Goal: Task Accomplishment & Management: Manage account settings

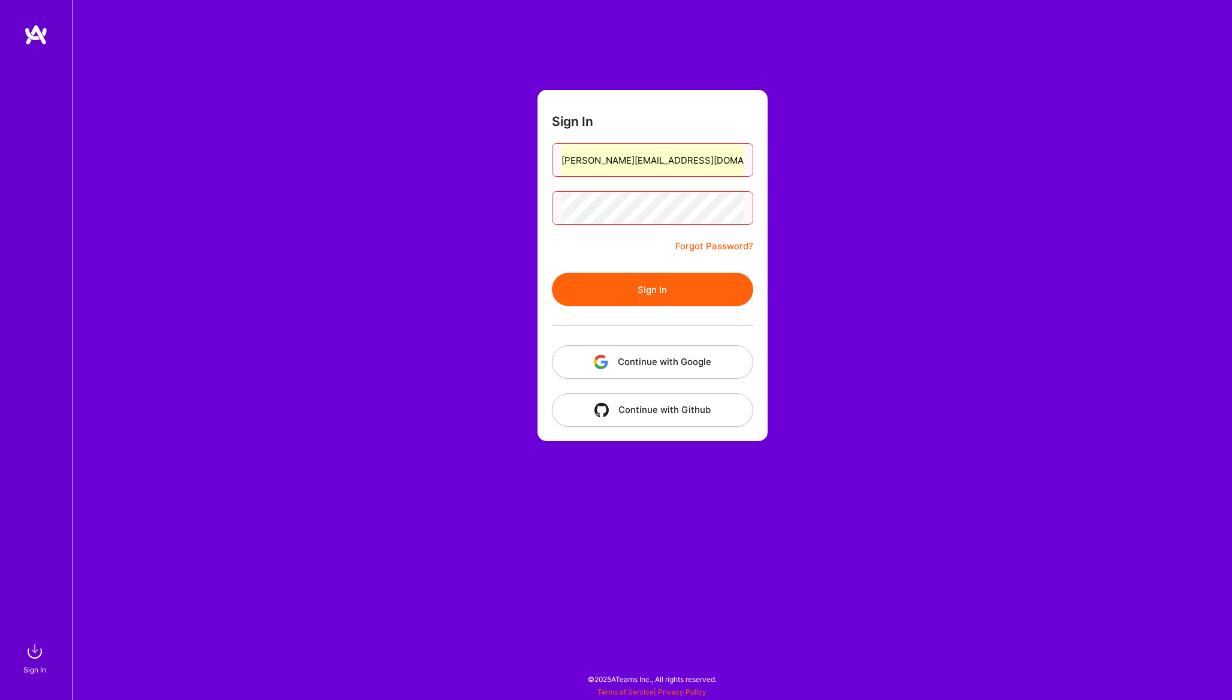
click at [722, 243] on link "Forgot Password?" at bounding box center [714, 246] width 78 height 14
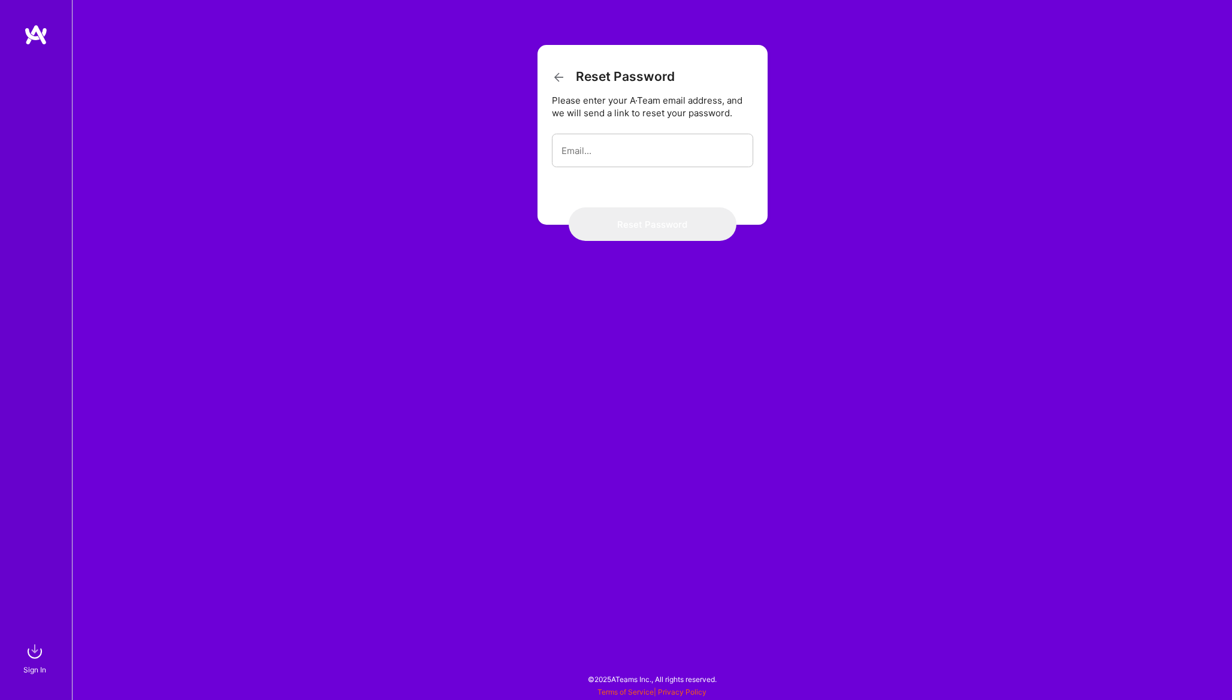
click at [671, 170] on form "Reset Password Please enter your A·Team email address, and we will send a link …" at bounding box center [652, 135] width 230 height 180
click at [671, 159] on input "email" at bounding box center [652, 150] width 182 height 31
type input "bruno.ariev@gmail.com"
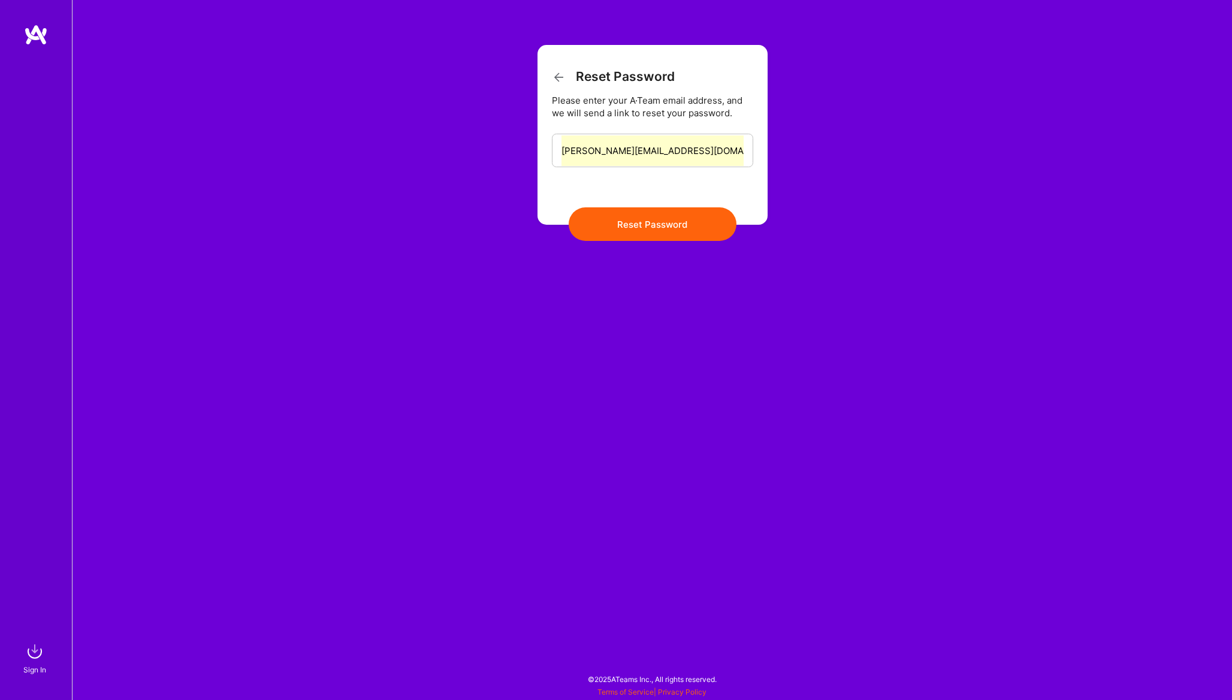
click at [665, 220] on button "Reset Password" at bounding box center [652, 224] width 168 height 34
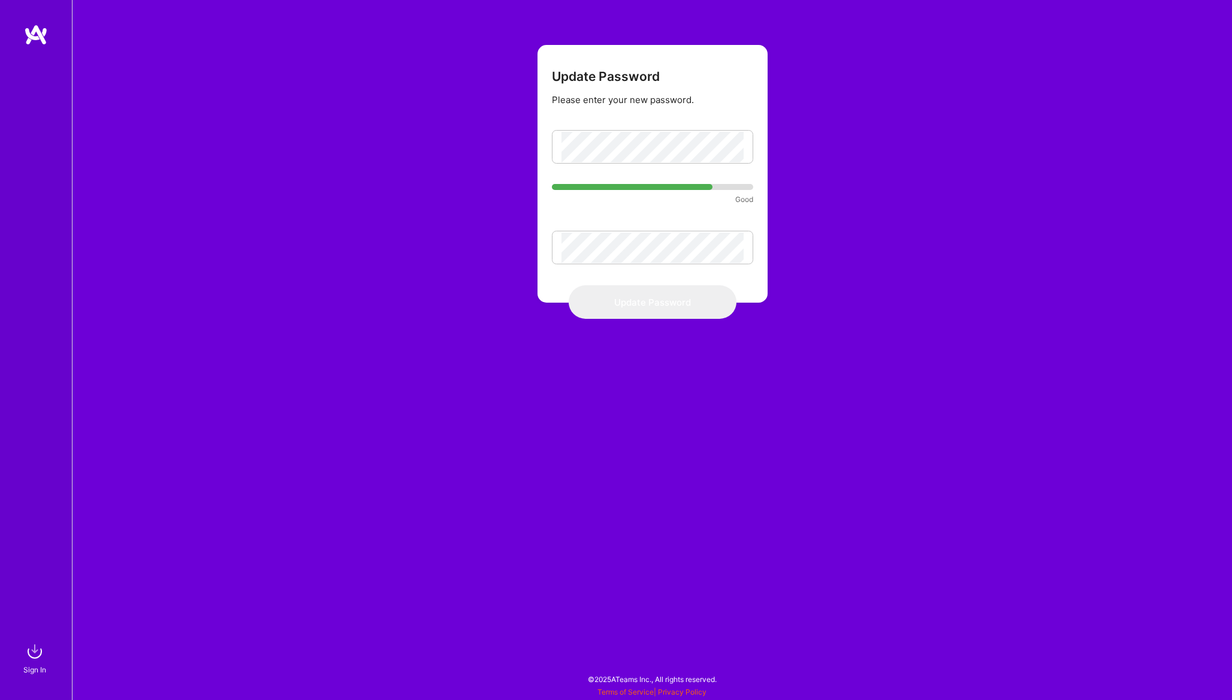
click at [1135, 2] on div "Update Password Please enter your new password. Good Update Password" at bounding box center [652, 350] width 1160 height 700
click at [636, 300] on button "Update Password" at bounding box center [652, 302] width 168 height 34
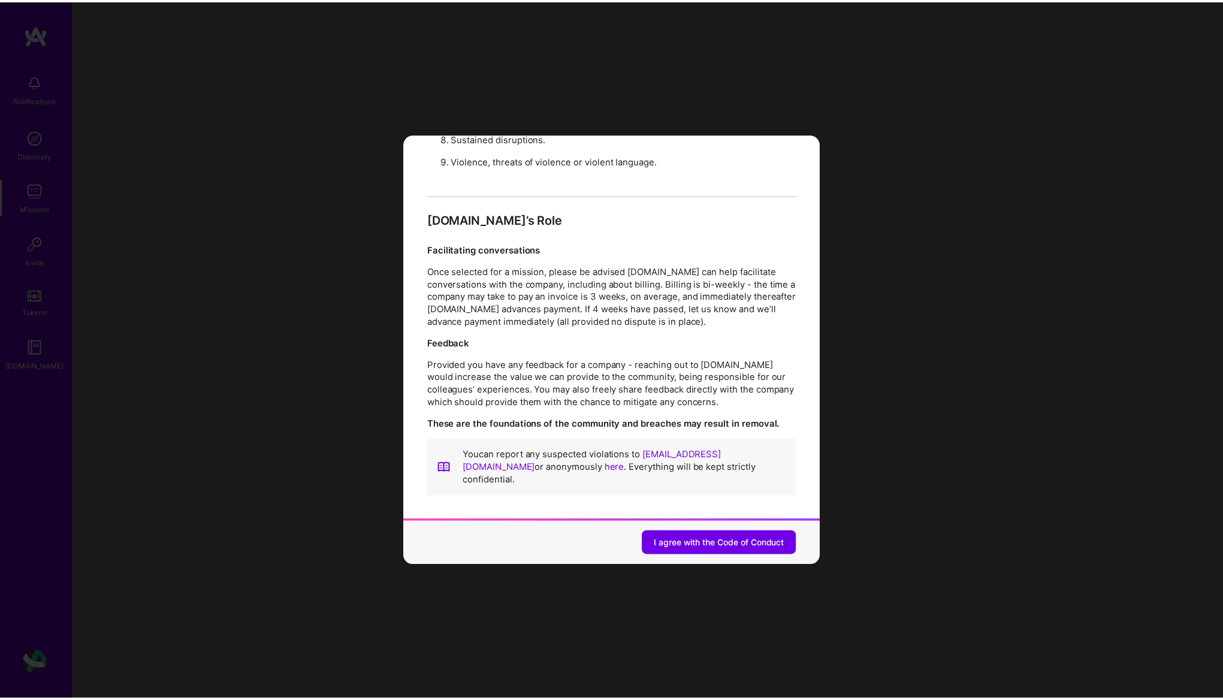
scroll to position [1279, 0]
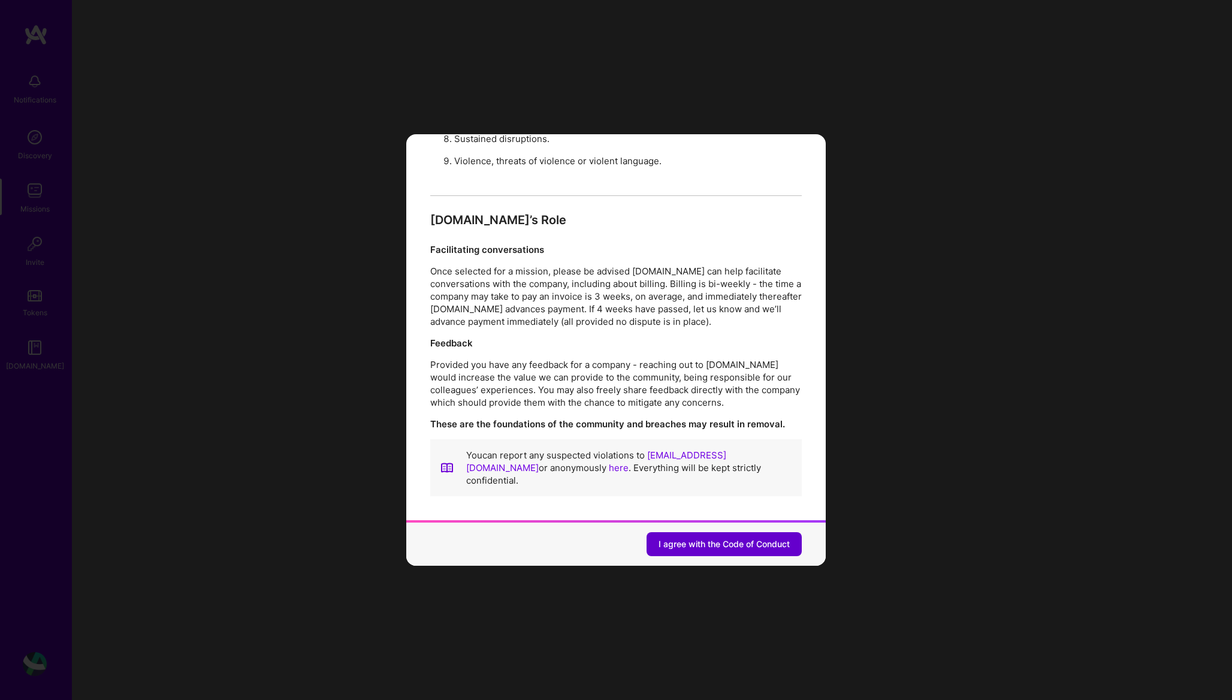
click at [707, 538] on span "I agree with the Code of Conduct" at bounding box center [723, 544] width 131 height 12
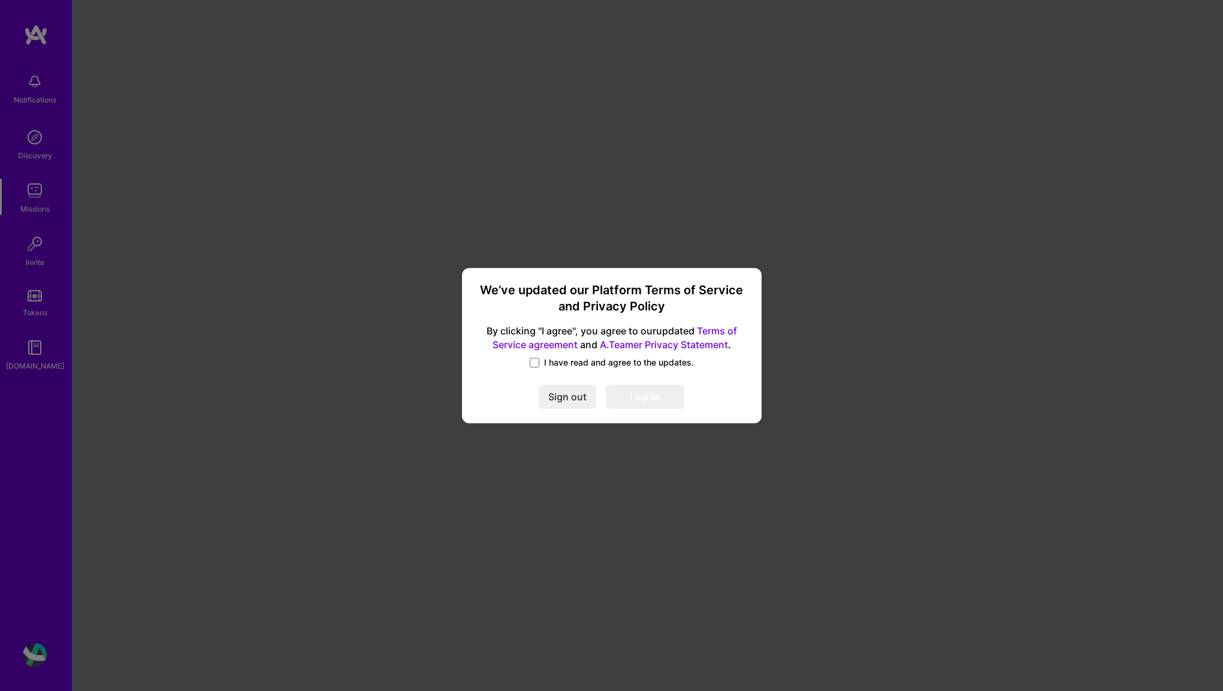
click at [591, 368] on span "I have read and agree to the updates." at bounding box center [619, 362] width 150 height 12
click at [0, 0] on input "I have read and agree to the updates." at bounding box center [0, 0] width 0 height 0
click at [634, 401] on button "I agree" at bounding box center [645, 397] width 78 height 24
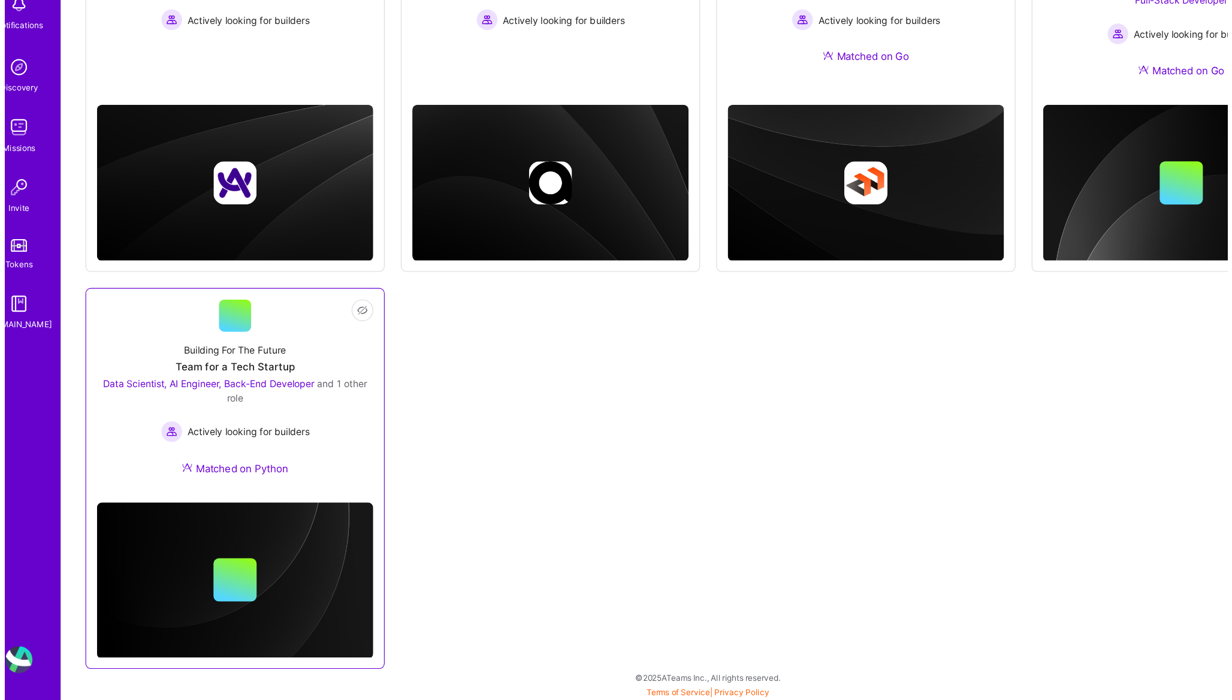
scroll to position [222, 0]
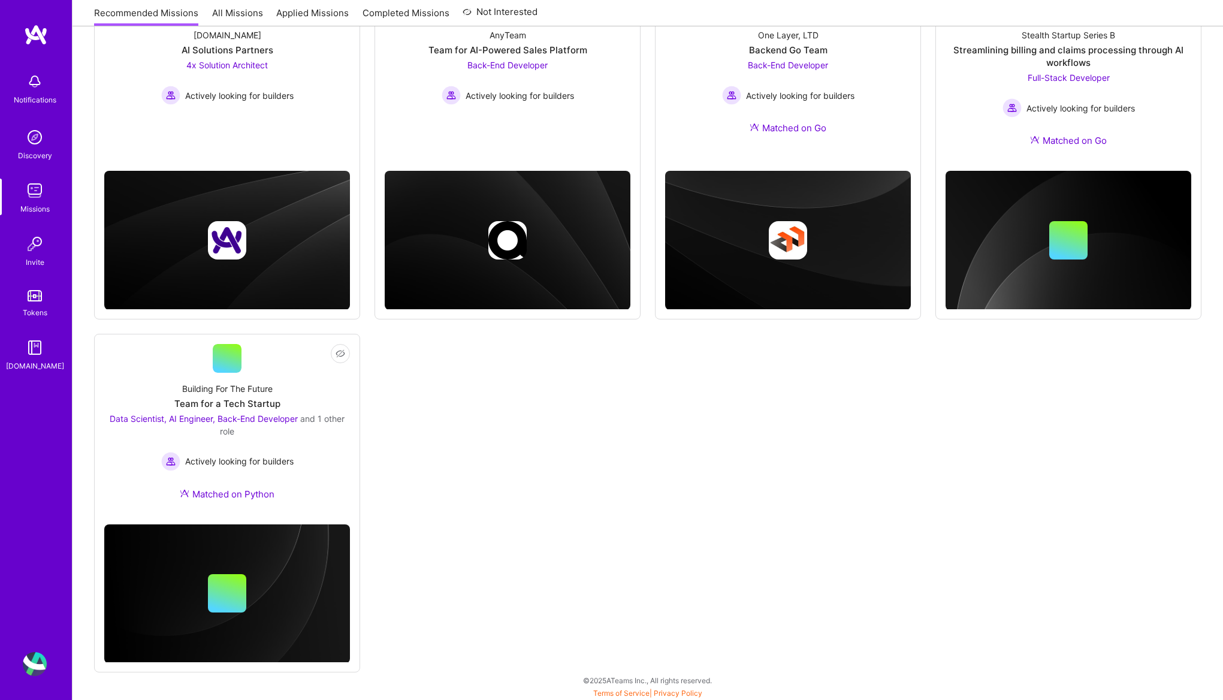
click at [32, 92] on img at bounding box center [35, 81] width 24 height 24
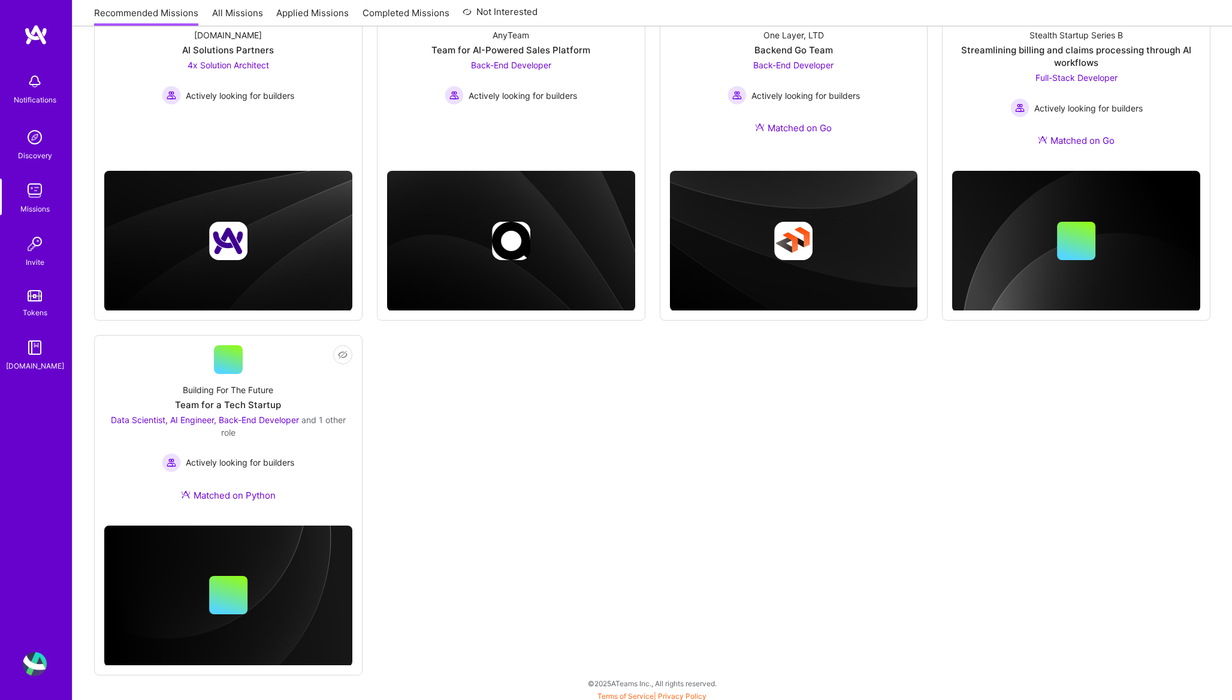
click at [32, 145] on img at bounding box center [35, 137] width 24 height 24
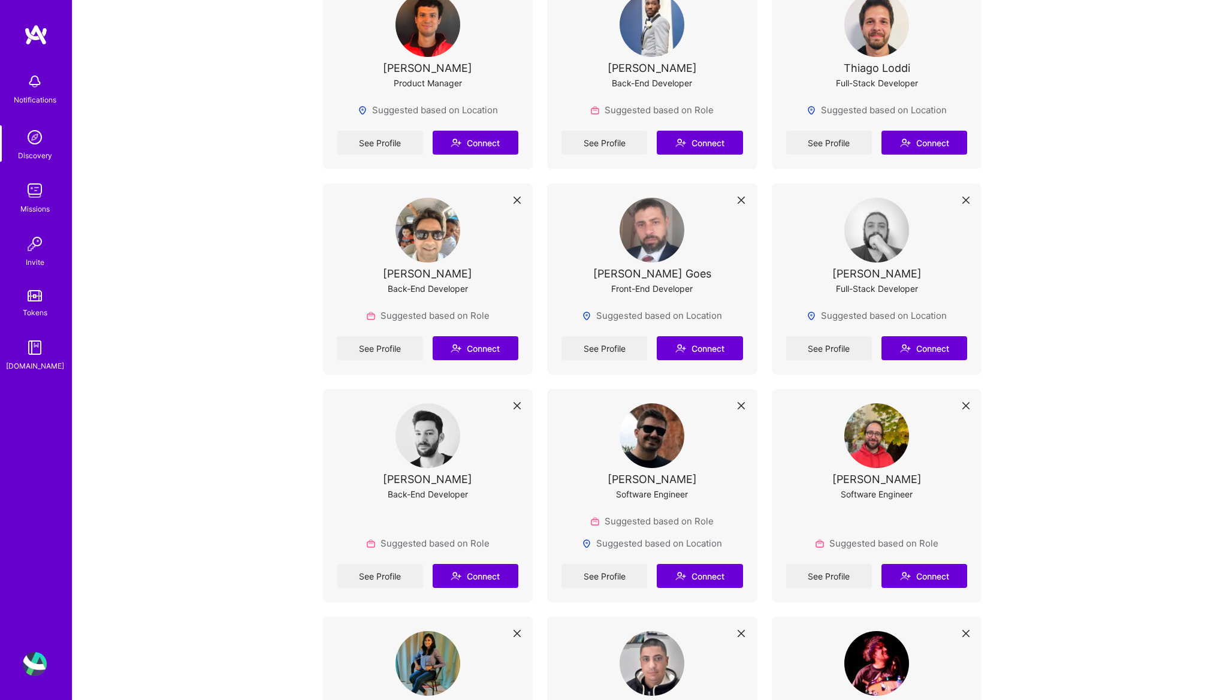
scroll to position [634, 0]
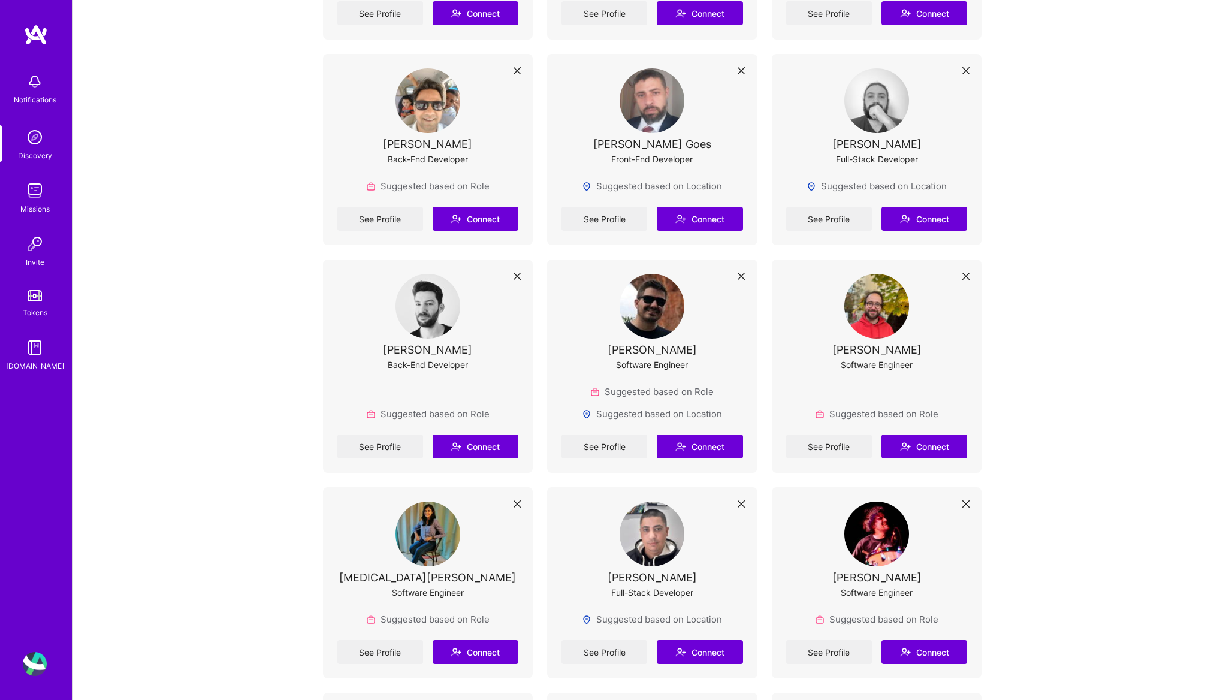
click at [30, 192] on img at bounding box center [35, 190] width 24 height 24
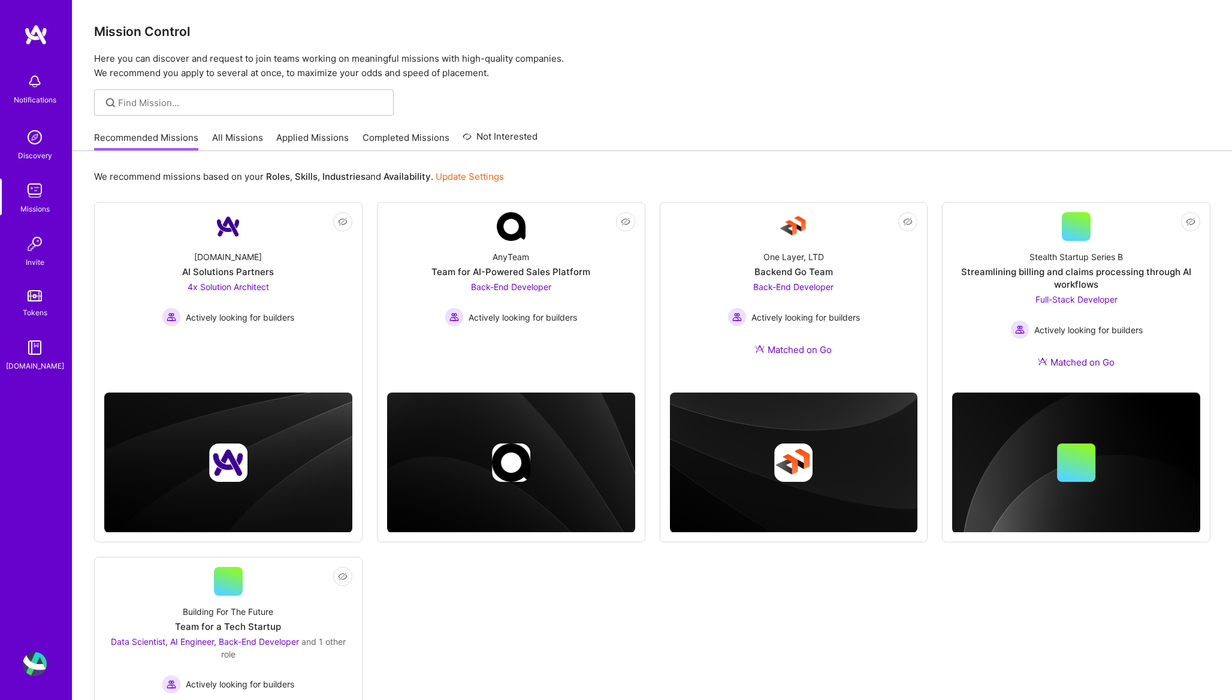
click at [40, 207] on div "Missions" at bounding box center [34, 208] width 29 height 13
click at [40, 252] on img at bounding box center [35, 244] width 24 height 24
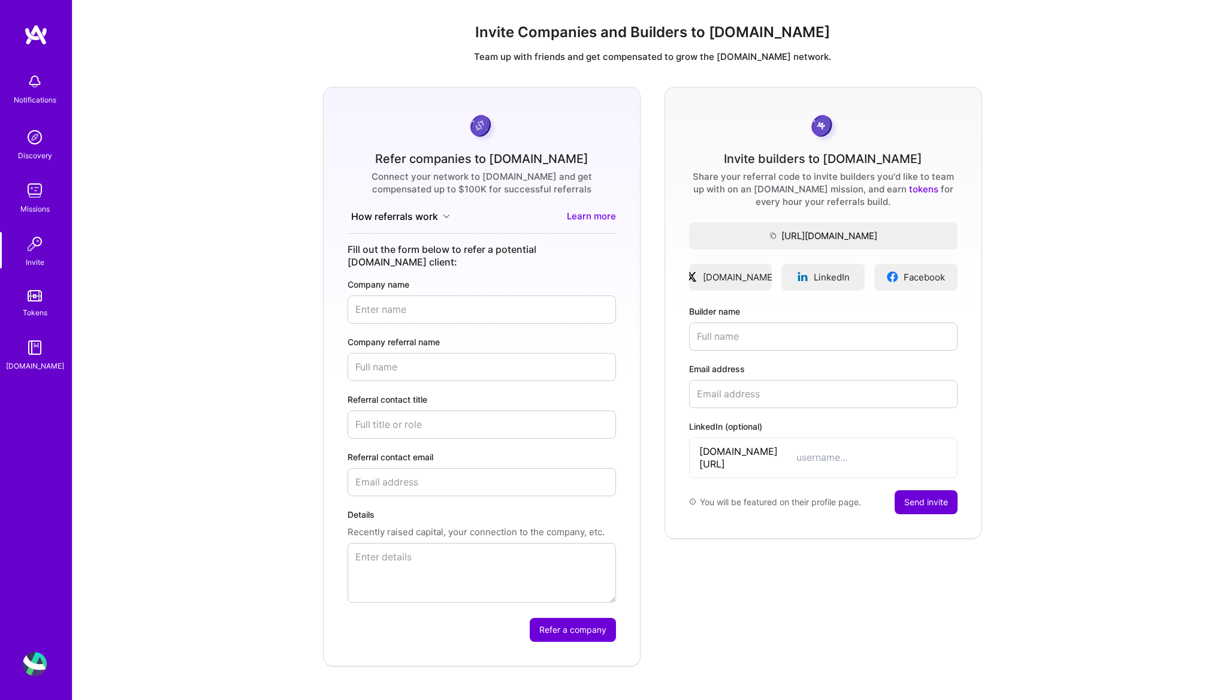
click at [401, 214] on button "How referrals work" at bounding box center [400, 217] width 106 height 14
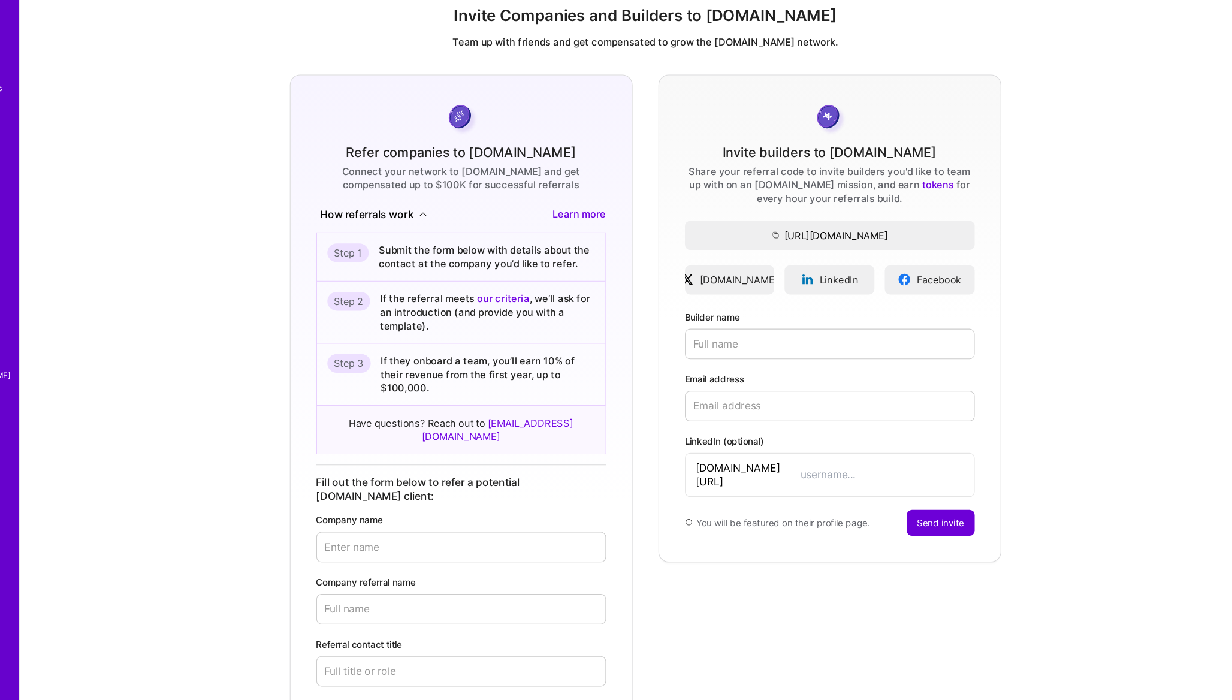
click at [804, 456] on input "LinkedIn (optional)" at bounding box center [871, 457] width 151 height 13
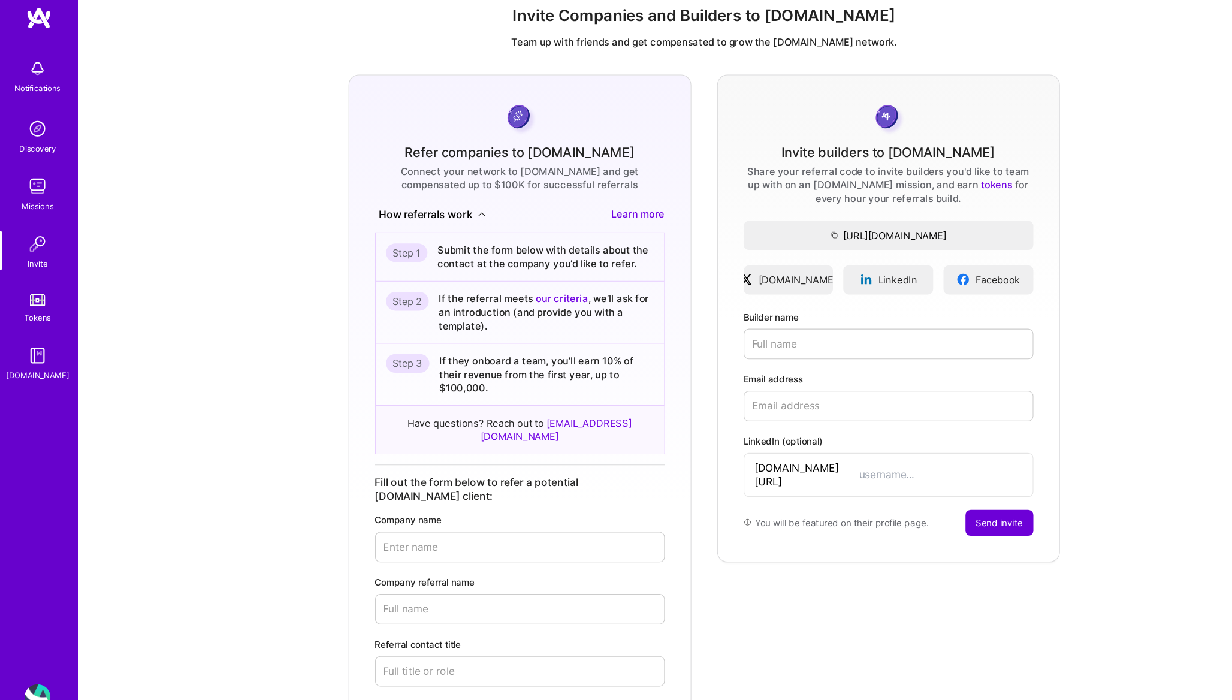
click at [37, 304] on link "Tokens" at bounding box center [35, 302] width 74 height 34
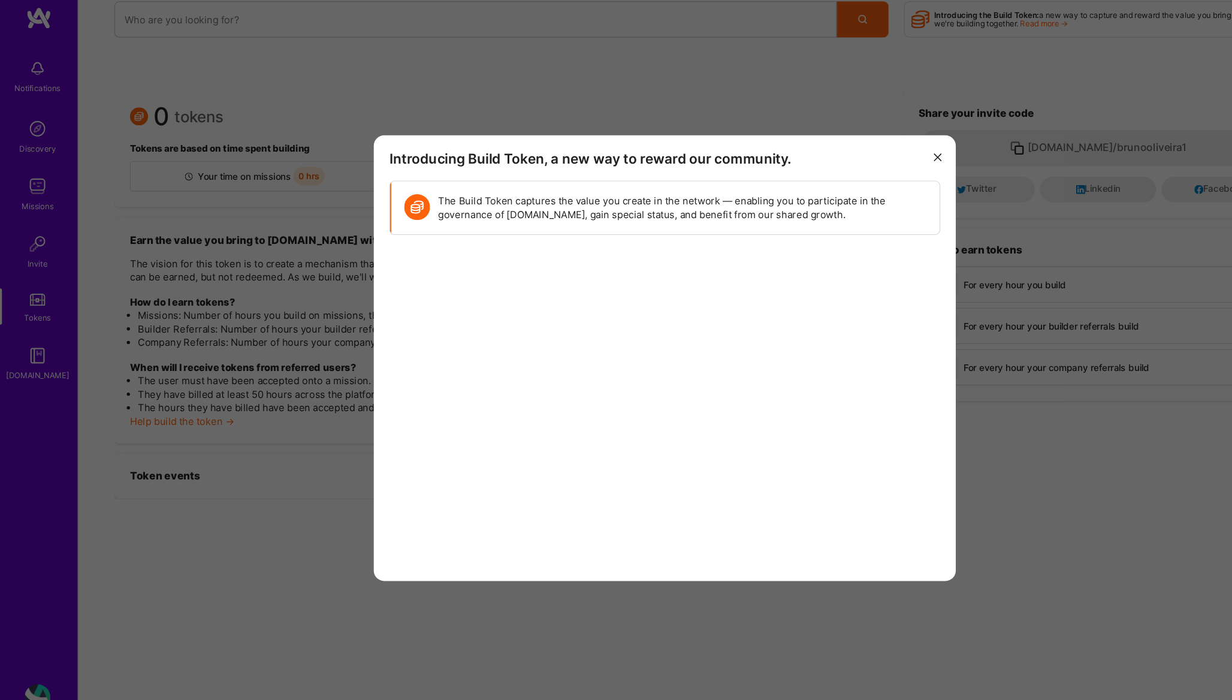
click at [868, 164] on icon "modal" at bounding box center [868, 163] width 7 height 7
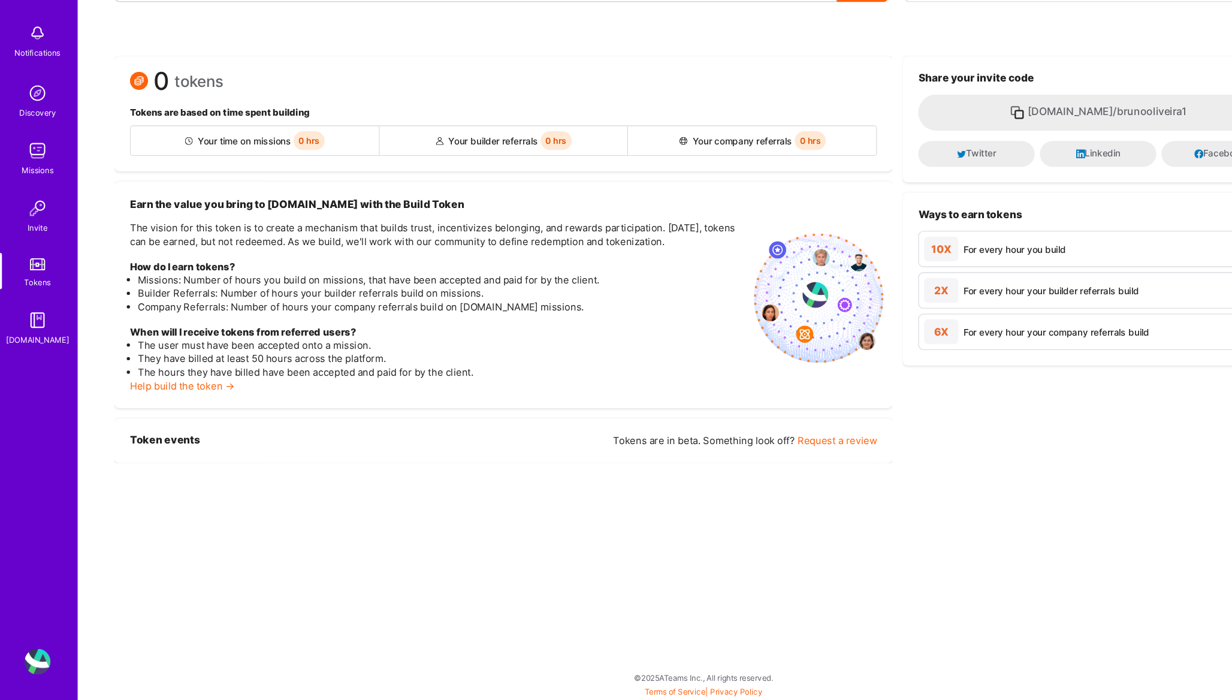
click at [32, 352] on img at bounding box center [35, 347] width 24 height 24
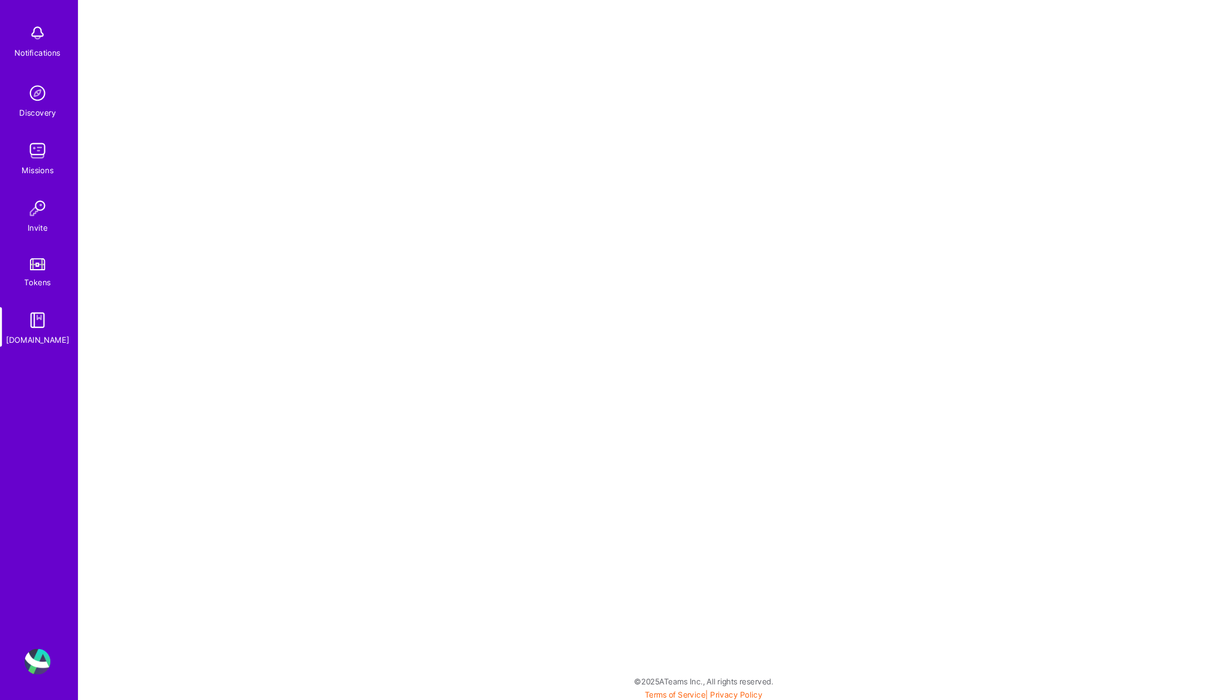
scroll to position [3, 0]
click at [47, 85] on div "Notifications" at bounding box center [35, 87] width 74 height 41
click at [16, 134] on link "Discovery" at bounding box center [35, 143] width 74 height 37
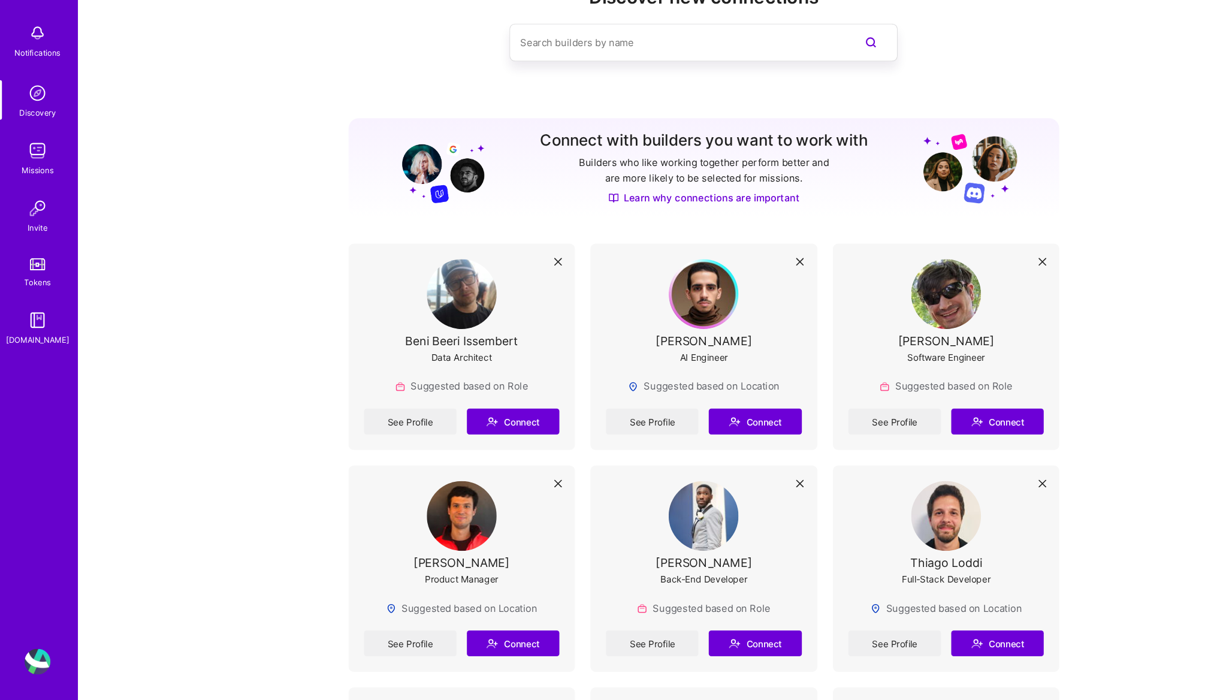
click at [23, 144] on img at bounding box center [35, 137] width 24 height 24
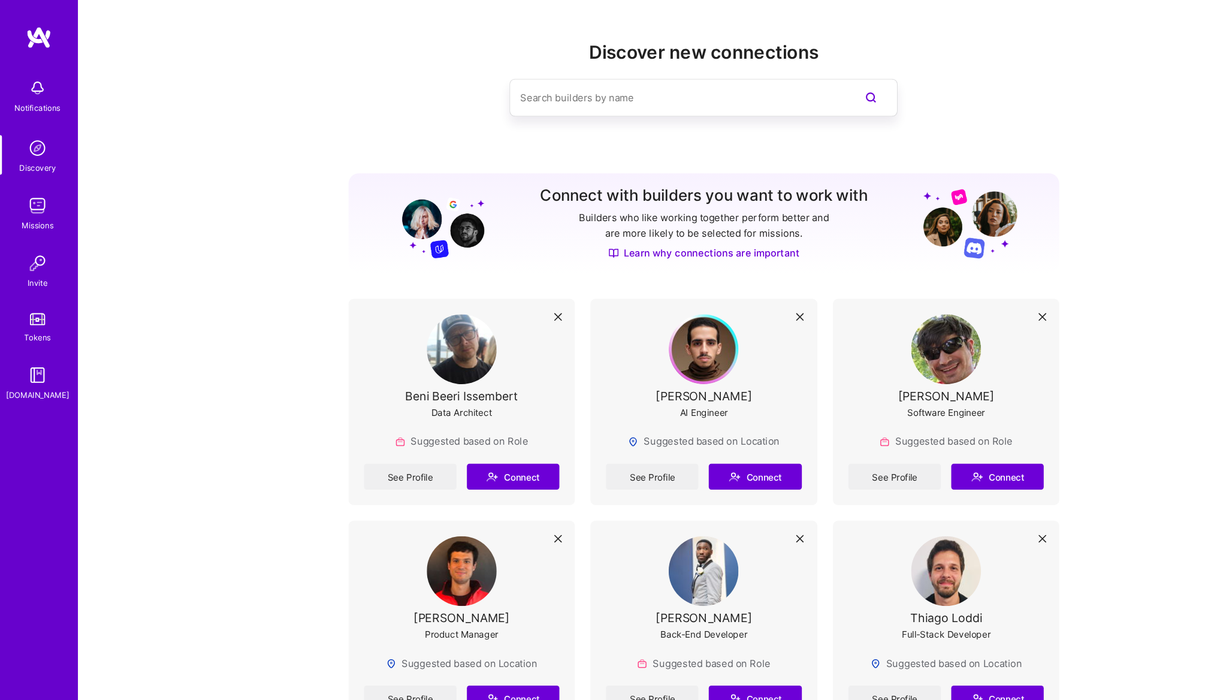
click at [33, 198] on img at bounding box center [35, 190] width 24 height 24
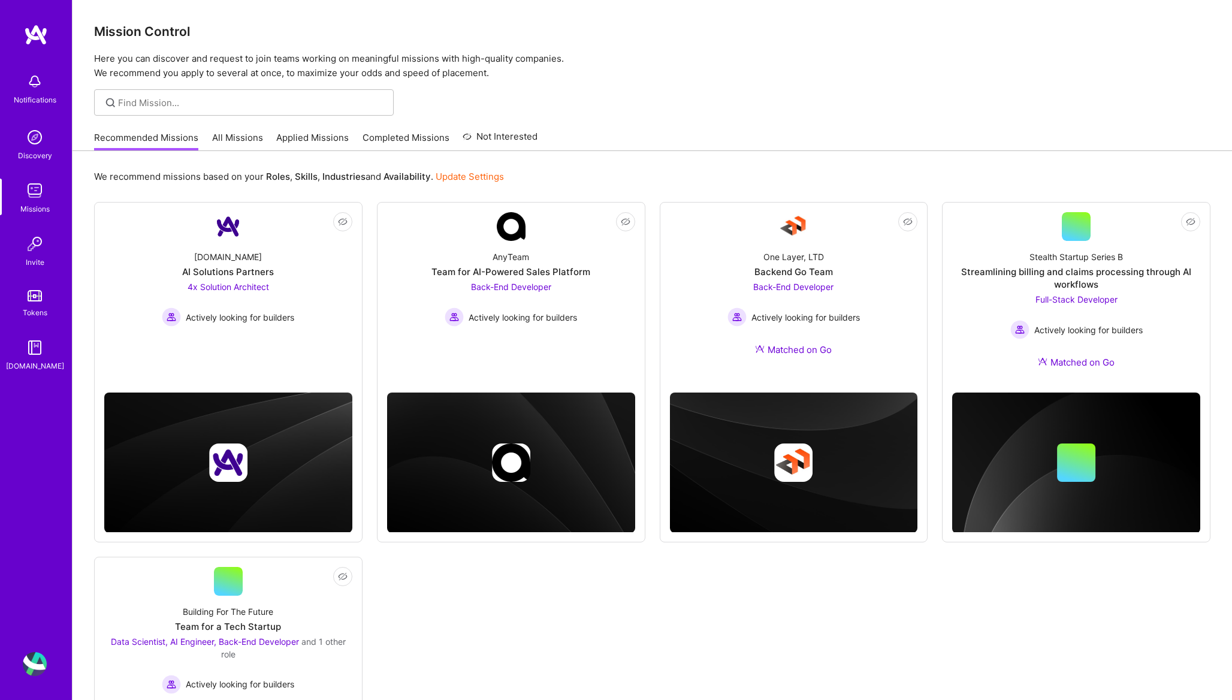
scroll to position [225, 0]
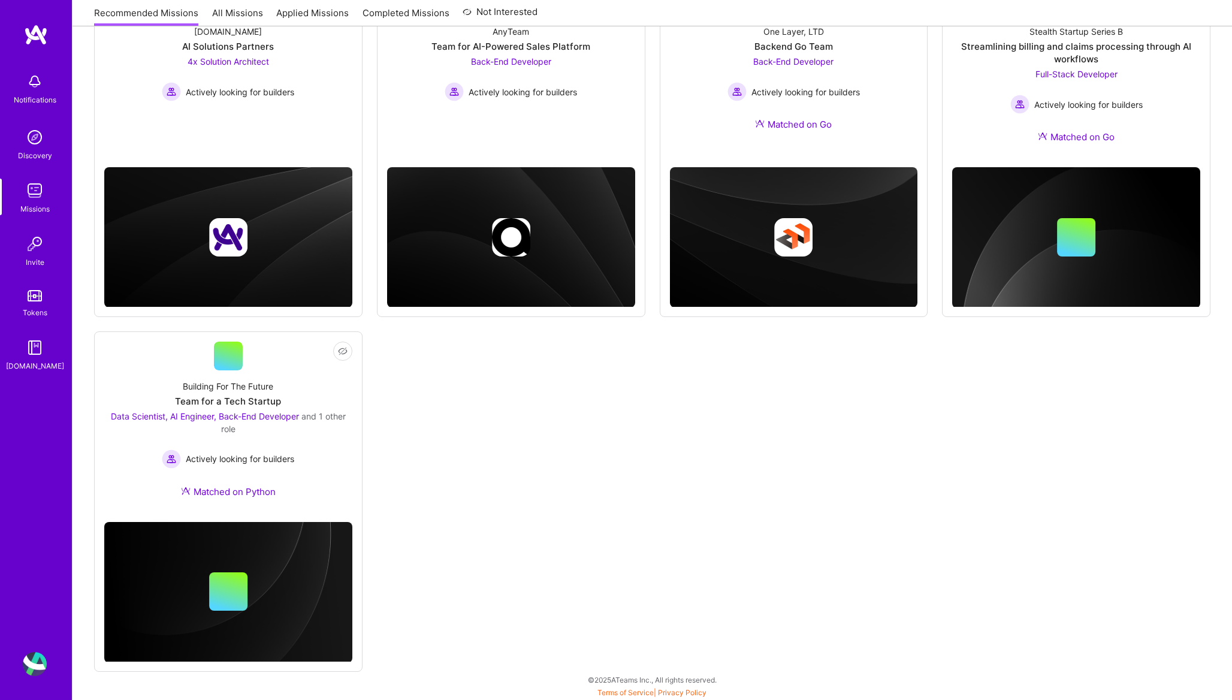
click at [37, 665] on img at bounding box center [35, 664] width 24 height 24
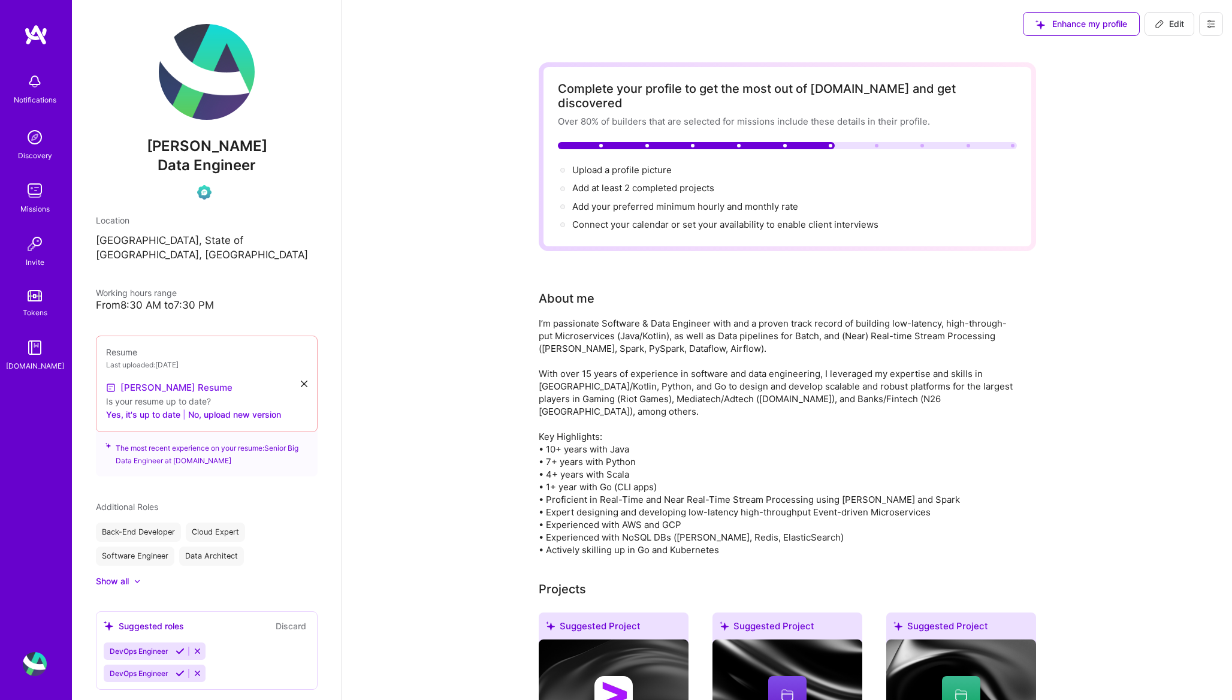
click at [170, 380] on link "[PERSON_NAME] Resume" at bounding box center [169, 387] width 126 height 14
click at [302, 380] on icon at bounding box center [304, 383] width 7 height 7
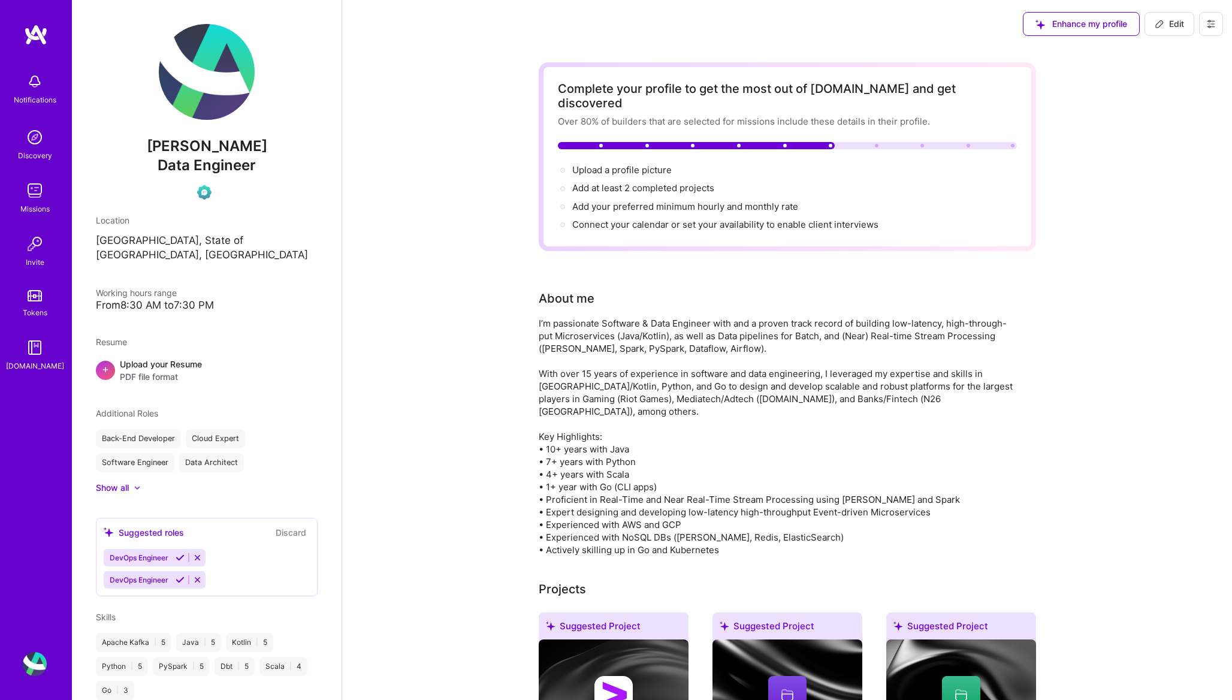
click at [165, 370] on span "PDF file format" at bounding box center [161, 376] width 82 height 13
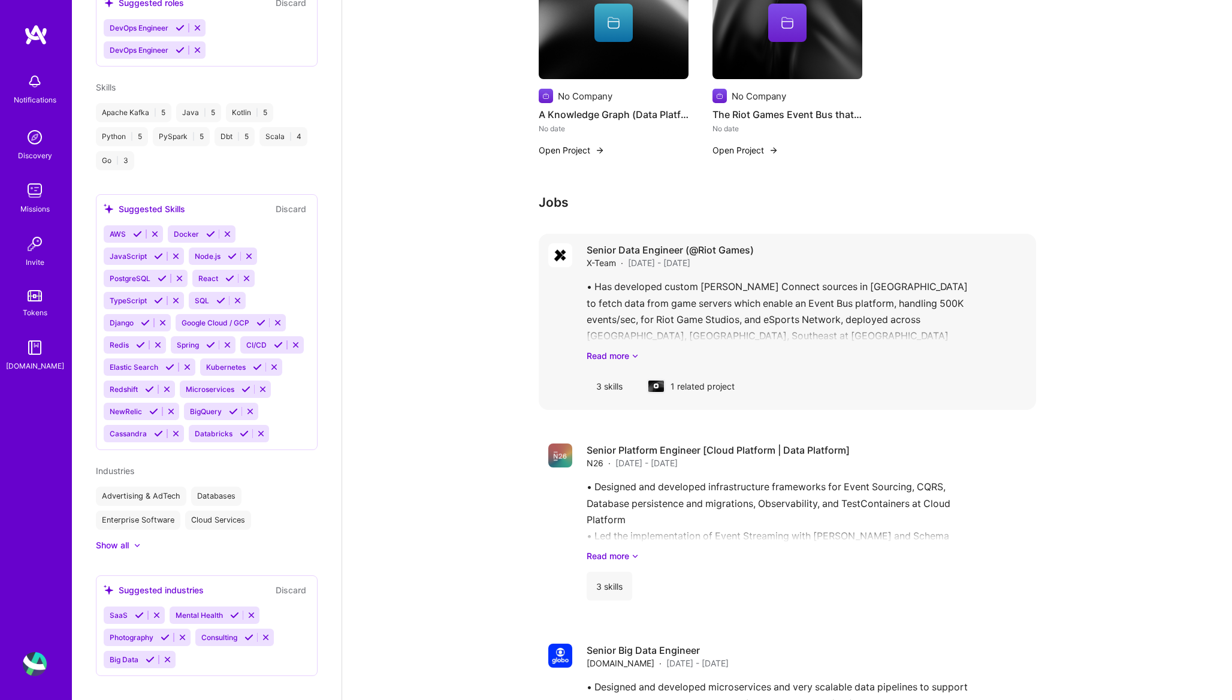
scroll to position [1199, 0]
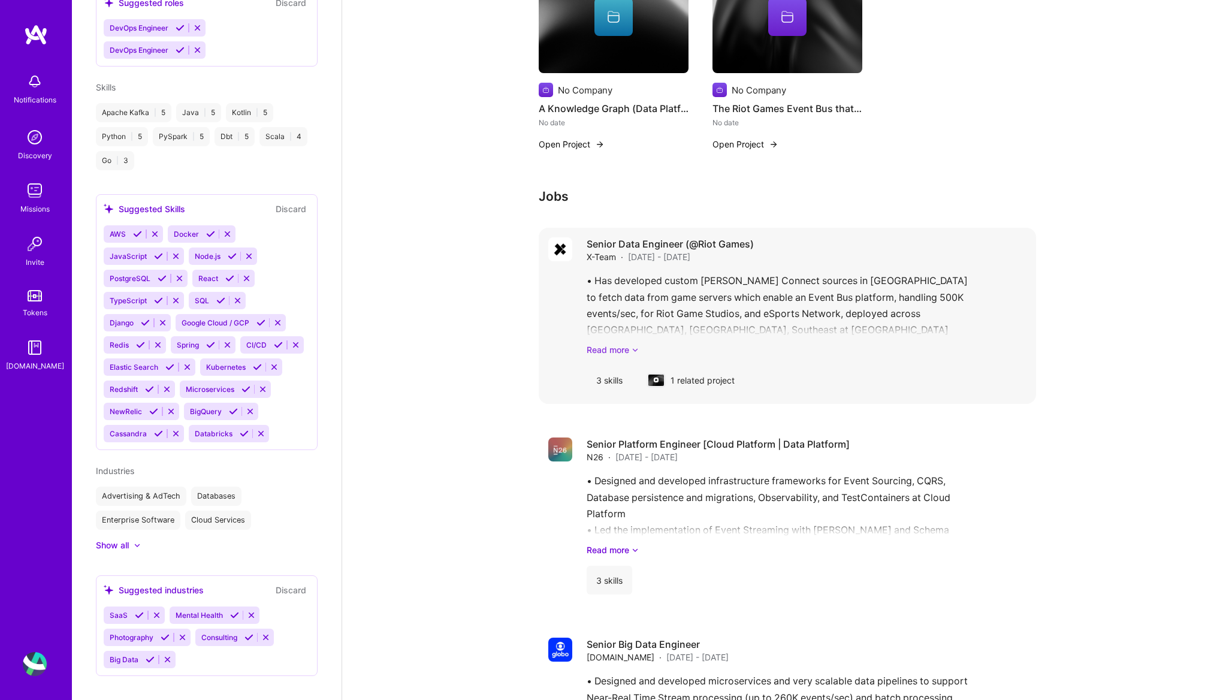
click at [621, 343] on link "Read more" at bounding box center [806, 349] width 440 height 13
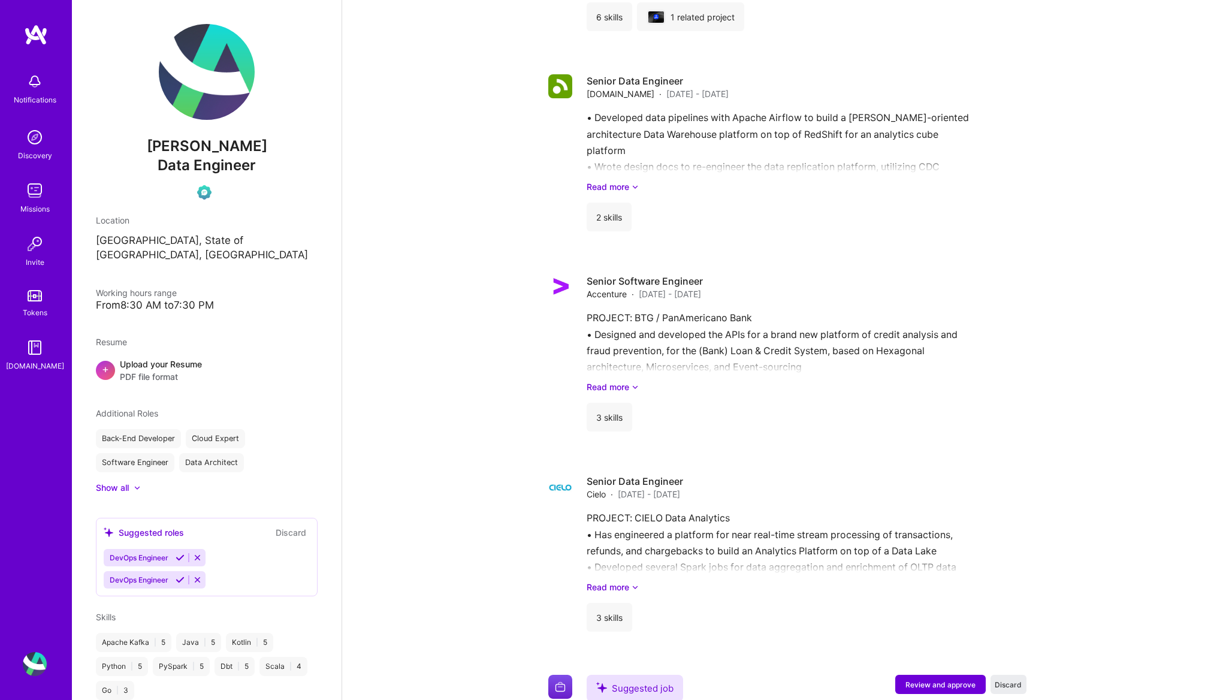
scroll to position [2022, 0]
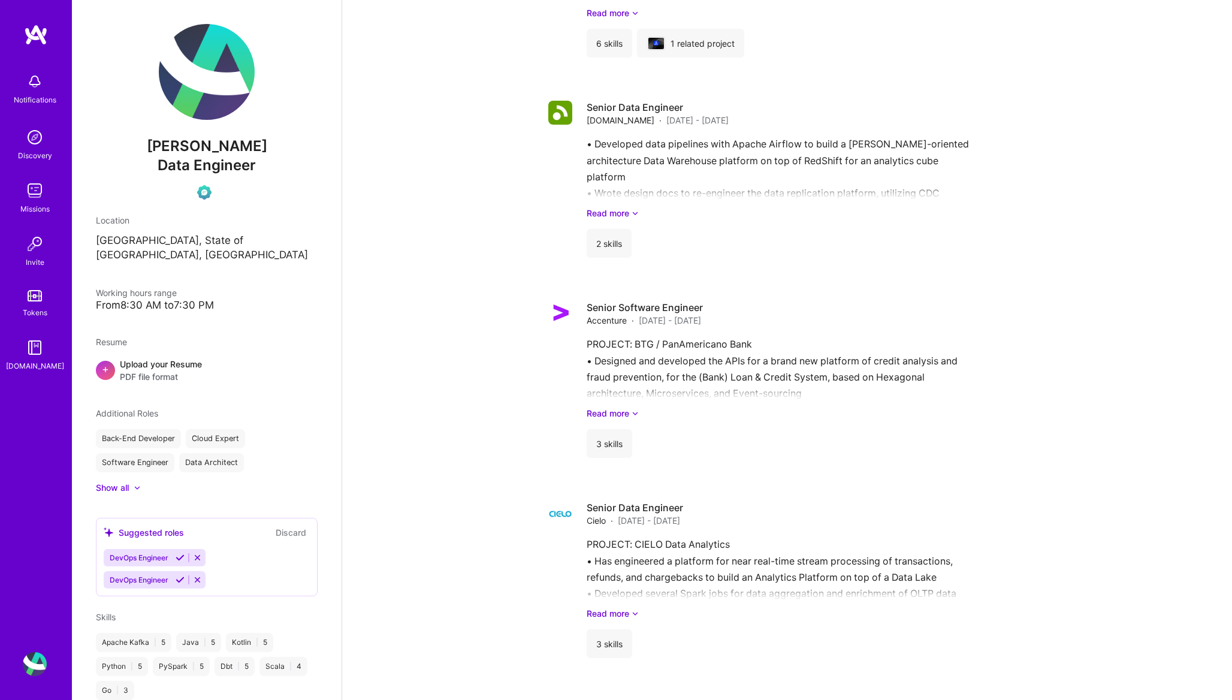
click at [211, 77] on img at bounding box center [207, 72] width 96 height 96
click at [202, 299] on div "From 8:30 AM to 7:30 PM" at bounding box center [207, 305] width 222 height 13
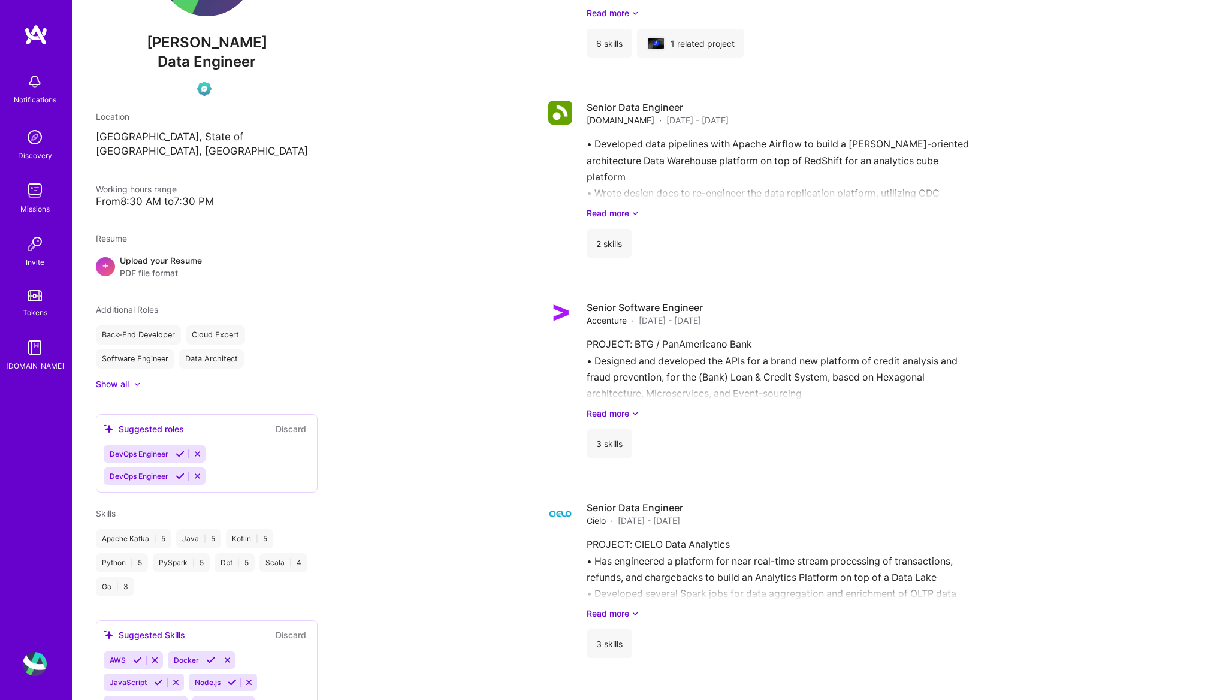
scroll to position [107, 0]
click at [161, 322] on div "Back-End Developer" at bounding box center [138, 331] width 85 height 19
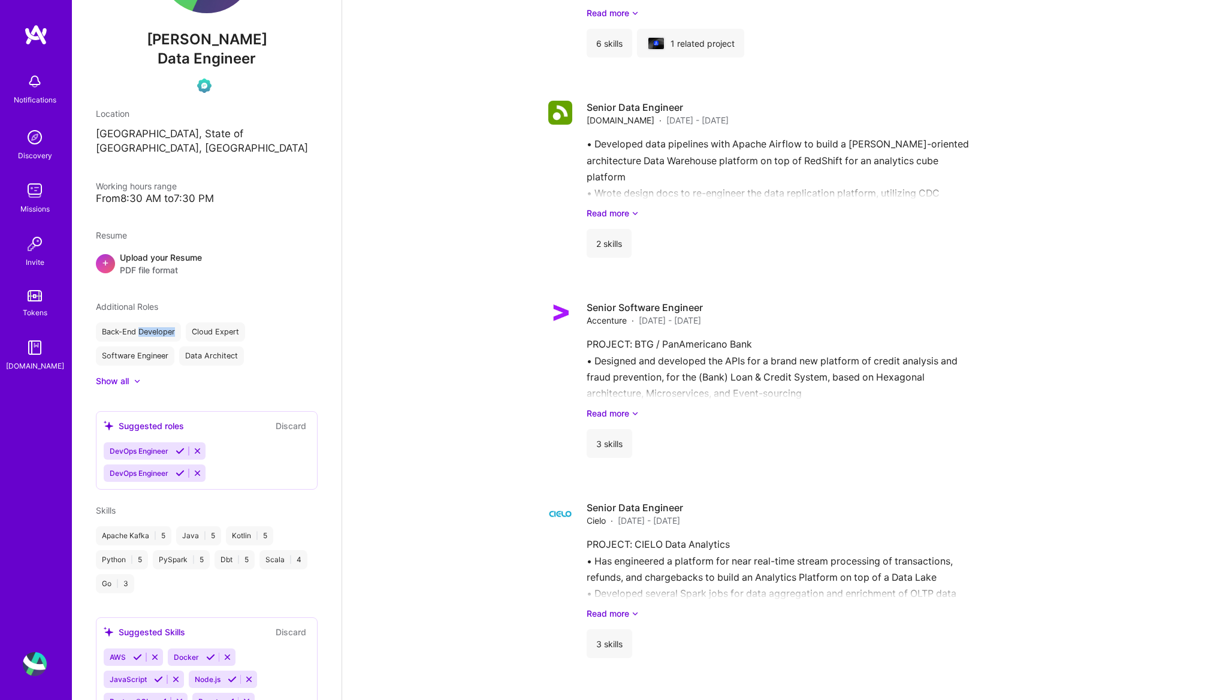
click at [161, 322] on div "Back-End Developer" at bounding box center [138, 331] width 85 height 19
click at [129, 375] on div at bounding box center [131, 381] width 5 height 12
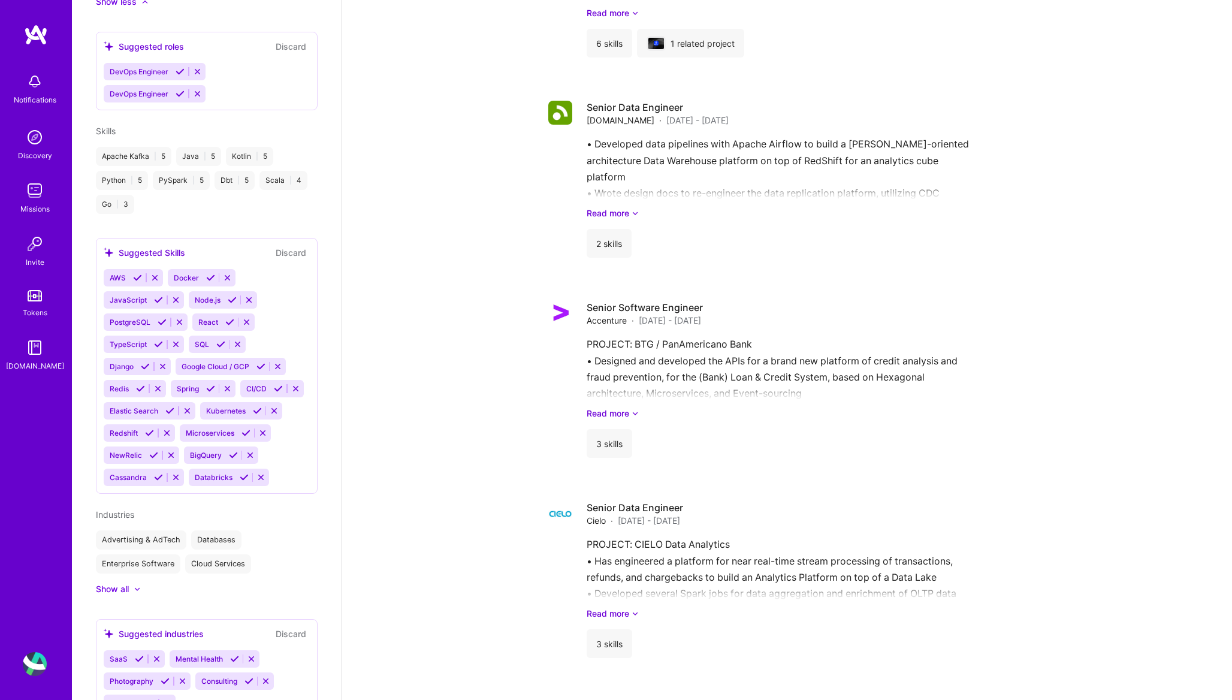
scroll to position [507, 0]
click at [133, 276] on icon at bounding box center [137, 280] width 9 height 9
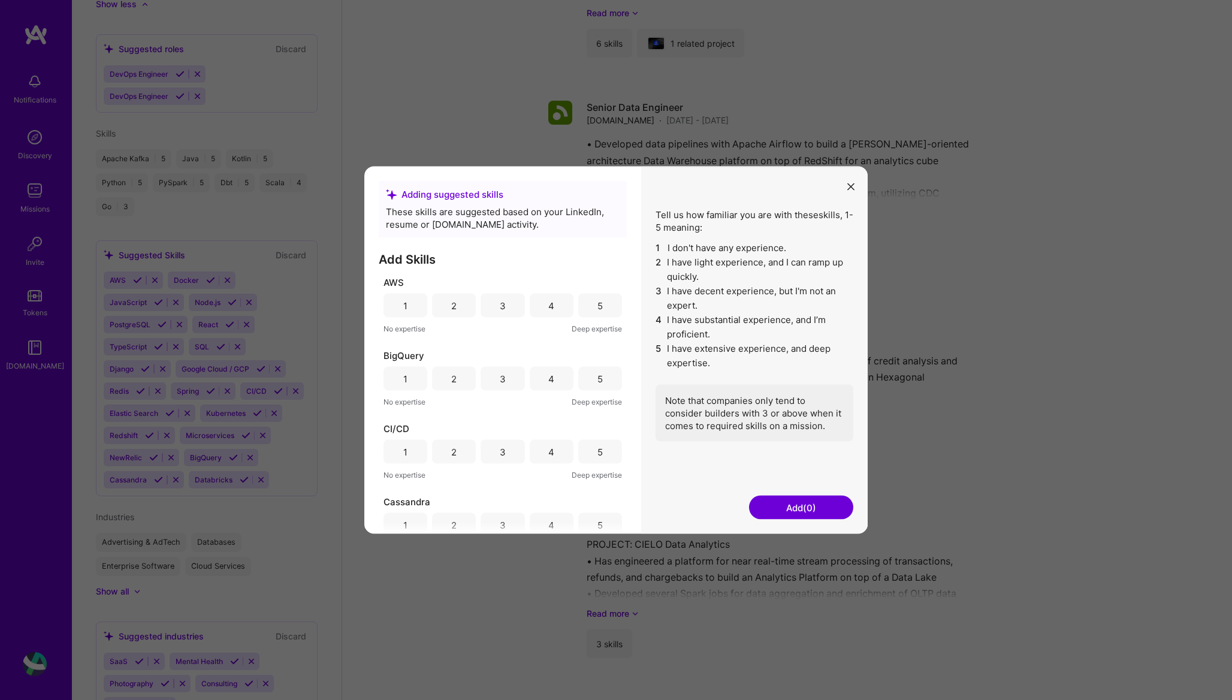
click at [555, 307] on div "4" at bounding box center [552, 306] width 44 height 24
click at [600, 379] on div "5" at bounding box center [600, 379] width 44 height 24
click at [597, 456] on div "5" at bounding box center [599, 451] width 5 height 13
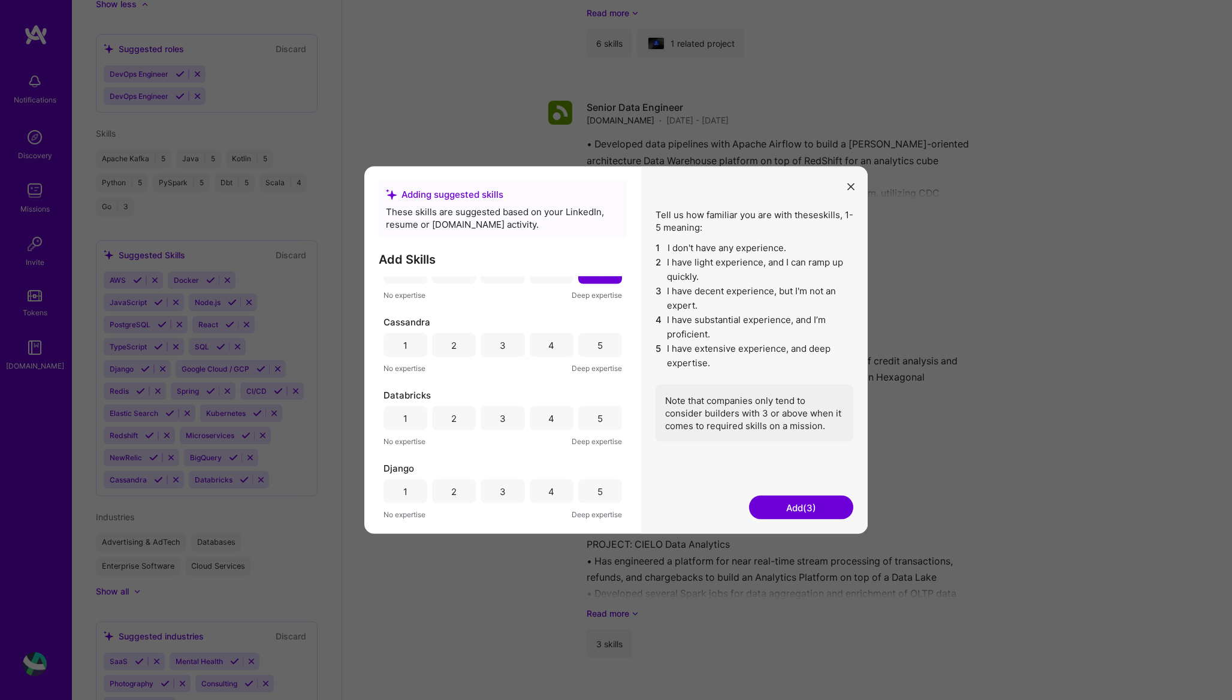
scroll to position [177, 0]
click at [508, 354] on div "3" at bounding box center [502, 348] width 44 height 24
click at [548, 426] on div "4" at bounding box center [551, 420] width 6 height 13
click at [588, 419] on div "5" at bounding box center [600, 414] width 44 height 24
click at [548, 410] on div "4" at bounding box center [551, 412] width 6 height 13
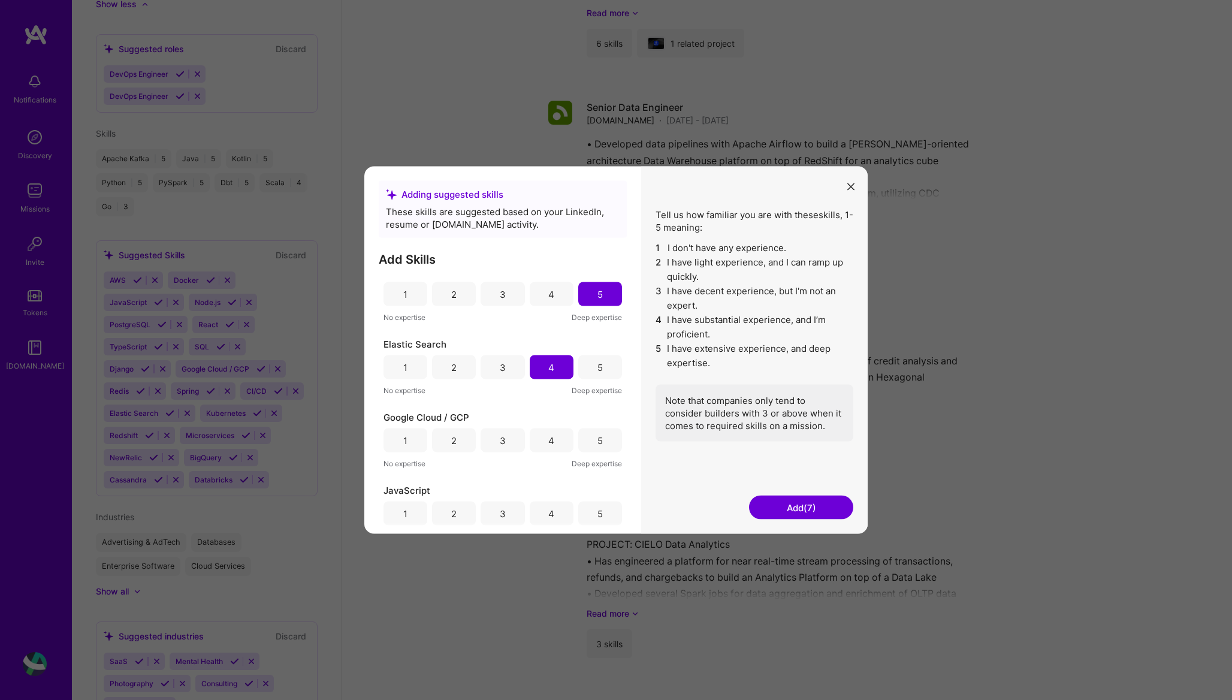
scroll to position [486, 0]
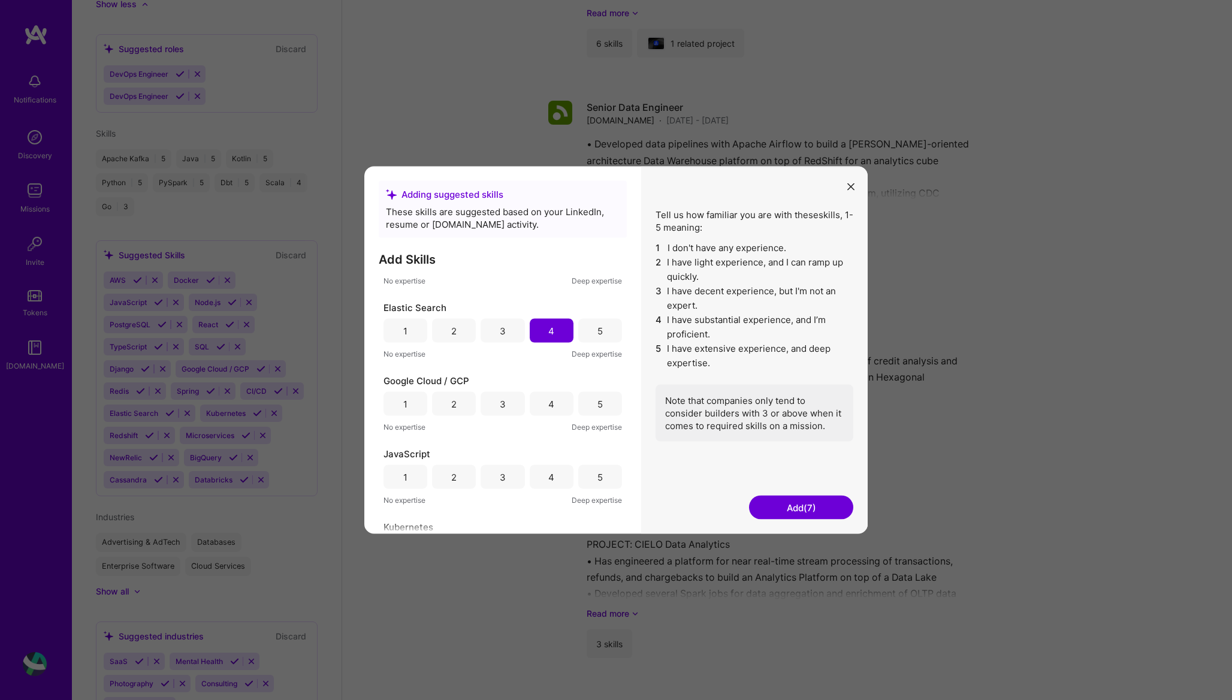
click at [556, 408] on div "4" at bounding box center [552, 404] width 44 height 24
click at [509, 395] on div "3" at bounding box center [502, 394] width 44 height 24
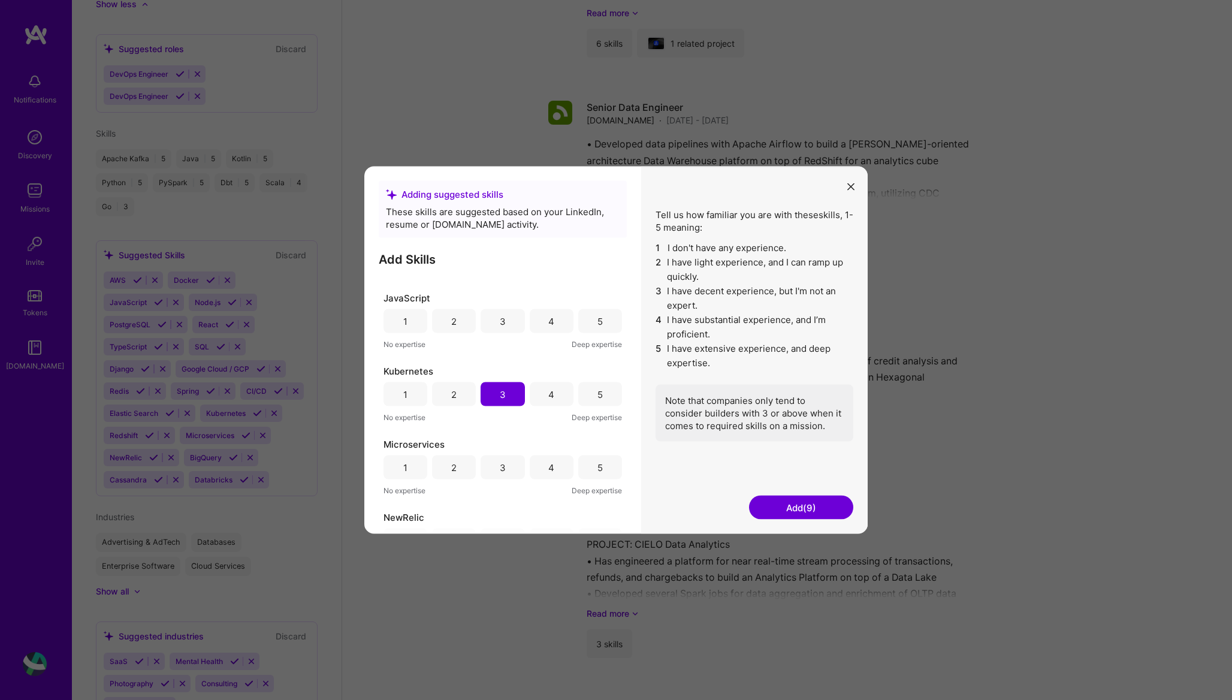
click at [605, 465] on div "5" at bounding box center [600, 467] width 44 height 24
click at [602, 370] on div "PostgreSQL 1 2 3 4 5 No expertise Deep expertise" at bounding box center [502, 384] width 238 height 59
click at [601, 383] on div "5" at bounding box center [600, 385] width 44 height 24
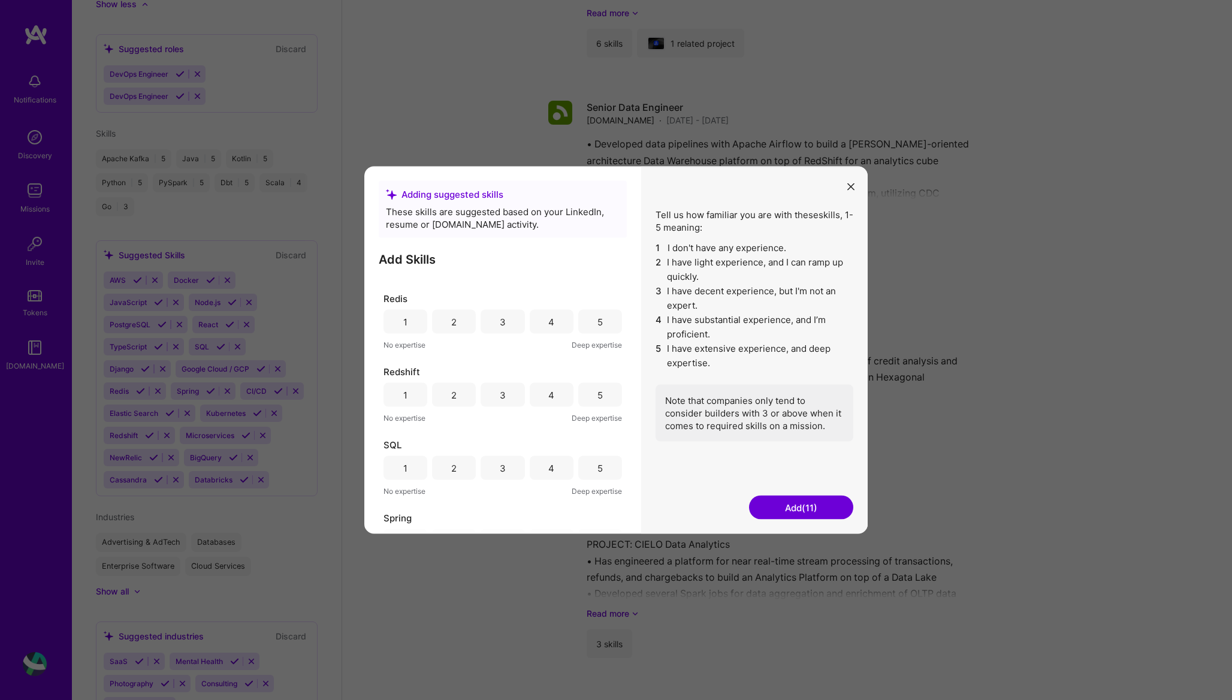
click at [591, 469] on div "5" at bounding box center [600, 468] width 44 height 24
click at [555, 391] on div "4" at bounding box center [552, 395] width 44 height 24
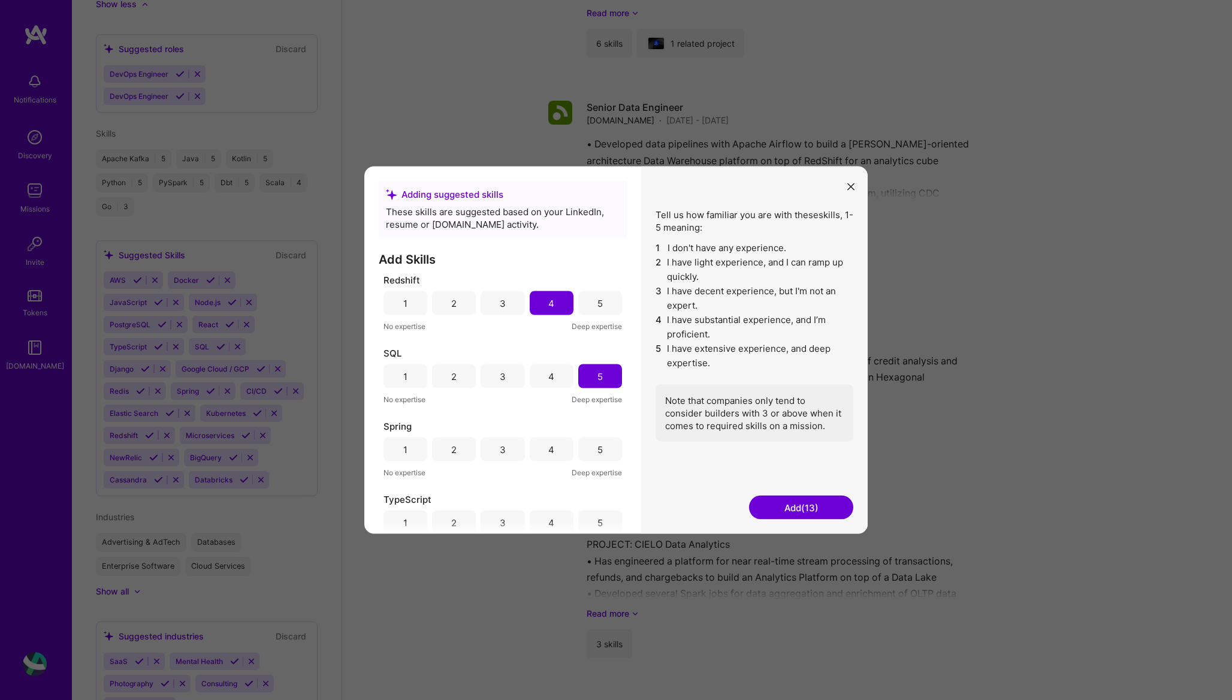
scroll to position [1263, 0]
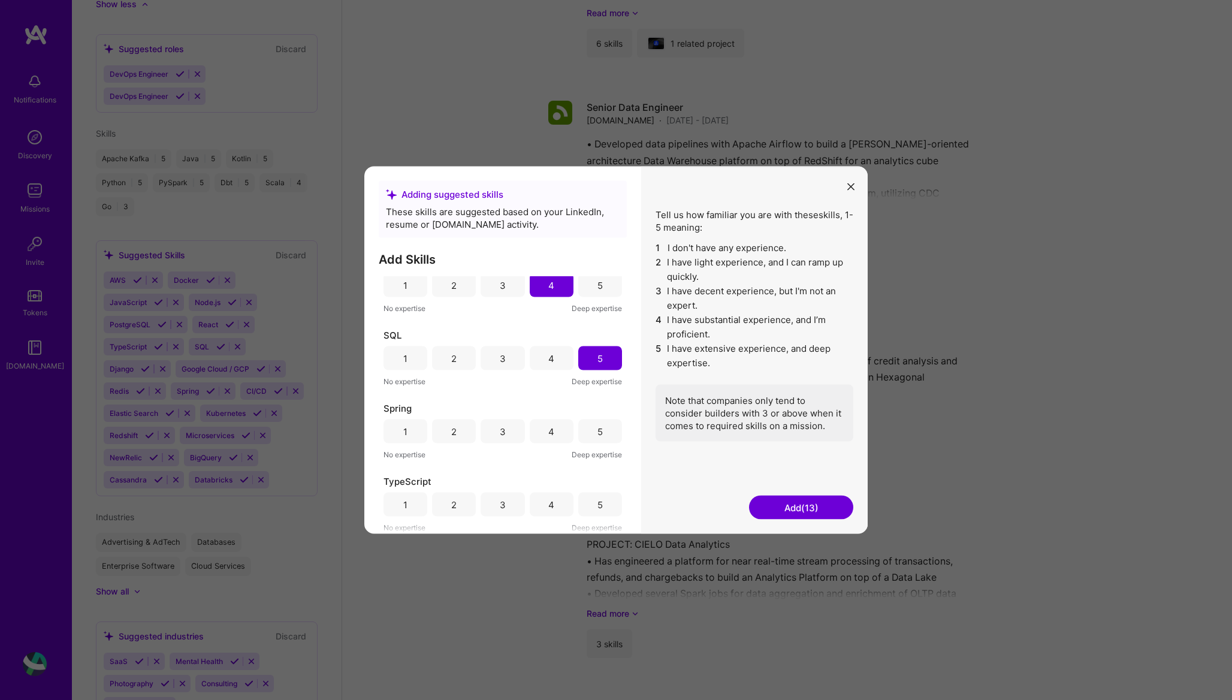
click at [599, 433] on div "5" at bounding box center [600, 431] width 44 height 24
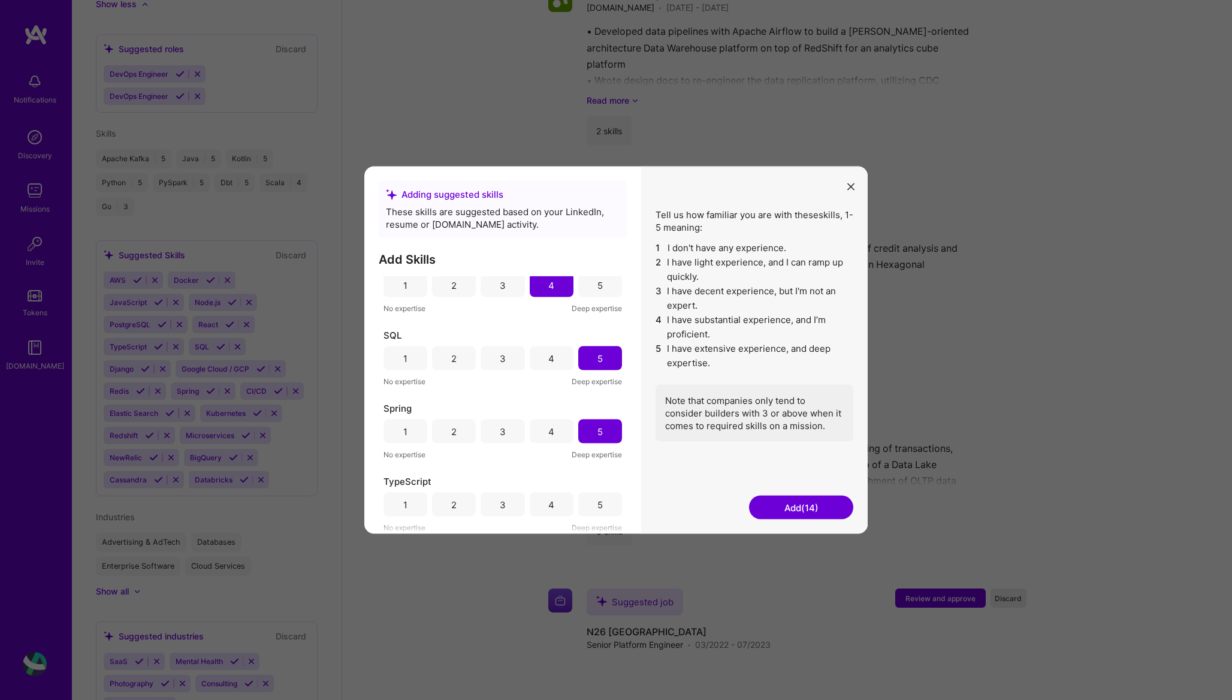
scroll to position [2142, 0]
click at [788, 511] on button "Add (14)" at bounding box center [801, 507] width 104 height 24
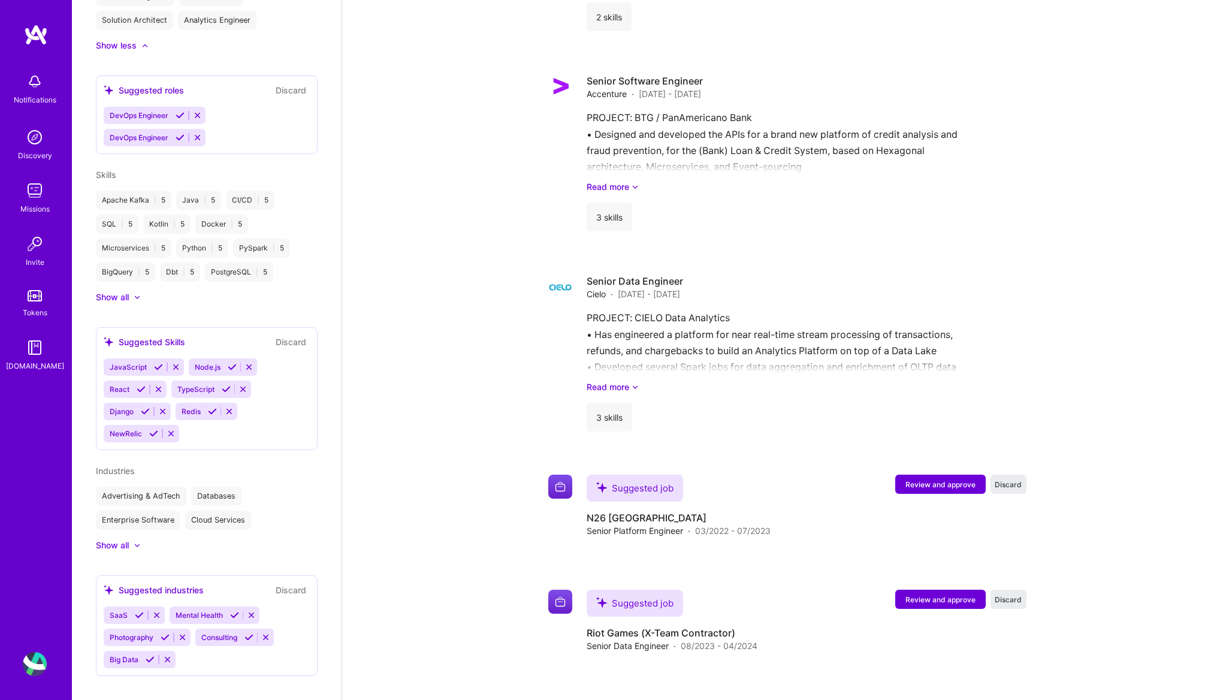
scroll to position [2253, 0]
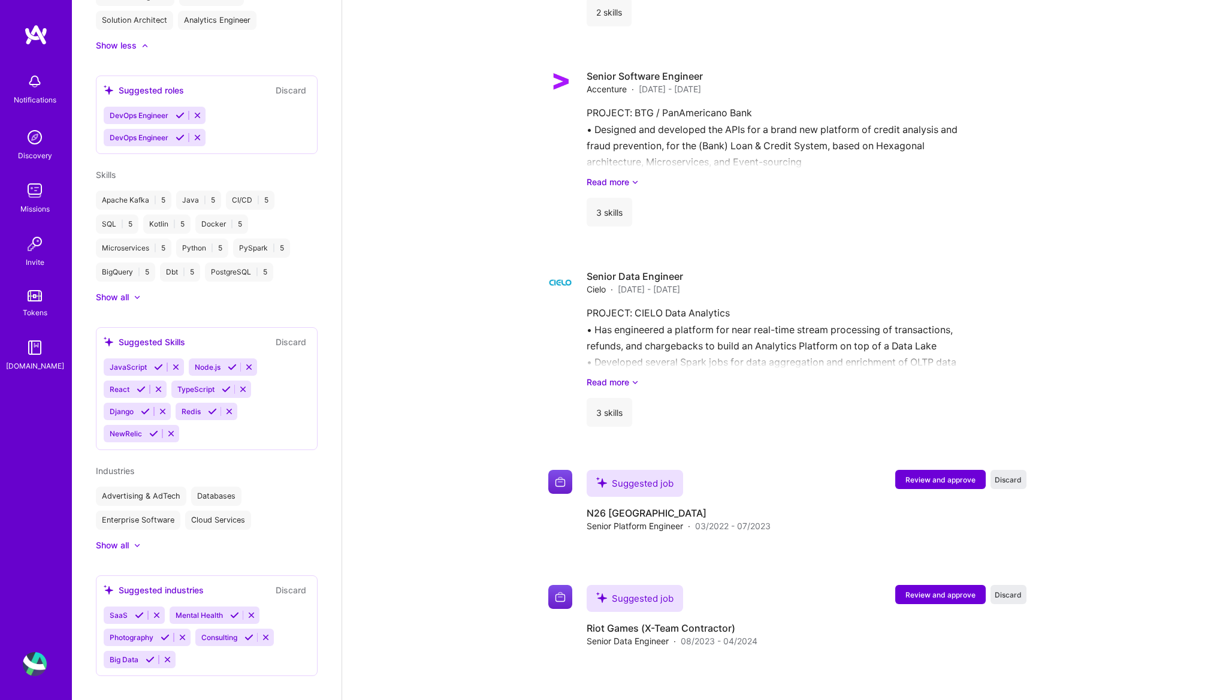
click at [135, 541] on div at bounding box center [137, 544] width 7 height 7
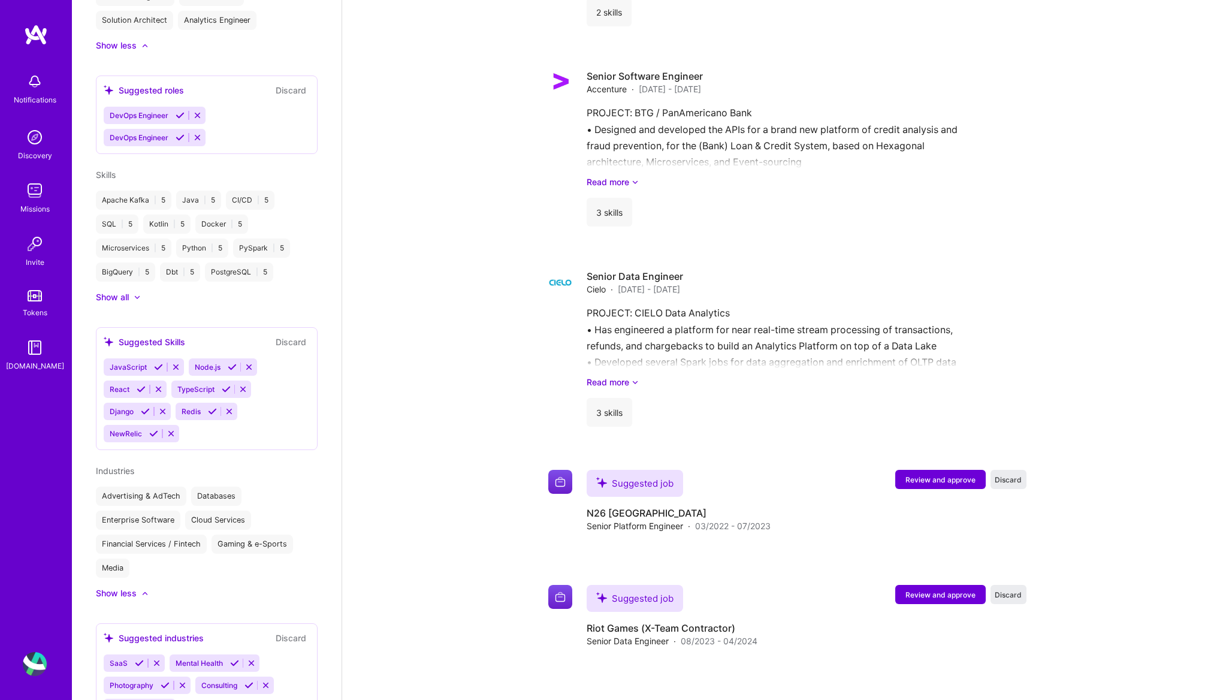
scroll to position [507, 0]
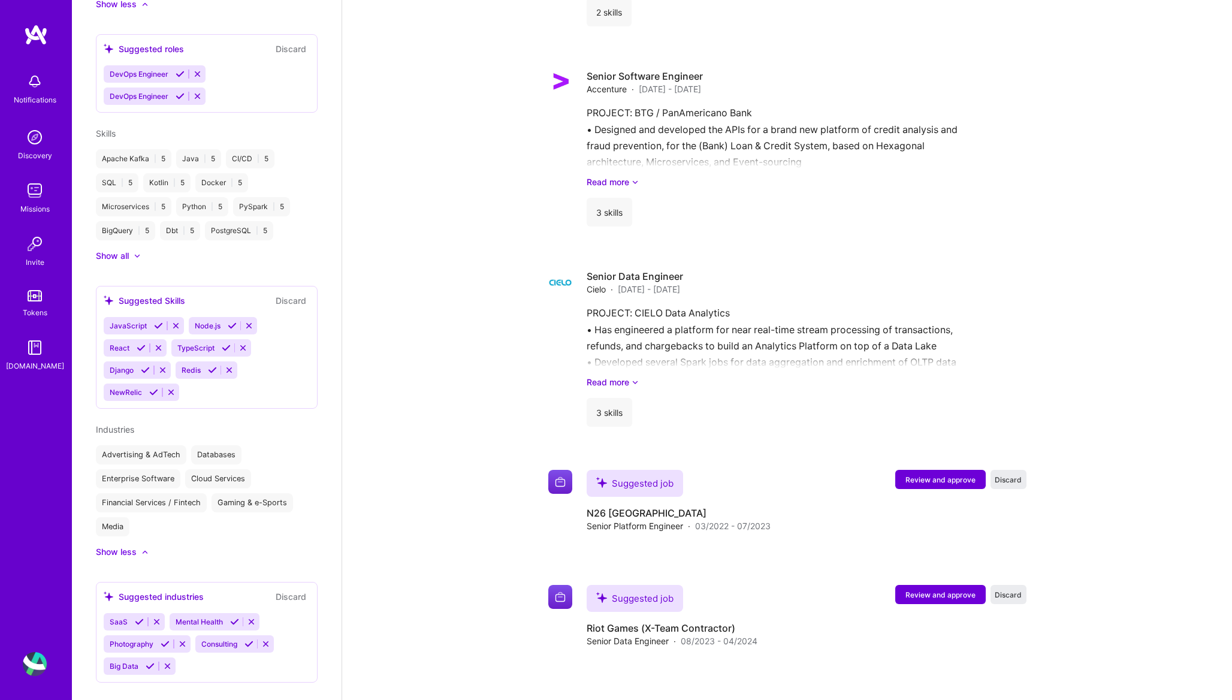
click at [150, 661] on icon at bounding box center [150, 665] width 9 height 9
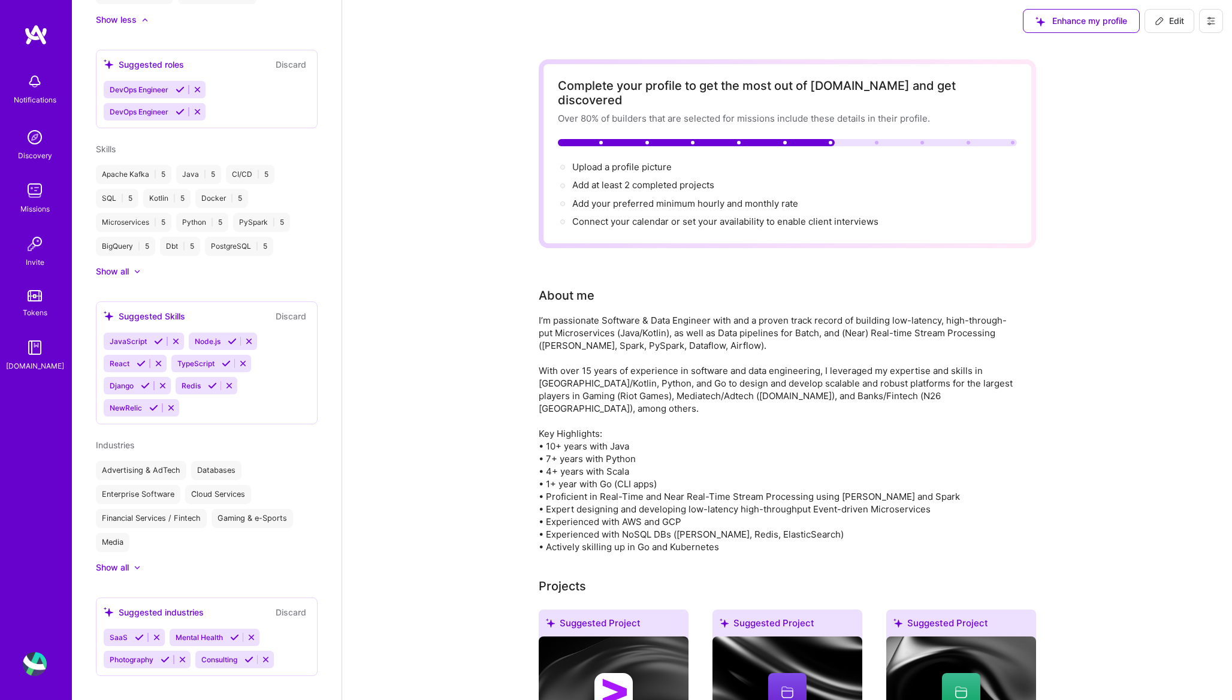
scroll to position [4, 0]
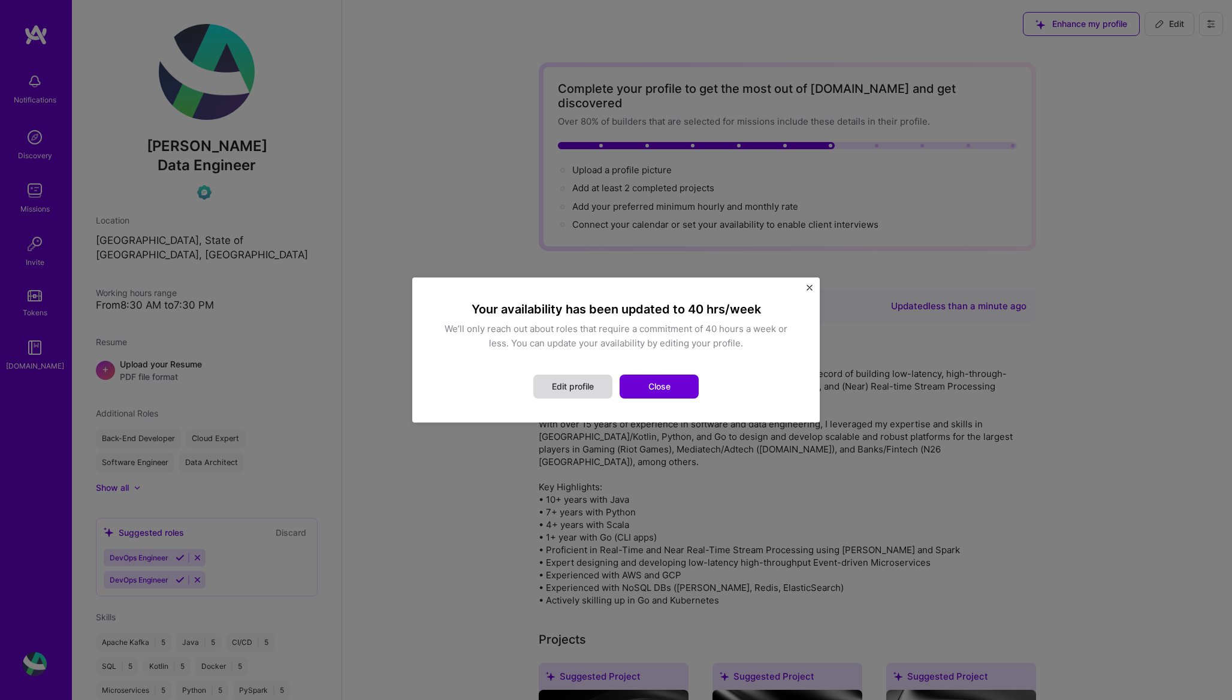
click at [597, 395] on button "Edit profile" at bounding box center [572, 386] width 79 height 24
select select "US"
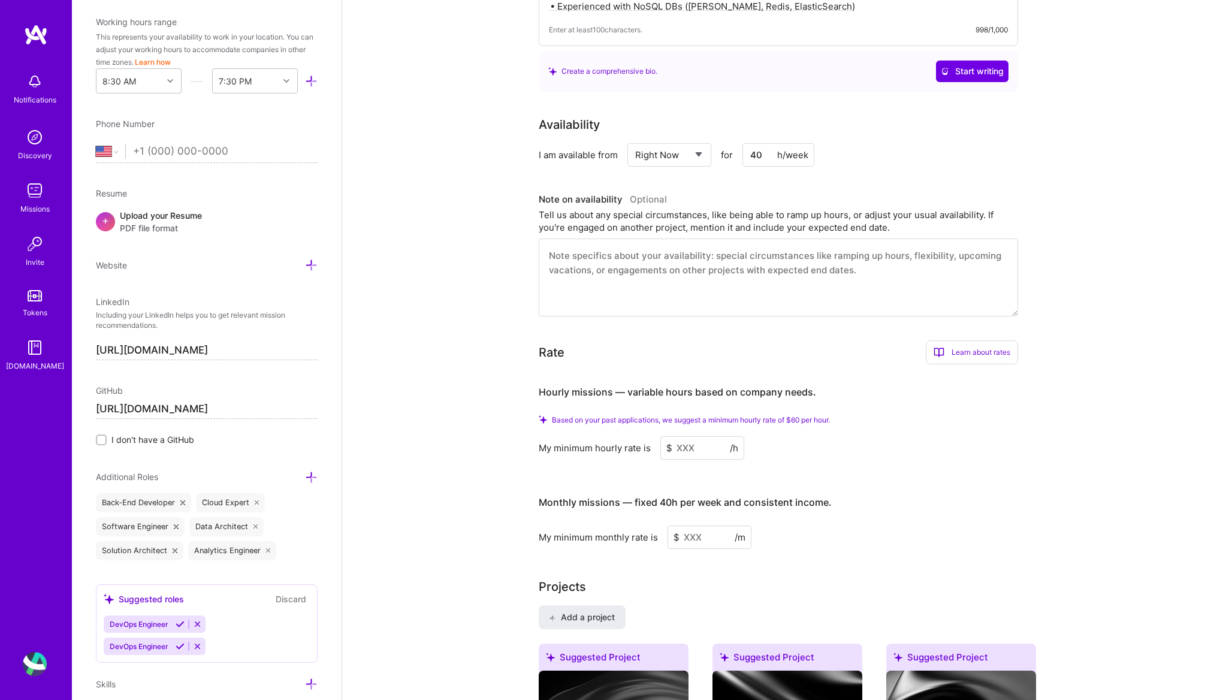
scroll to position [535, 0]
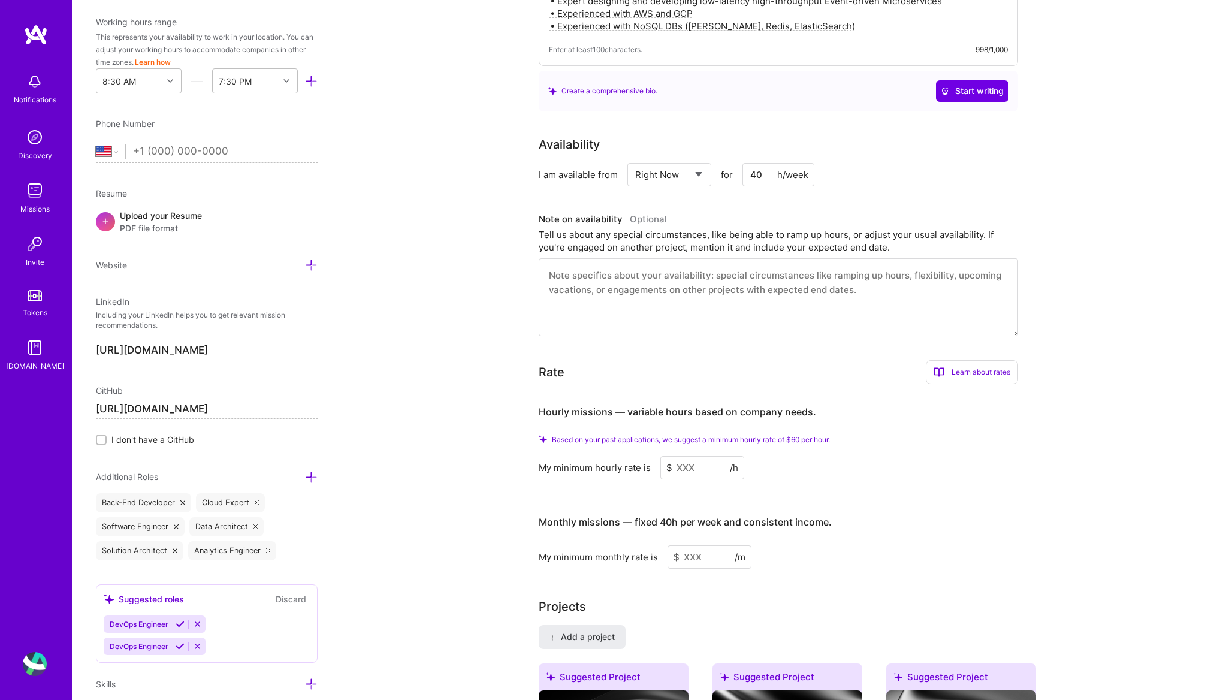
click at [686, 162] on select "Select... Right Now Future Date Not Available" at bounding box center [669, 174] width 69 height 31
select select "Future Date"
click at [635, 159] on select "Select... Right Now Future Date Not Available" at bounding box center [669, 174] width 69 height 31
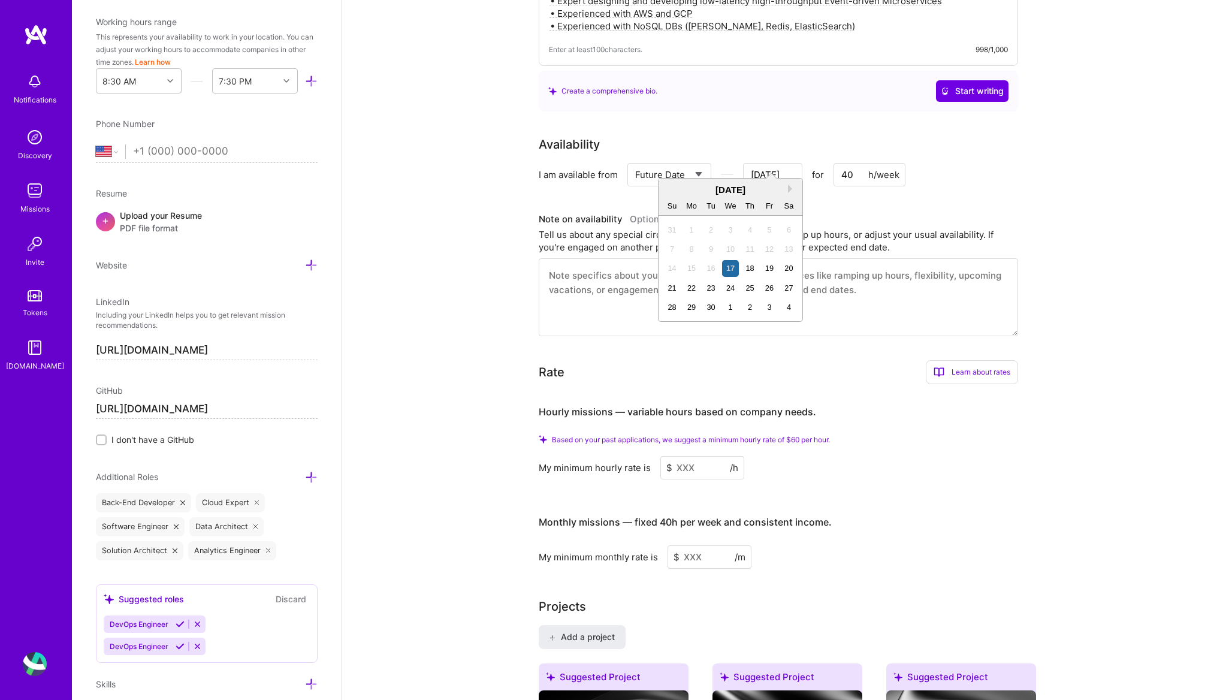
click at [757, 164] on input "Sep 17" at bounding box center [772, 174] width 59 height 23
click at [619, 279] on textarea at bounding box center [777, 297] width 479 height 78
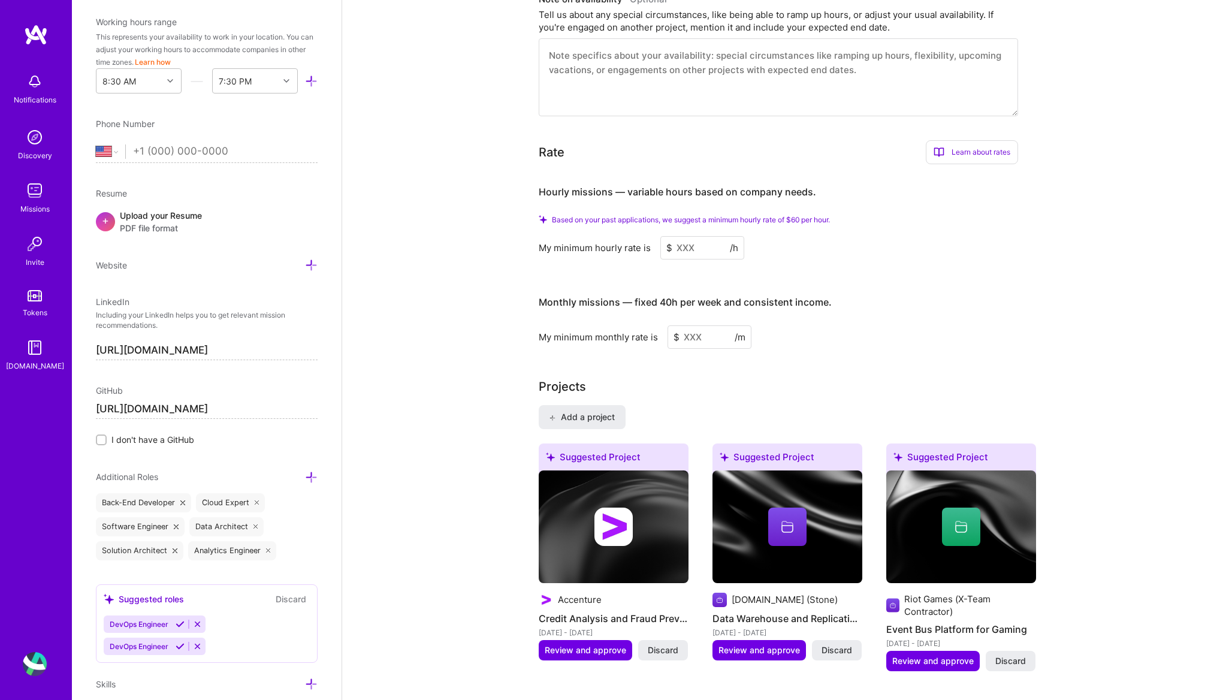
scroll to position [755, 0]
click at [689, 235] on input at bounding box center [702, 246] width 84 height 23
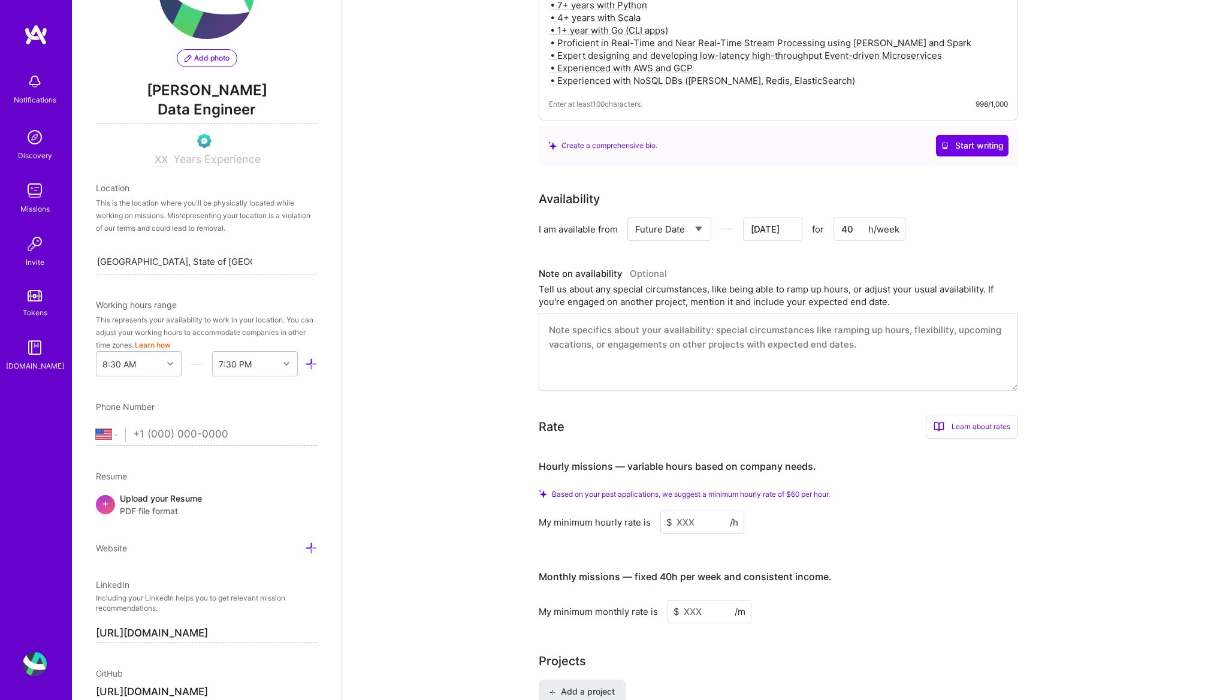
scroll to position [107, 0]
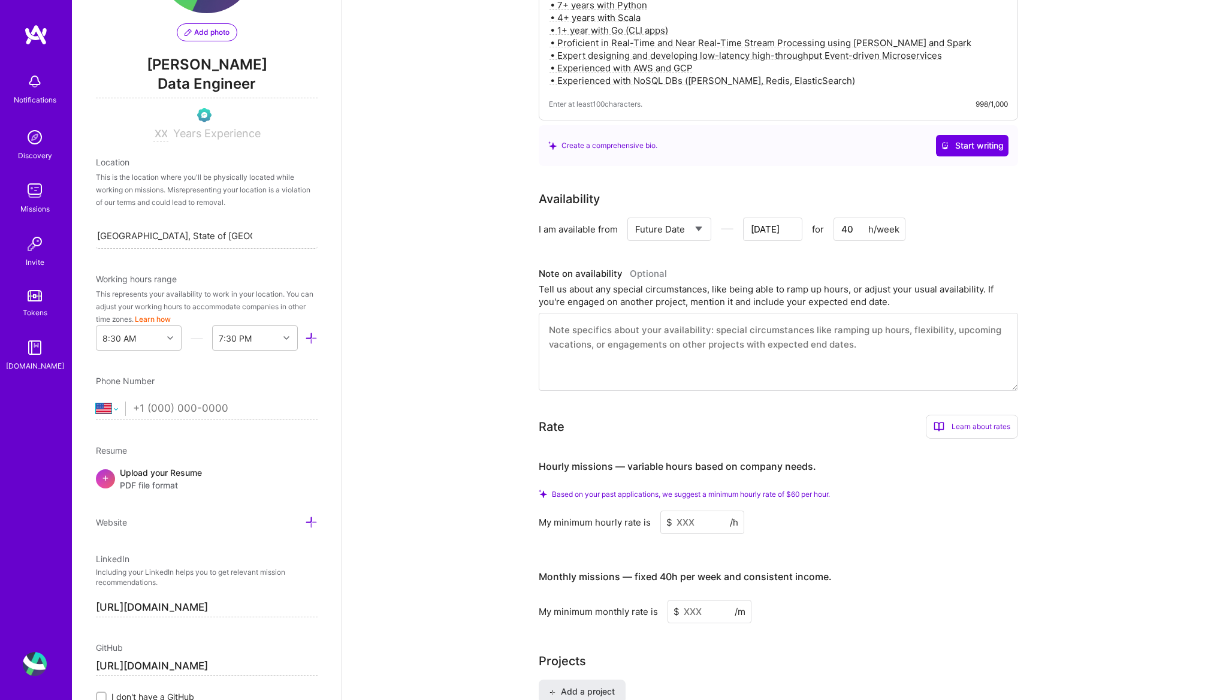
click at [113, 408] on select "Afghanistan Åland Islands Albania Algeria American Samoa Andorra Angola Anguill…" at bounding box center [110, 408] width 29 height 14
select select "BR"
click at [96, 401] on select "Afghanistan Åland Islands Albania Algeria American Samoa Andorra Angola Anguill…" at bounding box center [110, 408] width 29 height 14
type input "+"
select select "US"
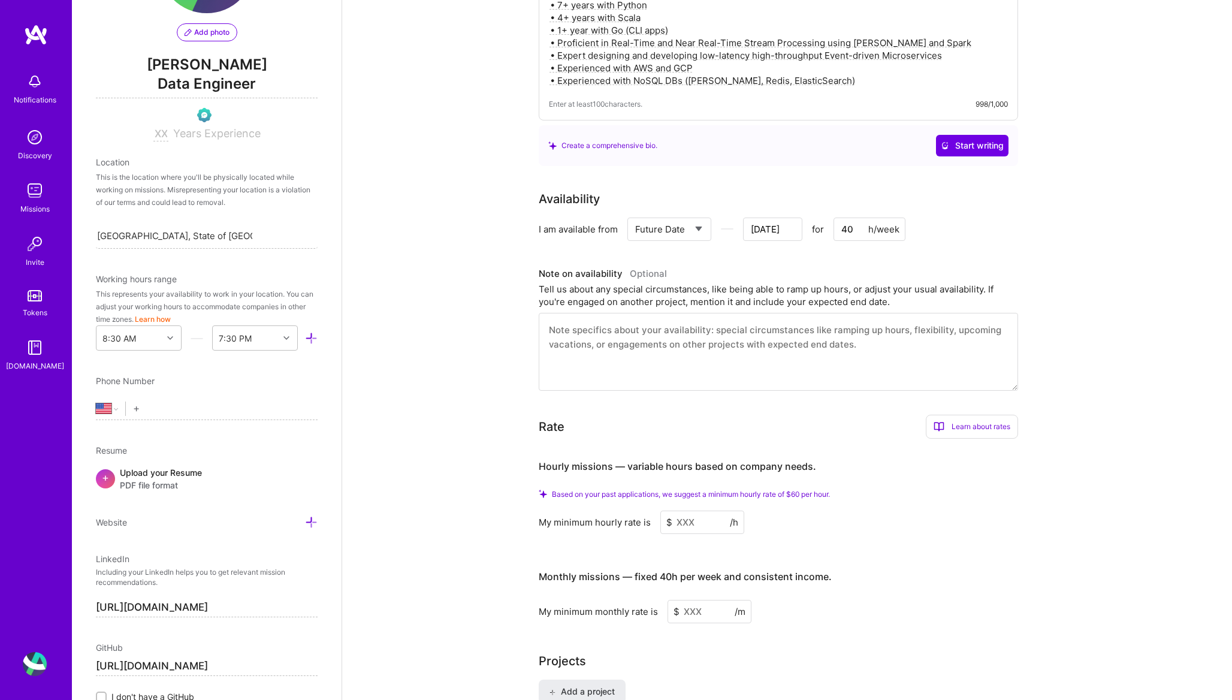
type input "+5"
select select "BR"
type input "+55 11 94448 1102"
select select "US"
type input "5511944481102"
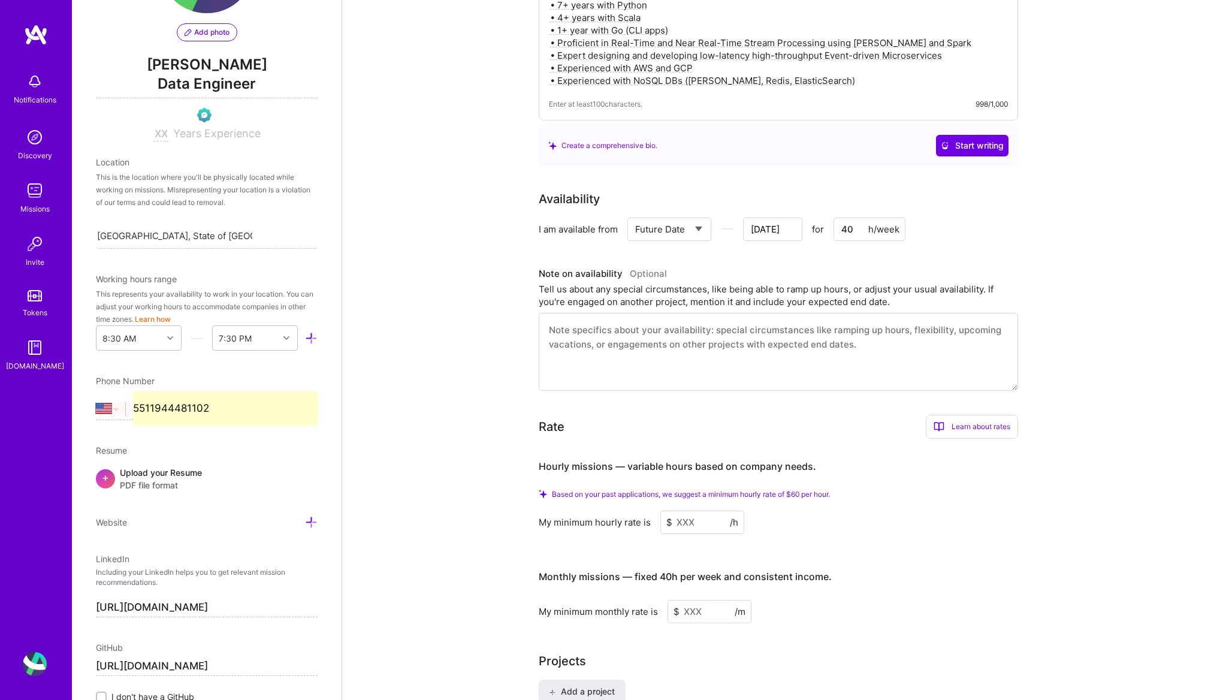
click at [170, 483] on span "PDF file format" at bounding box center [161, 485] width 82 height 13
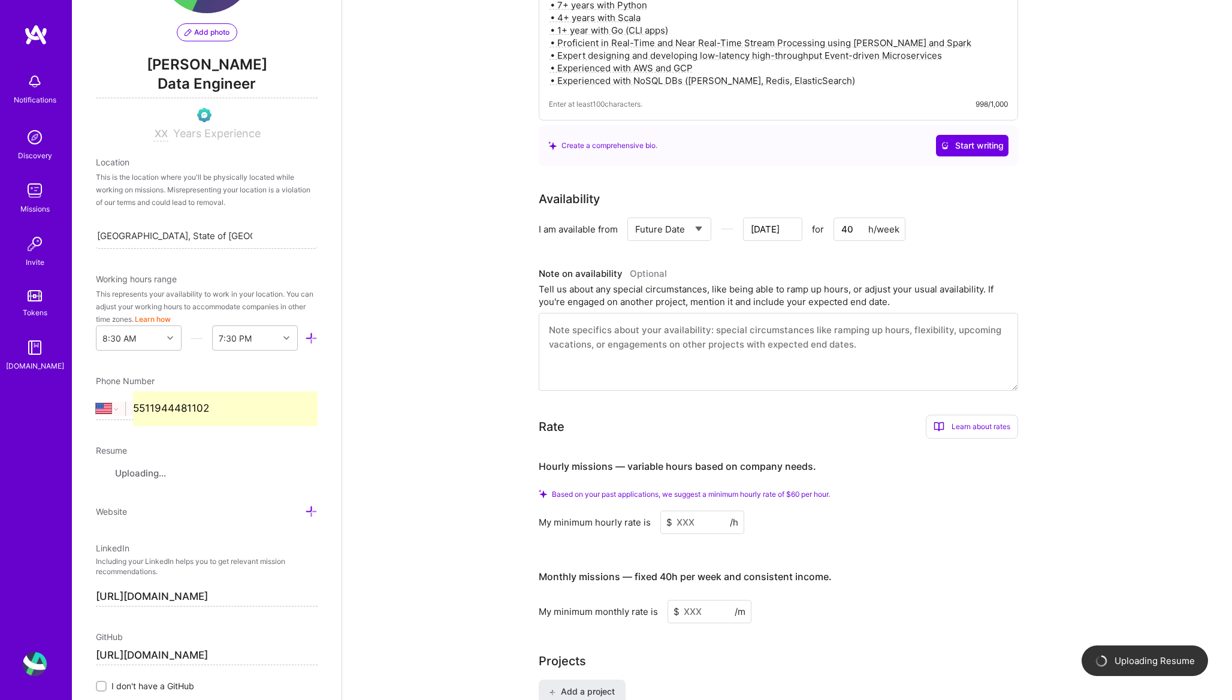
click at [222, 422] on input "5511944481102" at bounding box center [225, 408] width 184 height 35
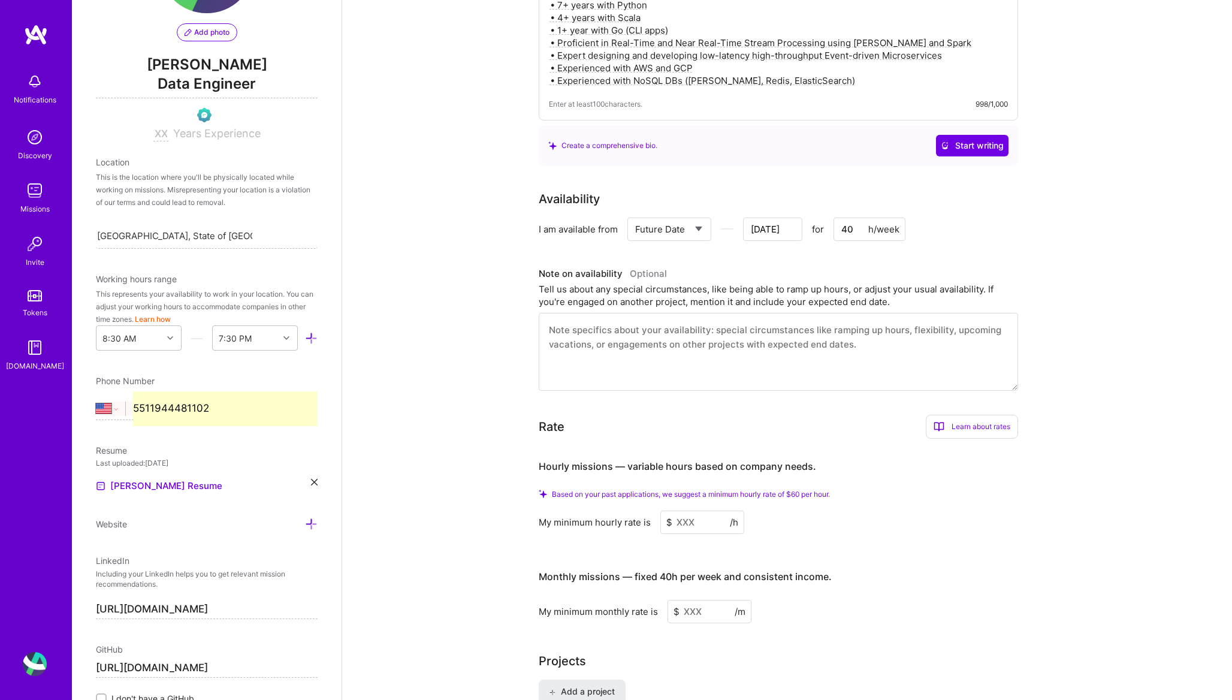
select select "BR"
type input "[PHONE_NUMBER]"
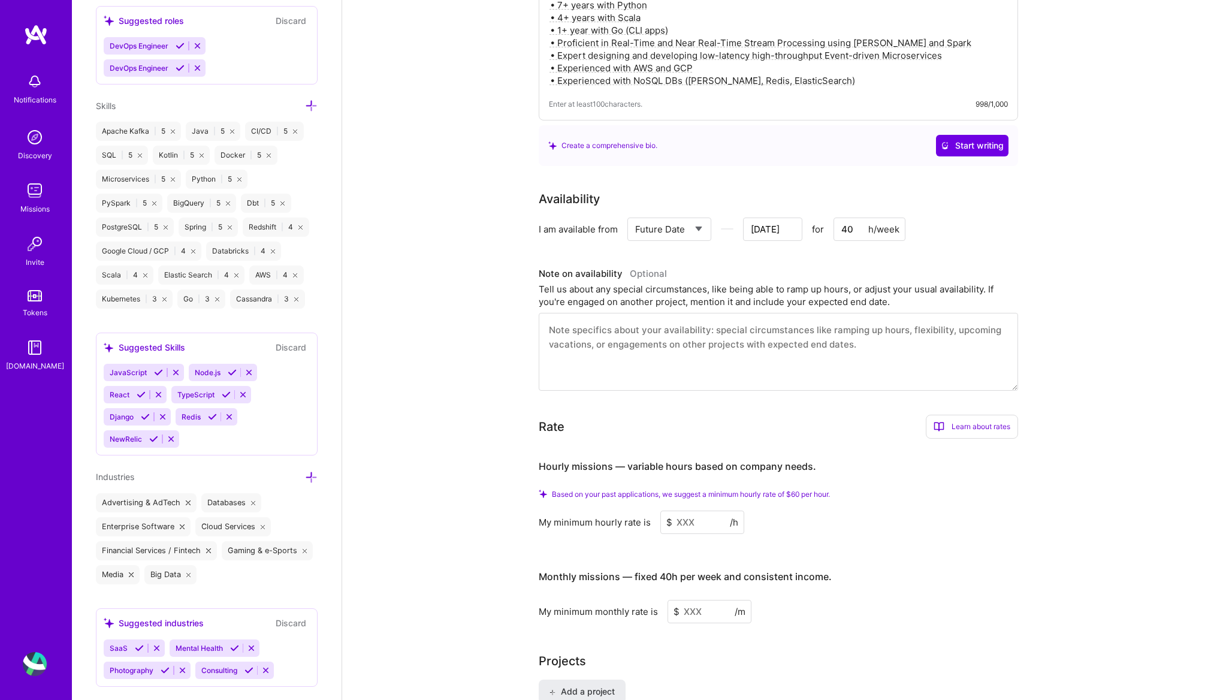
scroll to position [952, 0]
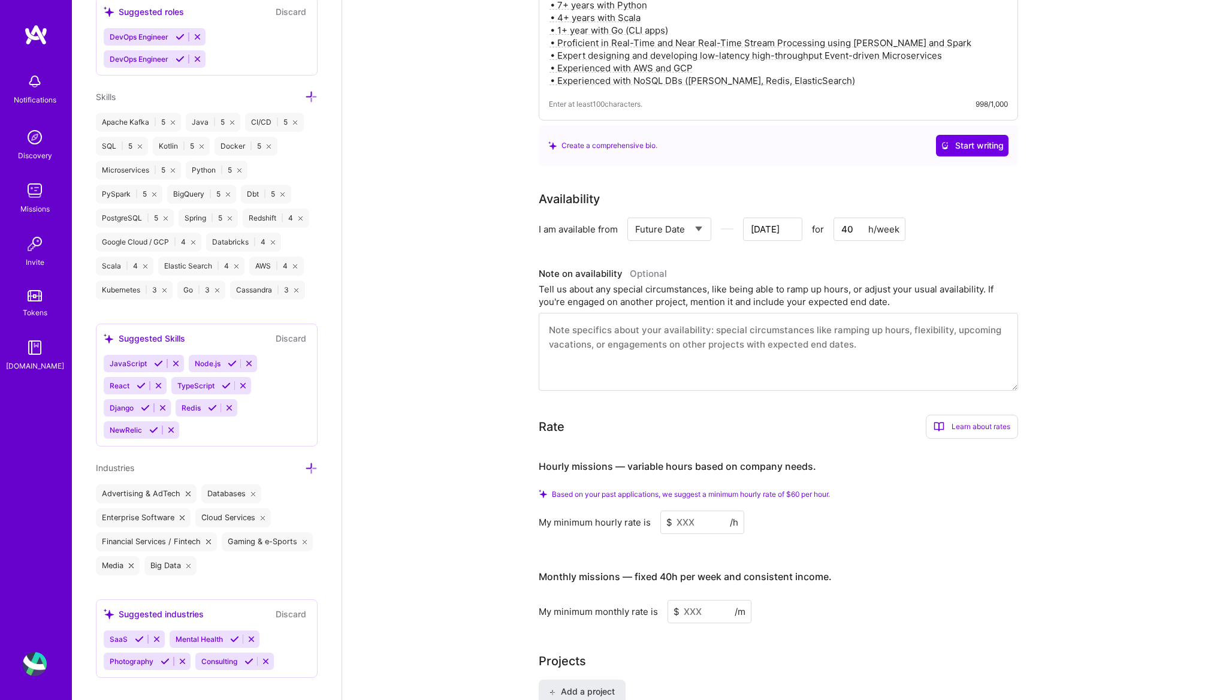
click at [674, 510] on input at bounding box center [702, 521] width 84 height 23
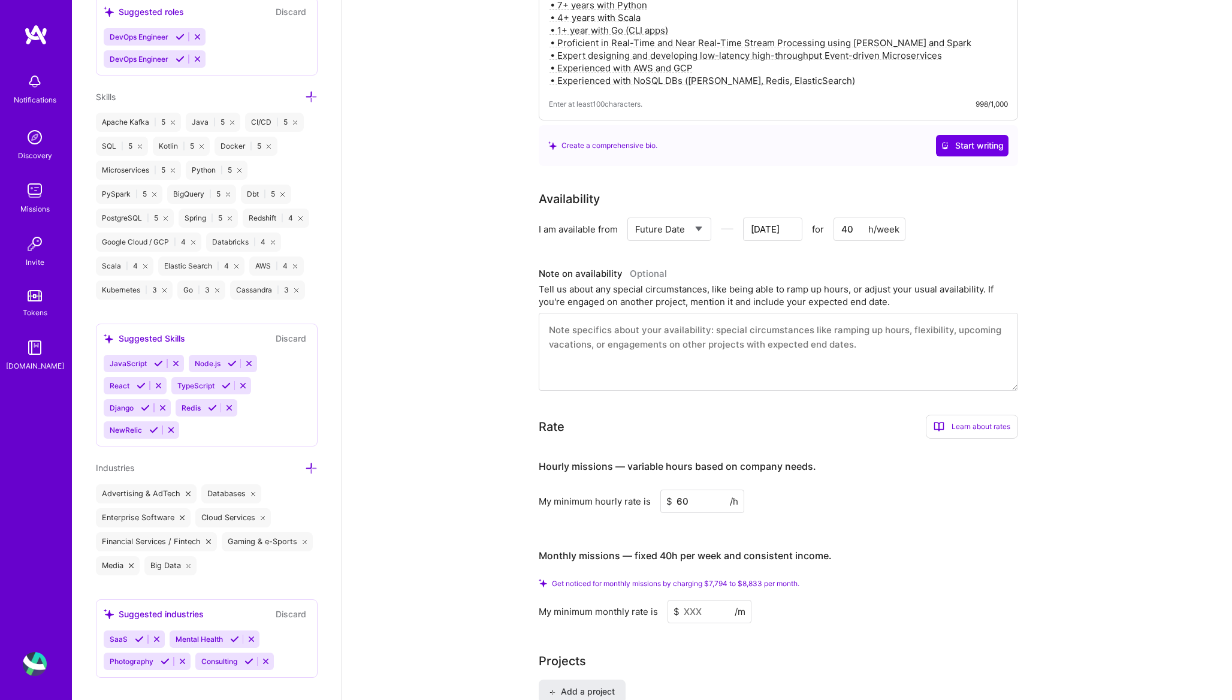
type input "6"
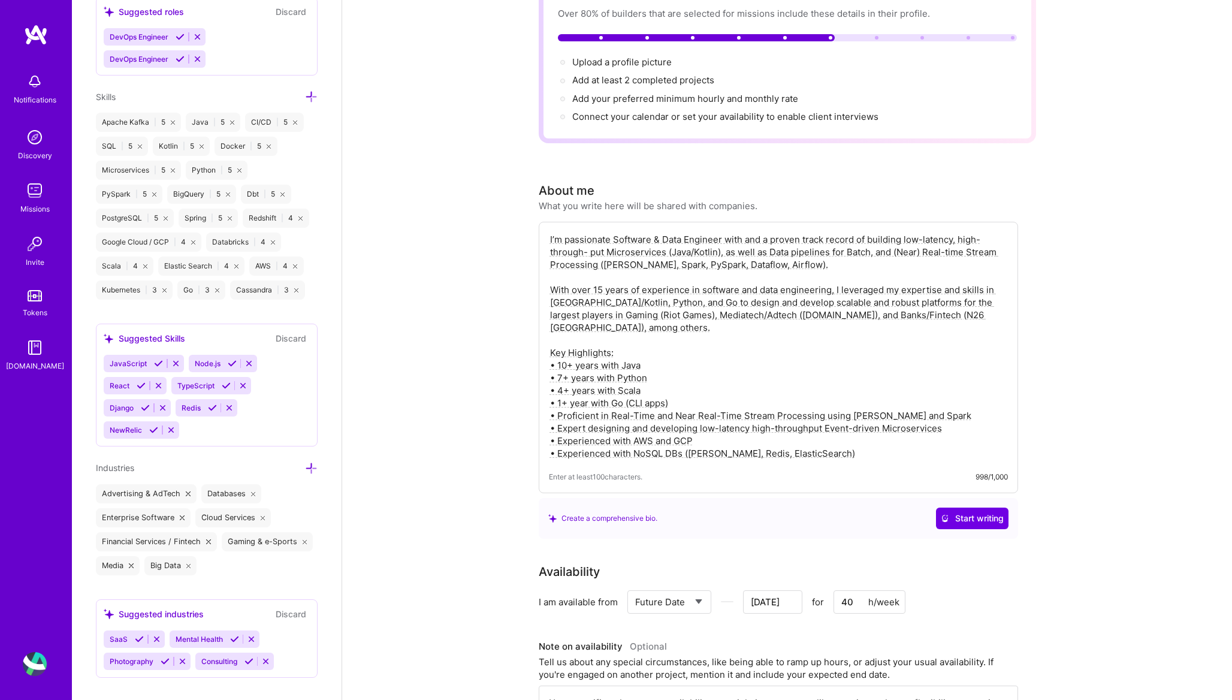
scroll to position [90, 0]
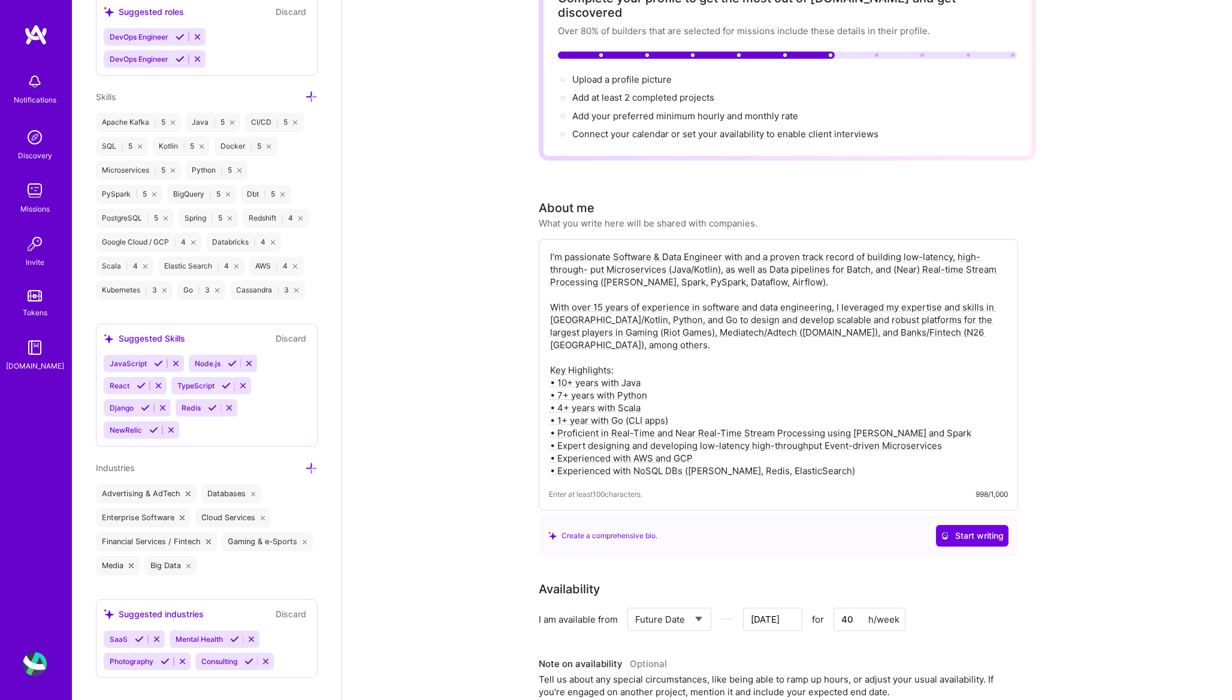
click at [704, 299] on textarea "I’m passionate Software & Data Engineer with and a proven track record of build…" at bounding box center [778, 363] width 459 height 229
click at [704, 284] on textarea "I’m passionate Software & Data Engineer with and a proven track record of build…" at bounding box center [778, 363] width 459 height 229
paste textarea "a Software & Data Engineer with over 15 years’ experience designing and buildin…"
type textarea "I’m a Software & Data Engineer with over 15 years’ experience designing and bui…"
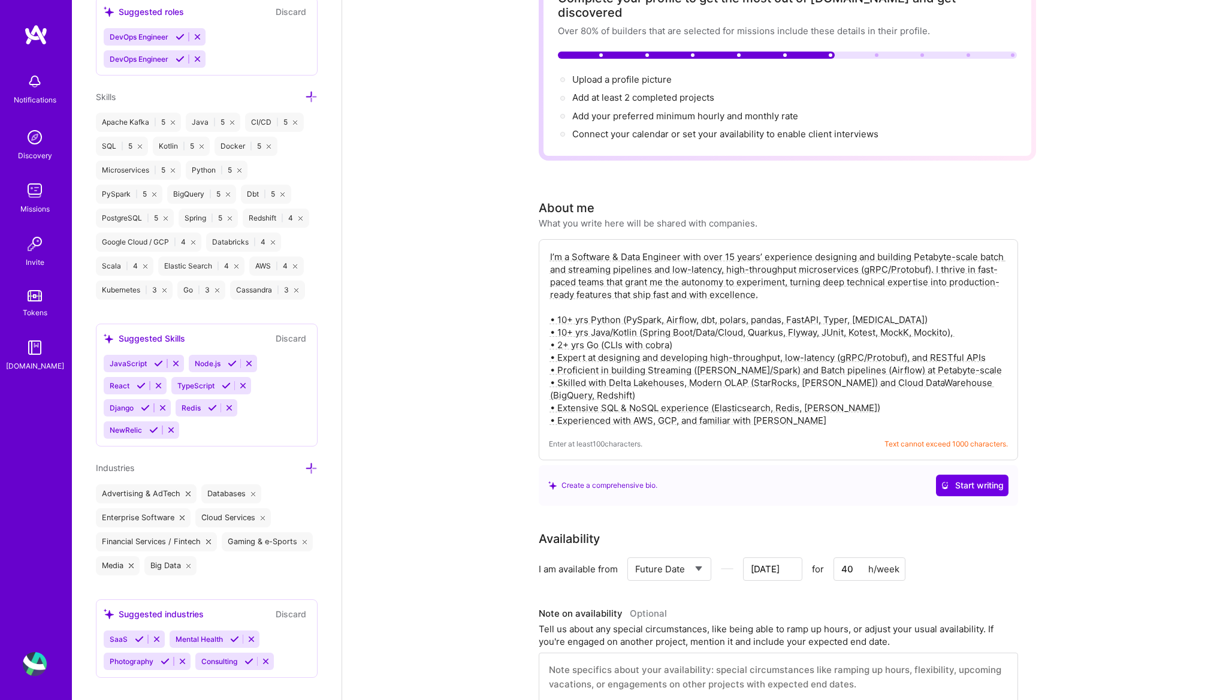
click at [823, 390] on textarea "I’m a Software & Data Engineer with over 15 years’ experience designing and bui…" at bounding box center [778, 338] width 459 height 178
click at [813, 412] on textarea "I’m a Software & Data Engineer with over 15 years’ experience designing and bui…" at bounding box center [778, 338] width 459 height 178
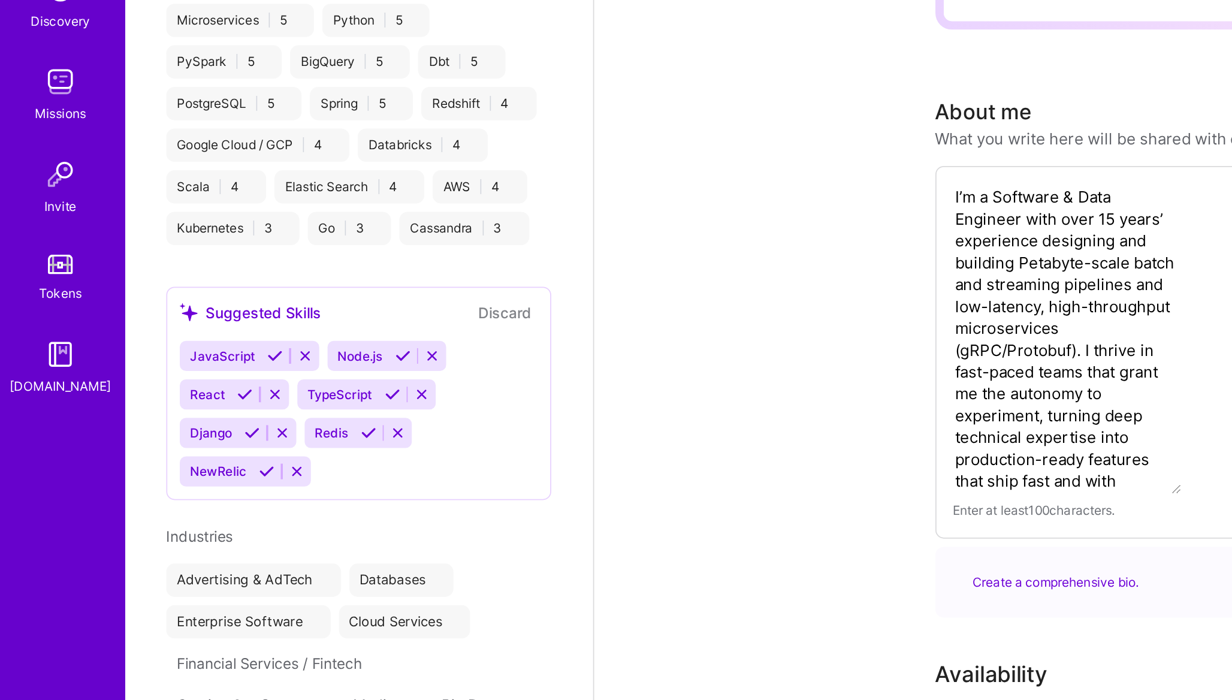
select select "US"
select select "Right Now"
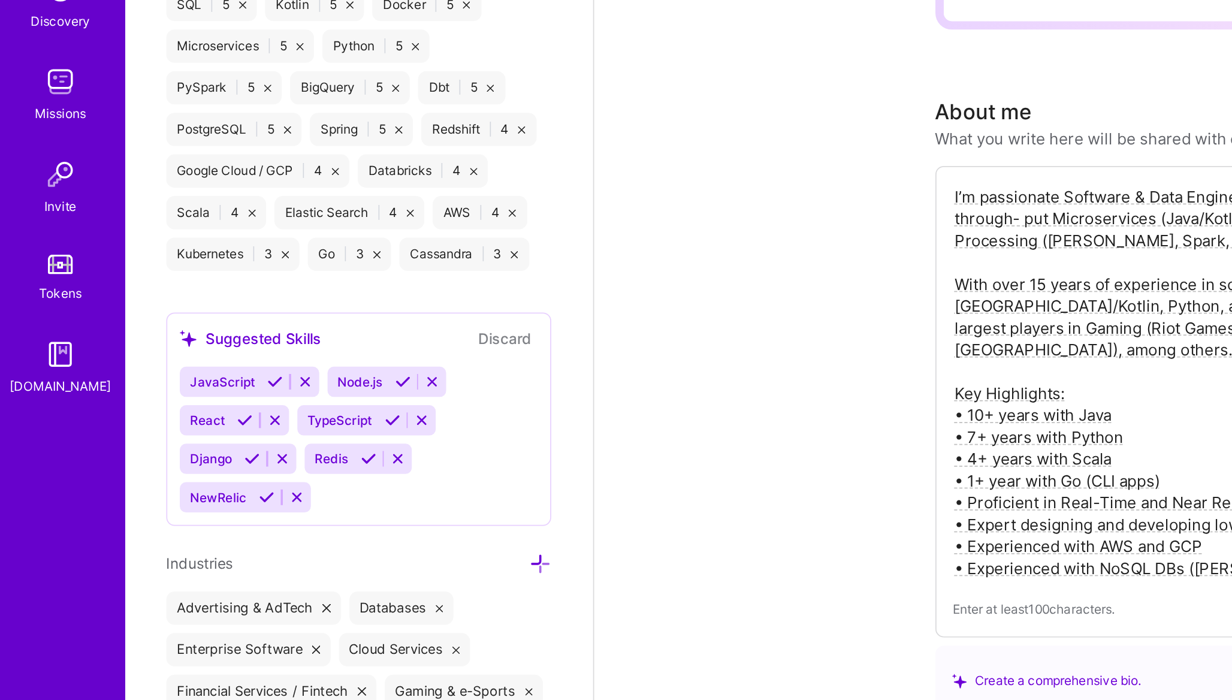
scroll to position [365, 0]
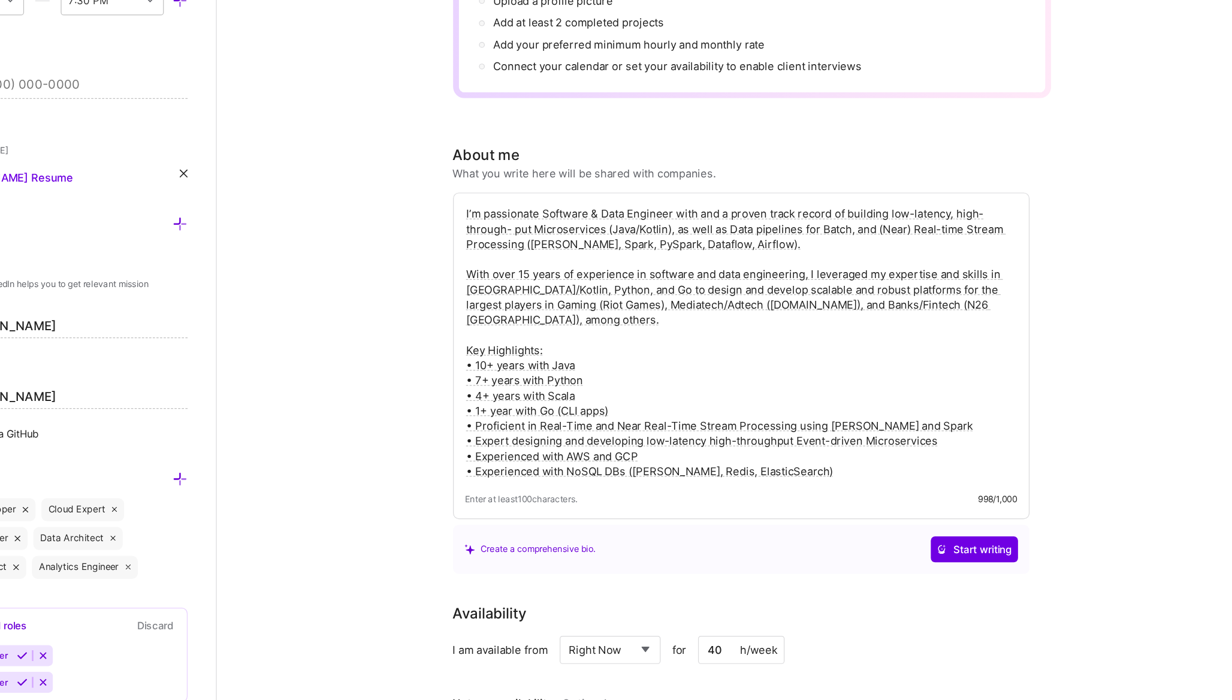
click at [752, 370] on textarea "I’m passionate Software & Data Engineer with and a proven track record of build…" at bounding box center [778, 363] width 459 height 229
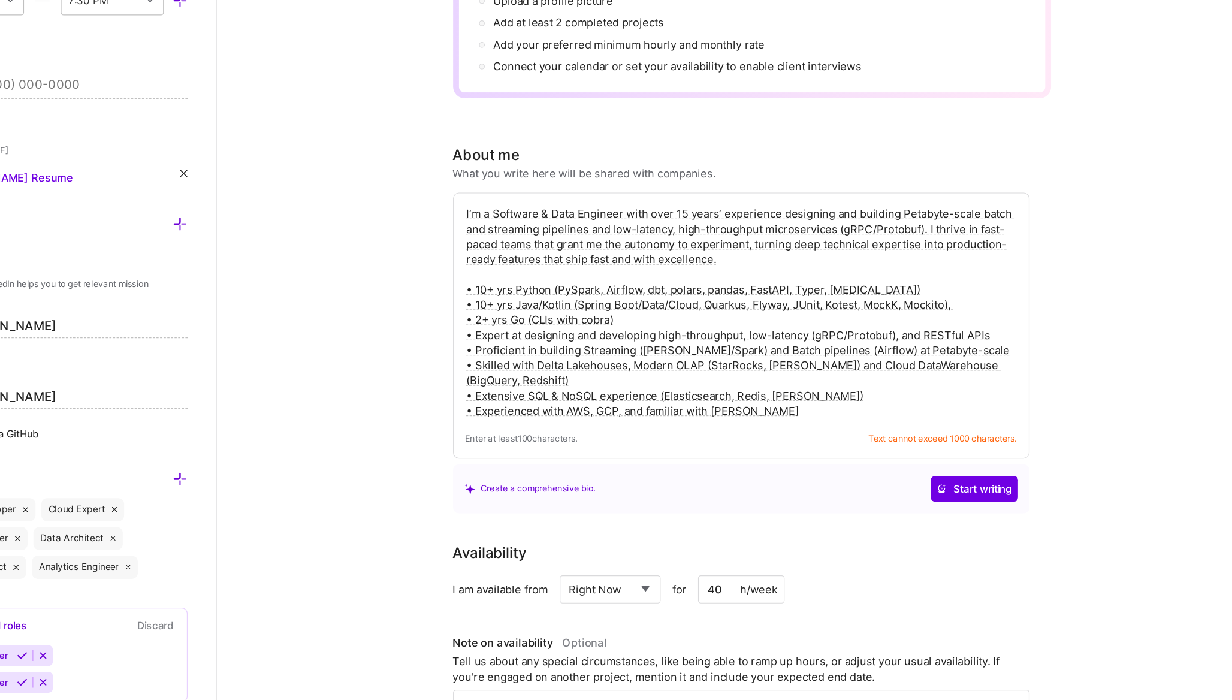
click at [661, 393] on textarea "I’m a Software & Data Engineer with over 15 years’ experience designing and bui…" at bounding box center [778, 338] width 459 height 178
paste textarea "• Actively skilling up in GenAI: LLM/RAG/Agents"
click at [946, 396] on textarea "I’m a Software & Data Engineer with over 15 years’ experience designing and bui…" at bounding box center [778, 338] width 459 height 178
type textarea "I’m a Software & Data Engineer with over 15 years’ experience designing and bui…"
click at [965, 477] on button "Start writing" at bounding box center [972, 485] width 72 height 22
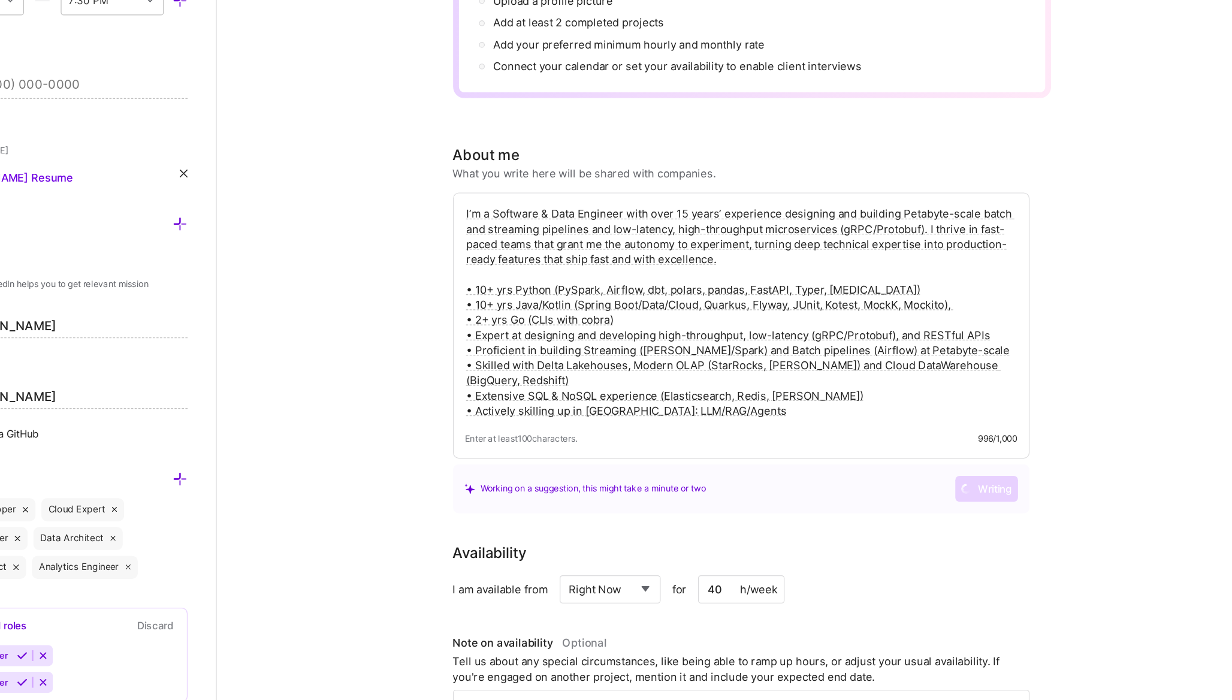
click at [875, 400] on textarea "I’m a Software & Data Engineer with over 15 years’ experience designing and bui…" at bounding box center [778, 338] width 459 height 178
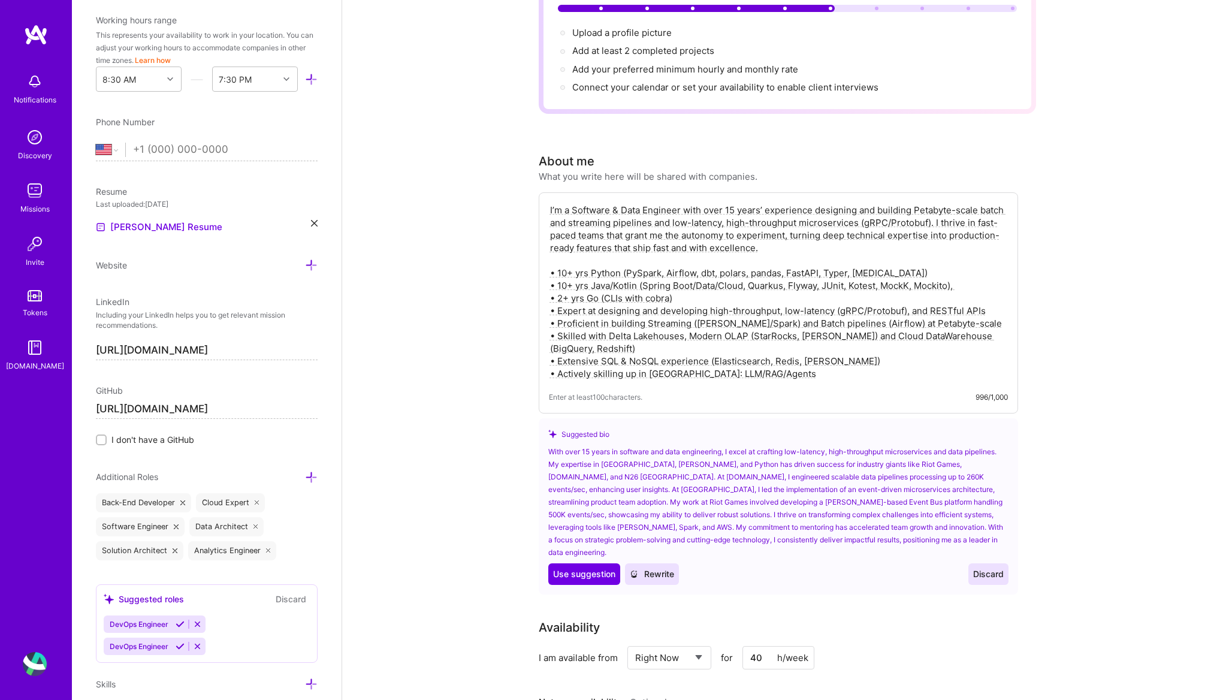
scroll to position [159, 0]
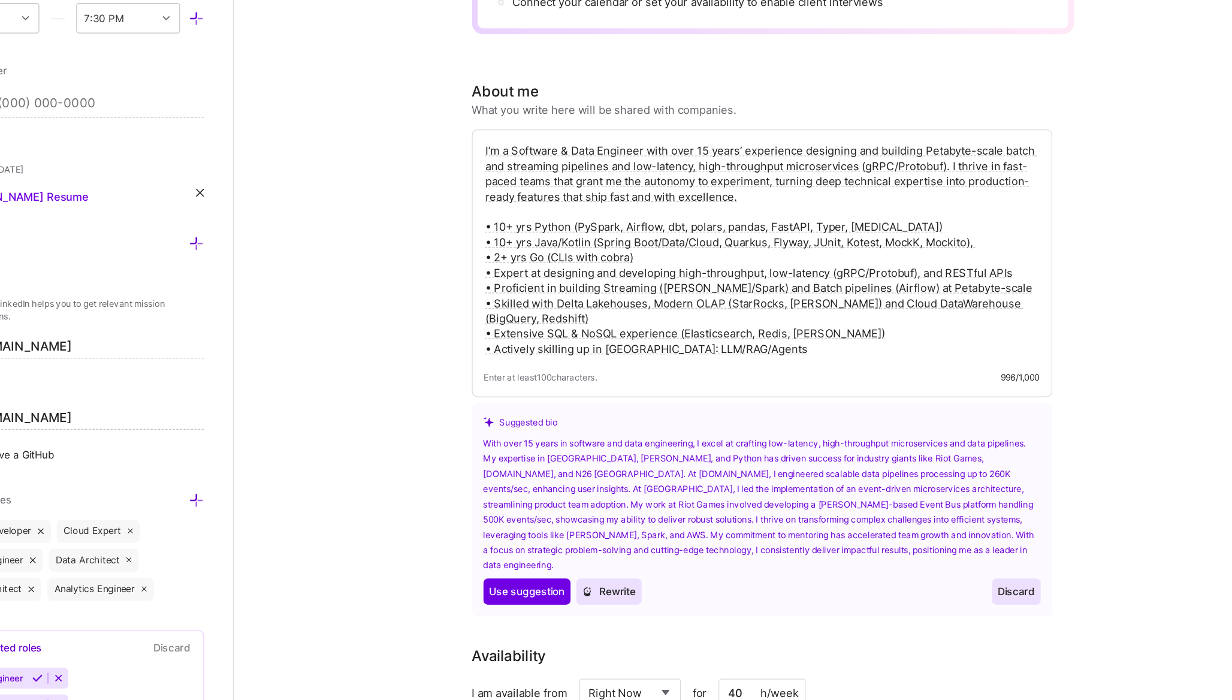
click at [987, 546] on span "Discard" at bounding box center [988, 552] width 31 height 12
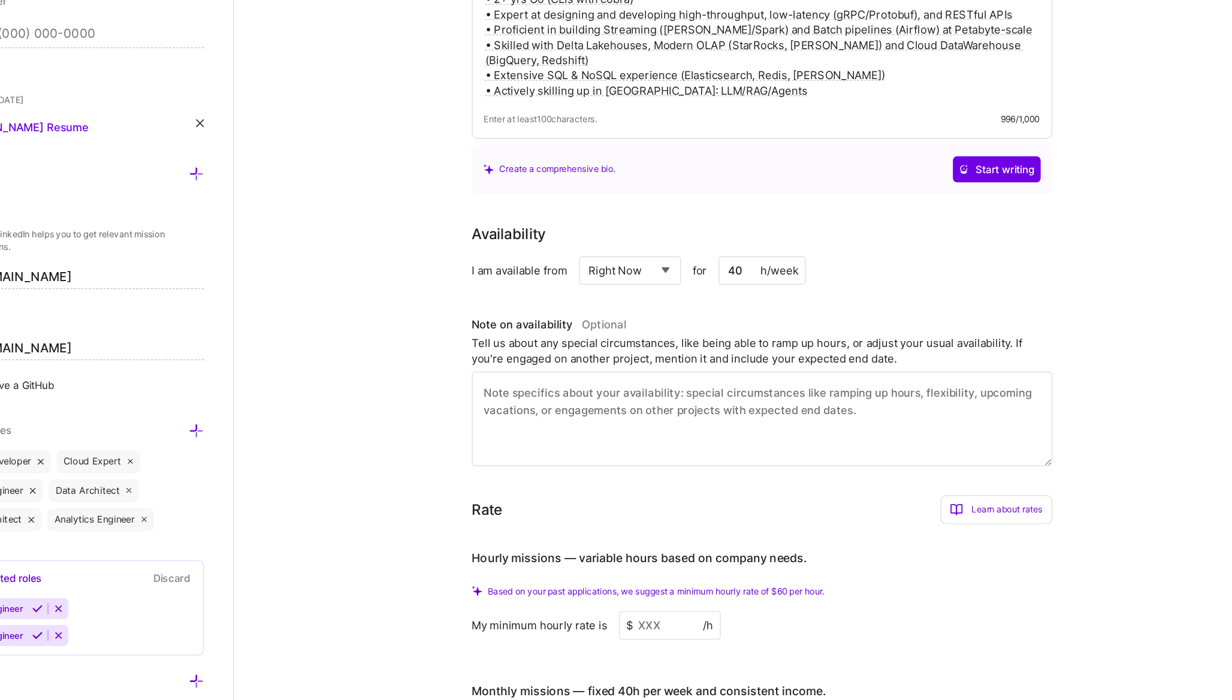
scroll to position [322, 0]
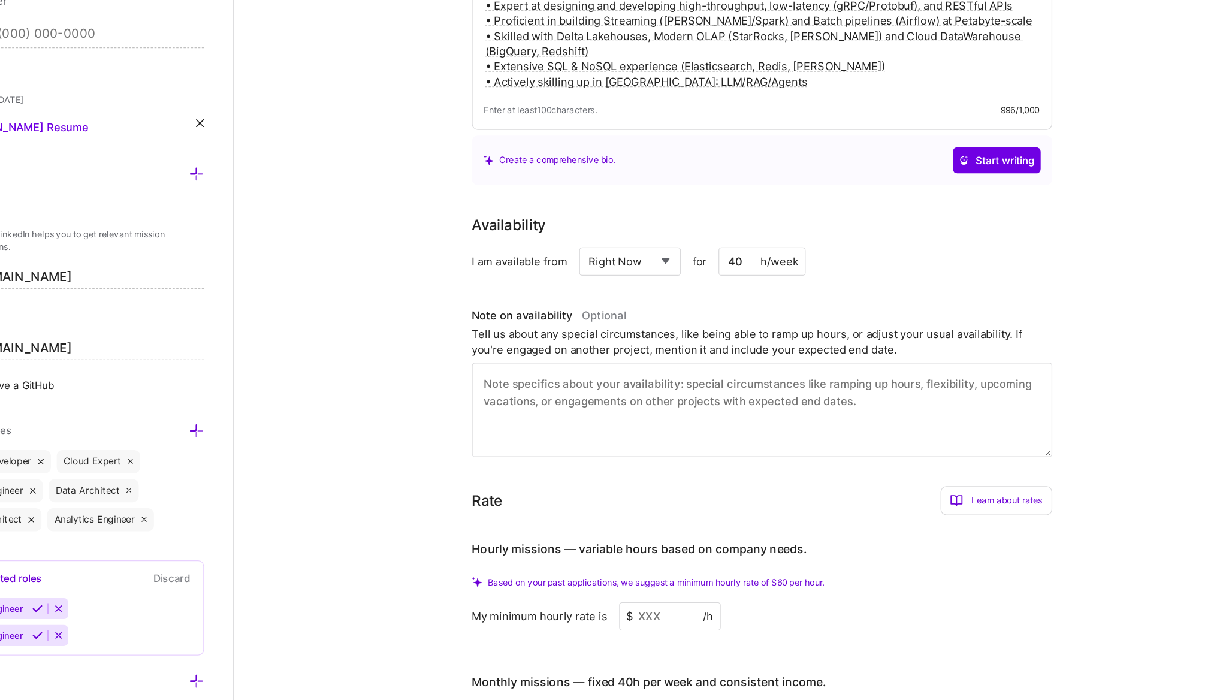
click at [680, 332] on select "Select... Right Now Future Date Not Available" at bounding box center [669, 337] width 69 height 31
select select "Future Date"
click at [635, 322] on select "Select... Right Now Future Date Not Available" at bounding box center [669, 337] width 69 height 31
click at [764, 326] on input "Sep 17" at bounding box center [772, 337] width 59 height 23
click at [791, 169] on button "Next Month" at bounding box center [792, 169] width 8 height 8
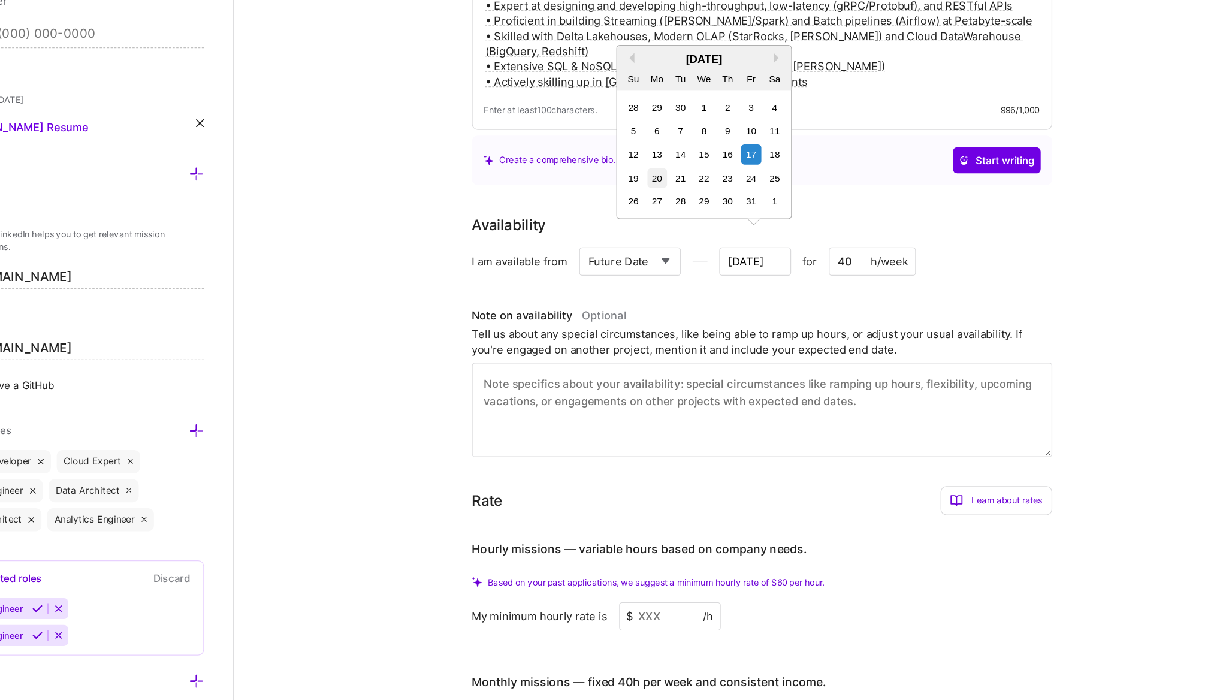
click at [694, 269] on div "20" at bounding box center [691, 269] width 16 height 16
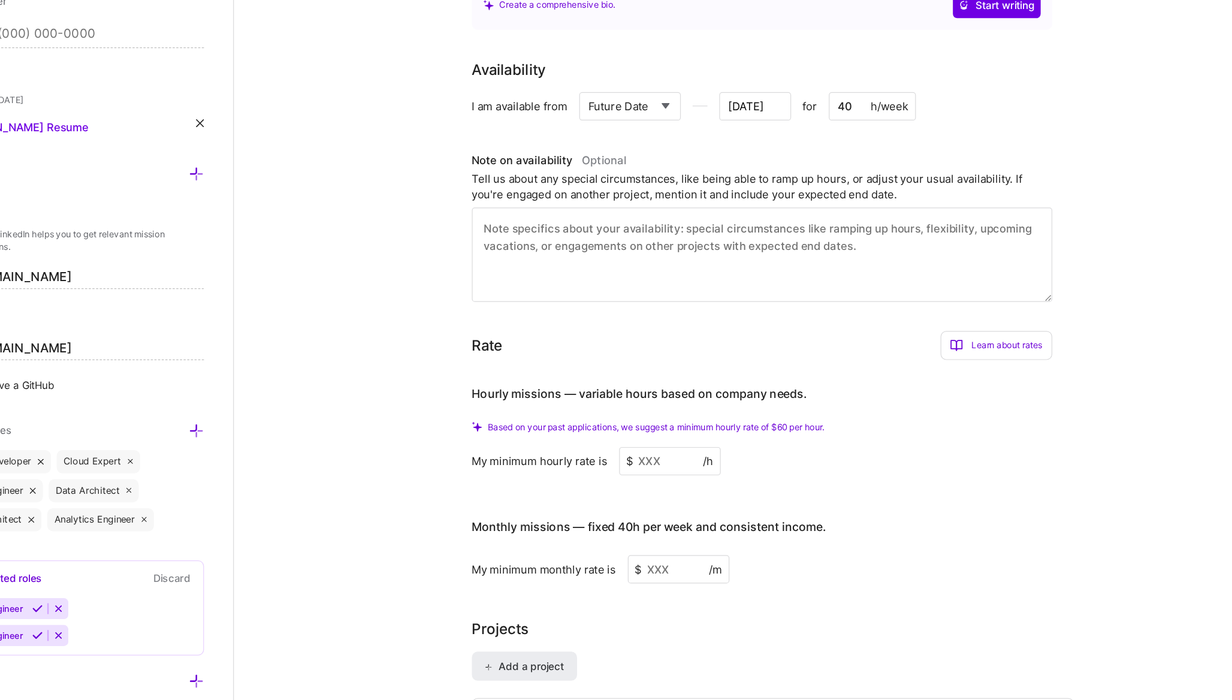
scroll to position [451, 0]
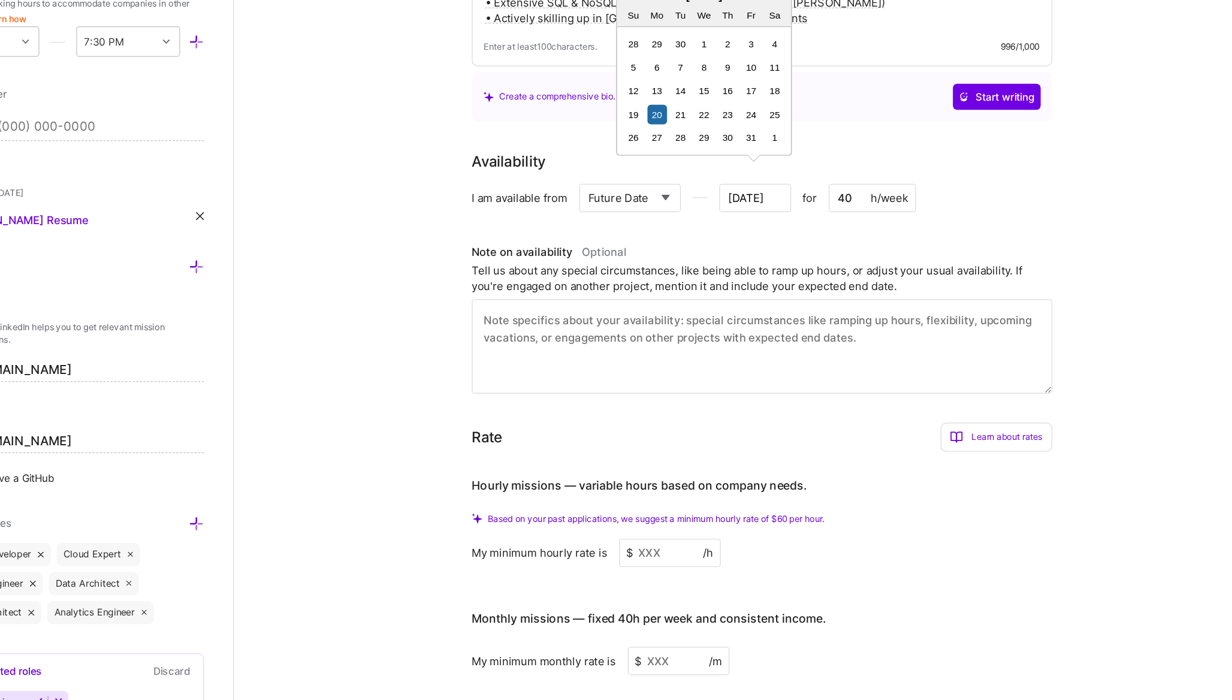
click at [777, 197] on input "Oct 20" at bounding box center [772, 207] width 59 height 23
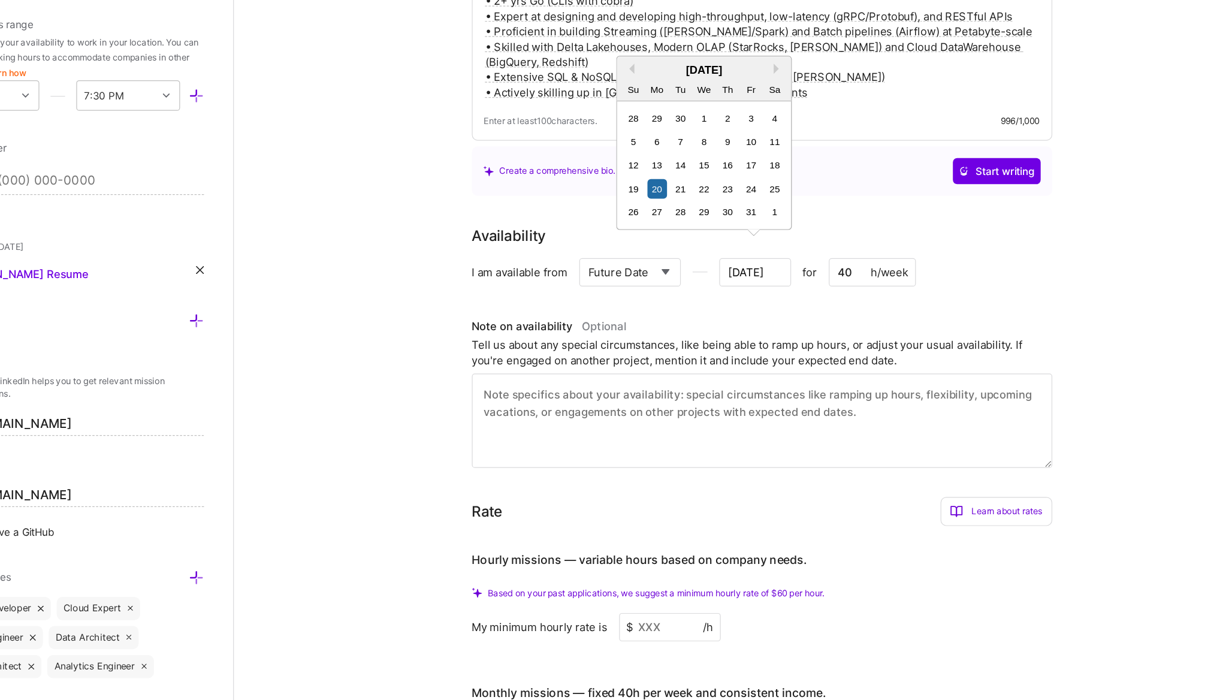
scroll to position [412, 0]
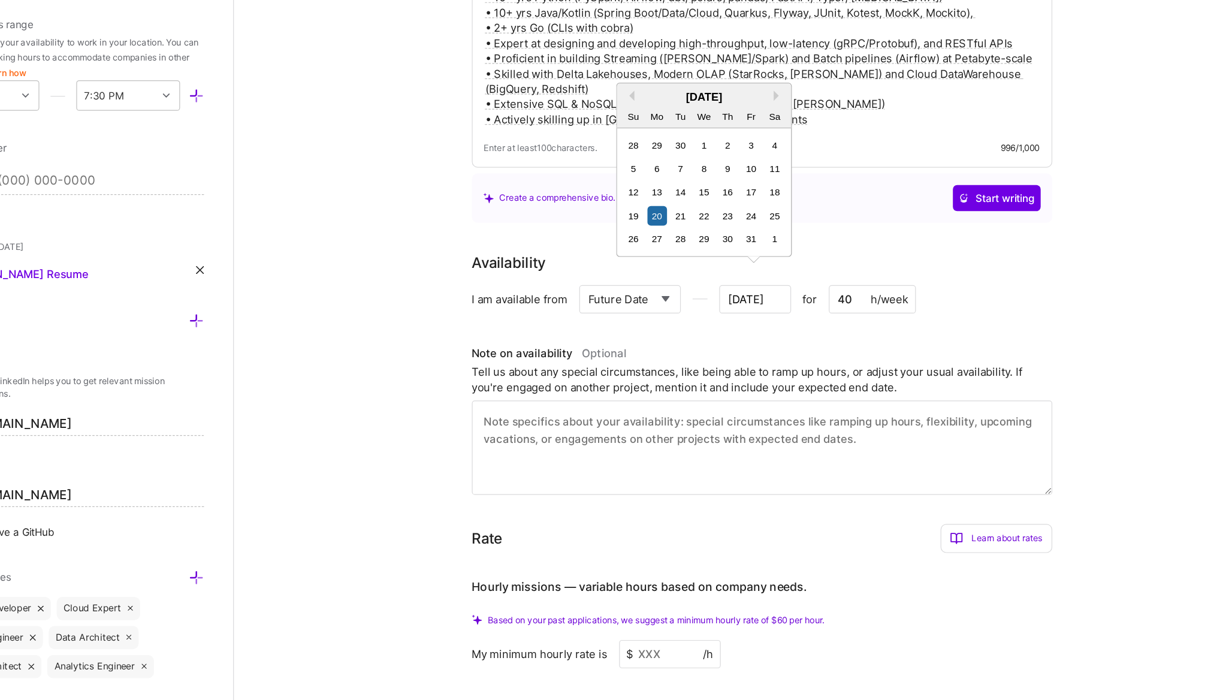
click at [786, 77] on div "October 2025" at bounding box center [730, 80] width 144 height 13
click at [789, 77] on button "Next Month" at bounding box center [792, 79] width 8 height 8
click at [685, 142] on div "3" at bounding box center [691, 139] width 16 height 16
type input "Nov 3"
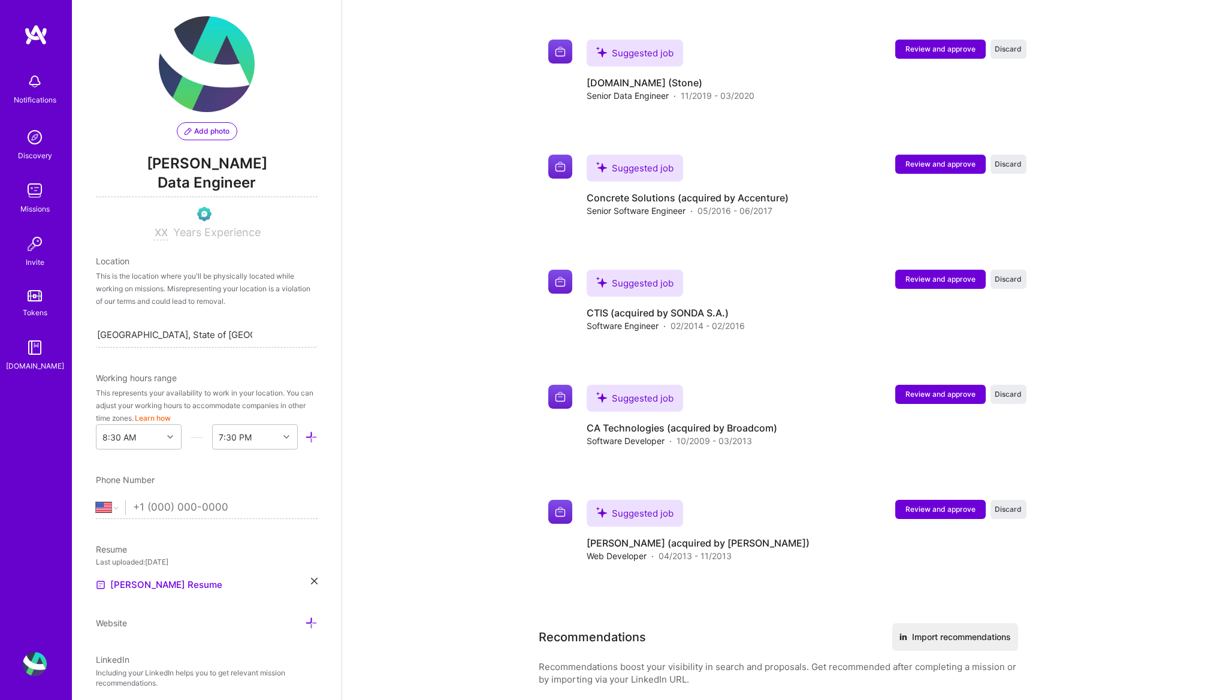
scroll to position [0, 0]
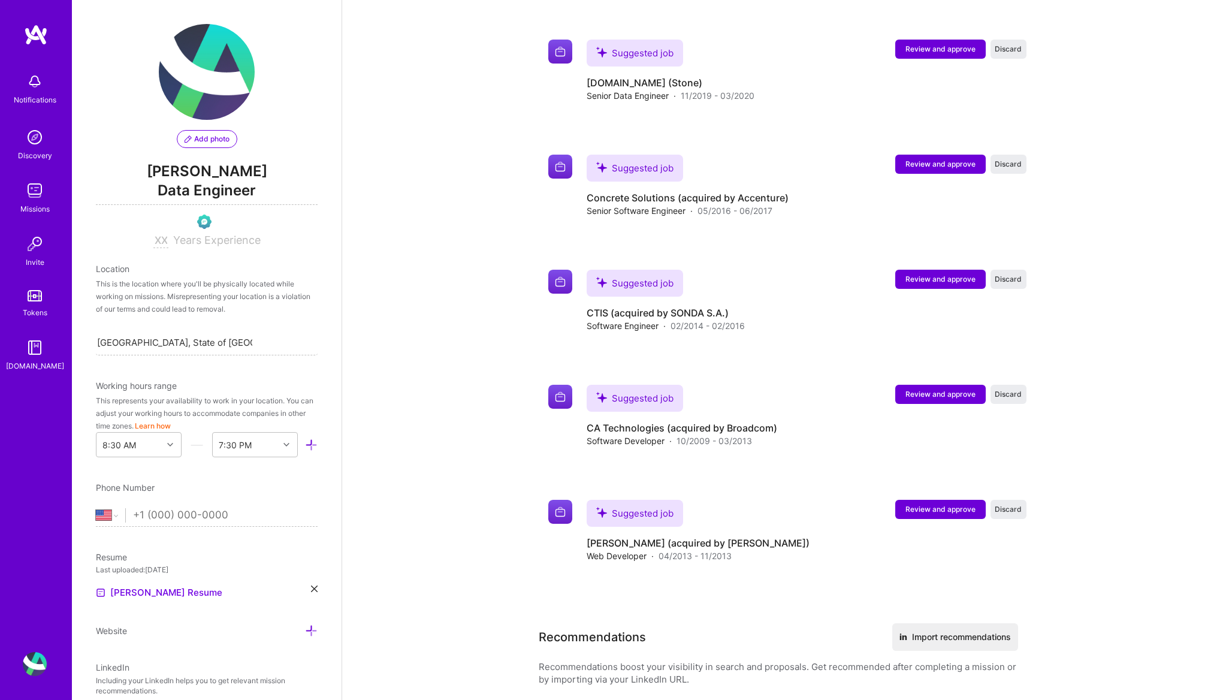
click at [218, 83] on img at bounding box center [207, 72] width 96 height 96
click at [216, 140] on span "Add photo" at bounding box center [206, 139] width 45 height 11
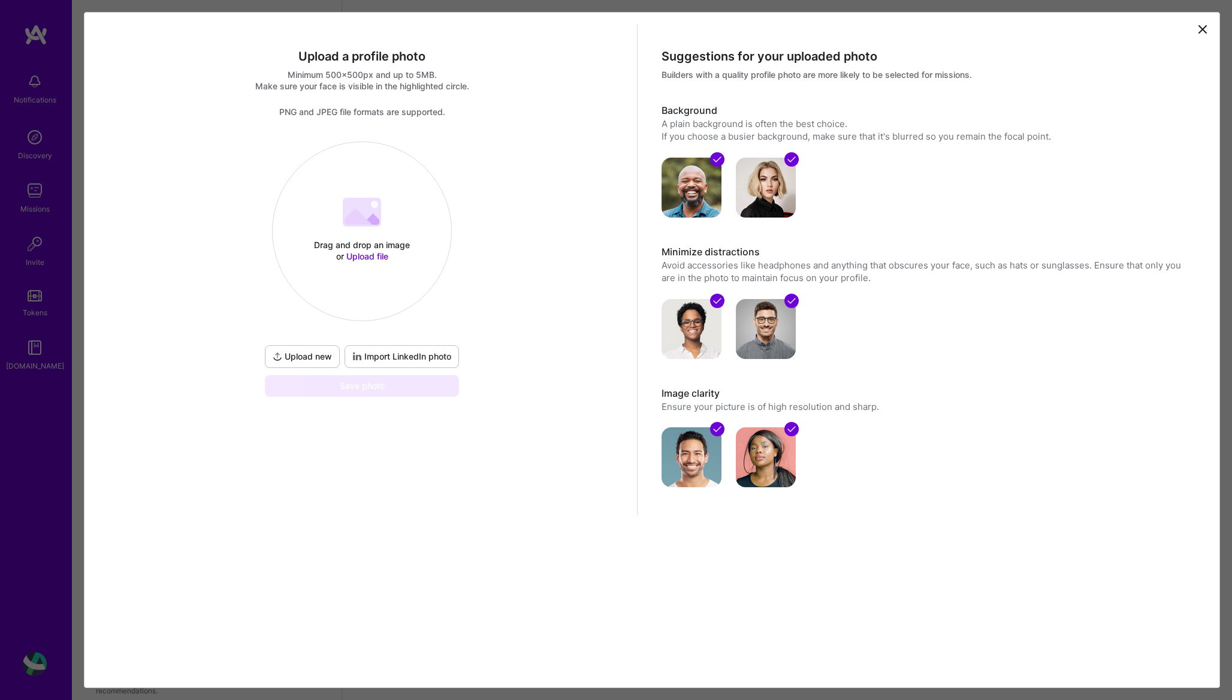
click at [415, 362] on span "Import LinkedIn photo" at bounding box center [401, 356] width 99 height 12
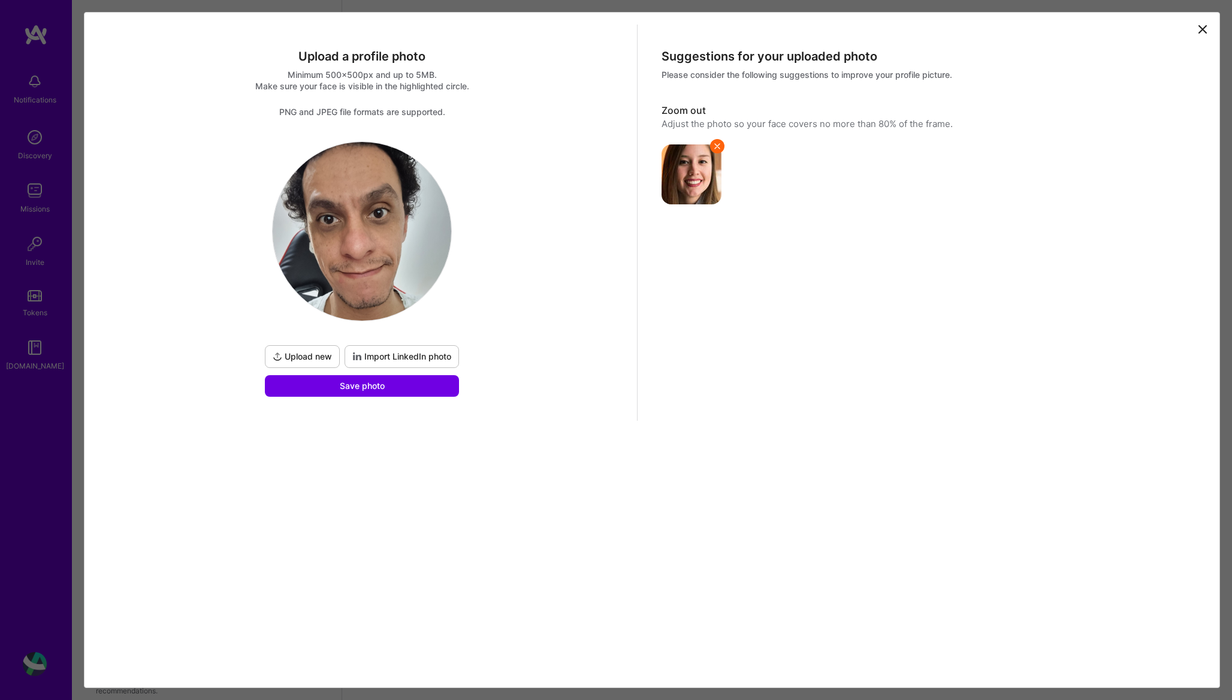
click at [701, 177] on img at bounding box center [691, 174] width 60 height 60
click at [436, 385] on button "Save photo" at bounding box center [362, 386] width 194 height 22
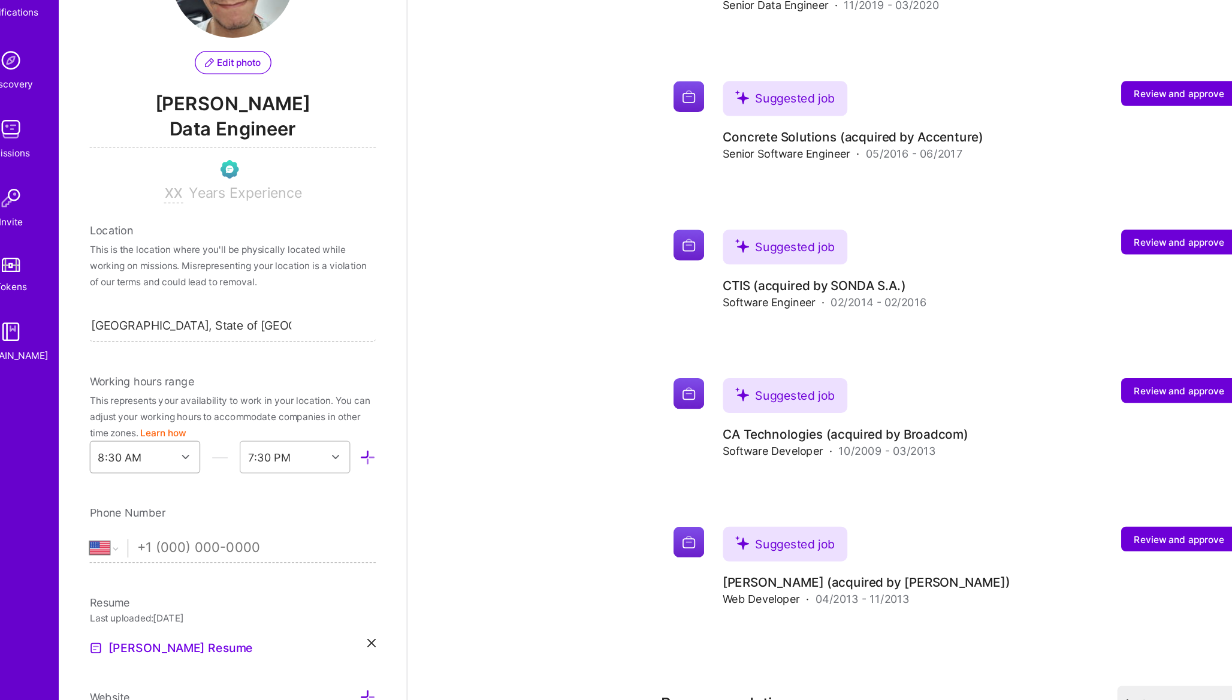
click at [168, 443] on icon at bounding box center [170, 444] width 6 height 6
click at [129, 549] on div "10:00 AM" at bounding box center [139, 552] width 86 height 22
click at [263, 443] on div "End Time" at bounding box center [246, 444] width 66 height 24
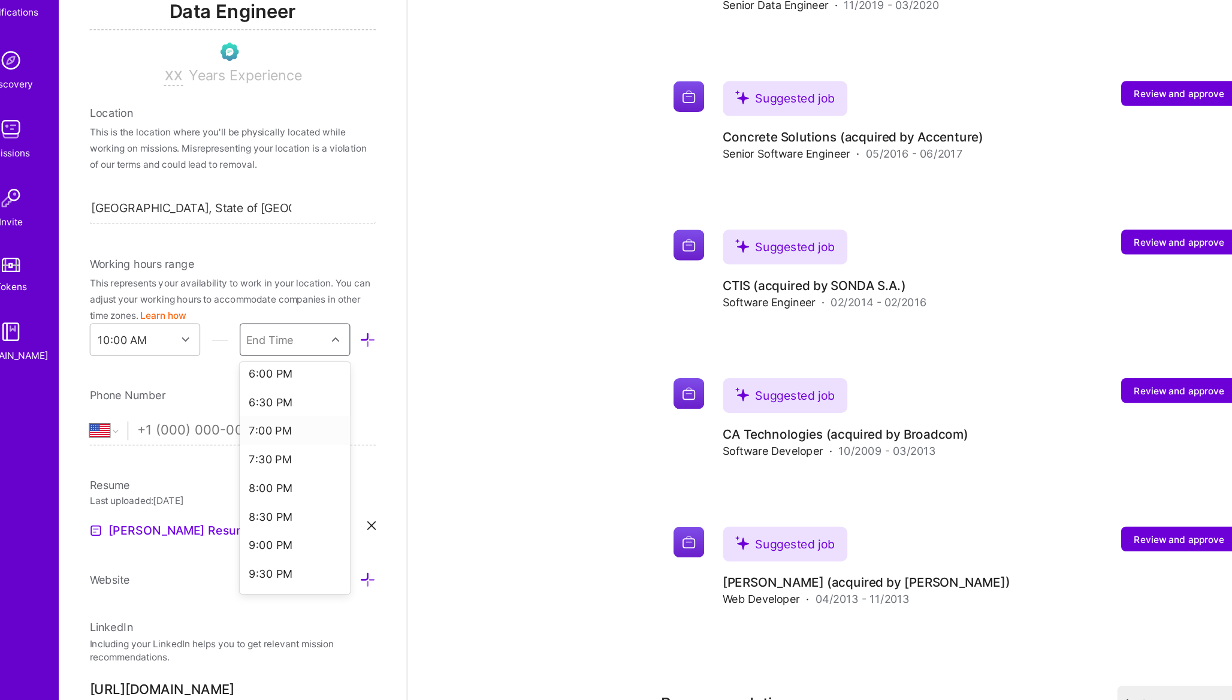
scroll to position [367, 0]
click at [243, 541] on div "10:00 PM" at bounding box center [255, 549] width 86 height 22
click at [168, 417] on input "tel" at bounding box center [225, 424] width 184 height 35
type input "+5"
select select "BR"
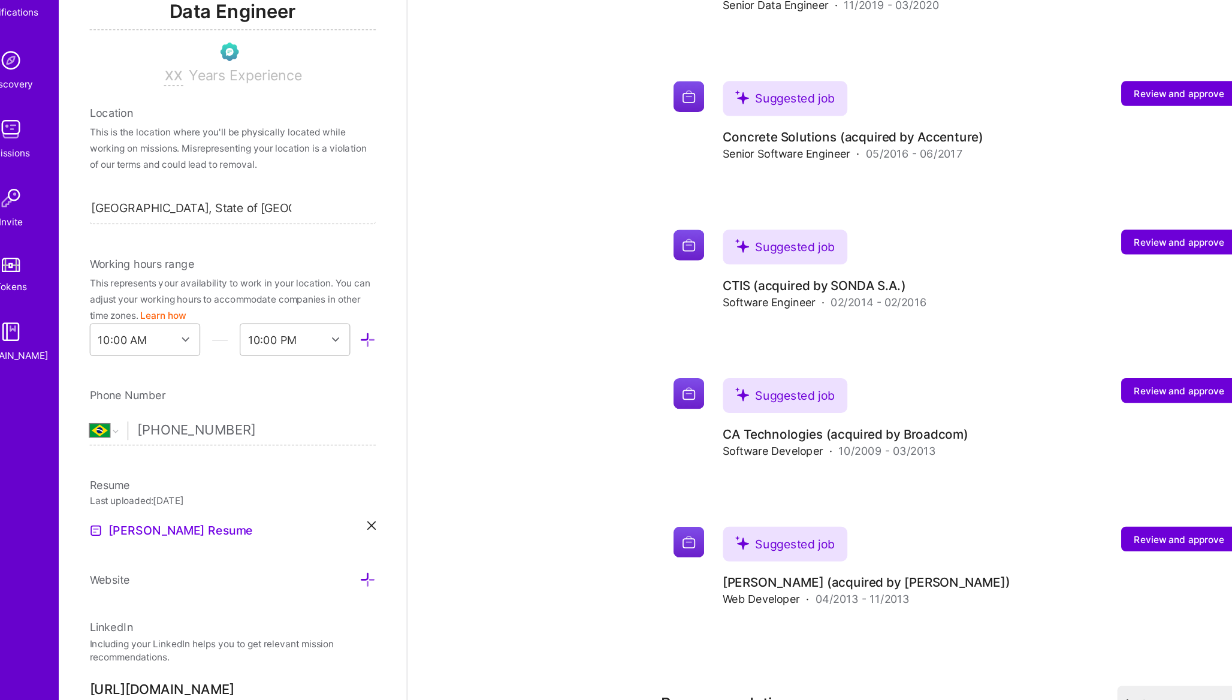
type input "+55 11 94448 1102"
click at [159, 146] on input at bounding box center [160, 150] width 15 height 14
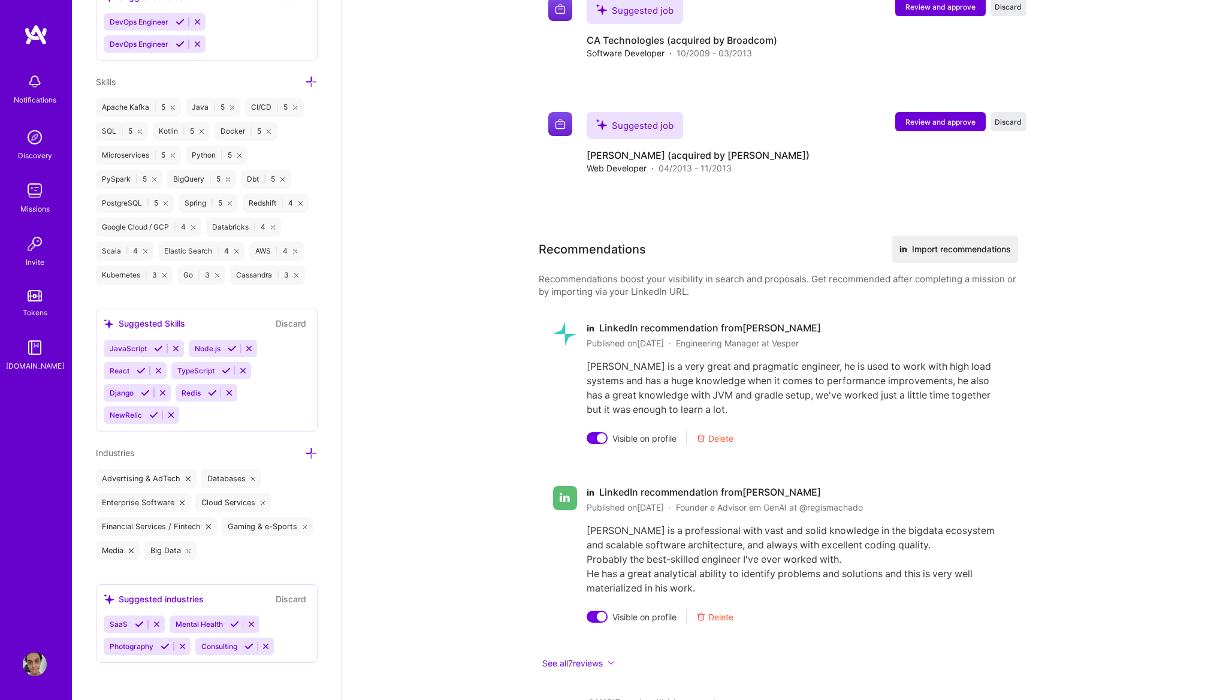
scroll to position [3831, 0]
type input "15"
click at [924, 238] on button "in Import recommendations" at bounding box center [955, 252] width 126 height 28
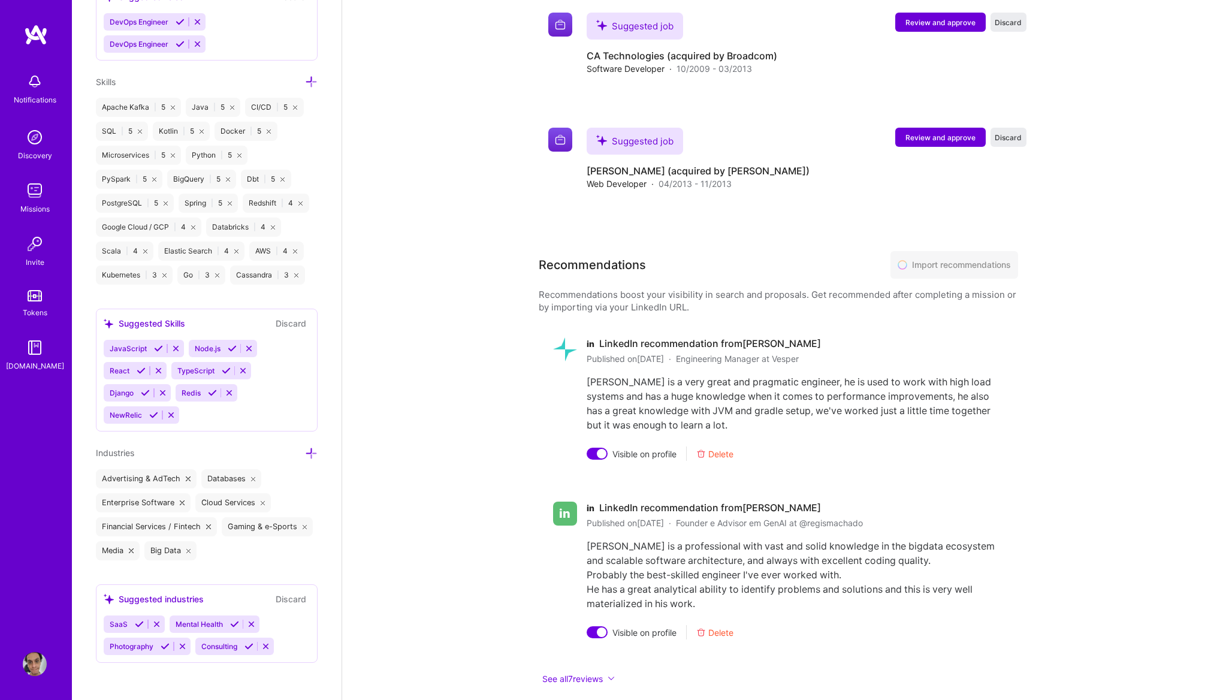
scroll to position [3821, 0]
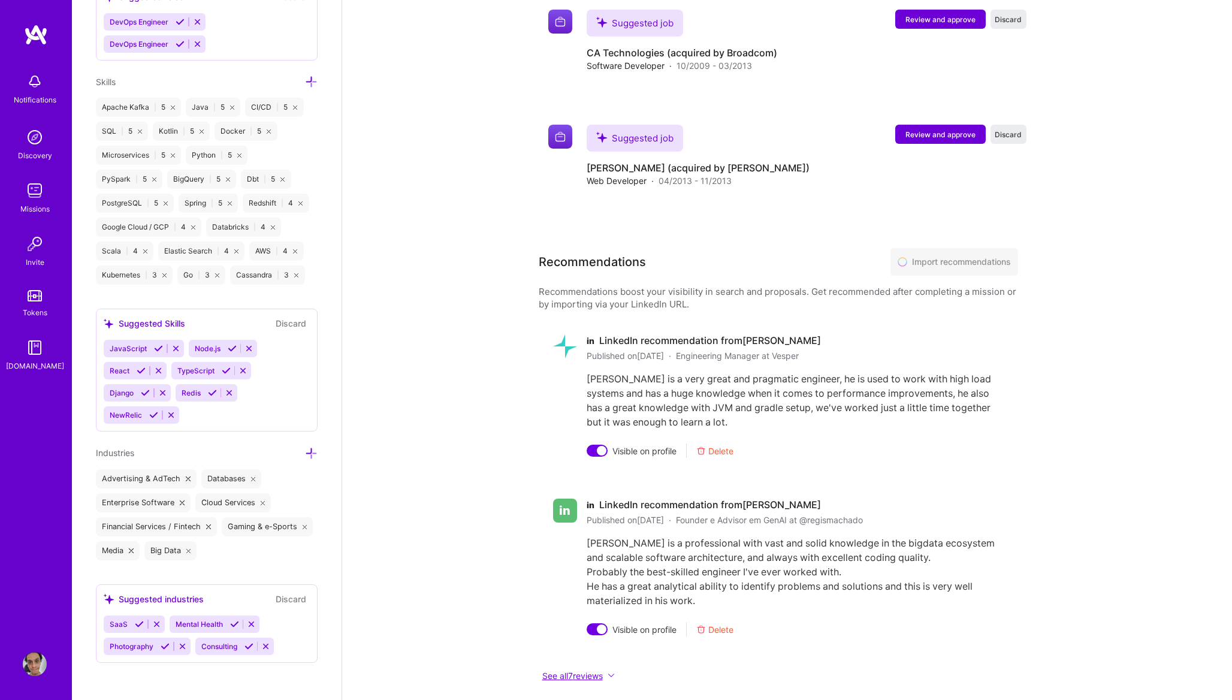
click at [606, 668] on button "See all 7 reviews" at bounding box center [777, 675] width 479 height 14
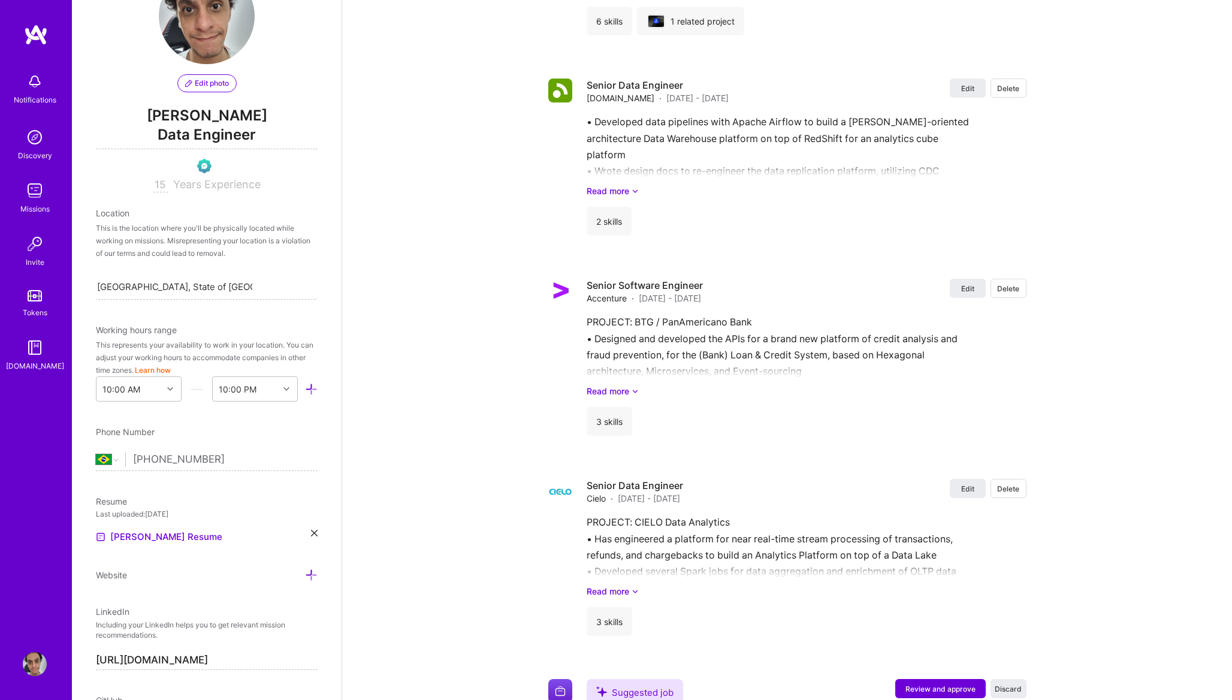
scroll to position [55, 0]
click at [202, 243] on div "This is the location where you'll be physically located while working on missio…" at bounding box center [207, 242] width 222 height 38
click at [192, 227] on div "This is the location where you'll be physically located while working on missio…" at bounding box center [207, 242] width 222 height 38
drag, startPoint x: 101, startPoint y: 216, endPoint x: 130, endPoint y: 229, distance: 32.2
click at [131, 229] on div "Location This is the location where you'll be physically located while working …" at bounding box center [207, 254] width 222 height 93
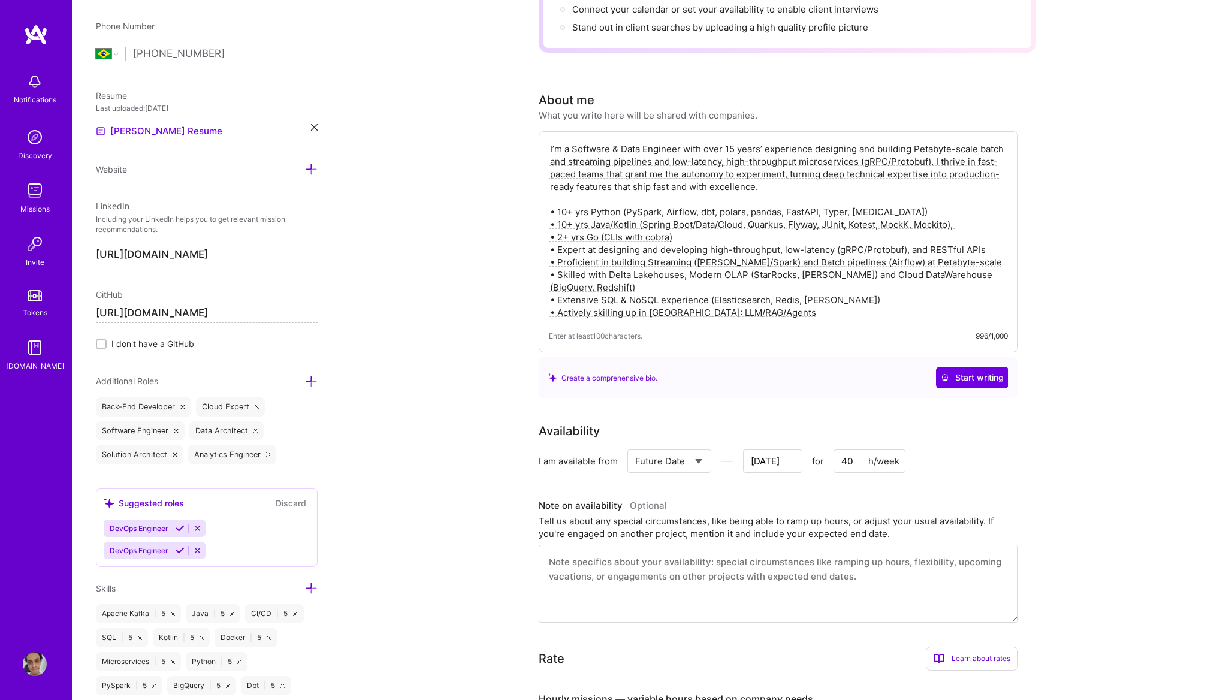
scroll to position [0, 0]
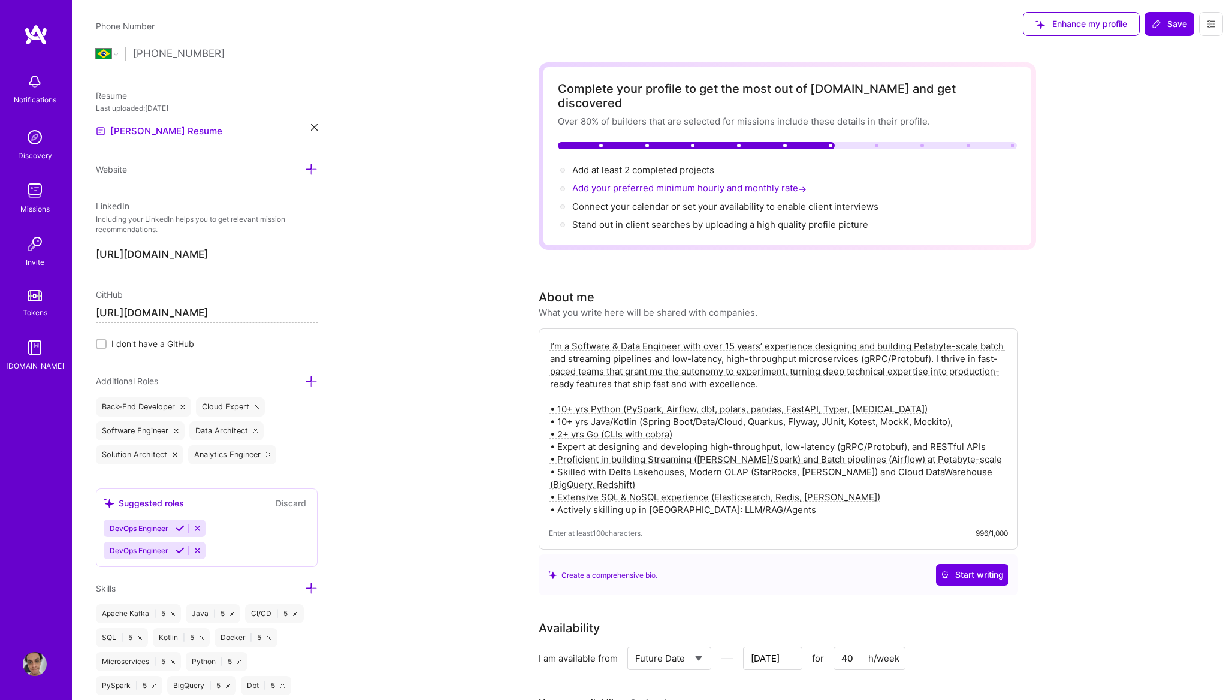
click at [607, 182] on span "Add your preferred minimum hourly and monthly rate →" at bounding box center [690, 187] width 237 height 11
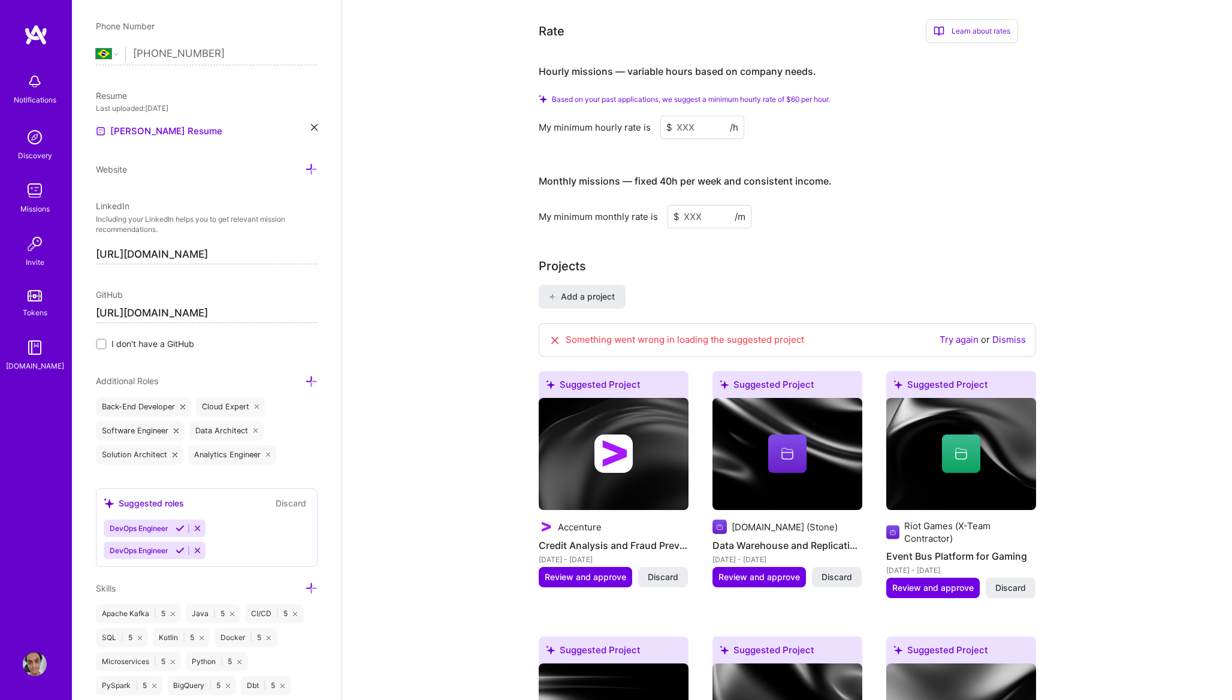
scroll to position [829, 0]
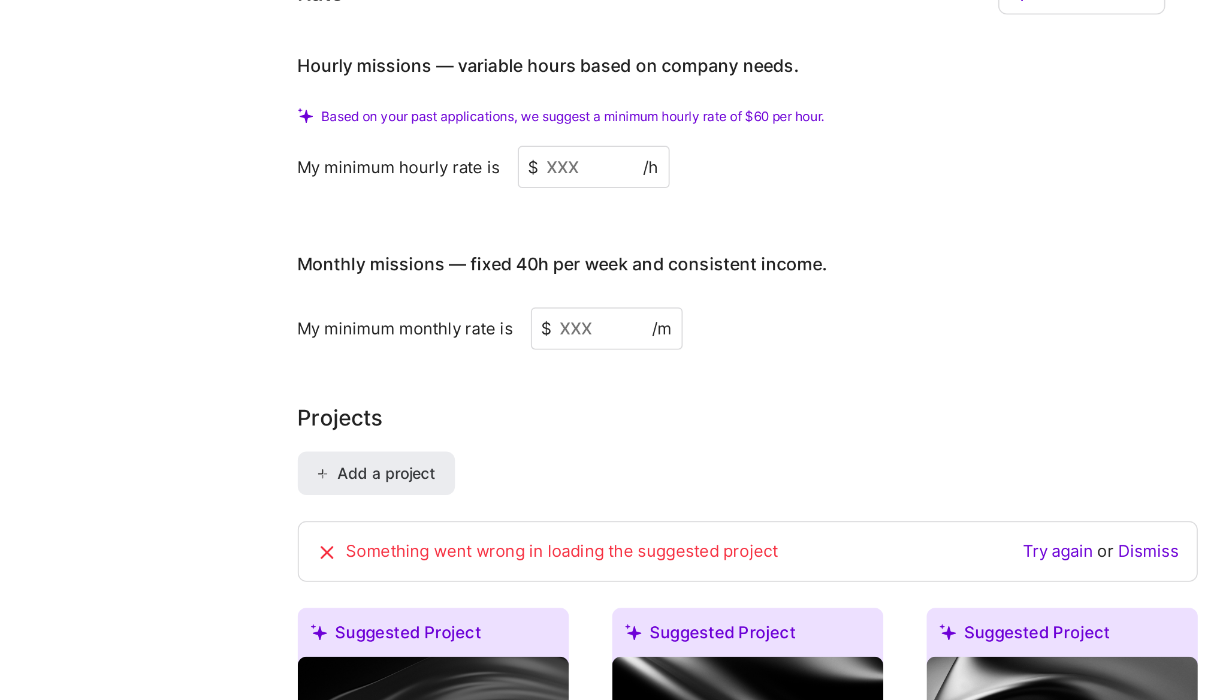
click at [706, 111] on input at bounding box center [702, 122] width 84 height 23
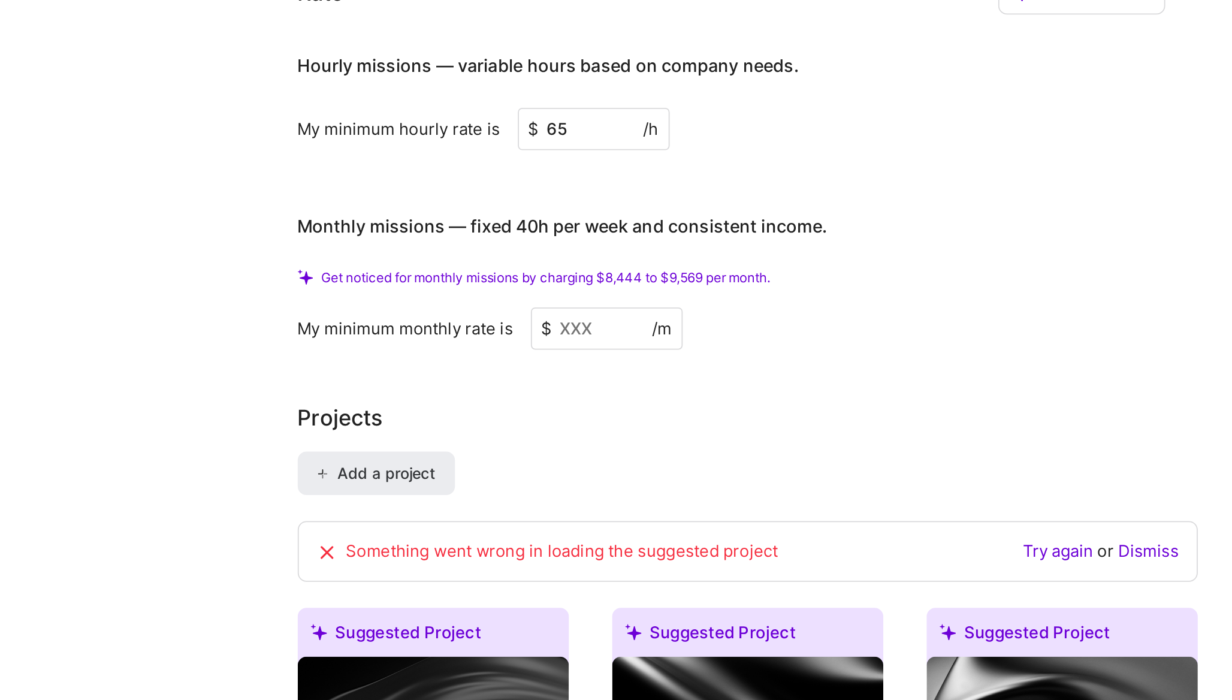
type input "6"
type input "5"
type input "60"
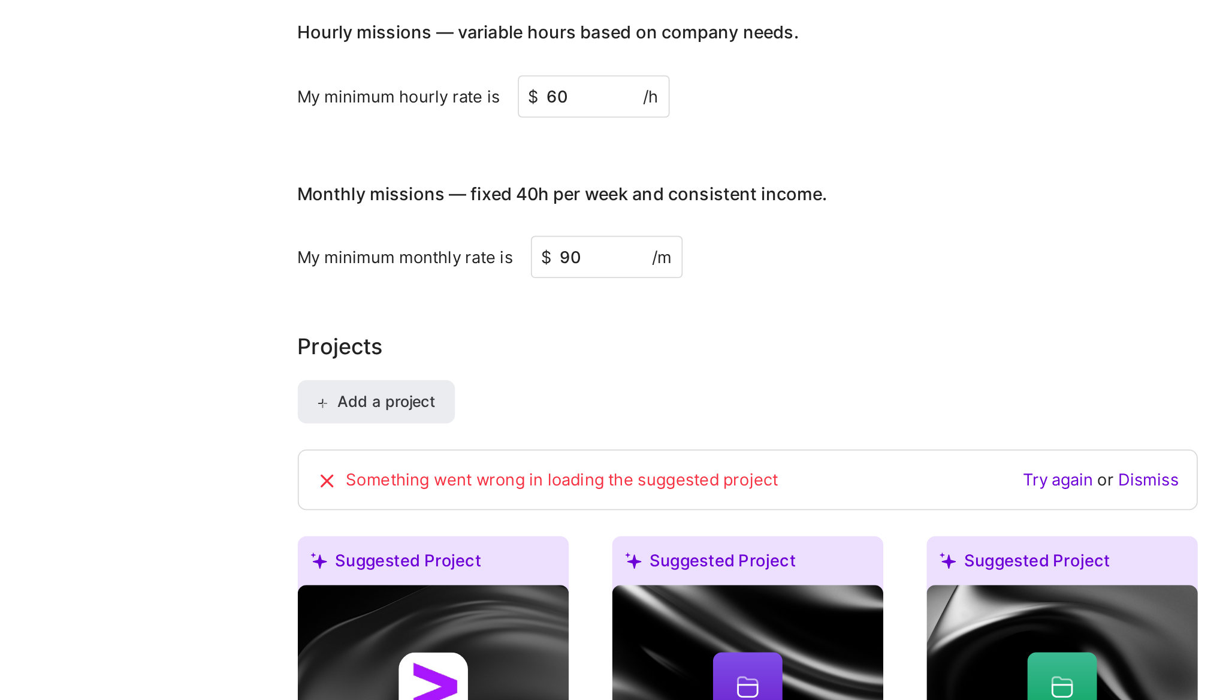
scroll to position [811, 0]
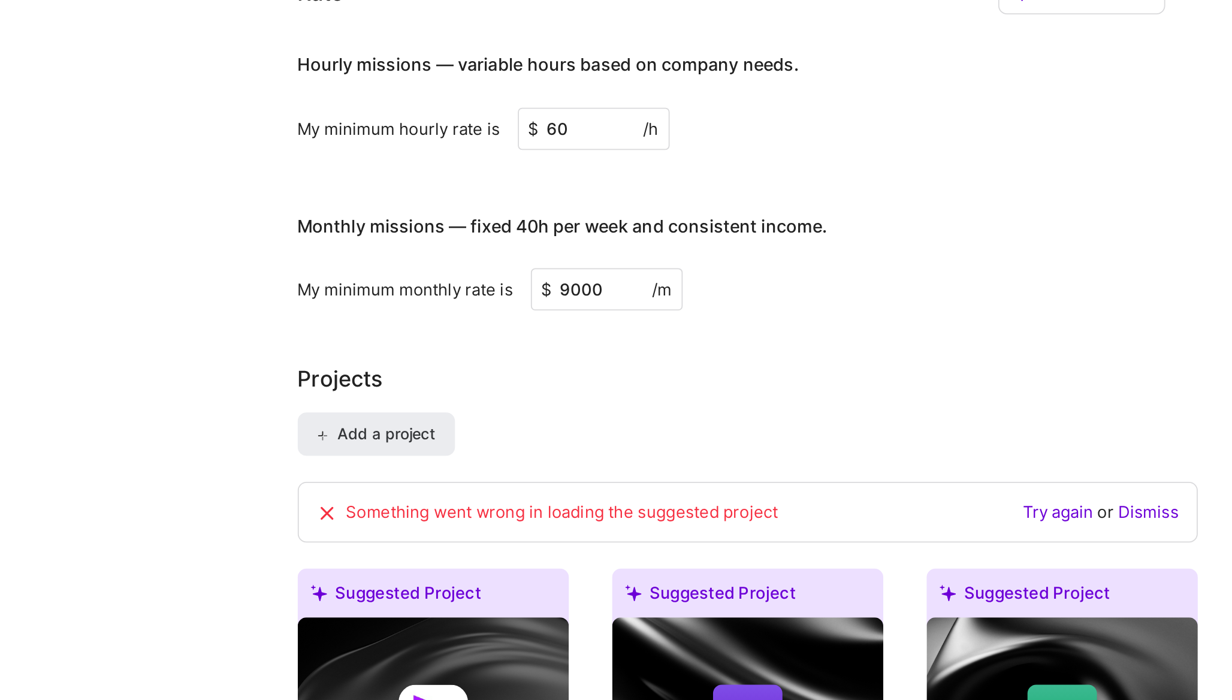
type input "9000"
click at [698, 178] on input "9000" at bounding box center [709, 189] width 84 height 23
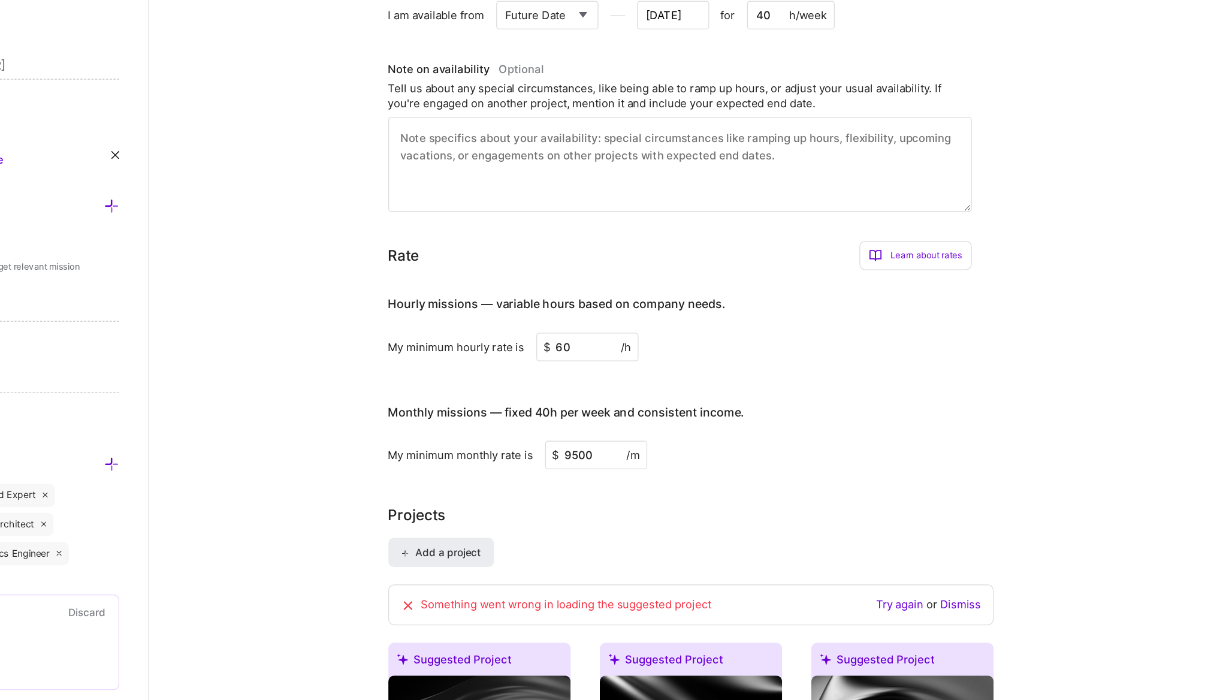
scroll to position [627, 0]
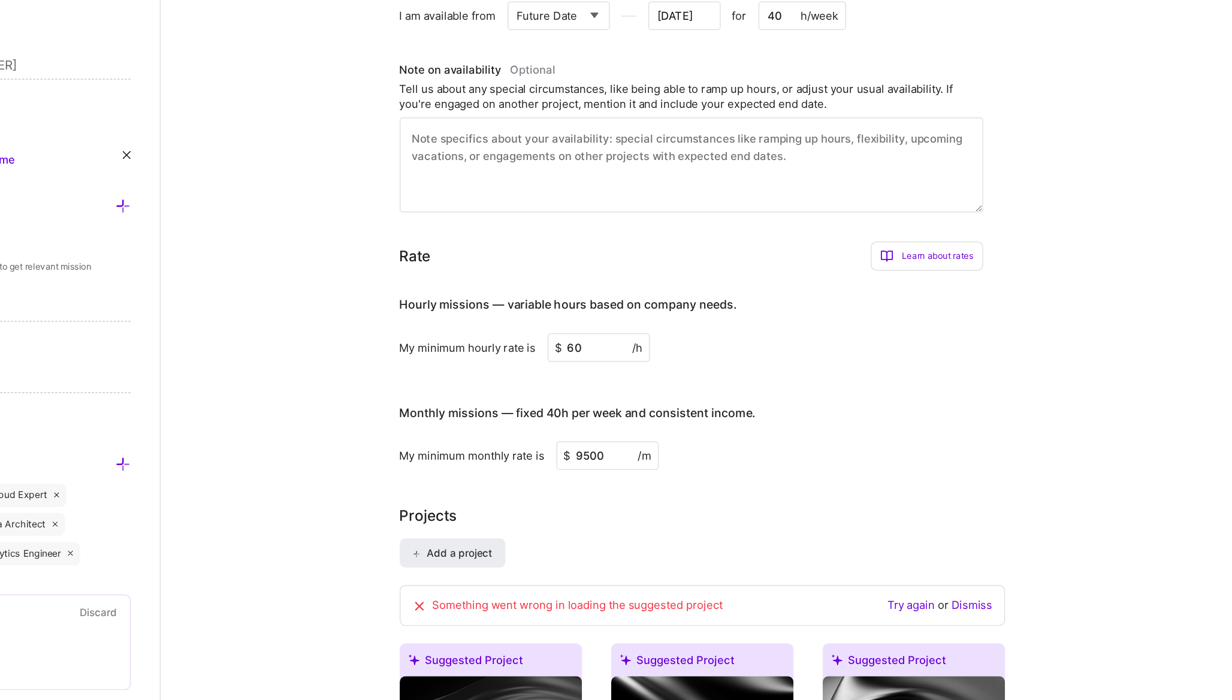
type input "9500"
click at [967, 199] on div "Learn about rates" at bounding box center [971, 210] width 92 height 24
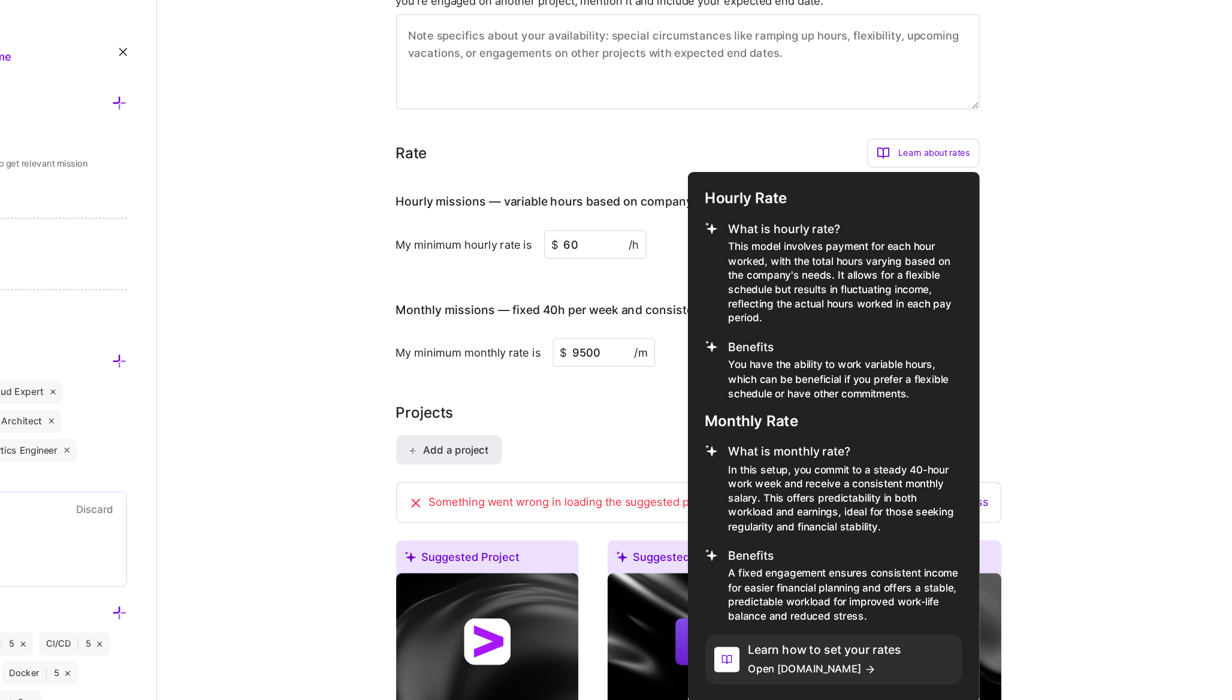
click at [702, 398] on div at bounding box center [616, 350] width 1232 height 700
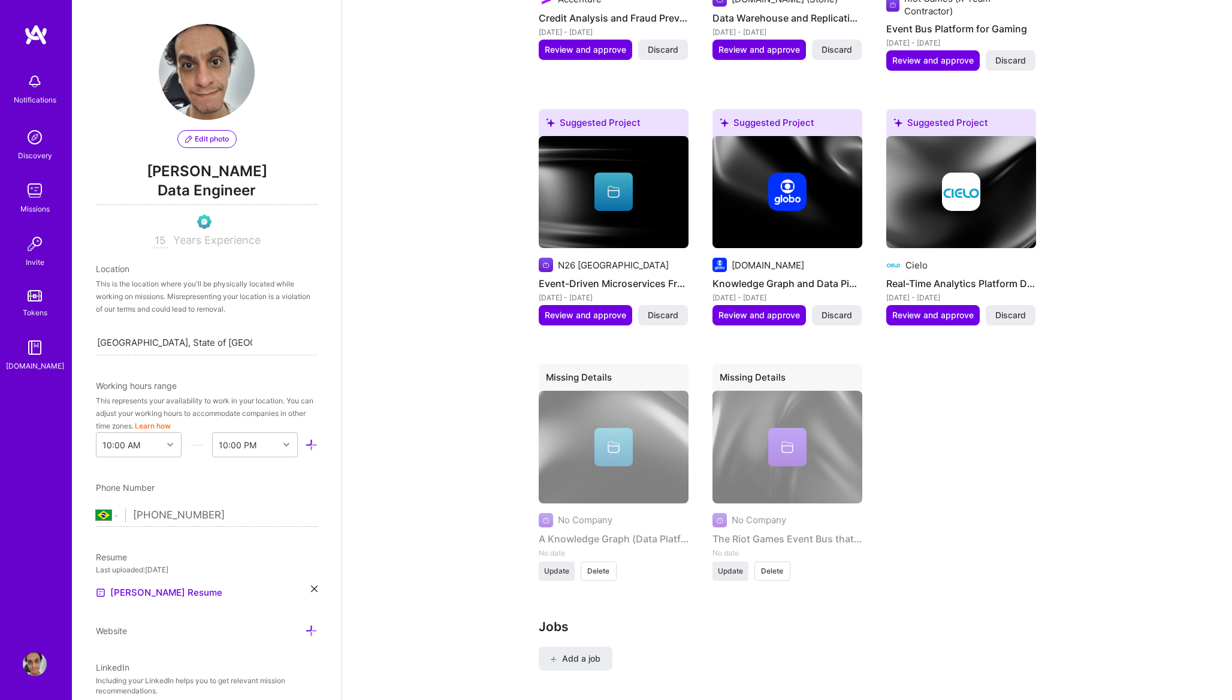
scroll to position [1251, 0]
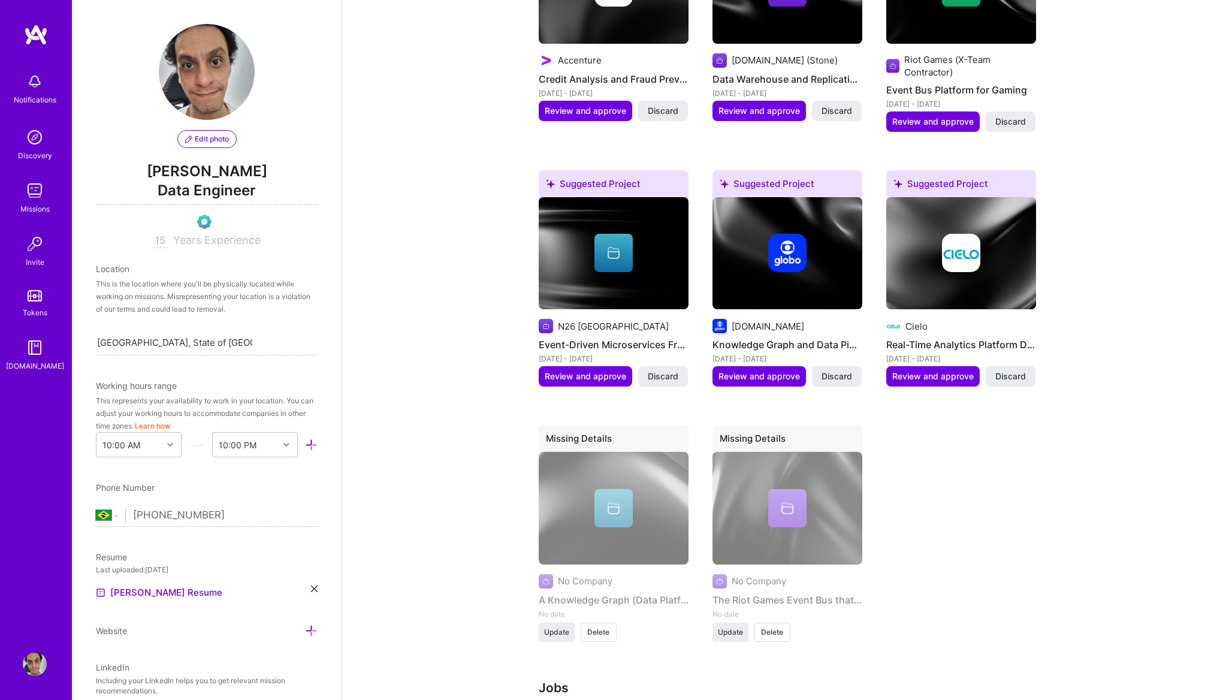
click at [37, 670] on img at bounding box center [35, 664] width 24 height 24
click at [43, 94] on div "Notifications" at bounding box center [35, 99] width 43 height 13
click at [43, 156] on div "Discovery" at bounding box center [35, 155] width 34 height 13
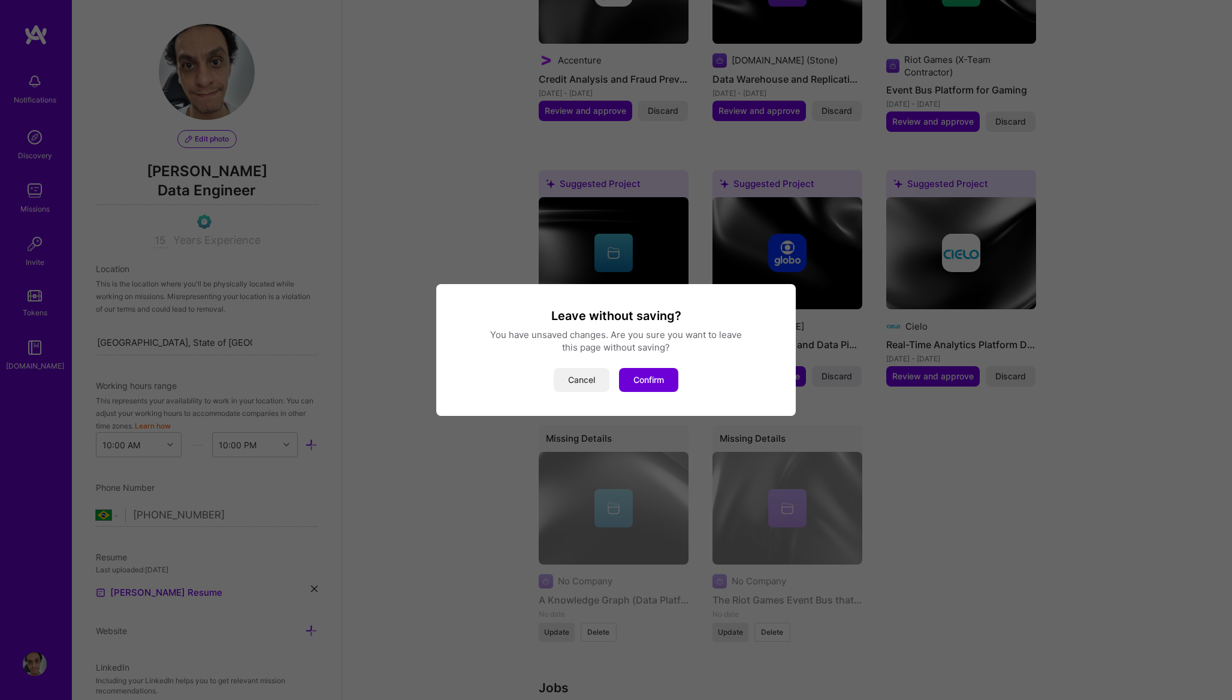
click at [589, 378] on button "Cancel" at bounding box center [581, 380] width 56 height 24
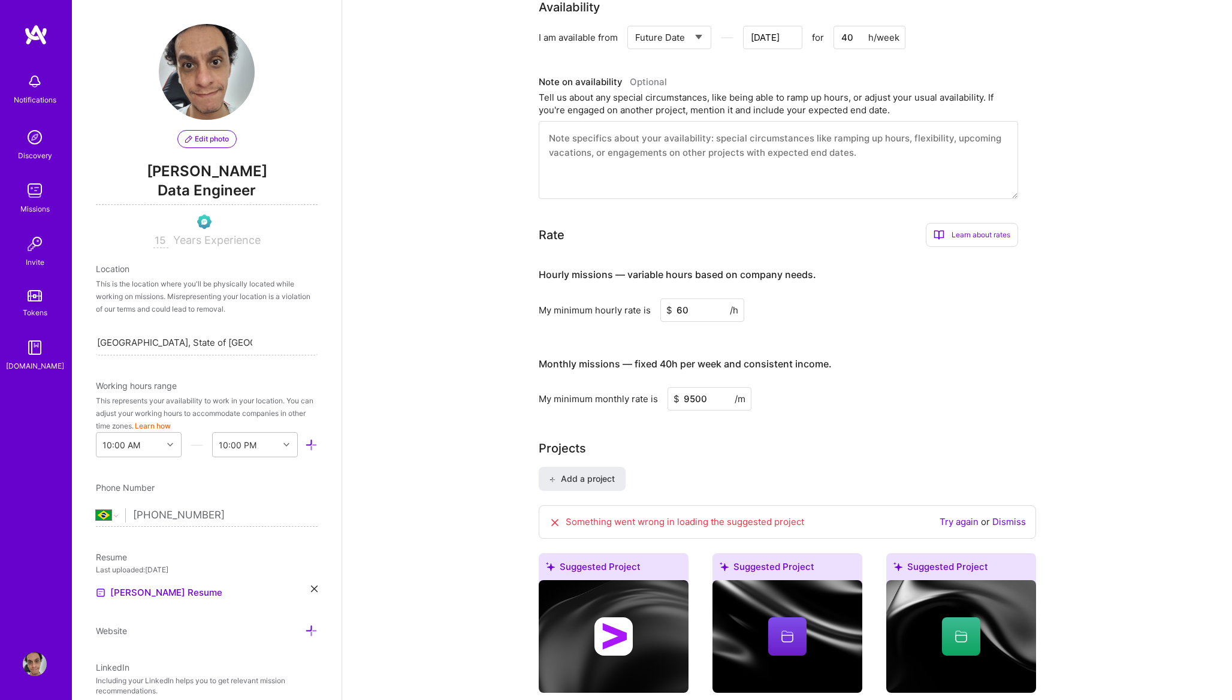
scroll to position [0, 0]
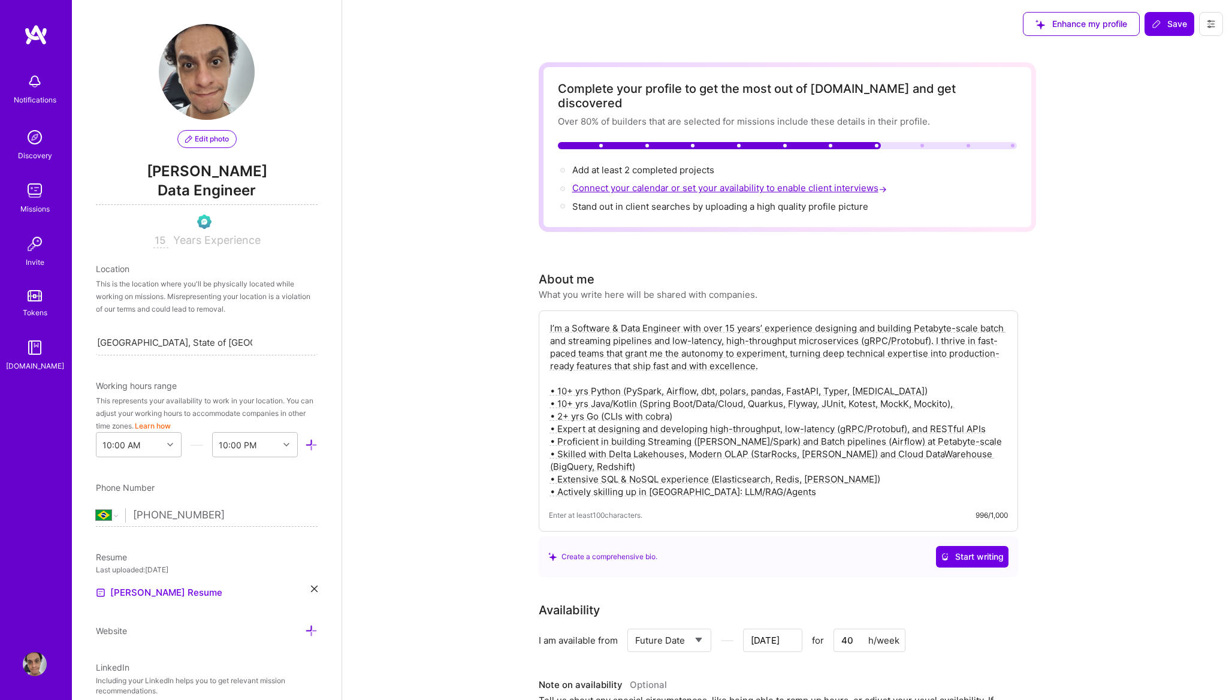
click at [746, 182] on span "Connect your calendar or set your availability to enable client interviews →" at bounding box center [730, 187] width 317 height 11
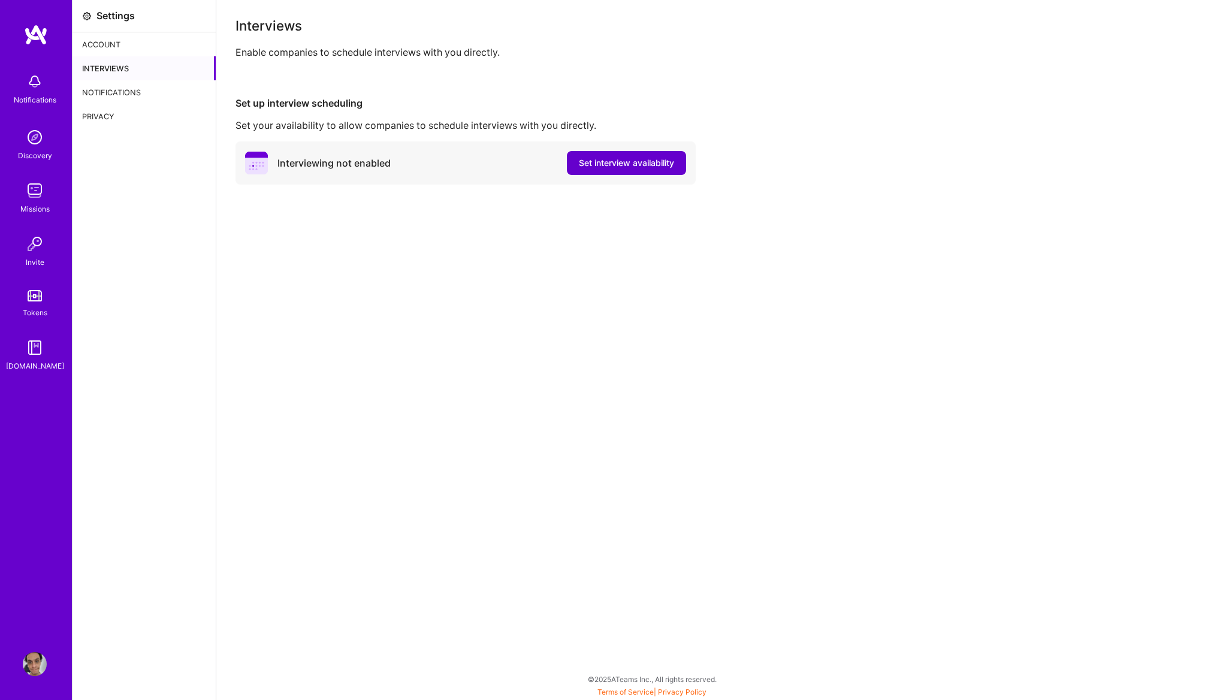
click at [595, 170] on button "Set interview availability" at bounding box center [626, 163] width 119 height 24
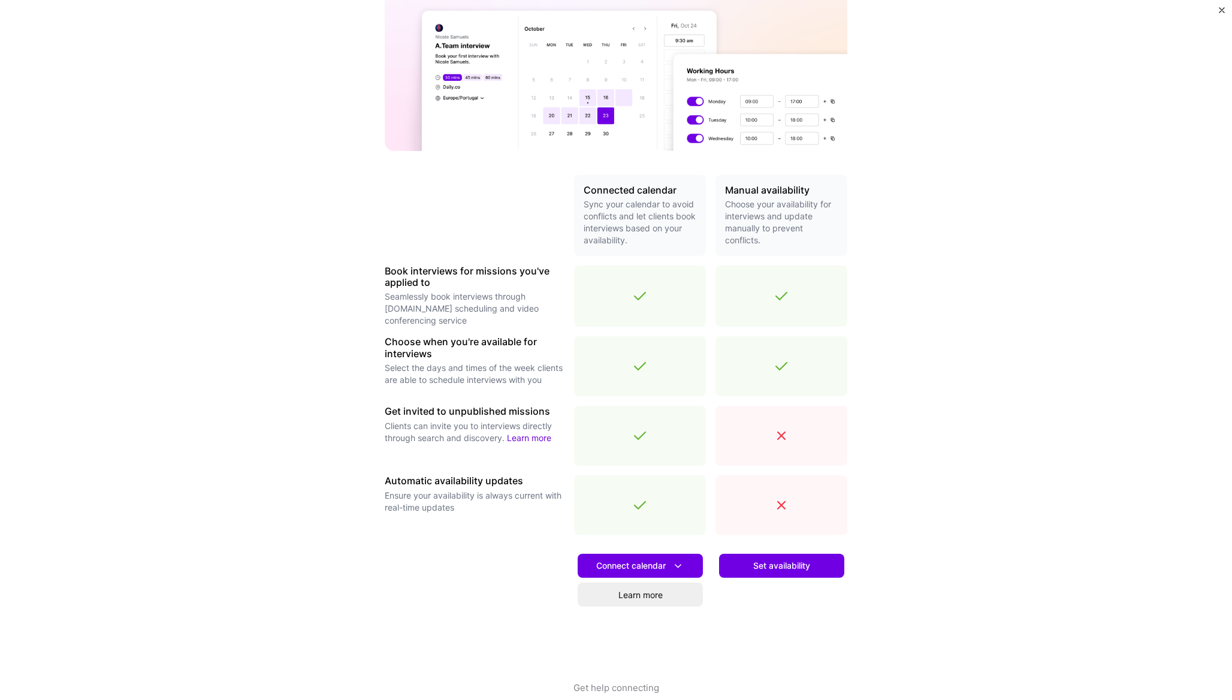
scroll to position [120, 0]
click at [670, 564] on span "Connect calendar" at bounding box center [640, 567] width 88 height 13
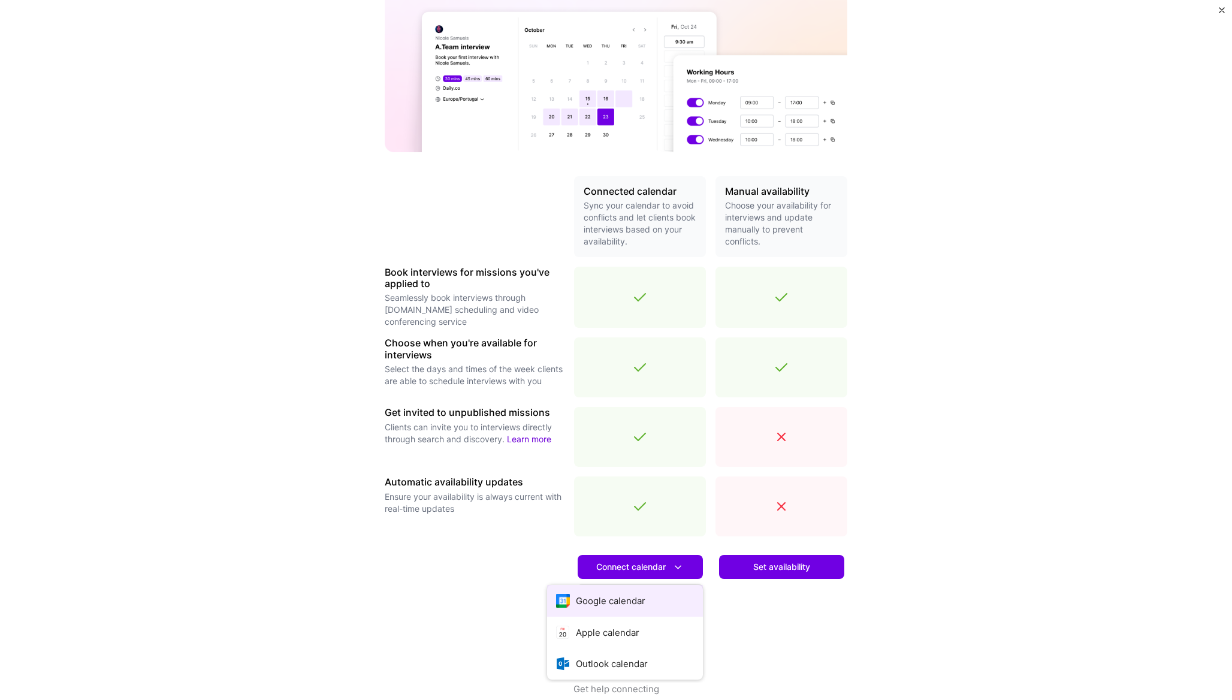
click at [650, 594] on button "Google calendar" at bounding box center [625, 601] width 156 height 32
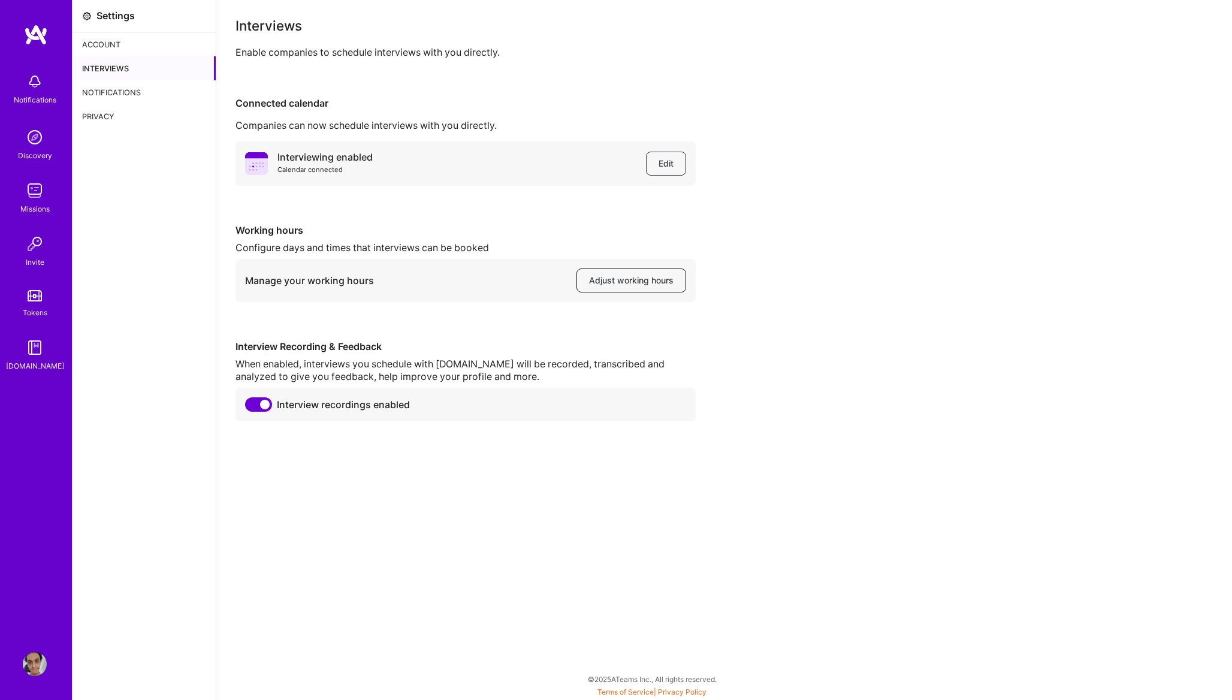
click at [661, 279] on span "Adjust working hours" at bounding box center [631, 280] width 84 height 12
click at [120, 43] on div "Account" at bounding box center [143, 44] width 143 height 24
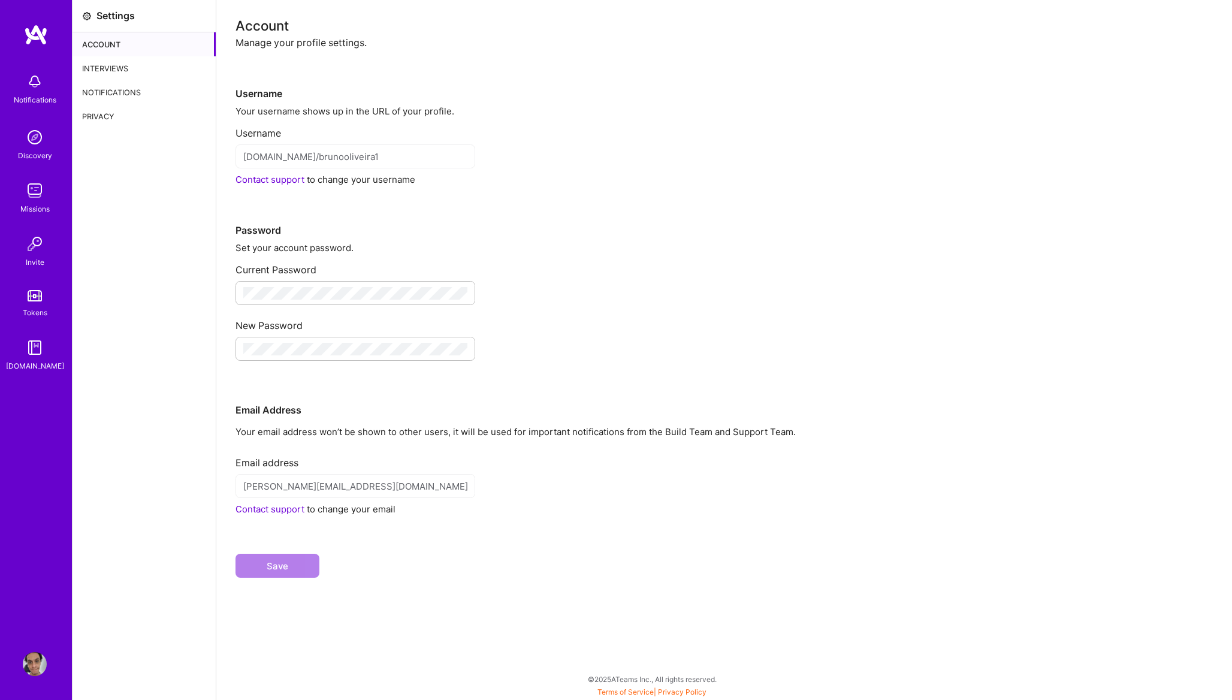
click at [367, 166] on div "[DOMAIN_NAME]/brunooliveira1" at bounding box center [355, 156] width 240 height 24
click at [117, 64] on div "Interviews" at bounding box center [143, 68] width 143 height 24
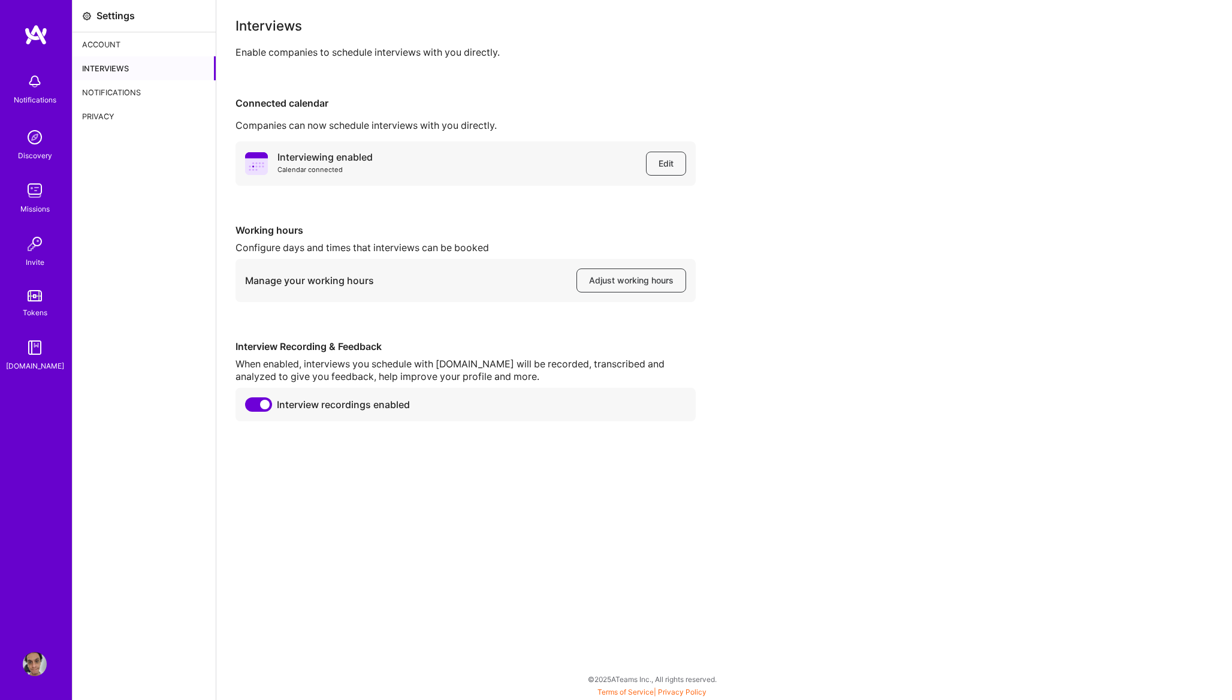
click at [122, 92] on div "Notifications" at bounding box center [143, 92] width 143 height 24
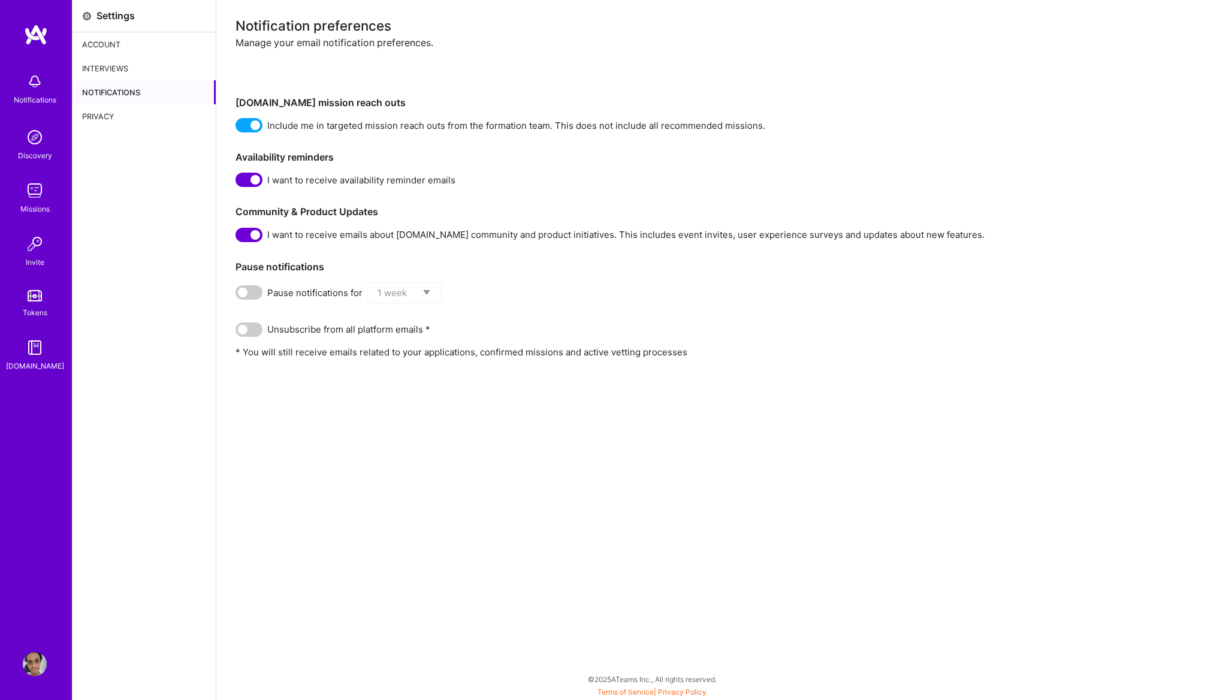
click at [107, 117] on div "Privacy" at bounding box center [143, 116] width 143 height 24
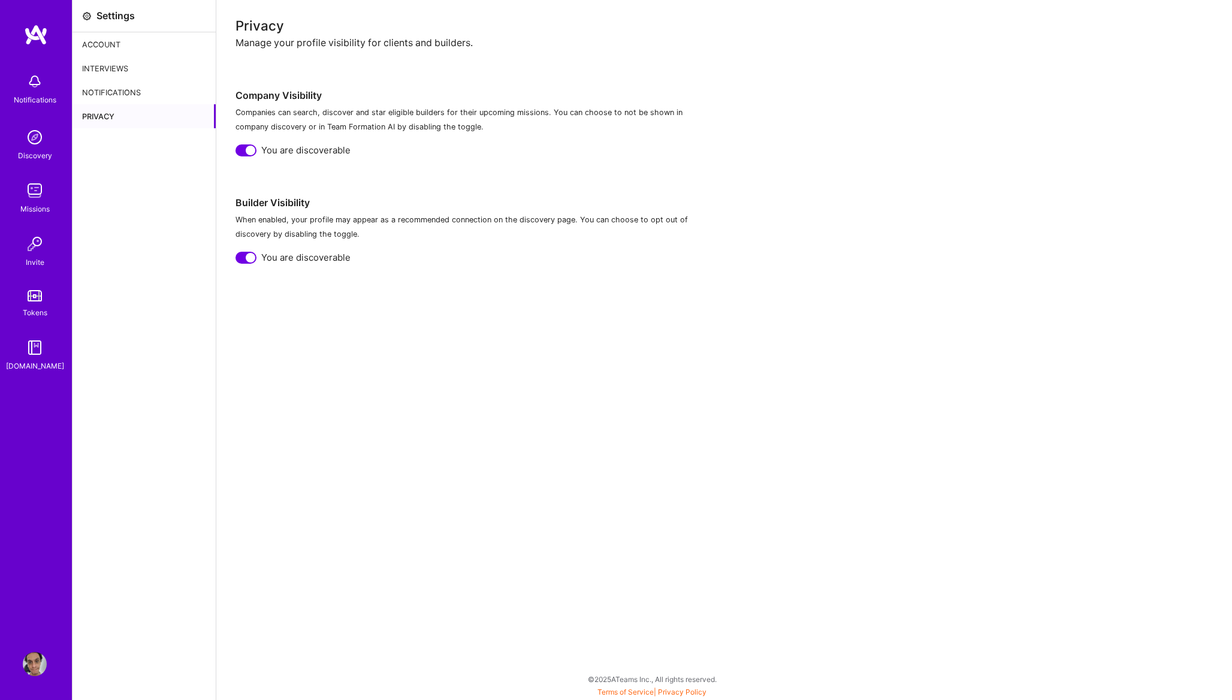
click at [112, 115] on div "Privacy" at bounding box center [143, 116] width 143 height 24
click at [46, 87] on img at bounding box center [35, 81] width 24 height 24
click at [21, 151] on div "Discovery" at bounding box center [35, 155] width 34 height 13
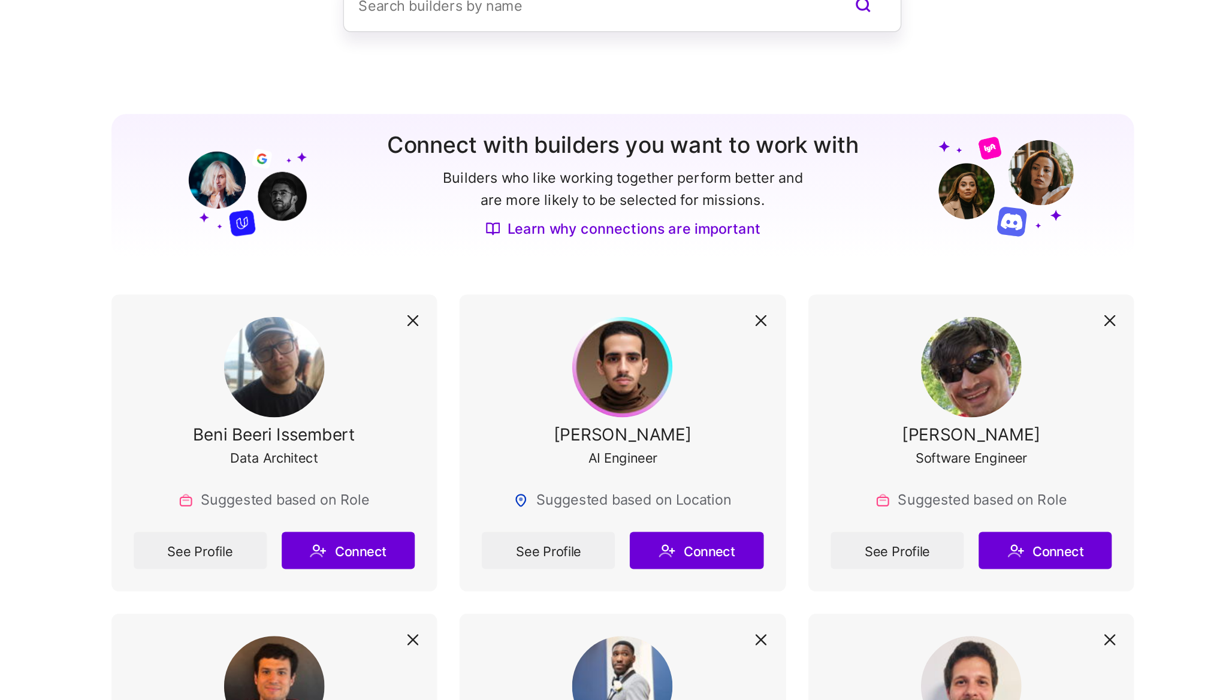
click at [404, 225] on img at bounding box center [405, 207] width 87 height 66
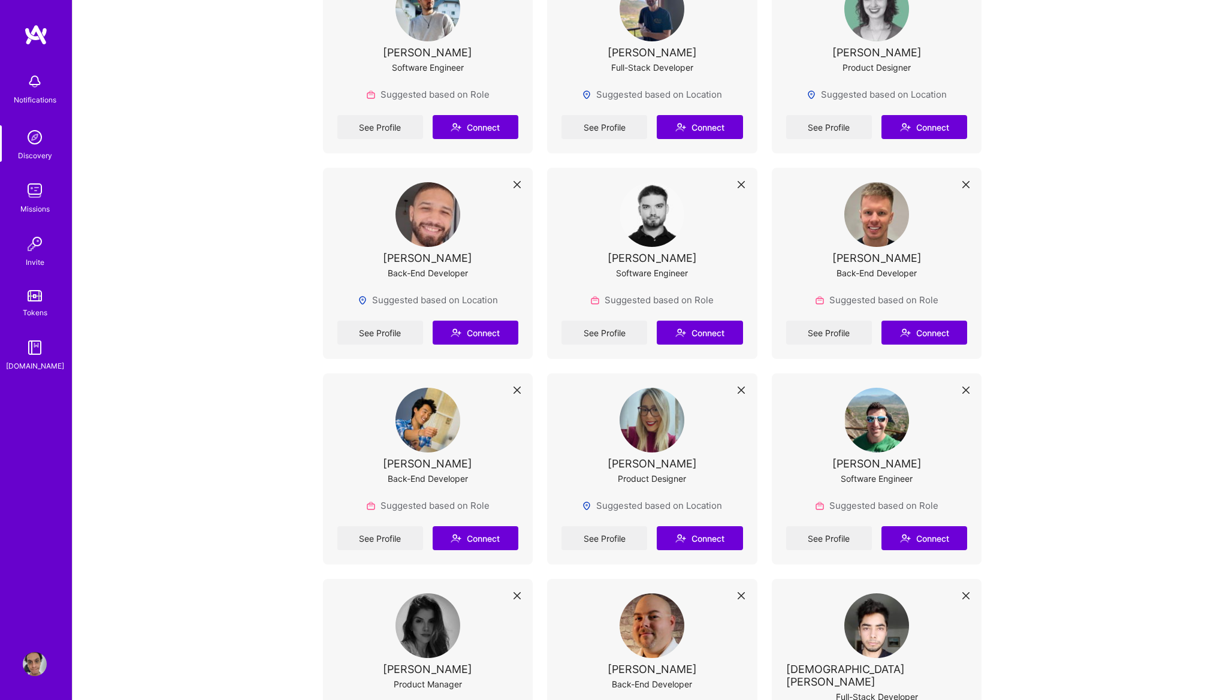
scroll to position [2804, 0]
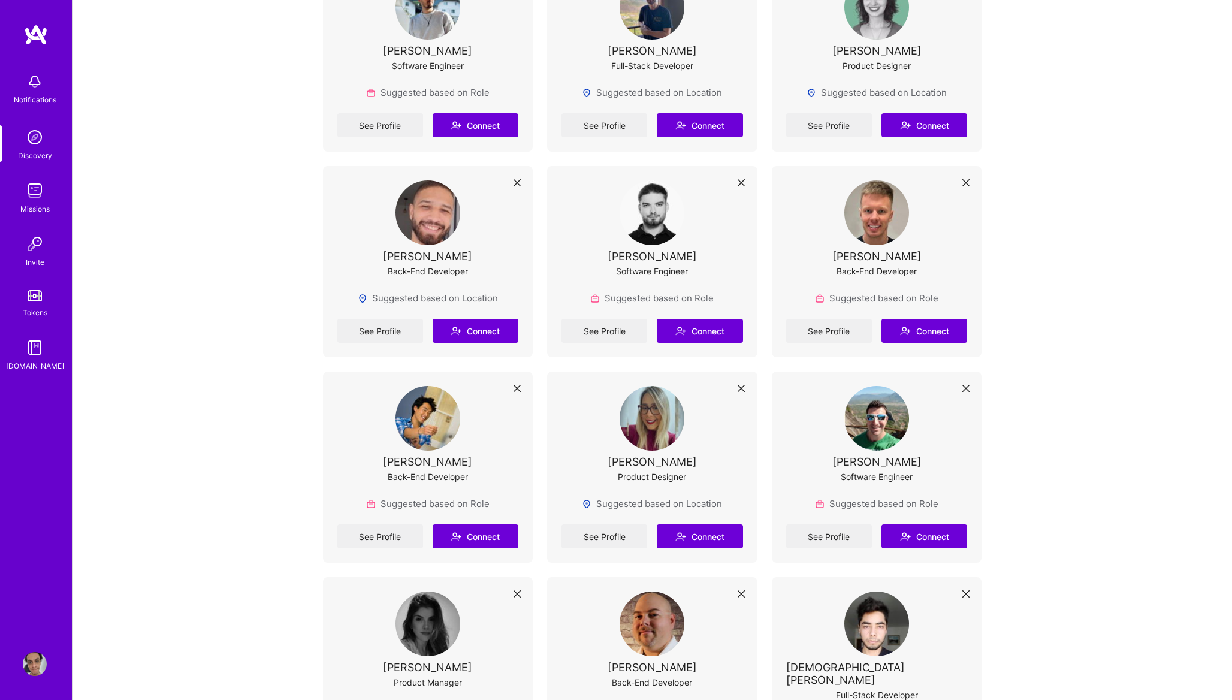
click at [35, 96] on div "Notifications" at bounding box center [35, 99] width 43 height 13
click at [40, 132] on img at bounding box center [35, 137] width 24 height 24
click at [32, 650] on div "Notifications Discovery Missions Invite Tokens [DOMAIN_NAME] Profile" at bounding box center [36, 350] width 72 height 700
click at [32, 662] on img at bounding box center [35, 664] width 24 height 24
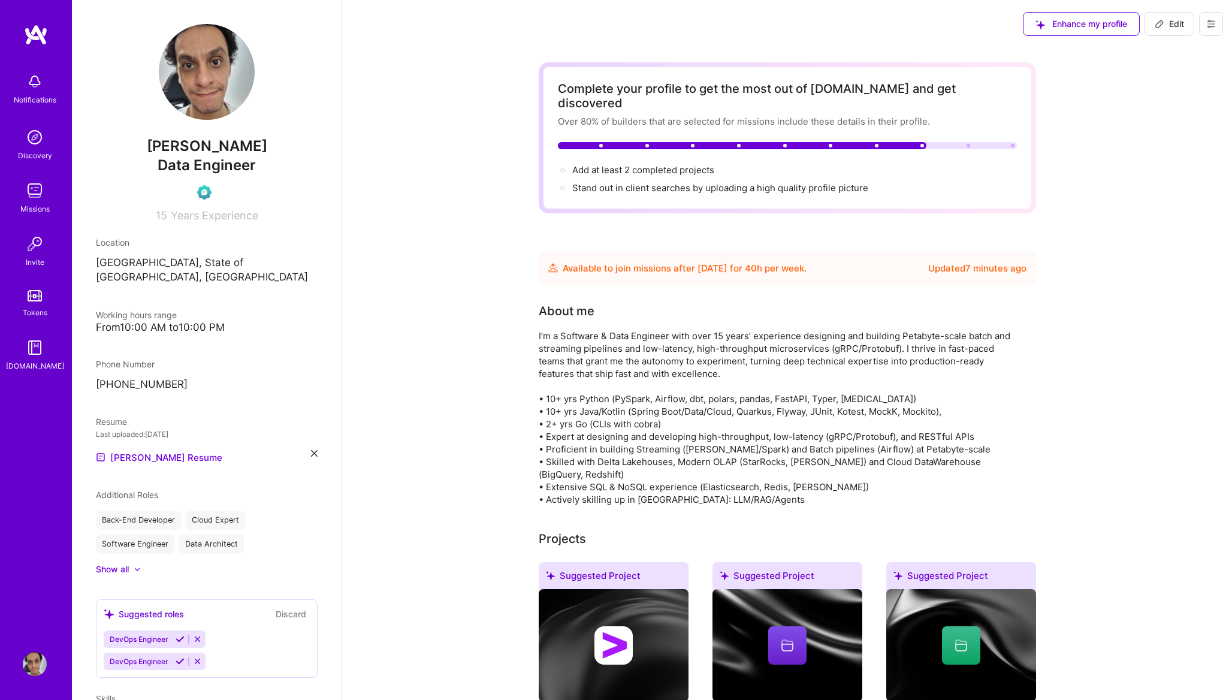
click at [642, 181] on div "Stand out in client searches by uploading a high quality profile picture" at bounding box center [720, 187] width 296 height 13
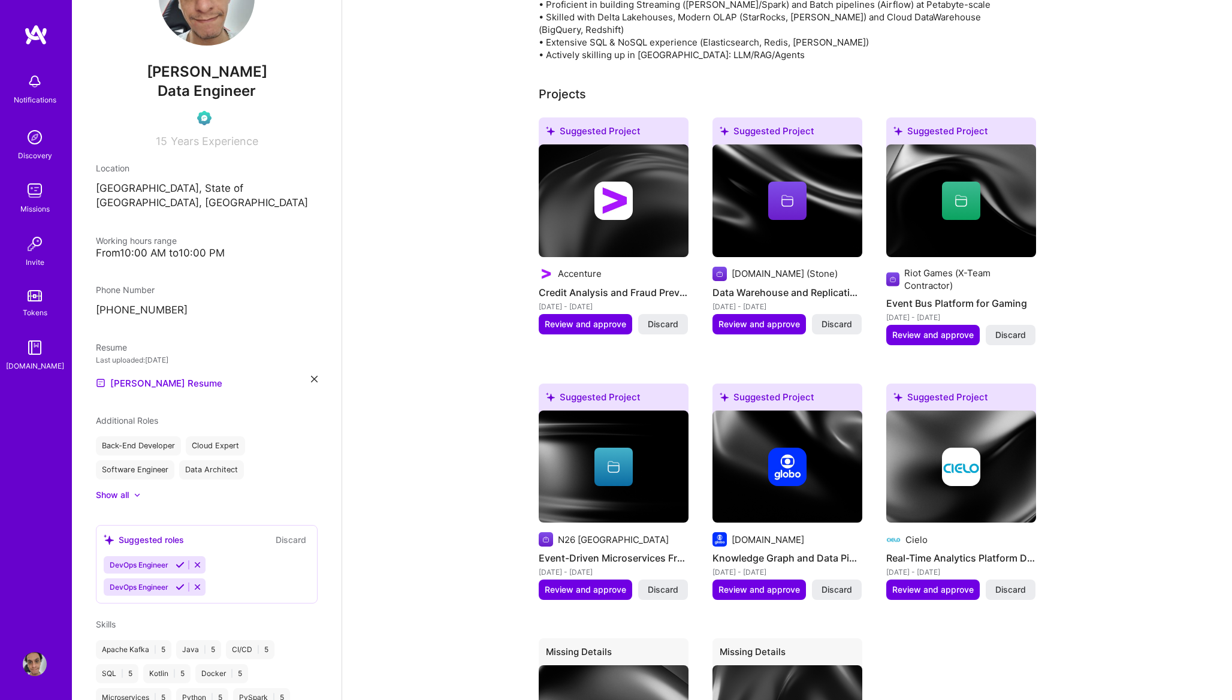
scroll to position [78, 0]
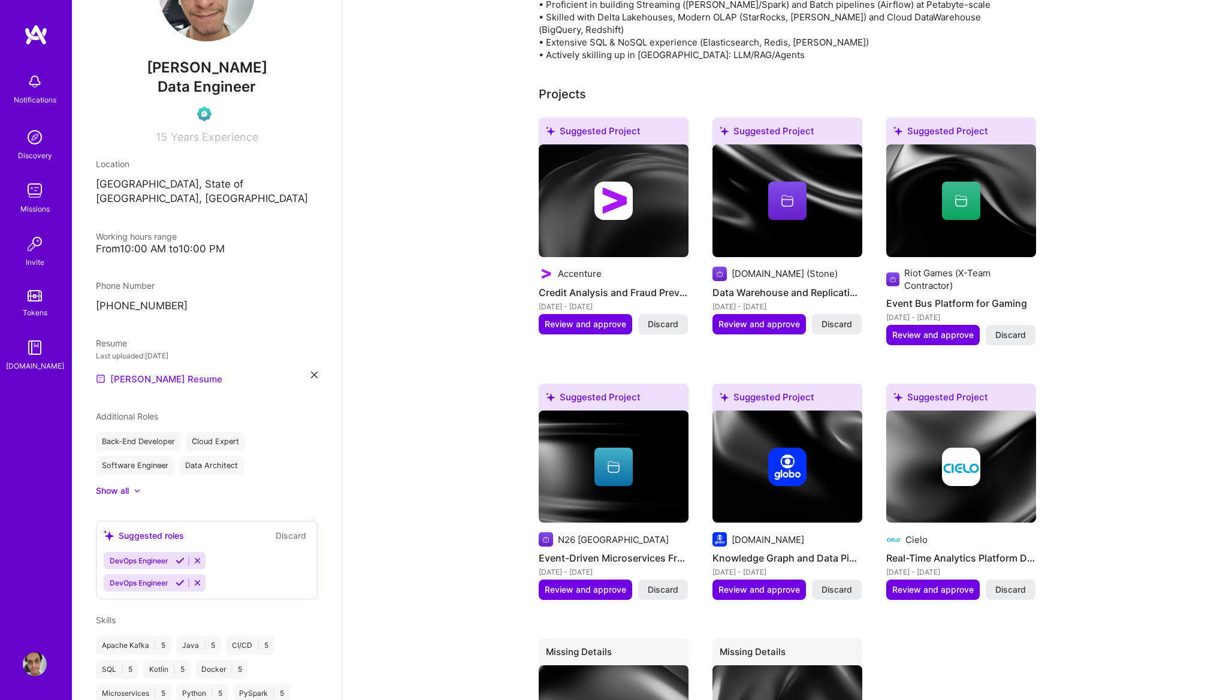
click at [173, 371] on link "[PERSON_NAME] Resume" at bounding box center [159, 378] width 126 height 14
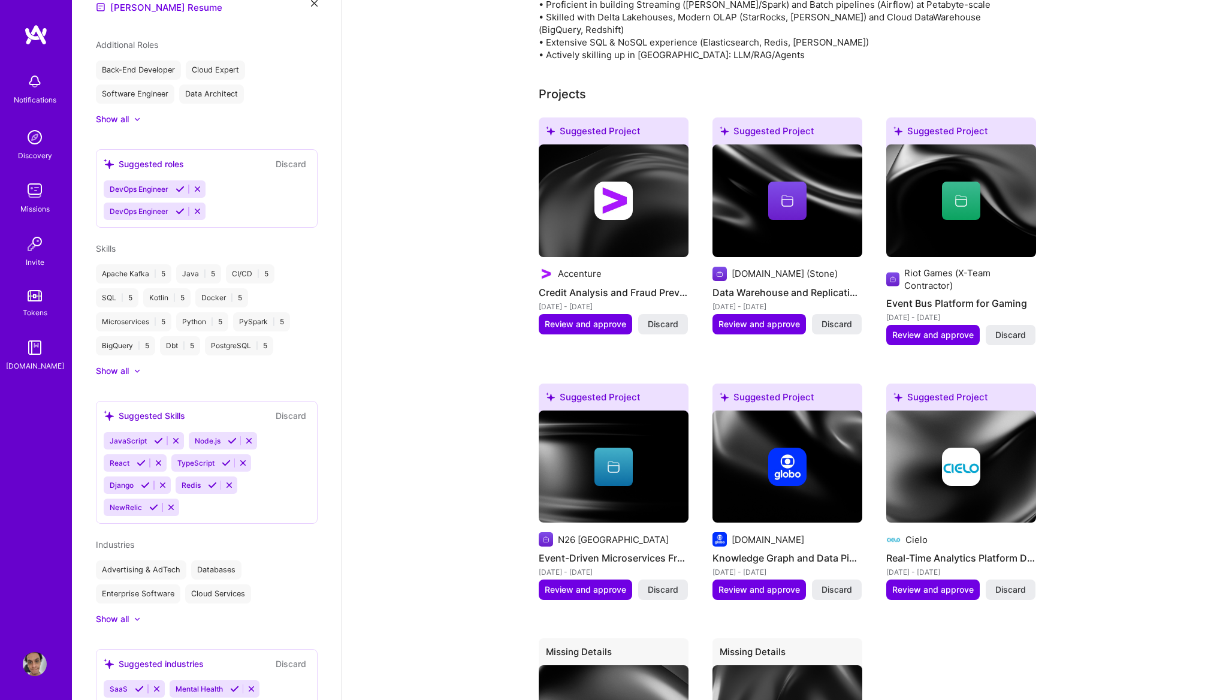
scroll to position [451, 0]
click at [176, 435] on icon at bounding box center [175, 439] width 9 height 9
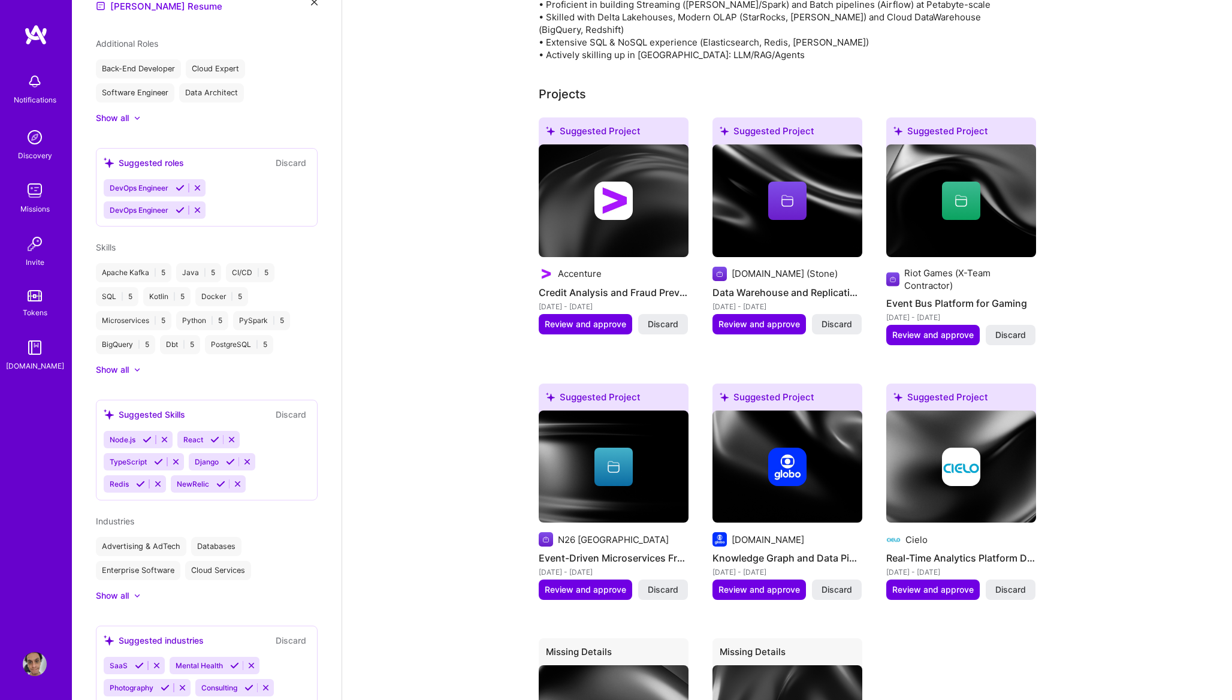
click at [166, 435] on icon at bounding box center [164, 439] width 9 height 9
click at [161, 435] on icon at bounding box center [158, 439] width 9 height 9
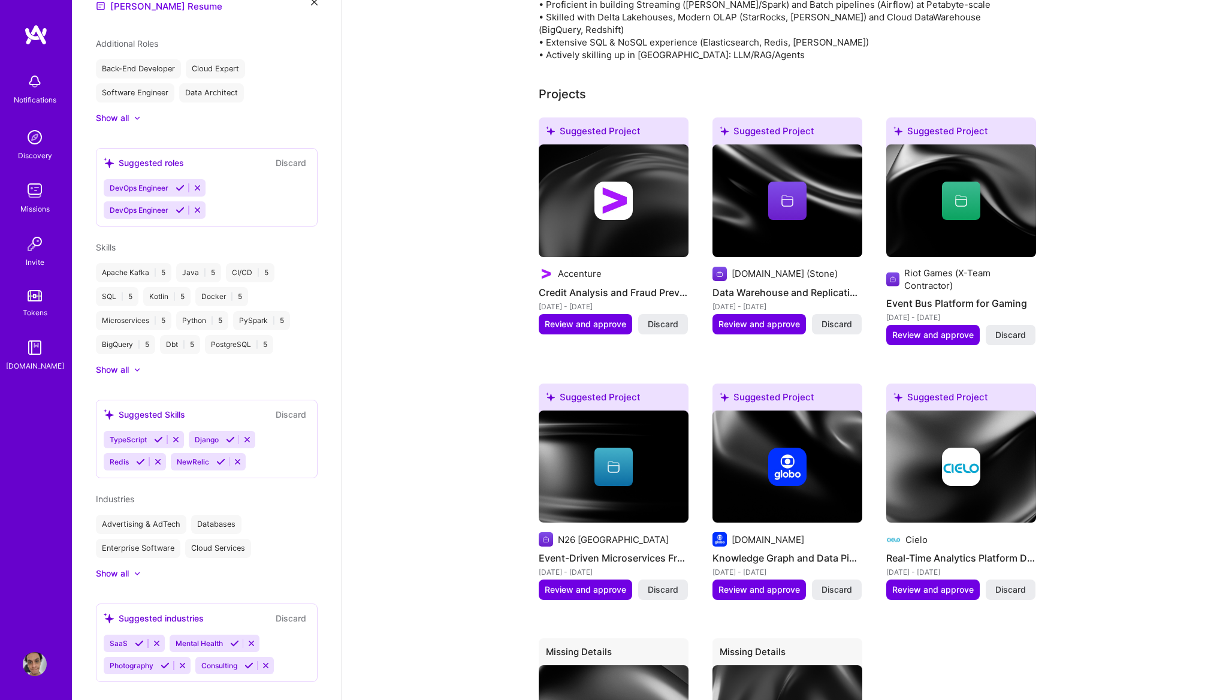
click at [137, 457] on icon at bounding box center [140, 461] width 9 height 9
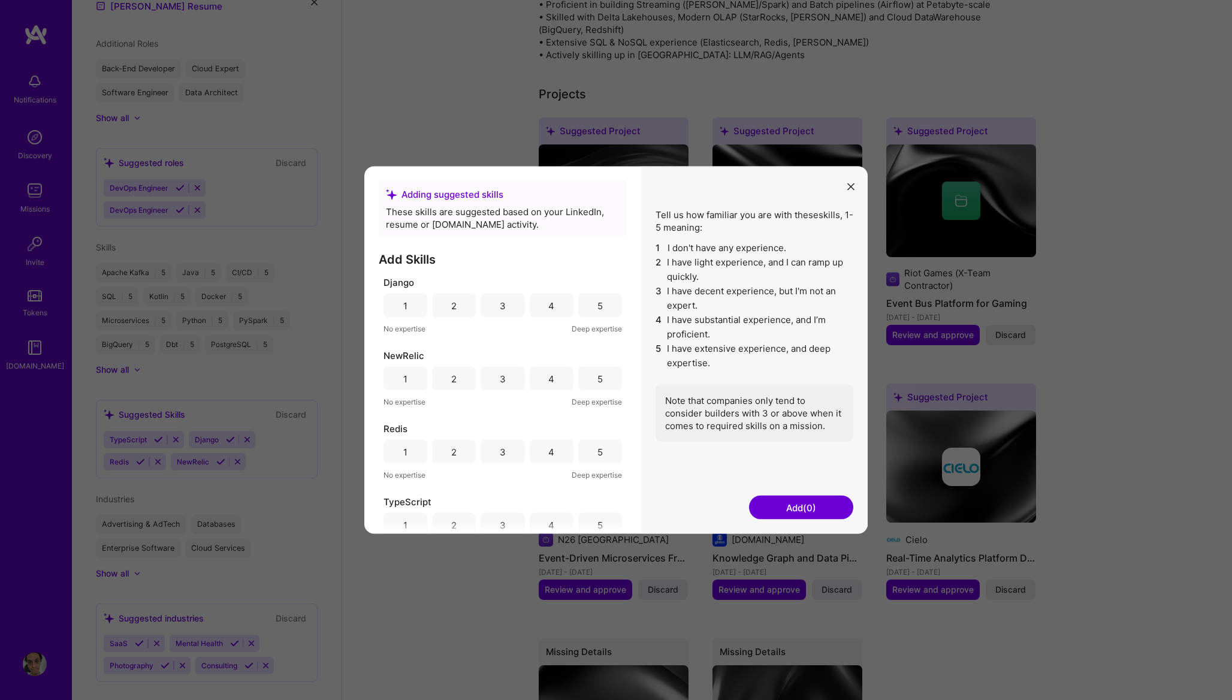
scroll to position [20, 0]
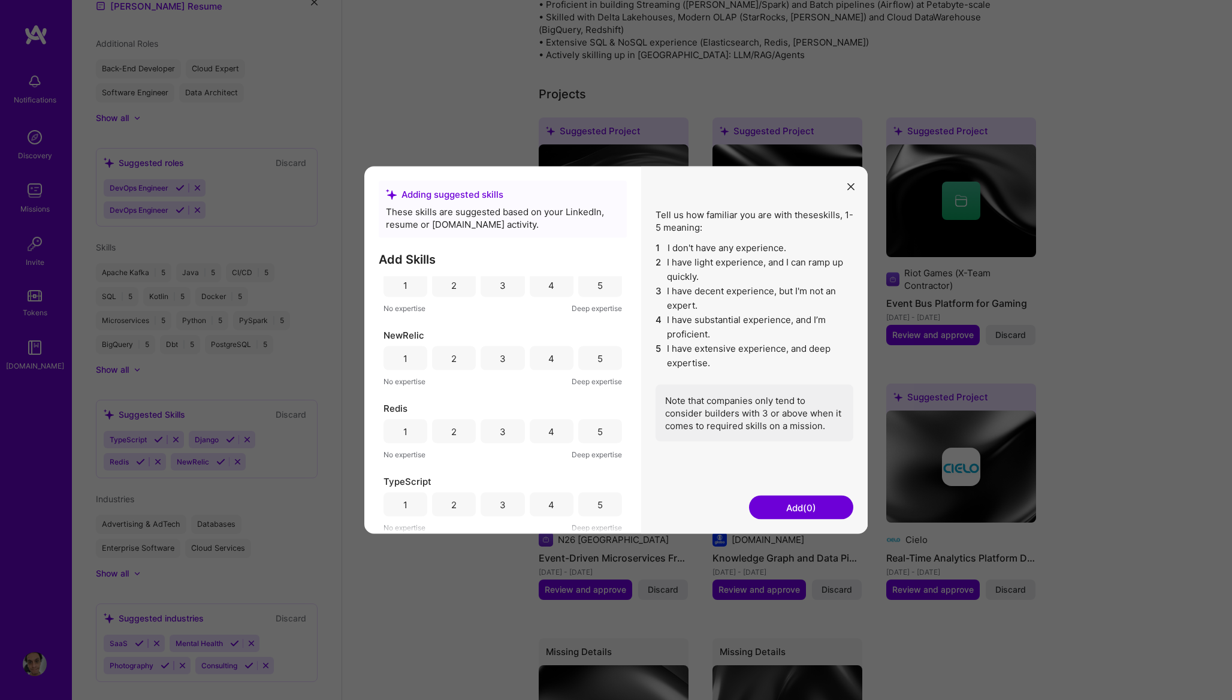
click at [555, 421] on div "4" at bounding box center [552, 431] width 44 height 24
click at [783, 506] on button "Add (1)" at bounding box center [801, 507] width 104 height 24
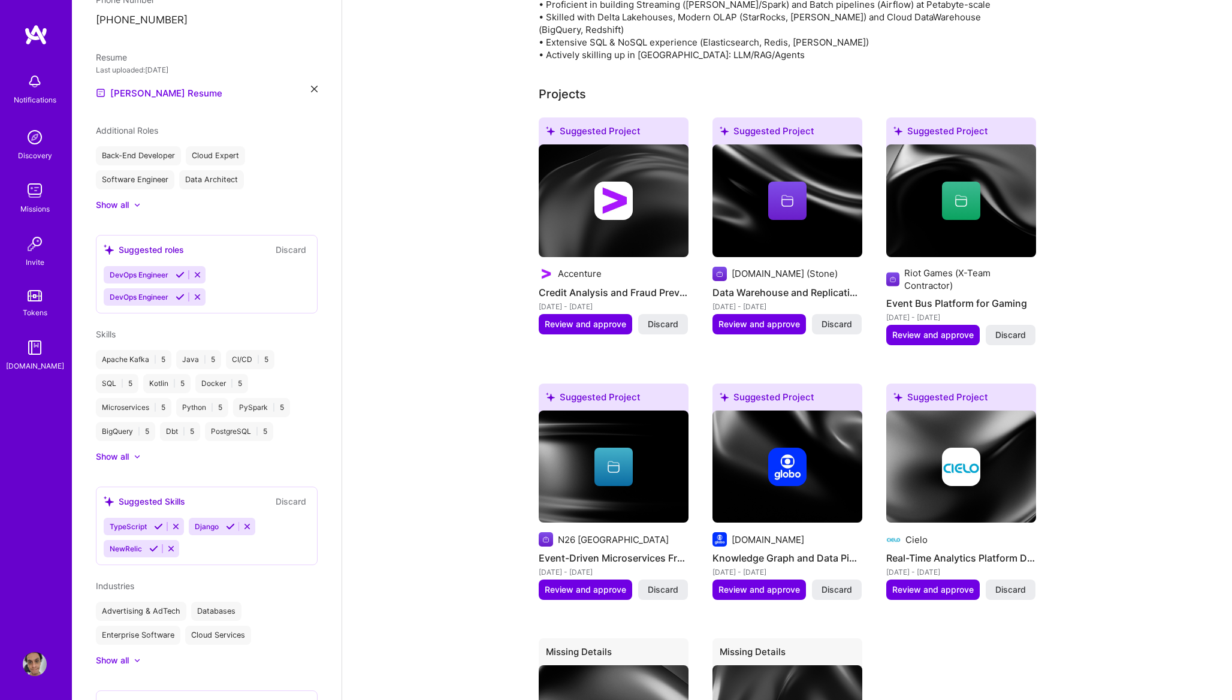
scroll to position [451, 0]
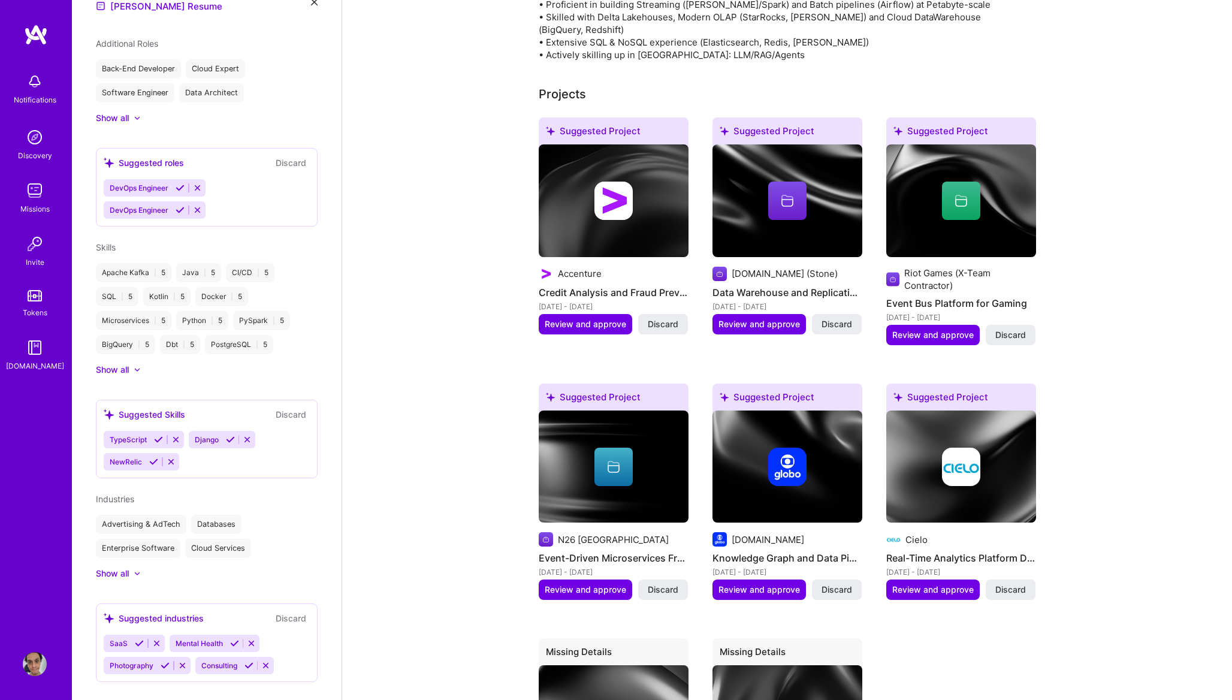
click at [176, 435] on icon at bounding box center [175, 439] width 9 height 9
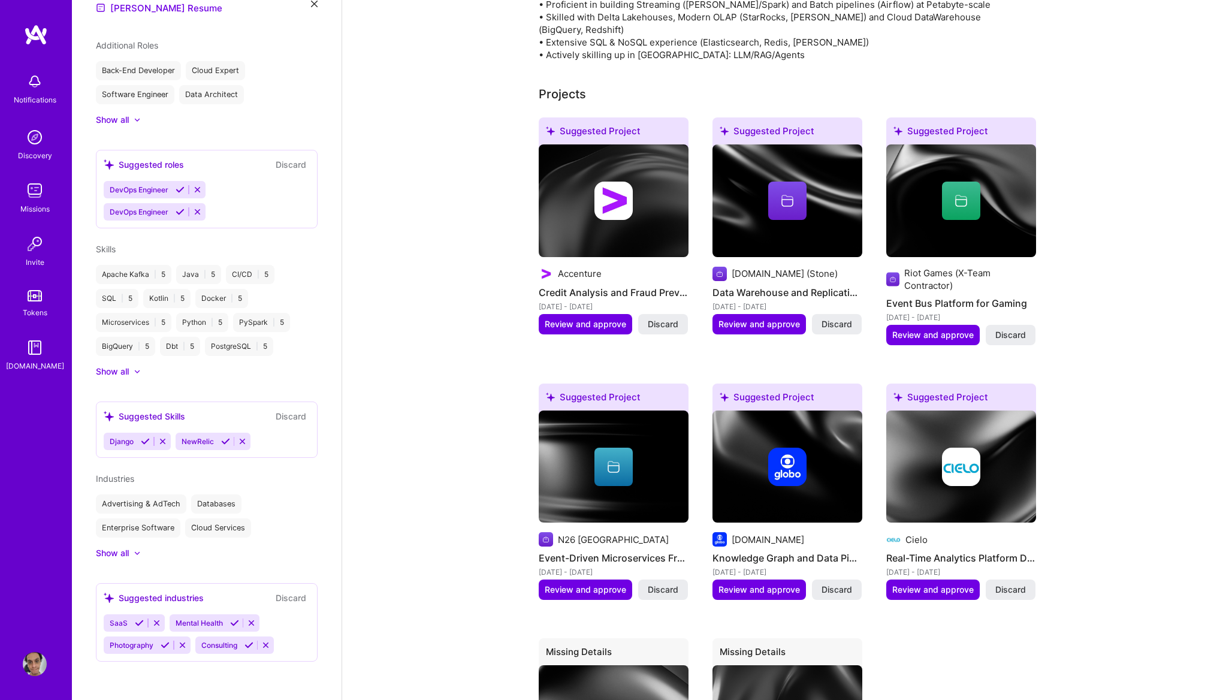
scroll to position [435, 0]
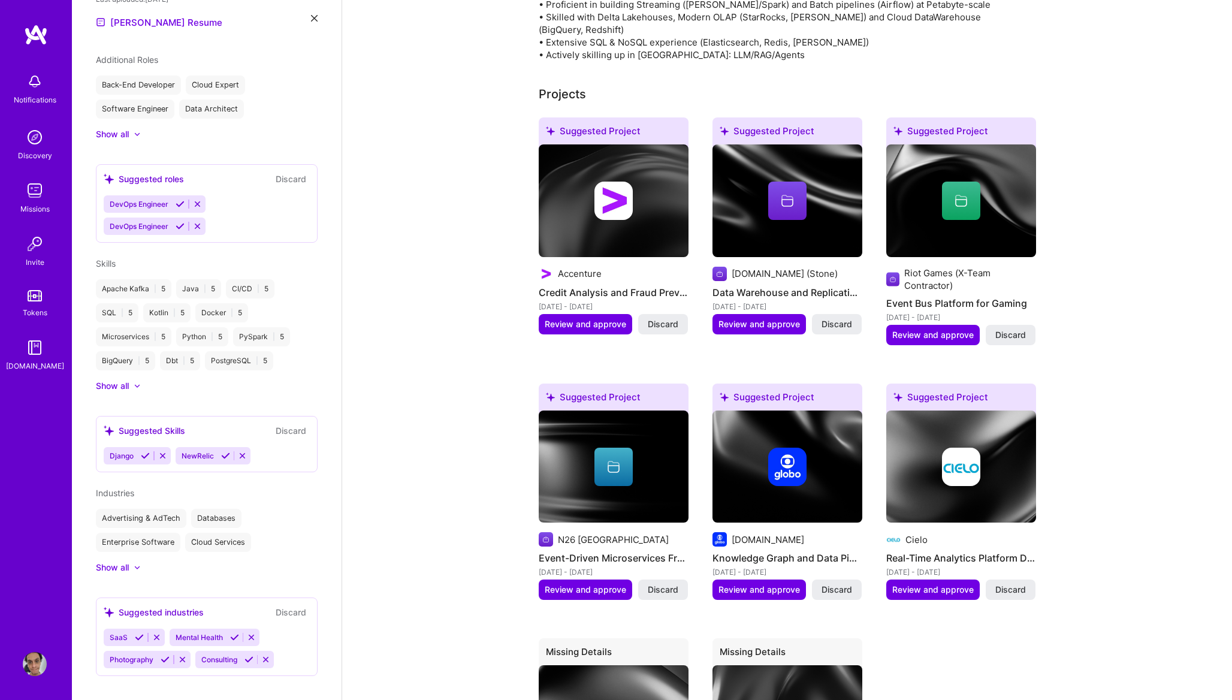
click at [162, 451] on icon at bounding box center [162, 455] width 9 height 9
click at [172, 451] on icon at bounding box center [171, 455] width 9 height 9
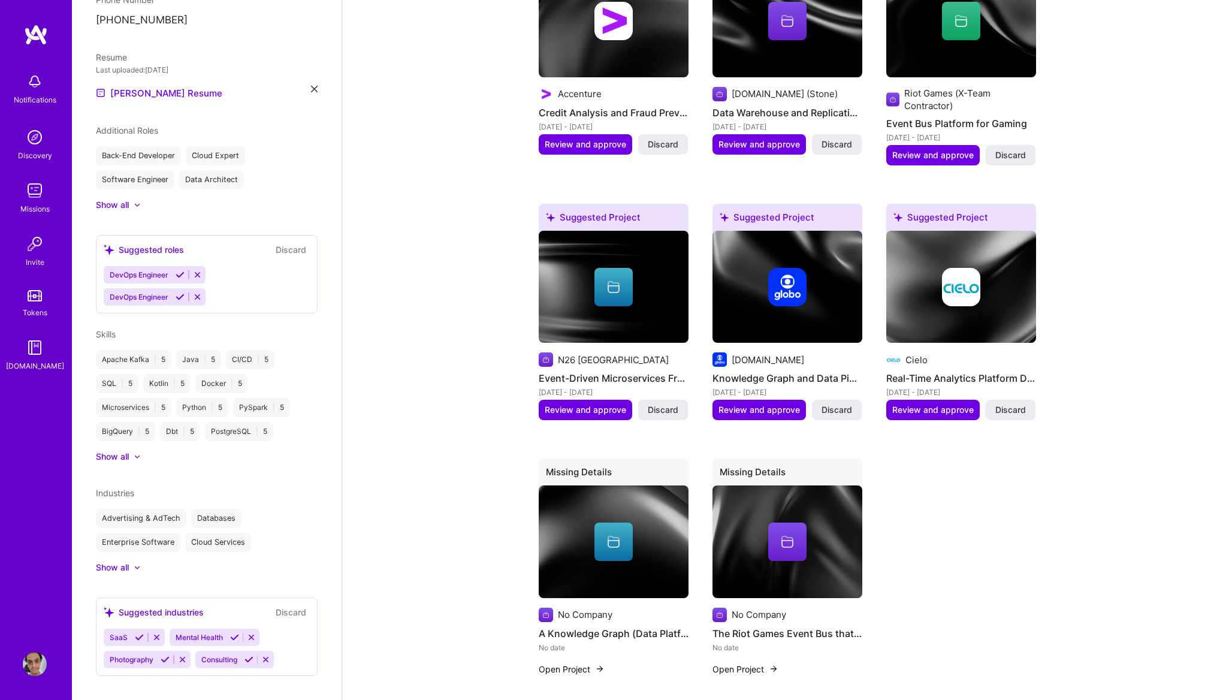
scroll to position [622, 0]
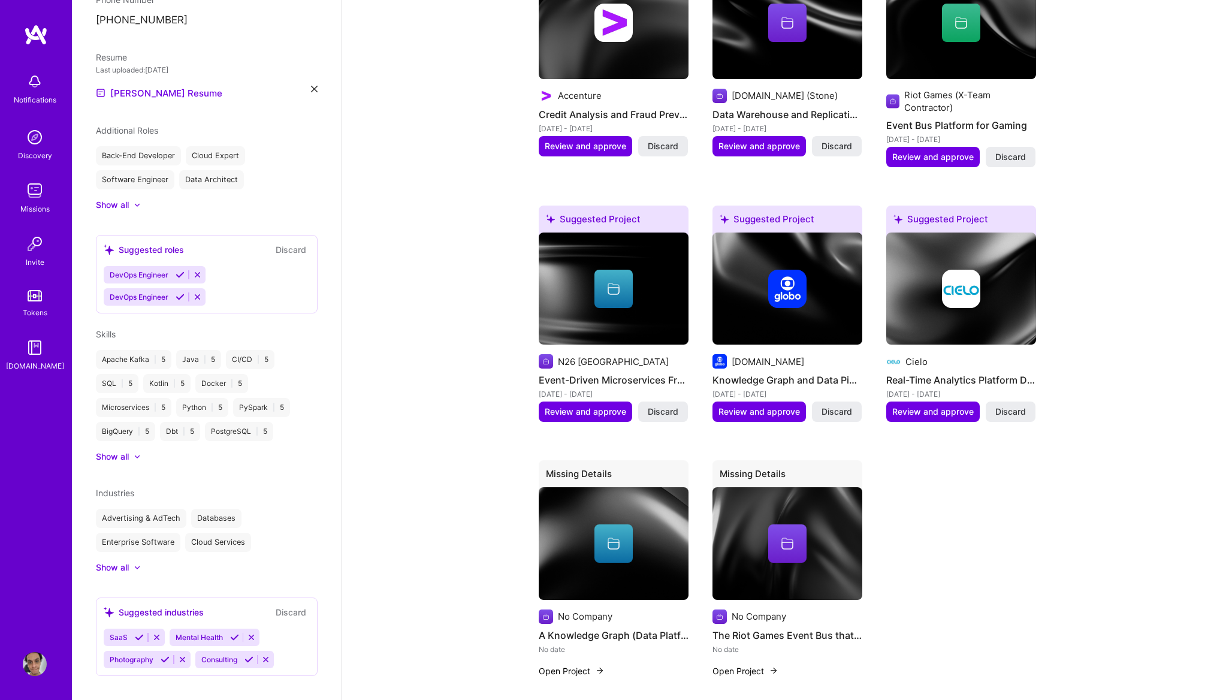
click at [290, 243] on button "Discard" at bounding box center [291, 250] width 38 height 14
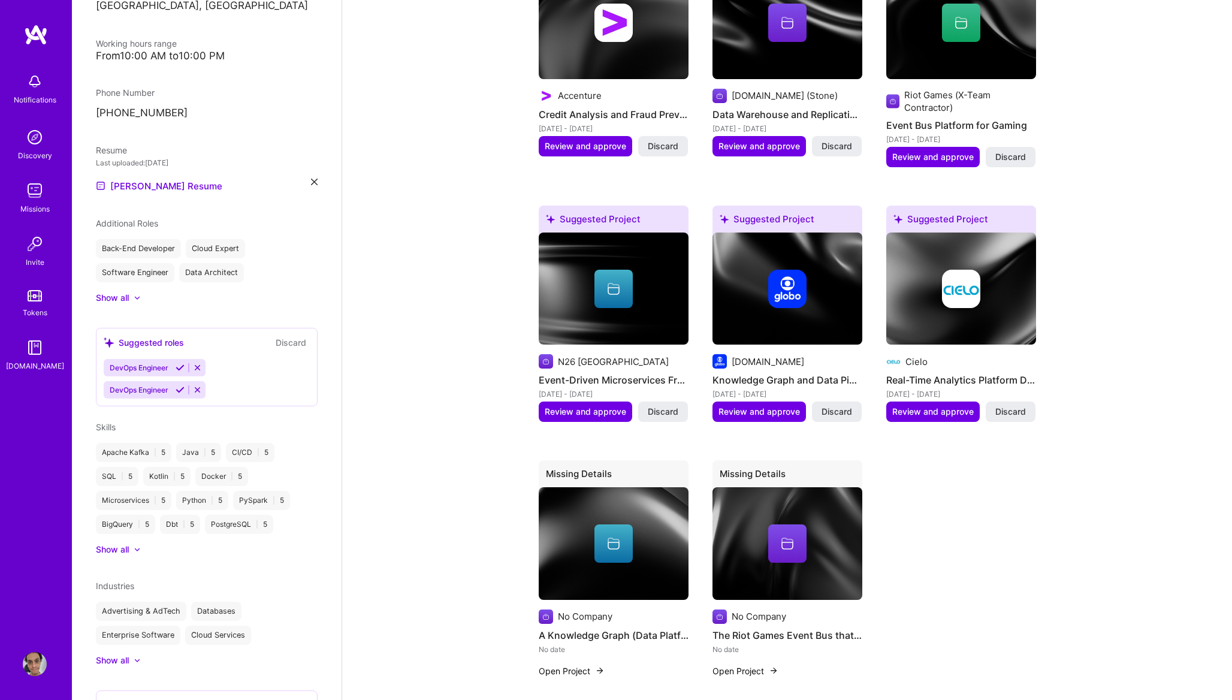
scroll to position [364, 0]
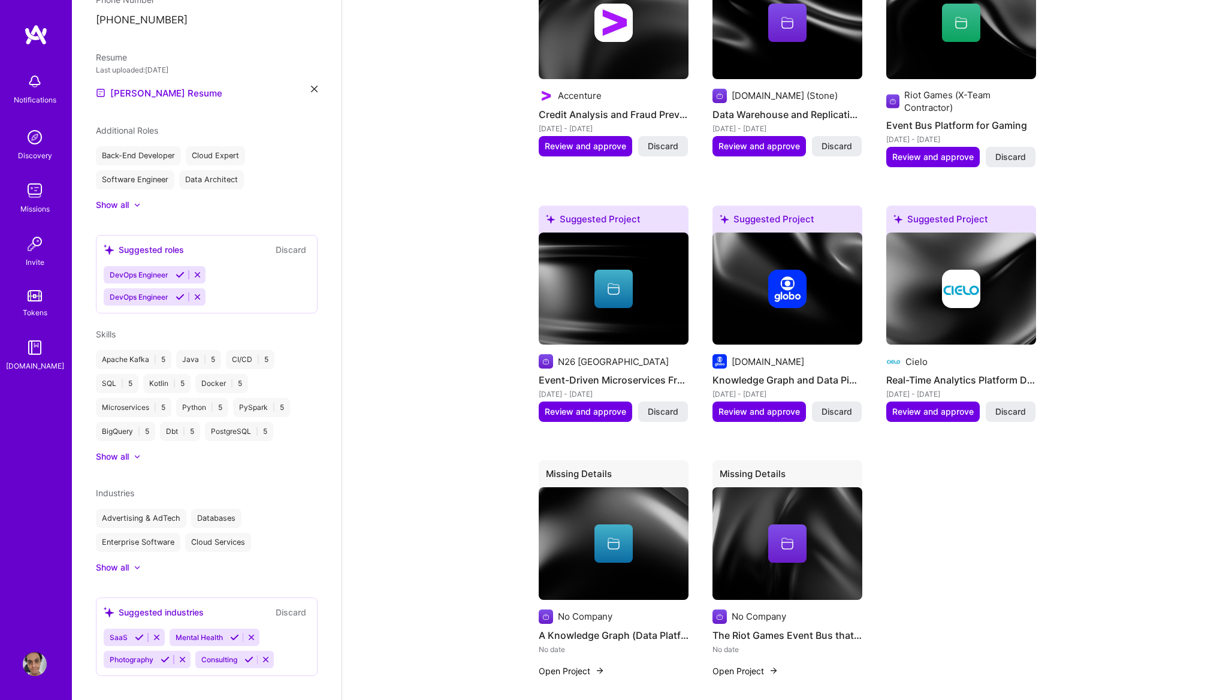
click at [129, 199] on div "Show all" at bounding box center [112, 205] width 33 height 12
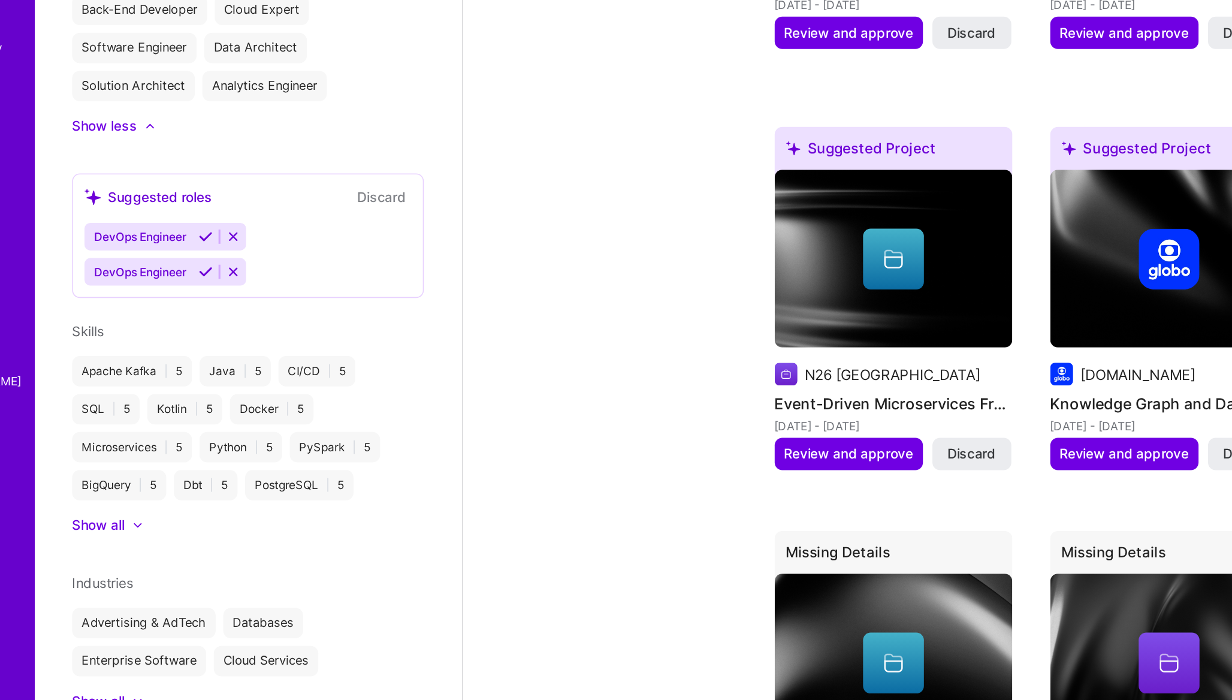
click at [140, 453] on div at bounding box center [137, 456] width 7 height 7
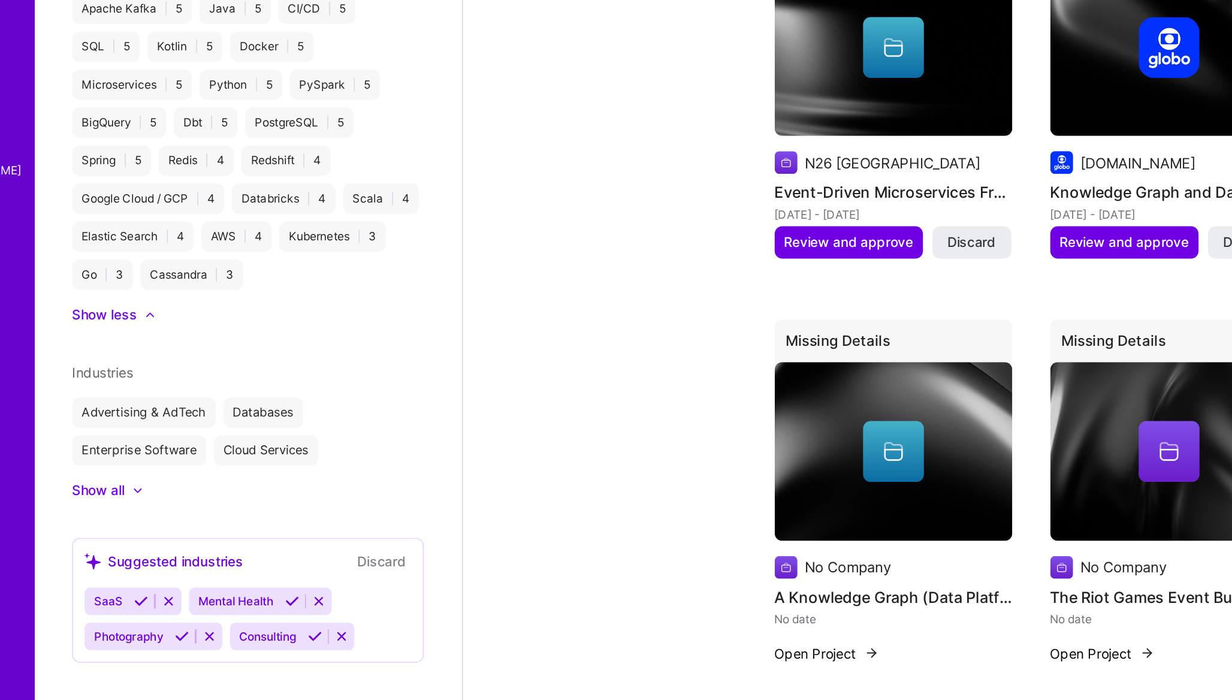
scroll to position [635, 0]
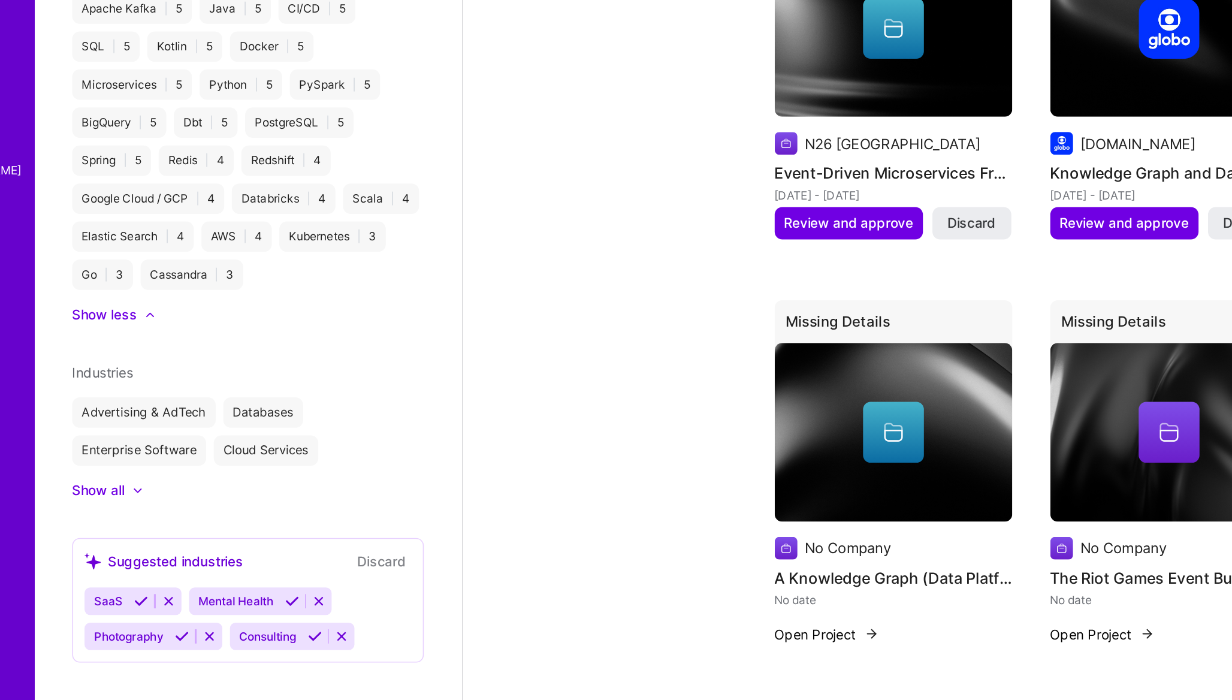
click at [138, 565] on icon at bounding box center [137, 567] width 6 height 4
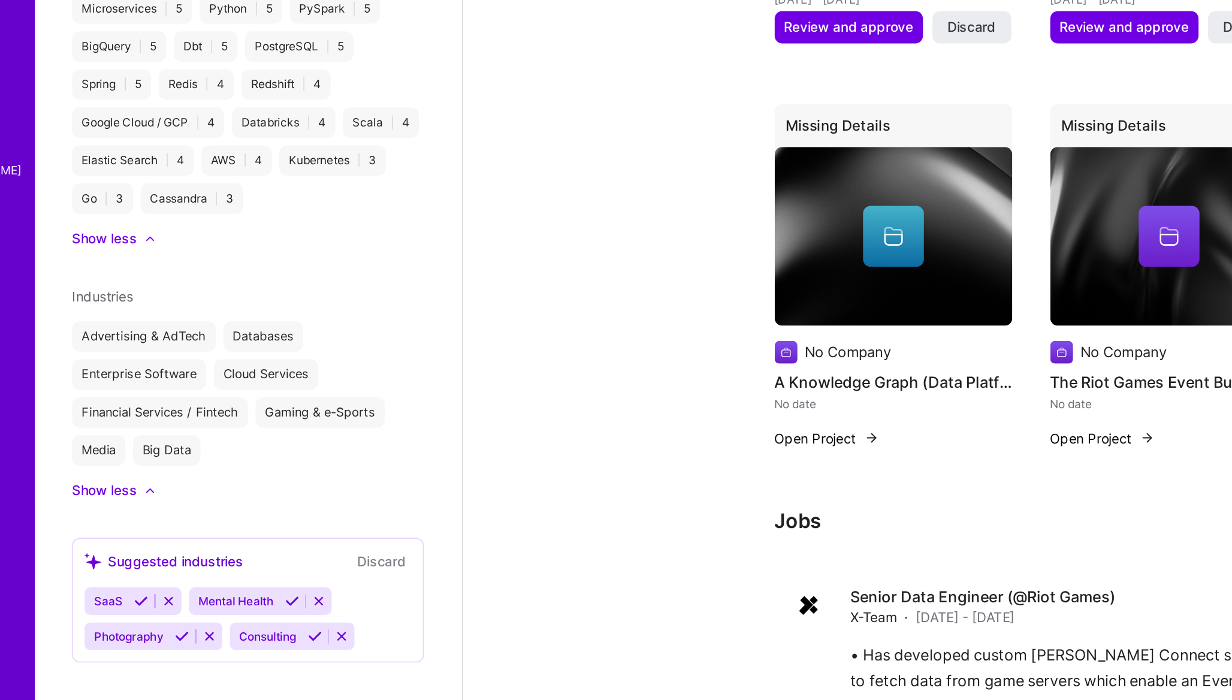
scroll to position [757, 0]
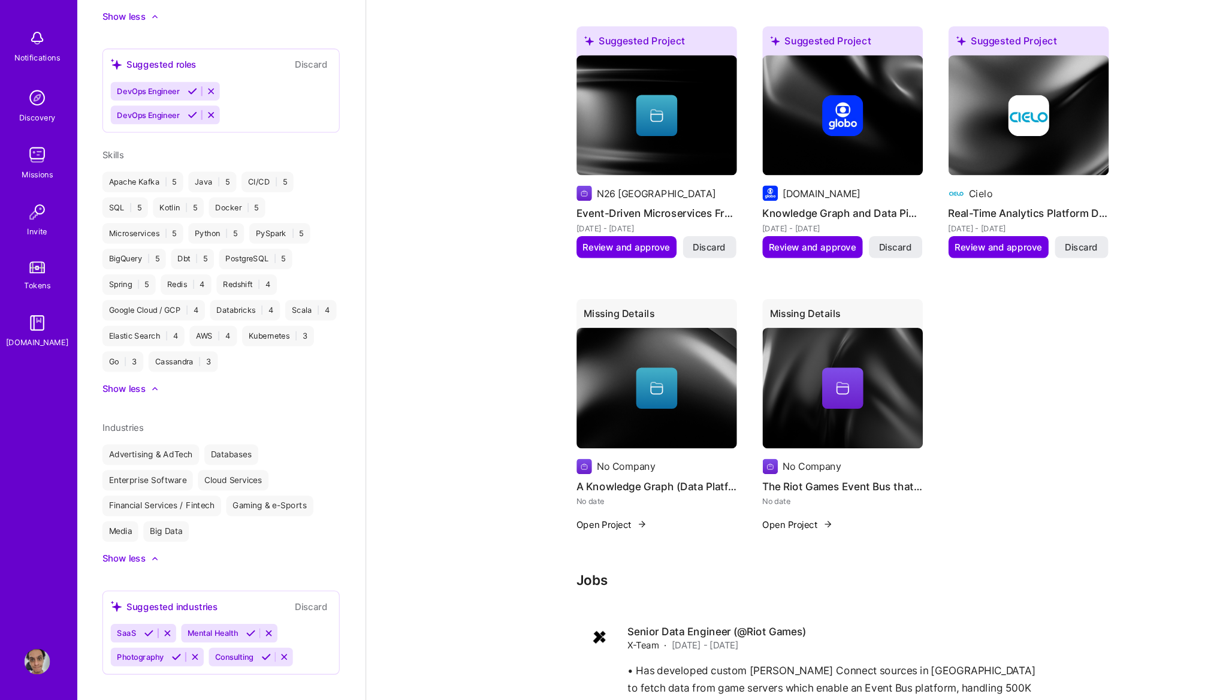
click at [138, 633] on icon at bounding box center [139, 637] width 9 height 9
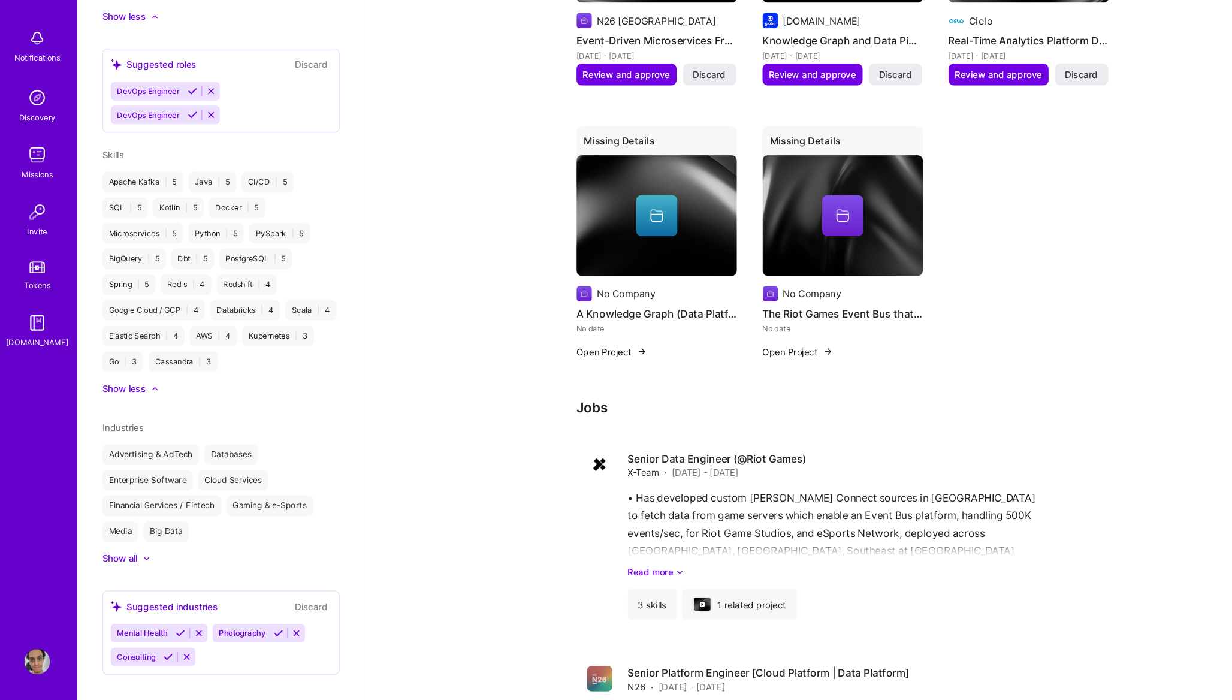
scroll to position [934, 0]
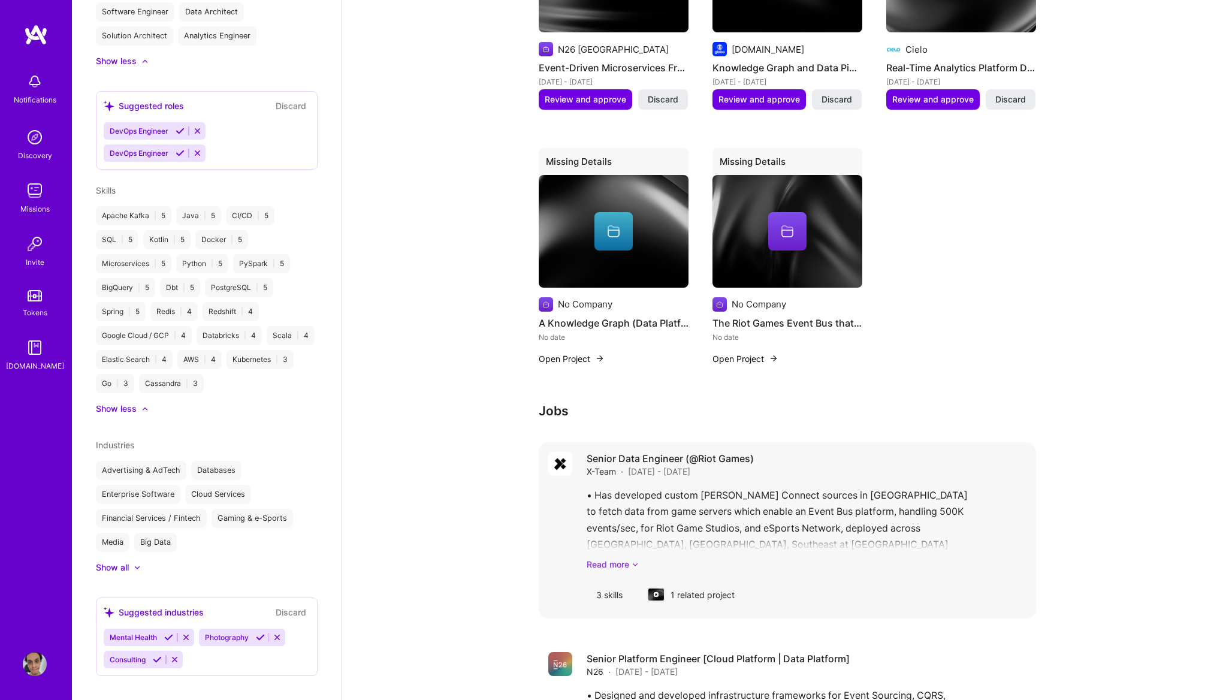
click at [616, 558] on link "Read more" at bounding box center [806, 564] width 440 height 13
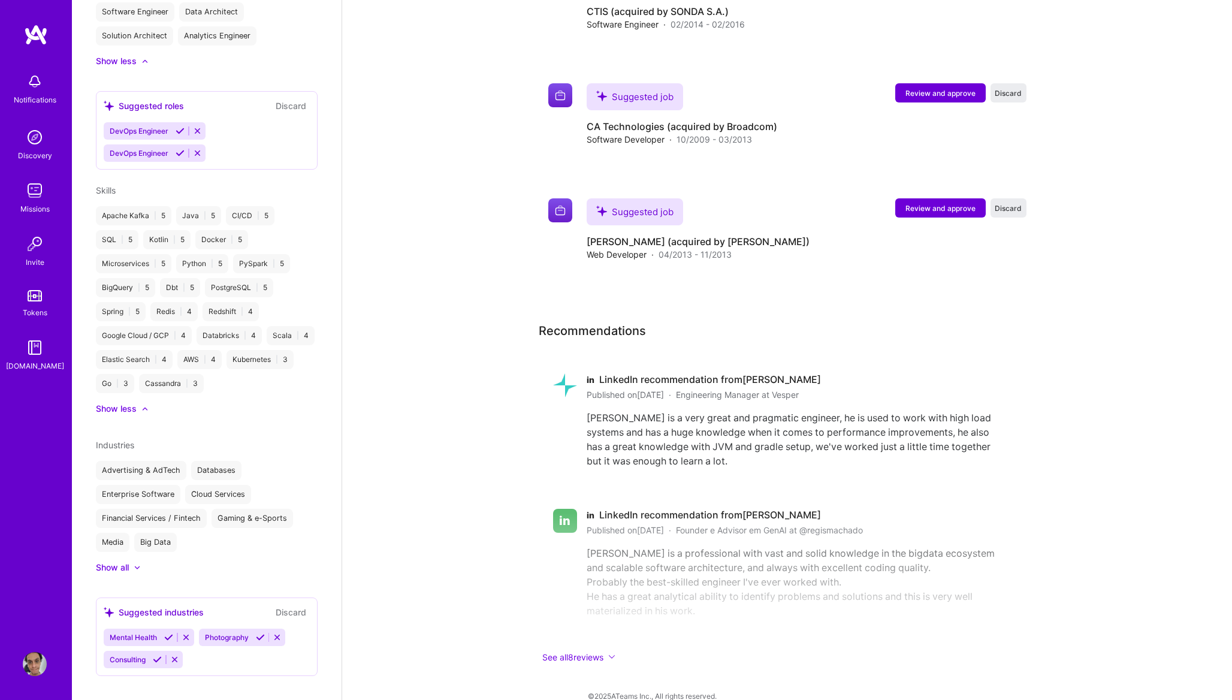
scroll to position [3167, 0]
click at [596, 647] on button "See all 8 reviews" at bounding box center [777, 654] width 479 height 14
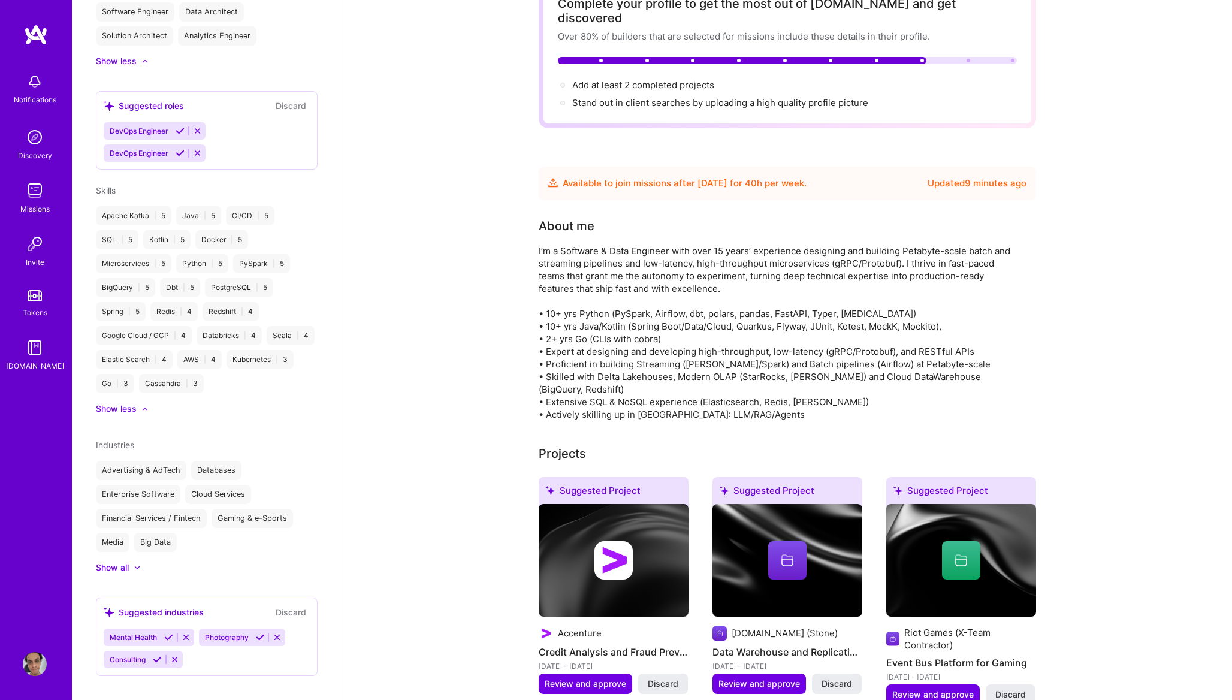
scroll to position [0, 0]
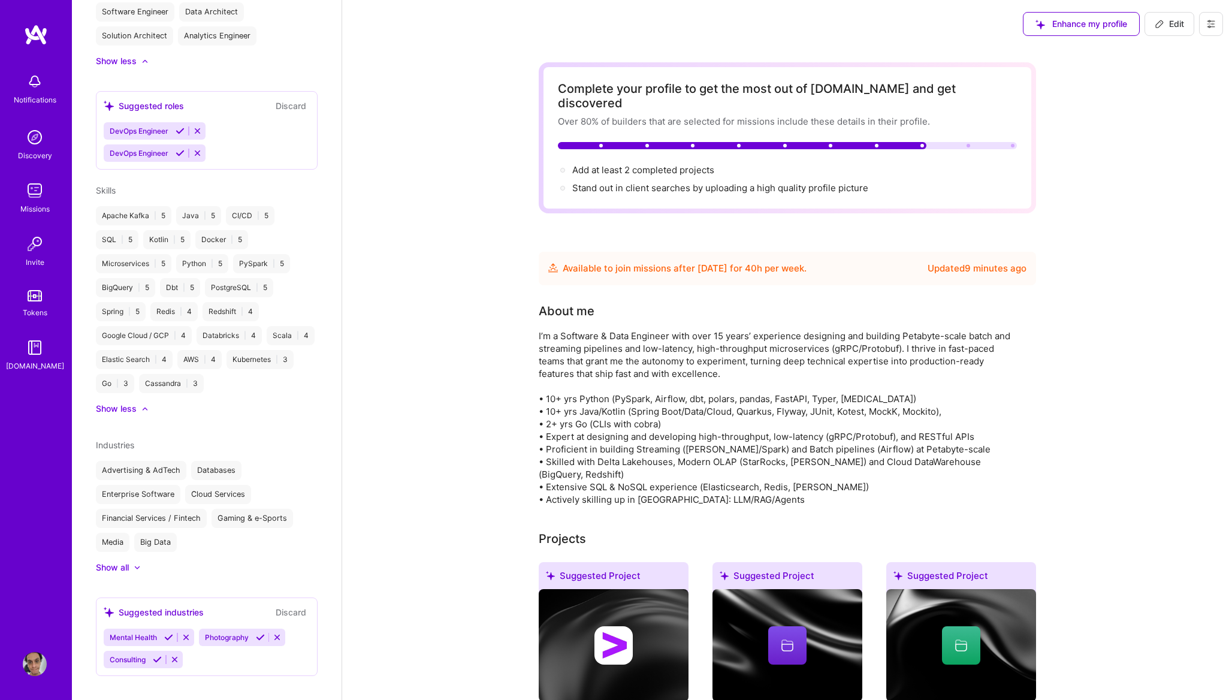
click at [1163, 23] on icon at bounding box center [1159, 24] width 10 height 10
select select "BR"
select select "Future Date"
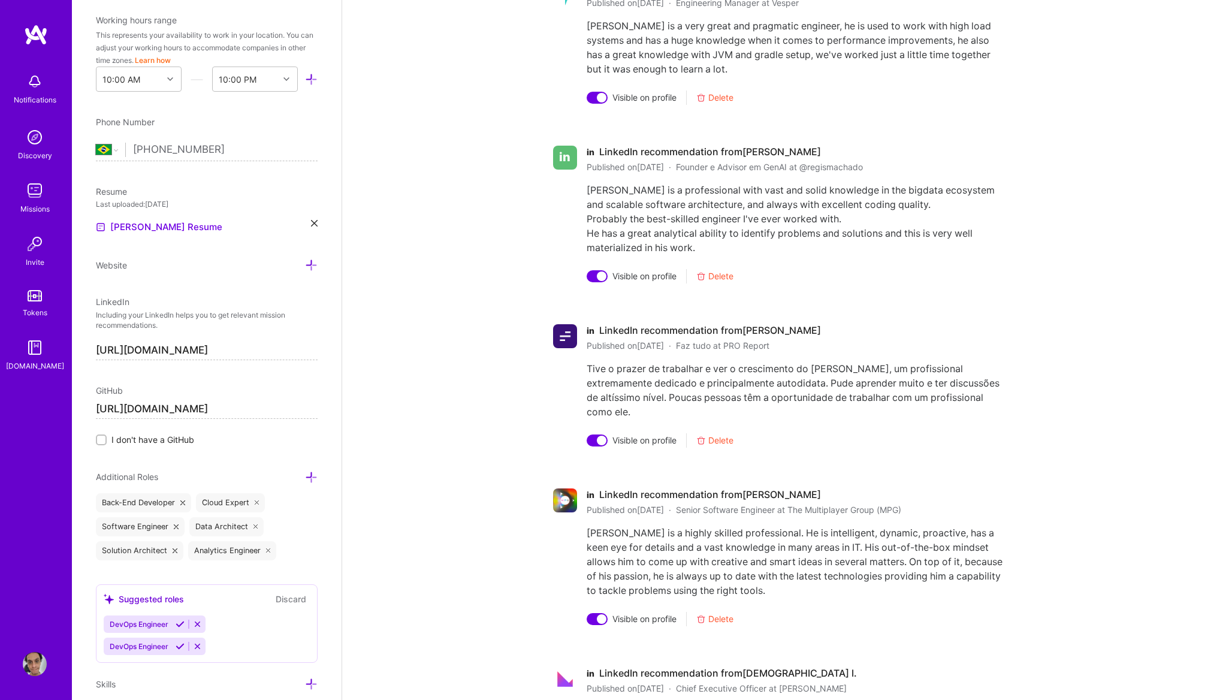
scroll to position [4131, 0]
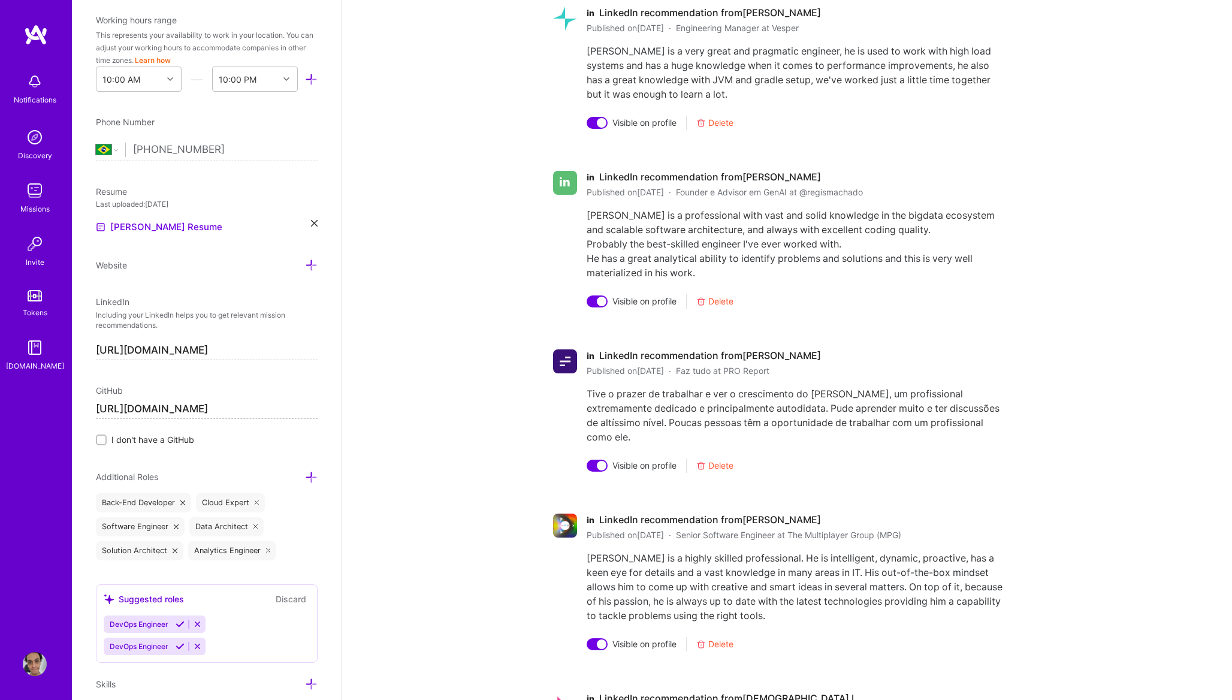
click at [598, 461] on div at bounding box center [602, 466] width 10 height 10
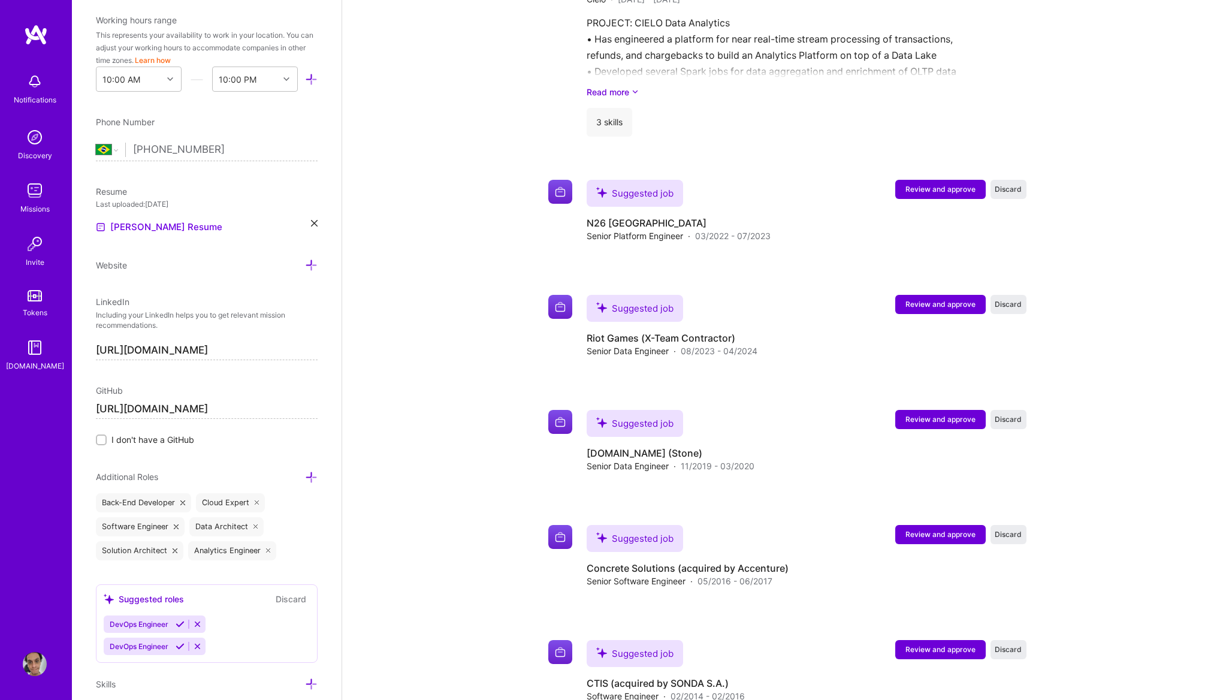
scroll to position [3060, 0]
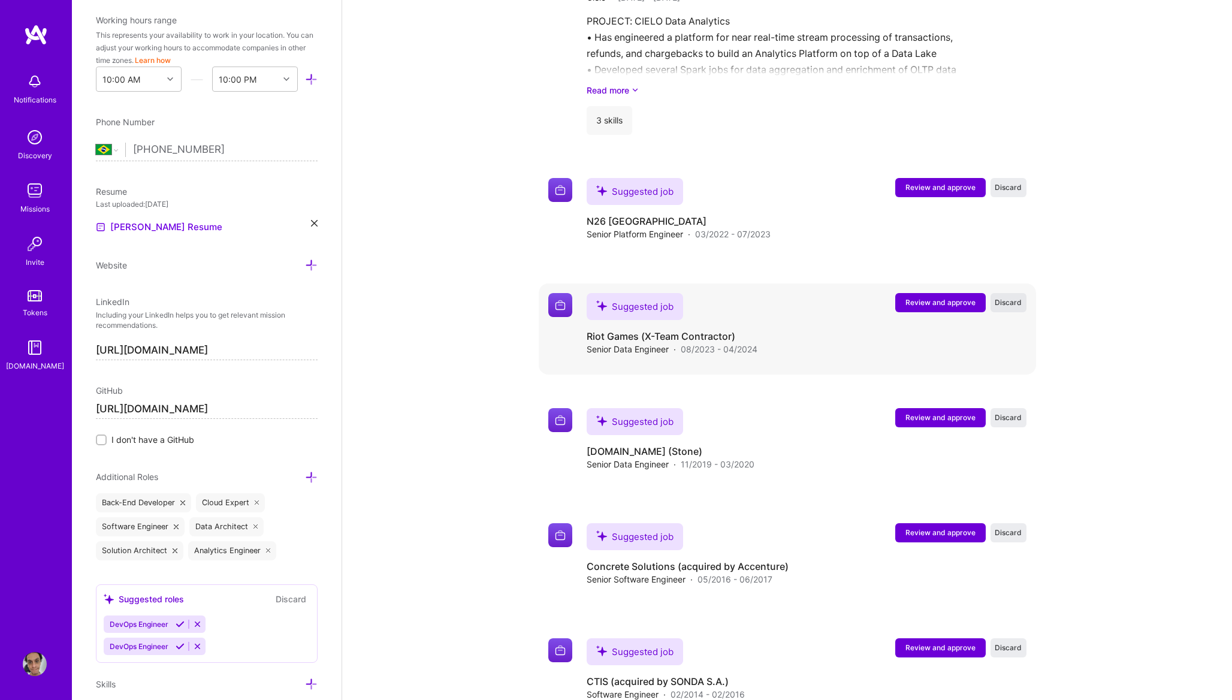
click at [1009, 297] on span "Discard" at bounding box center [1007, 302] width 27 height 10
click at [1010, 297] on span "Discard" at bounding box center [1007, 302] width 27 height 10
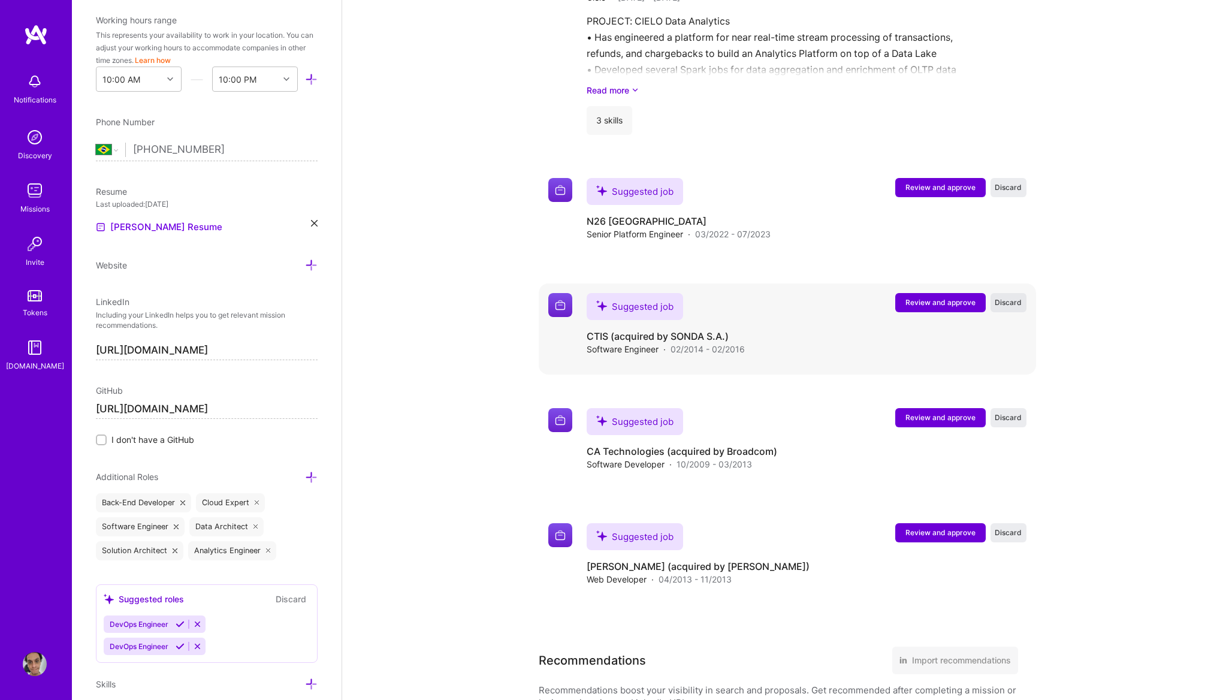
click at [1010, 297] on span "Discard" at bounding box center [1007, 302] width 27 height 10
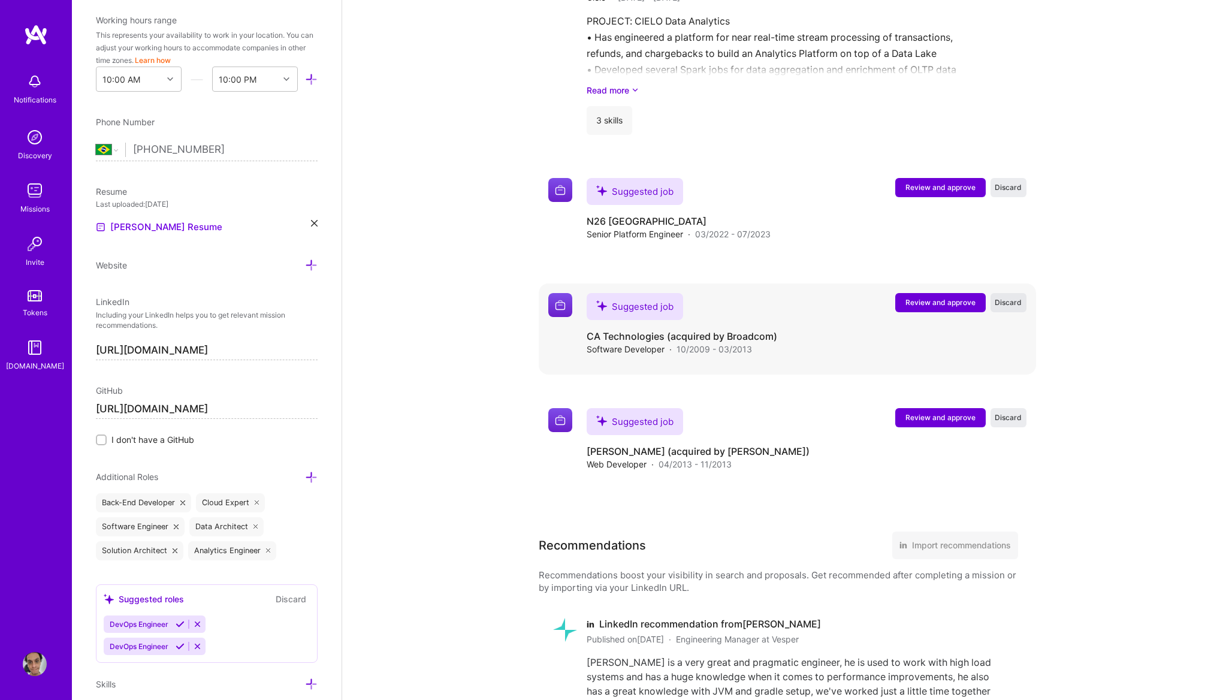
click at [1010, 297] on span "Discard" at bounding box center [1007, 302] width 27 height 10
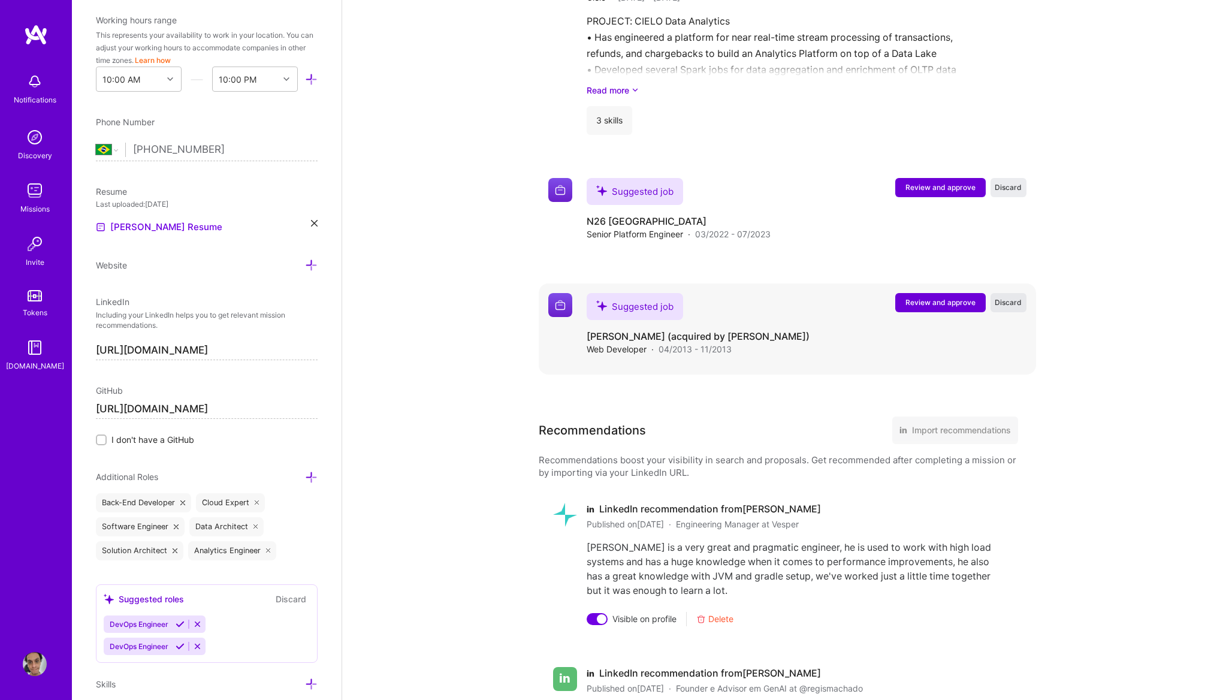
click at [1010, 297] on span "Discard" at bounding box center [1007, 302] width 27 height 10
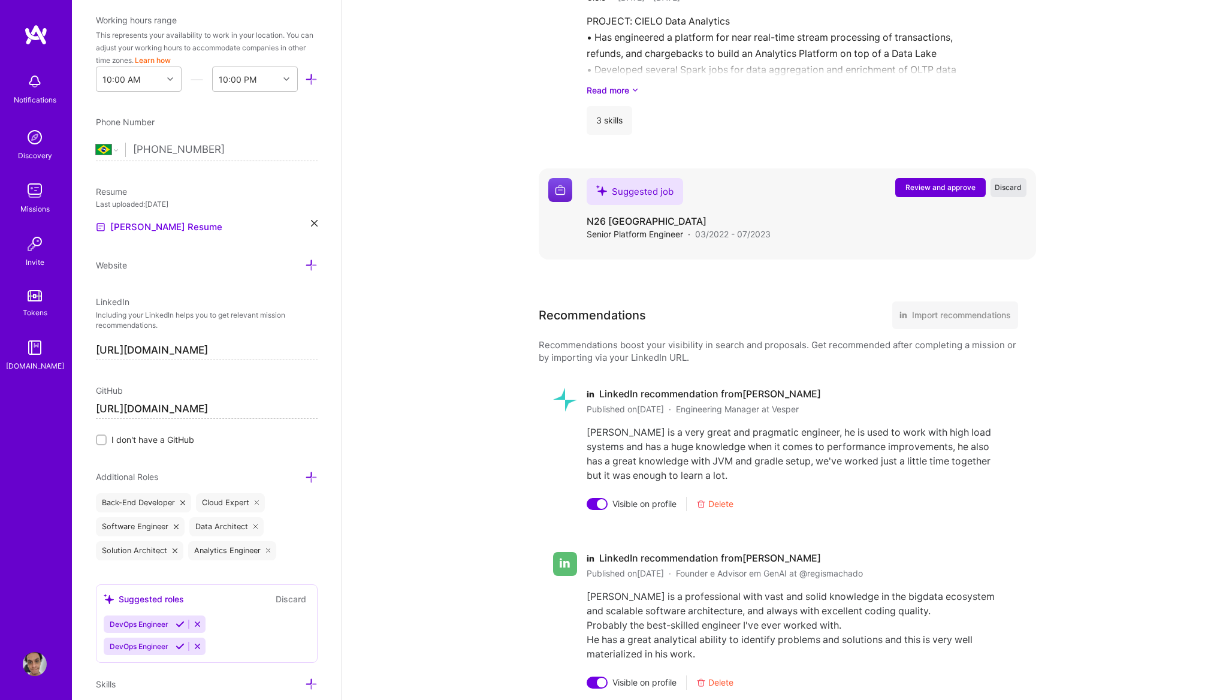
click at [1007, 182] on span "Discard" at bounding box center [1007, 187] width 27 height 10
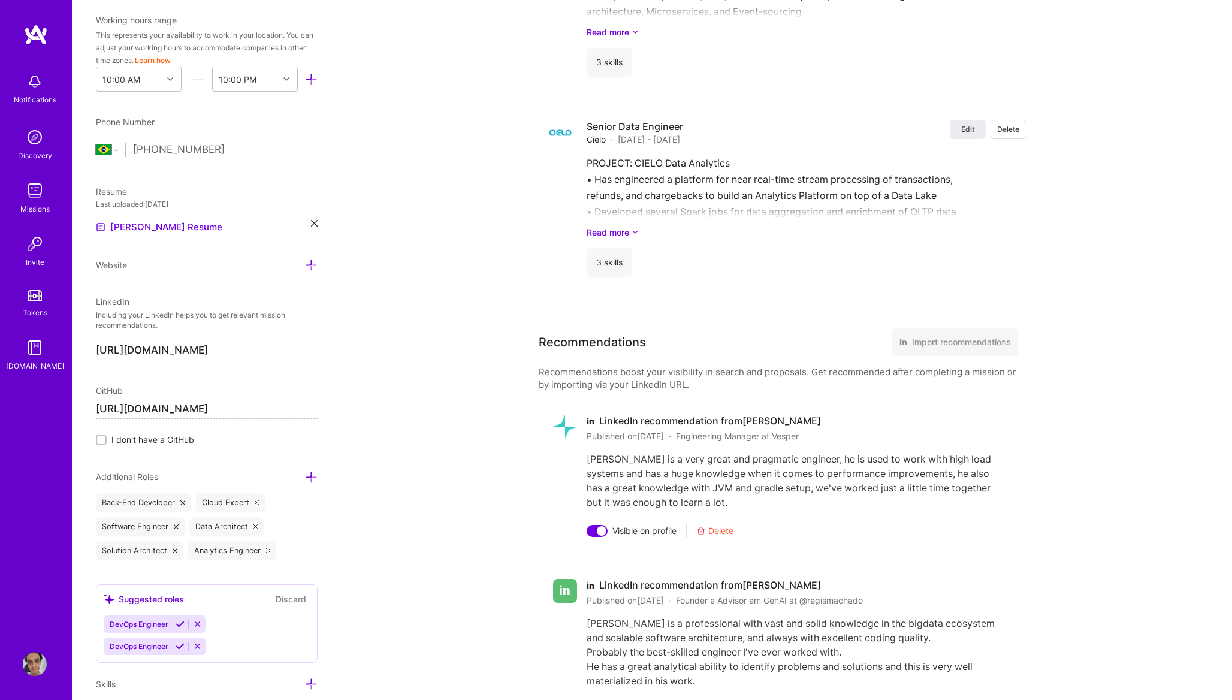
scroll to position [2899, 0]
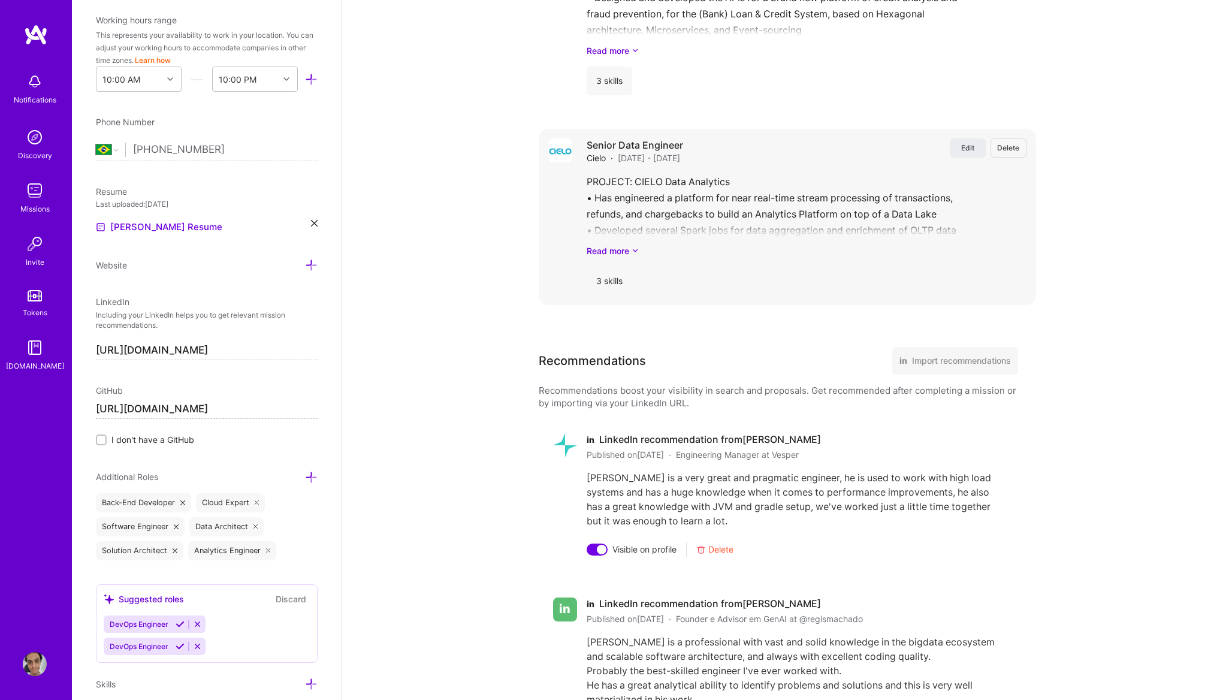
click at [600, 267] on div "3 skills" at bounding box center [609, 281] width 46 height 29
click at [614, 244] on link "Read more" at bounding box center [806, 250] width 440 height 13
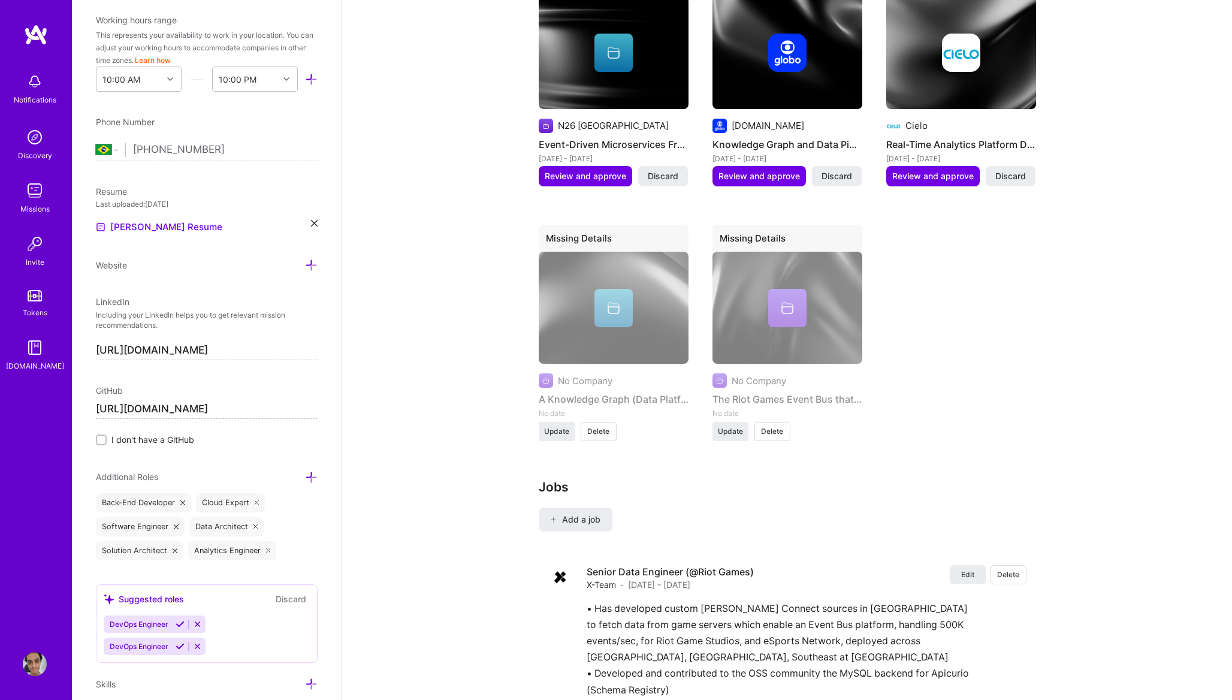
scroll to position [1398, 0]
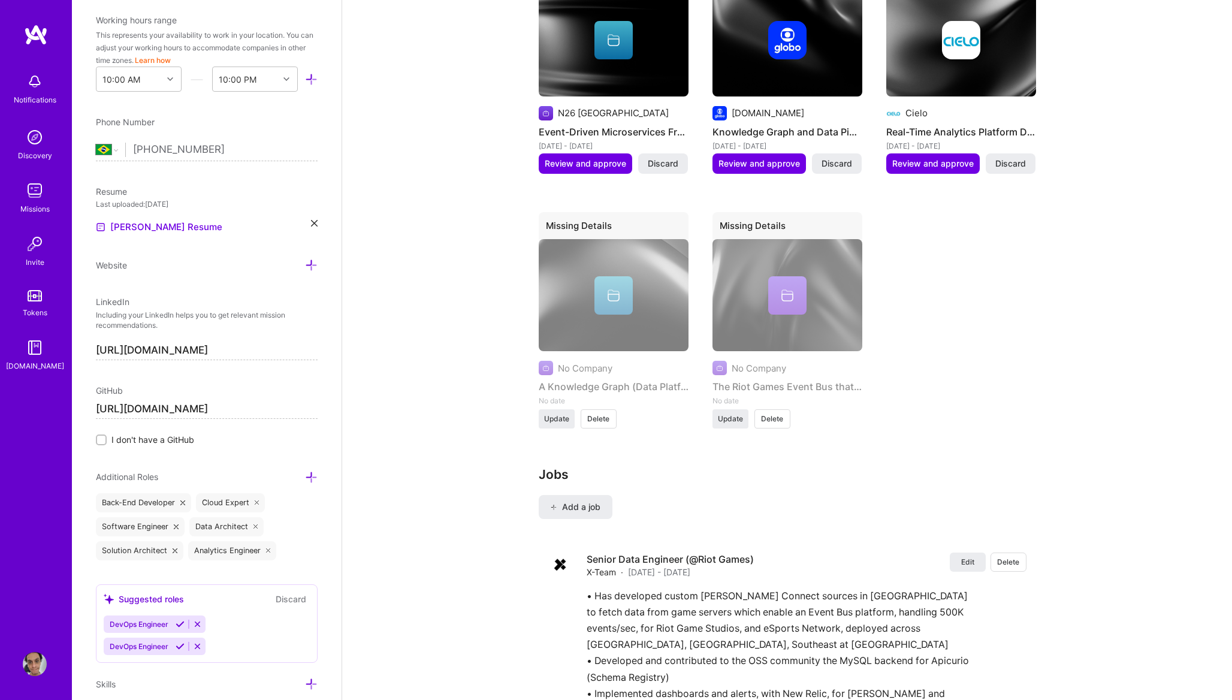
click at [803, 366] on div "No Company The Riot Games Event Bus that handling over 500M+ events/second and …" at bounding box center [787, 323] width 150 height 168
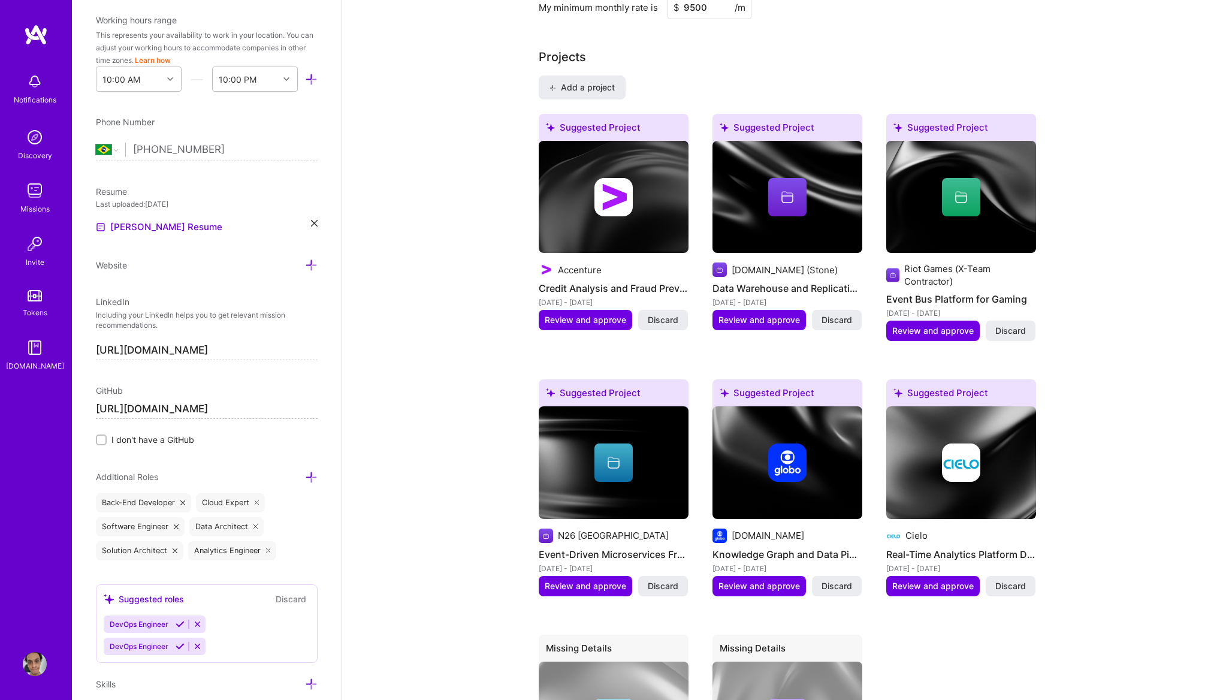
scroll to position [981, 0]
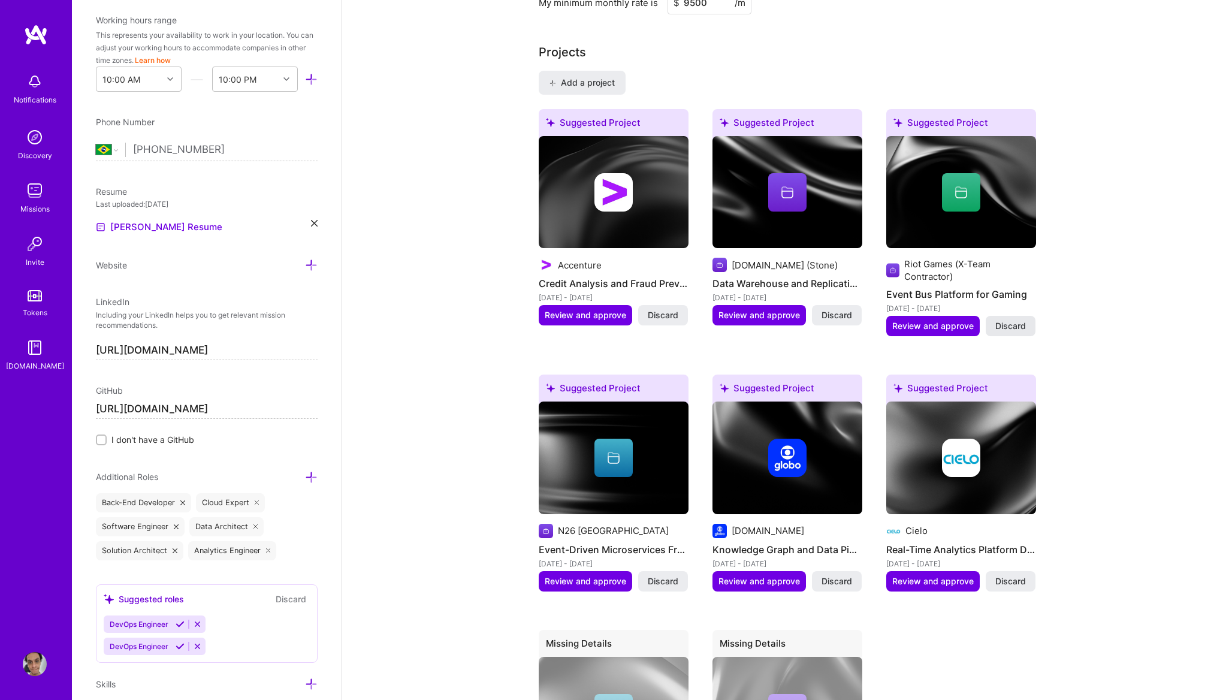
click at [1004, 320] on span "Discard" at bounding box center [1010, 326] width 31 height 12
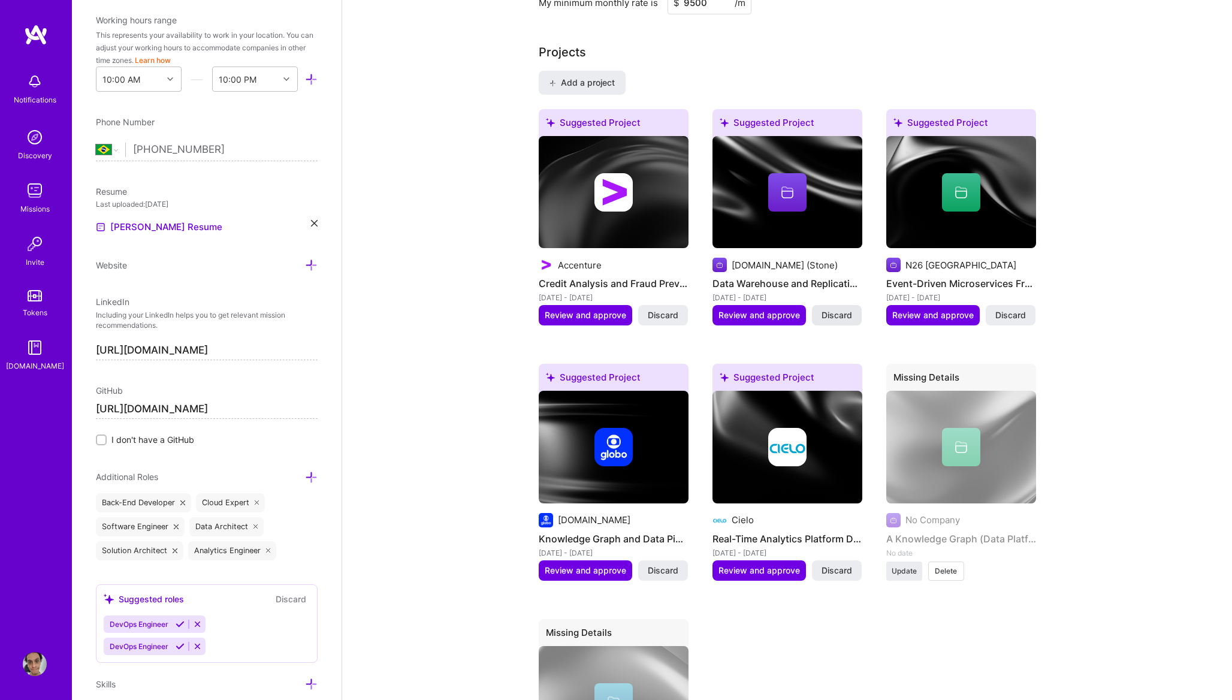
click at [836, 309] on span "Discard" at bounding box center [836, 315] width 31 height 12
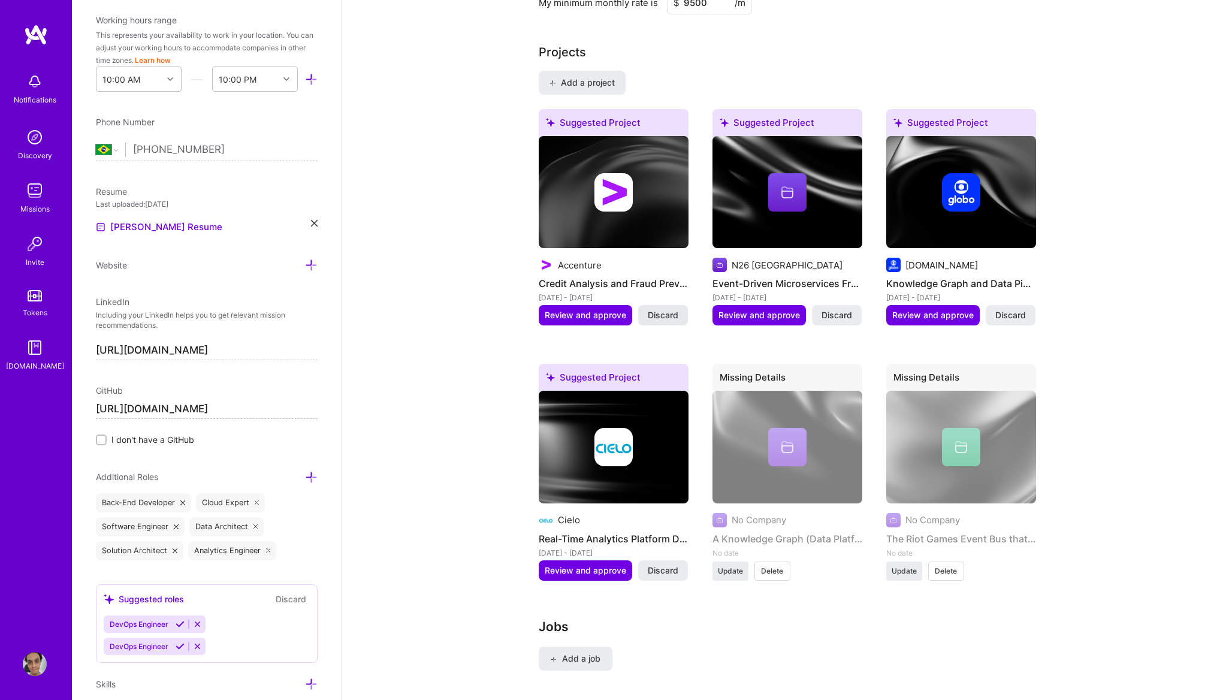
click at [664, 309] on span "Discard" at bounding box center [662, 315] width 31 height 12
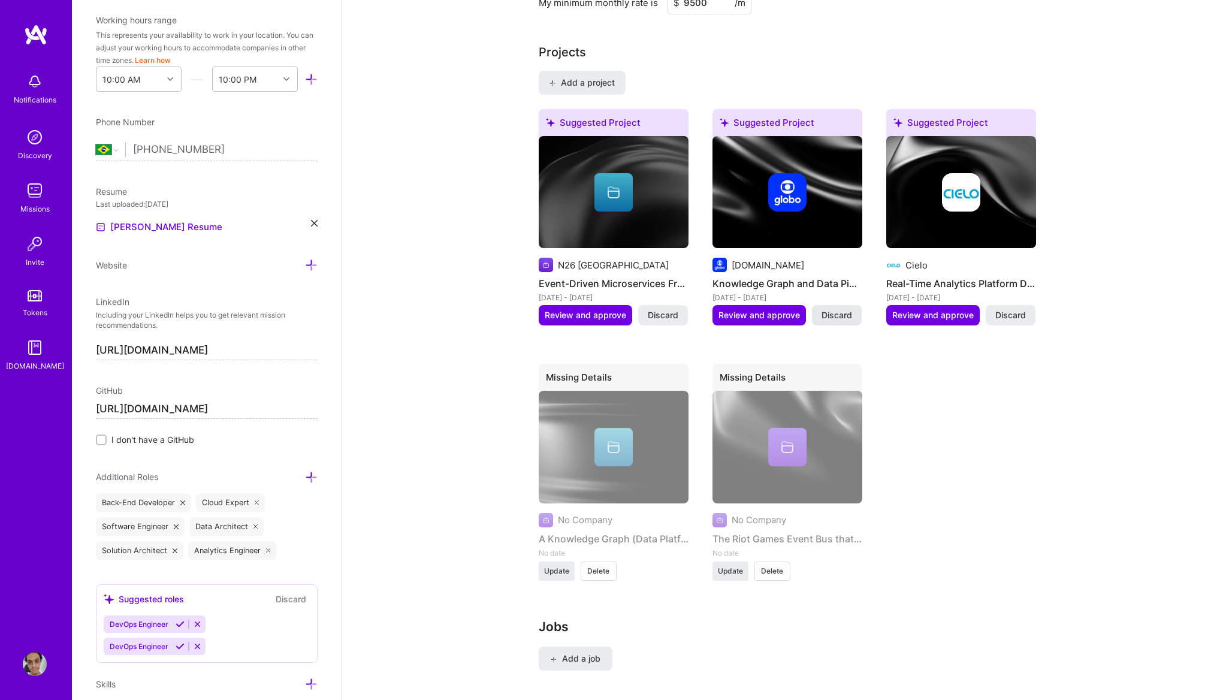
click at [838, 309] on span "Discard" at bounding box center [836, 315] width 31 height 12
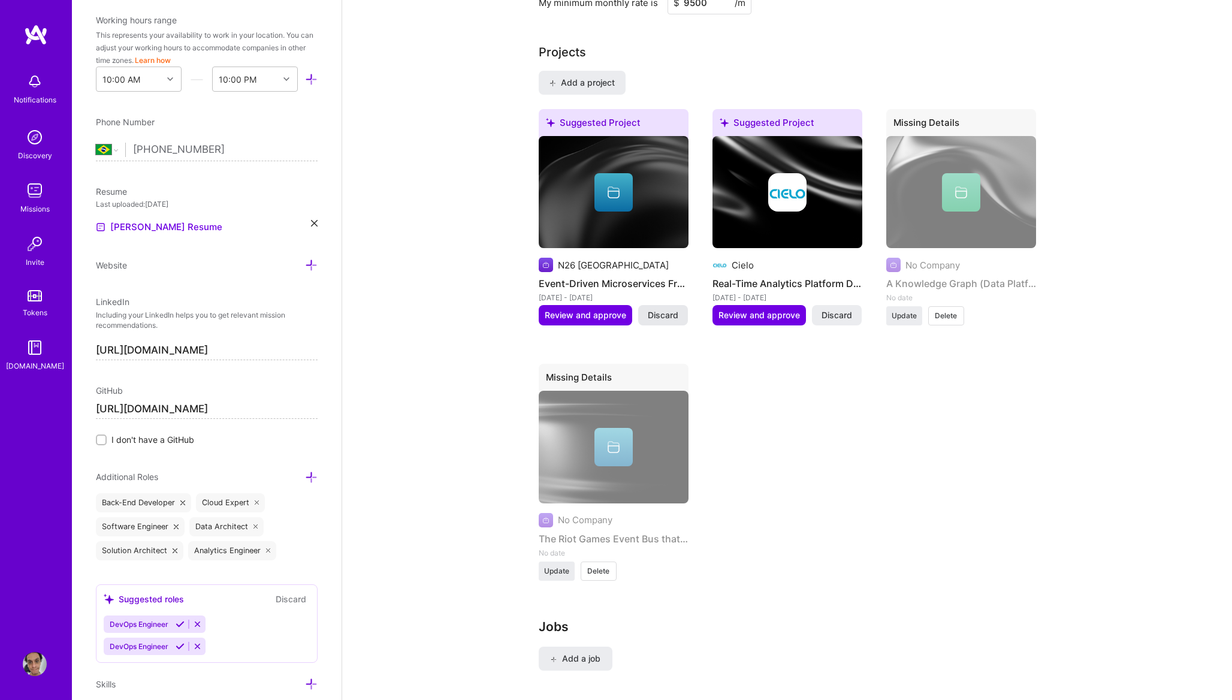
click at [679, 305] on button "Discard" at bounding box center [663, 315] width 50 height 20
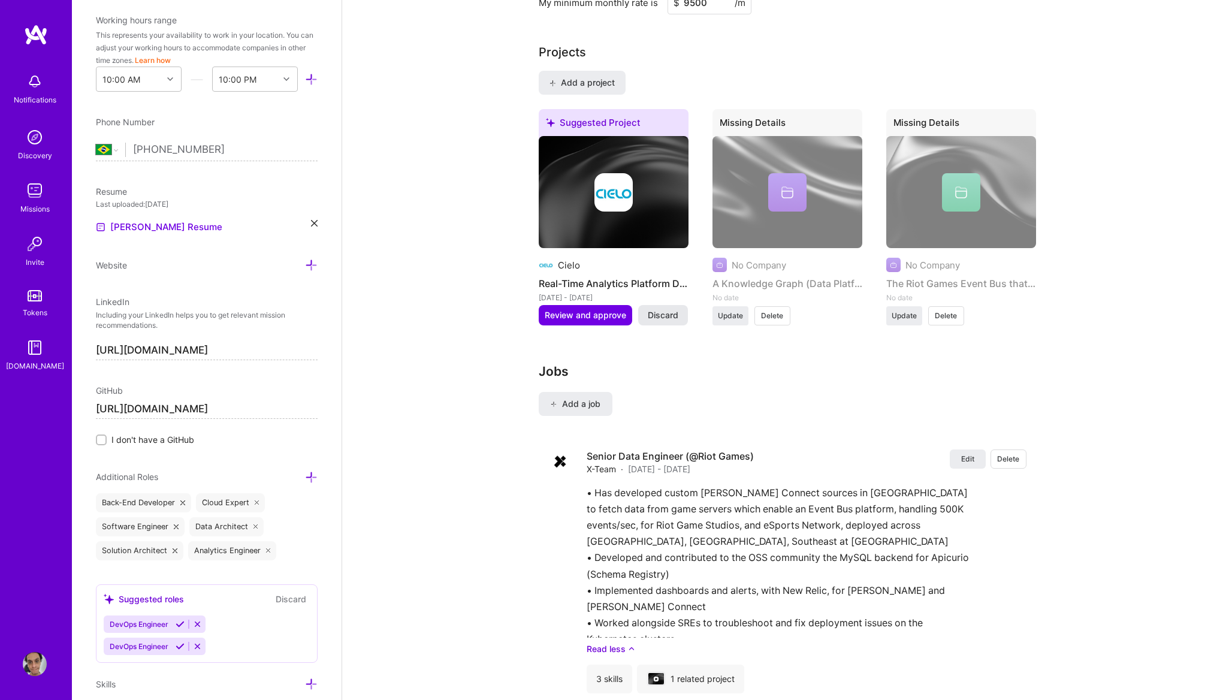
click at [669, 309] on span "Discard" at bounding box center [662, 315] width 31 height 12
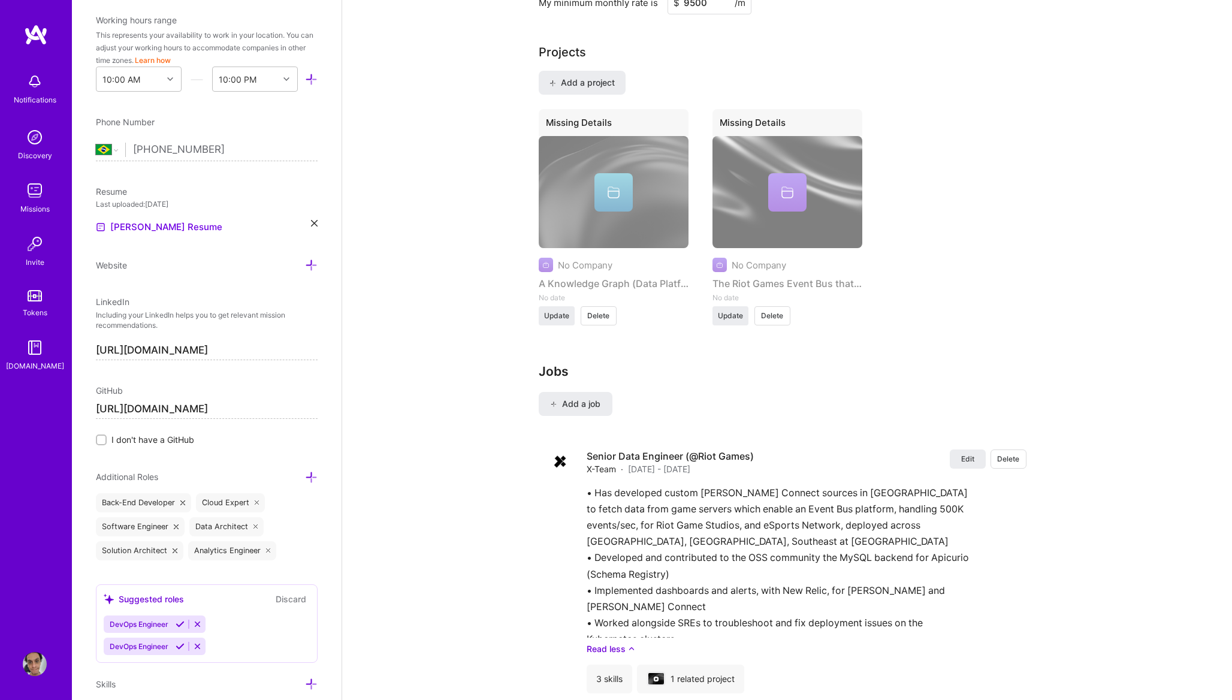
click at [600, 310] on span "Delete" at bounding box center [598, 315] width 22 height 11
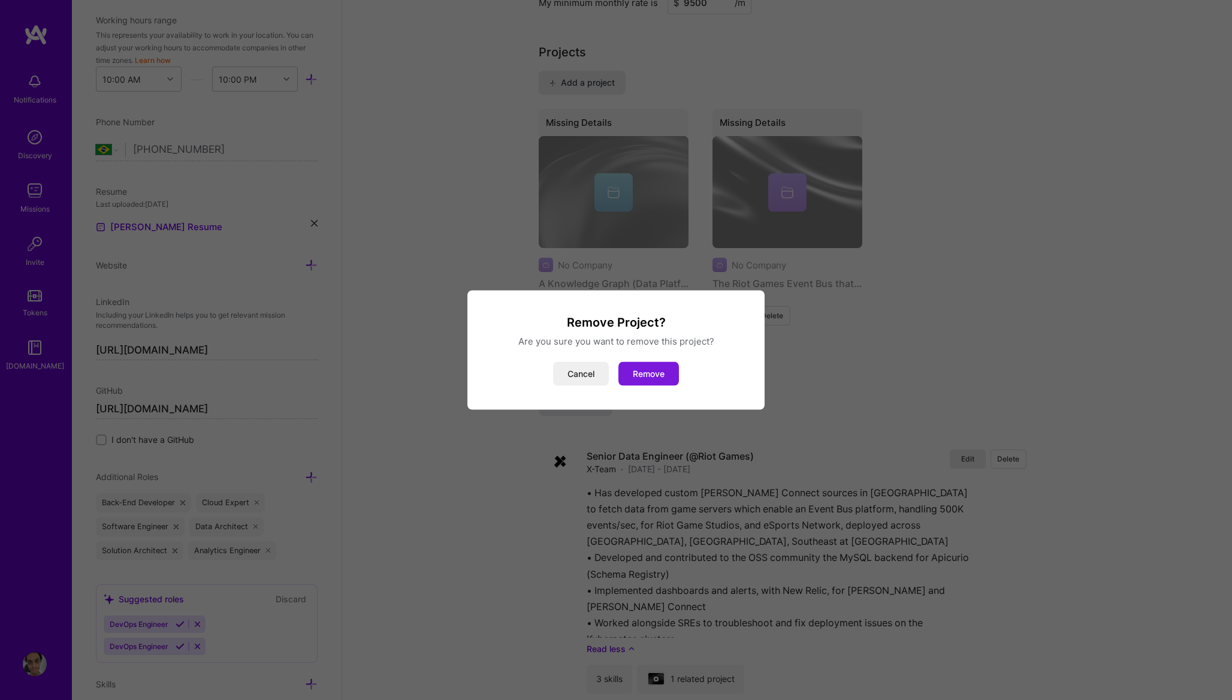
click at [631, 368] on button "Remove" at bounding box center [648, 374] width 60 height 24
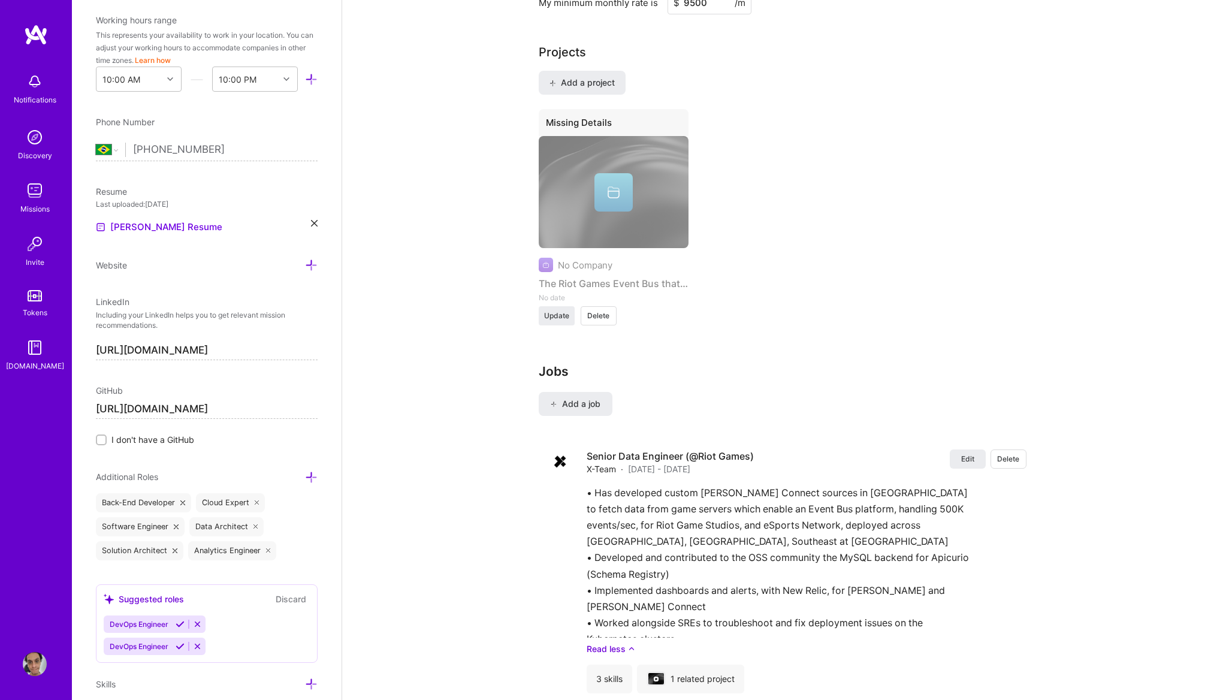
click at [601, 310] on span "Delete" at bounding box center [598, 315] width 22 height 11
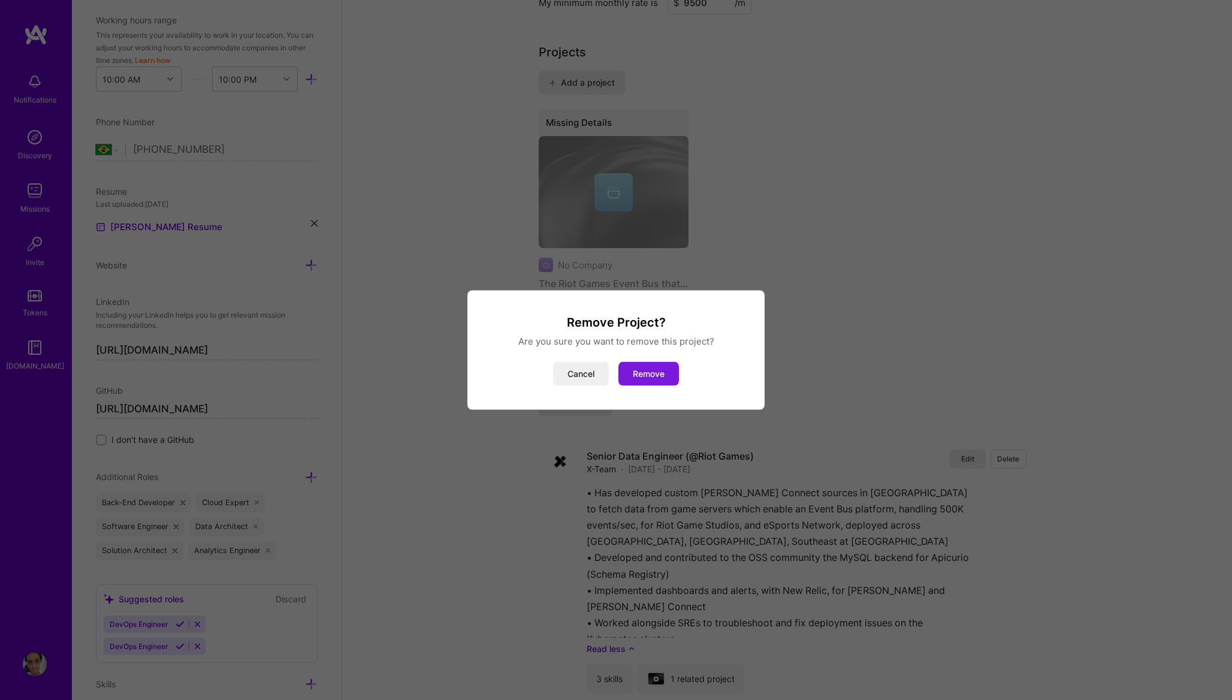
click at [641, 368] on button "Remove" at bounding box center [648, 374] width 60 height 24
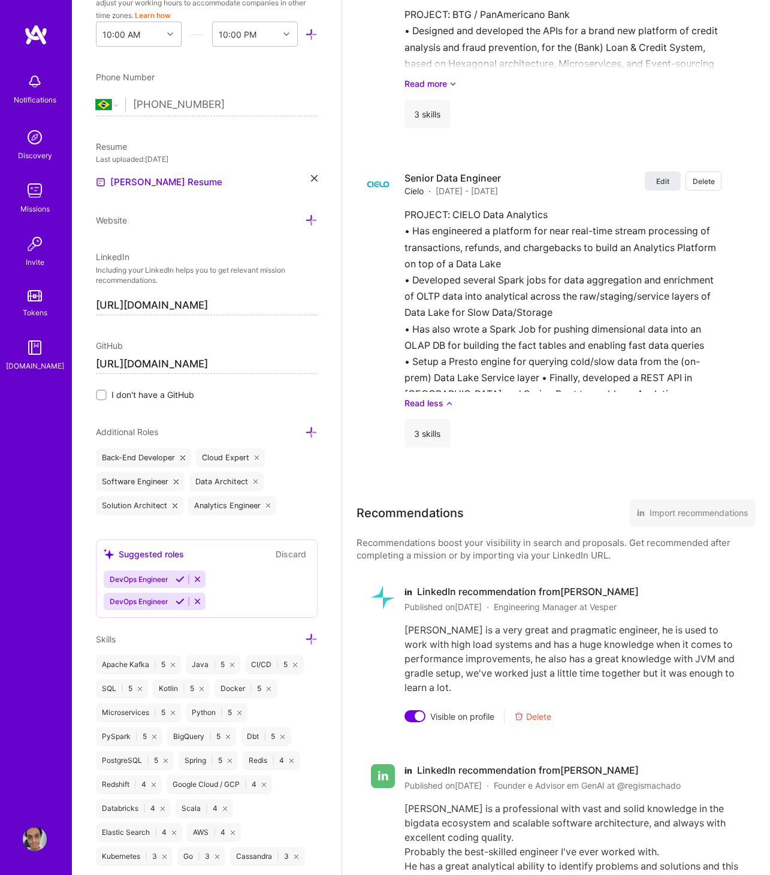
scroll to position [2148, 0]
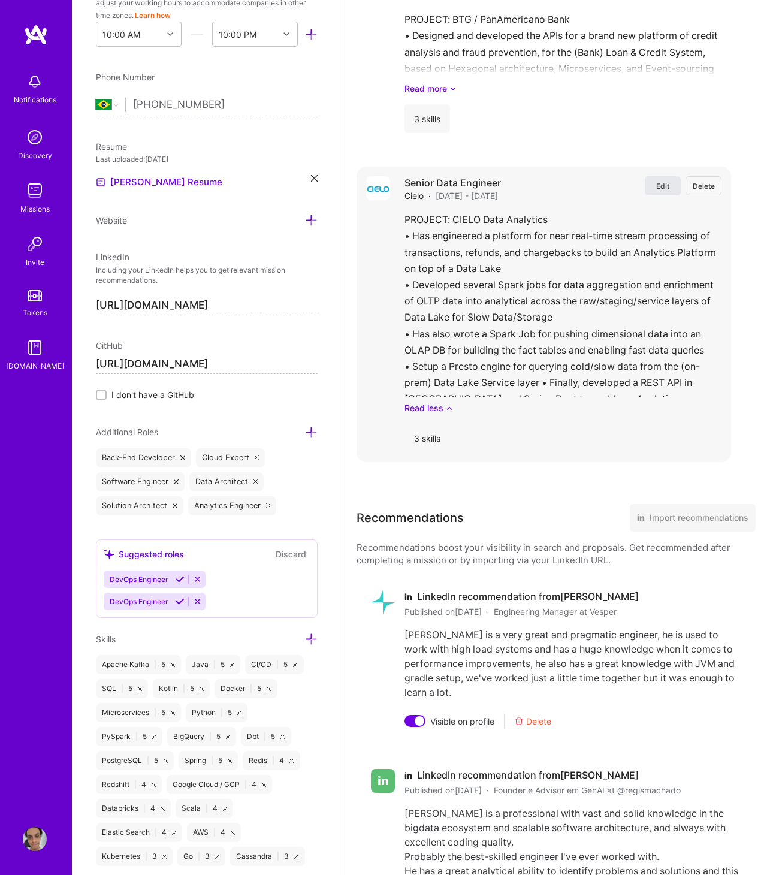
click at [661, 185] on span "Edit" at bounding box center [662, 186] width 13 height 10
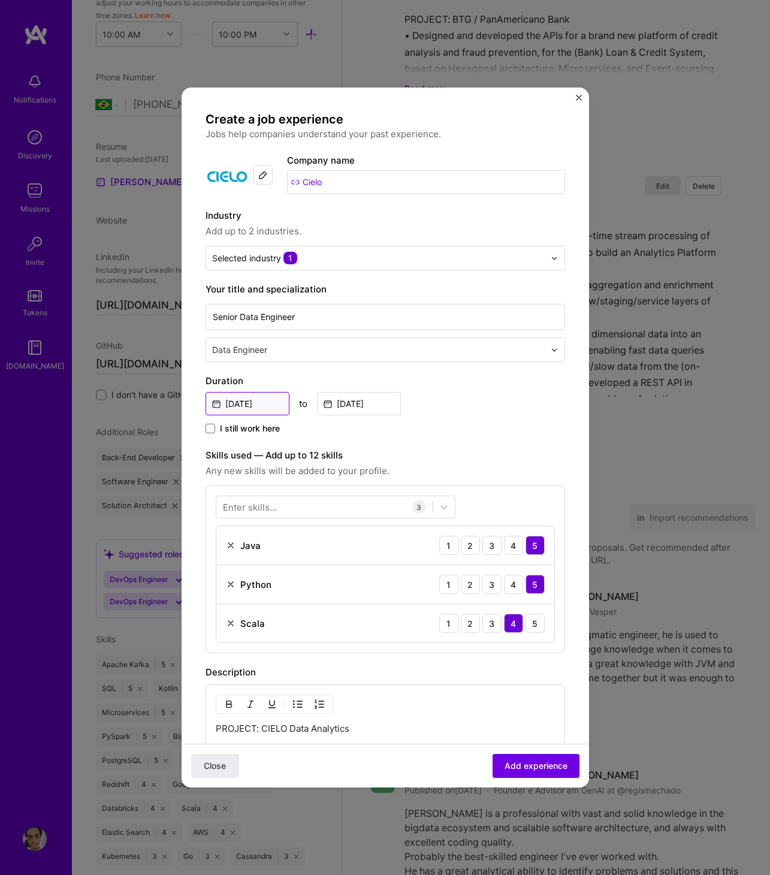
click at [222, 404] on input "Jul, 2017" at bounding box center [247, 403] width 84 height 23
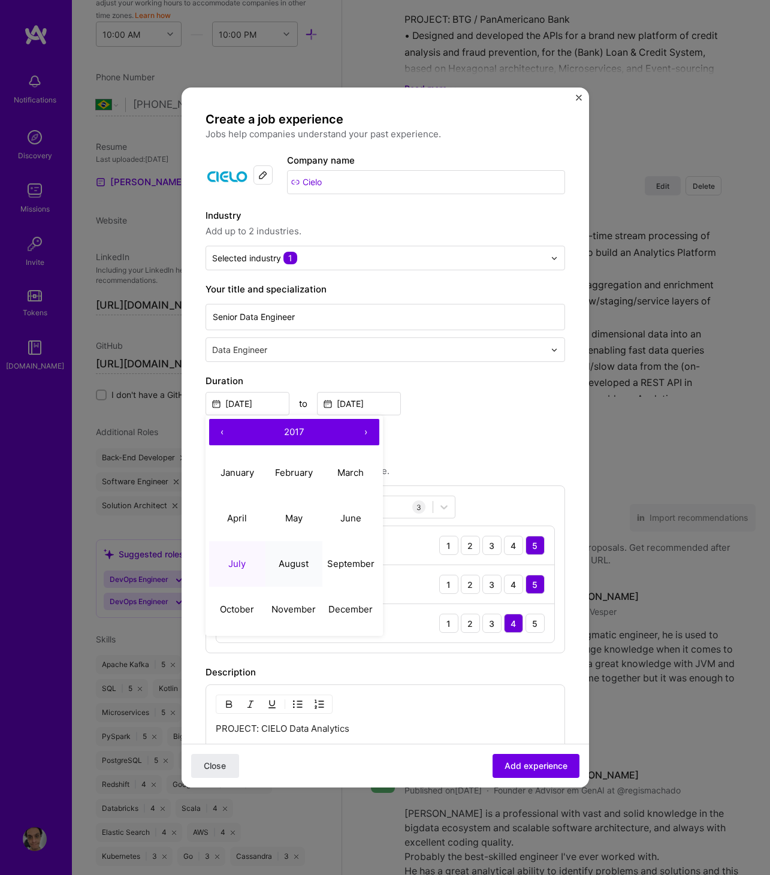
click at [284, 558] on abbr "August" at bounding box center [294, 563] width 30 height 11
type input "Aug, 2017"
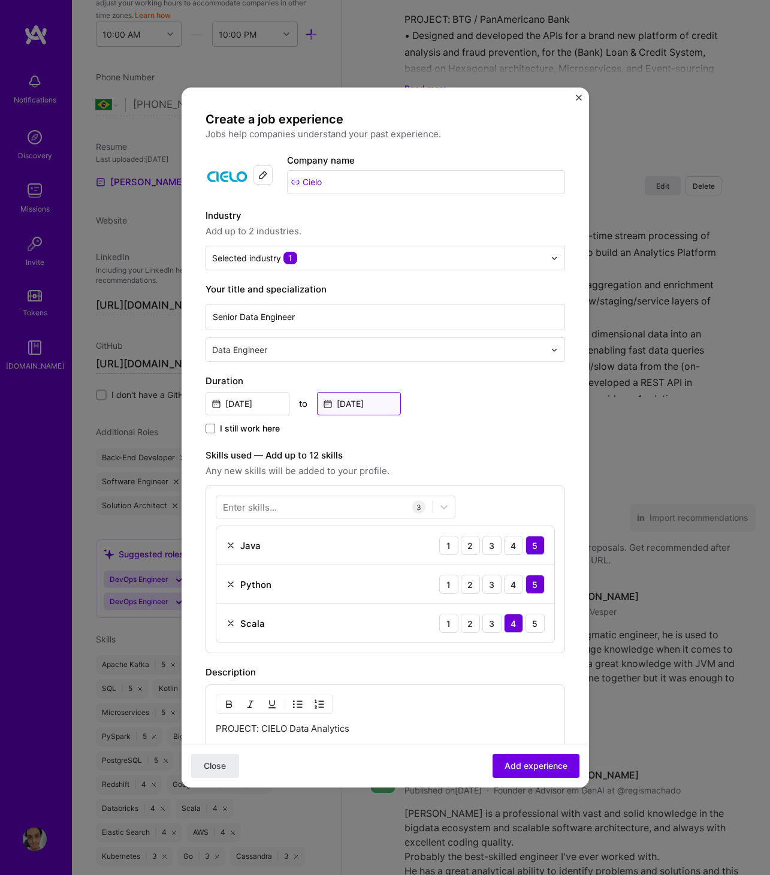
click at [352, 401] on input "Feb, 2019" at bounding box center [359, 403] width 84 height 23
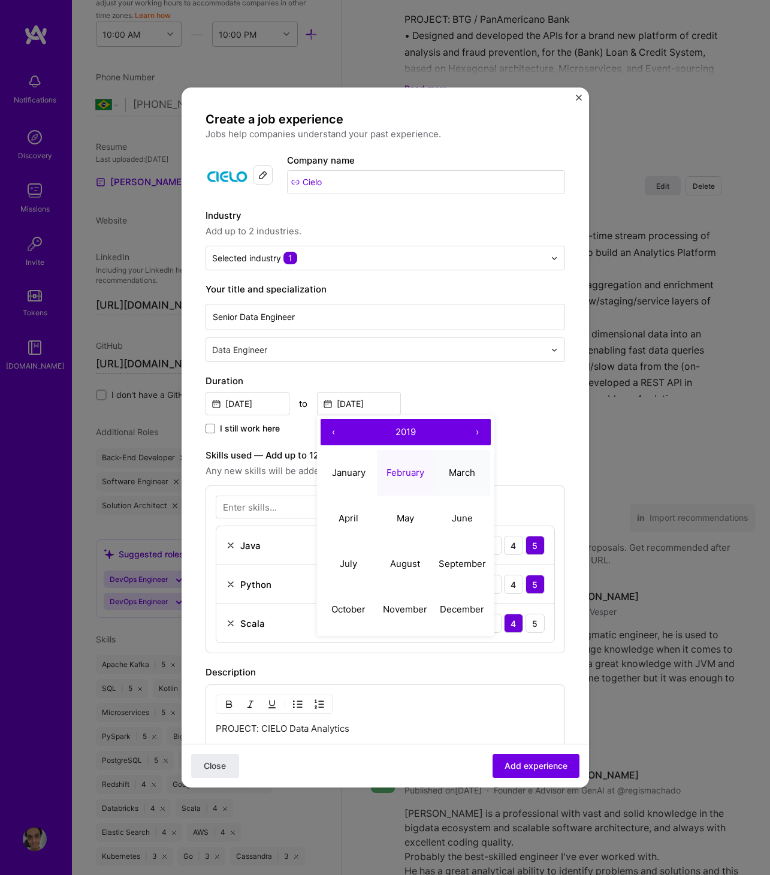
click at [461, 472] on abbr "March" at bounding box center [462, 472] width 26 height 11
type input "Mar, 2019"
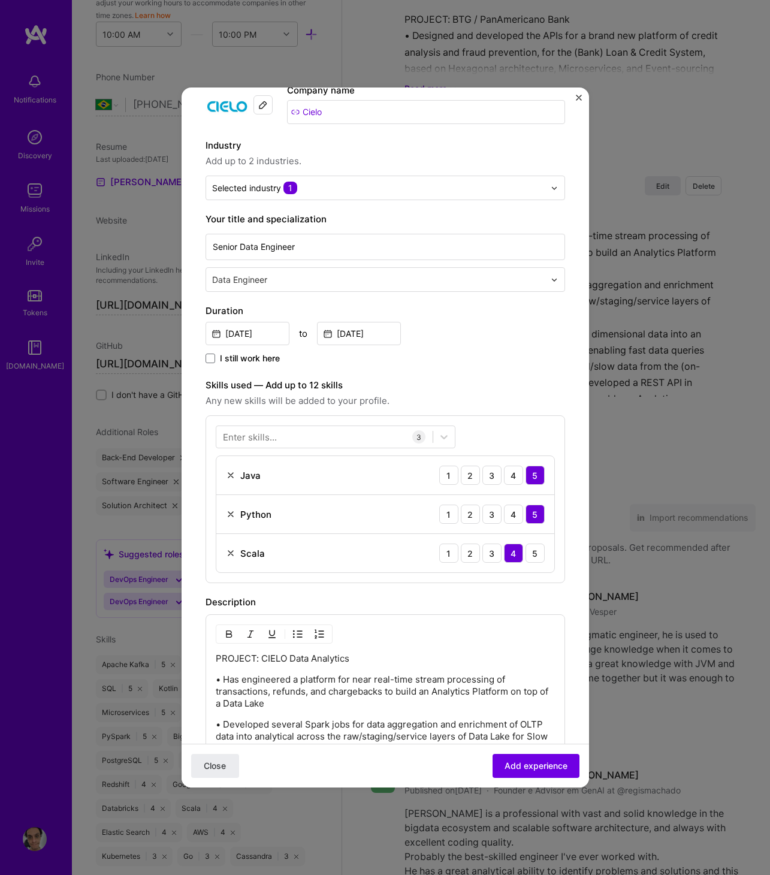
scroll to position [80, 0]
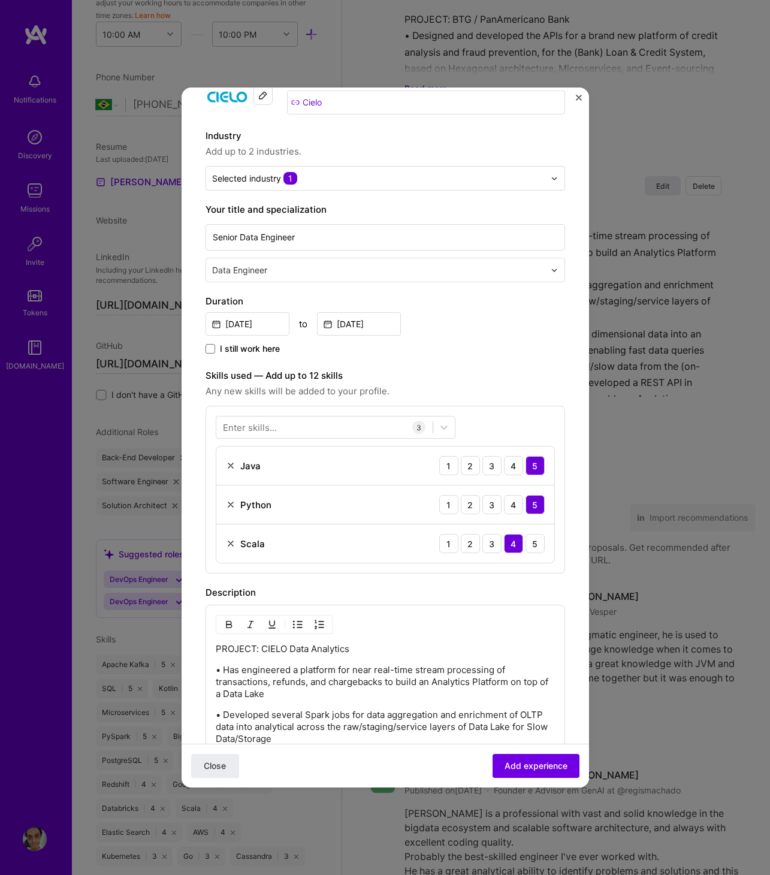
click at [280, 668] on p "• Has engineered a platform for near real-time stream processing of transaction…" at bounding box center [385, 682] width 339 height 36
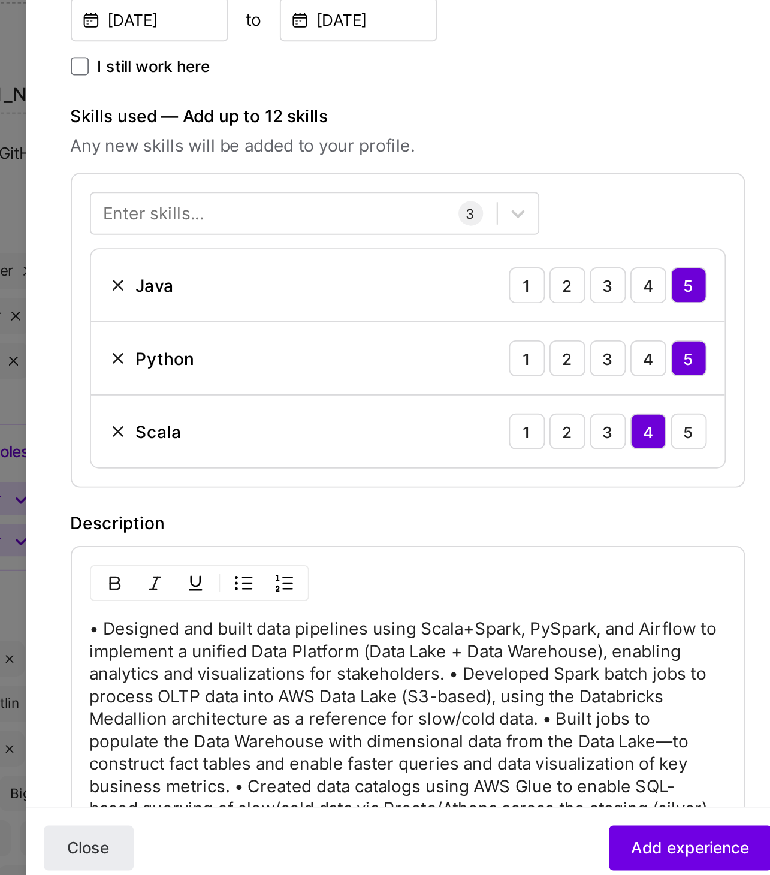
click at [412, 670] on p "• Designed and built data pipelines using Scala+Spark, PySpark, and Airflow to …" at bounding box center [385, 703] width 339 height 120
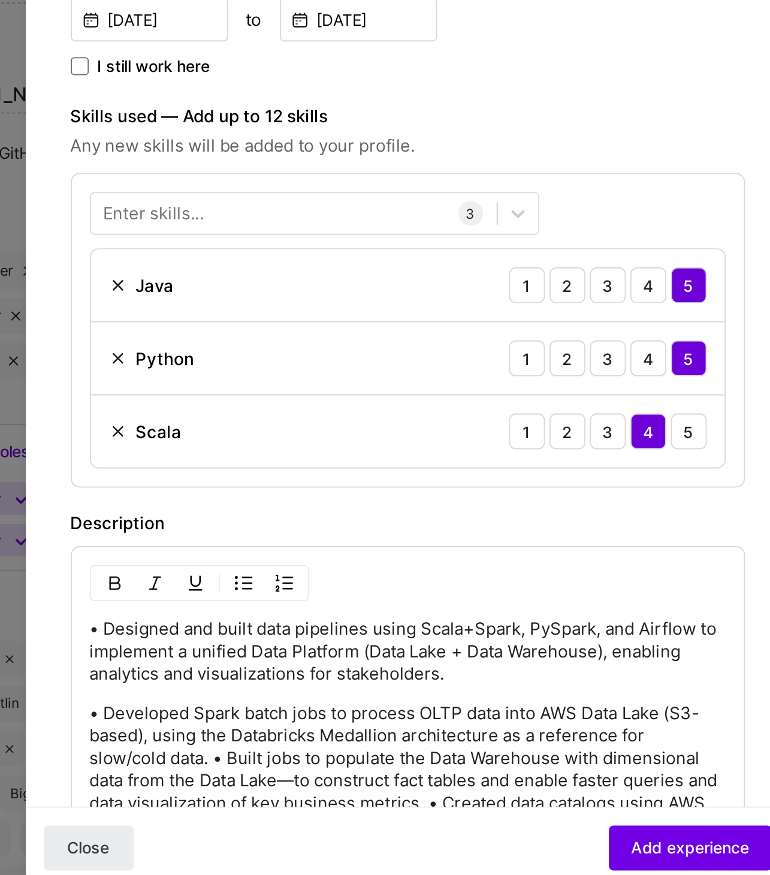
click at [283, 699] on p "• Developed Spark batch jobs to process OLTP data into AWS Data Lake (S3-based)…" at bounding box center [385, 730] width 339 height 84
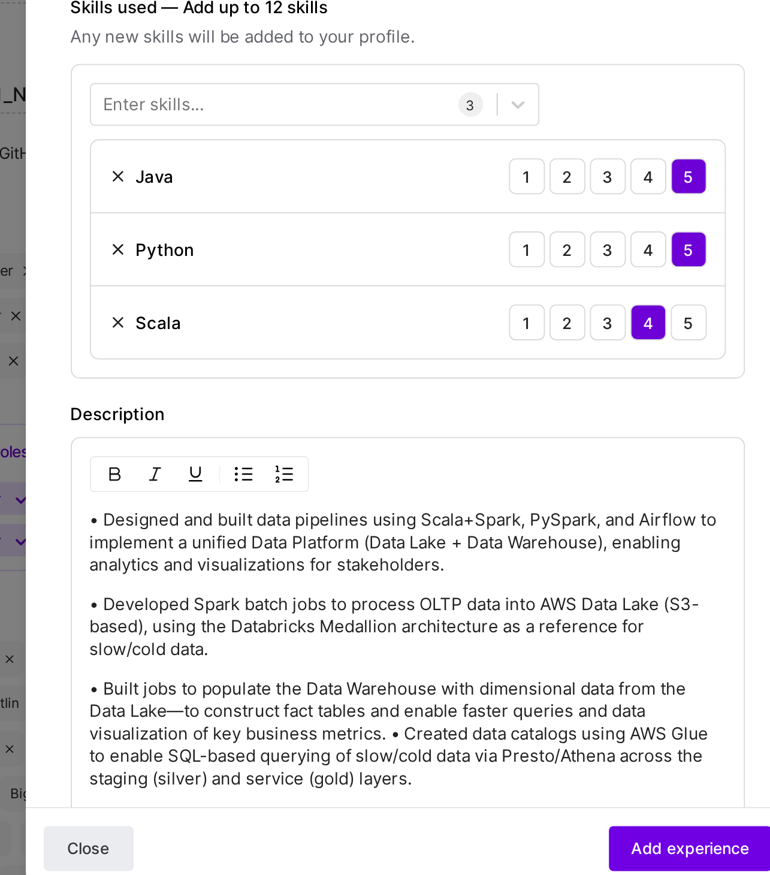
scroll to position [150, 0]
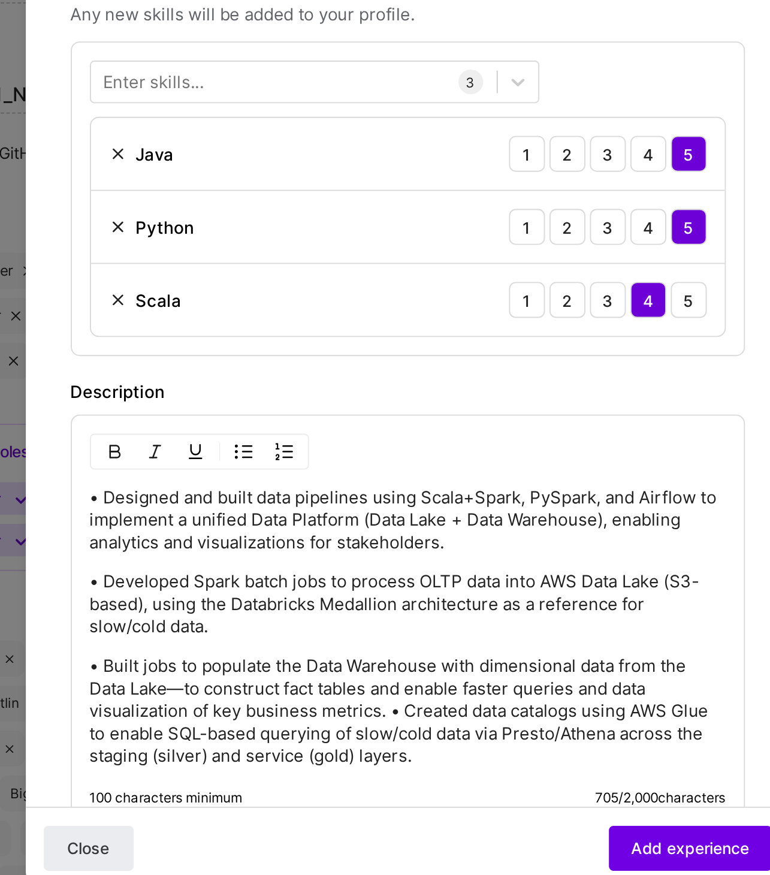
drag, startPoint x: 377, startPoint y: 693, endPoint x: 382, endPoint y: 688, distance: 6.8
click at [377, 693] on p "• Built jobs to populate the Data Warehouse with dimensional data from the Data…" at bounding box center [385, 692] width 339 height 60
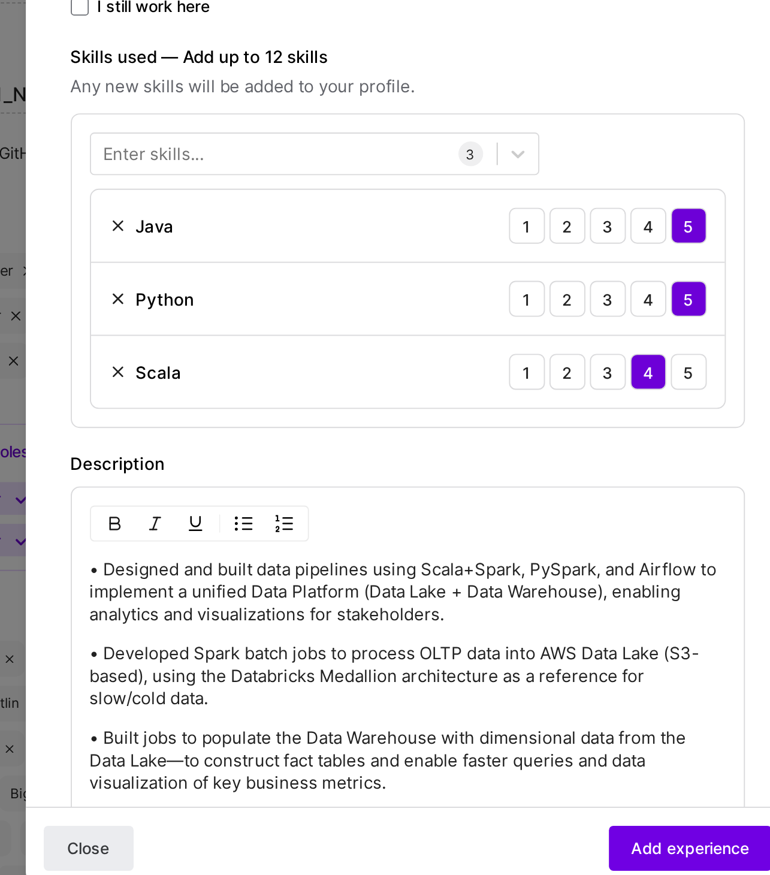
scroll to position [96, 0]
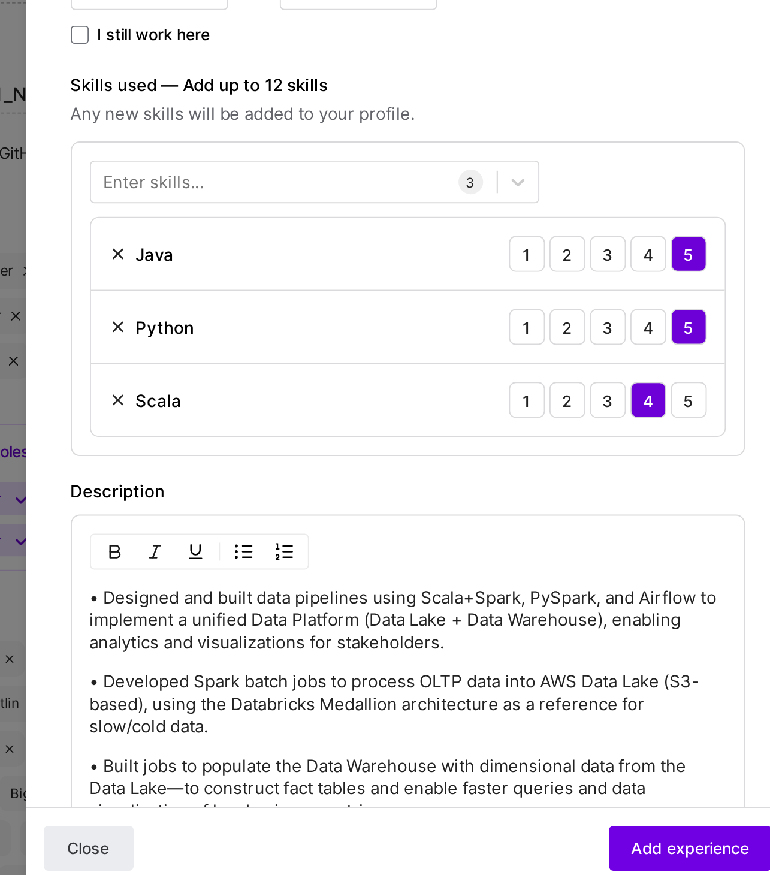
click at [267, 404] on div "Enter skills..." at bounding box center [250, 410] width 54 height 13
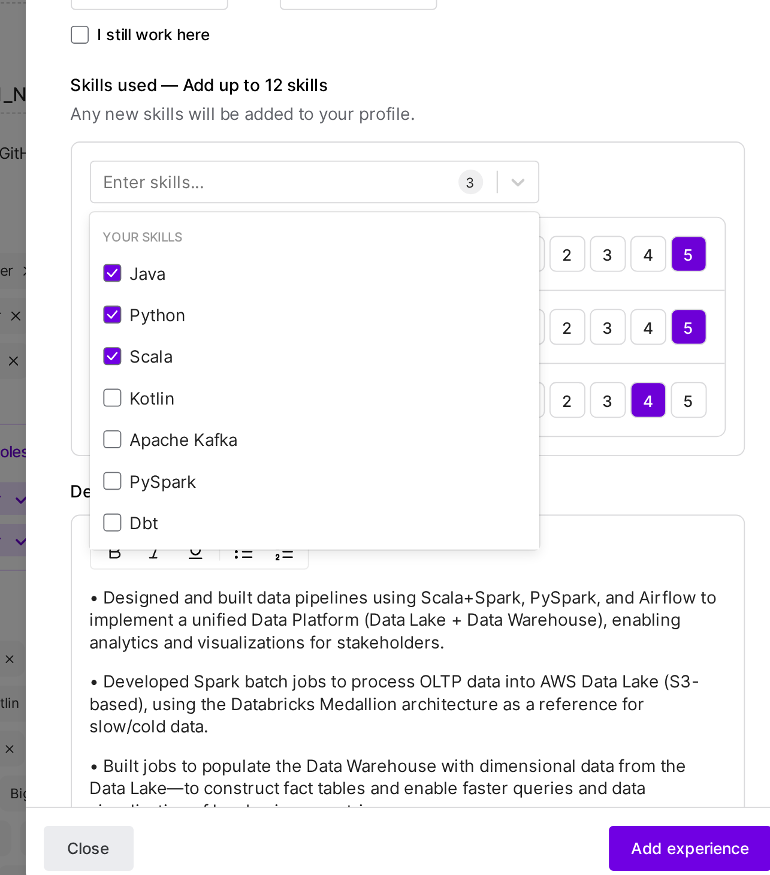
click at [267, 408] on div "Enter skills..." at bounding box center [250, 410] width 54 height 13
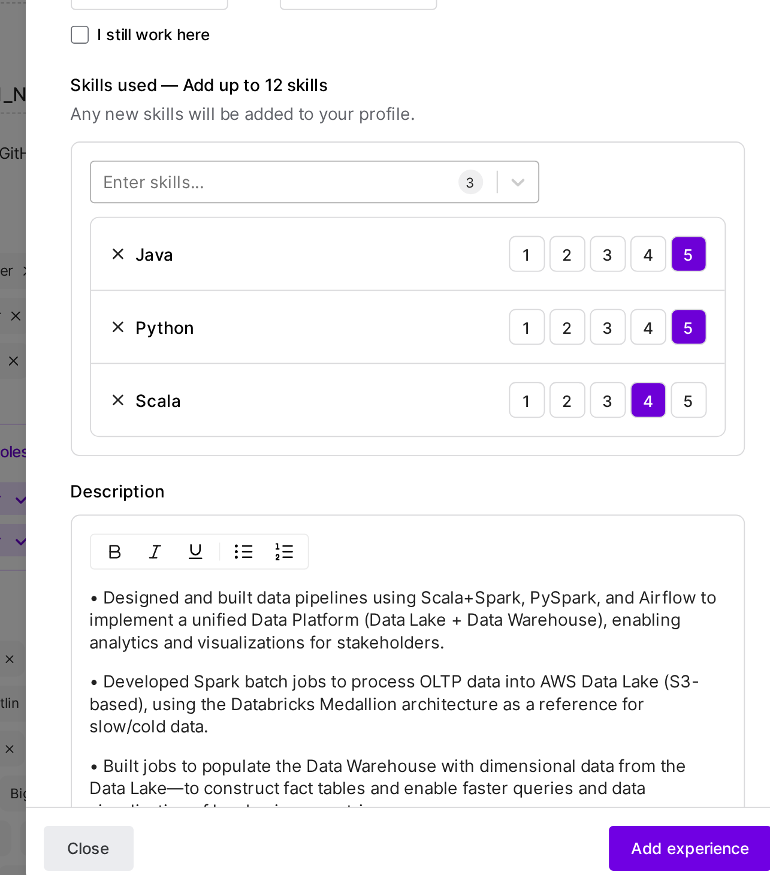
click at [308, 407] on div at bounding box center [324, 411] width 216 height 20
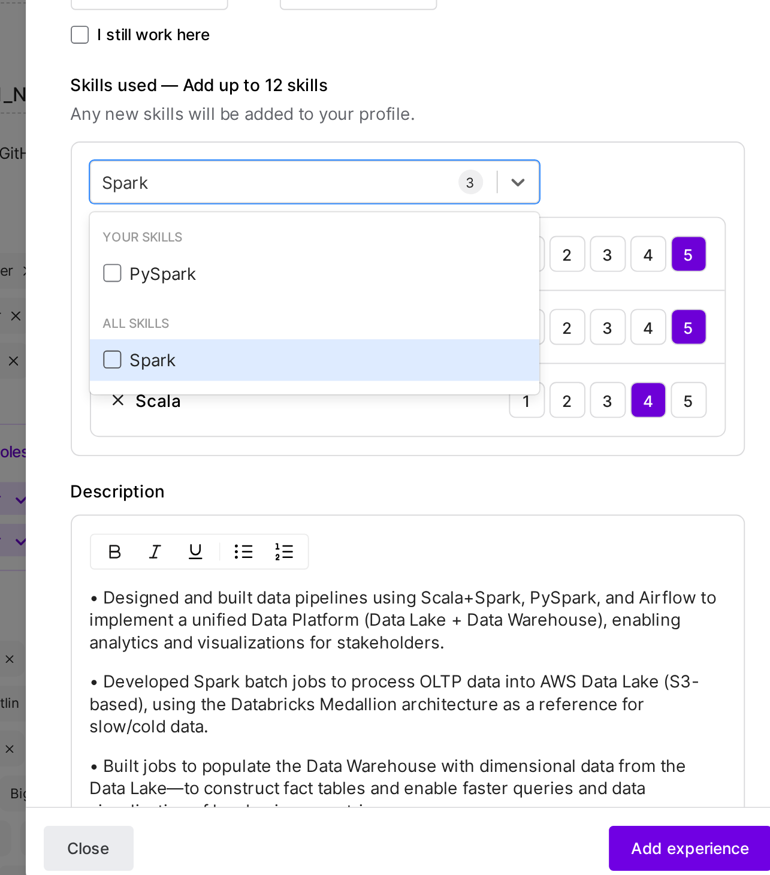
click at [225, 500] on span at bounding box center [228, 505] width 10 height 10
click at [0, 0] on input "checkbox" at bounding box center [0, 0] width 0 height 0
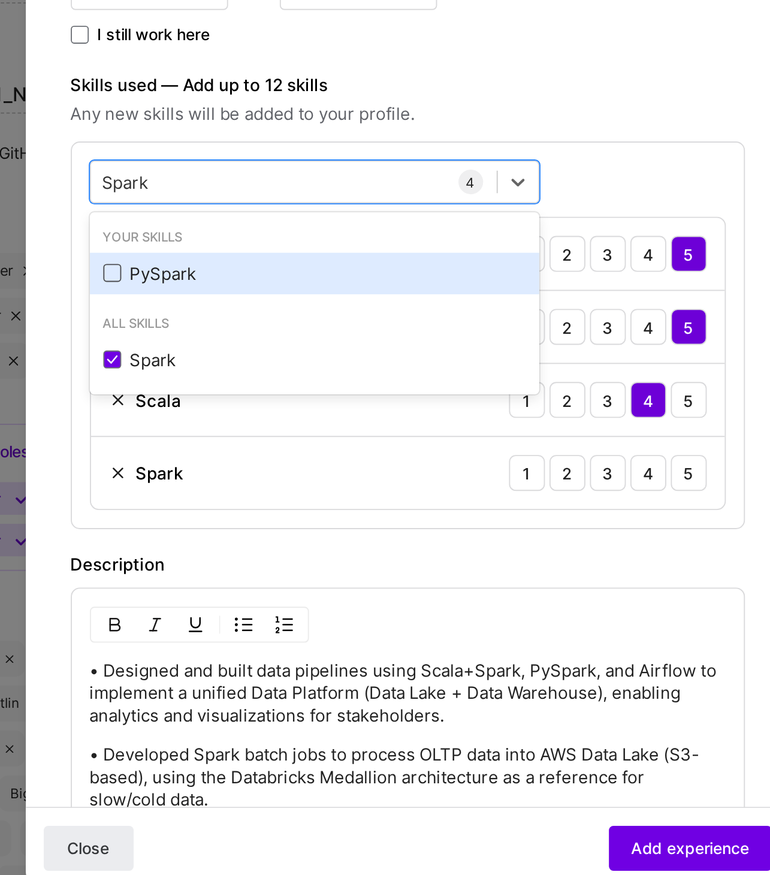
click at [226, 456] on span at bounding box center [228, 459] width 10 height 10
click at [0, 0] on input "checkbox" at bounding box center [0, 0] width 0 height 0
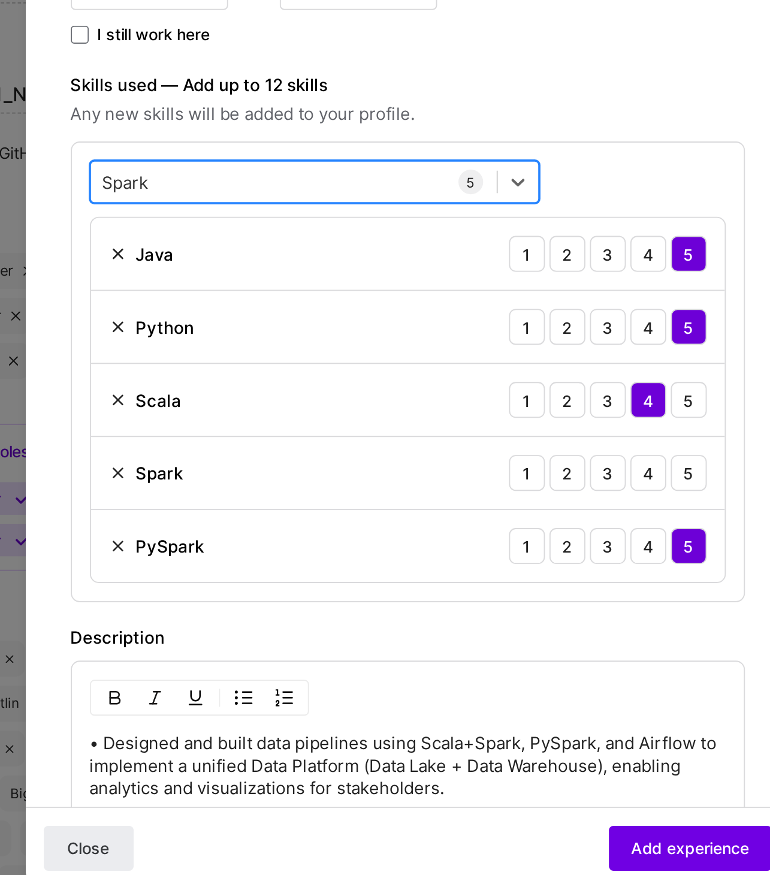
click at [279, 409] on div "Spark Spark" at bounding box center [324, 411] width 216 height 20
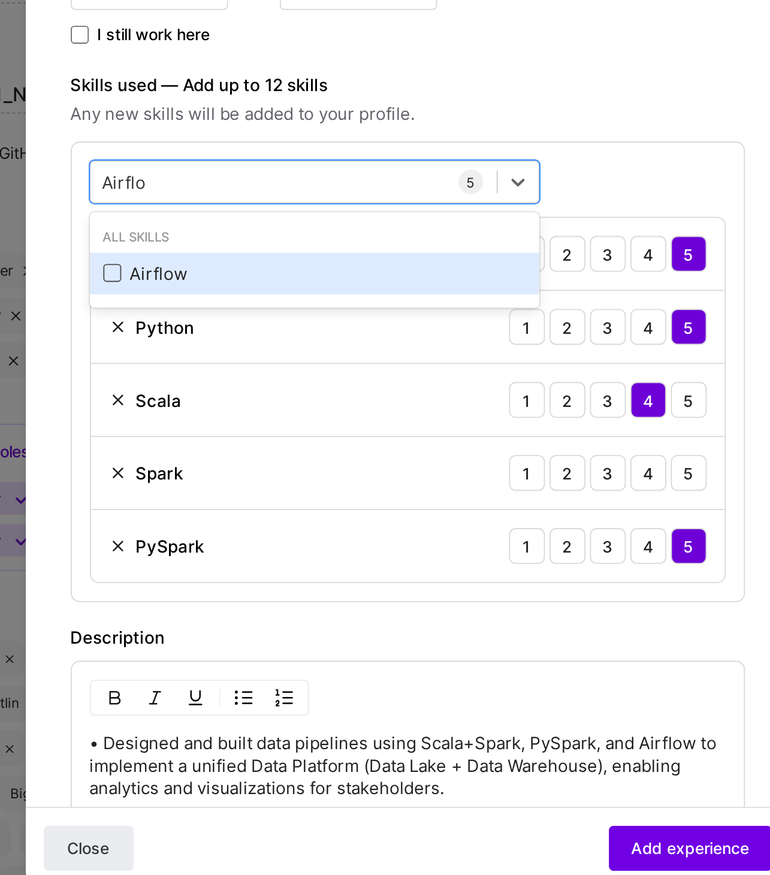
click at [229, 459] on span at bounding box center [228, 459] width 10 height 10
click at [0, 0] on input "checkbox" at bounding box center [0, 0] width 0 height 0
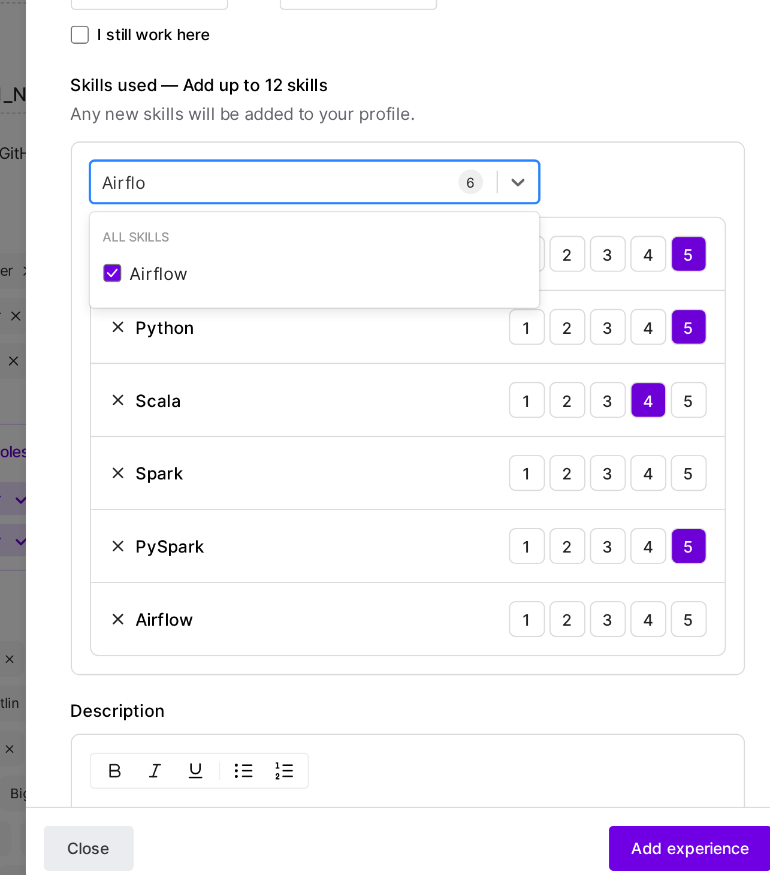
click at [277, 409] on div "Airflo Airflo" at bounding box center [324, 411] width 216 height 20
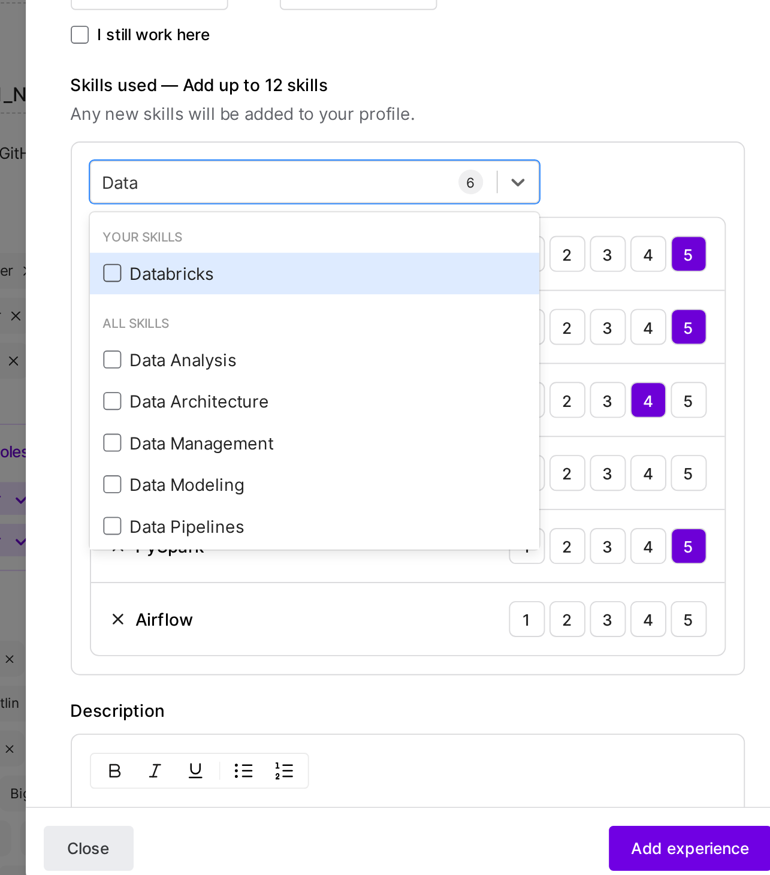
click at [228, 456] on span at bounding box center [228, 459] width 10 height 10
click at [0, 0] on input "checkbox" at bounding box center [0, 0] width 0 height 0
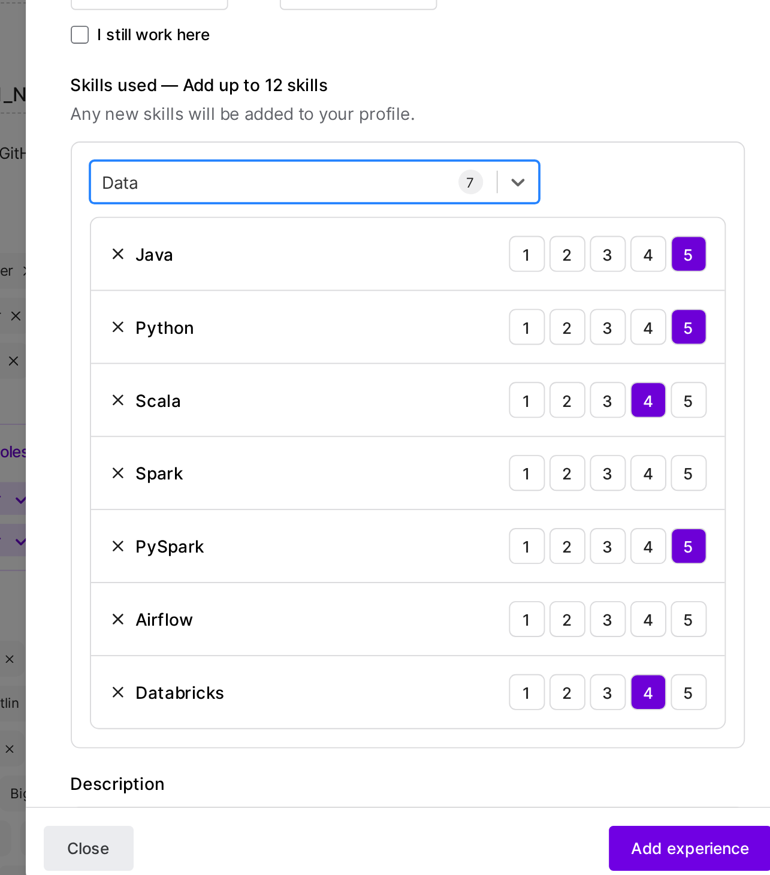
click at [274, 407] on div "Data Data" at bounding box center [324, 411] width 216 height 20
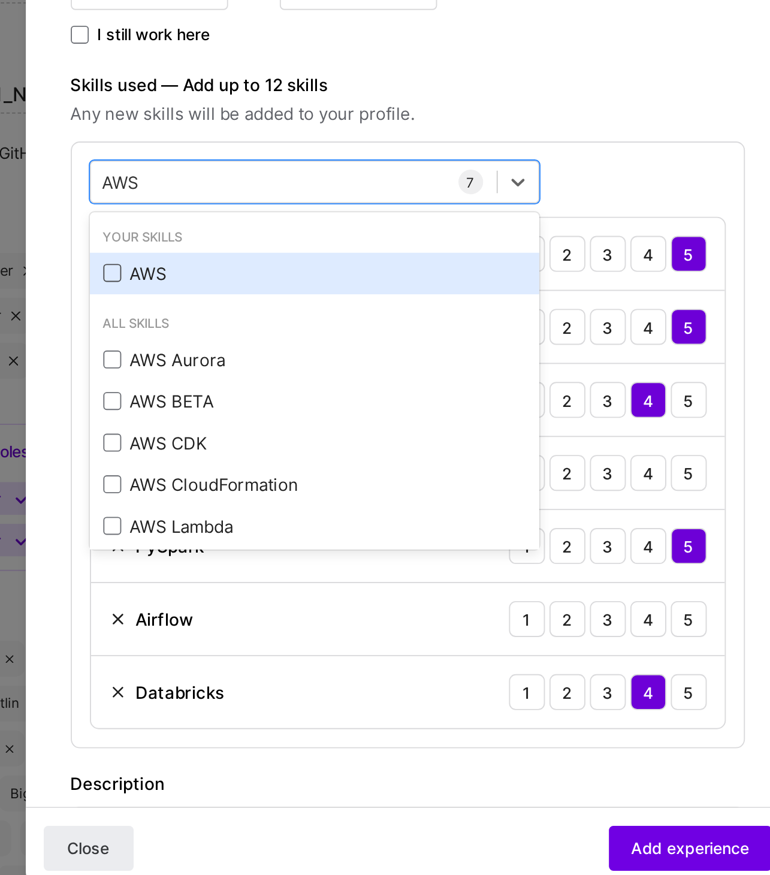
click at [231, 459] on span at bounding box center [228, 459] width 10 height 10
click at [0, 0] on input "checkbox" at bounding box center [0, 0] width 0 height 0
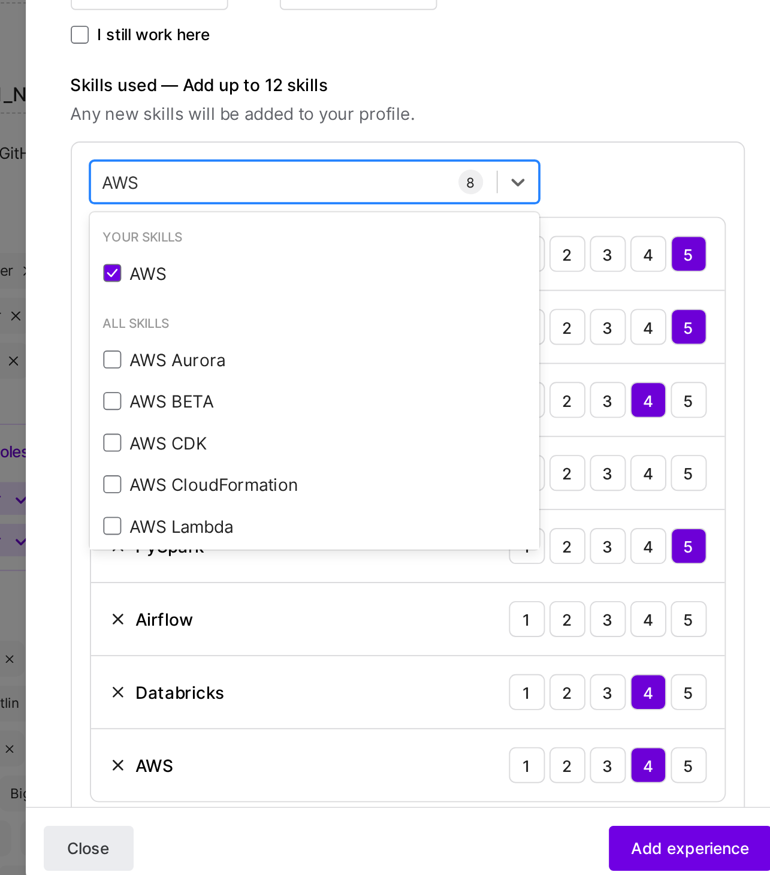
click at [264, 413] on div "AWS AWS" at bounding box center [324, 411] width 216 height 20
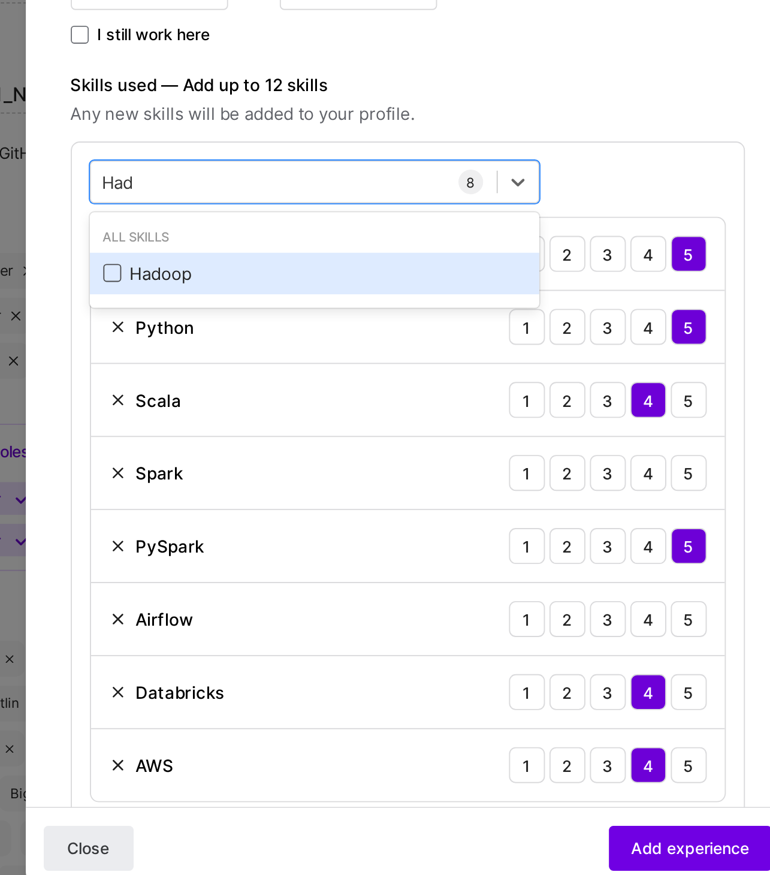
click at [228, 459] on span at bounding box center [228, 459] width 10 height 10
click at [0, 0] on input "checkbox" at bounding box center [0, 0] width 0 height 0
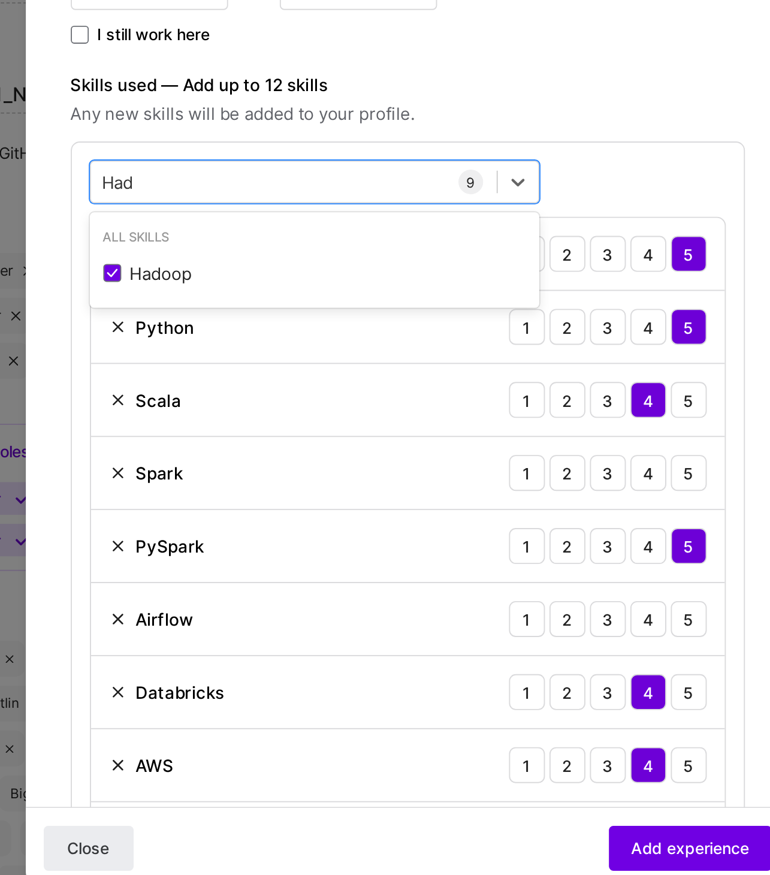
type input "Had"
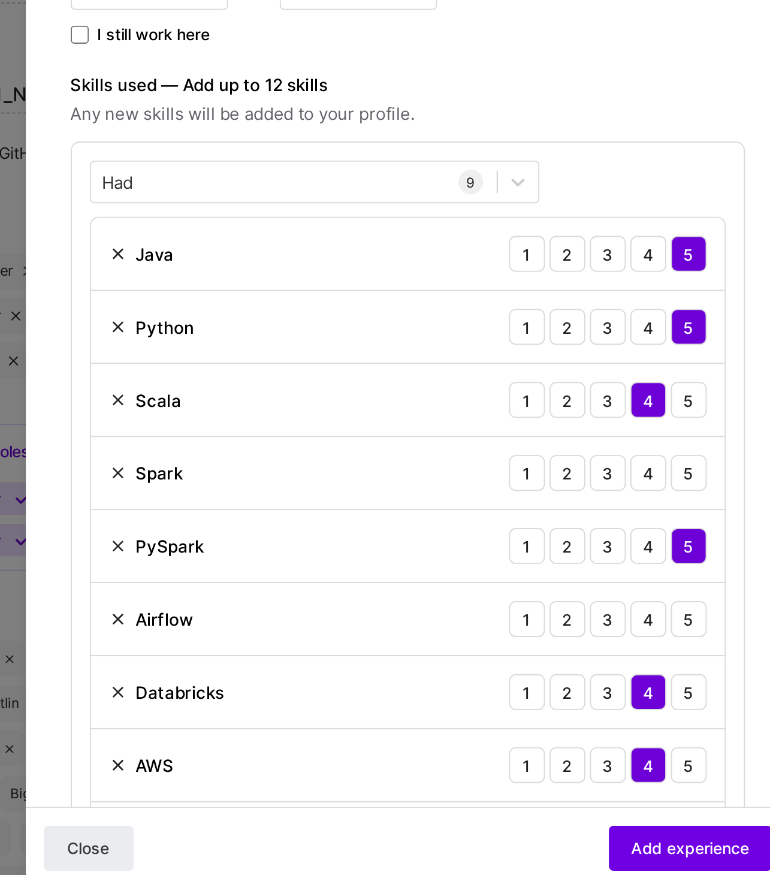
click at [497, 400] on div "Had Had 9 Java 1 2 3 4 5 Python 1 2 3 4 5 Scala 1 2 3 4 5 Spark 1 2 3 4 5 PySpa…" at bounding box center [384, 589] width 359 height 401
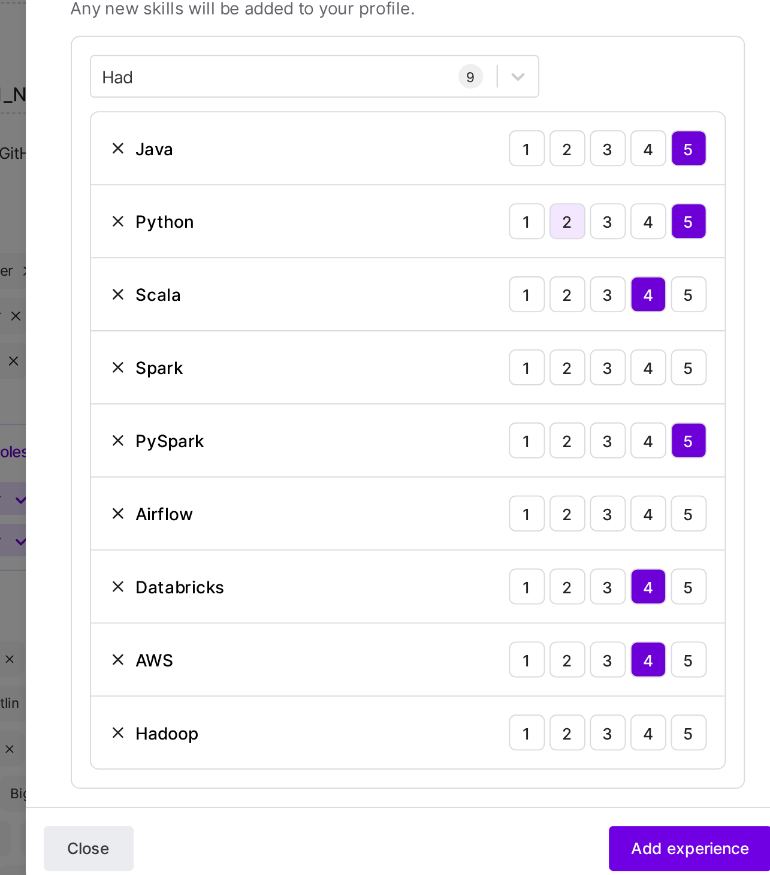
scroll to position [152, 0]
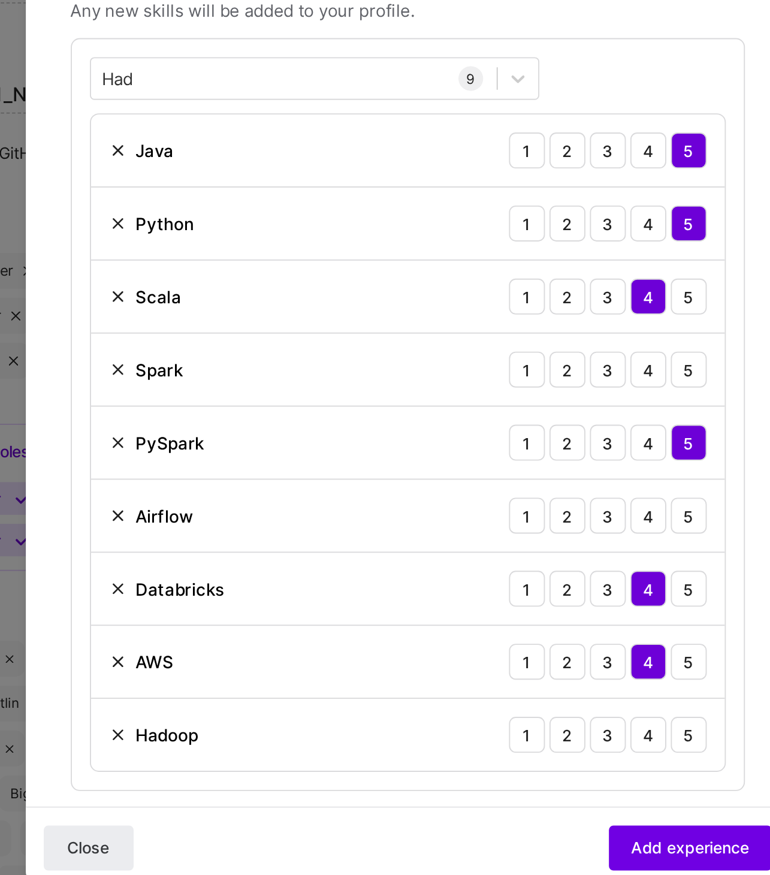
click at [229, 393] on img at bounding box center [231, 394] width 10 height 10
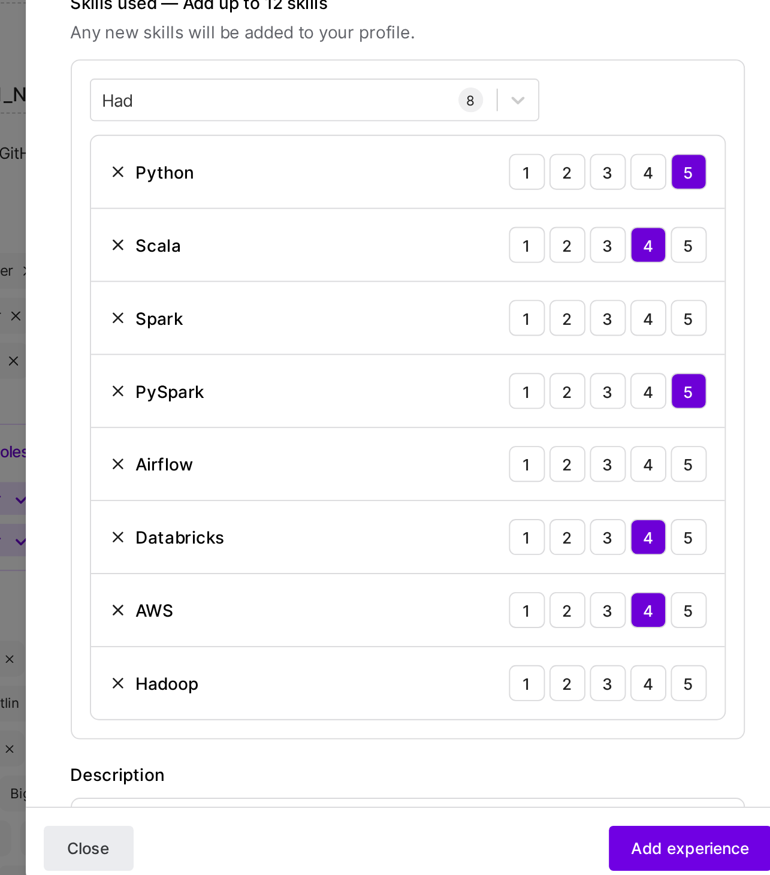
scroll to position [153, 0]
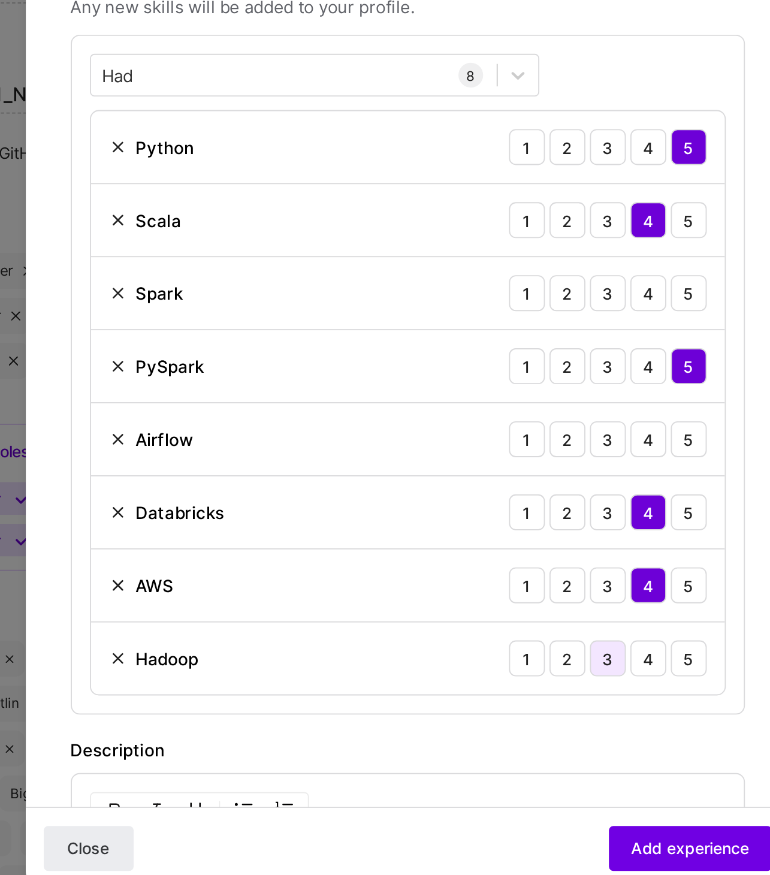
click at [492, 665] on div "3" at bounding box center [491, 664] width 19 height 19
click at [530, 470] on div "5" at bounding box center [534, 469] width 19 height 19
click at [510, 554] on div "Airflow 1 2 3 4 5" at bounding box center [385, 547] width 338 height 39
click at [512, 547] on div "4" at bounding box center [513, 547] width 19 height 19
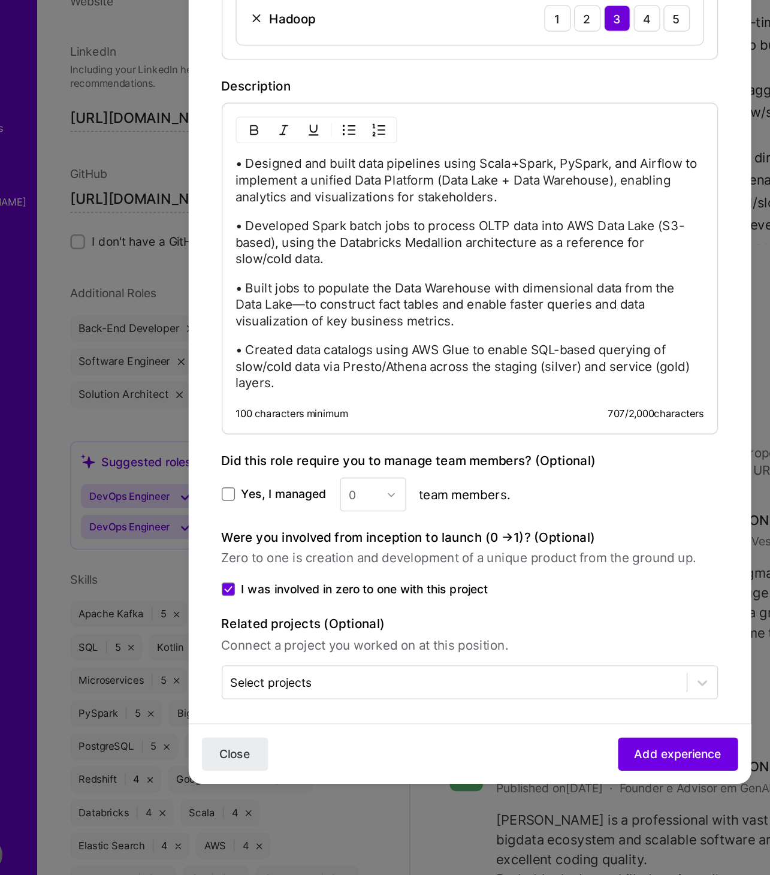
scroll to position [2148, 0]
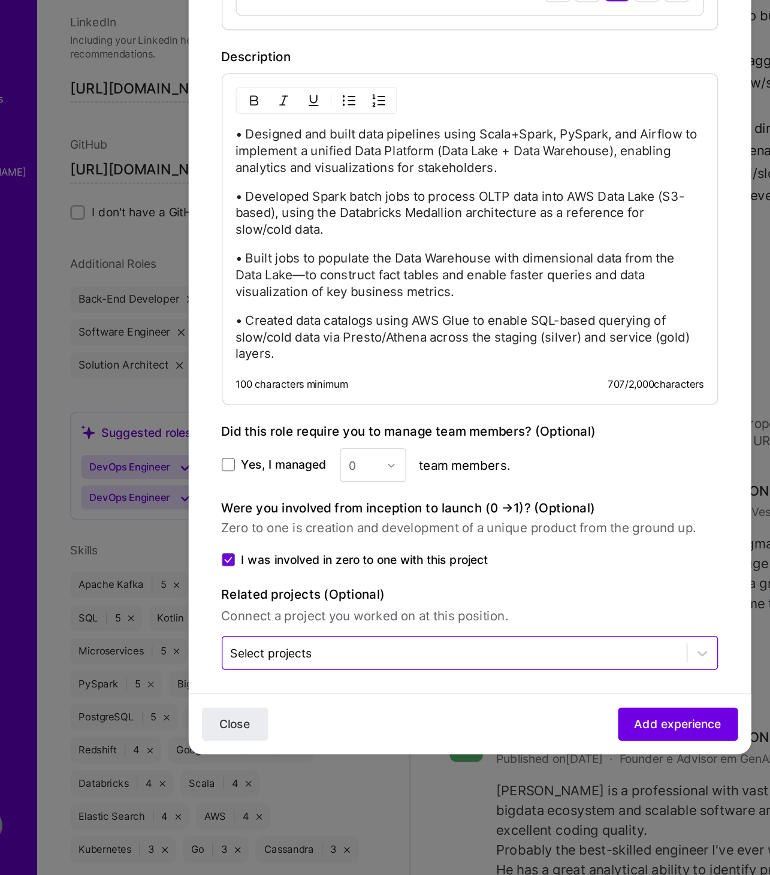
click at [431, 699] on input "text" at bounding box center [374, 713] width 324 height 13
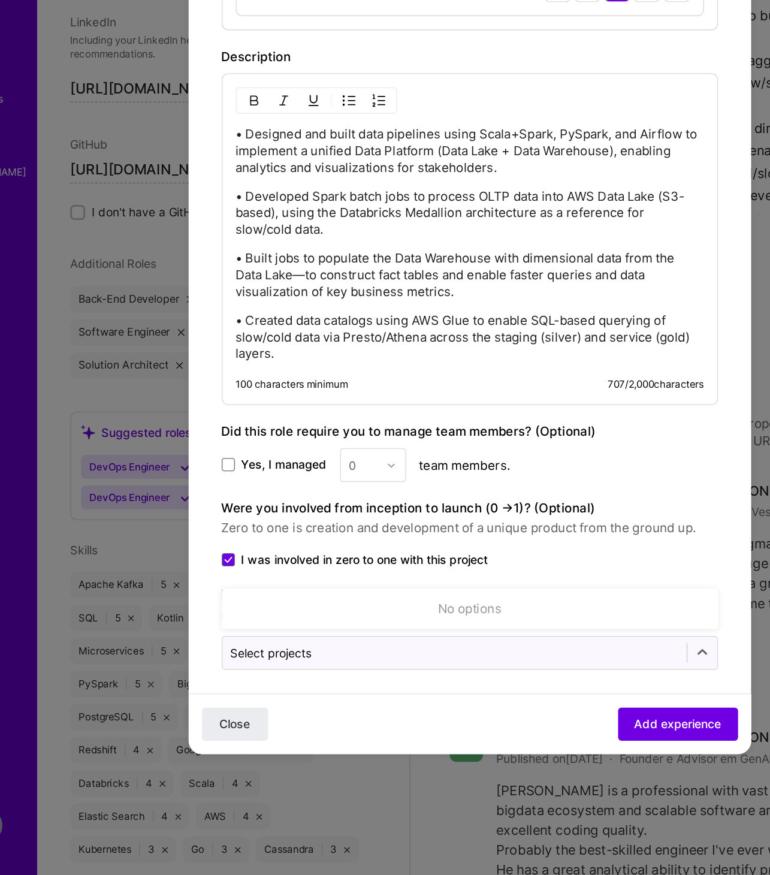
click at [431, 699] on form "Create a job experience Jobs help companies understand your past experience. Co…" at bounding box center [384, 160] width 407 height 1267
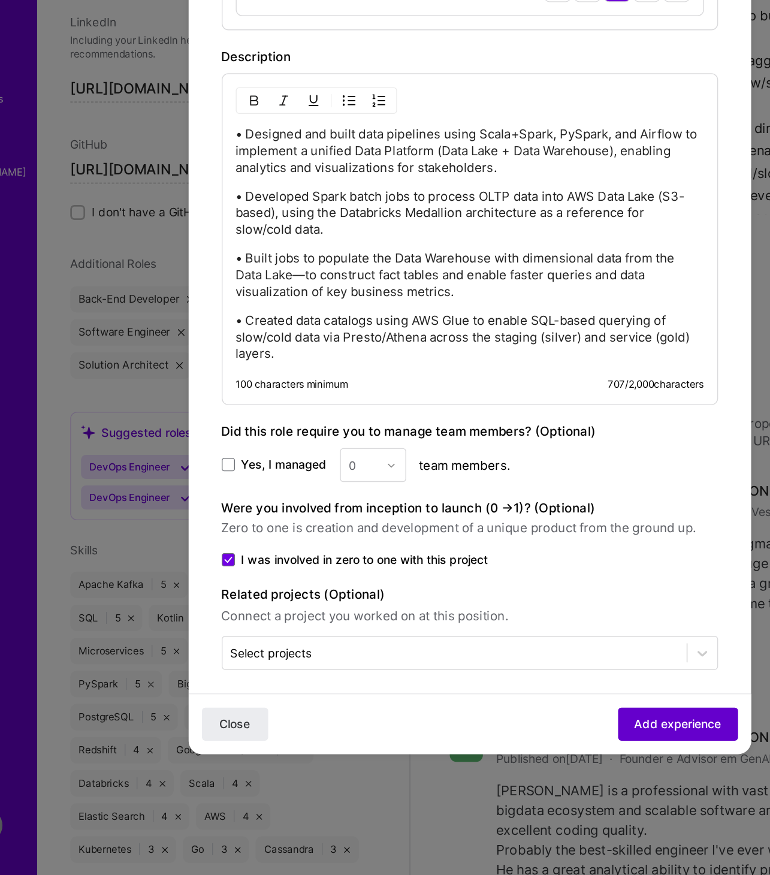
click at [515, 699] on button "Add experience" at bounding box center [535, 766] width 87 height 24
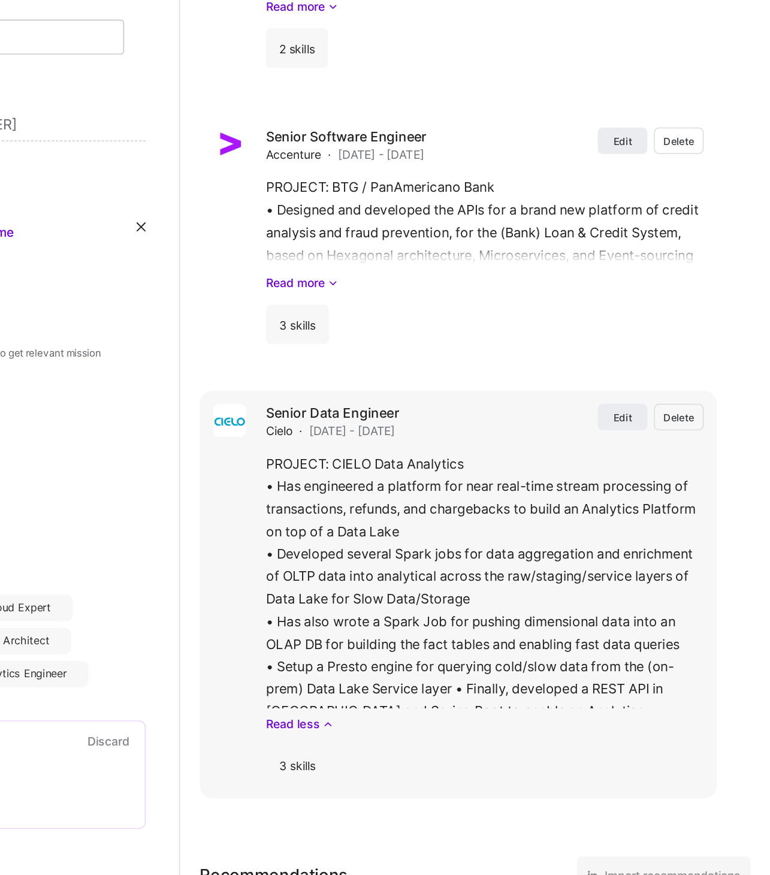
select select "BR"
select select "Future Date"
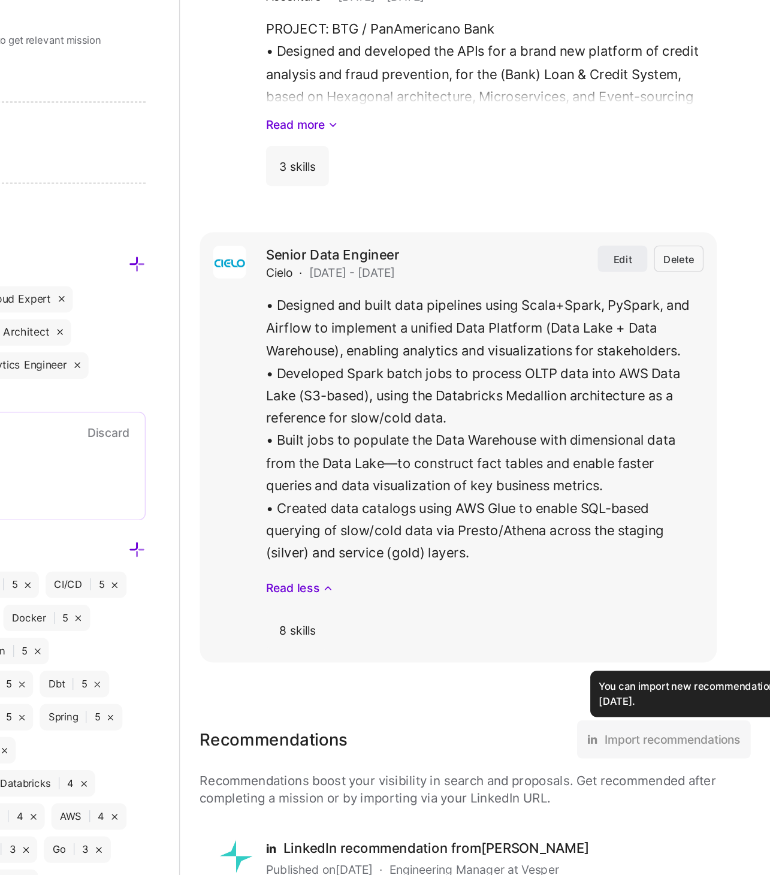
scroll to position [1957, 0]
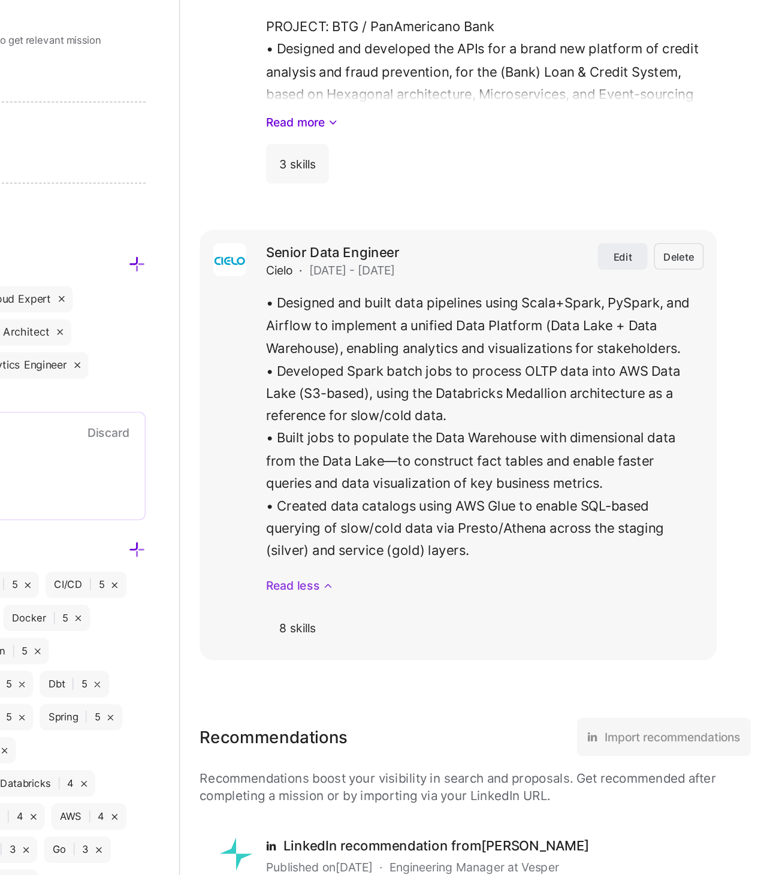
click at [438, 661] on link "Read less" at bounding box center [562, 664] width 317 height 13
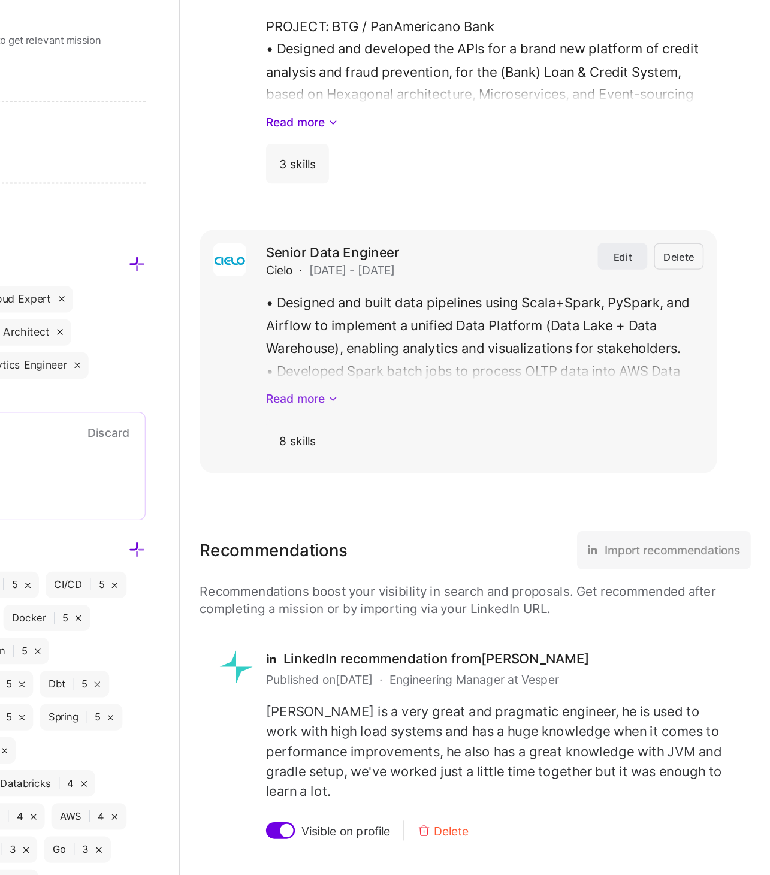
click at [443, 524] on link "Read more" at bounding box center [562, 529] width 317 height 13
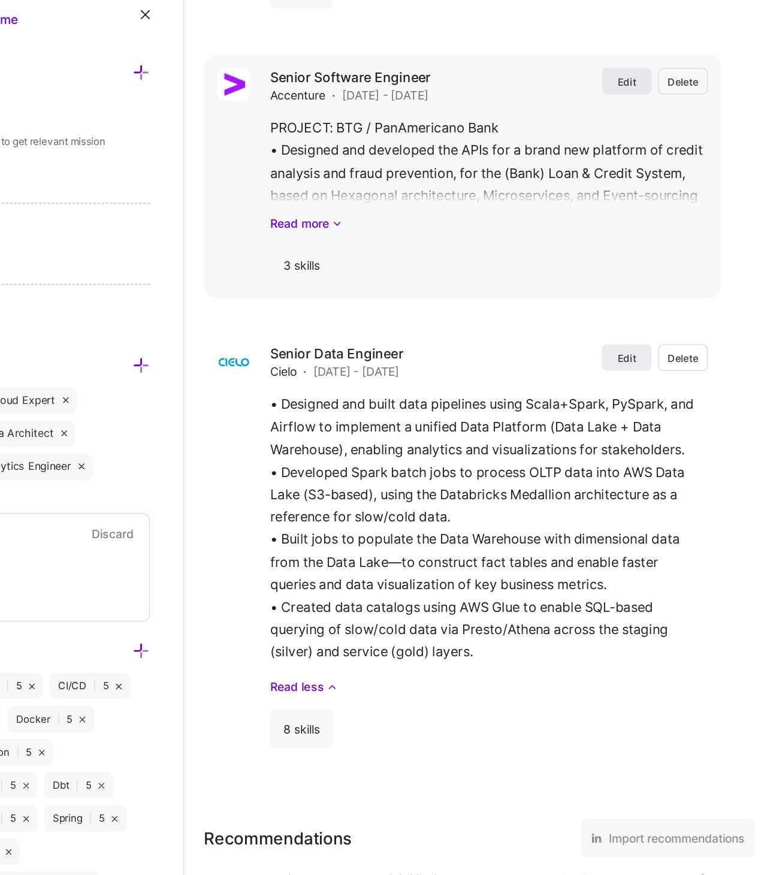
click at [660, 223] on span "Edit" at bounding box center [662, 227] width 13 height 10
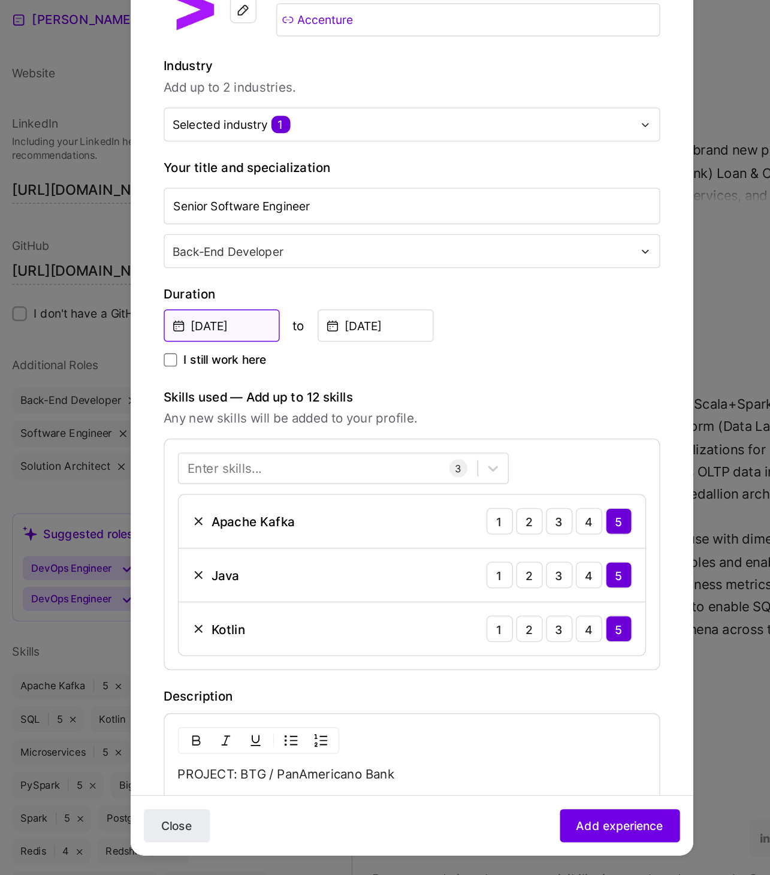
click at [239, 396] on input "Feb, 2019" at bounding box center [247, 403] width 84 height 23
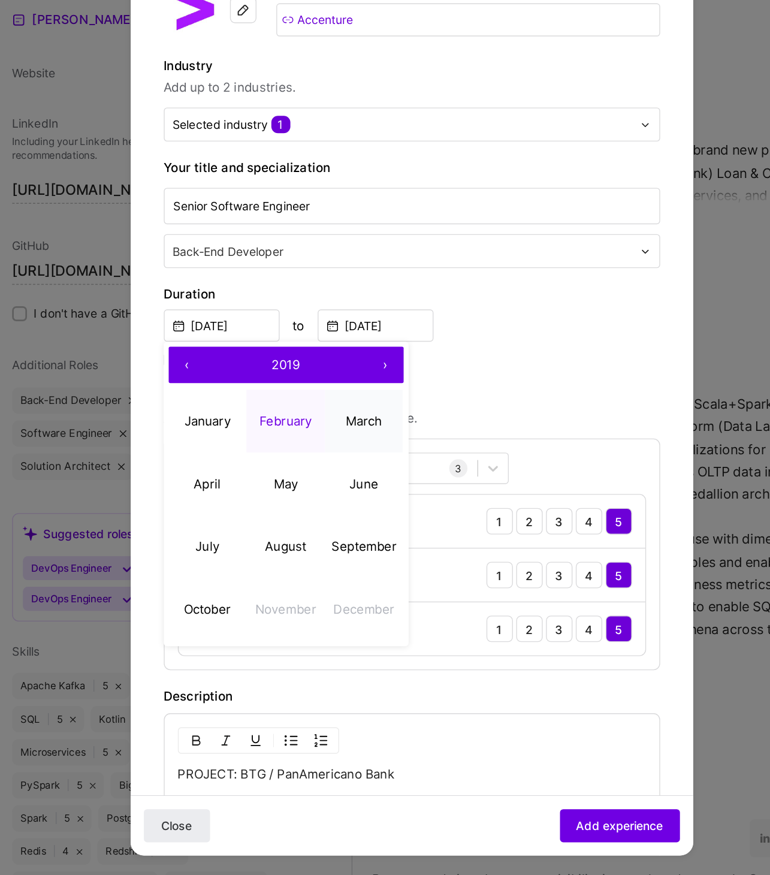
click at [341, 473] on abbr "March" at bounding box center [350, 472] width 26 height 11
type input "Mar, 2019"
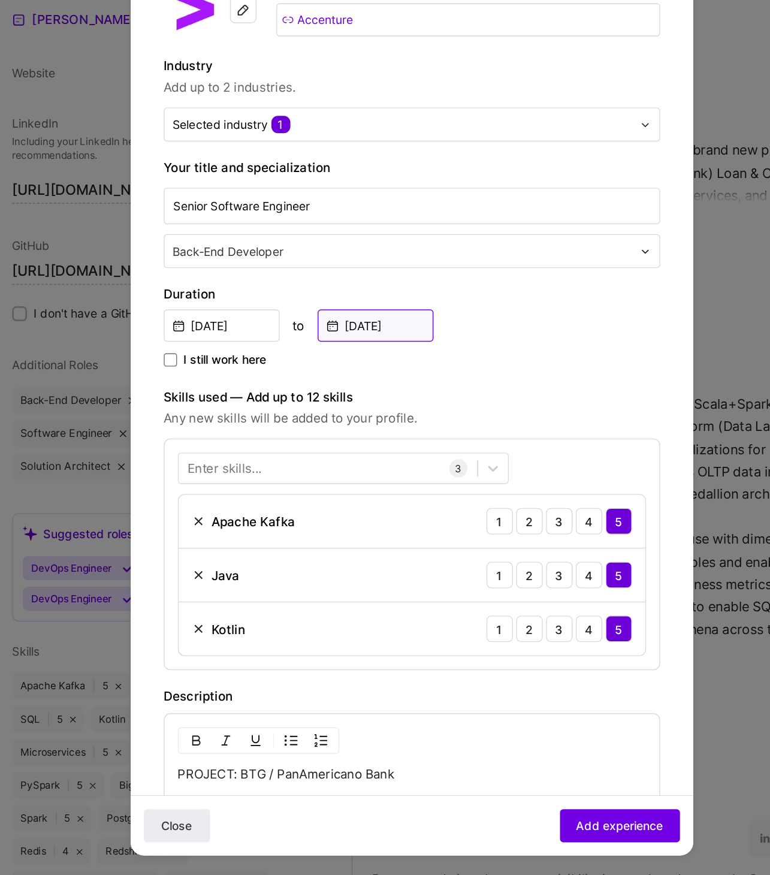
click at [348, 402] on input "Oct, 2019" at bounding box center [359, 403] width 84 height 23
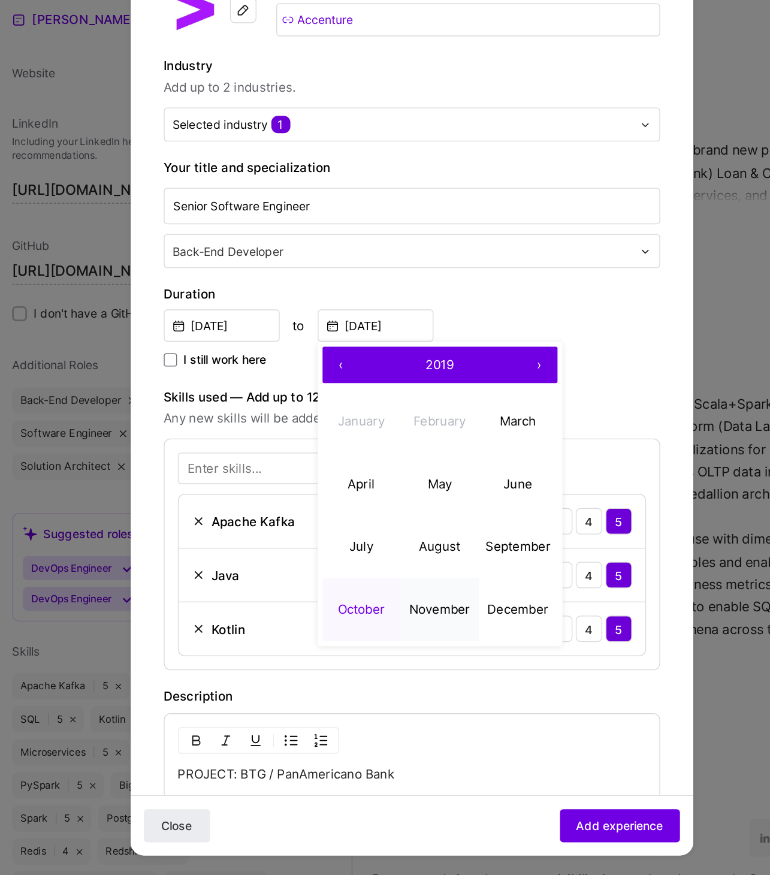
click at [389, 598] on button "November" at bounding box center [405, 609] width 57 height 46
type input "Nov, 2019"
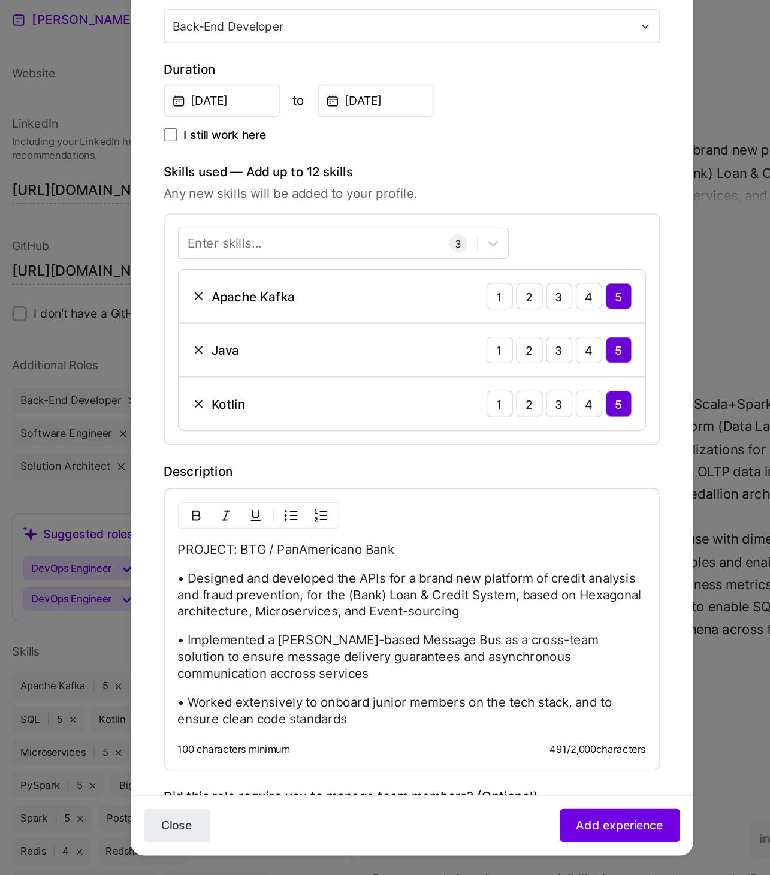
scroll to position [168, 0]
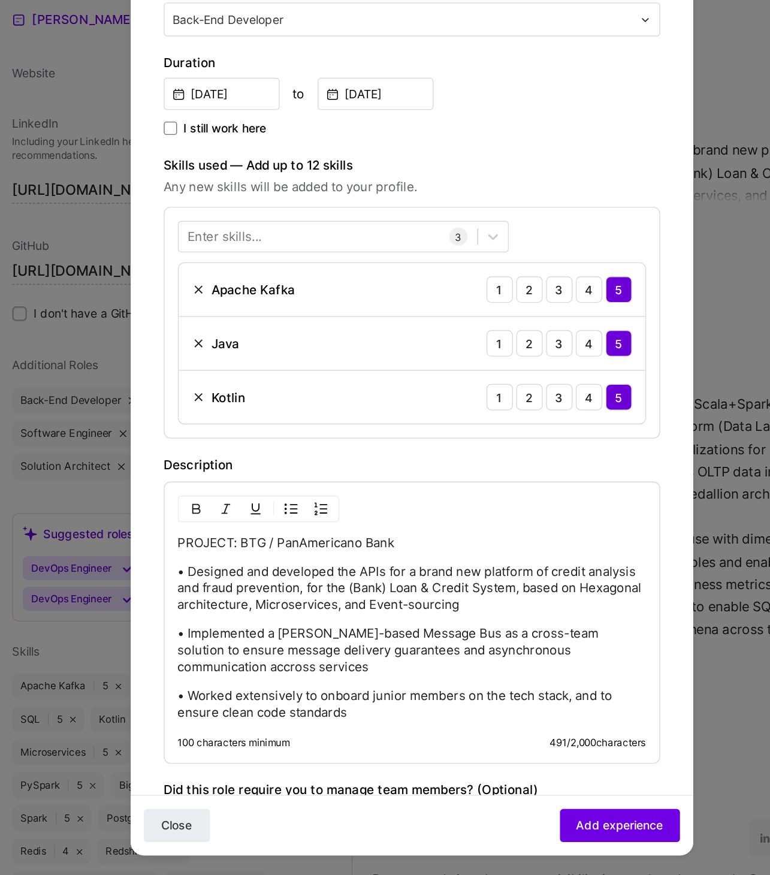
click at [278, 591] on p "• Designed and developed the APIs for a brand new platform of credit analysis a…" at bounding box center [385, 594] width 339 height 36
click at [296, 585] on p "• Designed and developed the APIs for a brand new platform of credit analysis a…" at bounding box center [385, 594] width 339 height 36
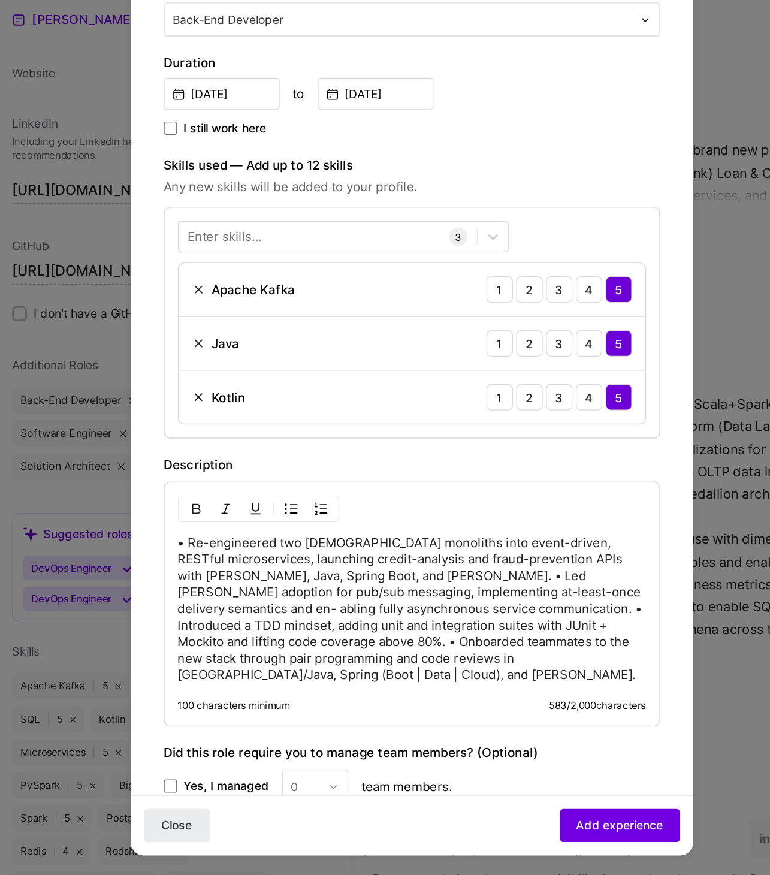
click at [341, 583] on p "• Re-engineered two 7-year-old monoliths into event-driven, RESTful microservic…" at bounding box center [385, 609] width 339 height 108
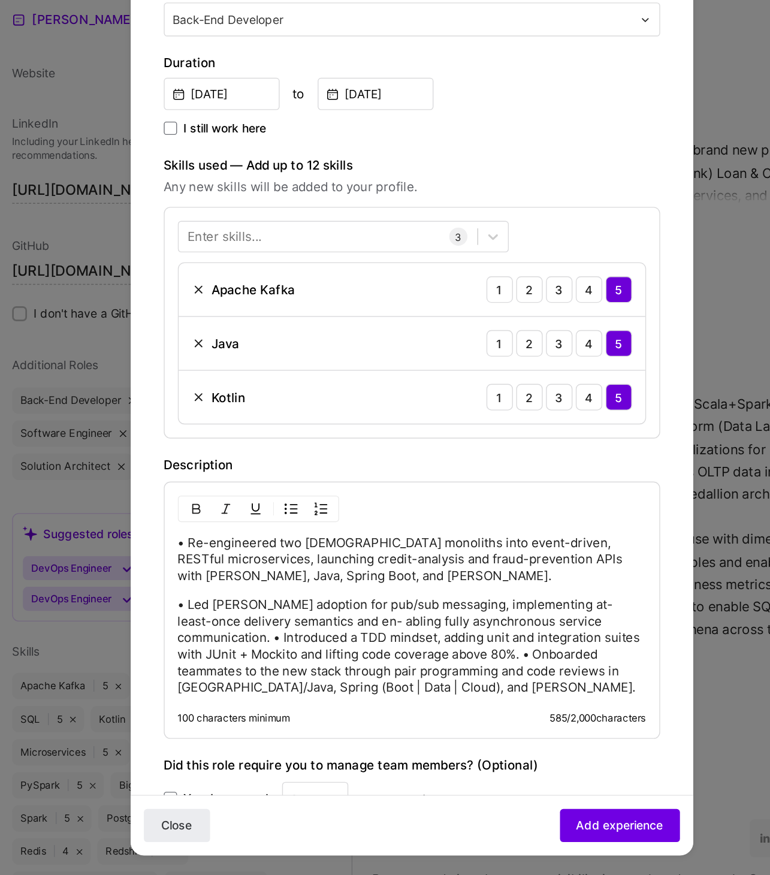
click at [547, 618] on p "• Led Kafka adoption for pub/sub messaging, implementing at-least-once delivery…" at bounding box center [385, 636] width 339 height 72
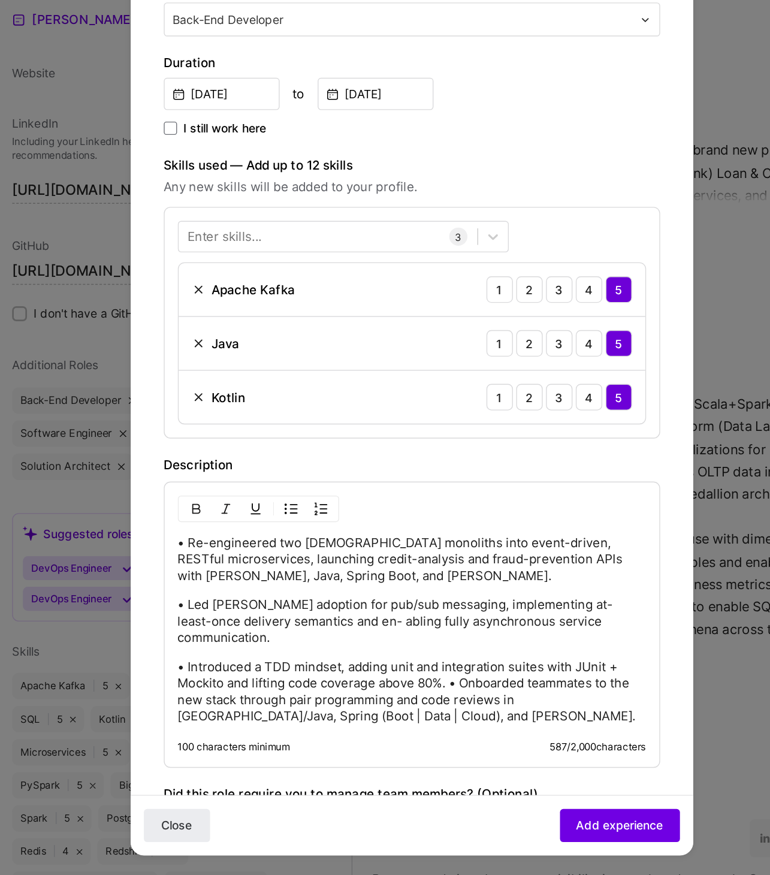
click at [418, 650] on p "• Introduced a TDD mindset, adding unit and integration suites with JUnit + Moc…" at bounding box center [385, 669] width 339 height 48
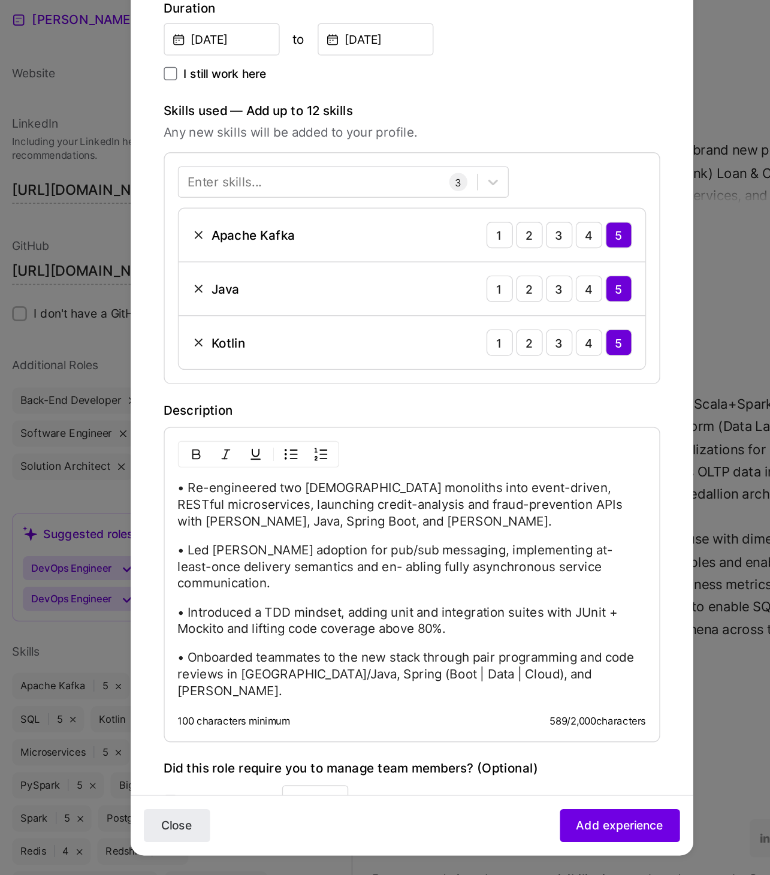
scroll to position [219, 0]
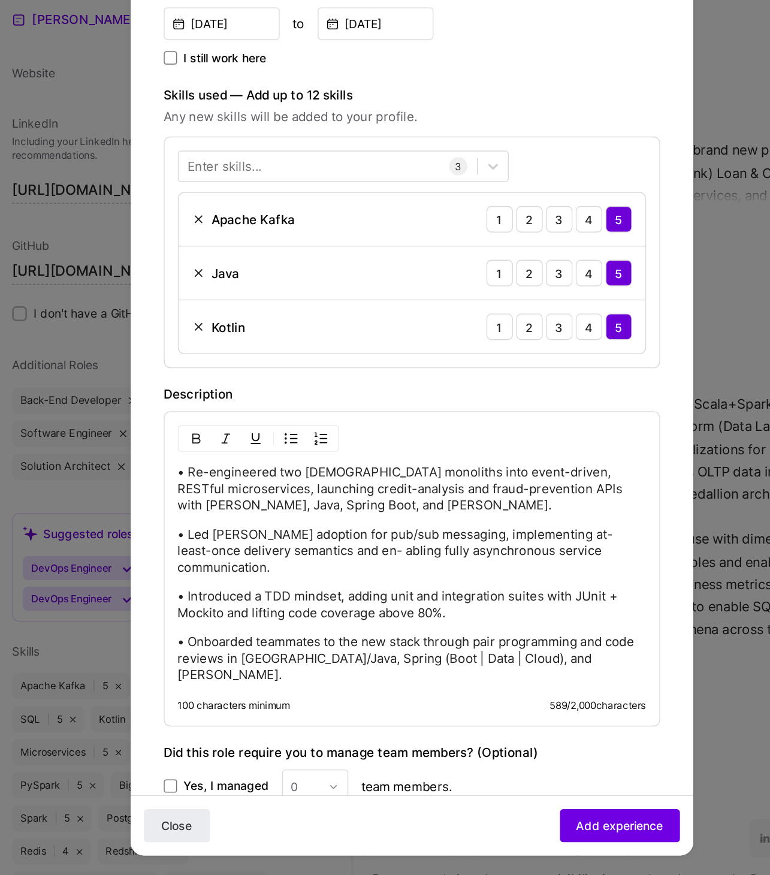
click at [455, 627] on p "• Onboarded teammates to the new stack through pair programming and code review…" at bounding box center [385, 645] width 339 height 36
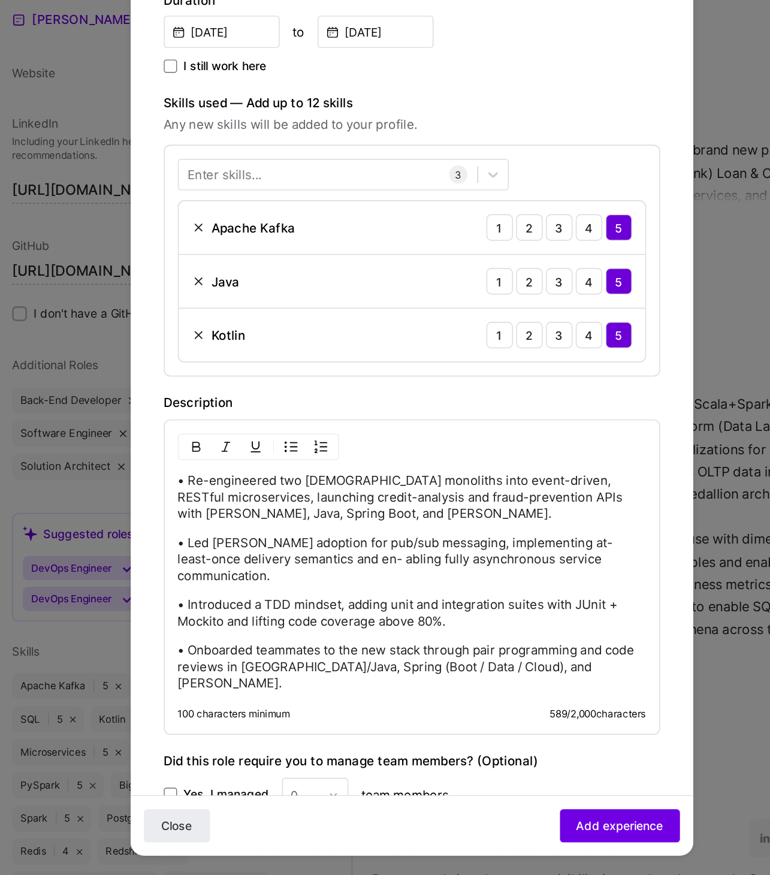
click at [231, 367] on img at bounding box center [231, 372] width 10 height 10
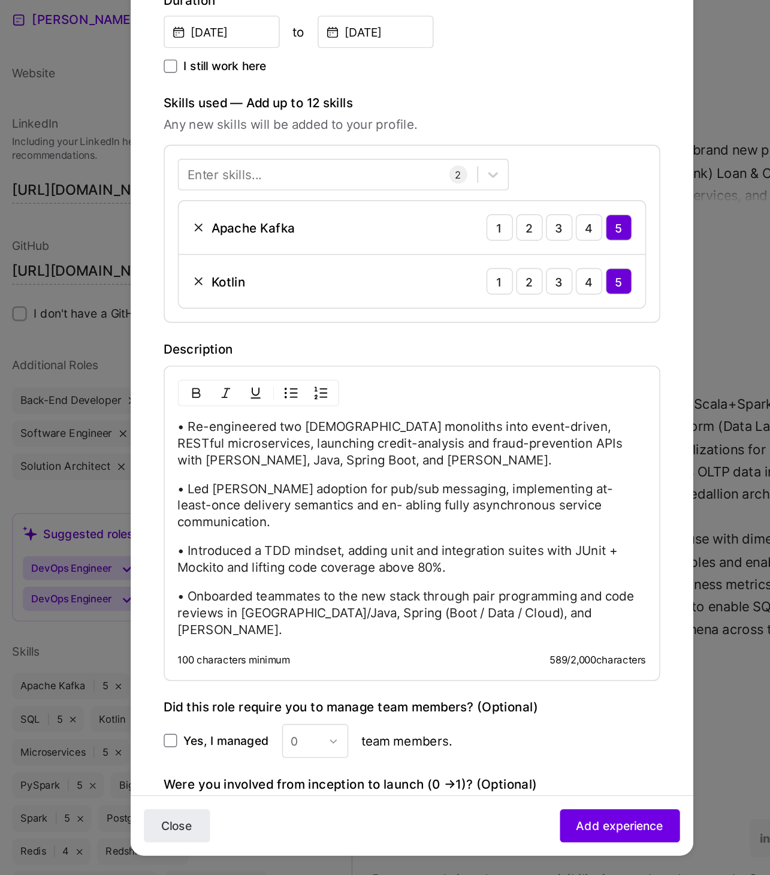
click at [240, 331] on div "Apache Kafka" at bounding box center [270, 332] width 60 height 13
click at [231, 335] on div "Apache Kafka" at bounding box center [263, 332] width 75 height 13
click at [231, 334] on img at bounding box center [231, 333] width 10 height 10
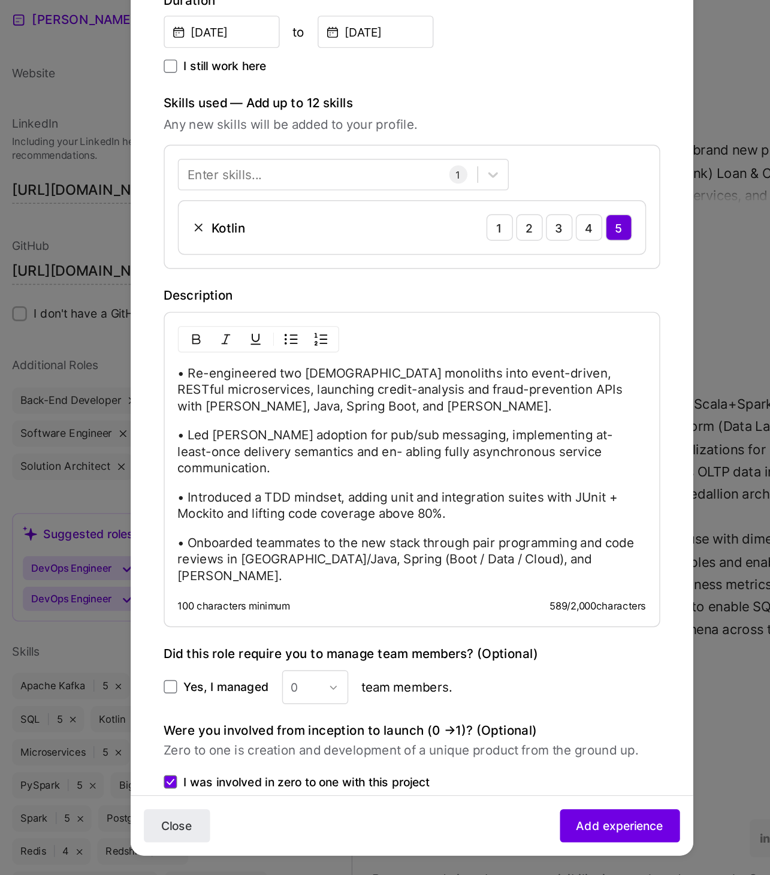
click at [264, 295] on div "Enter skills..." at bounding box center [250, 294] width 54 height 13
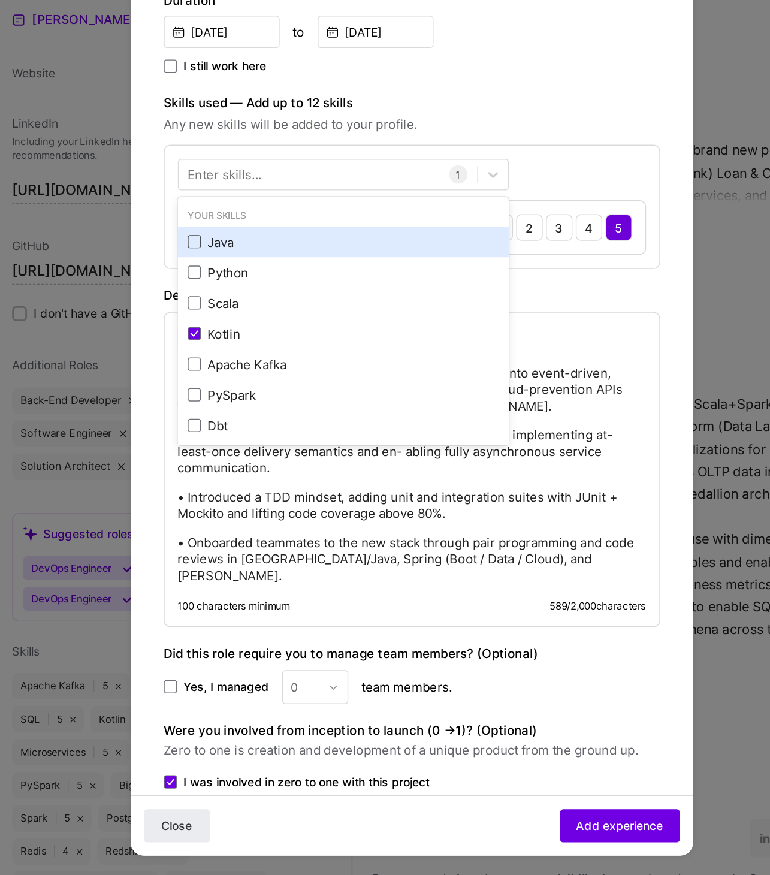
click at [227, 343] on span at bounding box center [228, 343] width 10 height 10
click at [0, 0] on input "checkbox" at bounding box center [0, 0] width 0 height 0
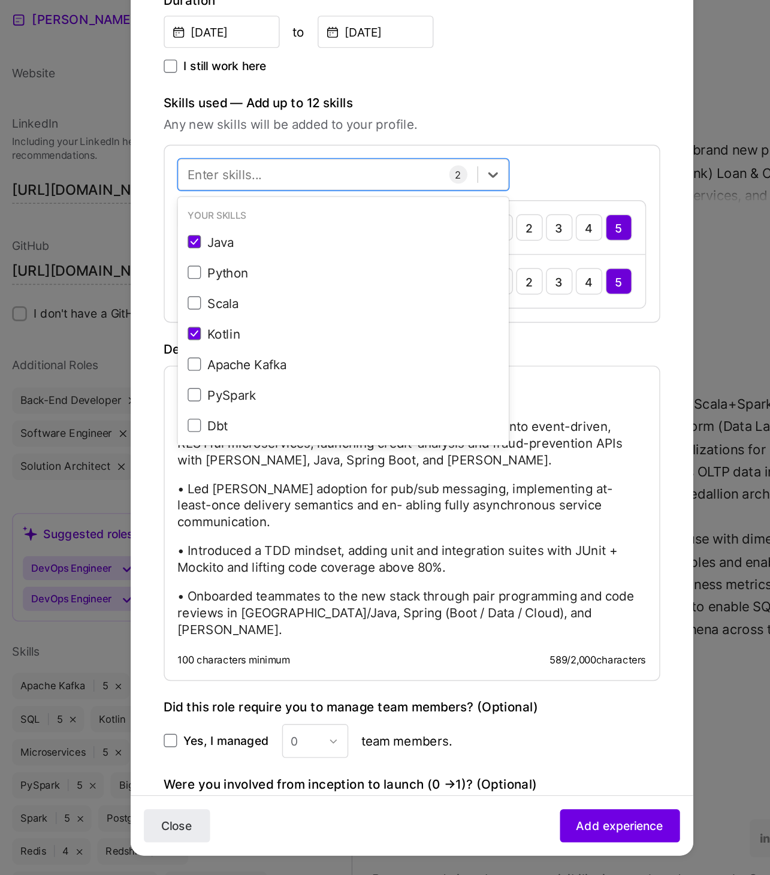
click at [273, 288] on div "Enter skills..." at bounding box center [250, 294] width 54 height 13
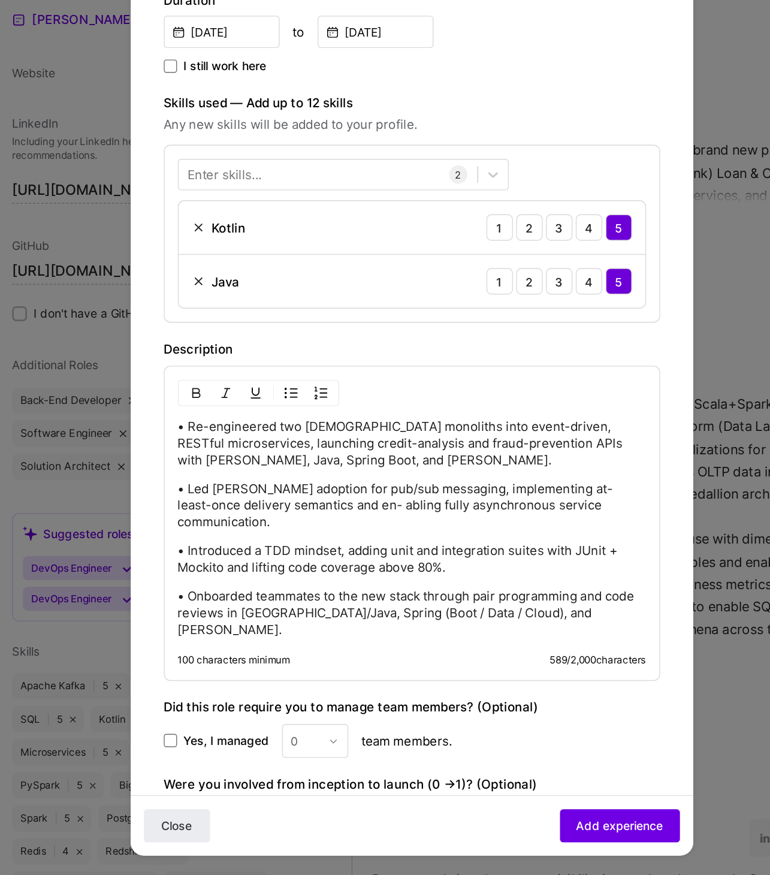
click at [274, 289] on div "Enter skills..." at bounding box center [250, 294] width 54 height 13
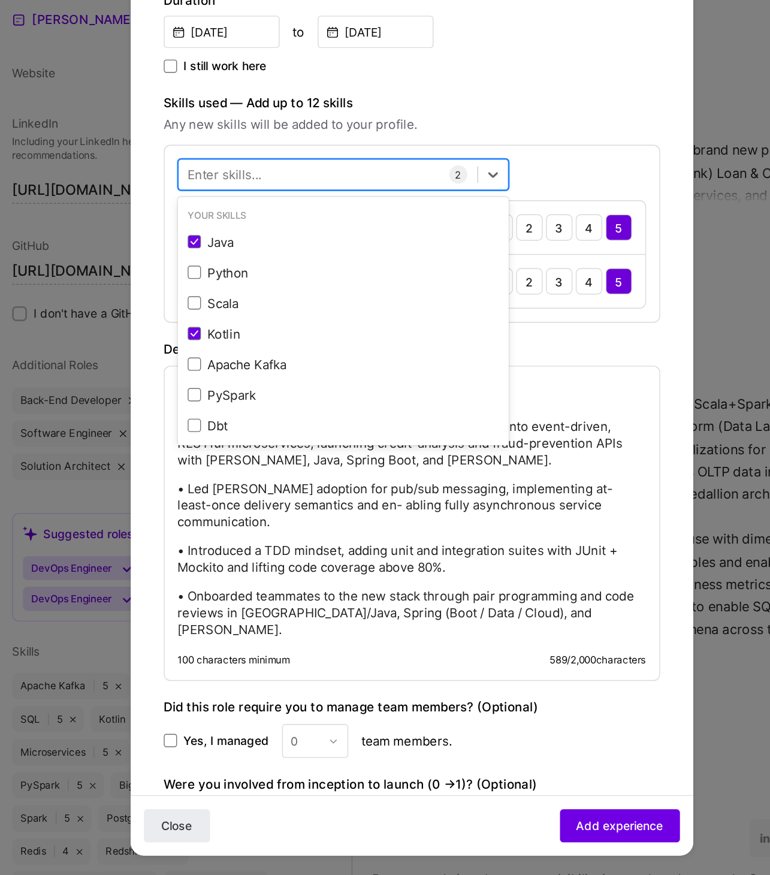
click at [286, 297] on div at bounding box center [324, 295] width 216 height 20
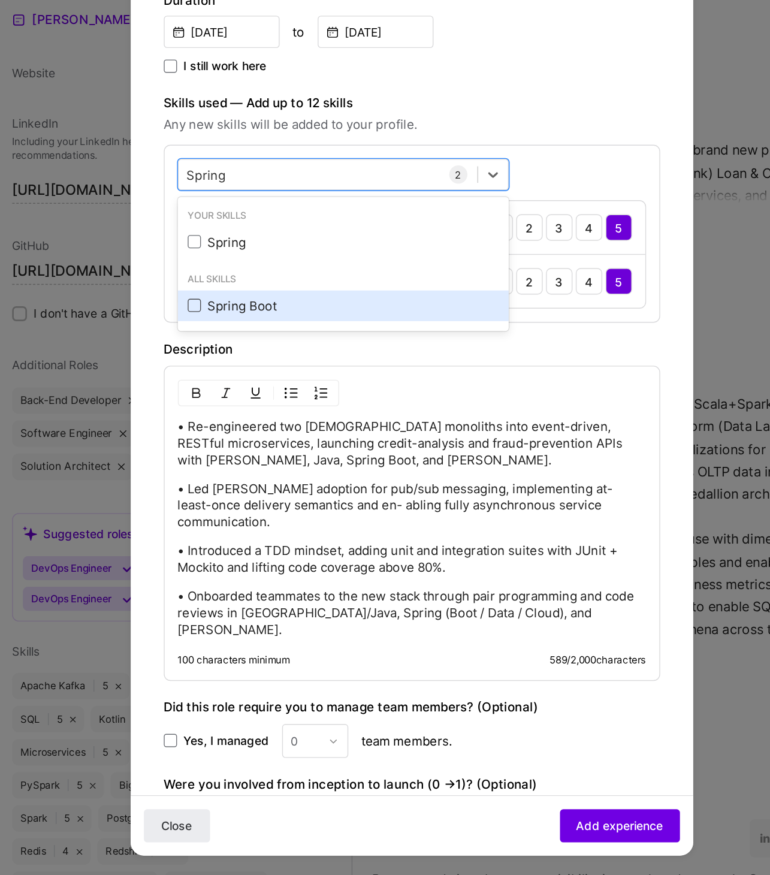
click at [228, 390] on span at bounding box center [228, 389] width 10 height 10
click at [0, 0] on input "checkbox" at bounding box center [0, 0] width 0 height 0
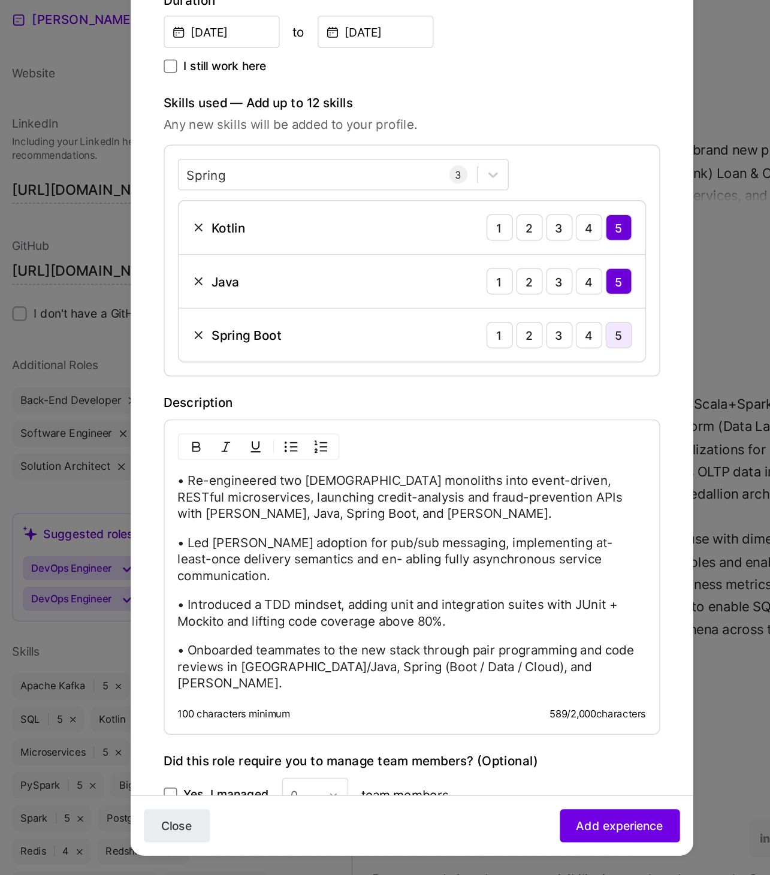
click at [534, 413] on div "5" at bounding box center [534, 410] width 19 height 19
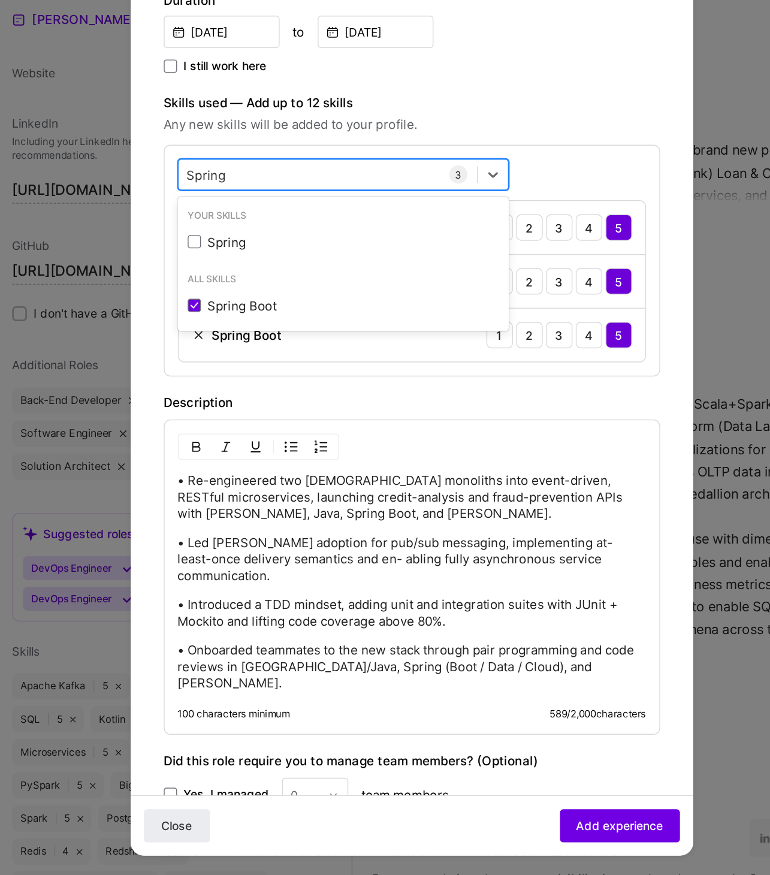
click at [300, 295] on div "Spring Spring" at bounding box center [324, 295] width 216 height 20
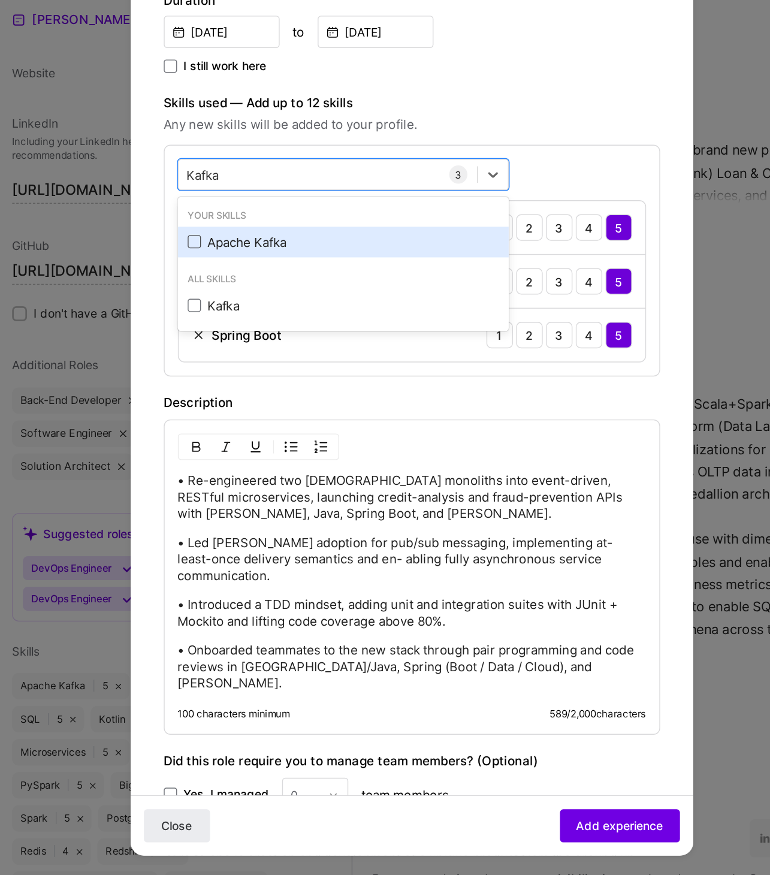
click at [228, 341] on span at bounding box center [228, 343] width 10 height 10
click at [0, 0] on input "checkbox" at bounding box center [0, 0] width 0 height 0
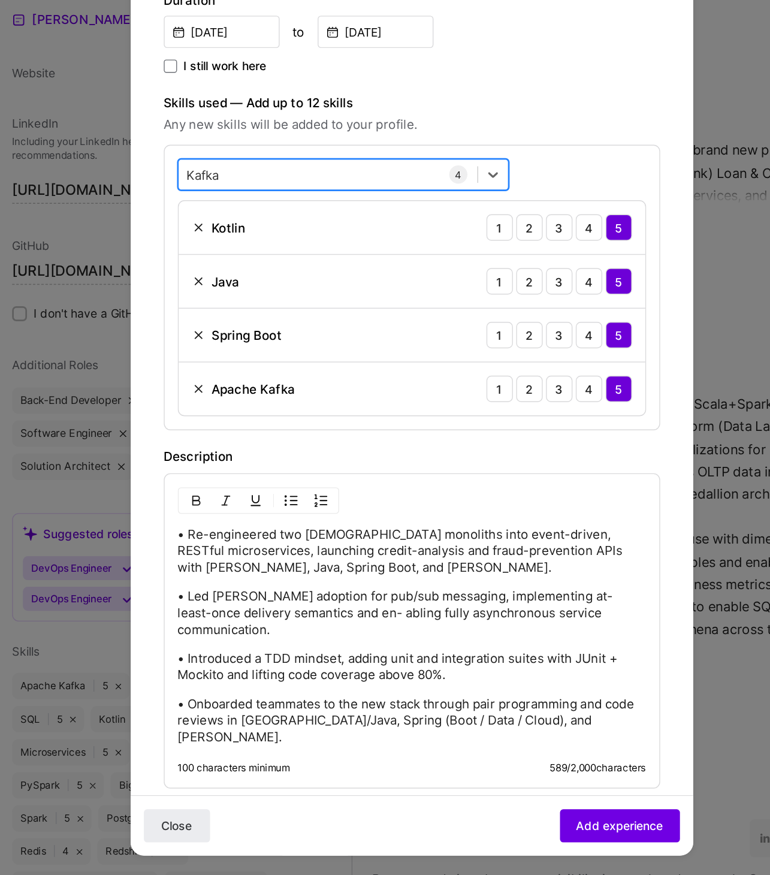
click at [282, 289] on div "Kafka Kafka" at bounding box center [324, 295] width 216 height 20
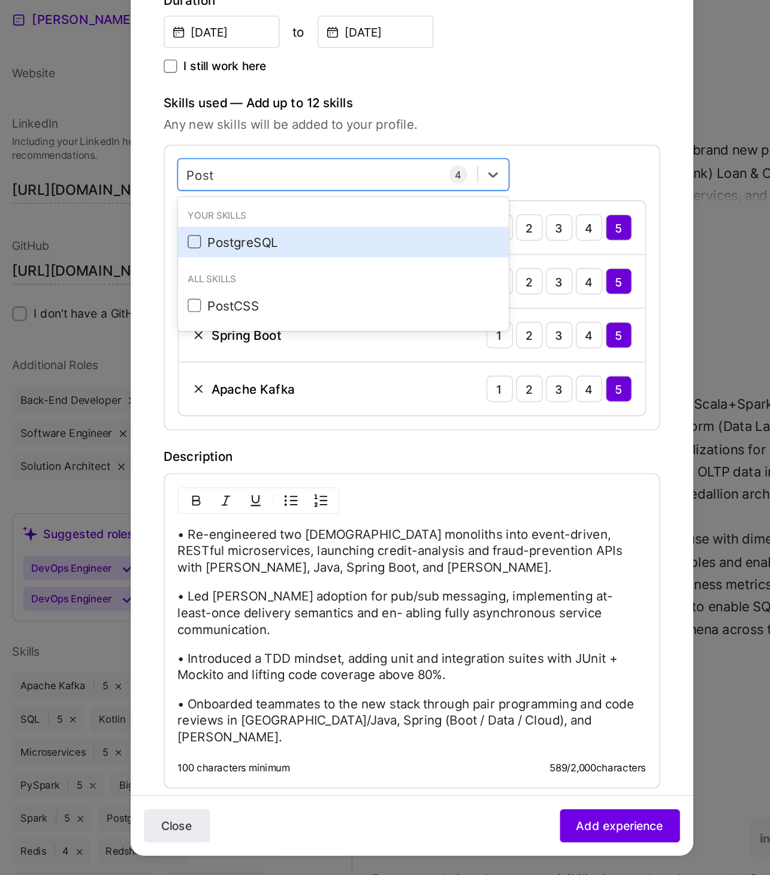
click at [227, 344] on span at bounding box center [228, 343] width 10 height 10
click at [0, 0] on input "checkbox" at bounding box center [0, 0] width 0 height 0
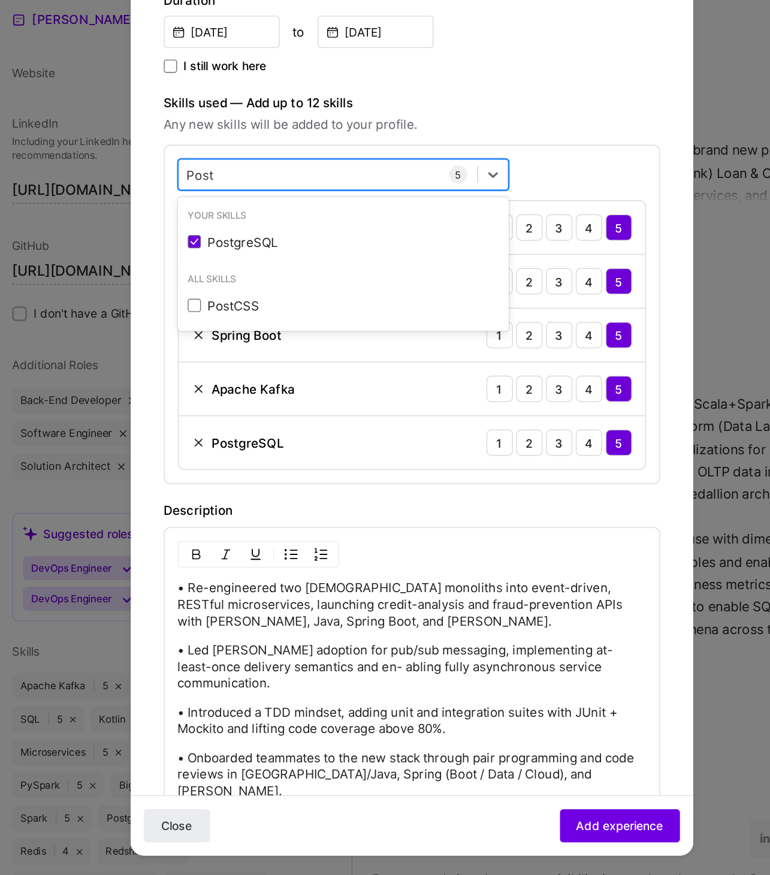
click at [280, 291] on div "Post Post" at bounding box center [324, 295] width 216 height 20
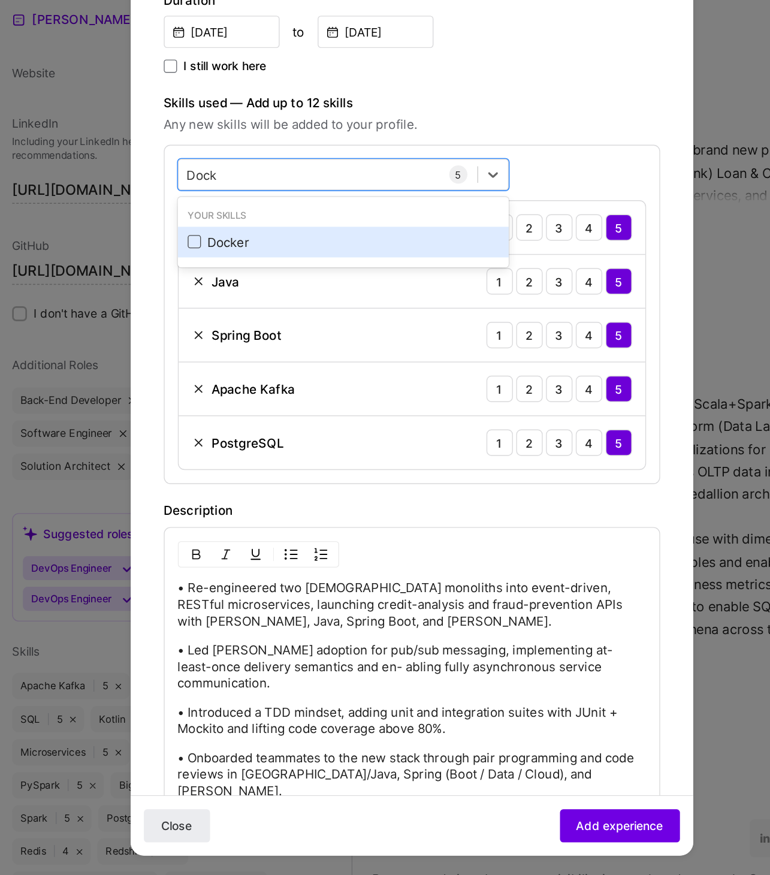
click at [227, 341] on span at bounding box center [228, 343] width 10 height 10
click at [0, 0] on input "checkbox" at bounding box center [0, 0] width 0 height 0
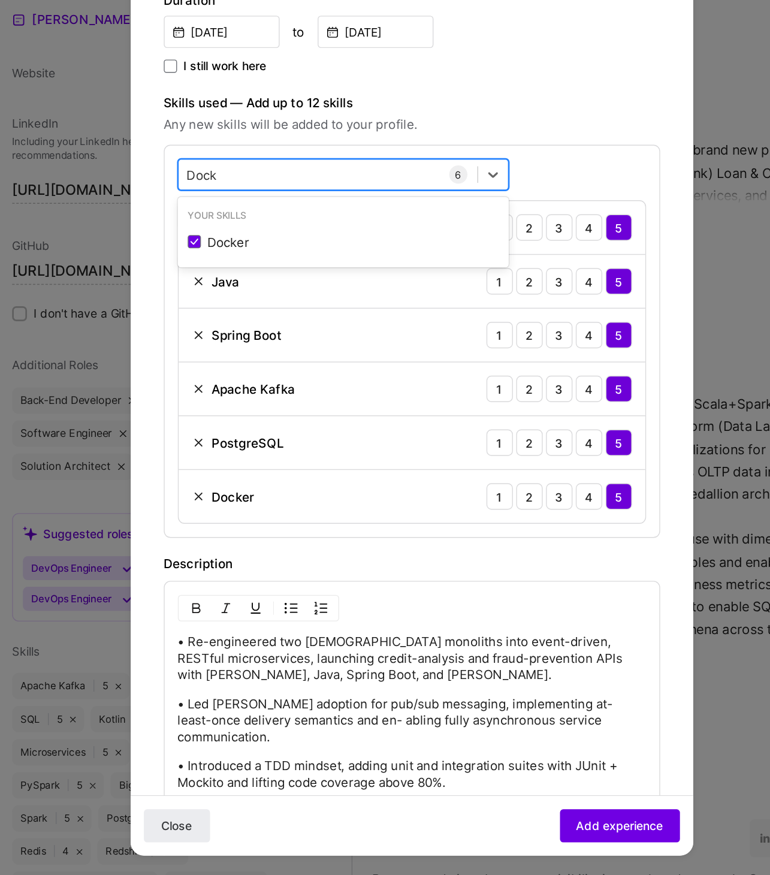
click at [279, 292] on div "Dock Dock" at bounding box center [324, 295] width 216 height 20
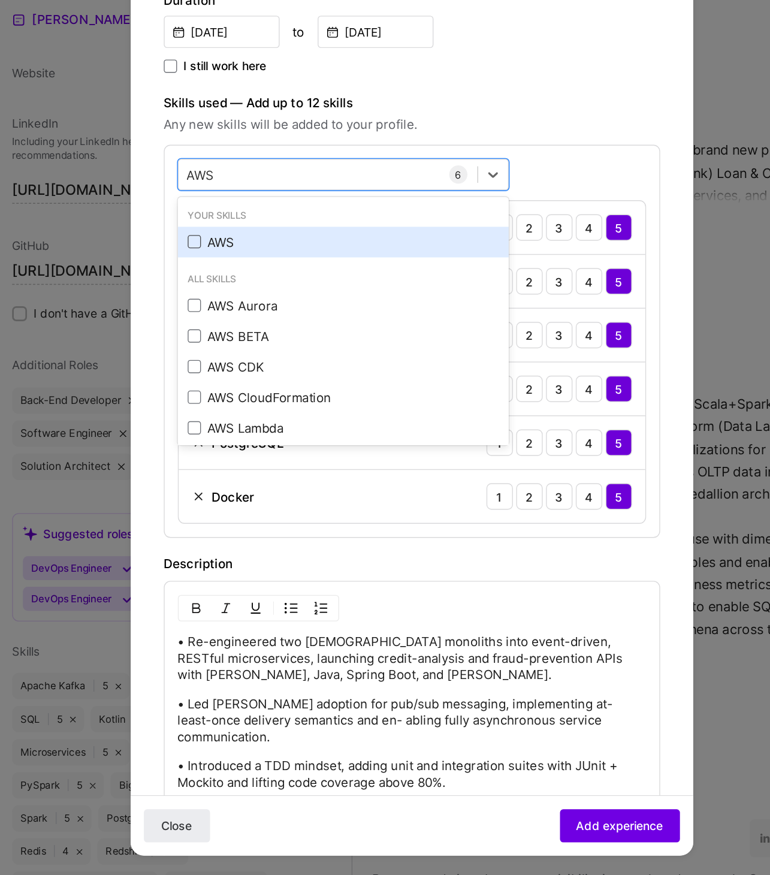
click at [229, 340] on span at bounding box center [228, 343] width 10 height 10
click at [0, 0] on input "checkbox" at bounding box center [0, 0] width 0 height 0
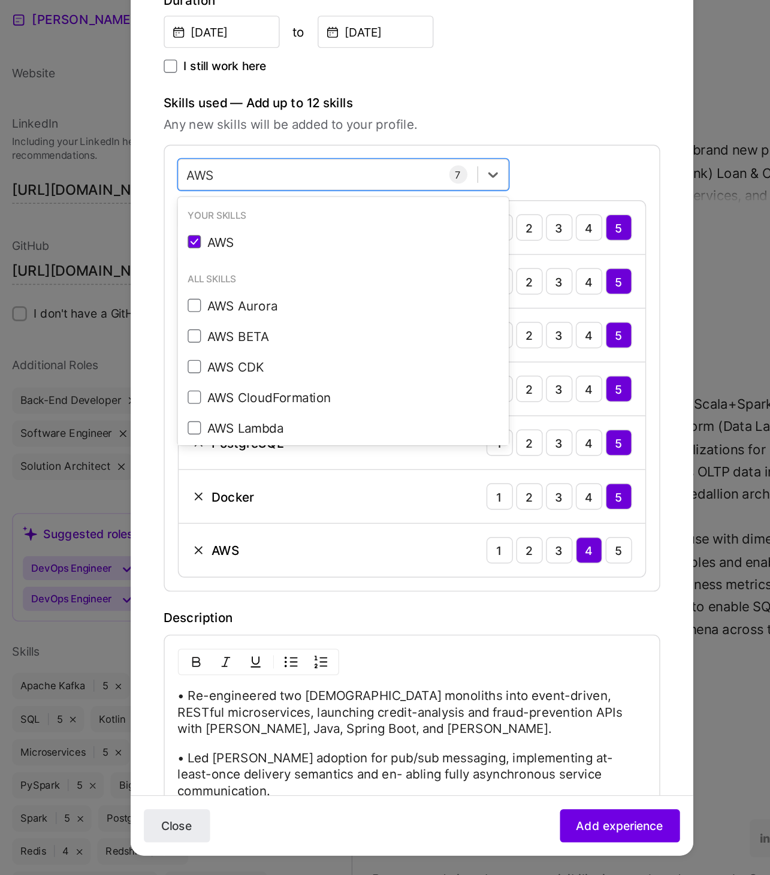
type input "AWS"
click at [420, 612] on div "Description" at bounding box center [384, 615] width 359 height 14
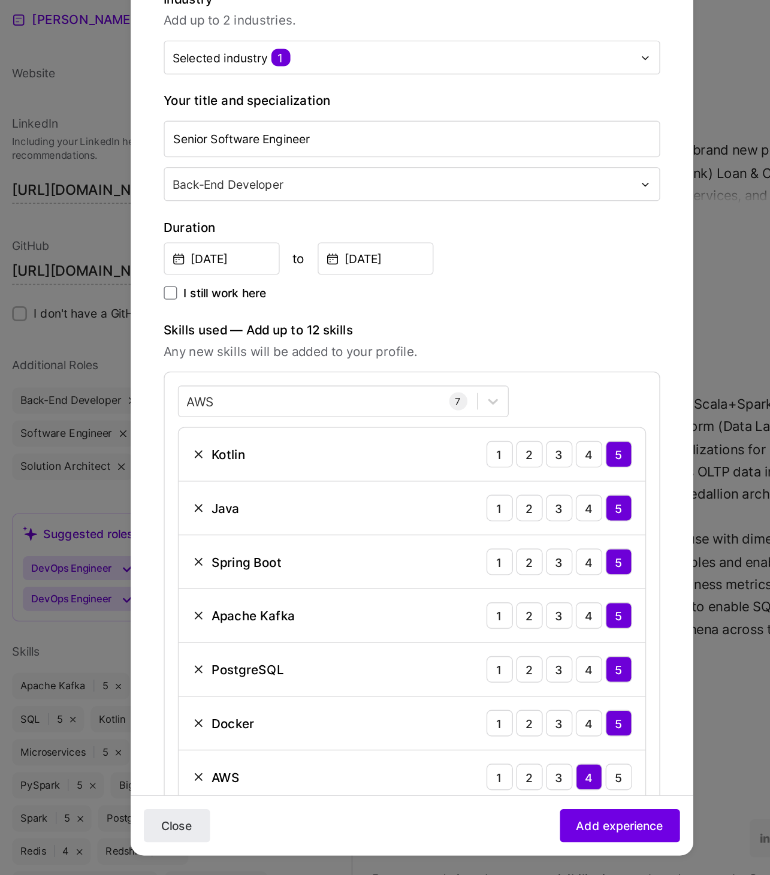
scroll to position [0, 0]
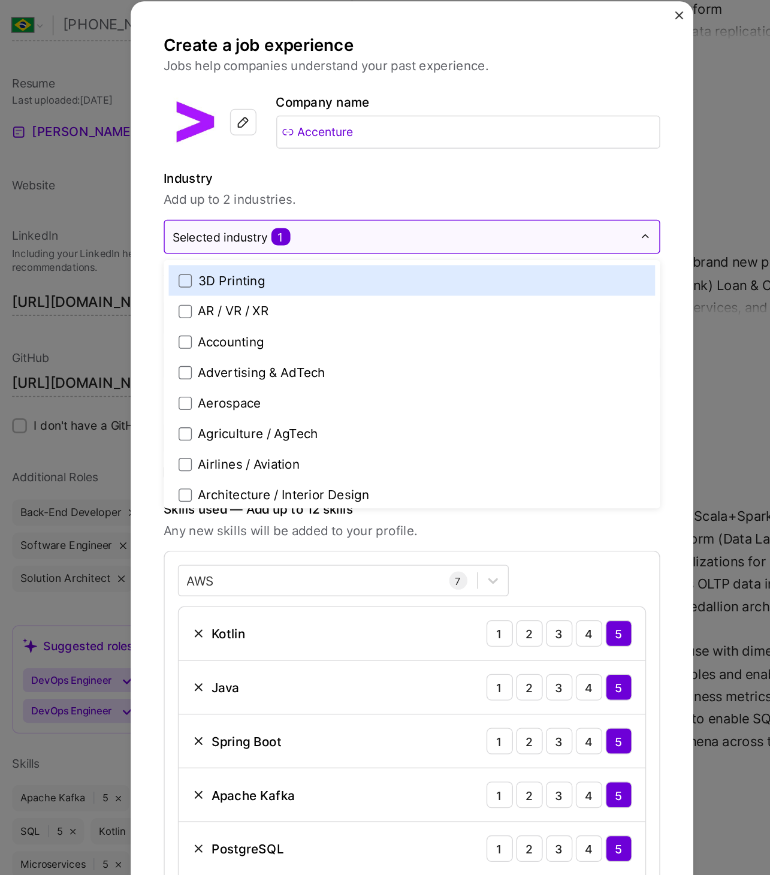
click at [404, 266] on div "Selected industry 1" at bounding box center [378, 257] width 344 height 23
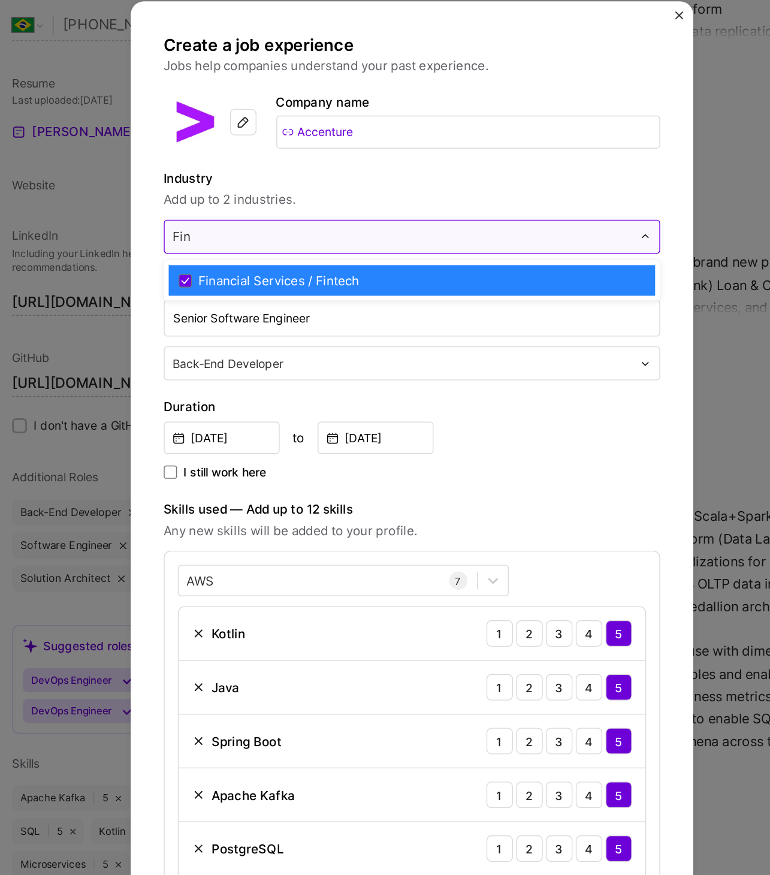
type input "Fina"
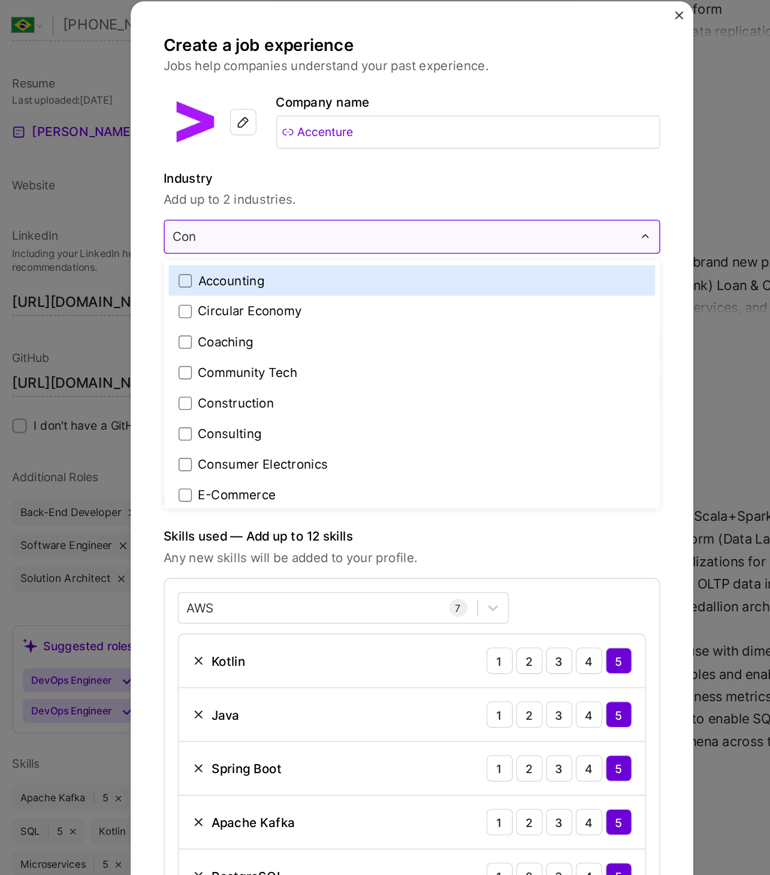
type input "Cons"
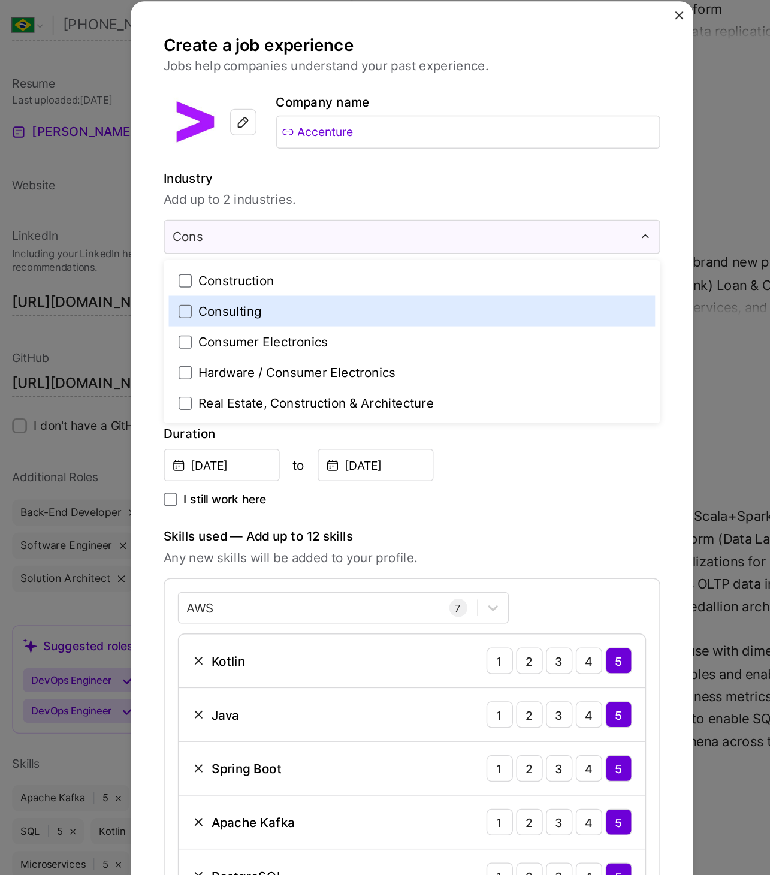
click at [359, 311] on label "Consulting" at bounding box center [385, 311] width 338 height 13
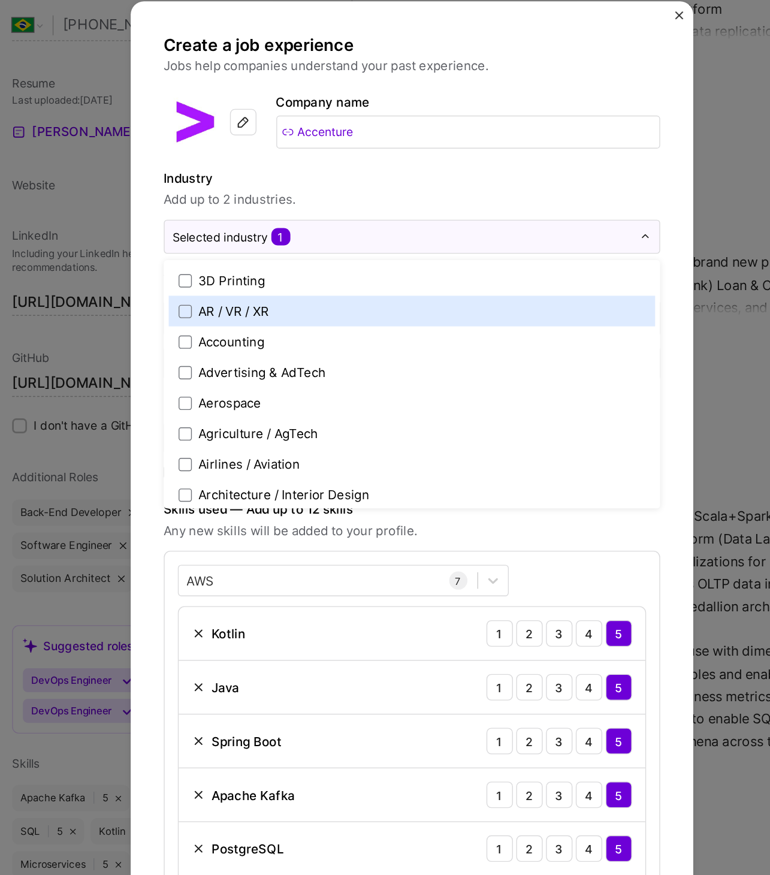
click at [441, 214] on label "Industry" at bounding box center [384, 215] width 359 height 14
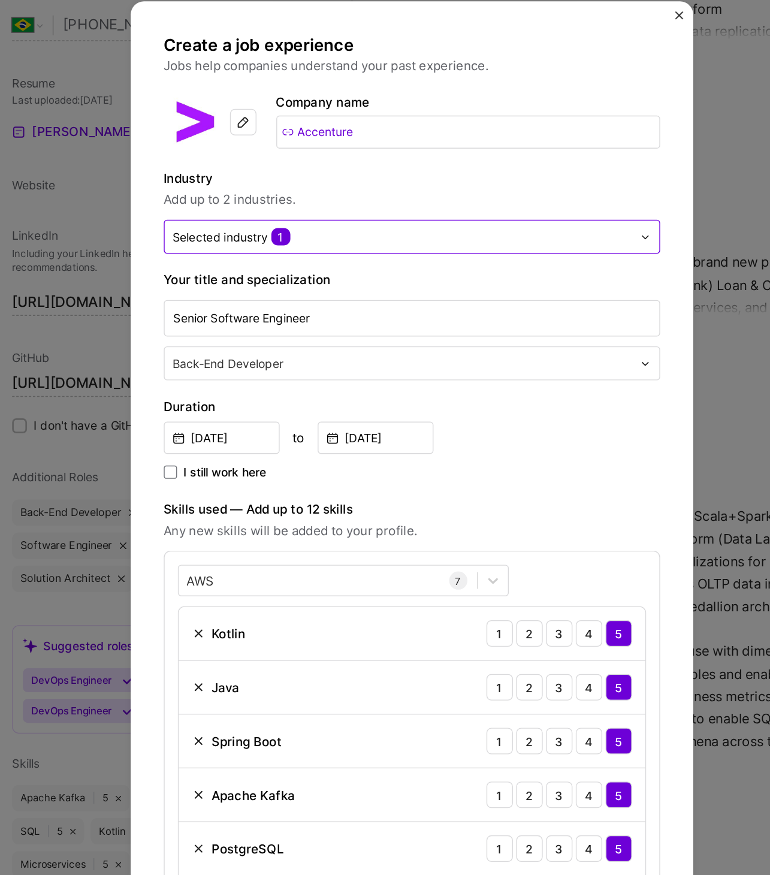
click at [428, 262] on input "text" at bounding box center [378, 258] width 332 height 13
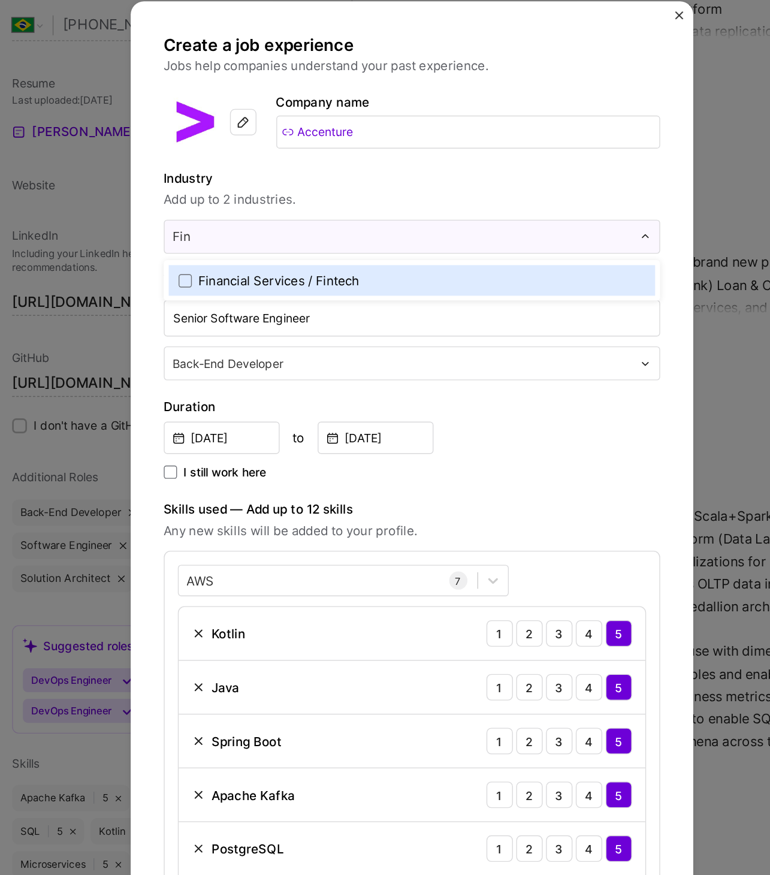
type input "Fina"
click at [221, 292] on span at bounding box center [221, 290] width 10 height 10
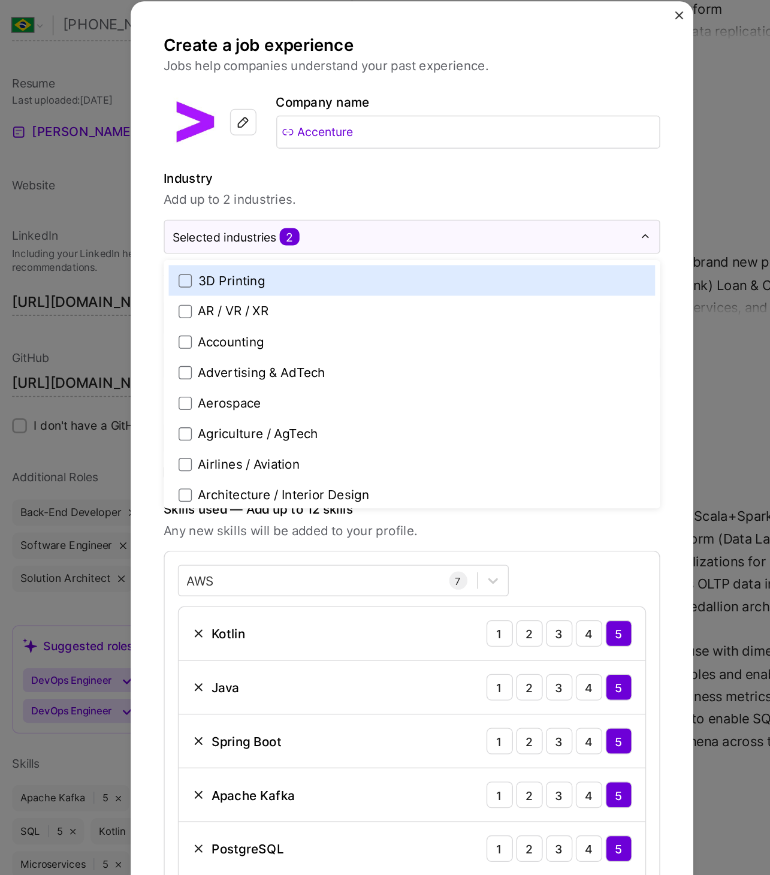
click at [355, 233] on span "Add up to 2 industries." at bounding box center [384, 231] width 359 height 14
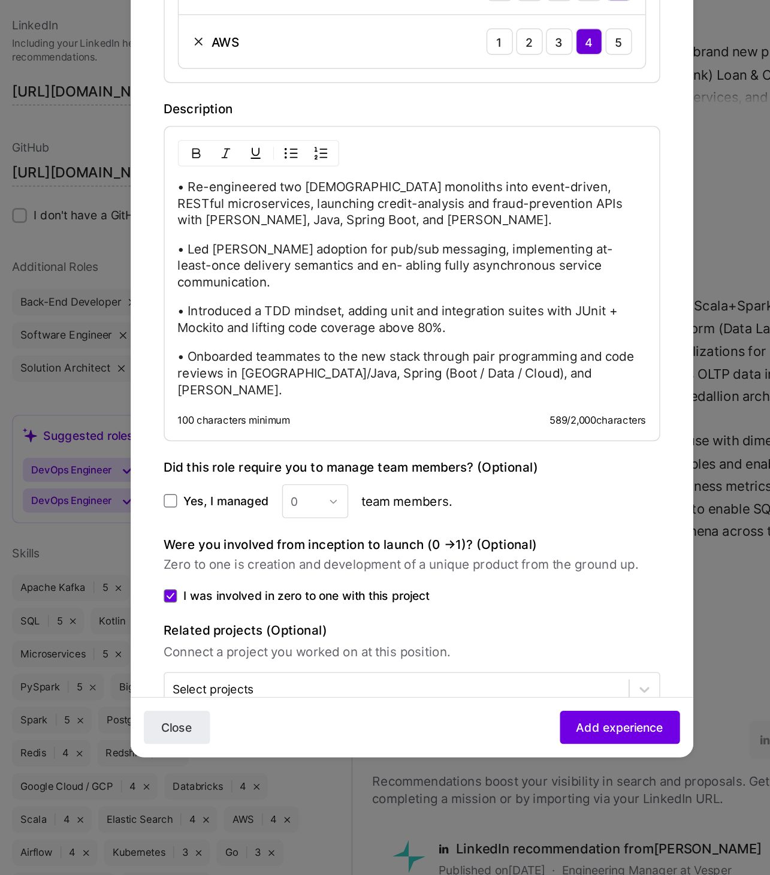
scroll to position [1957, 0]
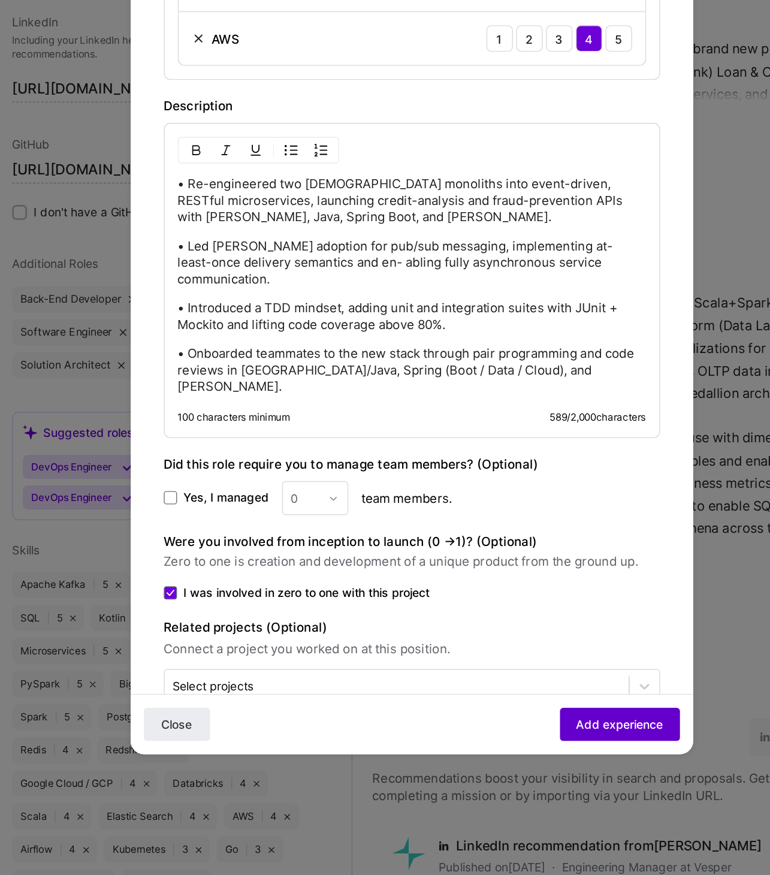
click at [527, 699] on span "Add experience" at bounding box center [535, 766] width 63 height 12
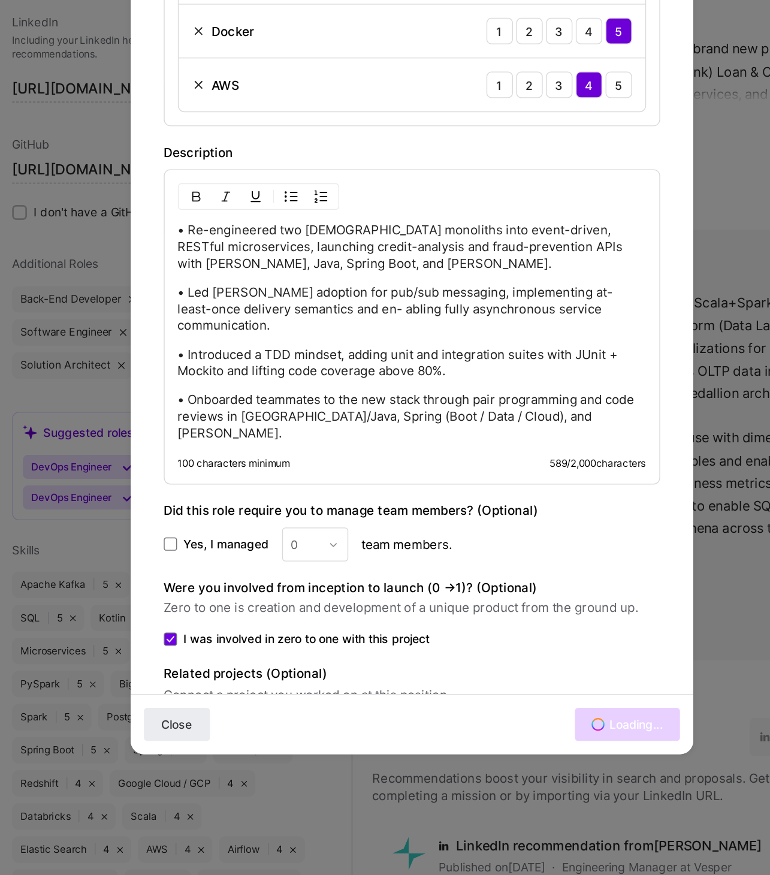
scroll to position [1863, 0]
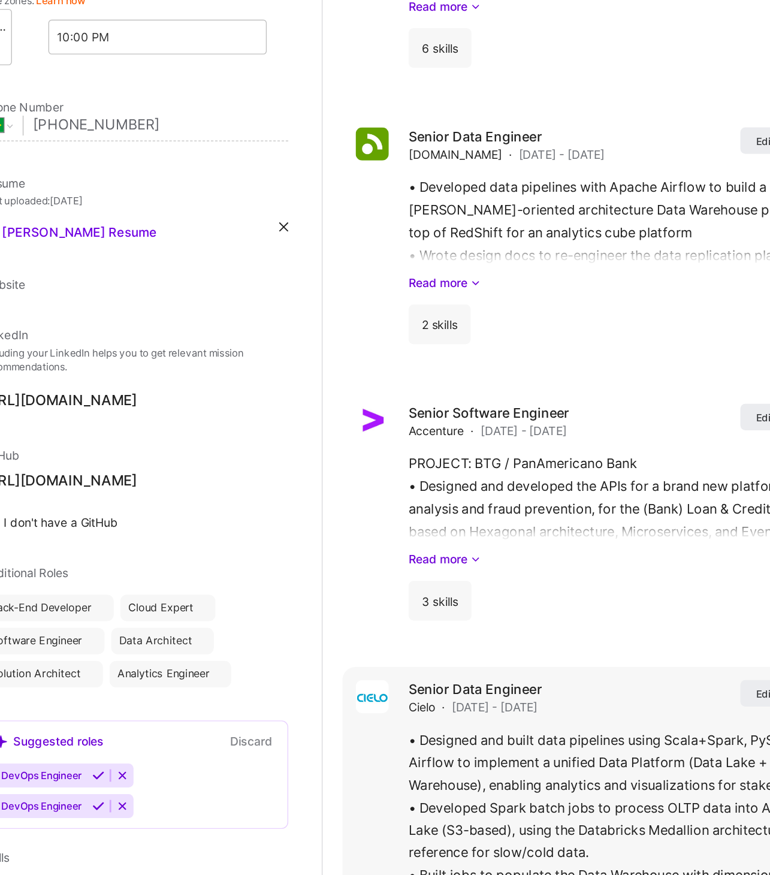
select select "BR"
select select "Future Date"
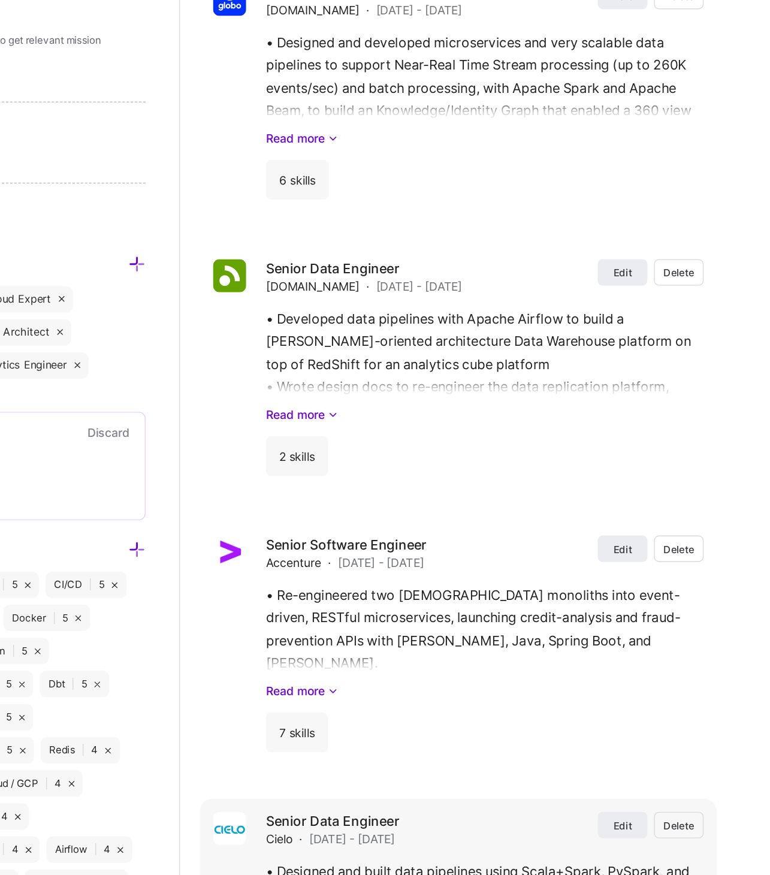
scroll to position [1556, 0]
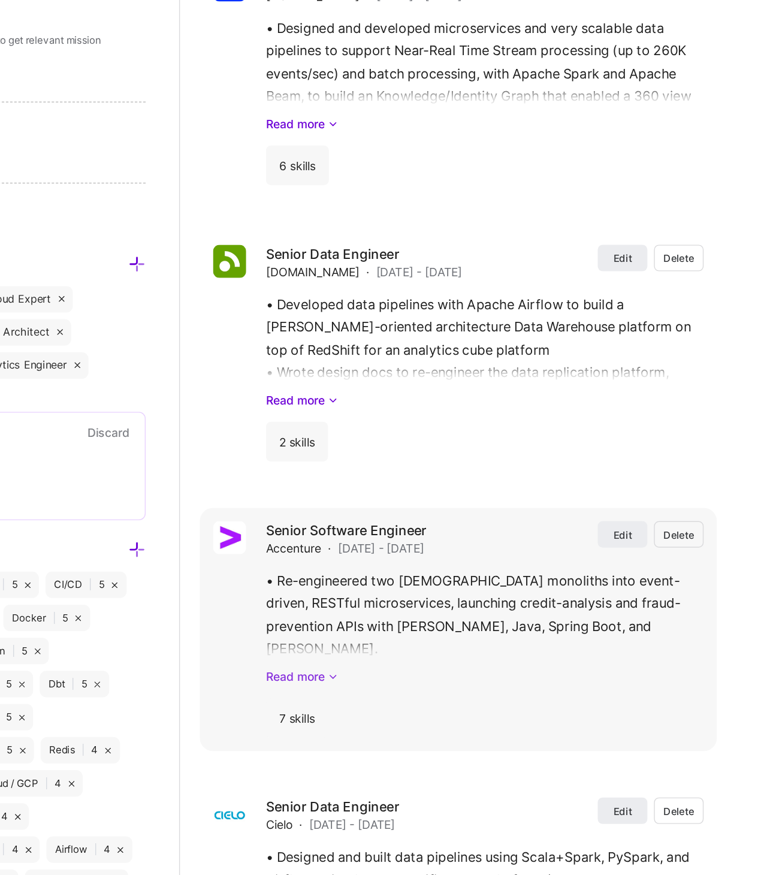
click at [449, 699] on icon at bounding box center [452, 730] width 7 height 13
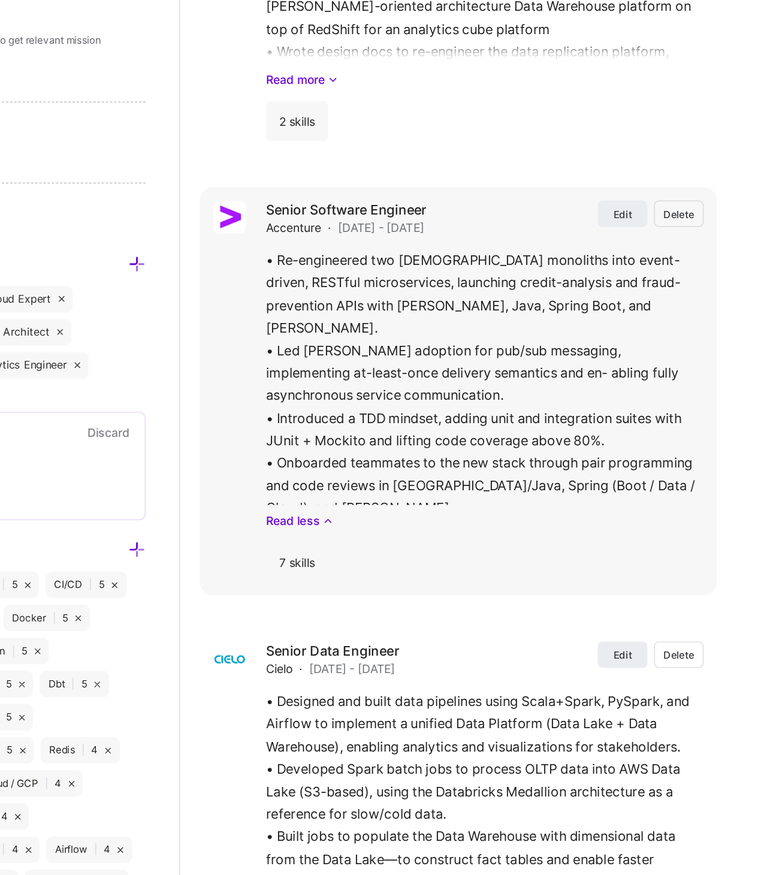
scroll to position [1790, 0]
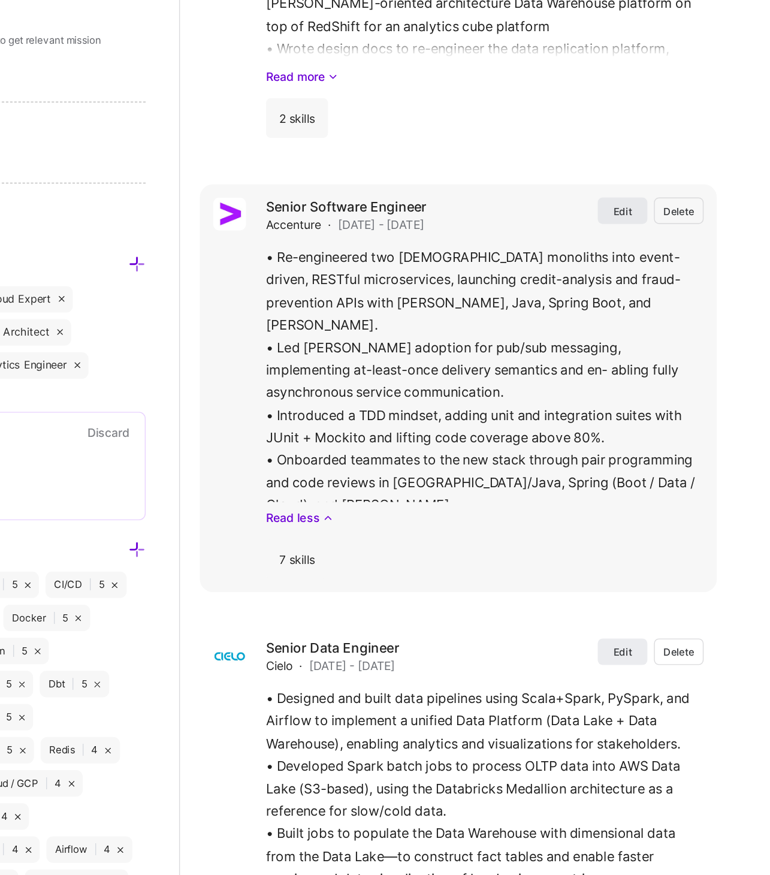
click at [658, 389] on span "Edit" at bounding box center [662, 394] width 13 height 10
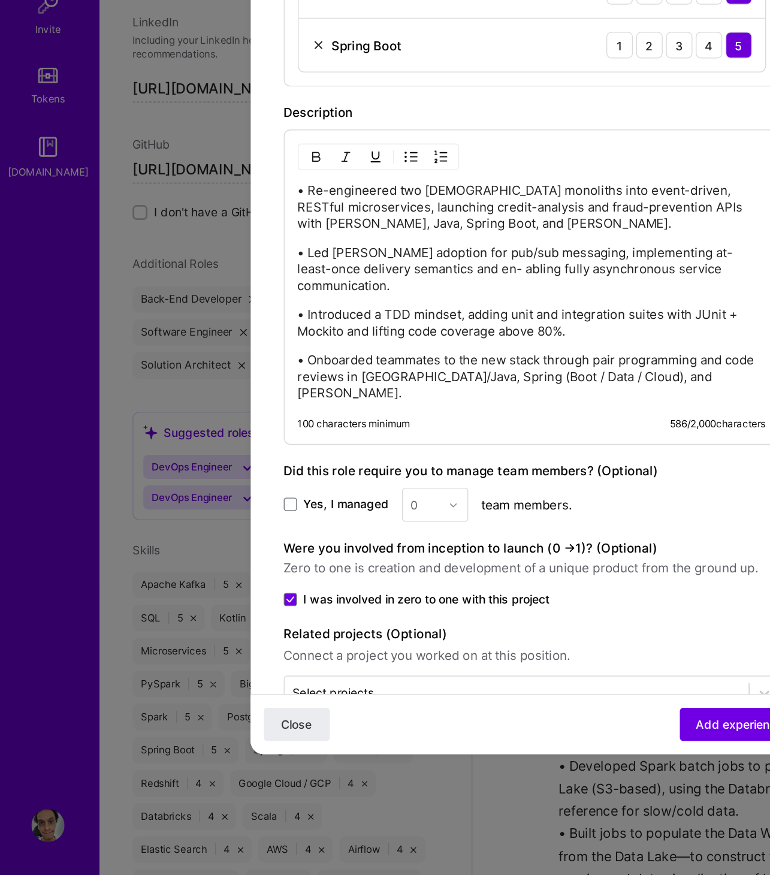
scroll to position [510, 0]
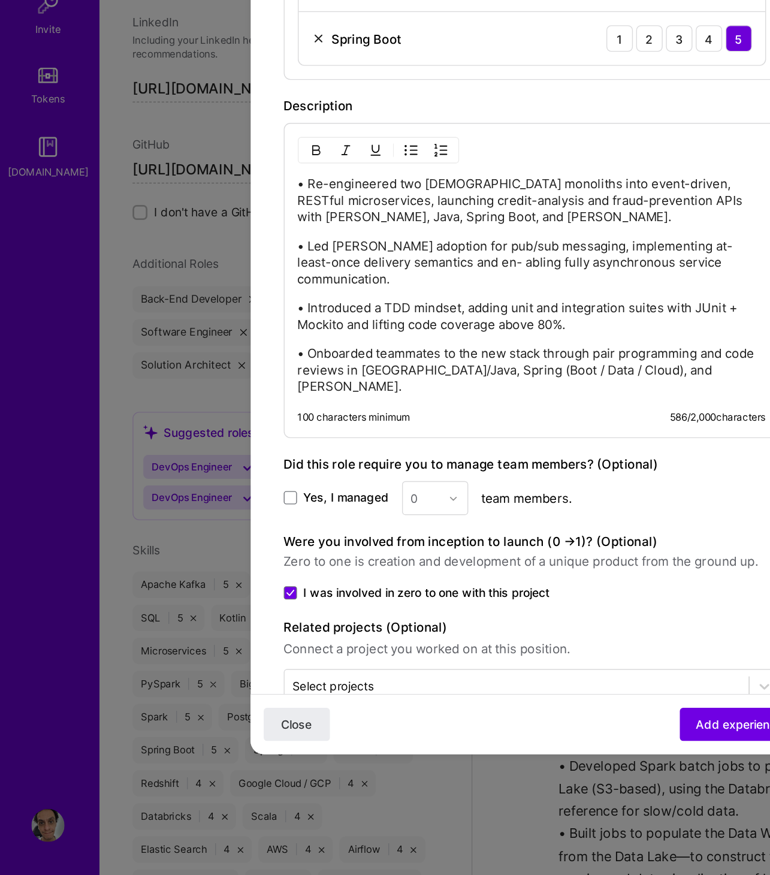
click at [240, 664] on span "I was involved in zero to one with this project" at bounding box center [309, 670] width 178 height 12
click at [0, 0] on input "I was involved in zero to one with this project" at bounding box center [0, 0] width 0 height 0
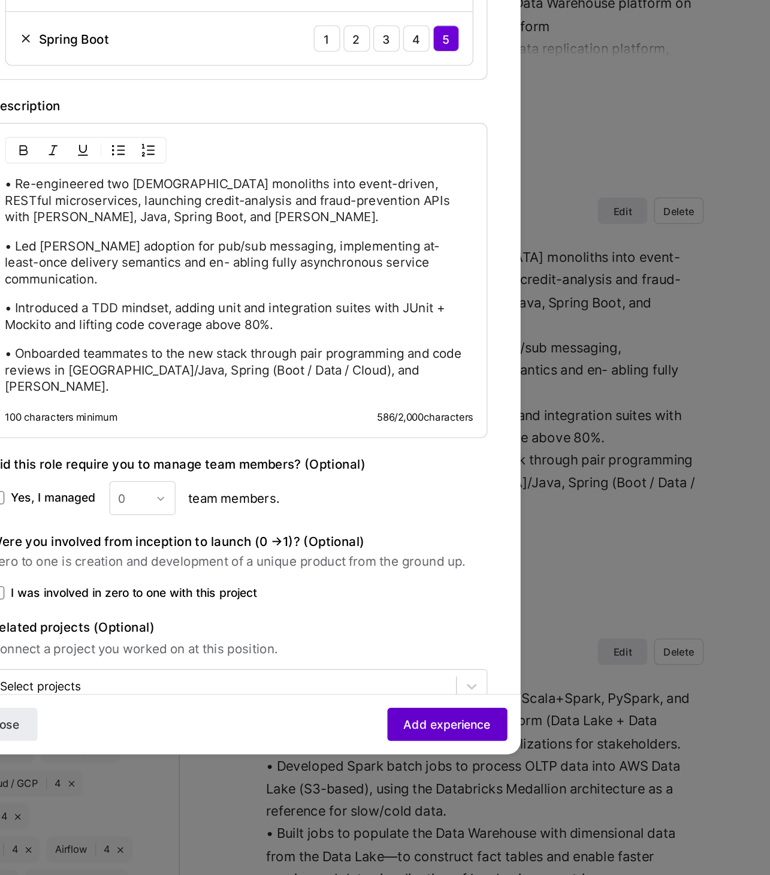
click at [530, 699] on span "Add experience" at bounding box center [535, 766] width 63 height 12
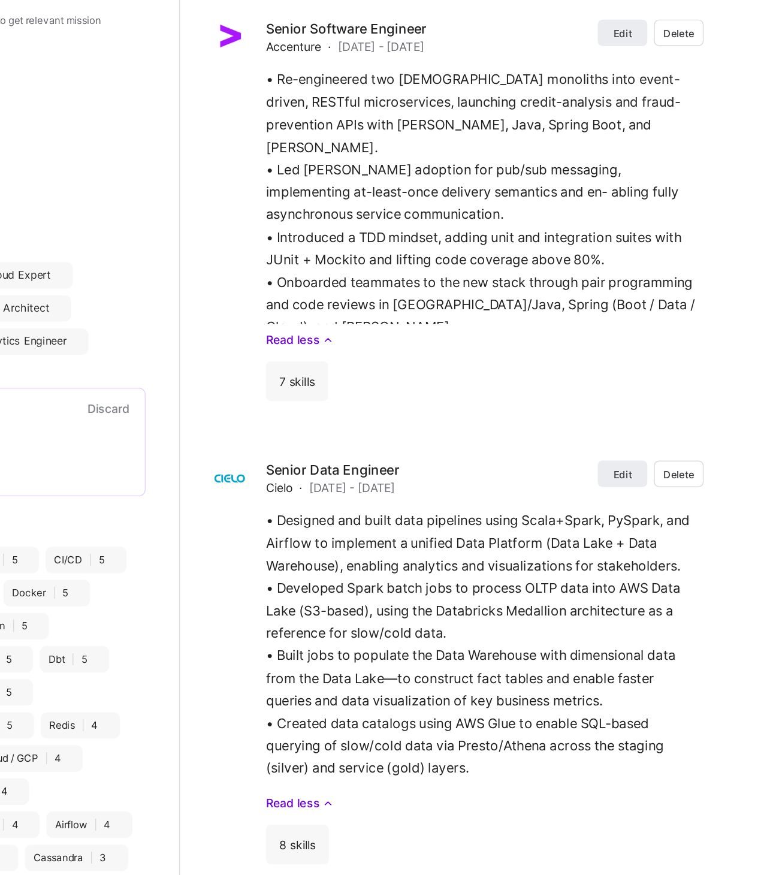
scroll to position [58, 0]
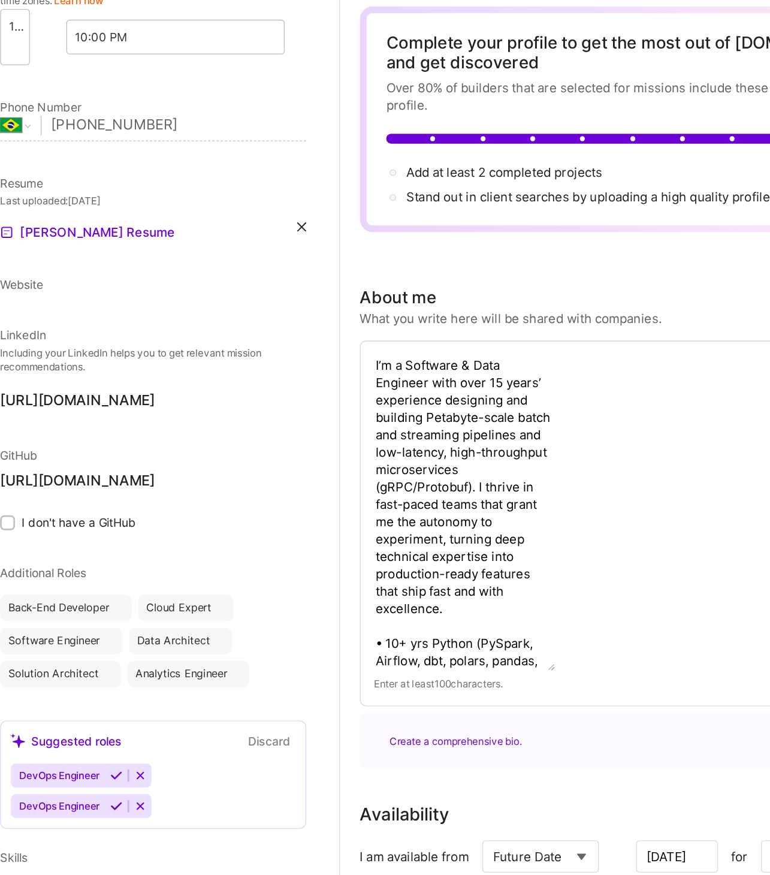
select select "BR"
select select "Future Date"
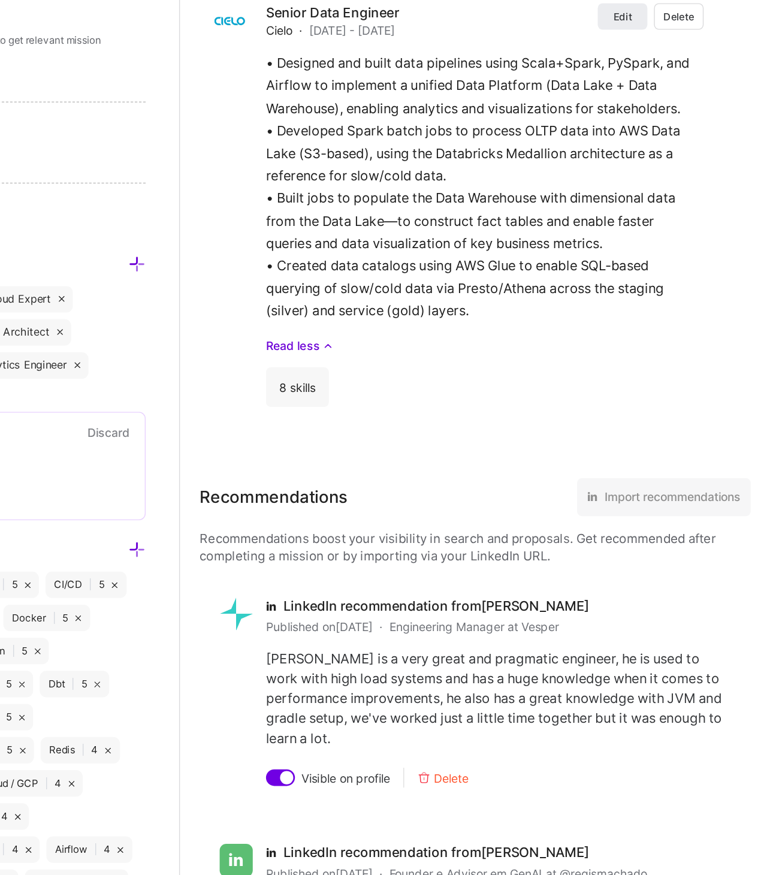
scroll to position [2250, 0]
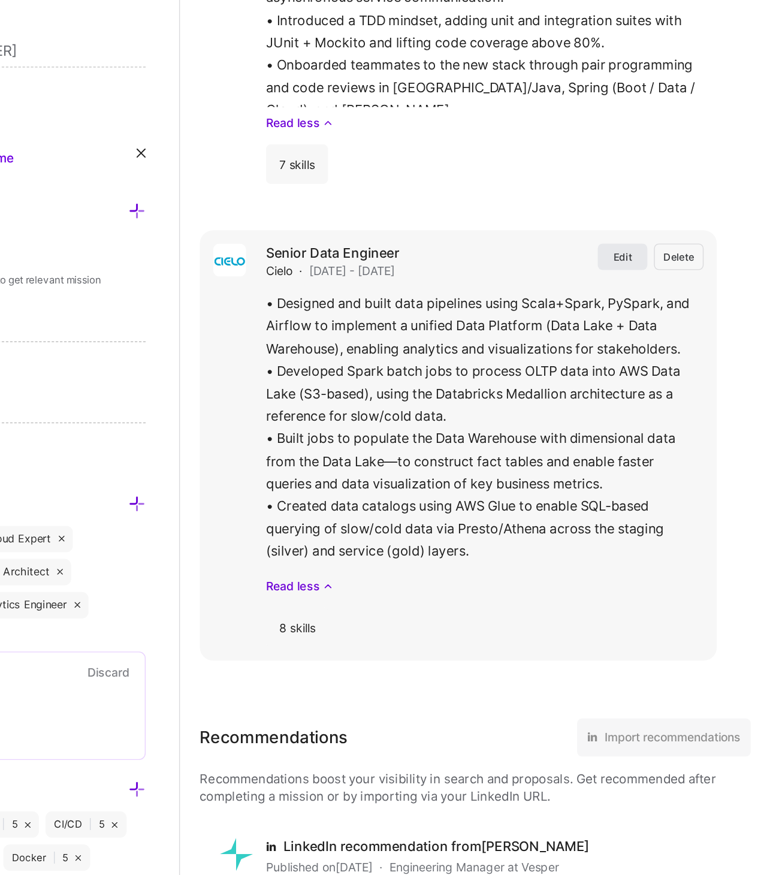
click at [663, 251] on span "Edit" at bounding box center [662, 254] width 13 height 10
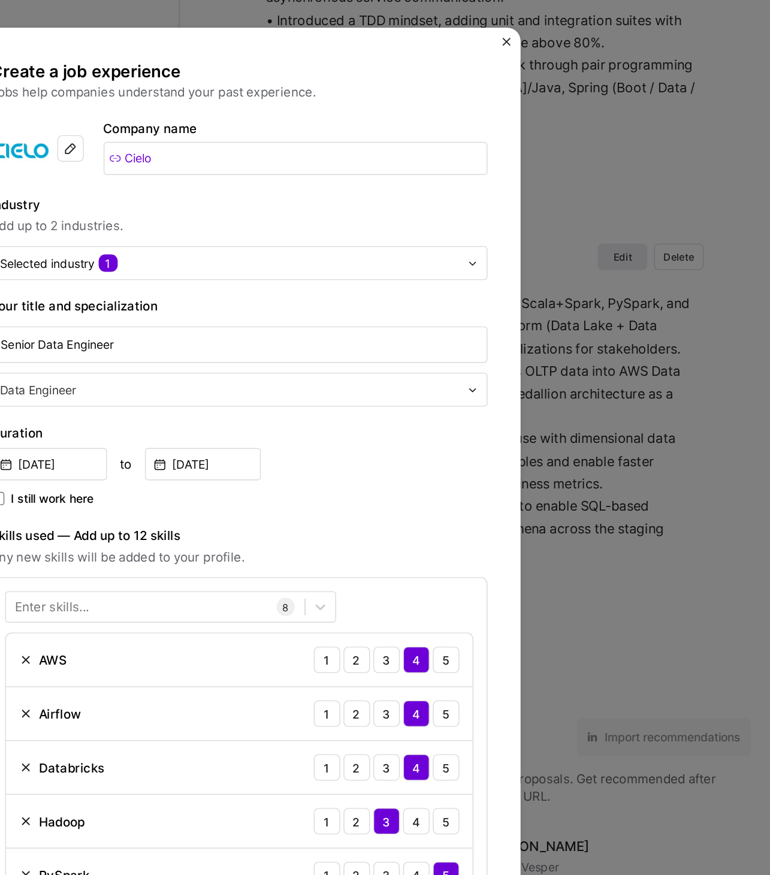
scroll to position [2, 0]
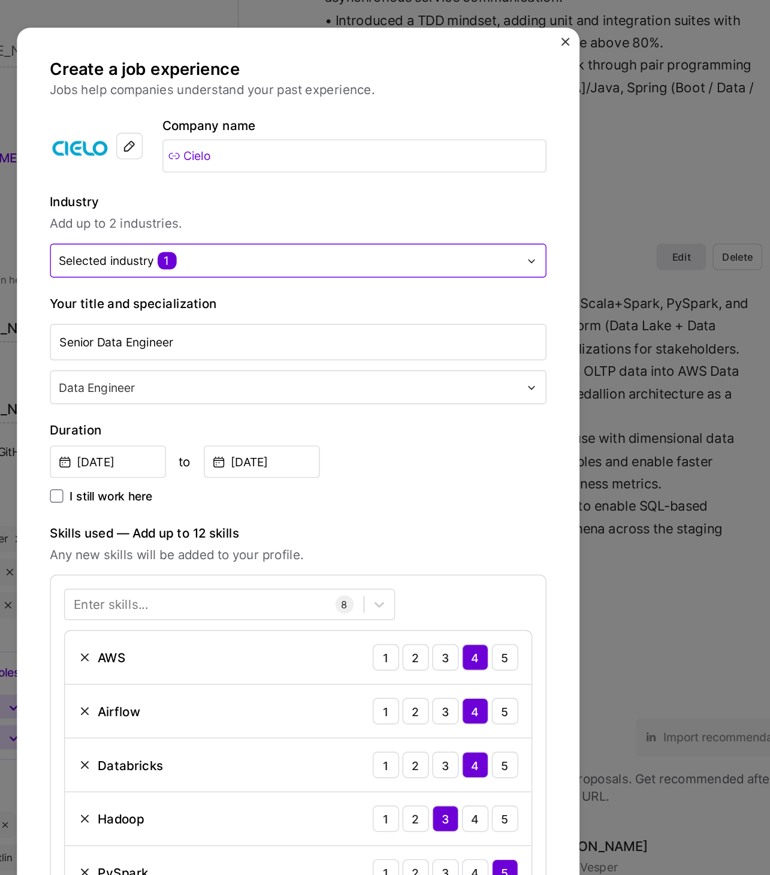
click at [412, 255] on input "text" at bounding box center [378, 256] width 332 height 13
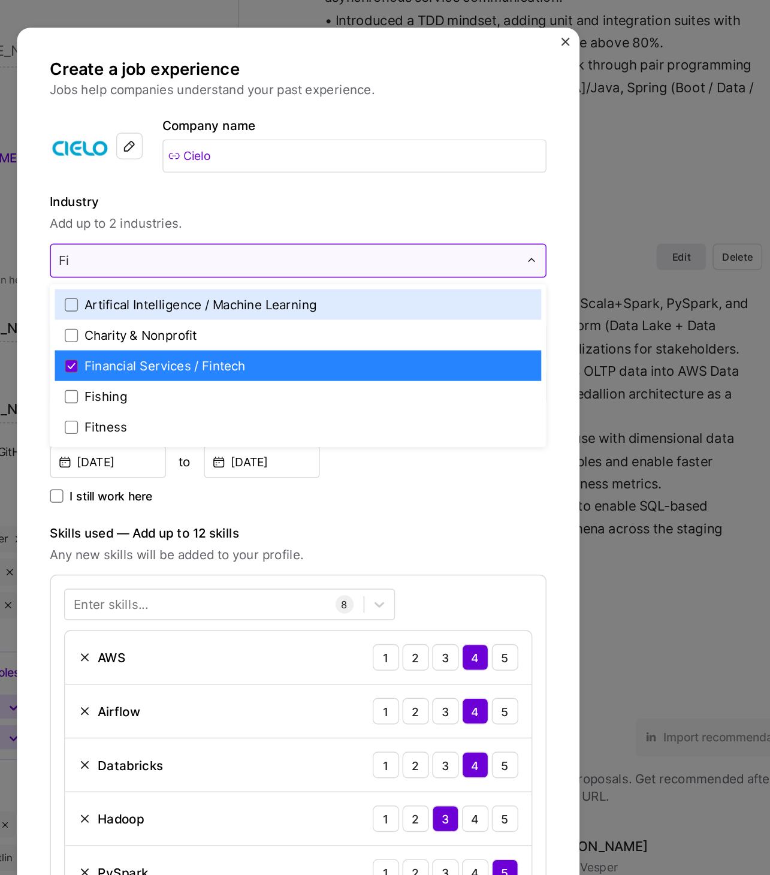
type input "Fin"
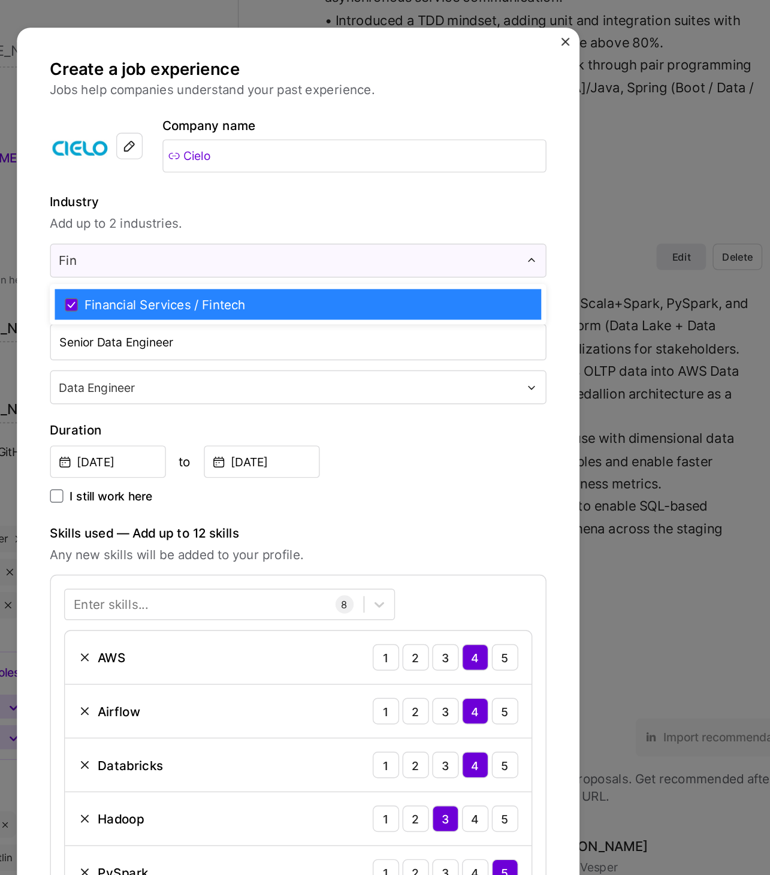
click at [322, 288] on div "Financial Services / Fintech" at bounding box center [289, 288] width 117 height 13
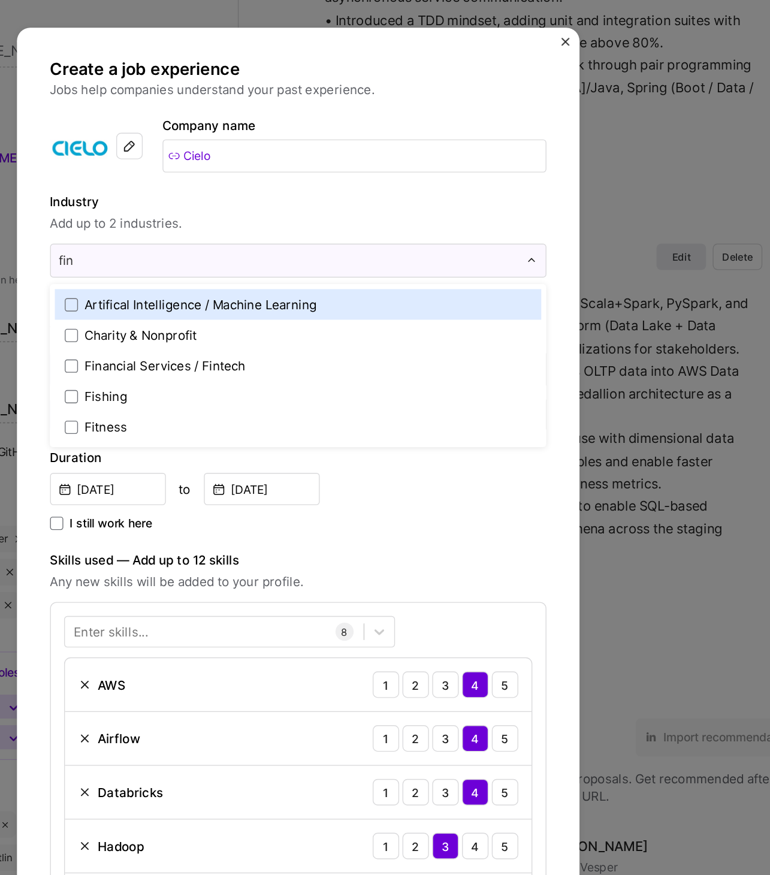
type input "fina"
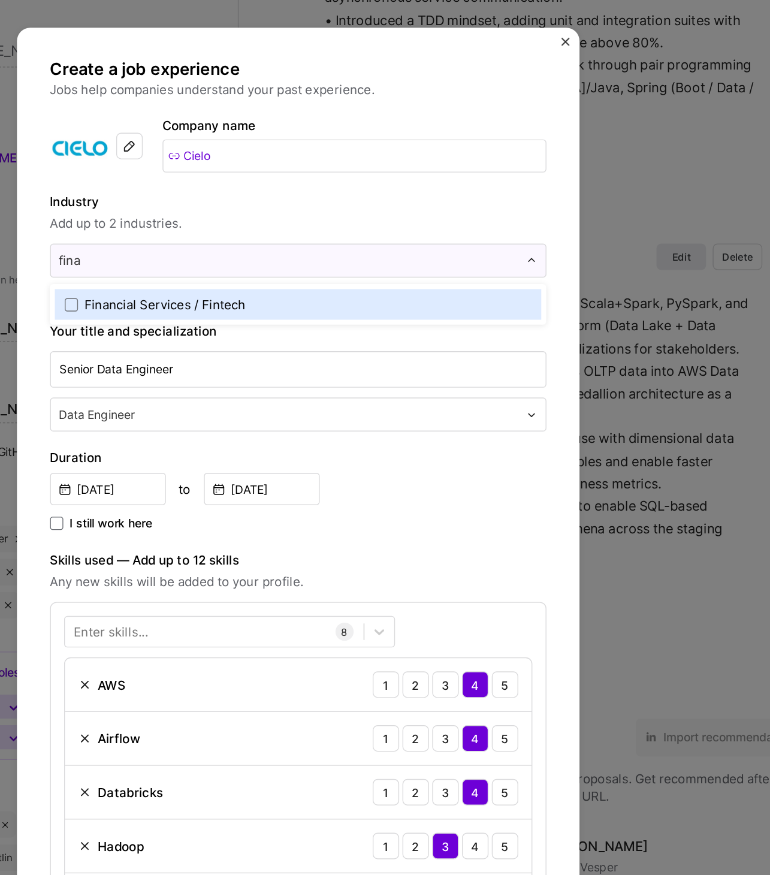
click at [308, 288] on div "Financial Services / Fintech" at bounding box center [289, 288] width 117 height 13
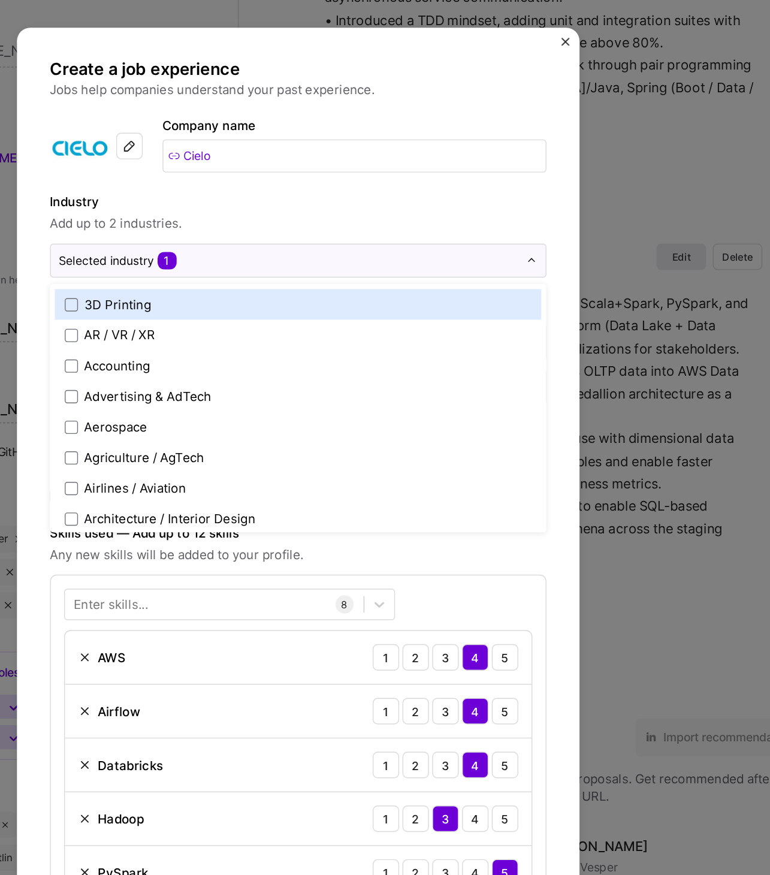
click at [378, 215] on label "Industry" at bounding box center [384, 214] width 359 height 14
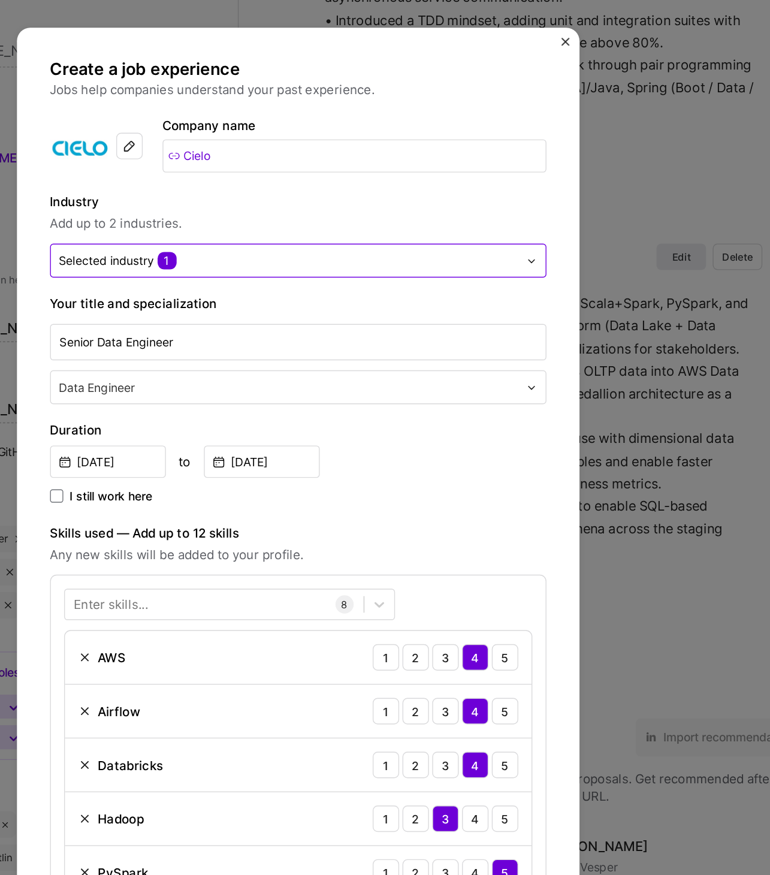
click at [373, 259] on input "text" at bounding box center [378, 256] width 332 height 13
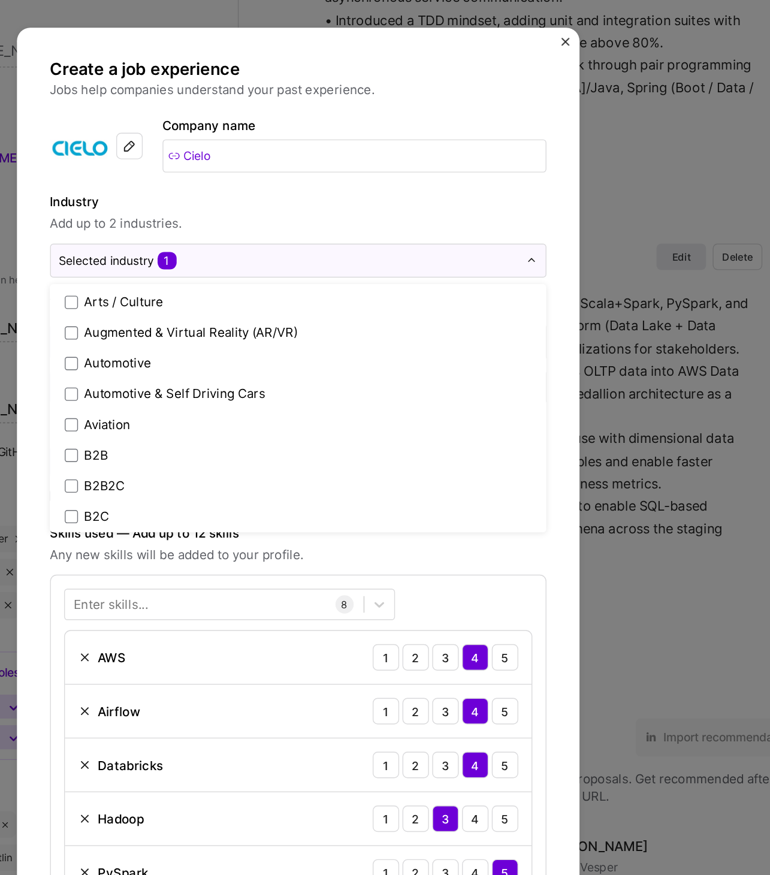
scroll to position [229, 0]
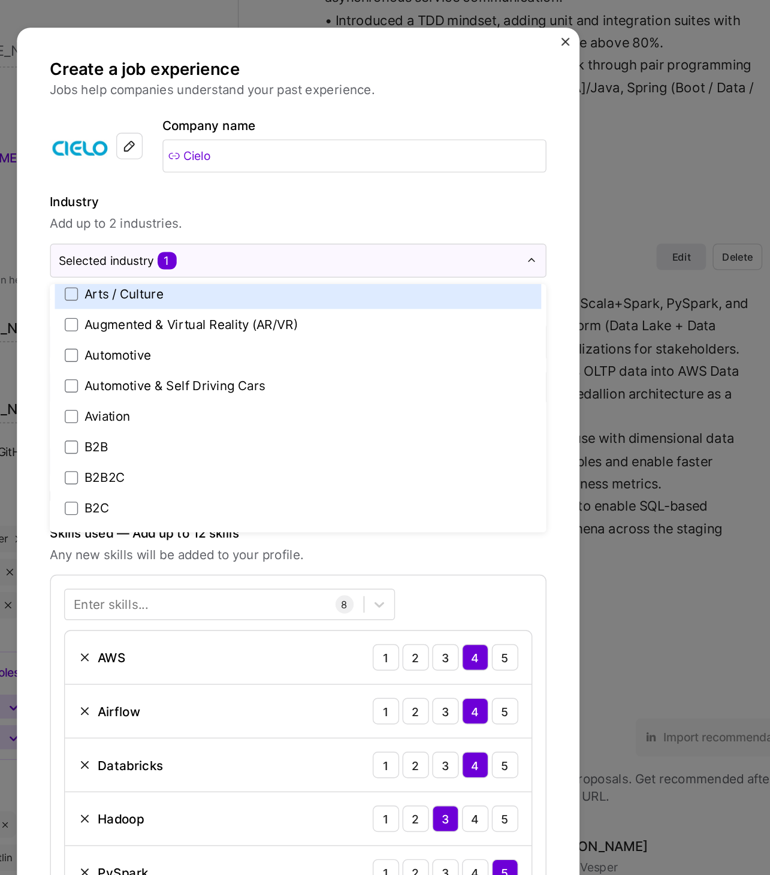
click at [388, 217] on label "Industry" at bounding box center [384, 214] width 359 height 14
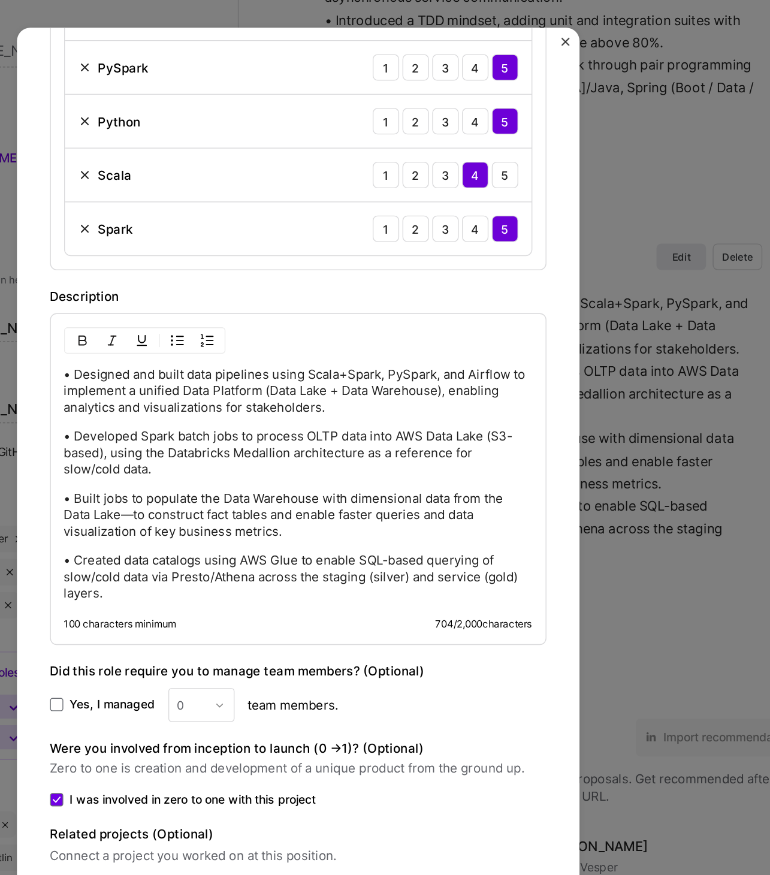
scroll to position [2250, 0]
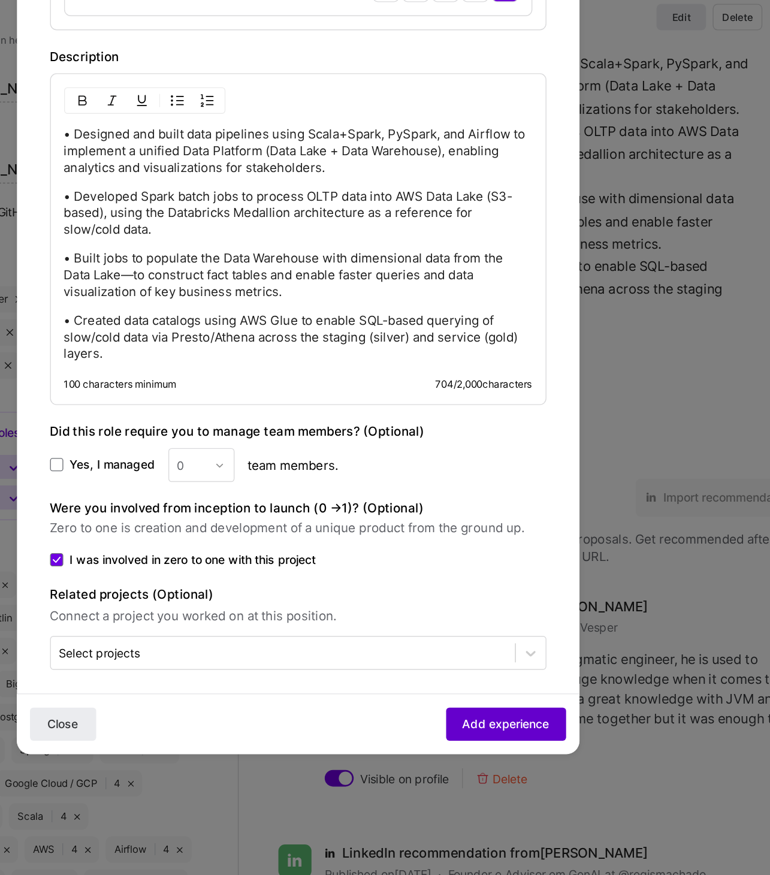
click at [543, 699] on span "Add experience" at bounding box center [535, 766] width 63 height 12
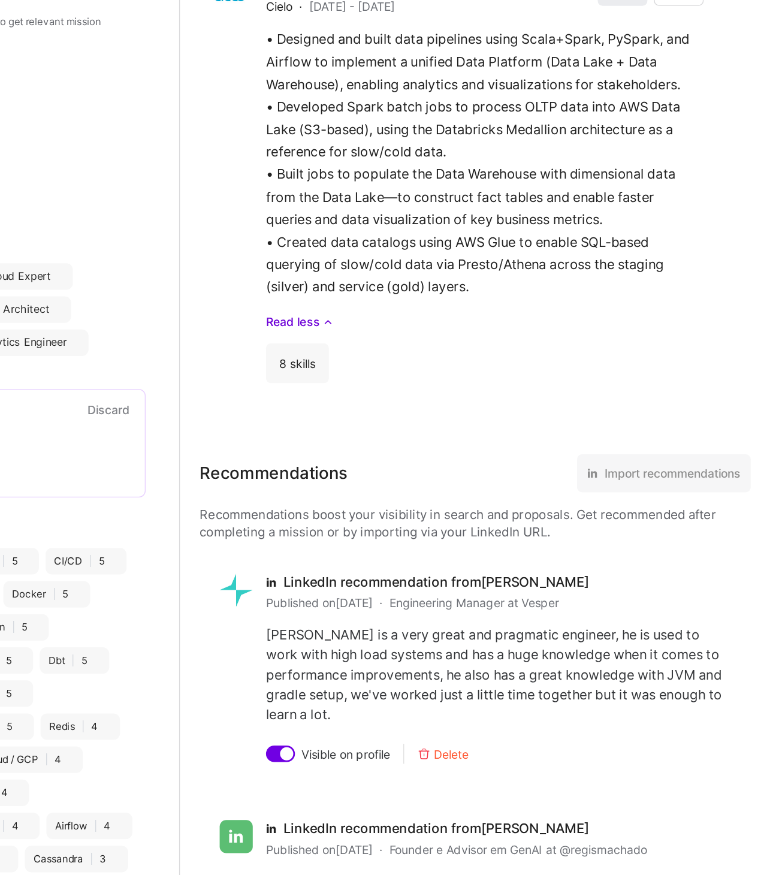
scroll to position [0, 0]
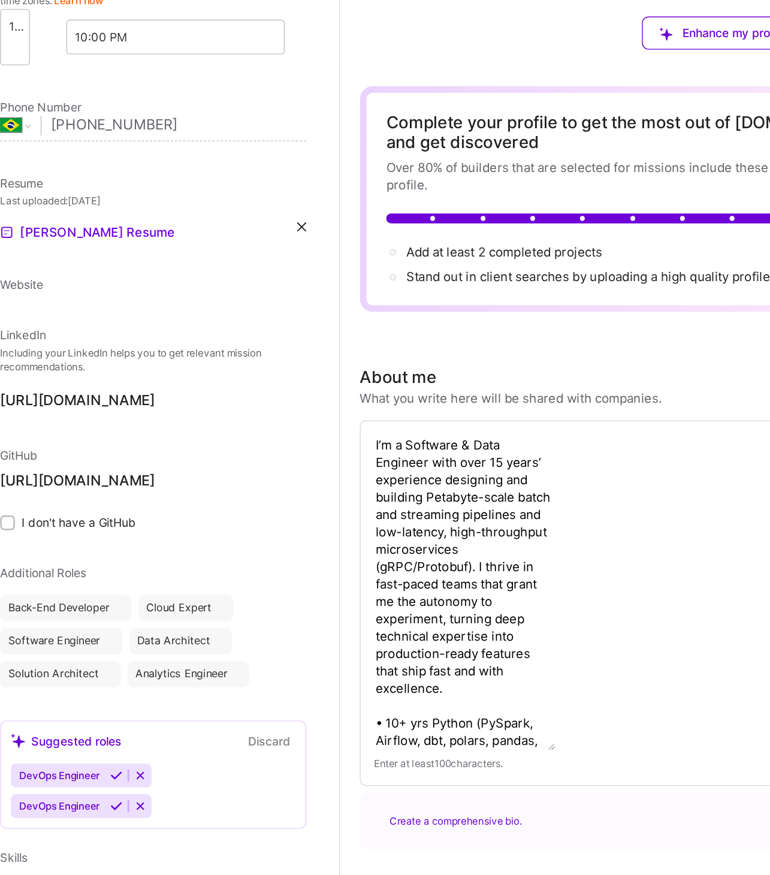
select select "BR"
select select "Future Date"
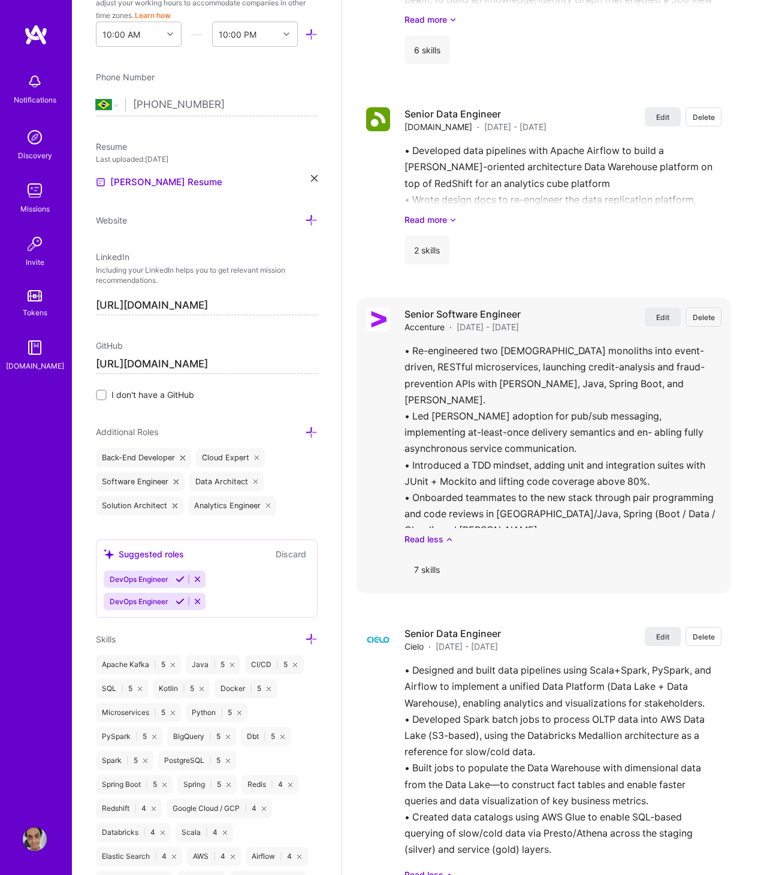
scroll to position [1873, 0]
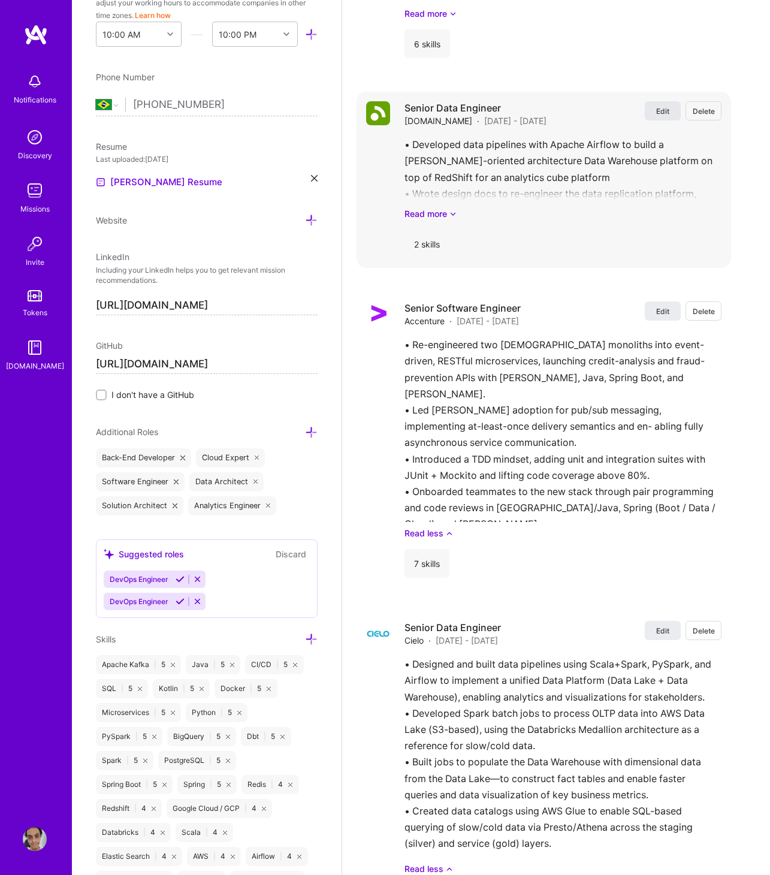
click at [656, 106] on span "Edit" at bounding box center [662, 111] width 13 height 10
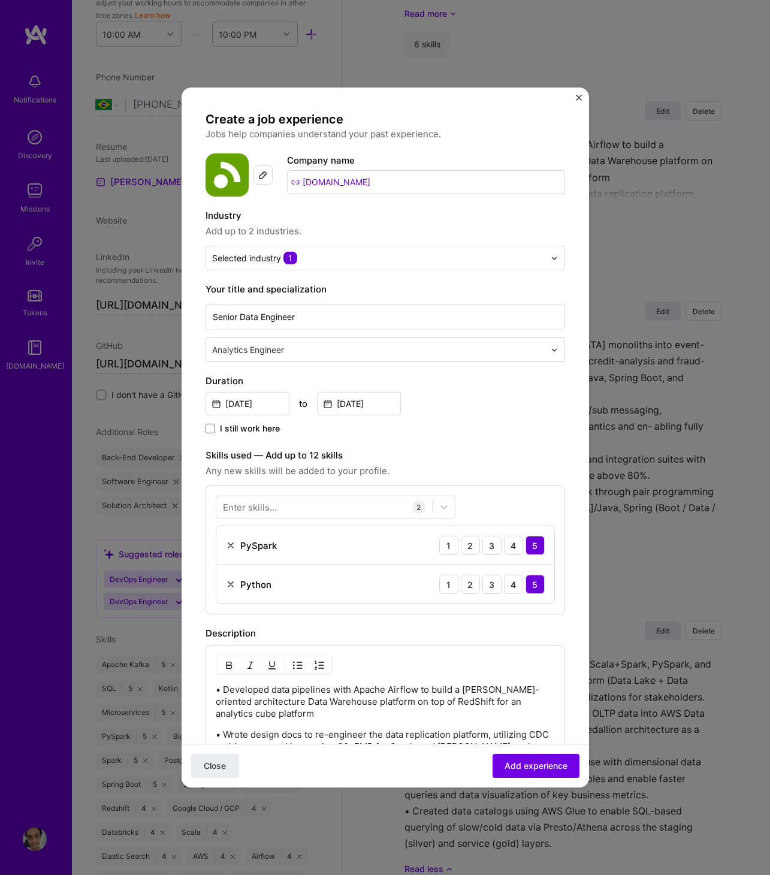
click at [275, 699] on p "• Developed data pipelines with Apache Airflow to build a Kimball-oriented arch…" at bounding box center [385, 701] width 339 height 36
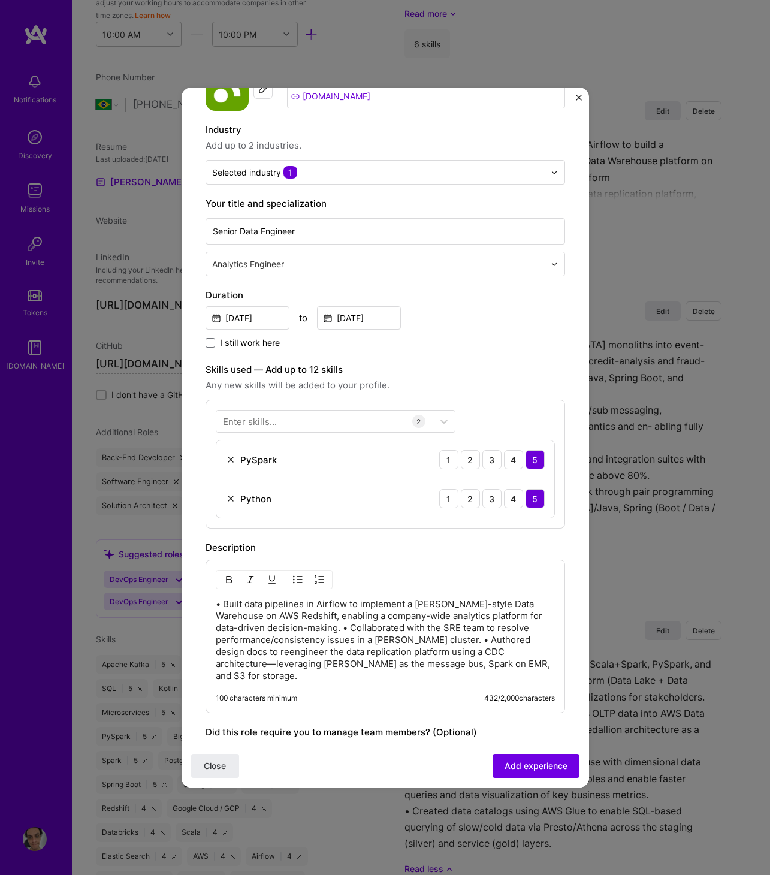
scroll to position [114, 0]
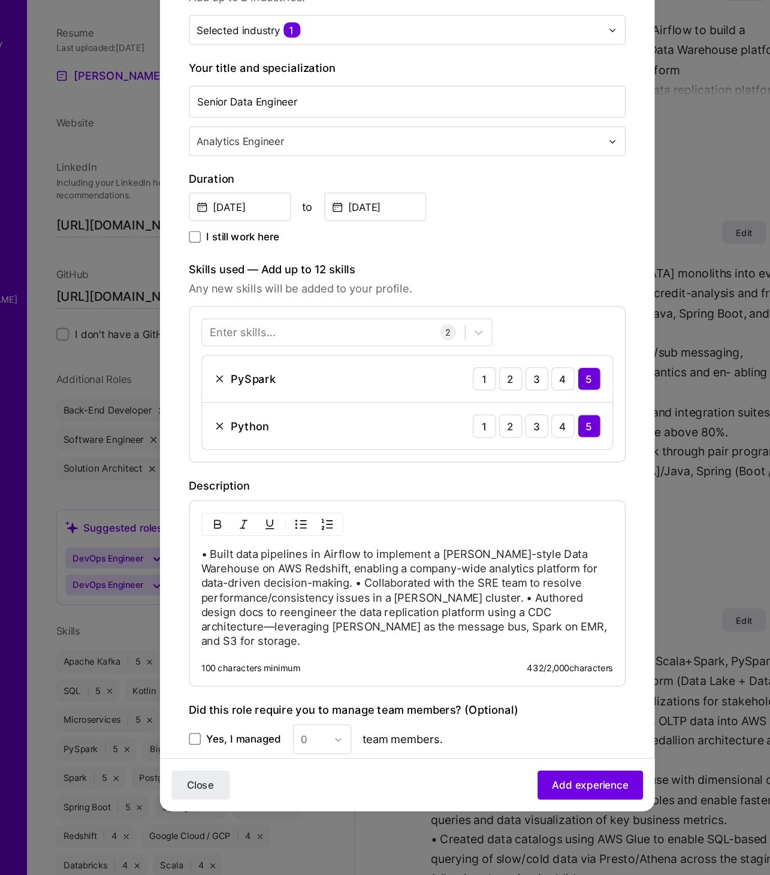
click at [293, 603] on p "• Built data pipelines in Airflow to implement a Kimball-style Data Warehouse o…" at bounding box center [385, 612] width 339 height 84
click at [293, 595] on p "• Built data pipelines in Airflow to implement a Kimball-style Data Warehouse o…" at bounding box center [385, 612] width 339 height 84
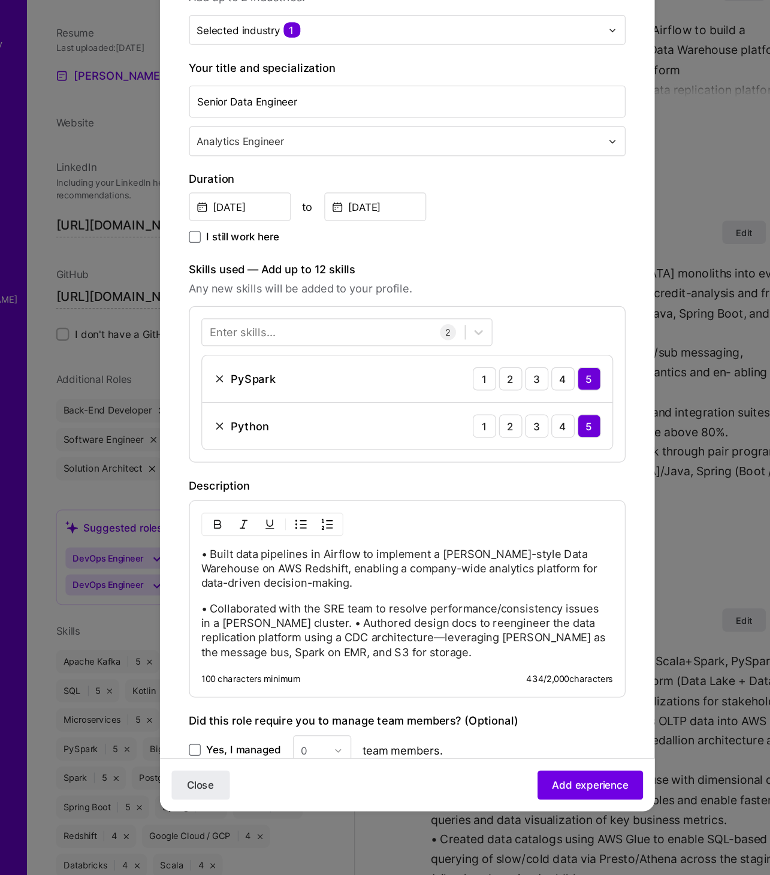
drag, startPoint x: 317, startPoint y: 629, endPoint x: 340, endPoint y: 612, distance: 28.3
click at [317, 629] on p "• Collaborated with the SRE team to resolve performance/consistency issues in a…" at bounding box center [385, 639] width 339 height 48
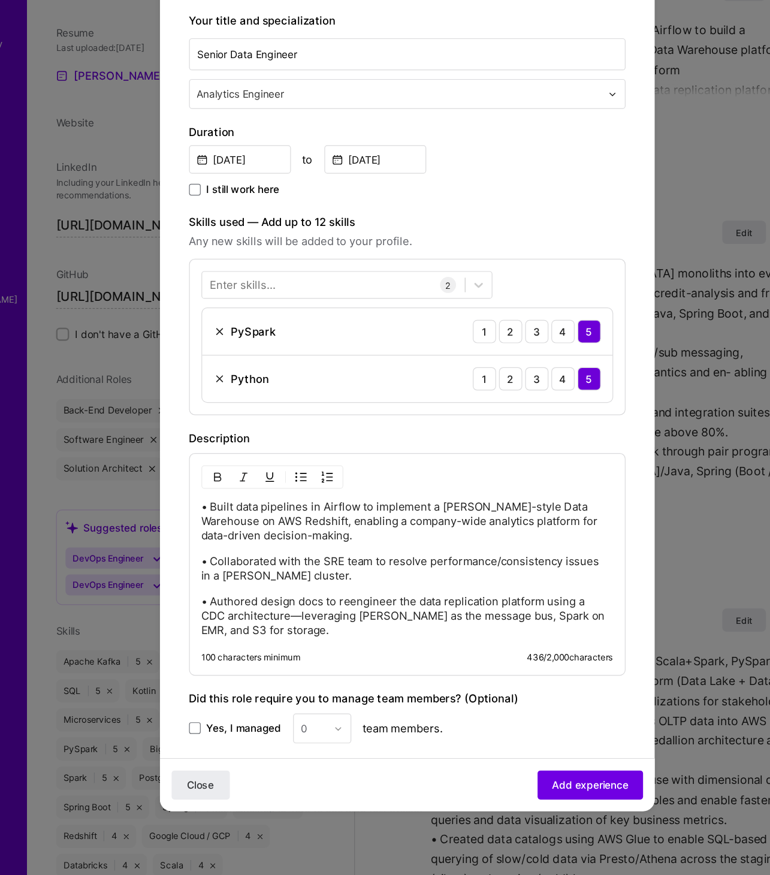
scroll to position [150, 0]
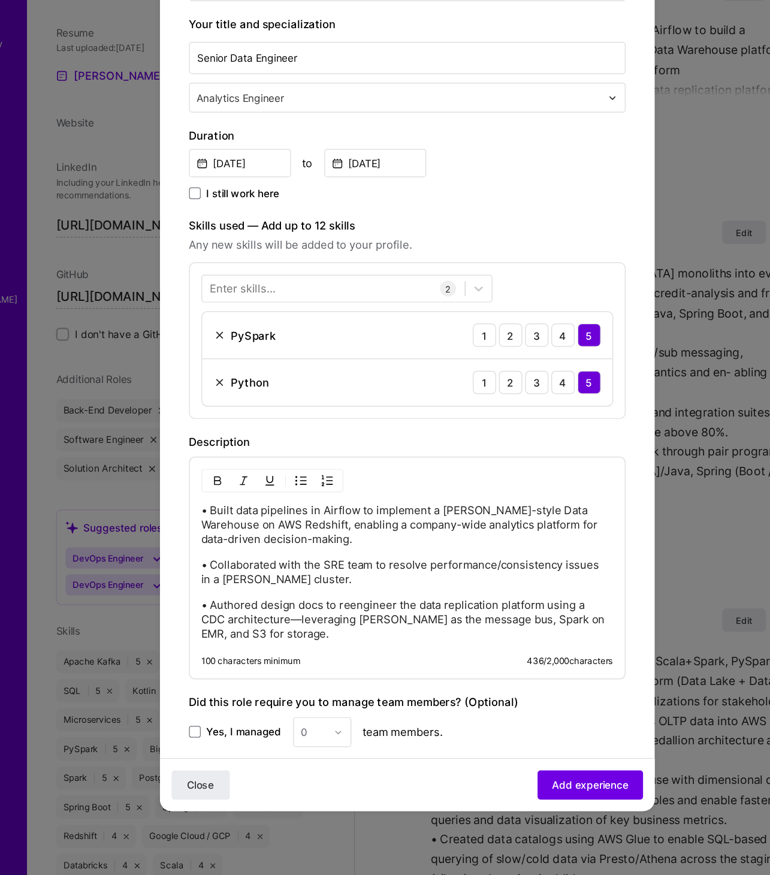
click at [232, 392] on img at bounding box center [231, 396] width 10 height 10
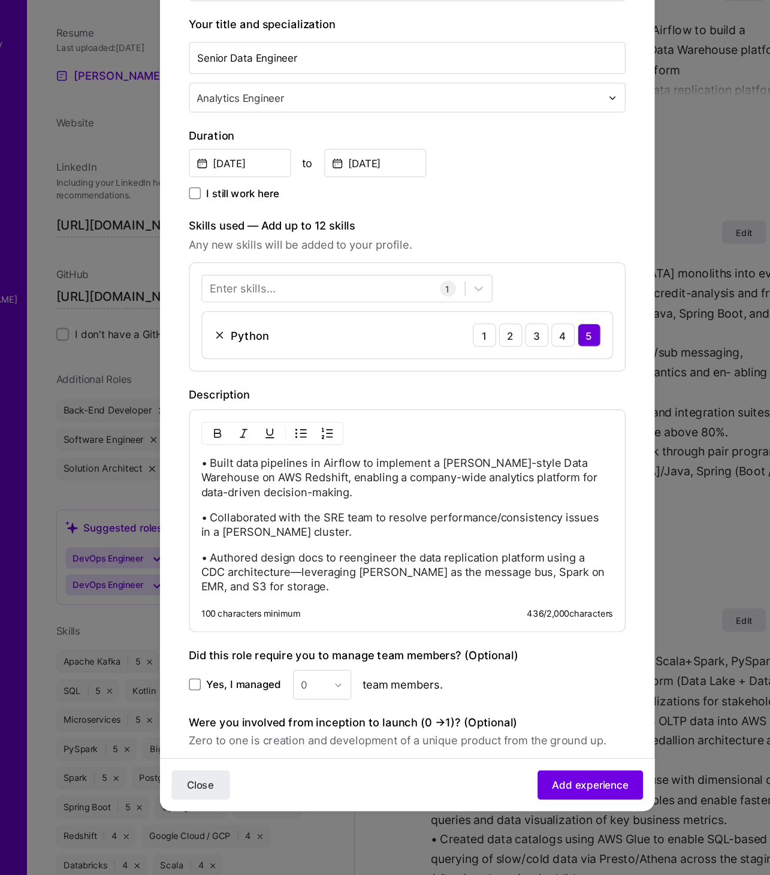
click at [243, 356] on div "Enter skills..." at bounding box center [250, 357] width 54 height 13
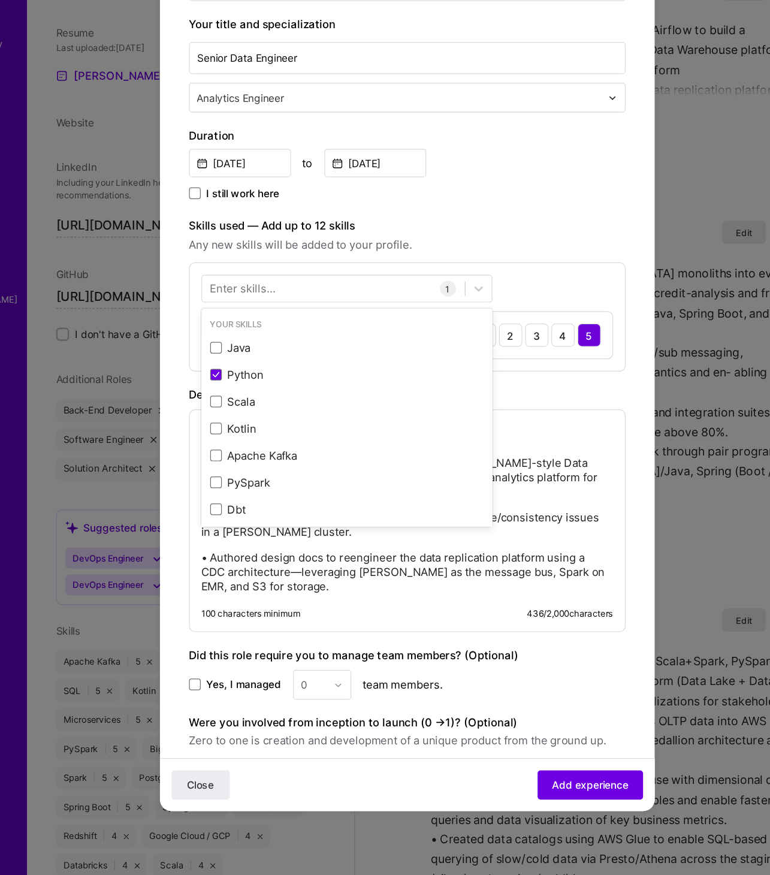
click at [244, 361] on div "Enter skills..." at bounding box center [250, 357] width 54 height 13
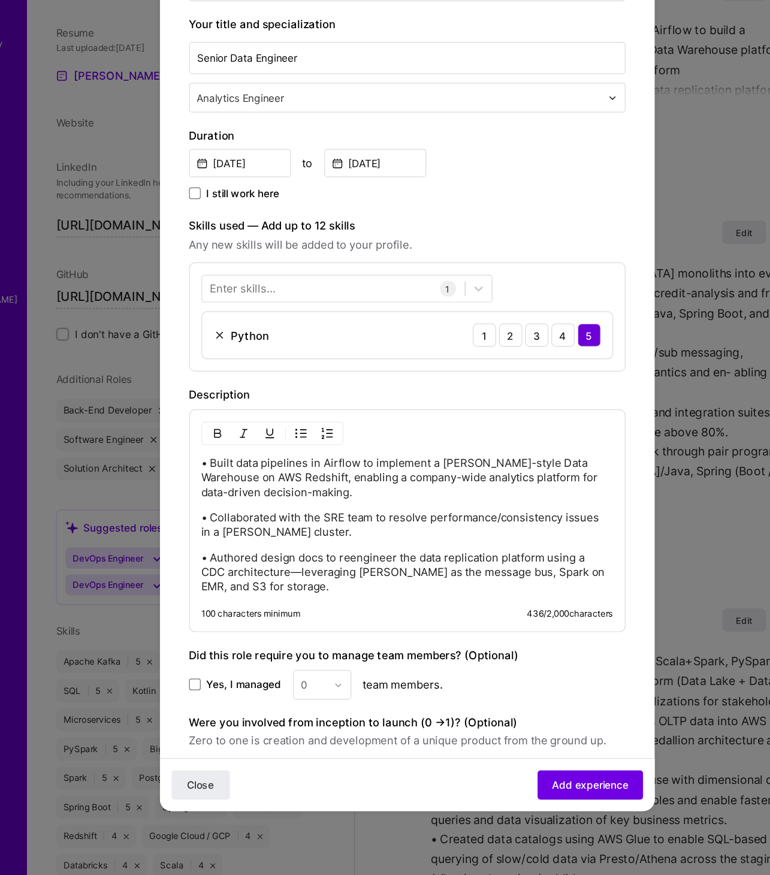
click at [251, 355] on div "Enter skills..." at bounding box center [250, 357] width 54 height 13
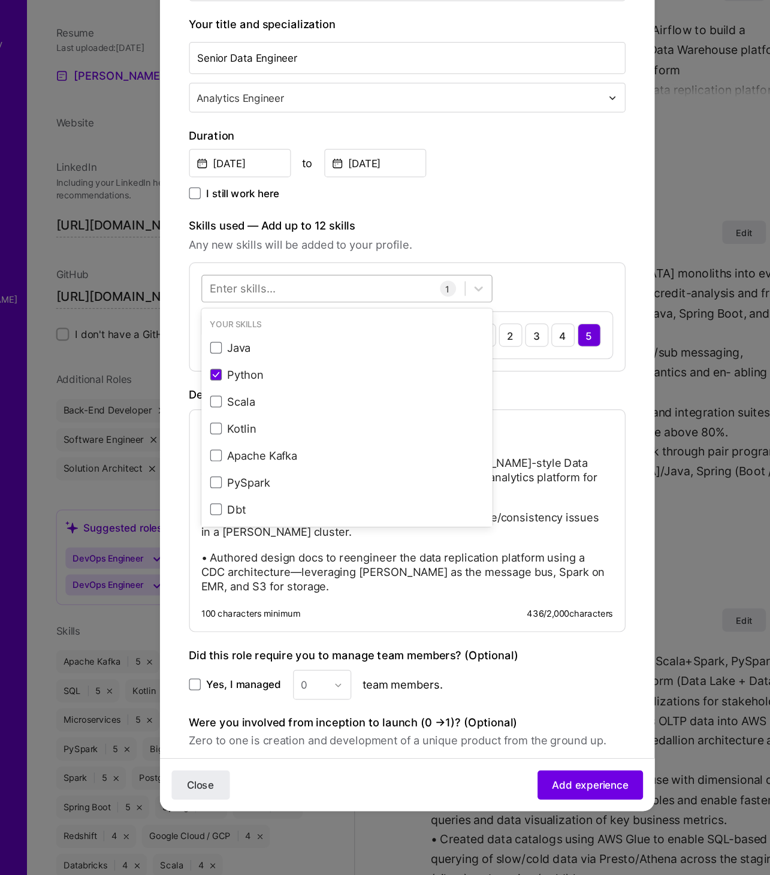
click at [353, 353] on div at bounding box center [324, 357] width 216 height 20
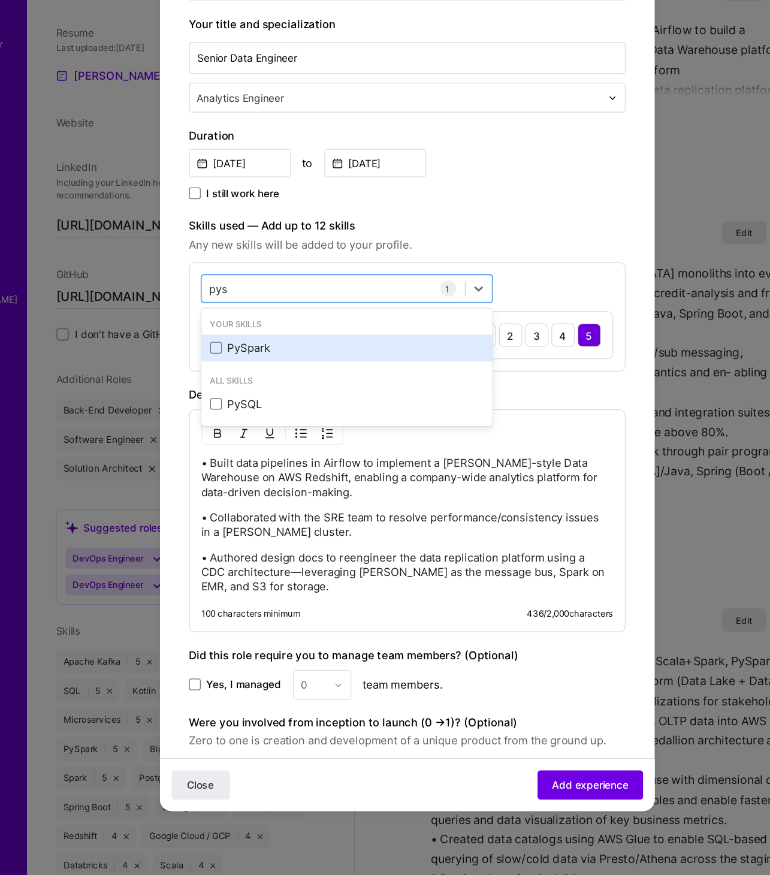
click at [287, 406] on div "PySpark" at bounding box center [335, 406] width 225 height 13
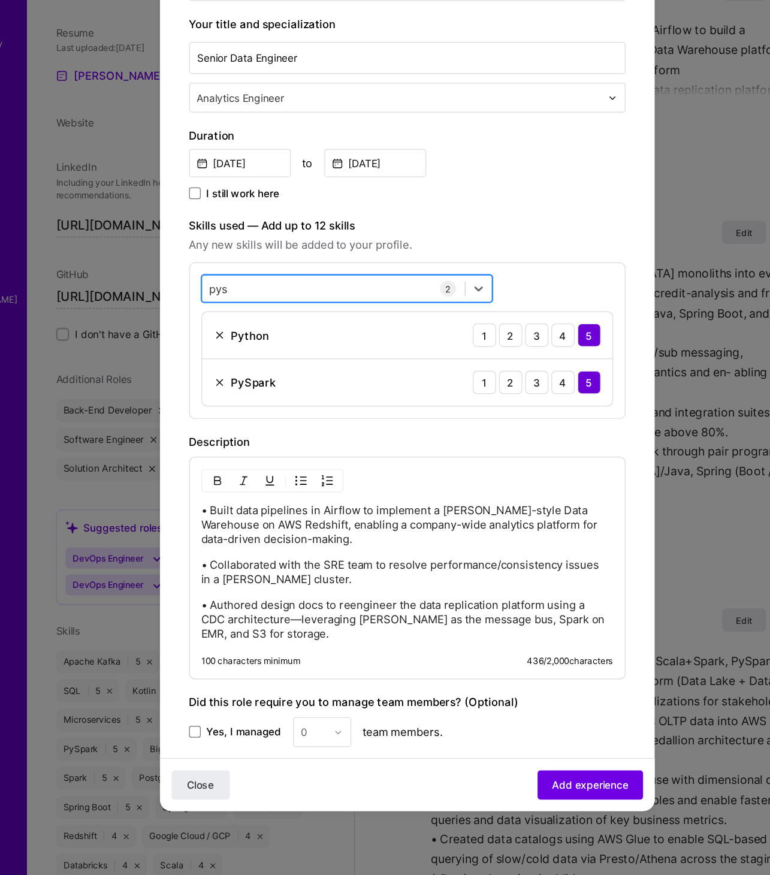
click at [311, 347] on div "pys pys" at bounding box center [324, 357] width 216 height 20
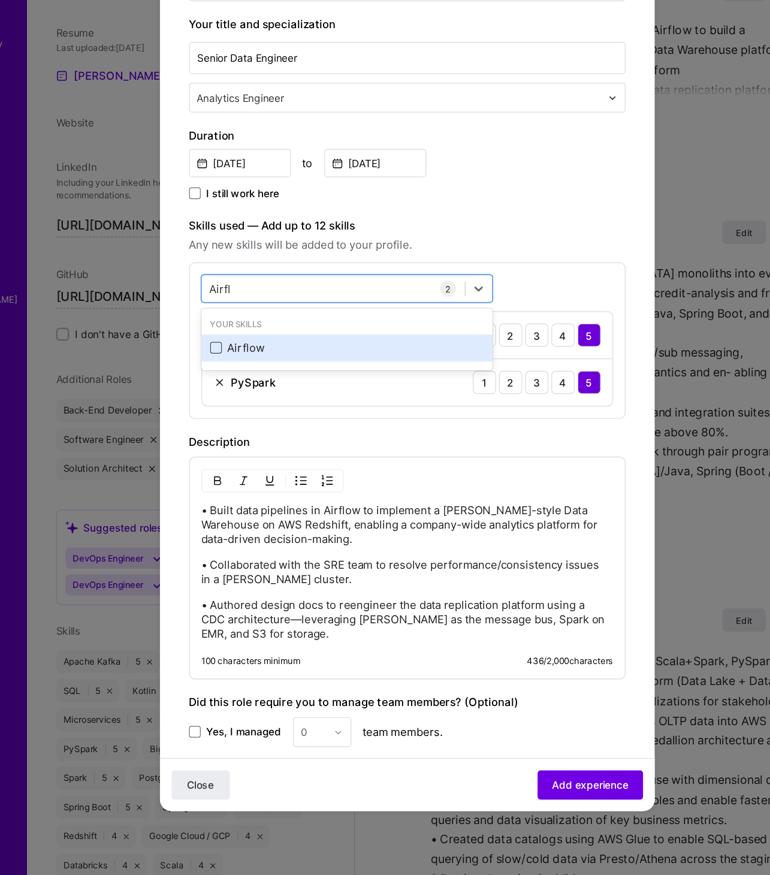
click at [228, 406] on span at bounding box center [228, 406] width 10 height 10
click at [0, 0] on input "checkbox" at bounding box center [0, 0] width 0 height 0
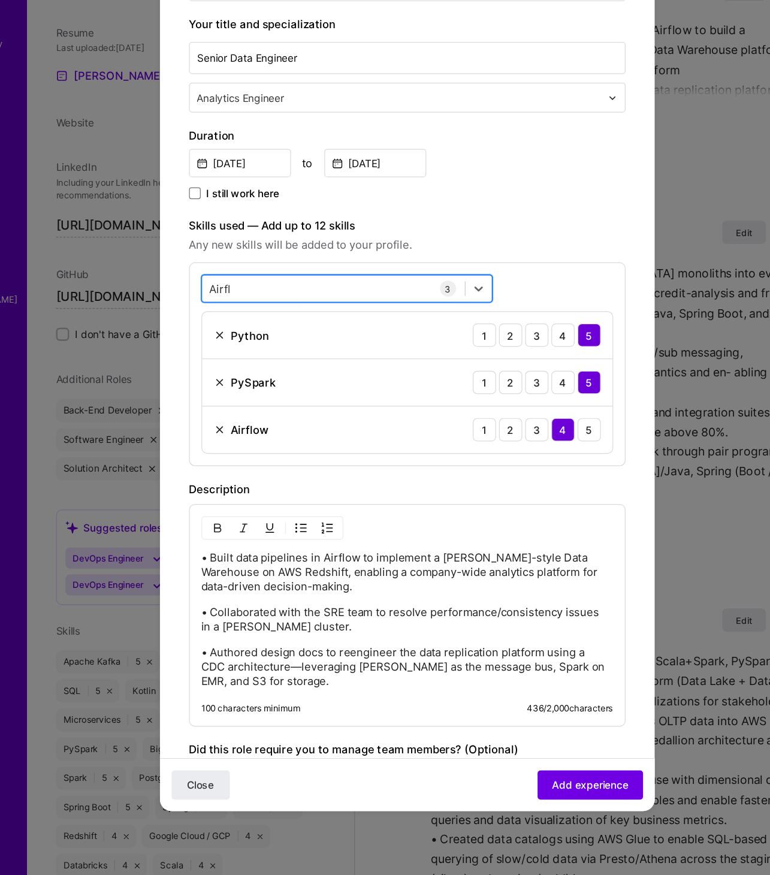
click at [319, 354] on div "Airfl Airfl" at bounding box center [324, 357] width 216 height 20
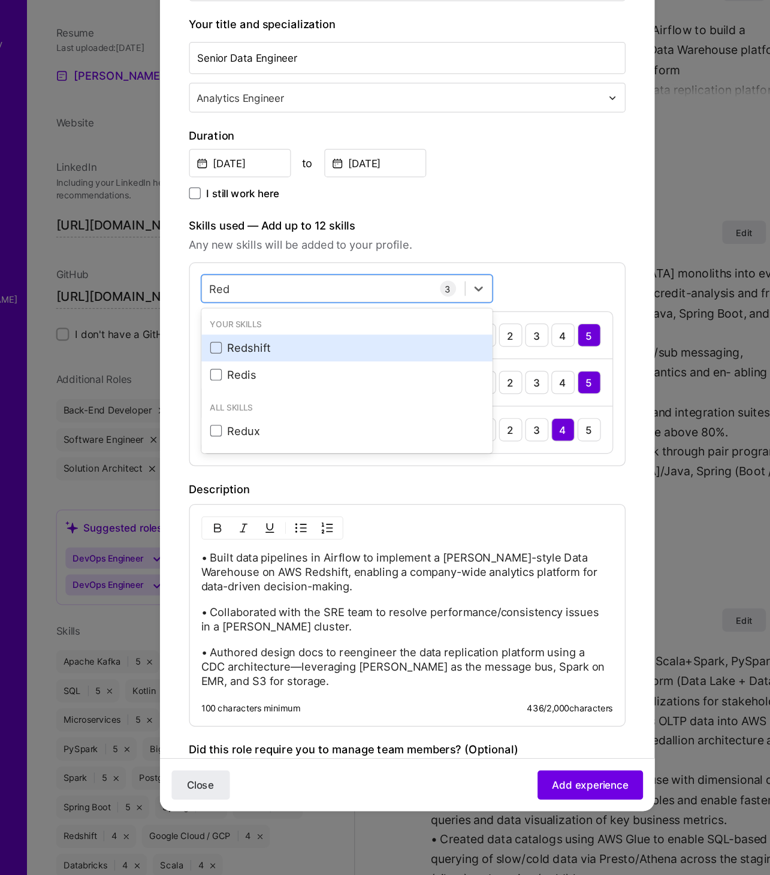
click at [232, 404] on div "Redshift" at bounding box center [335, 406] width 225 height 13
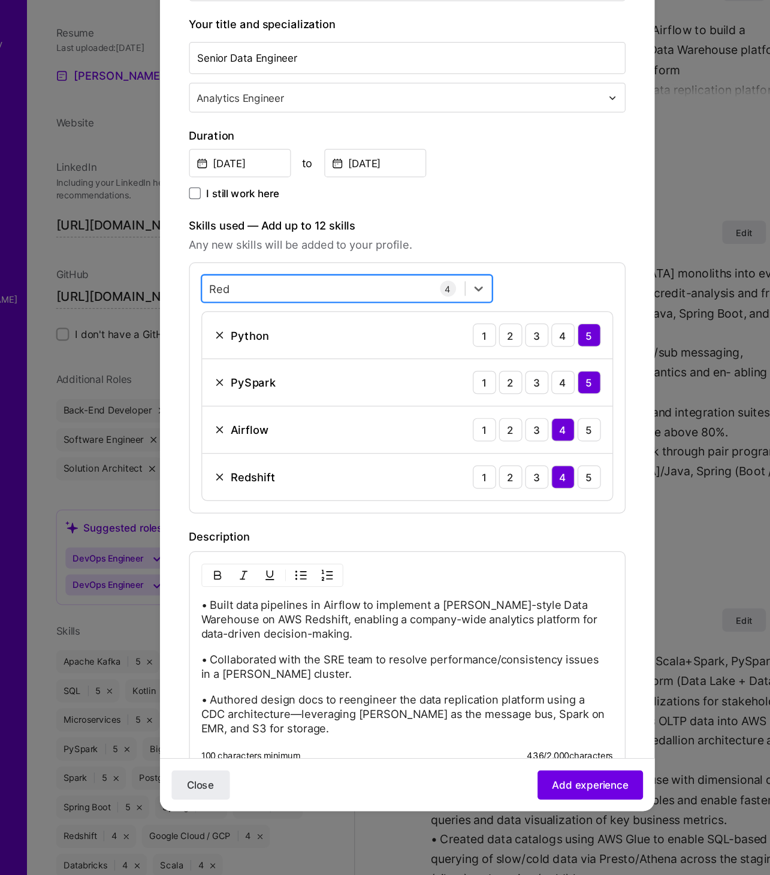
click at [322, 355] on div "Red Red" at bounding box center [324, 357] width 216 height 20
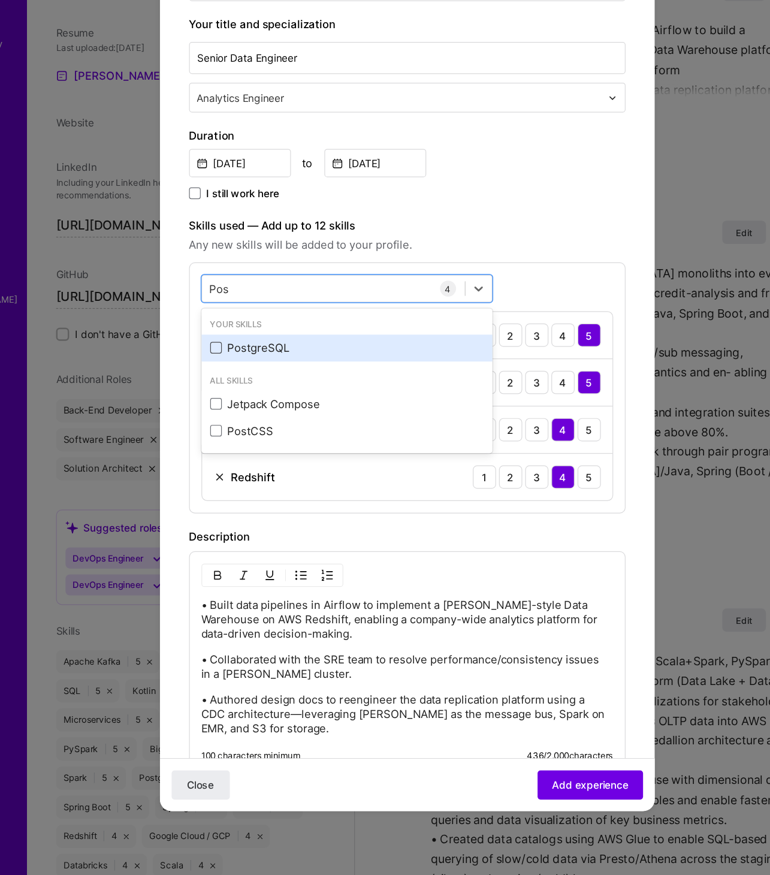
click at [229, 404] on span at bounding box center [228, 406] width 10 height 10
click at [0, 0] on input "checkbox" at bounding box center [0, 0] width 0 height 0
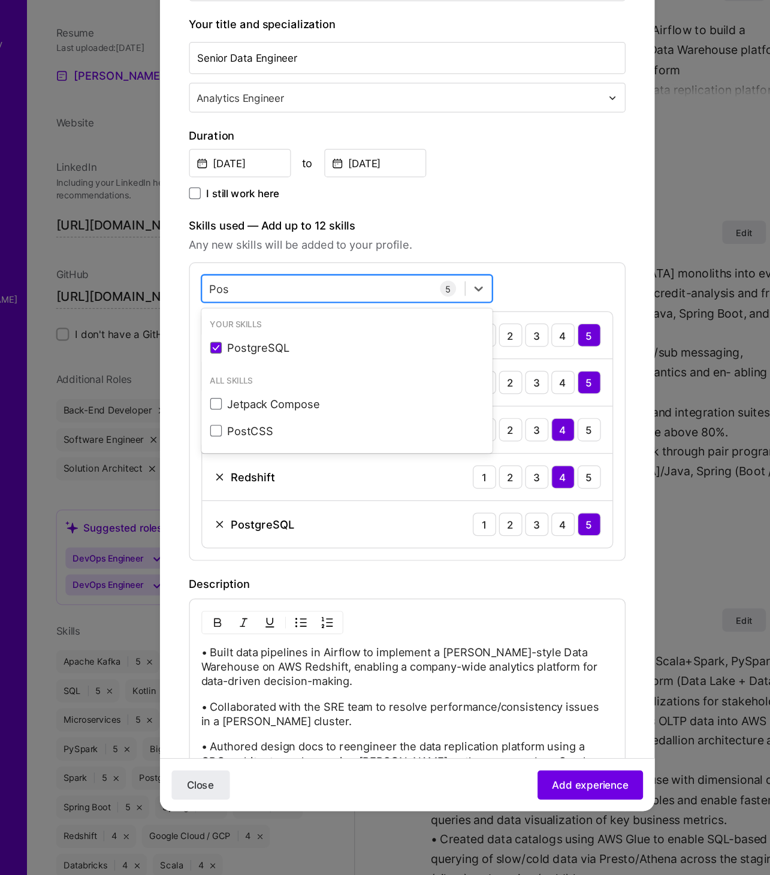
click at [262, 355] on div "Pos Pos" at bounding box center [324, 357] width 216 height 20
type input "P"
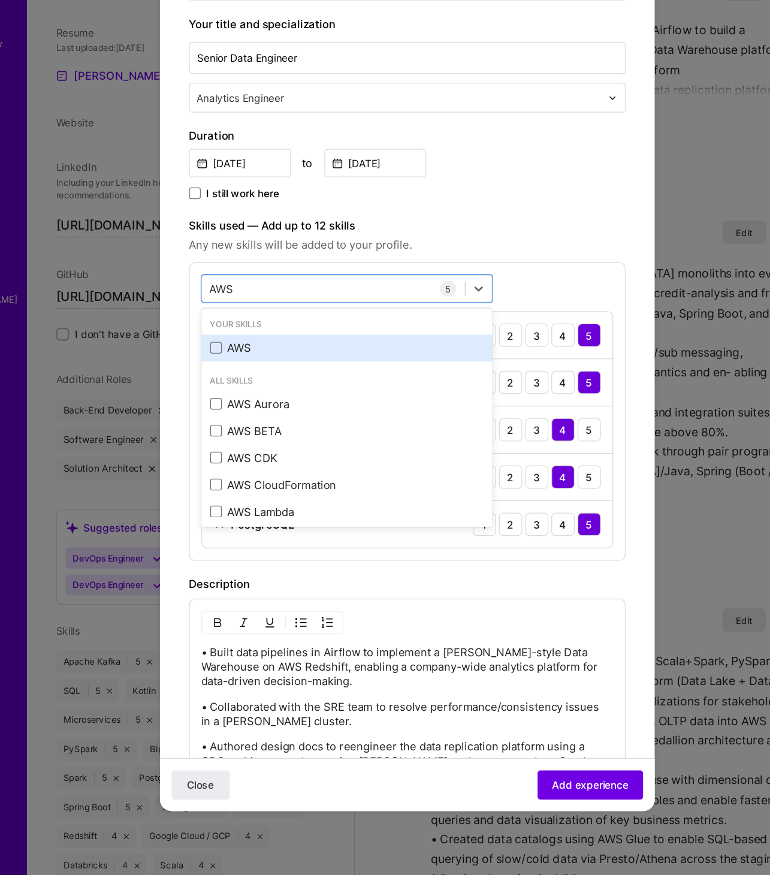
click at [228, 410] on div "AWS" at bounding box center [336, 406] width 240 height 22
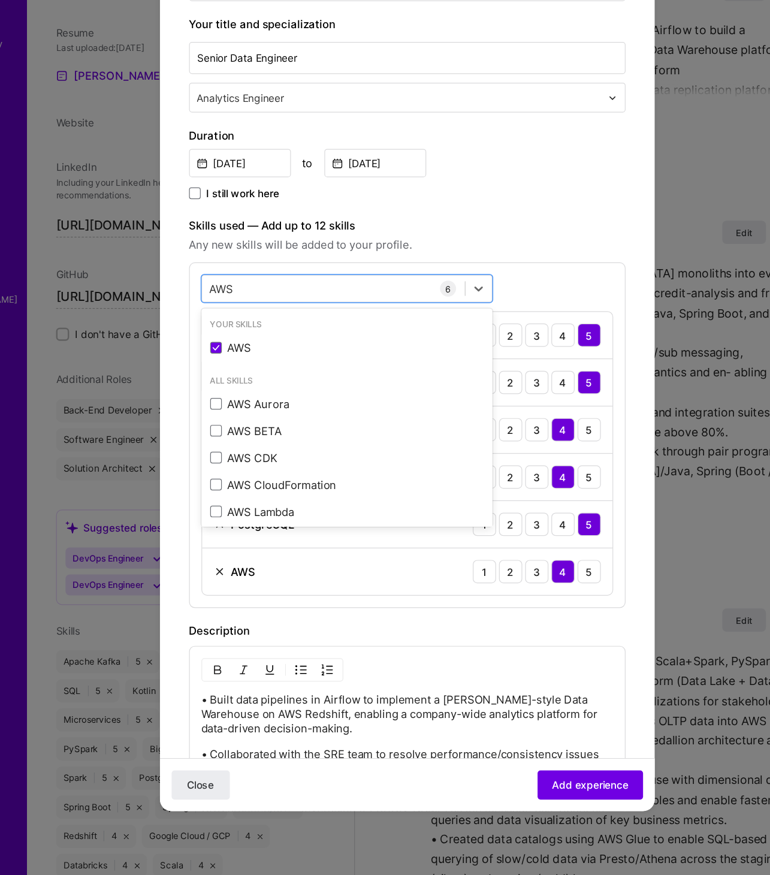
type input "AWS"
click at [367, 627] on div "Create a job experience Jobs help companies understand your past experience. Co…" at bounding box center [384, 494] width 359 height 1064
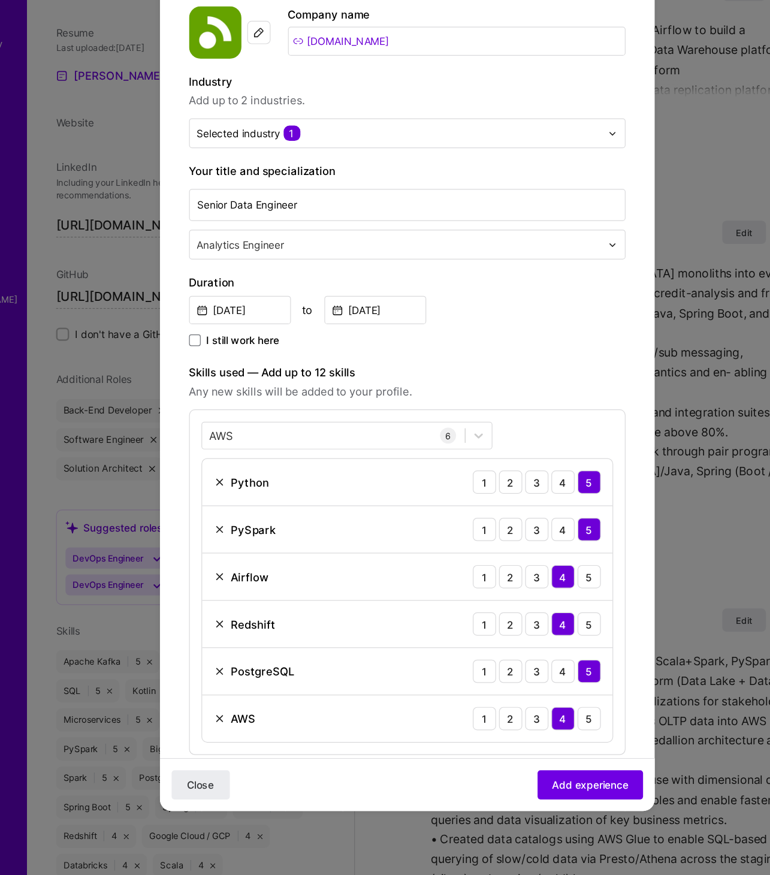
scroll to position [0, 0]
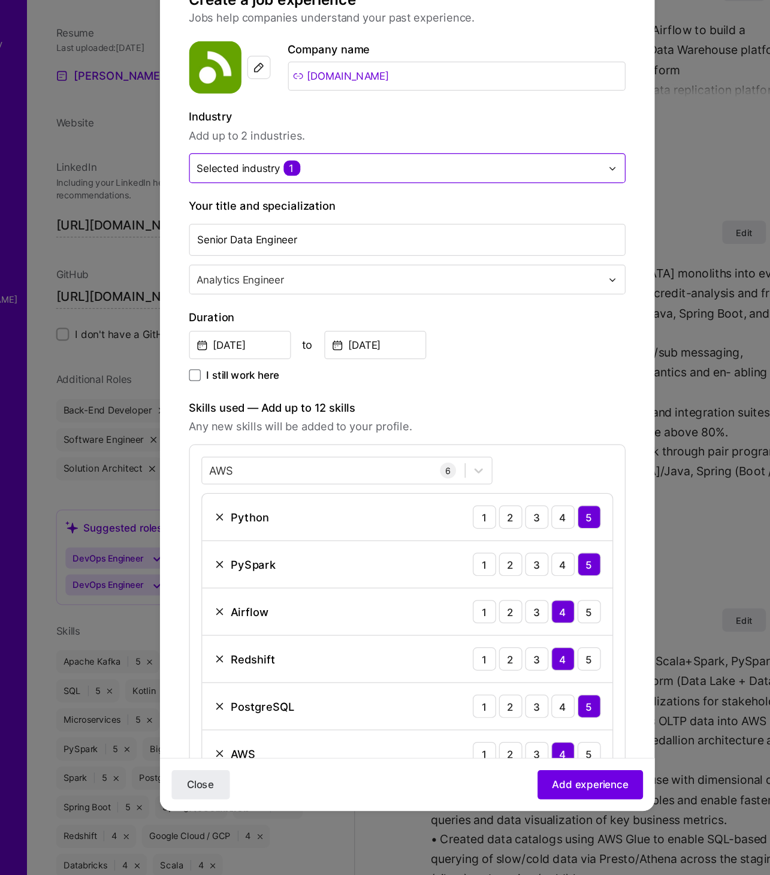
click at [352, 253] on input "text" at bounding box center [378, 258] width 332 height 13
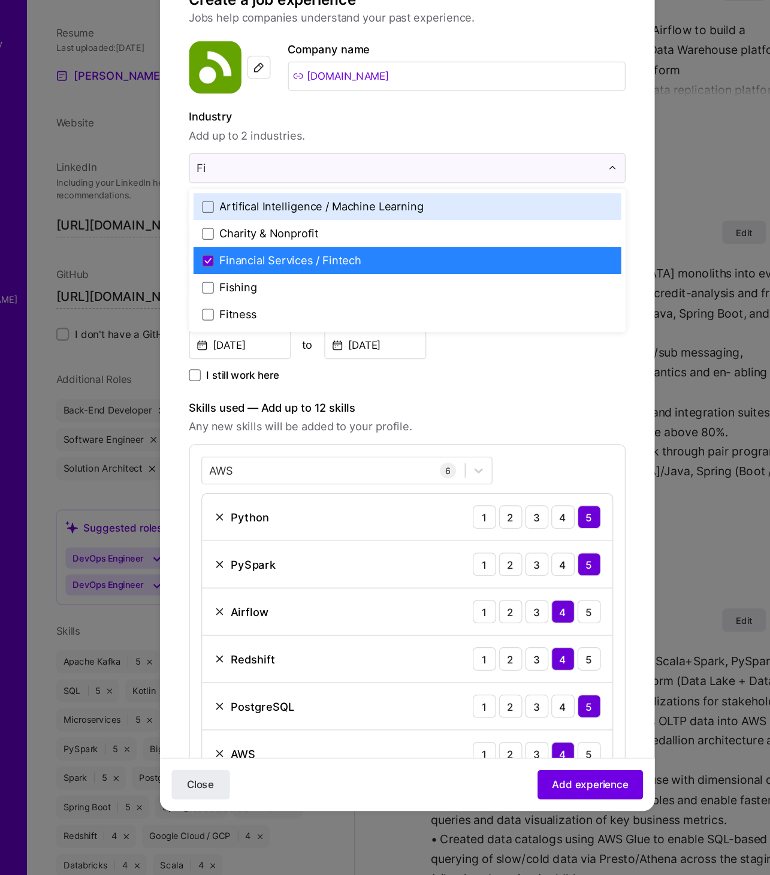
type input "Fi"
click at [449, 699] on div "Close Add experience" at bounding box center [384, 765] width 407 height 44
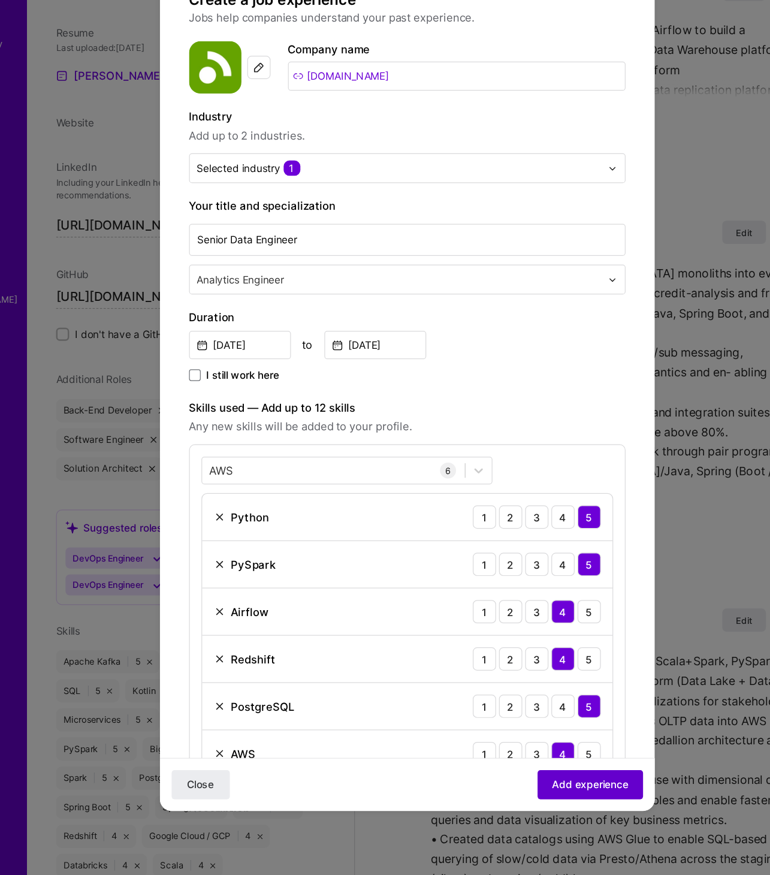
click at [530, 699] on span "Add experience" at bounding box center [535, 766] width 63 height 12
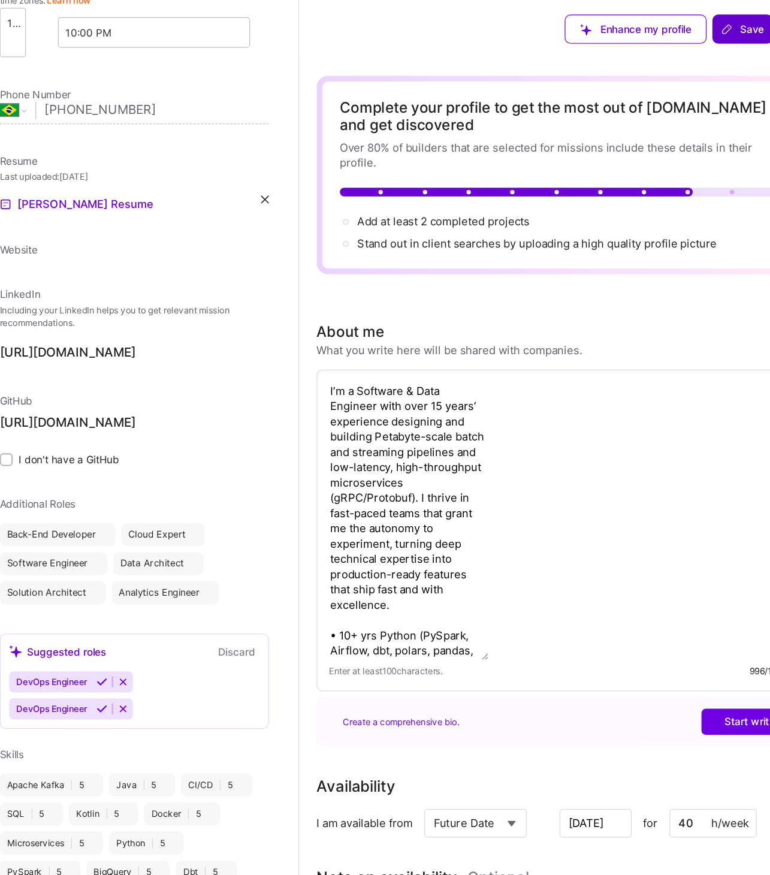
select select "BR"
select select "Future Date"
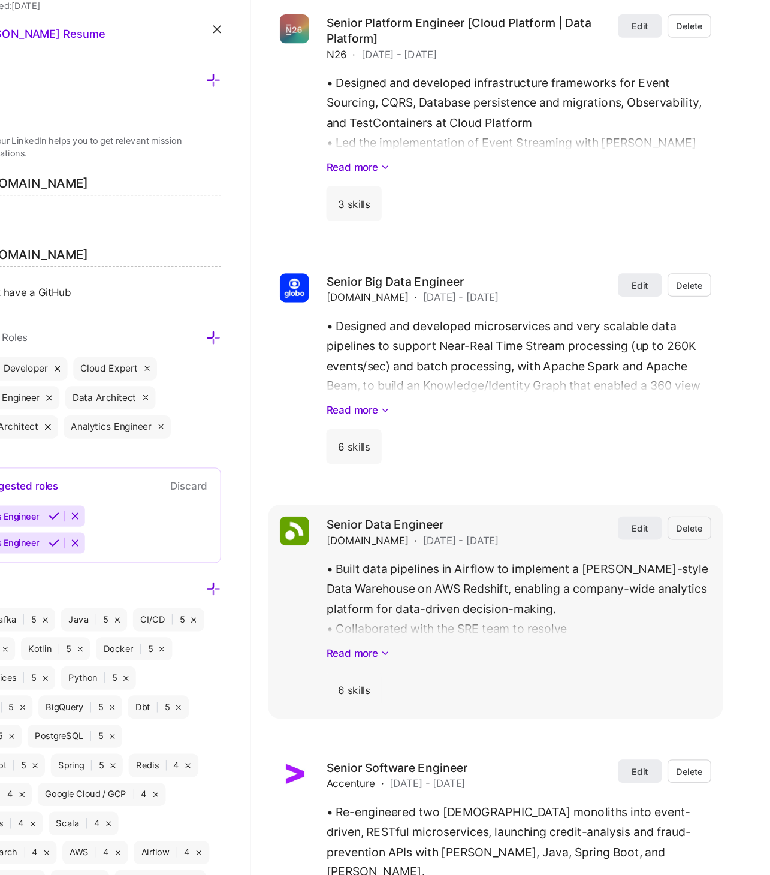
scroll to position [1427, 0]
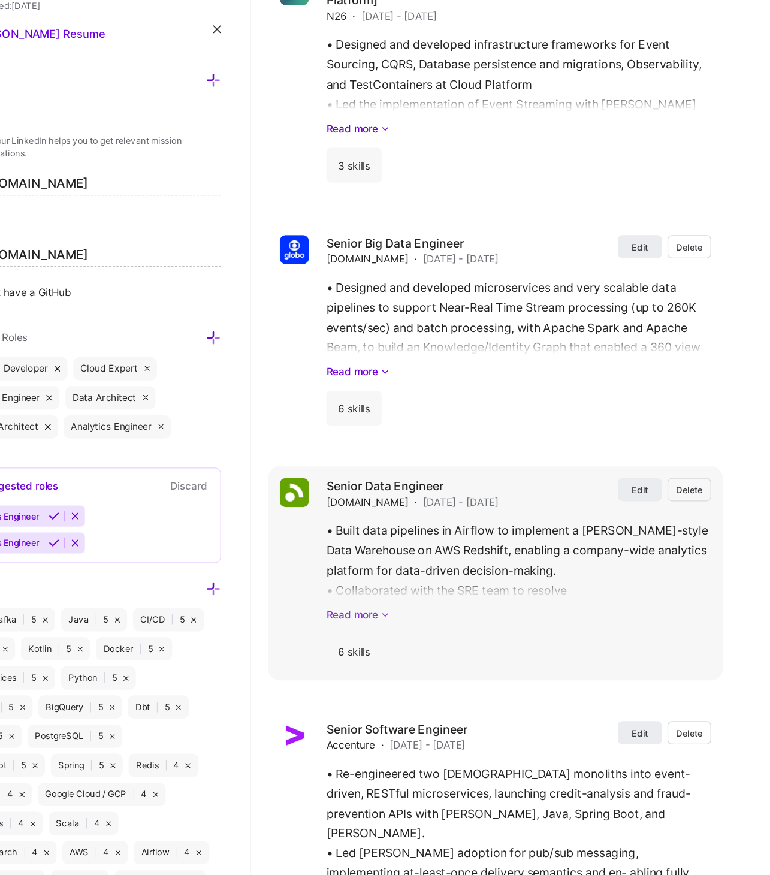
click at [439, 653] on link "Read more" at bounding box center [562, 659] width 317 height 13
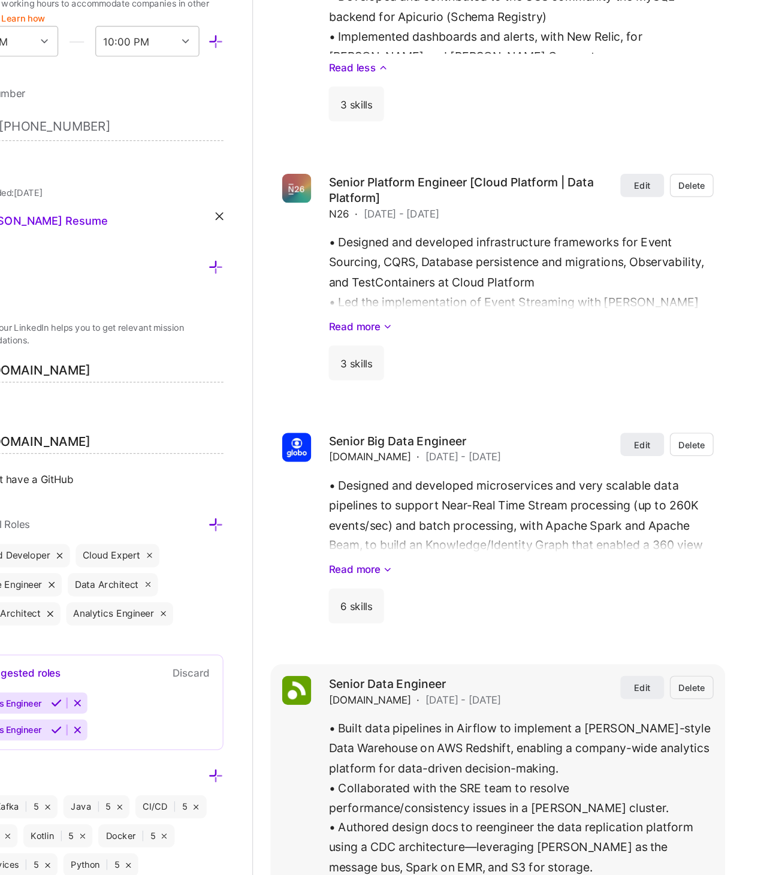
scroll to position [1408, 0]
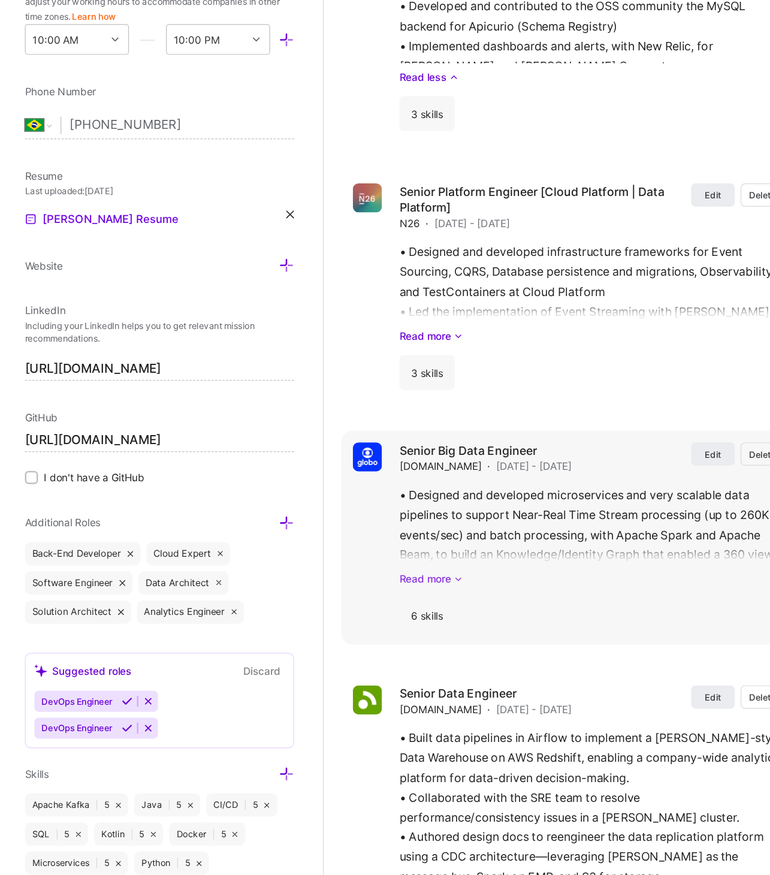
click at [440, 474] on link "Read more" at bounding box center [562, 478] width 317 height 13
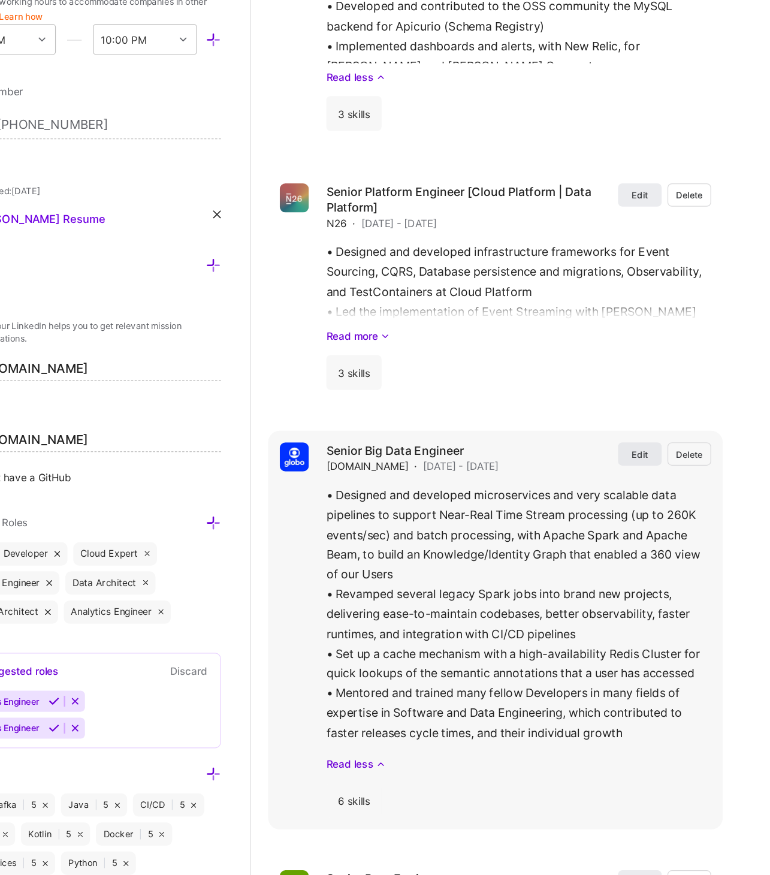
click at [660, 371] on span "Edit" at bounding box center [662, 376] width 13 height 10
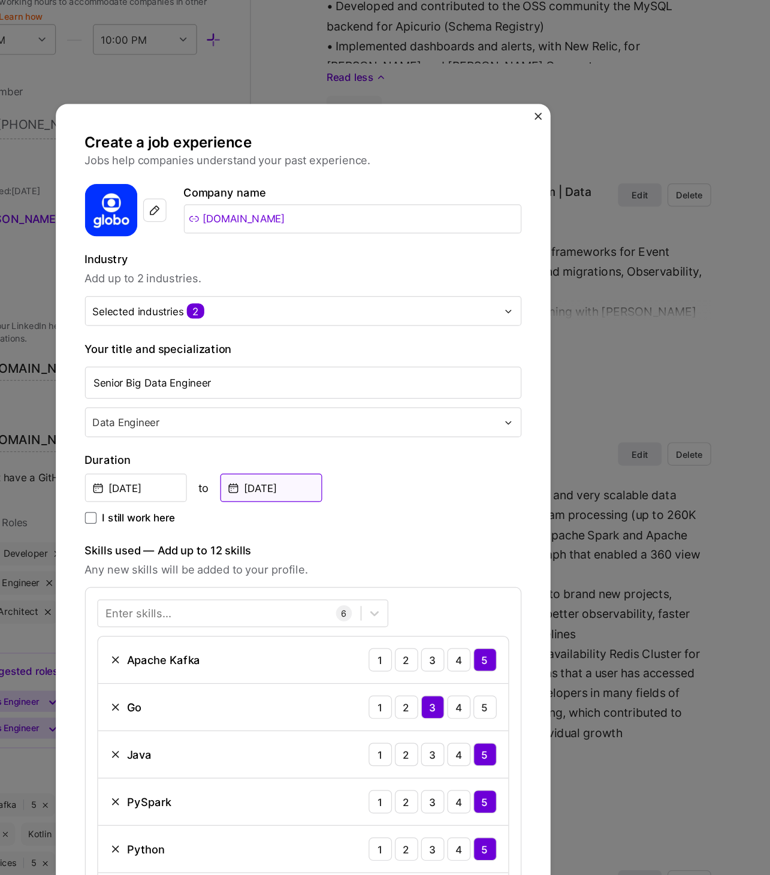
click at [359, 412] on input "Aug, 2021" at bounding box center [359, 403] width 84 height 23
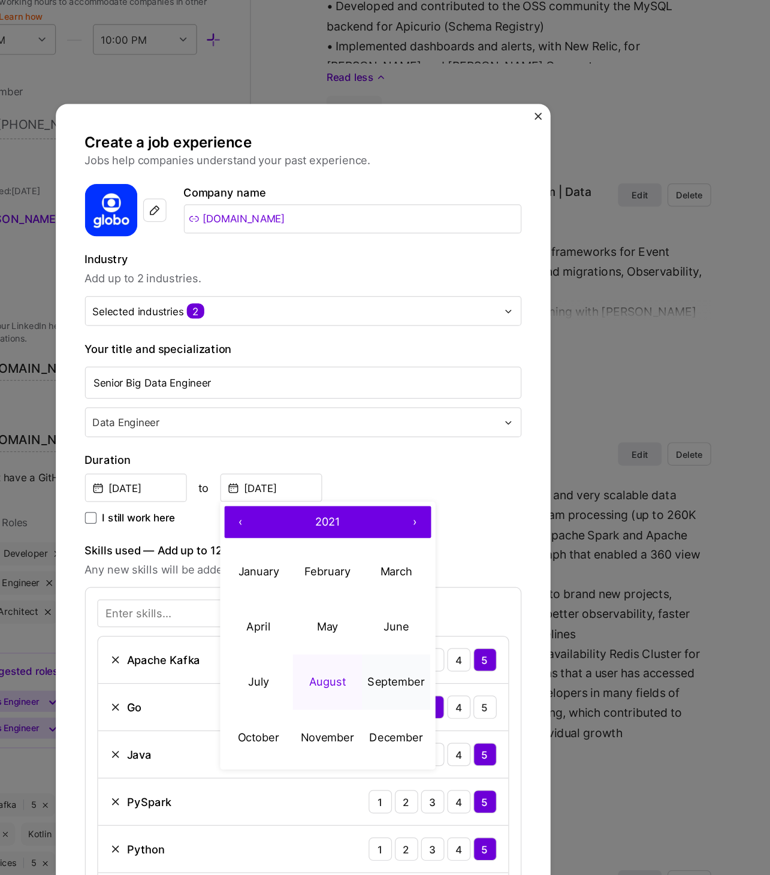
click at [442, 555] on button "September" at bounding box center [462, 564] width 57 height 46
type input "Sep, 2021"
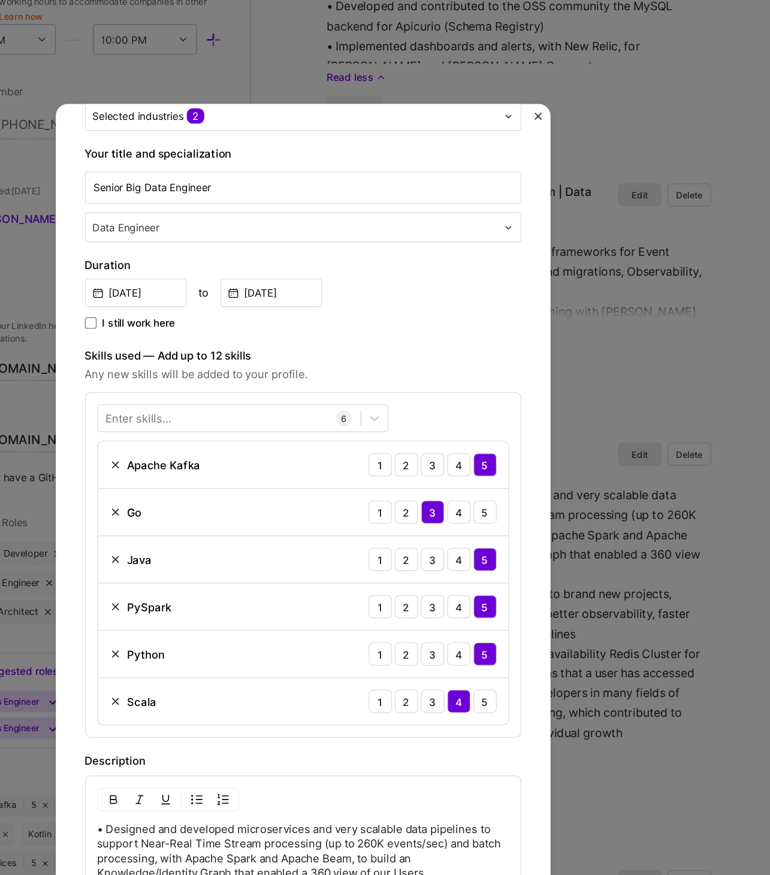
scroll to position [164, 0]
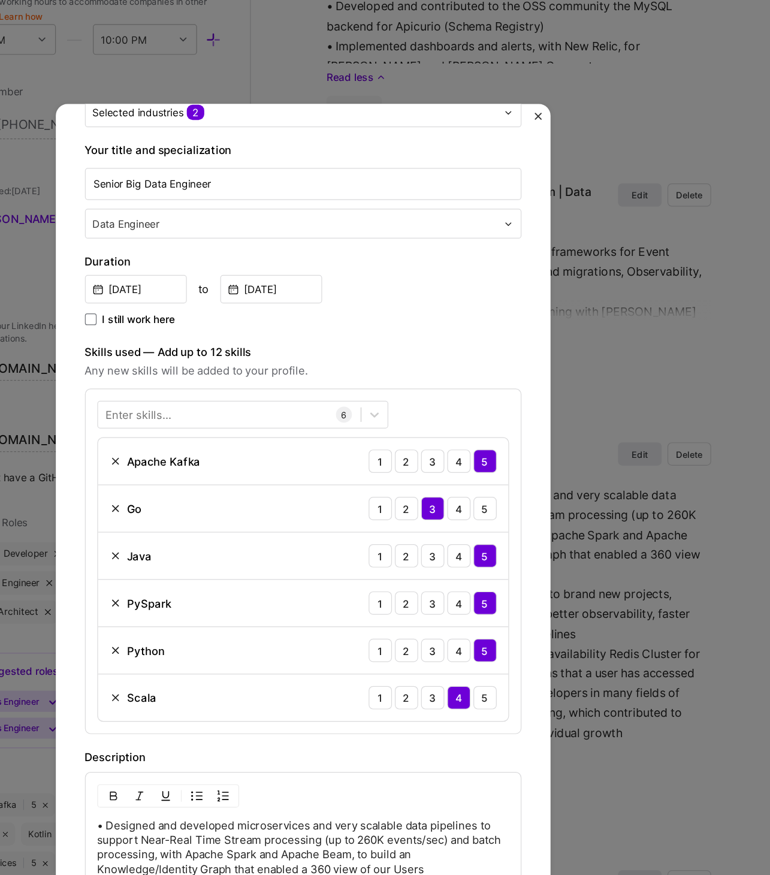
click at [231, 382] on img at bounding box center [231, 382] width 10 height 10
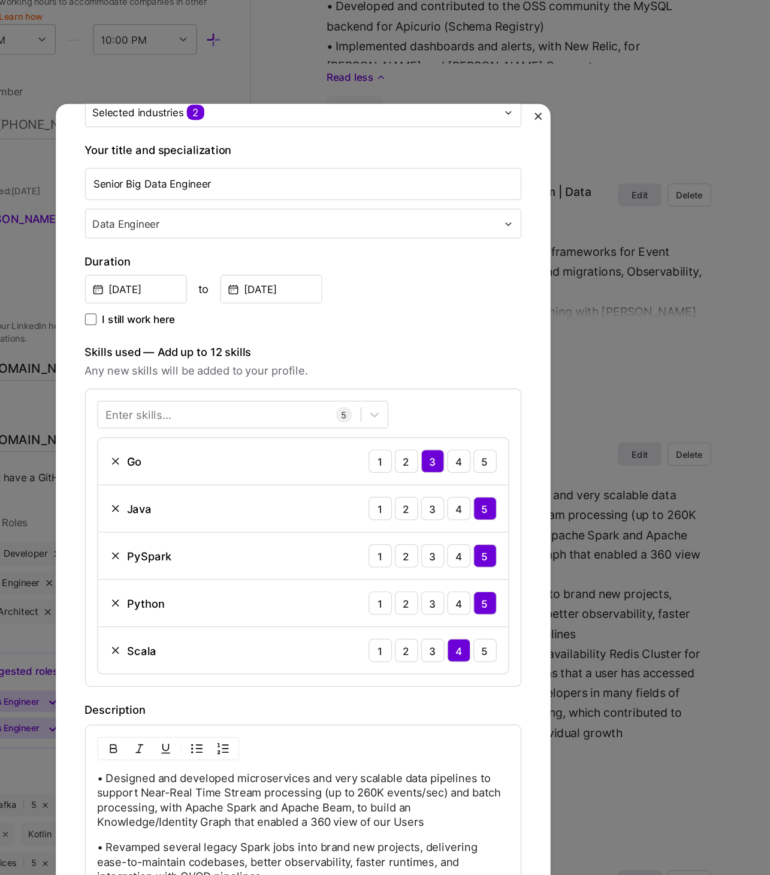
click at [231, 382] on img at bounding box center [231, 382] width 10 height 10
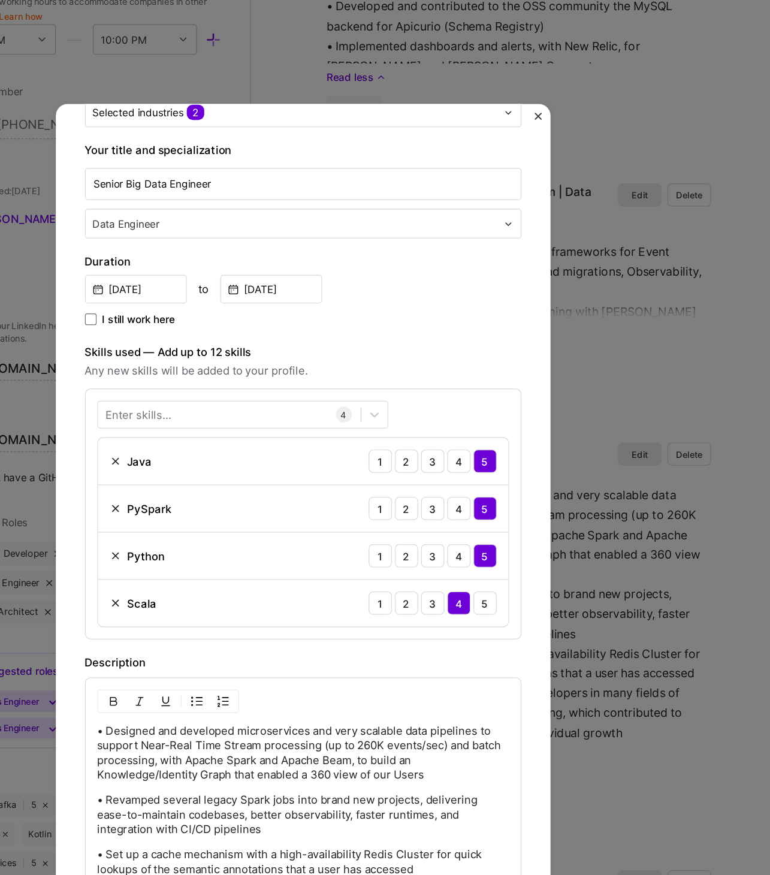
click at [231, 382] on img at bounding box center [231, 382] width 10 height 10
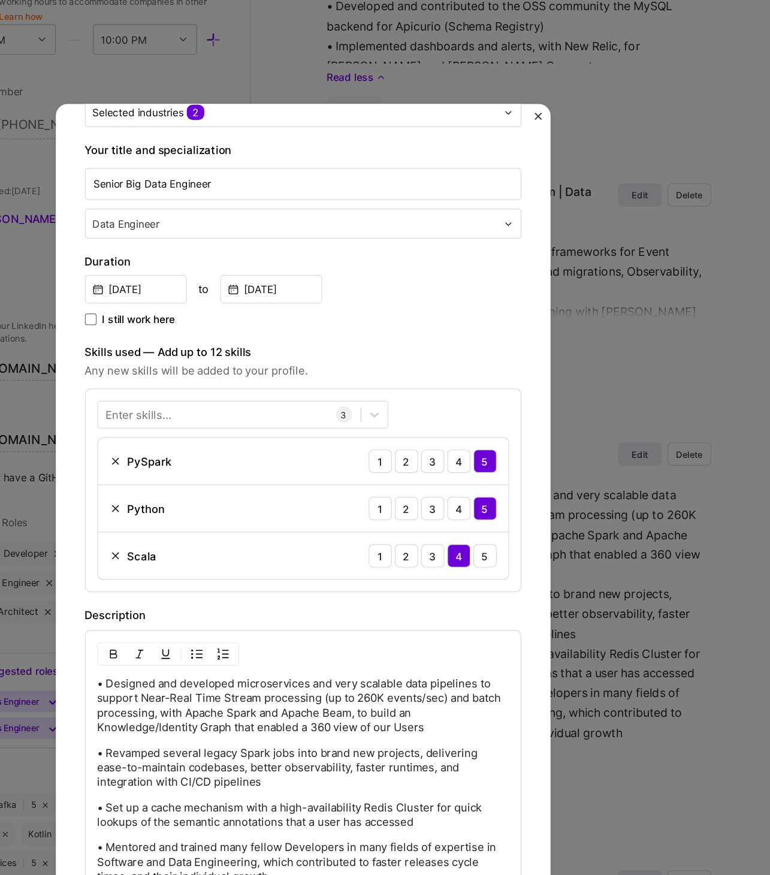
click at [231, 382] on img at bounding box center [231, 382] width 10 height 10
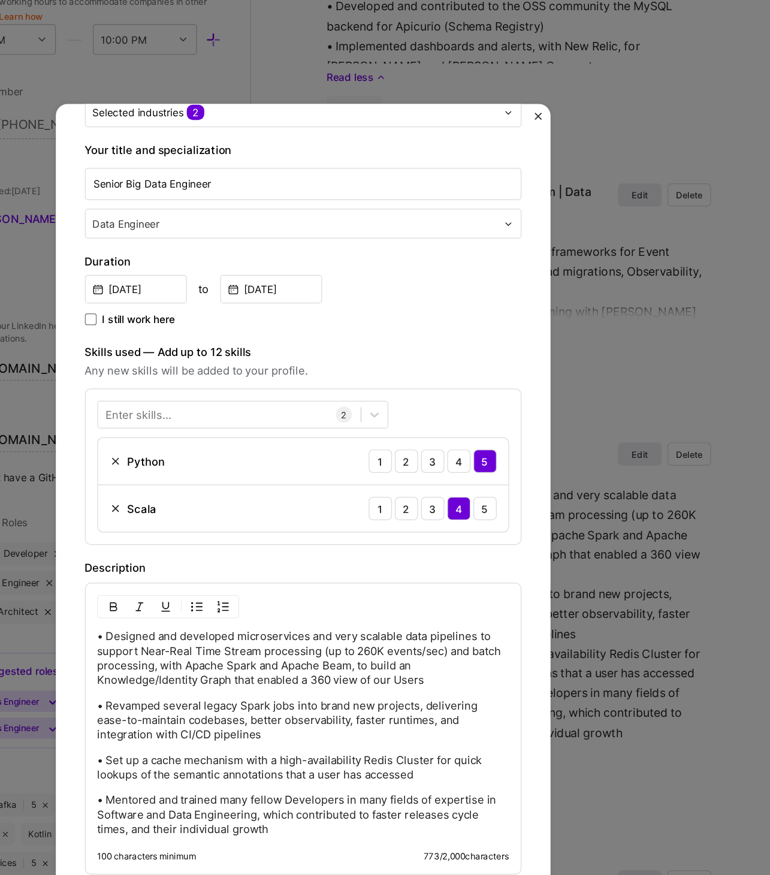
click at [231, 382] on img at bounding box center [231, 382] width 10 height 10
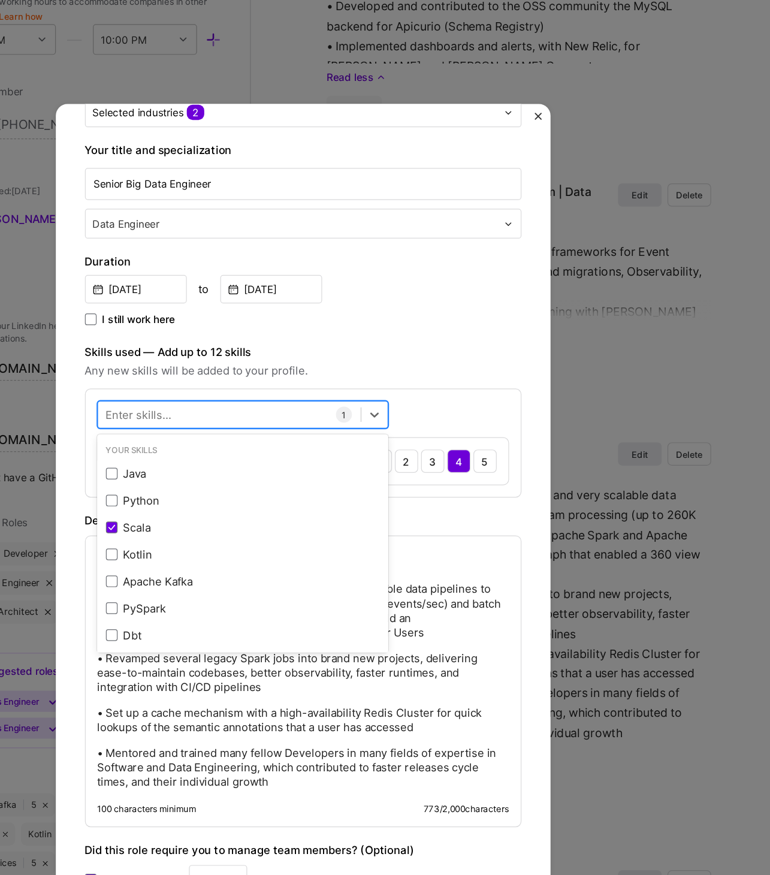
click at [313, 343] on div at bounding box center [324, 344] width 216 height 20
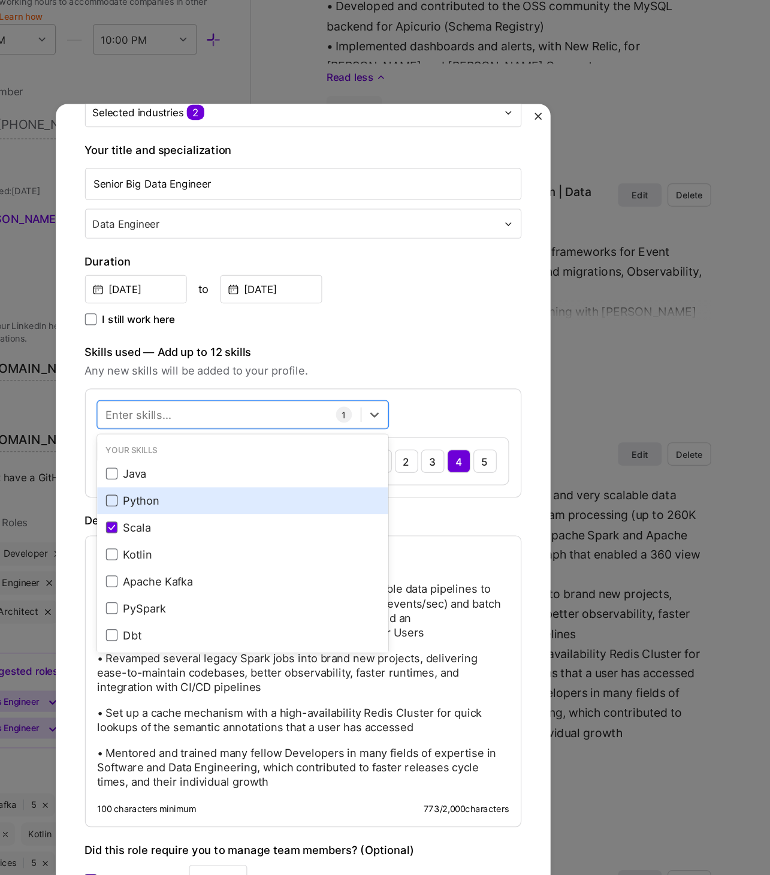
click at [228, 412] on span at bounding box center [228, 414] width 10 height 10
click at [0, 0] on input "checkbox" at bounding box center [0, 0] width 0 height 0
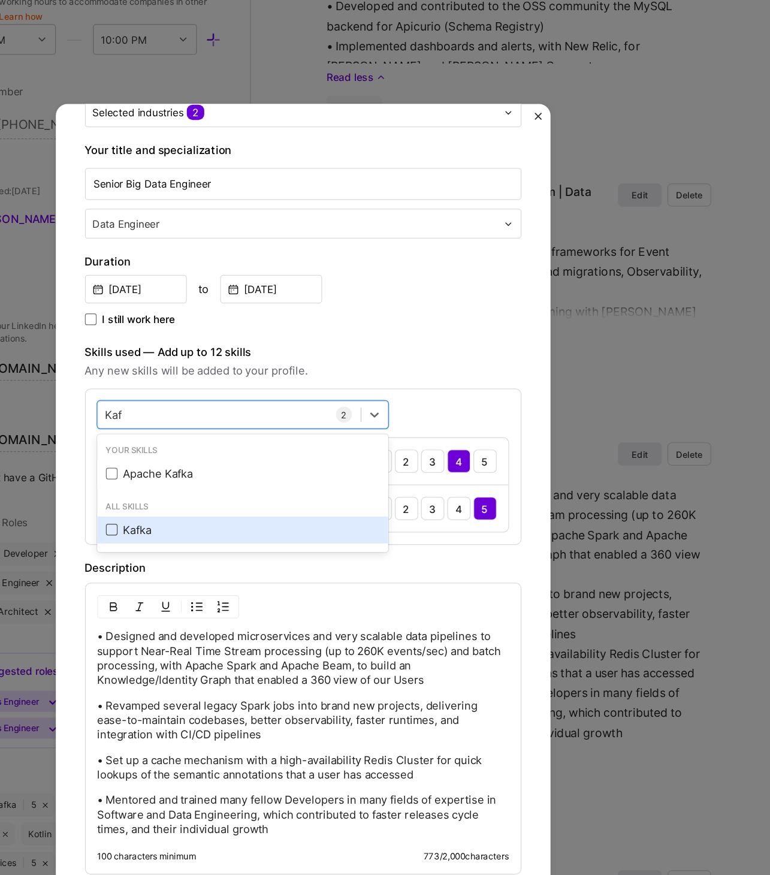
click at [231, 433] on span at bounding box center [228, 438] width 10 height 10
click at [0, 0] on input "checkbox" at bounding box center [0, 0] width 0 height 0
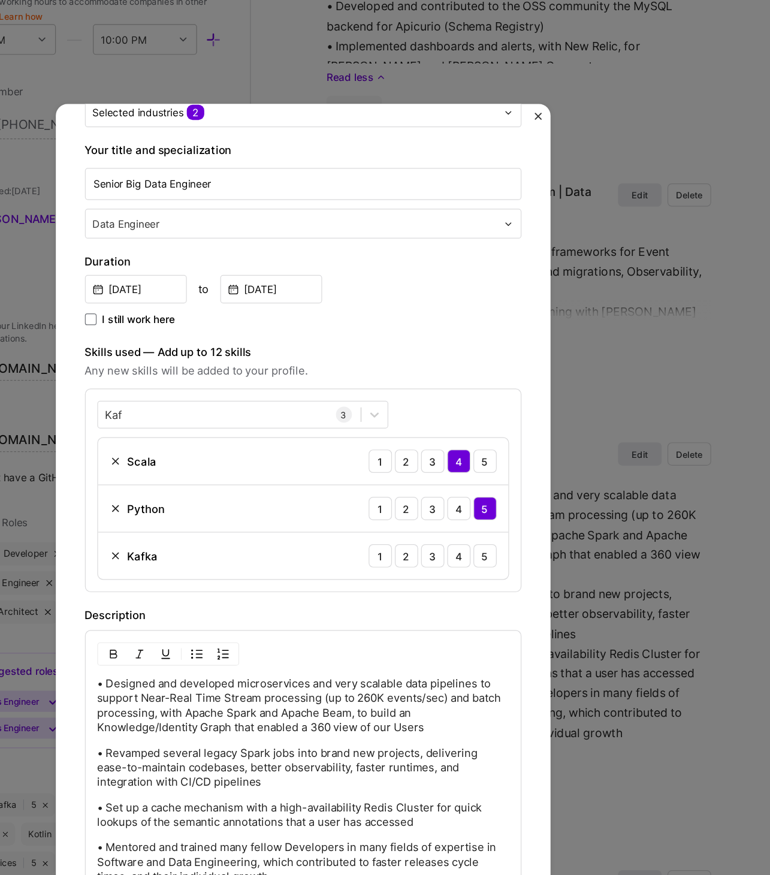
click at [506, 471] on div "Kafka 1 2 3 4 5" at bounding box center [385, 459] width 338 height 38
click at [538, 461] on div "5" at bounding box center [534, 459] width 19 height 19
click at [259, 341] on div "Kaf Kaf" at bounding box center [324, 344] width 216 height 20
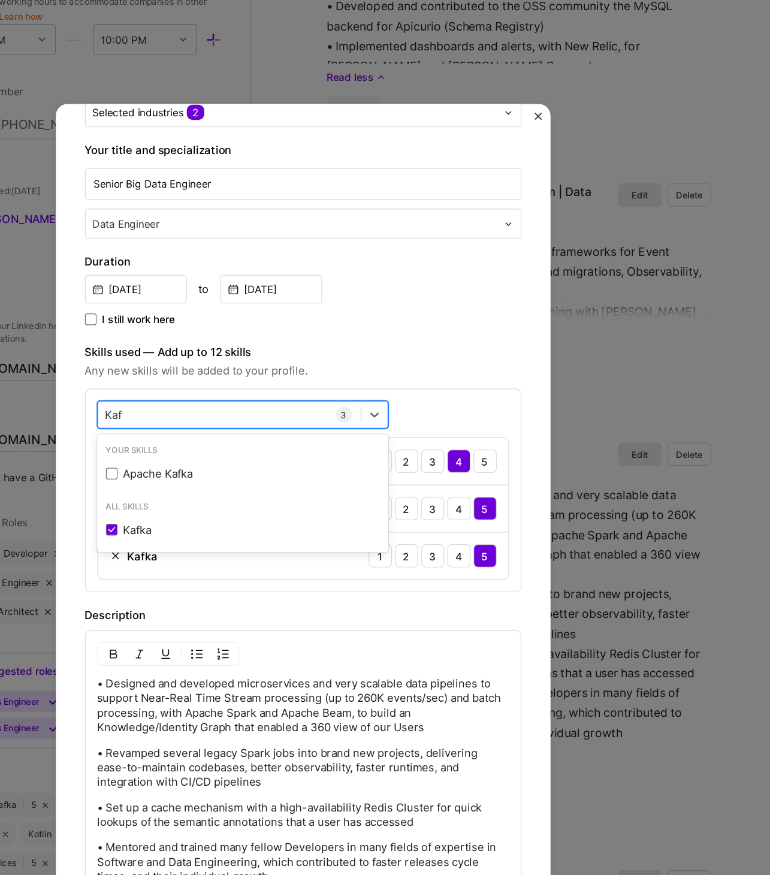
click at [259, 341] on div "Kaf Kaf" at bounding box center [324, 344] width 216 height 20
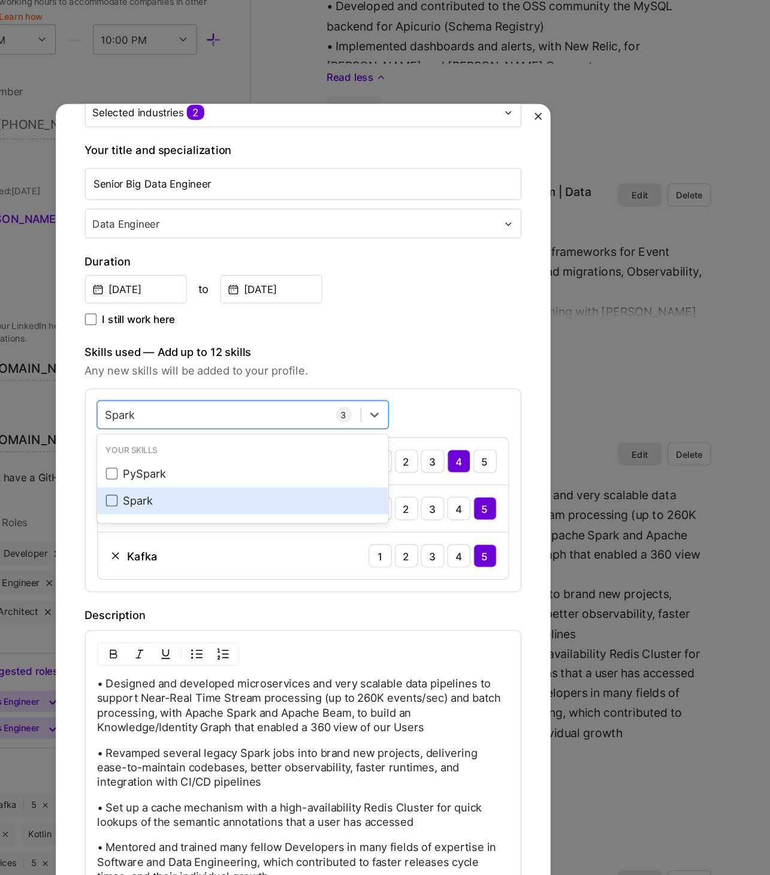
click at [229, 410] on span at bounding box center [228, 414] width 10 height 10
click at [0, 0] on input "checkbox" at bounding box center [0, 0] width 0 height 0
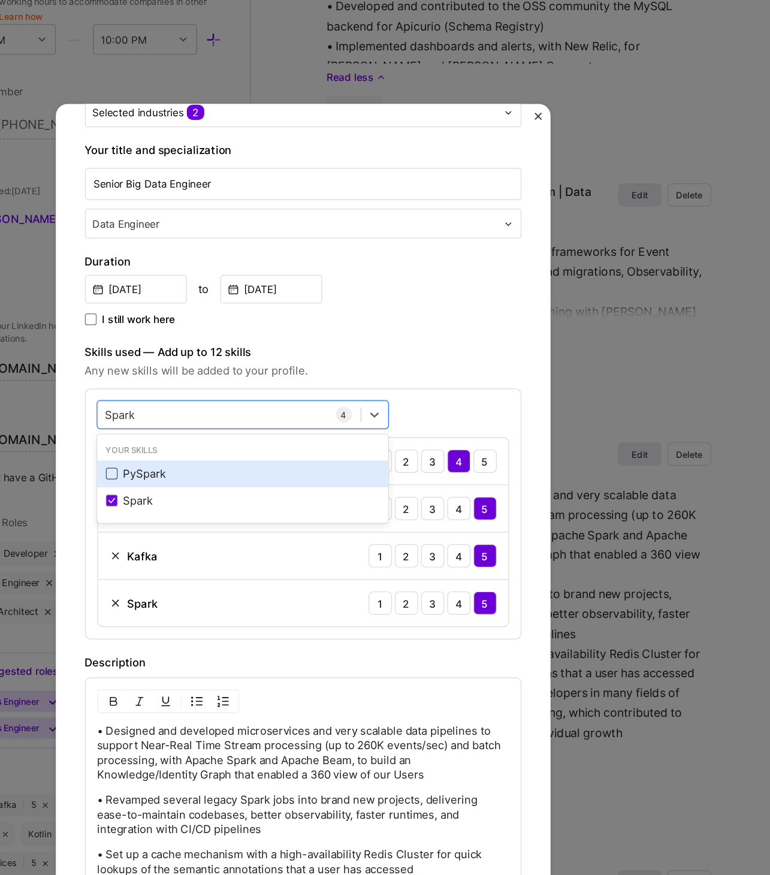
click at [230, 392] on span at bounding box center [228, 392] width 10 height 10
click at [0, 0] on input "checkbox" at bounding box center [0, 0] width 0 height 0
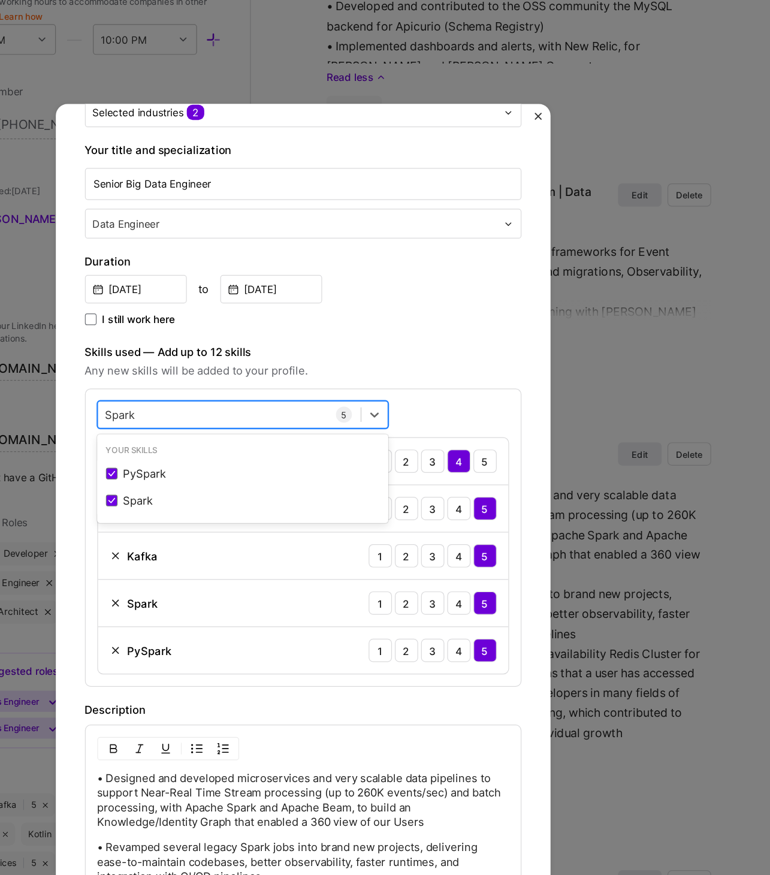
click at [276, 343] on div "Spark Spark" at bounding box center [324, 344] width 216 height 20
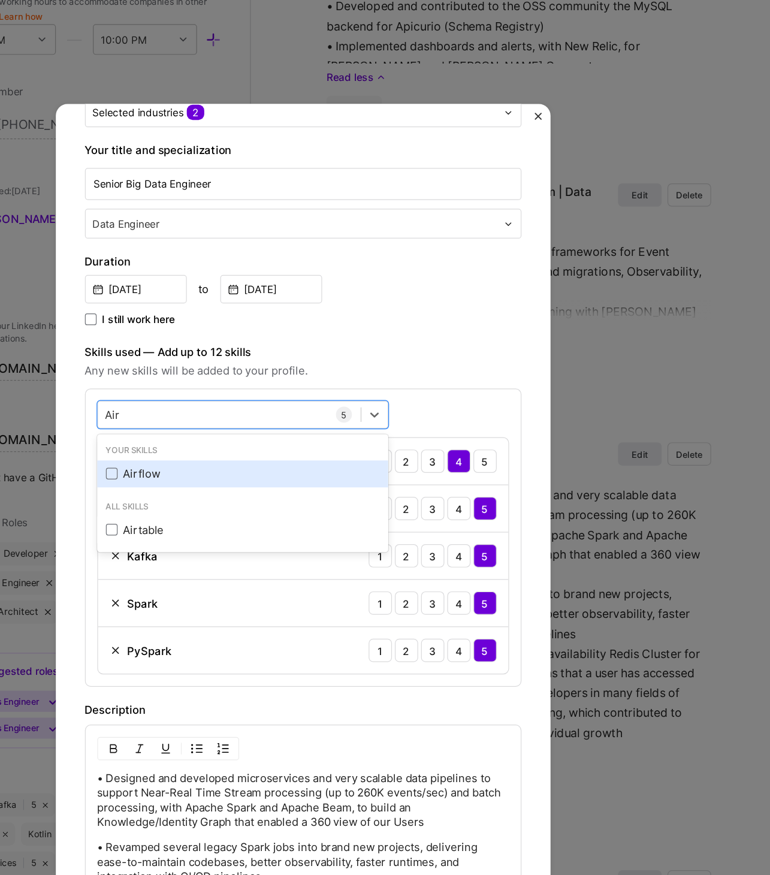
click at [244, 395] on div "Airflow" at bounding box center [335, 392] width 225 height 13
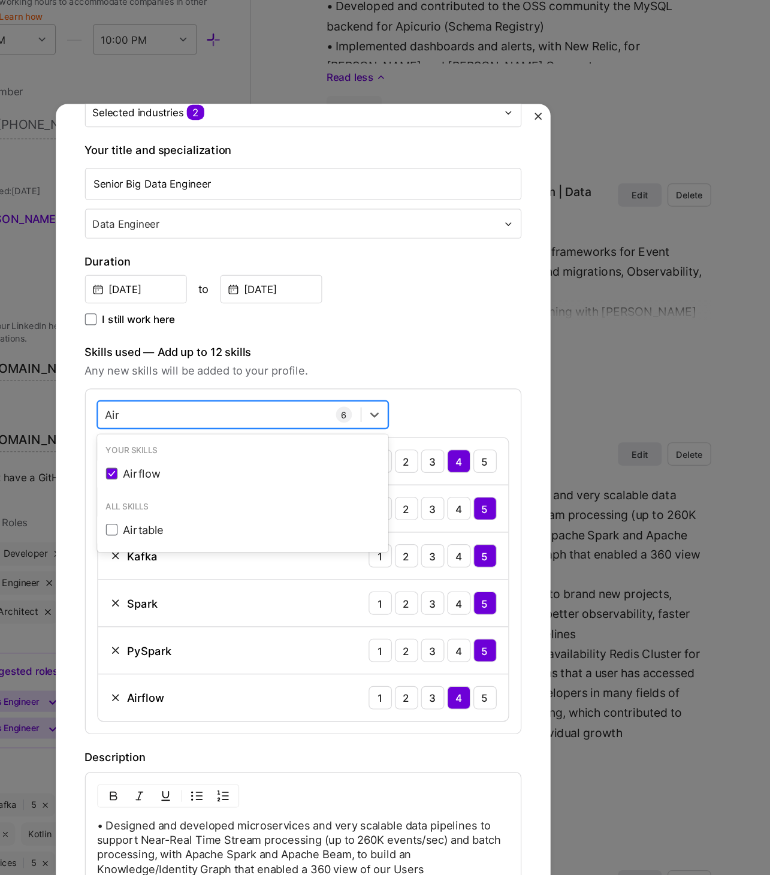
click at [281, 334] on div "Air Air" at bounding box center [324, 344] width 216 height 20
click at [284, 338] on div "Air Air" at bounding box center [324, 344] width 216 height 20
type input "A"
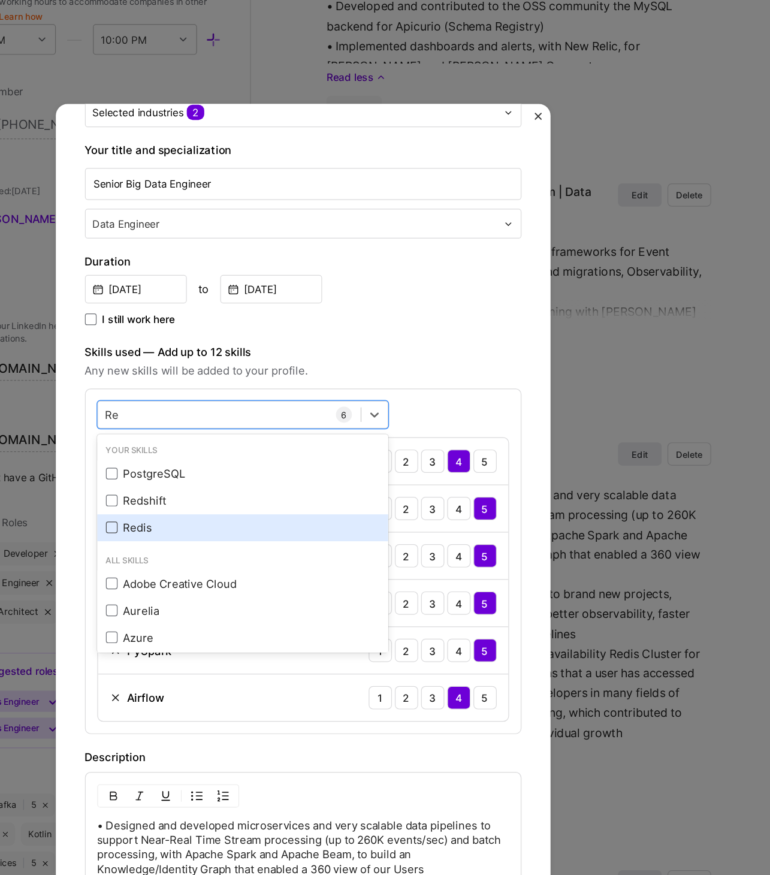
click at [228, 436] on span at bounding box center [228, 436] width 10 height 10
click at [0, 0] on input "checkbox" at bounding box center [0, 0] width 0 height 0
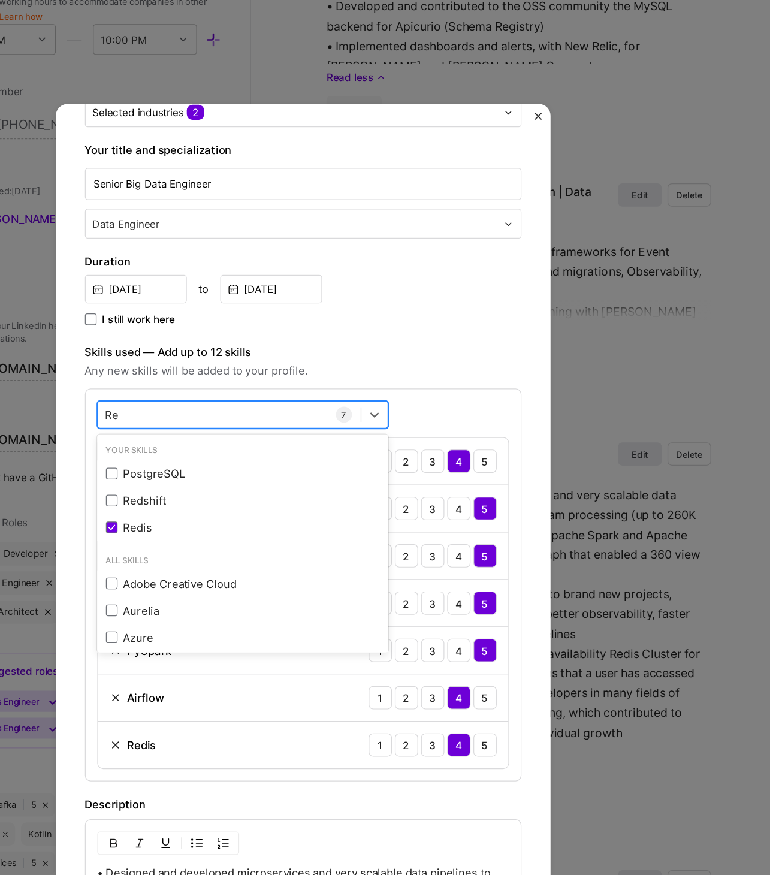
click at [283, 338] on div "Re Re" at bounding box center [324, 344] width 216 height 20
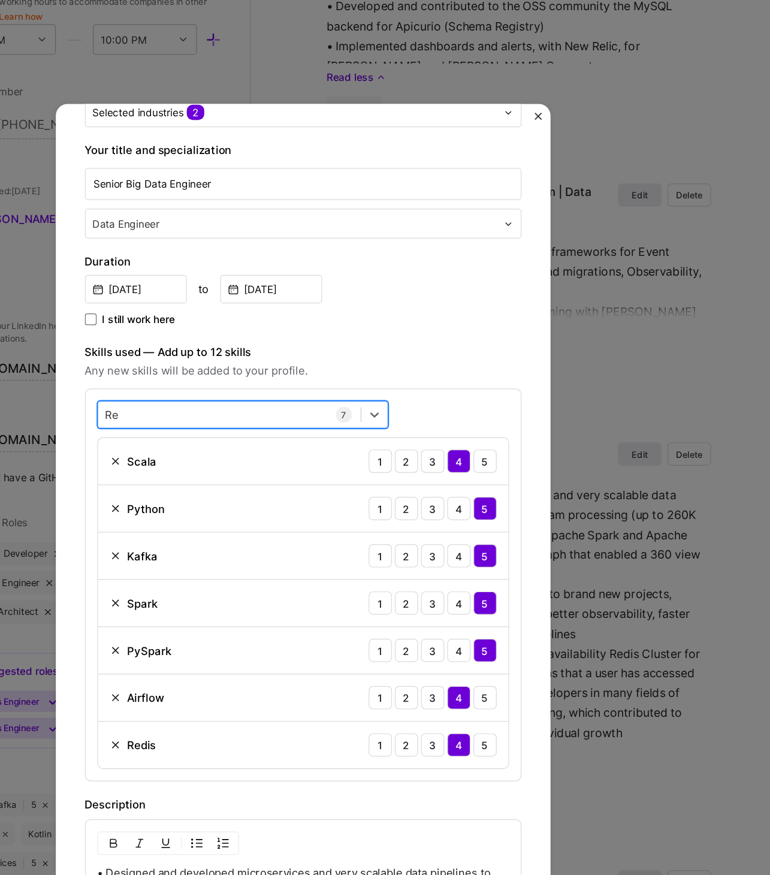
type input "R"
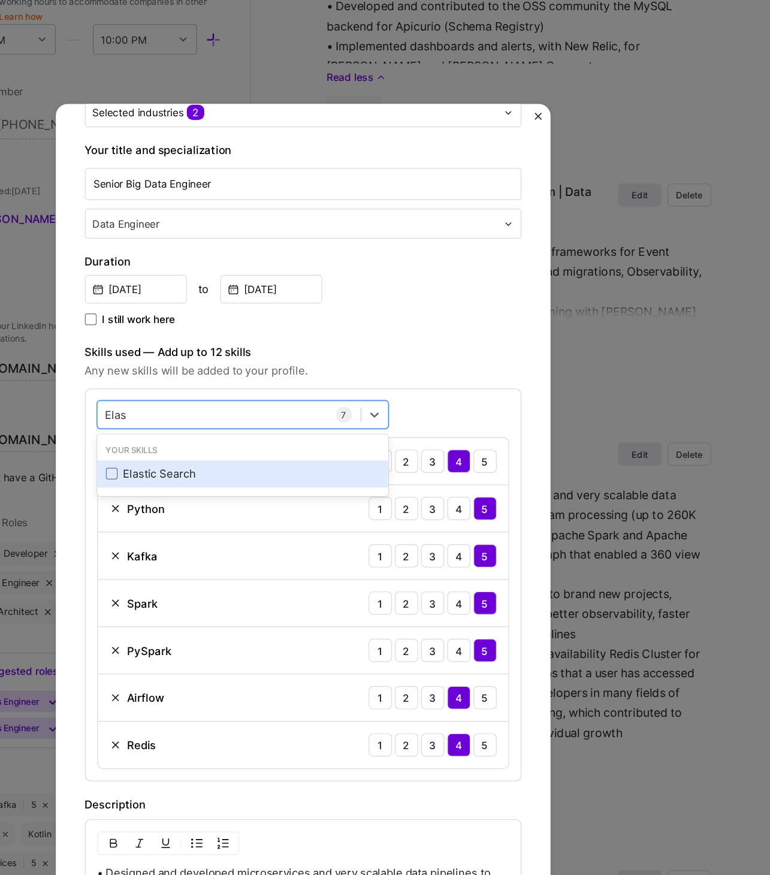
click at [268, 392] on div "Elastic Search" at bounding box center [335, 392] width 225 height 13
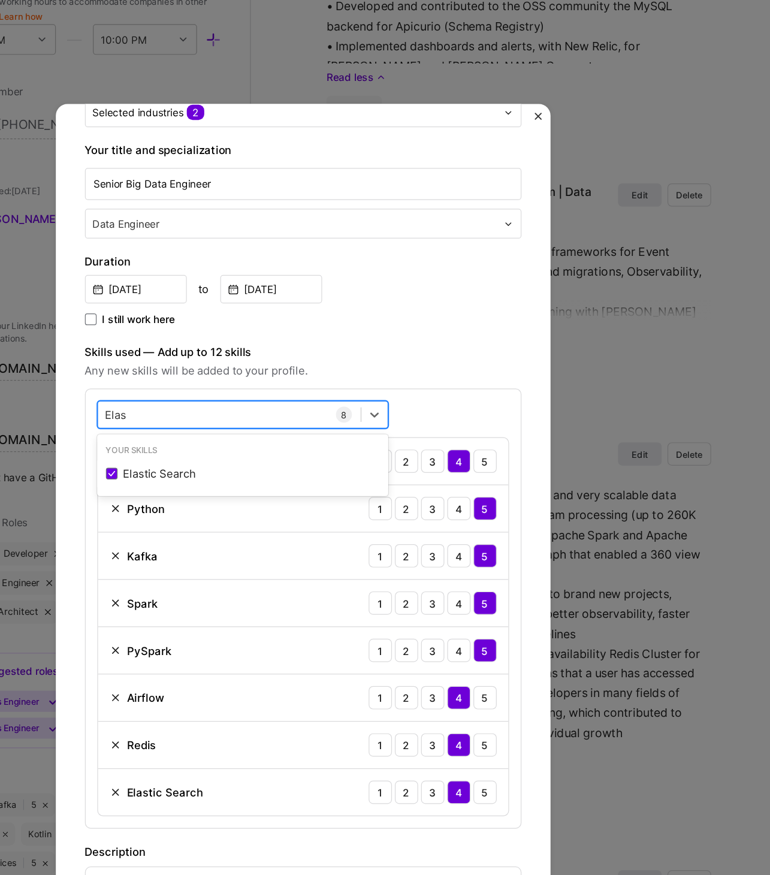
click at [329, 346] on div "Elas Elas" at bounding box center [324, 344] width 216 height 20
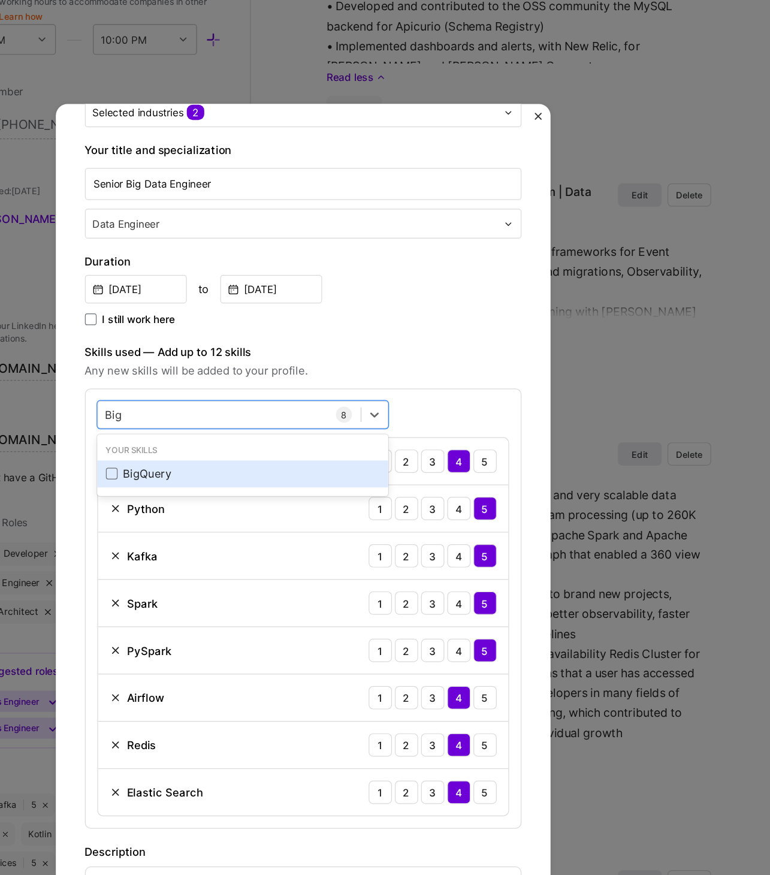
click at [275, 393] on div "BigQuery" at bounding box center [335, 392] width 225 height 13
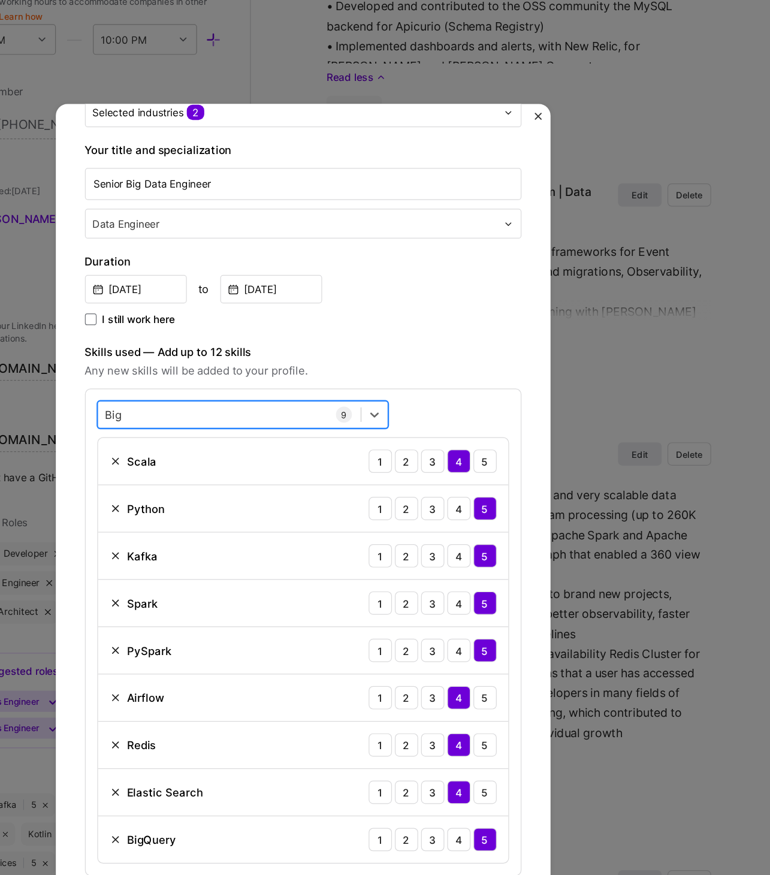
click at [308, 343] on div "Big Big" at bounding box center [324, 344] width 216 height 20
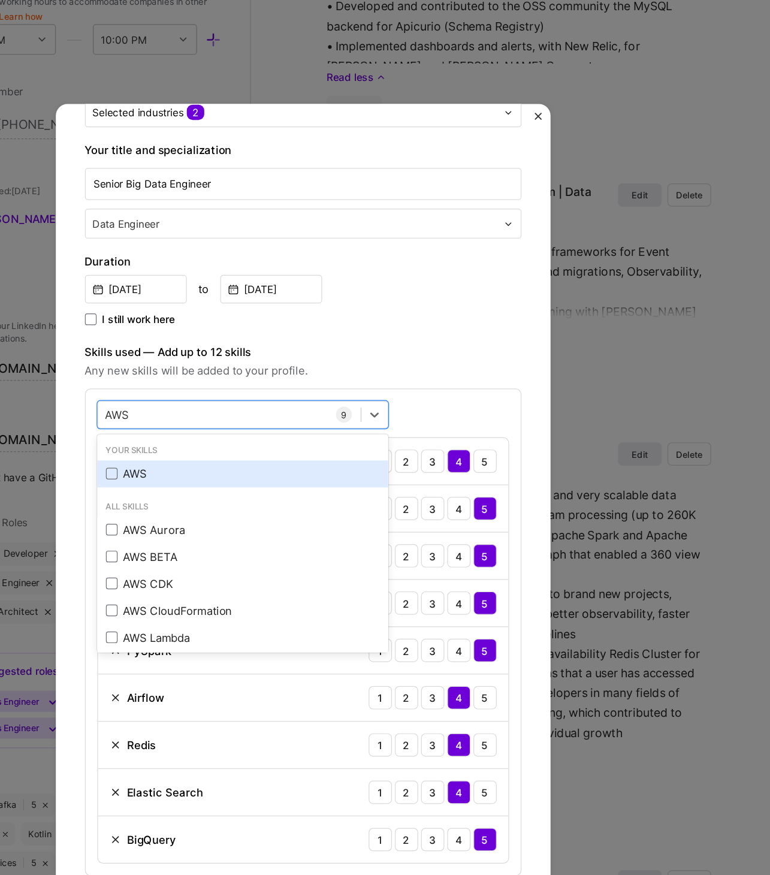
click at [292, 392] on div "AWS" at bounding box center [335, 392] width 225 height 13
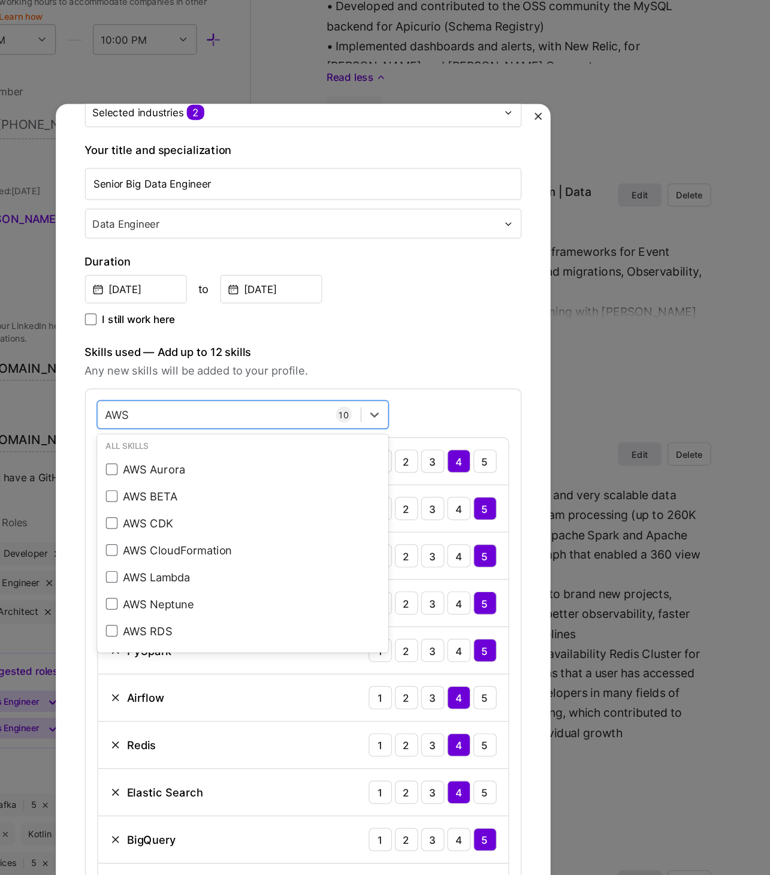
type input "AWS"
click at [473, 303] on span "Any new skills will be added to your profile." at bounding box center [384, 307] width 359 height 14
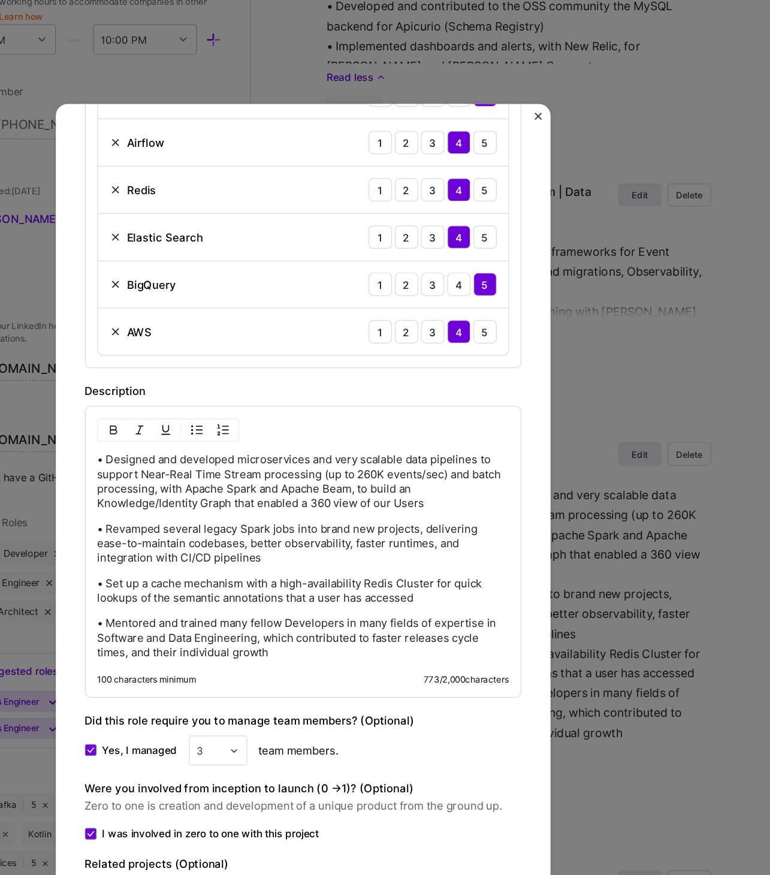
scroll to position [662, 0]
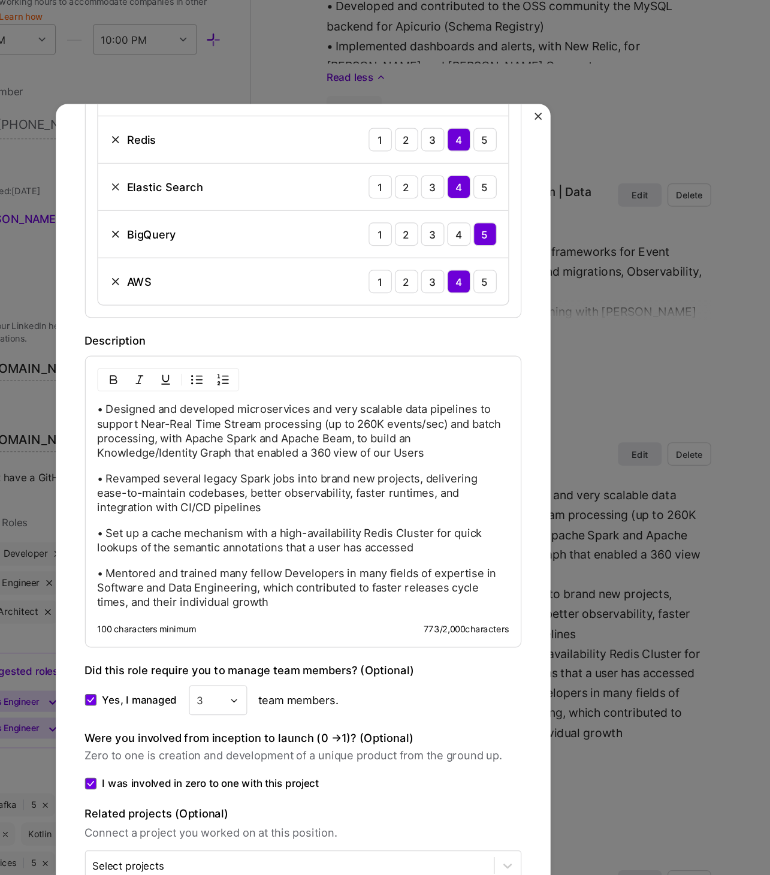
click at [273, 359] on p "• Designed and developed microservices and very scalable data pipelines to supp…" at bounding box center [385, 357] width 339 height 48
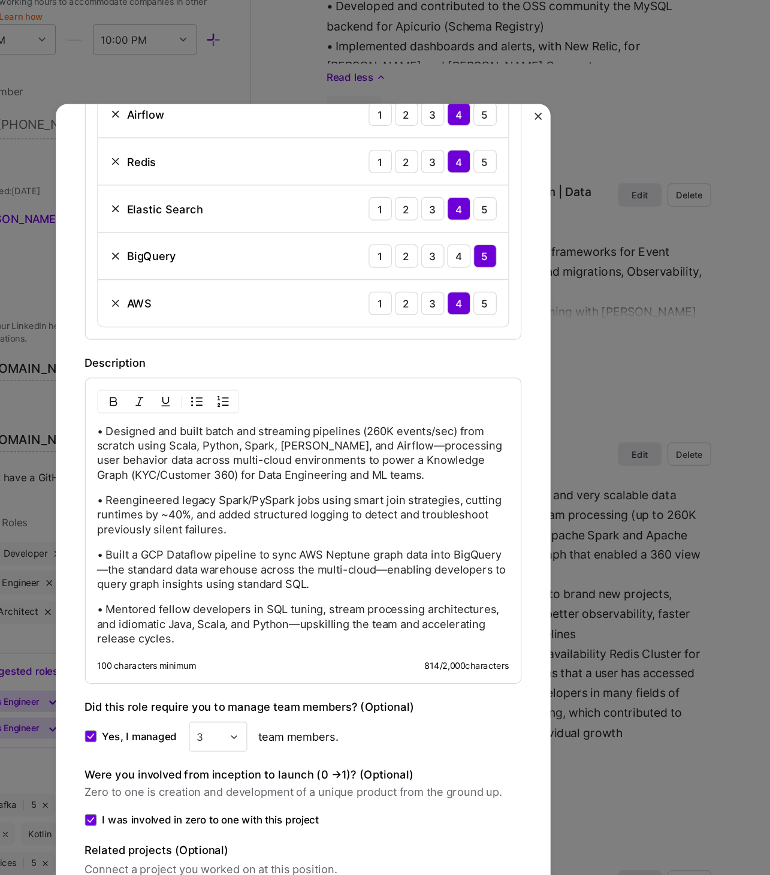
scroll to position [674, 0]
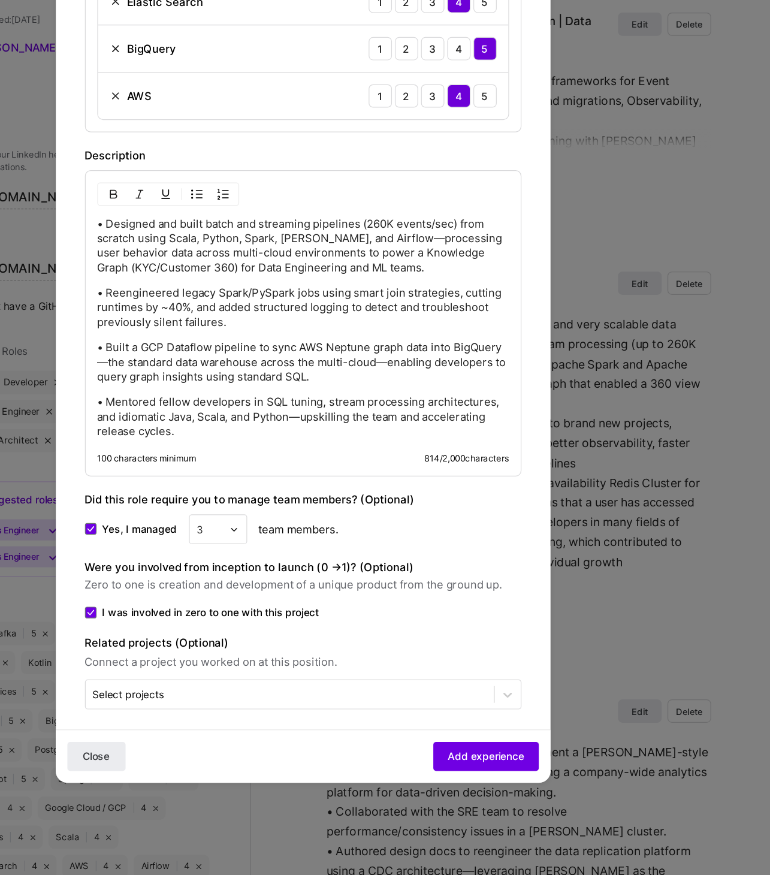
click at [244, 566] on div "Yes, I managed 3 team members." at bounding box center [384, 578] width 359 height 25
click at [240, 572] on span "Yes, I managed" at bounding box center [251, 578] width 62 height 12
click at [0, 0] on input "Yes, I managed" at bounding box center [0, 0] width 0 height 0
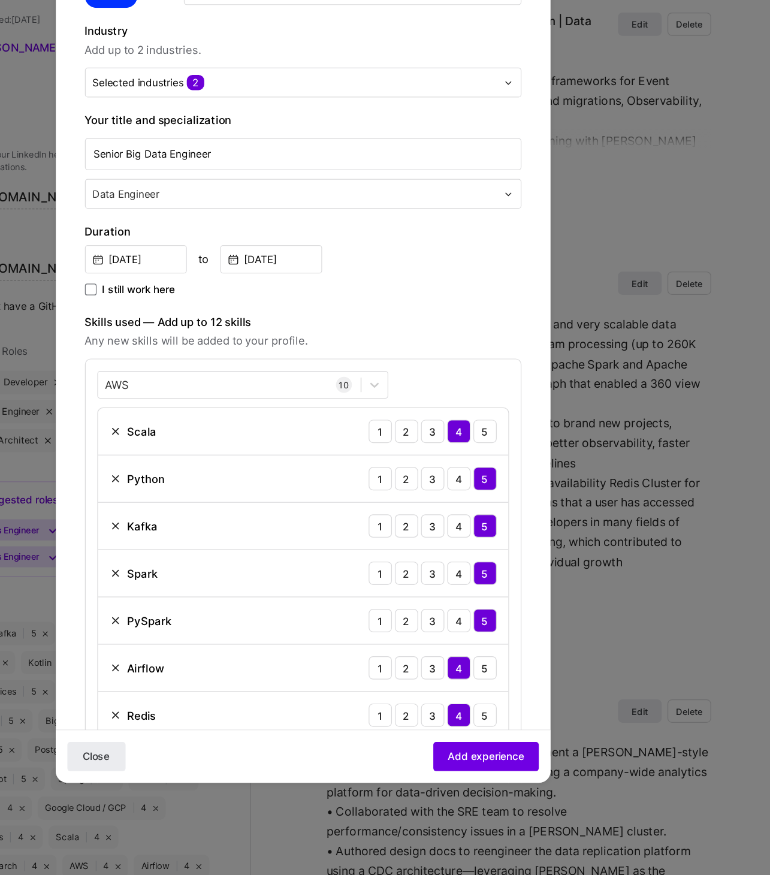
scroll to position [46, 0]
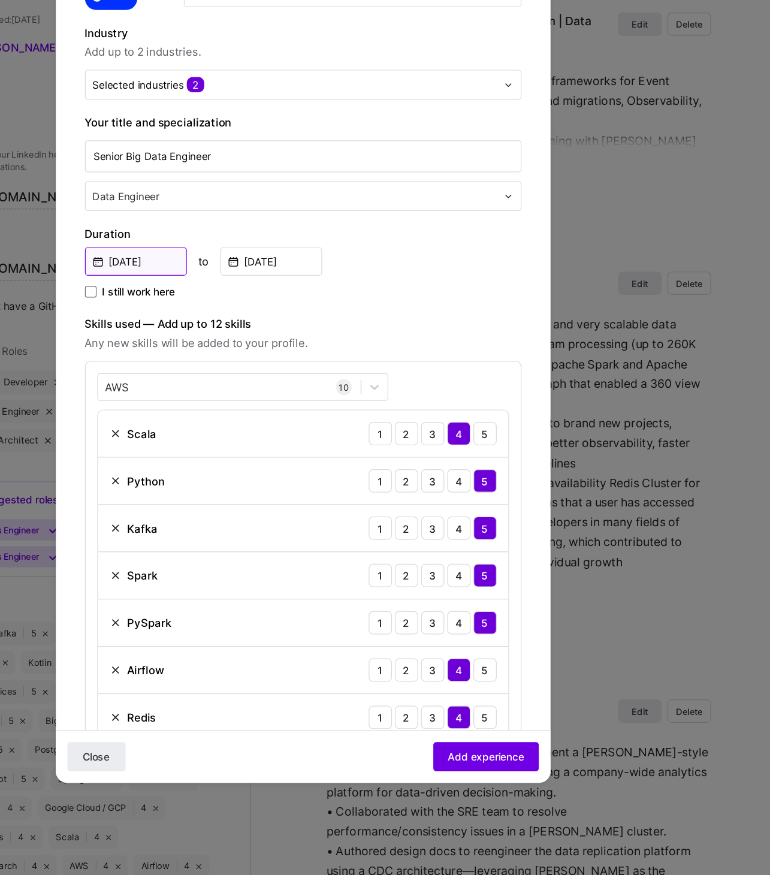
click at [260, 356] on input "Mar, 2020" at bounding box center [247, 357] width 84 height 23
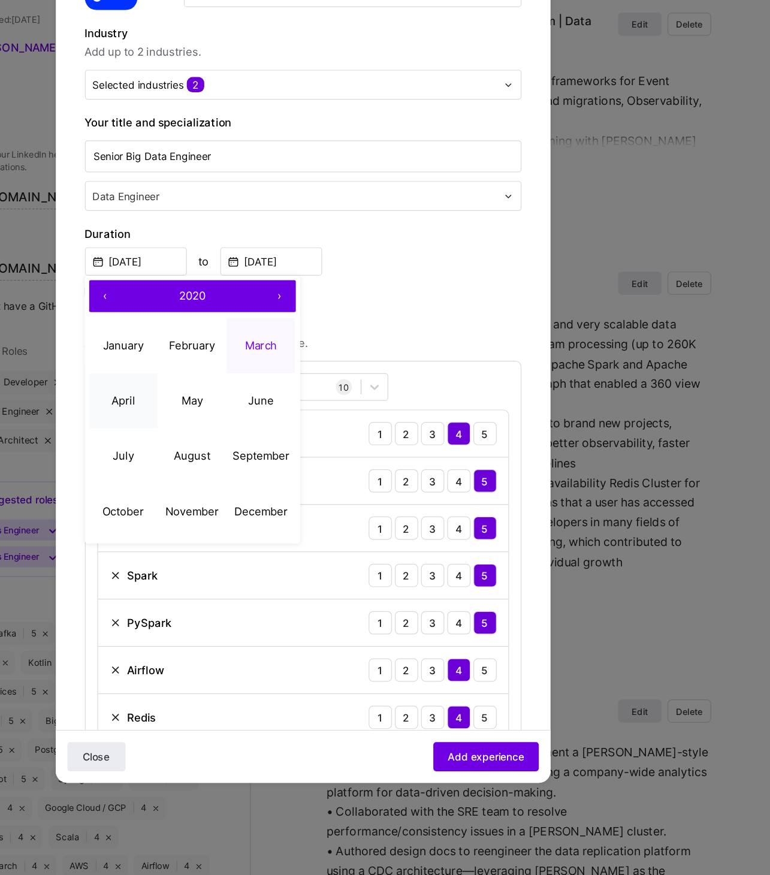
click at [247, 464] on button "April" at bounding box center [237, 473] width 57 height 46
type input "Apr, 2020"
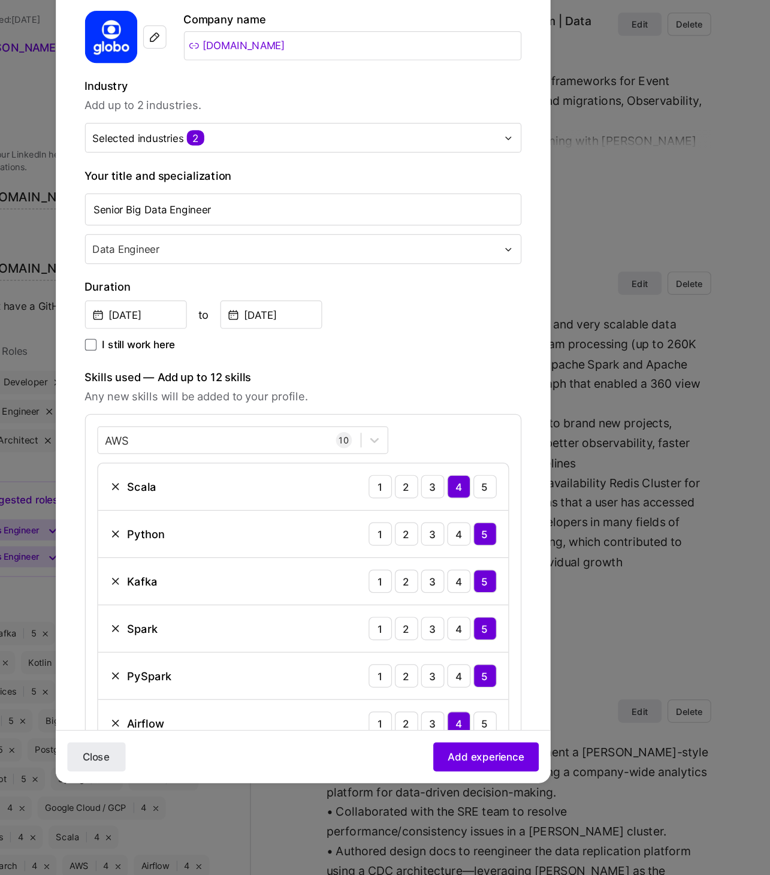
scroll to position [1, 0]
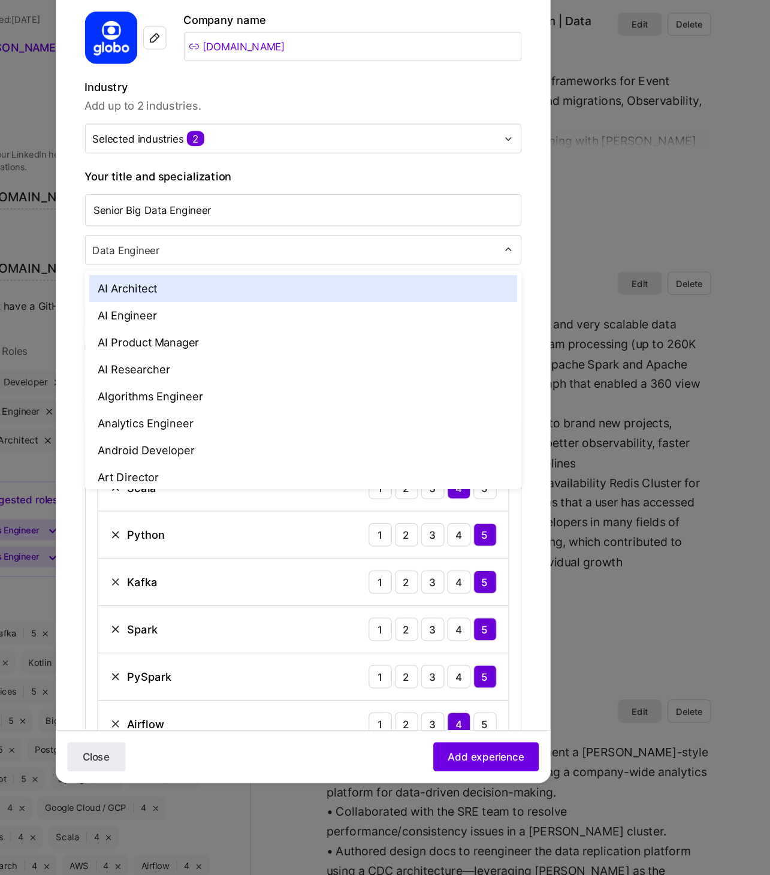
click at [314, 356] on div "Data Engineer" at bounding box center [378, 348] width 344 height 23
click at [431, 271] on div "Create a job experience Jobs help companies understand your past experience. Co…" at bounding box center [384, 754] width 359 height 1289
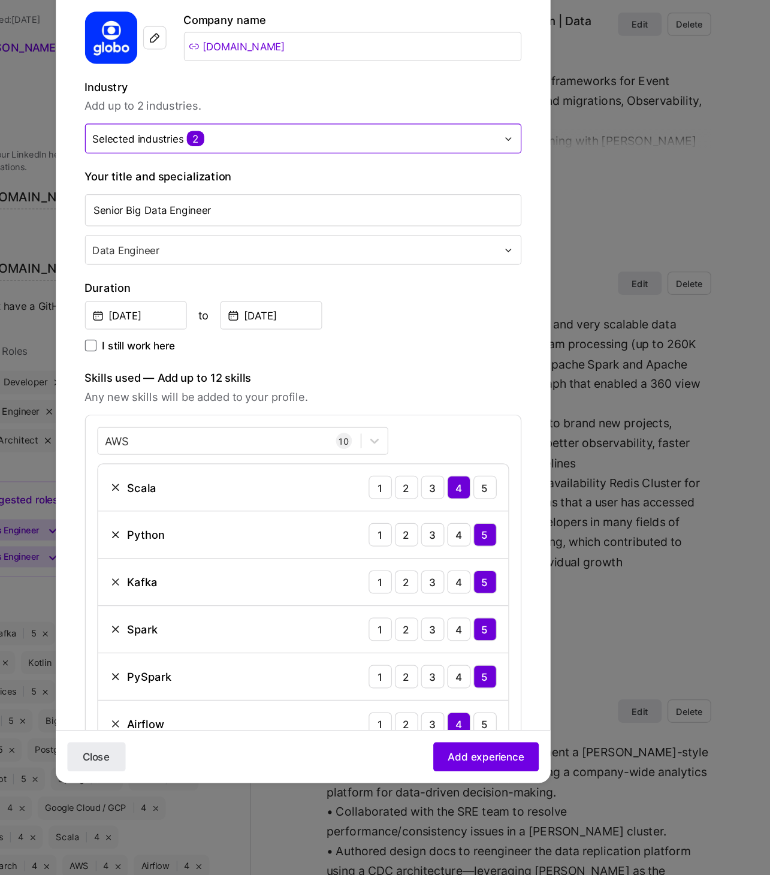
click at [404, 256] on input "text" at bounding box center [378, 256] width 332 height 13
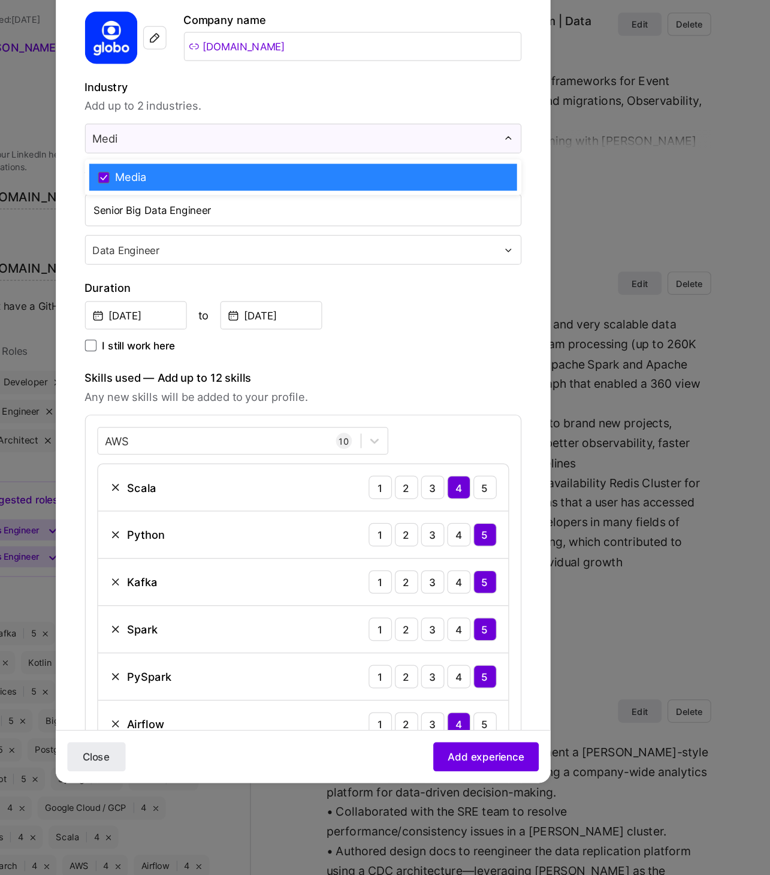
type input "Medi"
click at [431, 228] on span "Add up to 2 industries." at bounding box center [384, 230] width 359 height 14
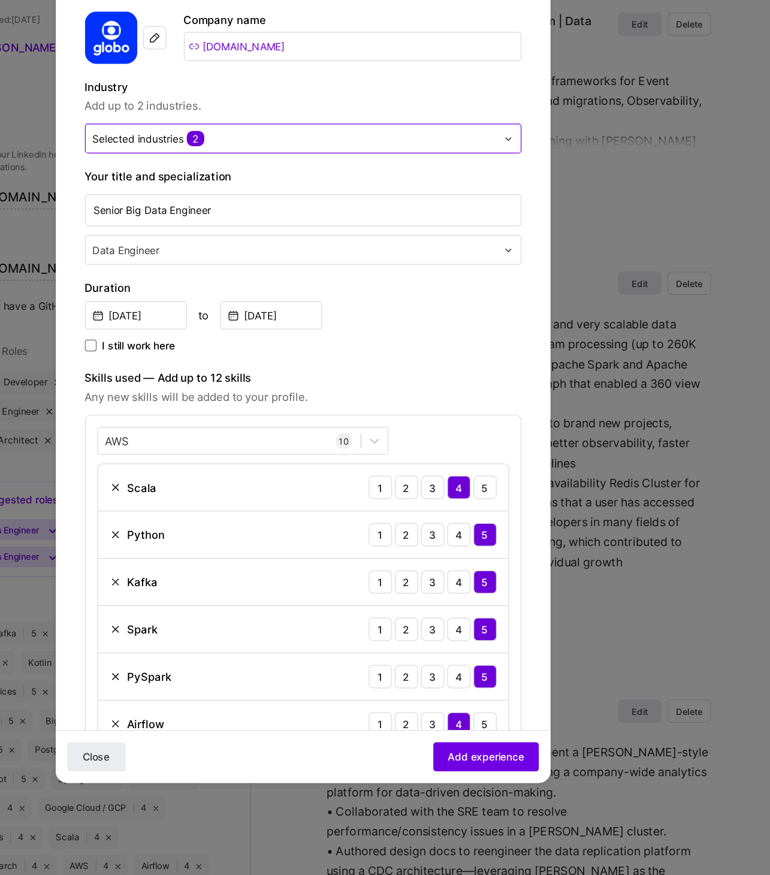
click at [429, 256] on input "text" at bounding box center [378, 256] width 332 height 13
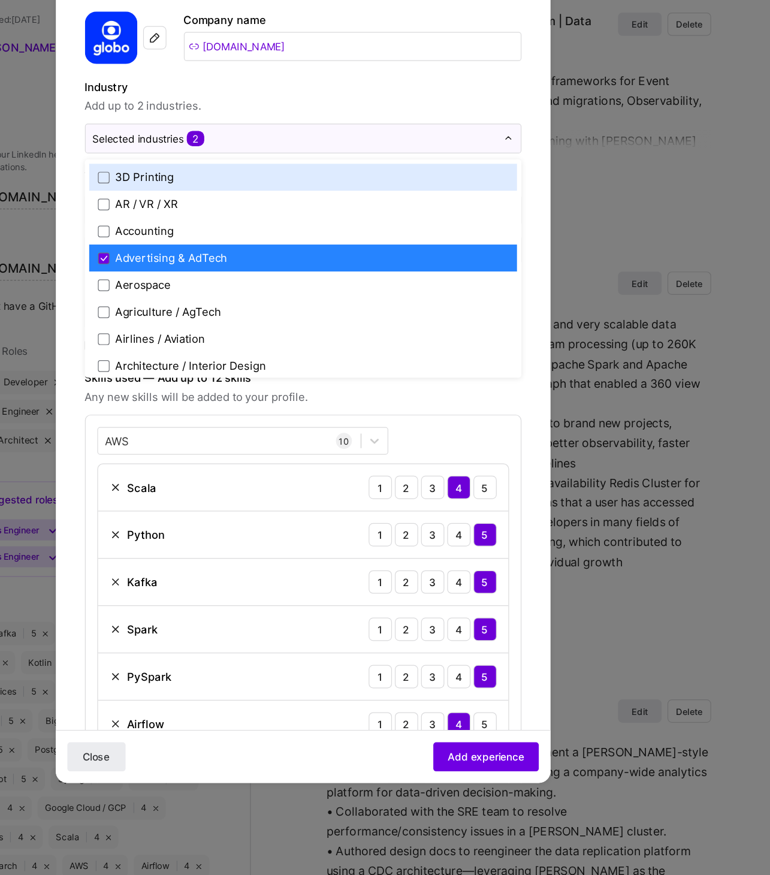
click at [440, 208] on label "Industry" at bounding box center [384, 214] width 359 height 14
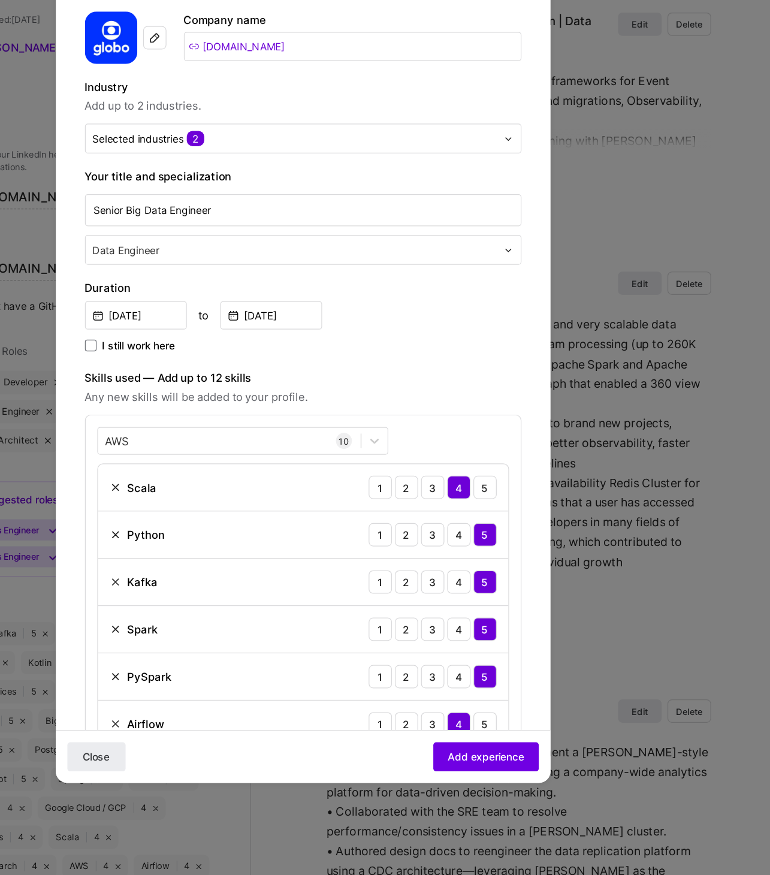
scroll to position [0, 0]
click at [350, 178] on input "Globo.com" at bounding box center [426, 182] width 278 height 24
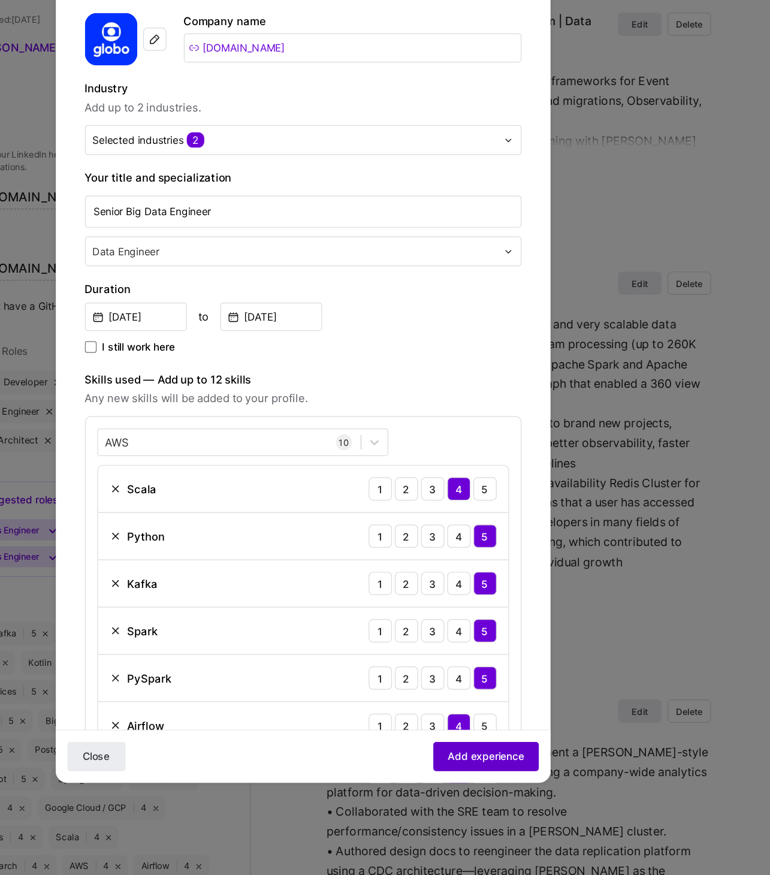
click at [527, 699] on span "Add experience" at bounding box center [535, 766] width 63 height 12
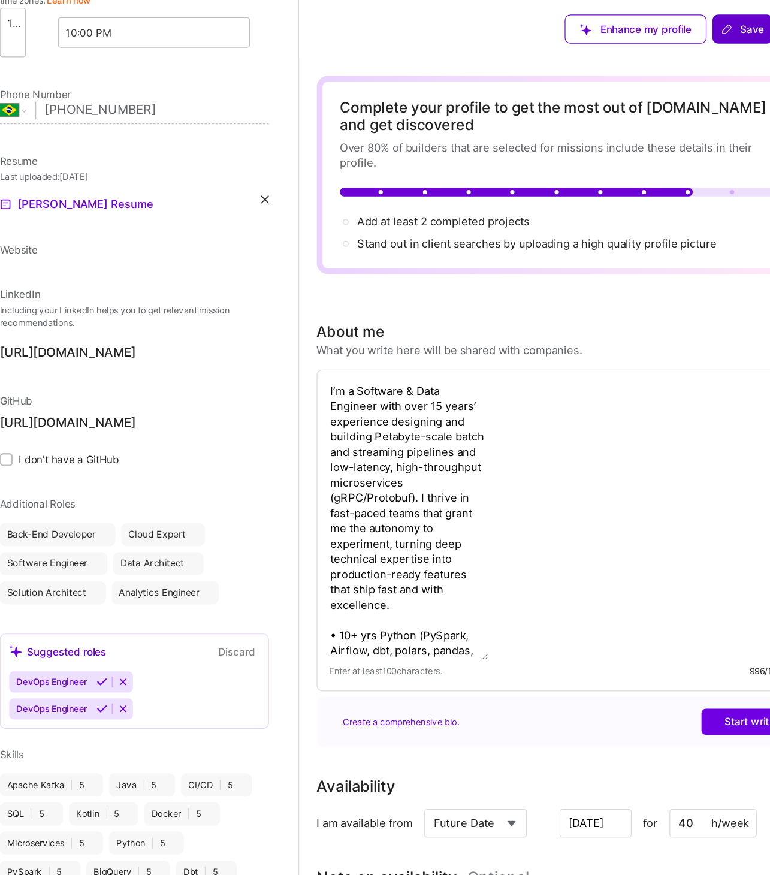
select select "BR"
select select "Future Date"
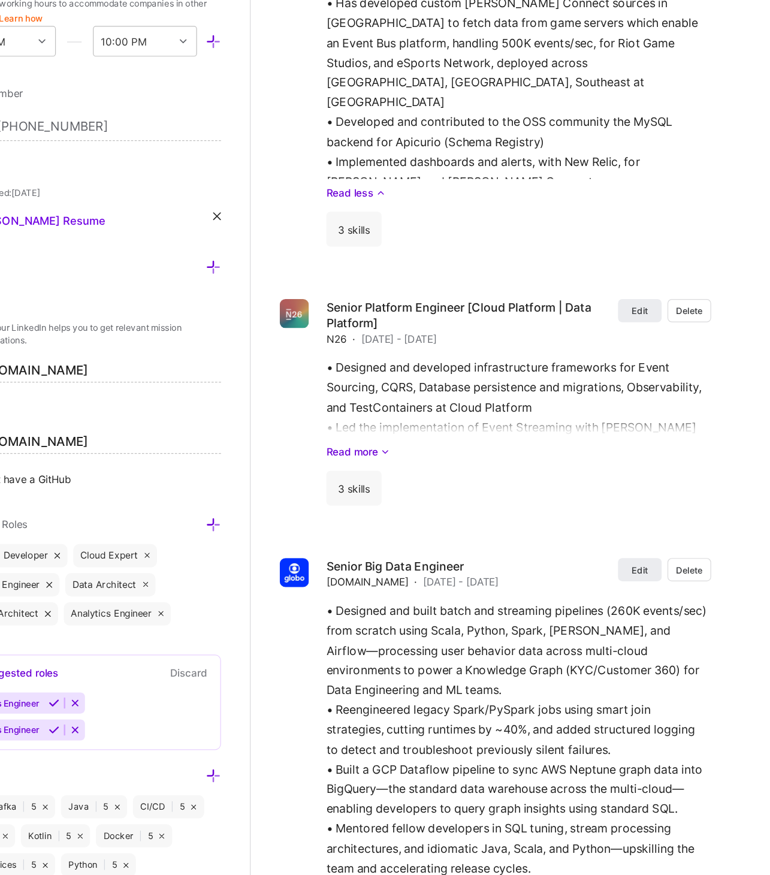
scroll to position [1300, 0]
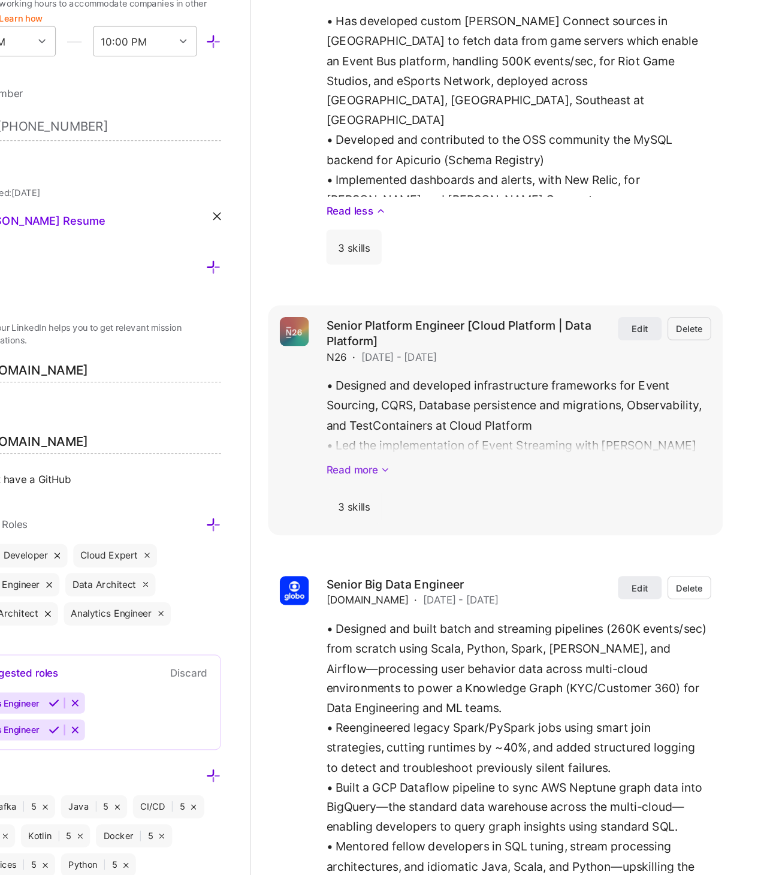
click at [439, 383] on link "Read more" at bounding box center [562, 386] width 317 height 13
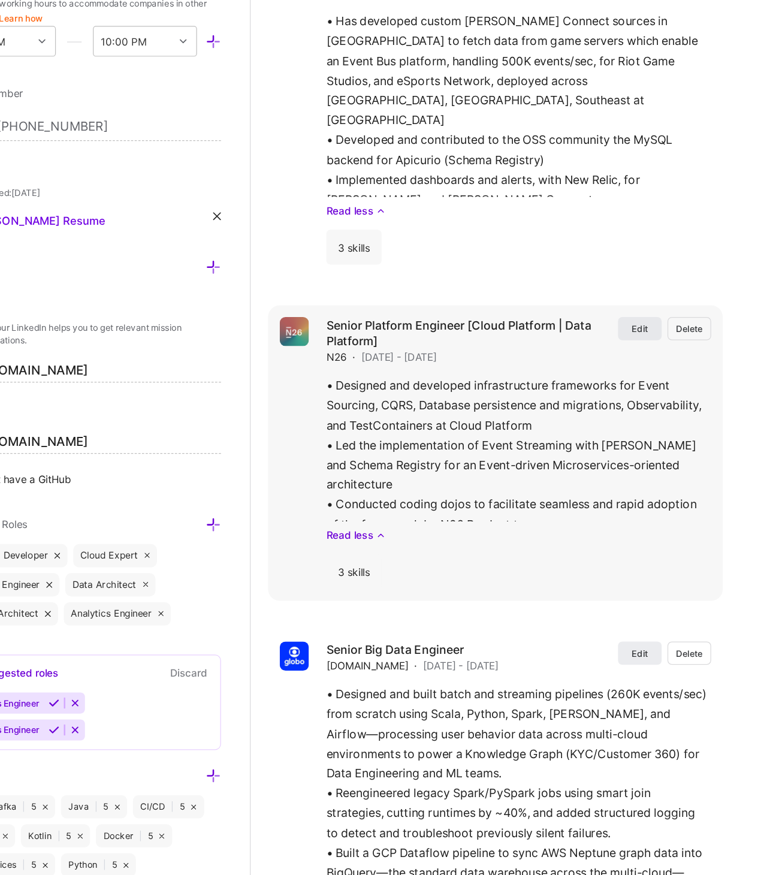
click at [655, 272] on button "Edit" at bounding box center [663, 270] width 36 height 19
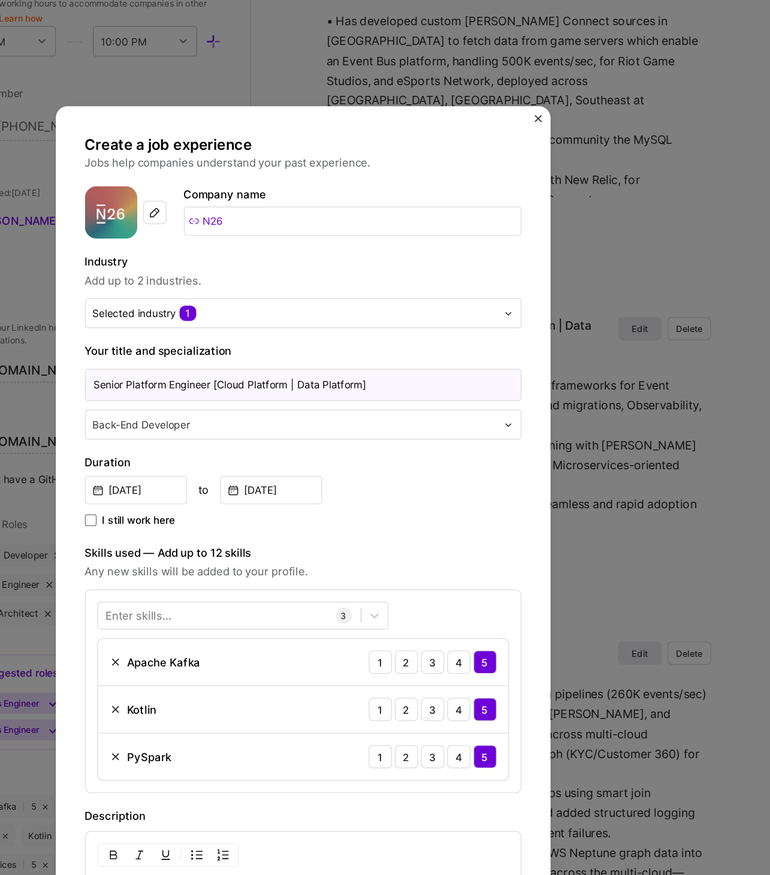
click at [284, 310] on input "Senior Platform Engineer [Cloud Platform | Data Platform]" at bounding box center [384, 317] width 359 height 26
click at [249, 313] on input "Senior Platform Engineer [Cloud Platform | Data Platform]" at bounding box center [384, 317] width 359 height 26
type input "Senior Software Engineer"
click at [266, 356] on div "Back-End Developer" at bounding box center [378, 349] width 344 height 23
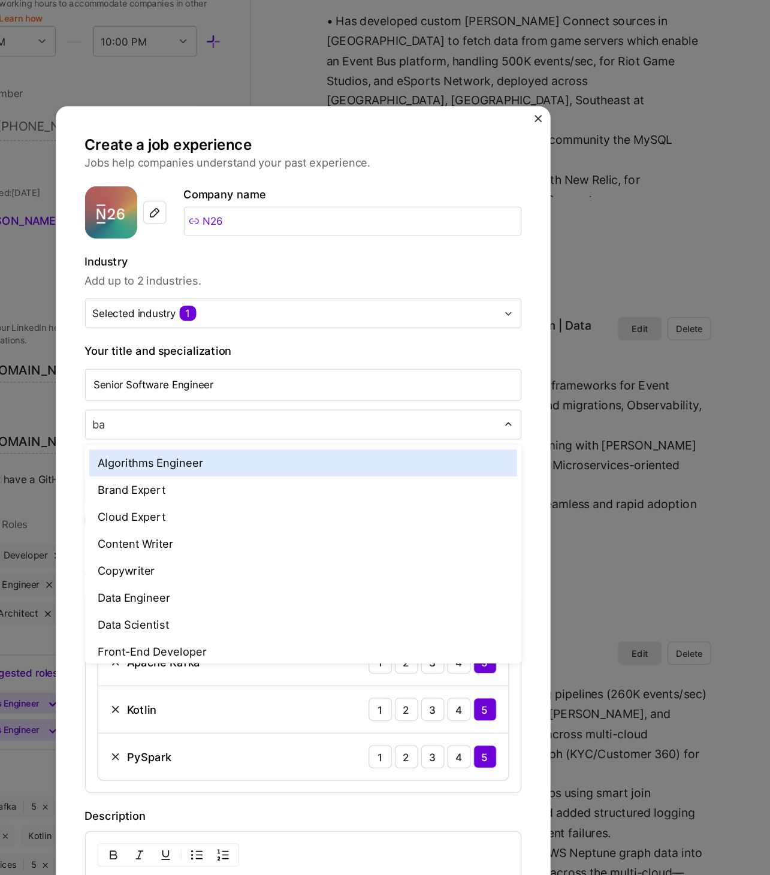
type input "b"
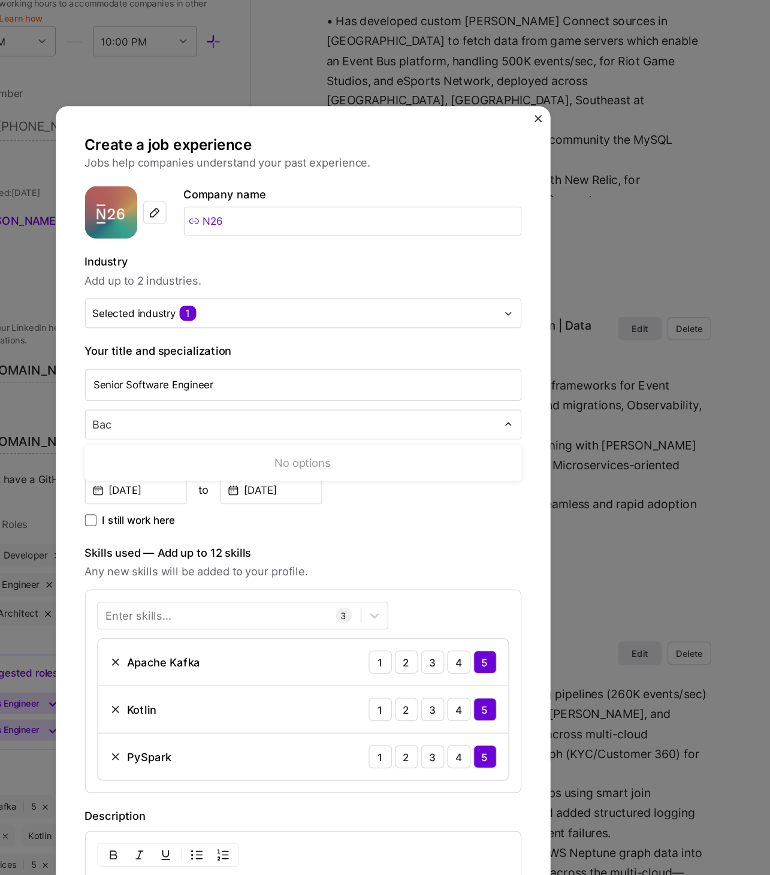
type input "Back"
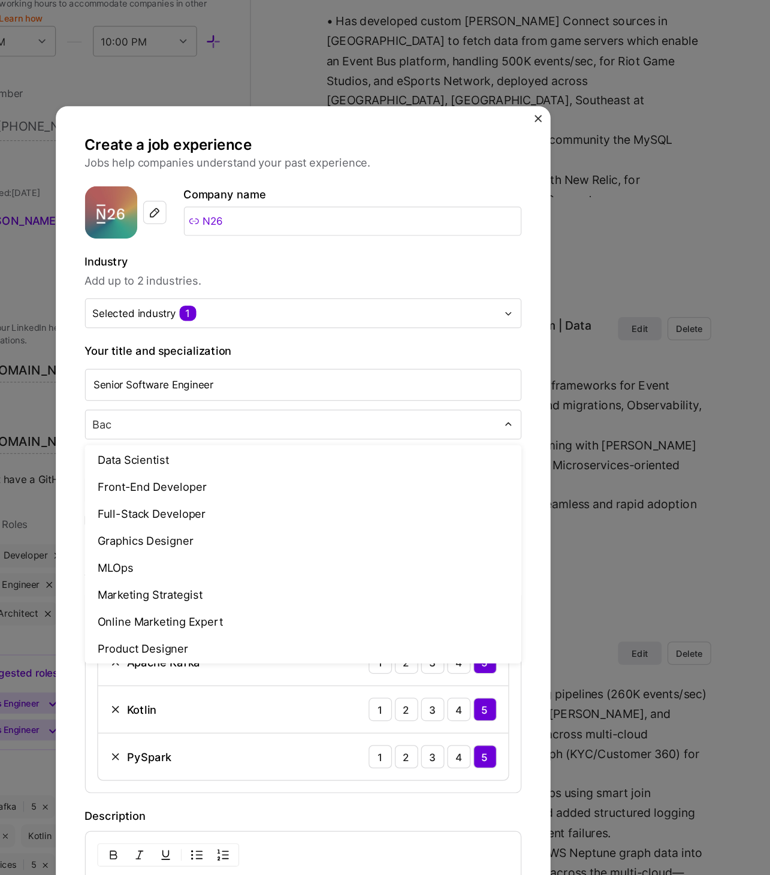
scroll to position [0, 0]
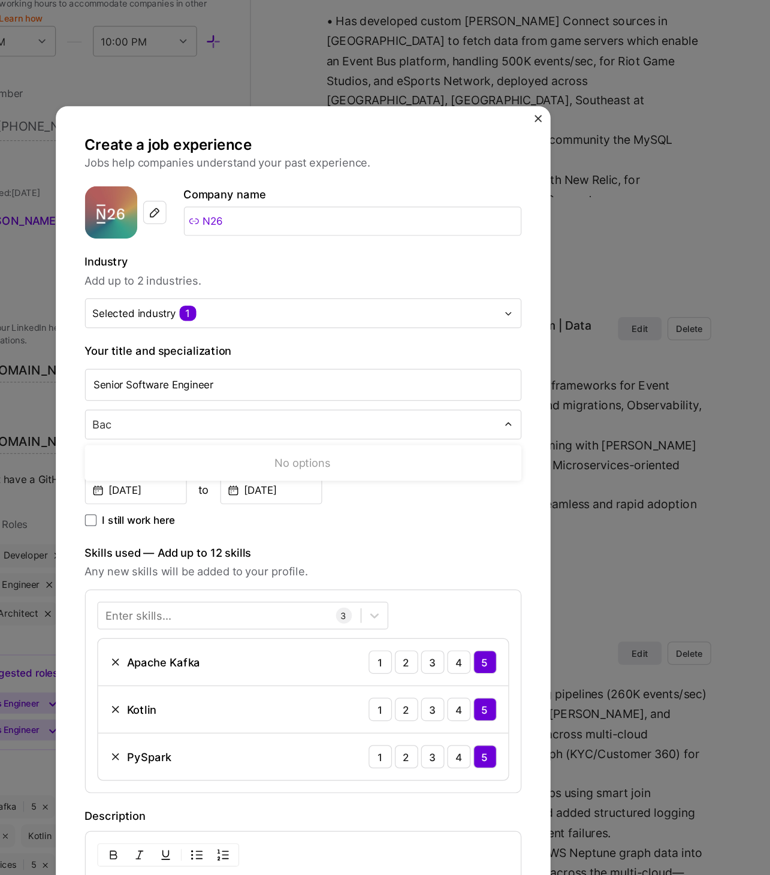
type input "E"
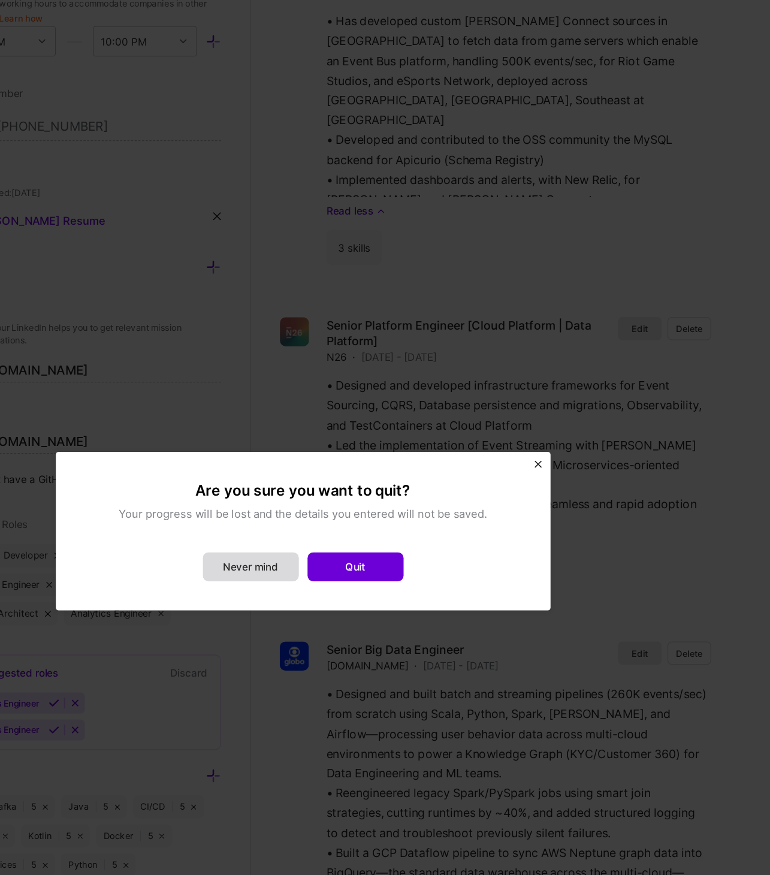
click at [352, 475] on button "Never mind" at bounding box center [341, 467] width 79 height 24
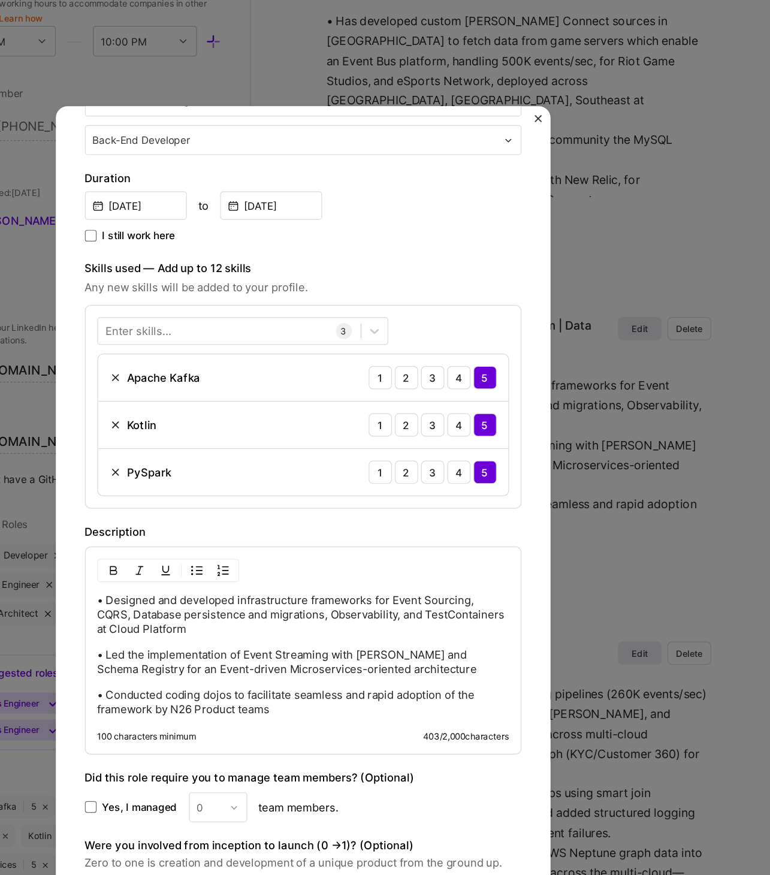
scroll to position [242, 0]
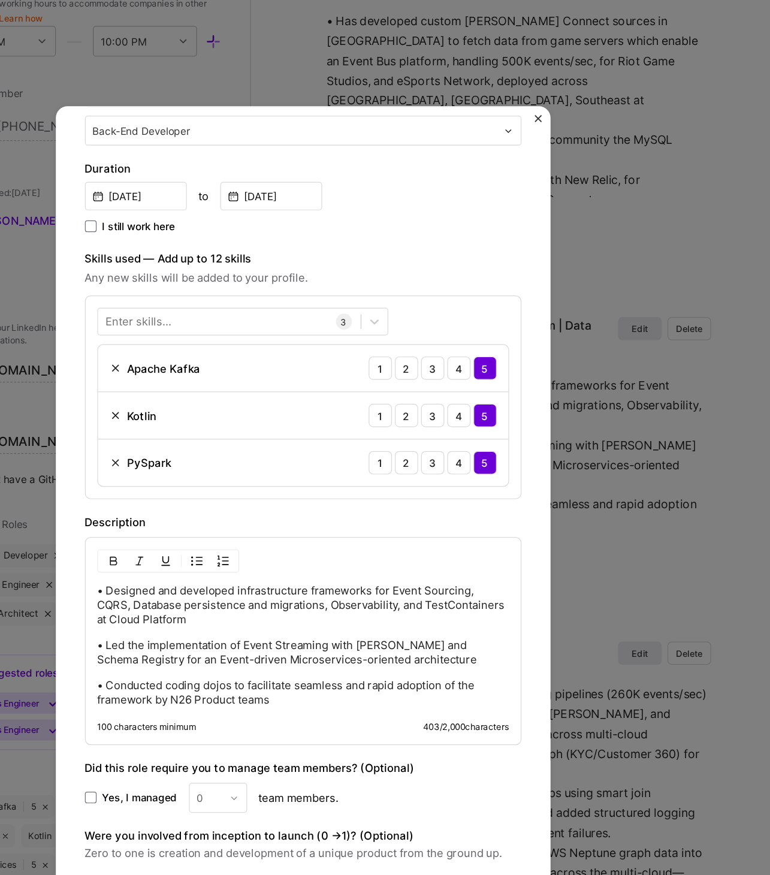
click at [418, 533] on p "• Led the implementation of Event Streaming with Kafka and Schema Registry for …" at bounding box center [385, 537] width 339 height 24
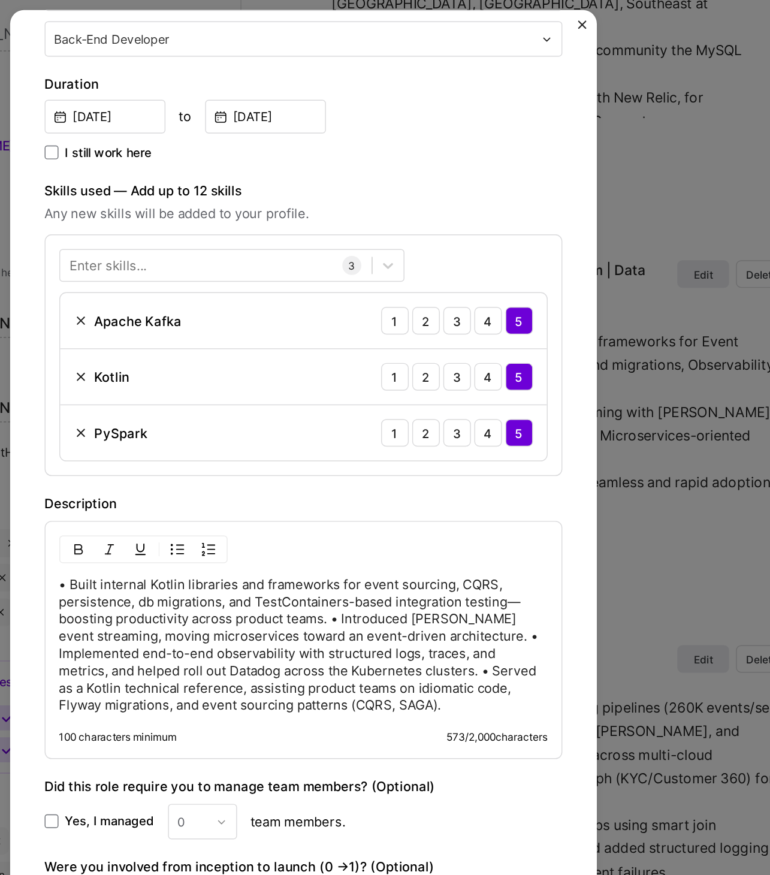
click at [404, 507] on p "• Built internal Kotlin libraries and frameworks for event sourcing, CQRS, pers…" at bounding box center [385, 528] width 339 height 96
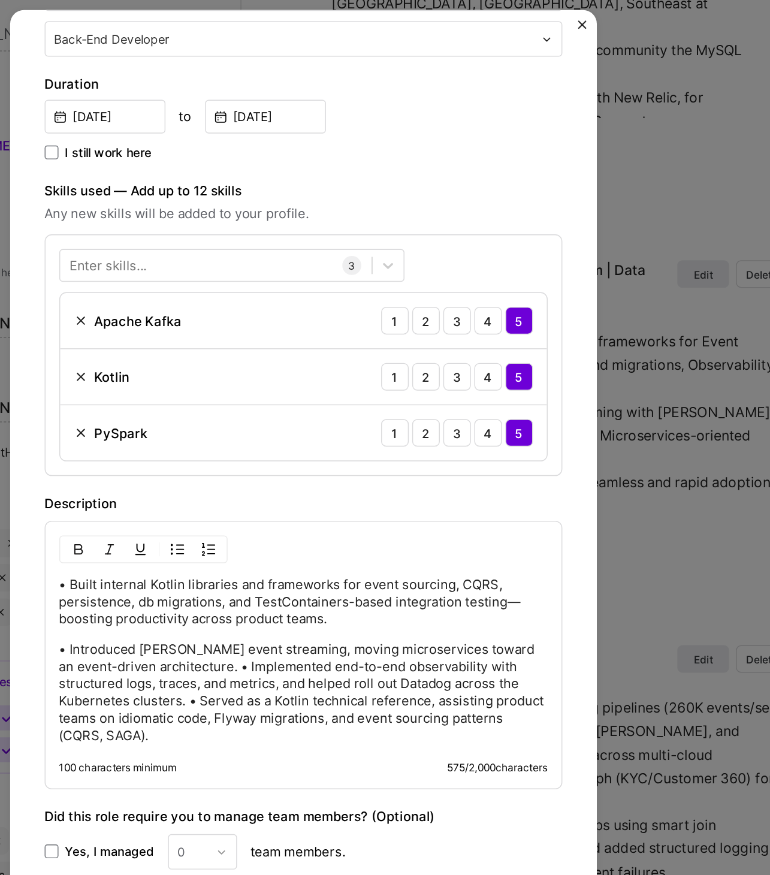
click at [299, 543] on p "• Introduced Kafka event streaming, moving microservices toward an event-driven…" at bounding box center [385, 561] width 339 height 72
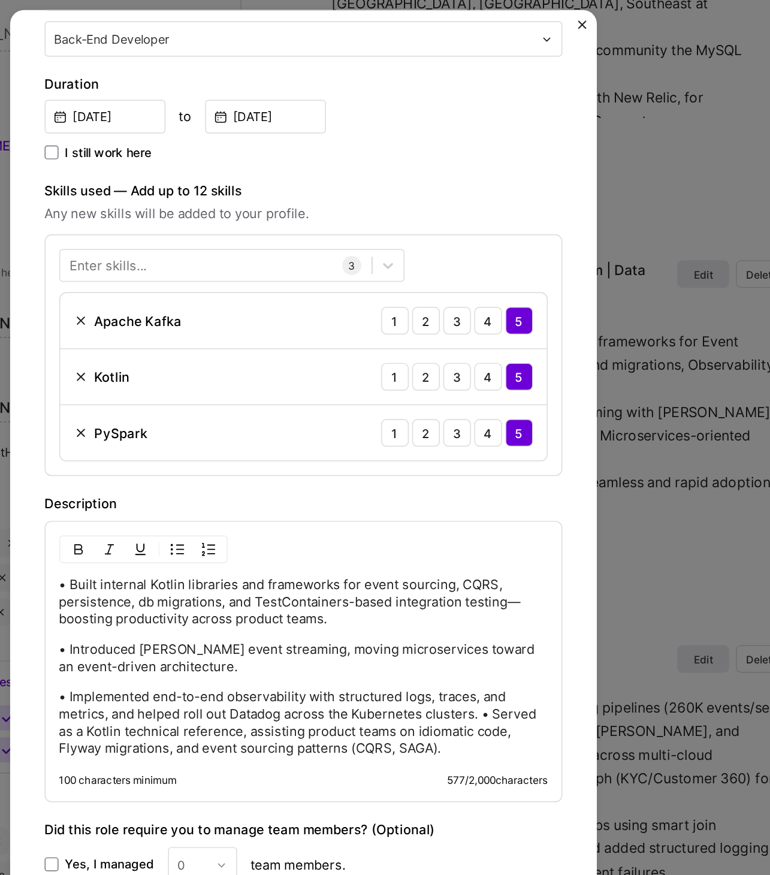
click at [510, 574] on p "• Implemented end-to-end observability with structured logs, traces, and metric…" at bounding box center [385, 582] width 339 height 48
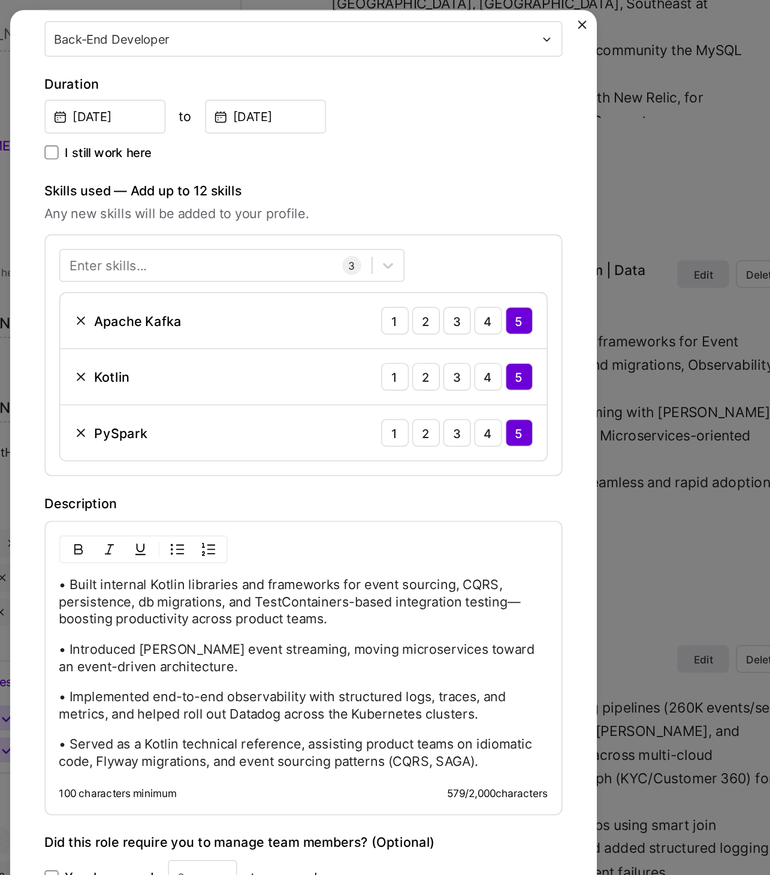
click at [227, 298] on img at bounding box center [231, 303] width 10 height 10
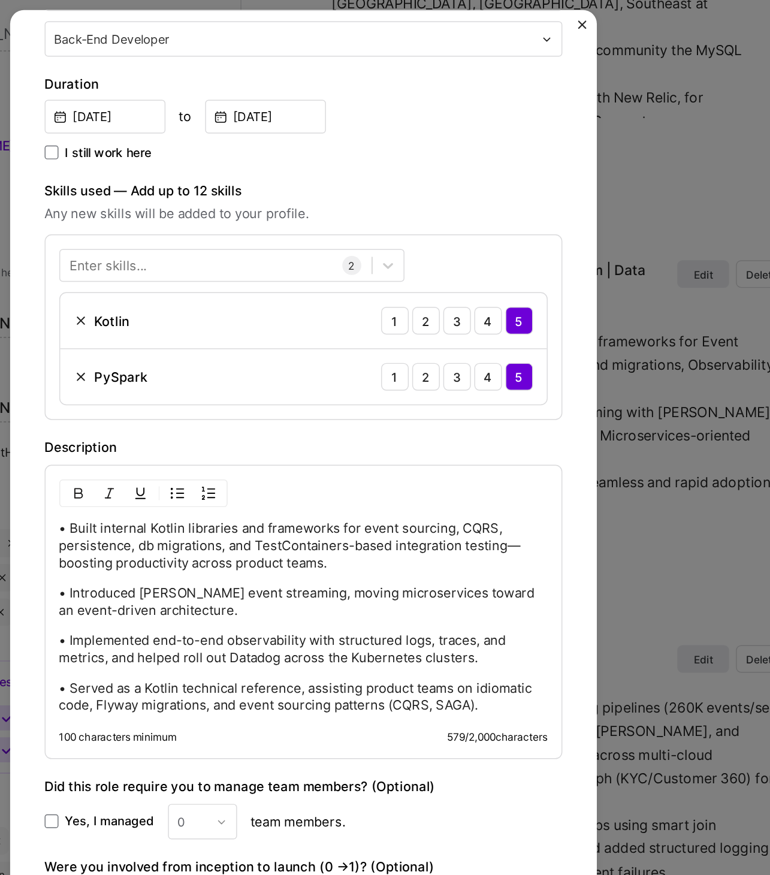
click at [228, 298] on img at bounding box center [231, 303] width 10 height 10
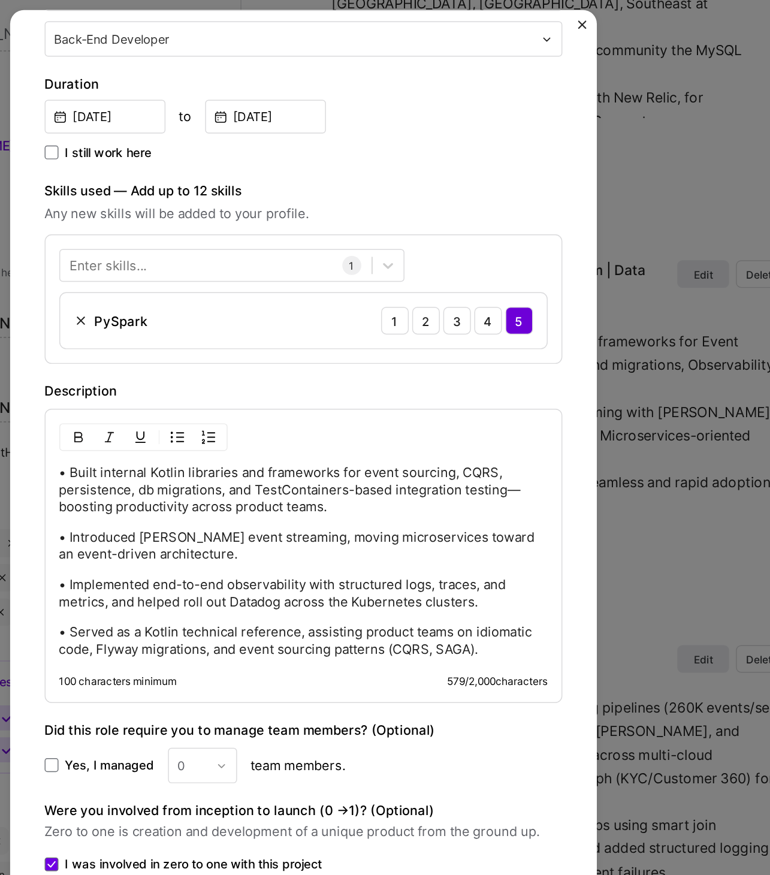
click at [228, 298] on img at bounding box center [231, 303] width 10 height 10
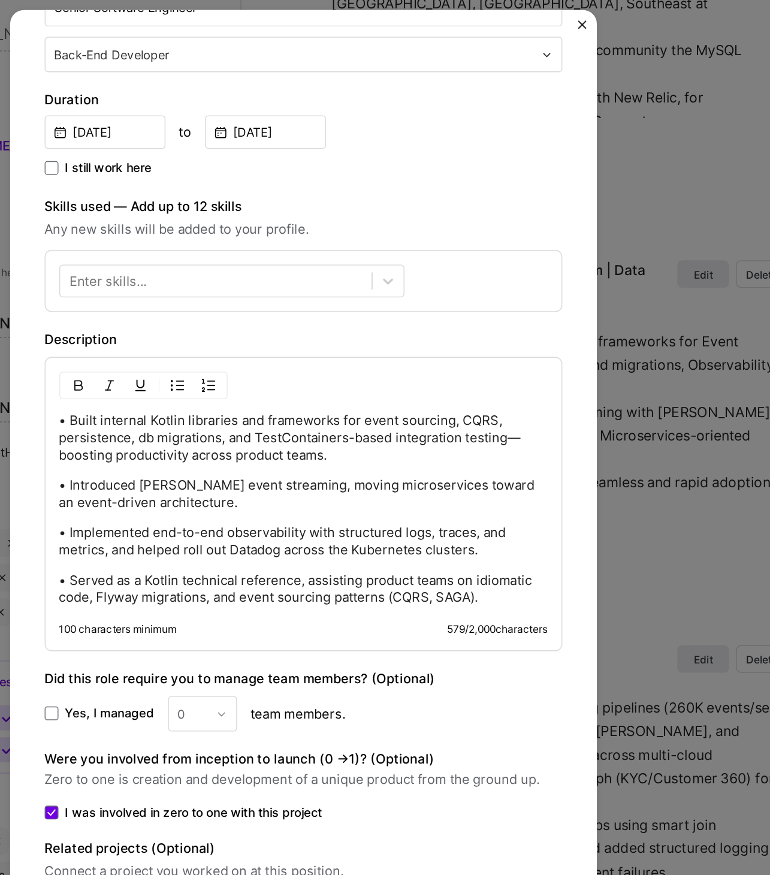
click at [249, 274] on div "Enter skills..." at bounding box center [250, 276] width 54 height 13
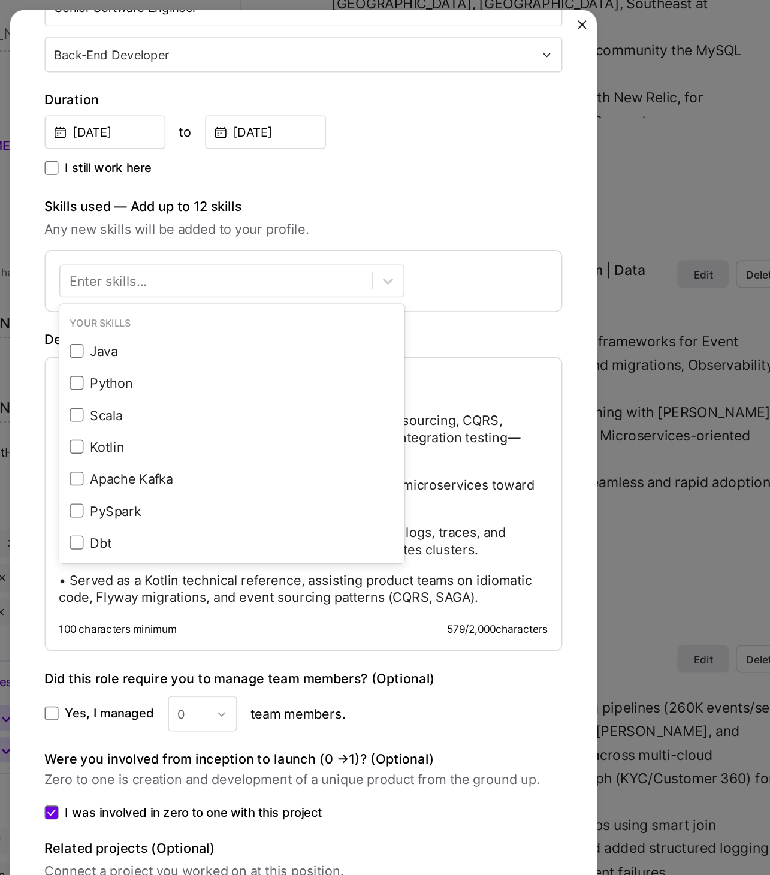
click at [270, 274] on div "Enter skills..." at bounding box center [250, 276] width 54 height 13
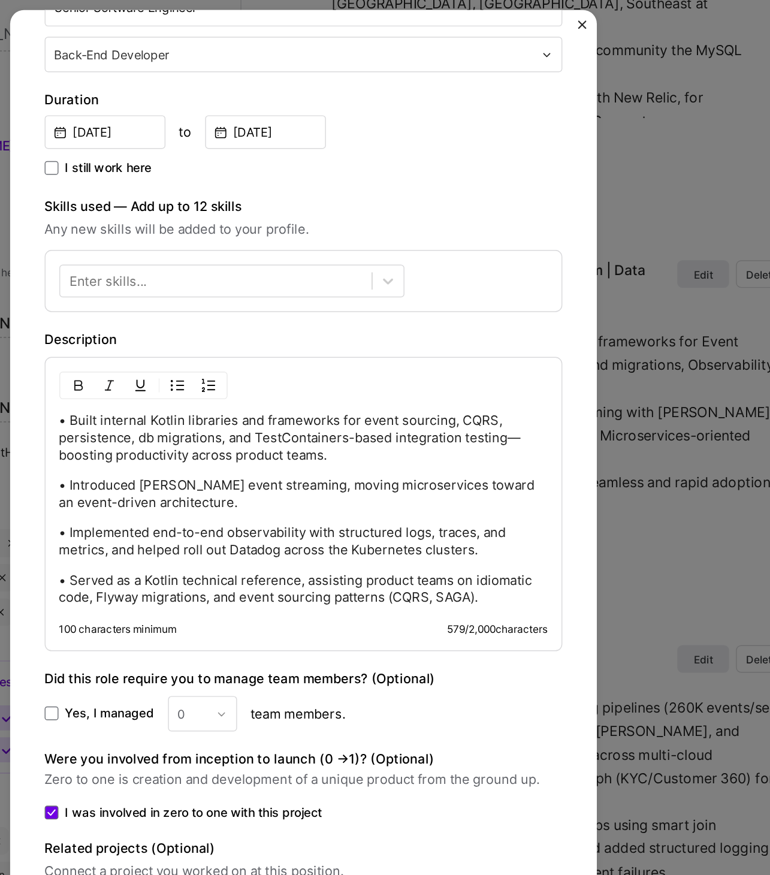
click at [270, 273] on div "Enter skills..." at bounding box center [250, 276] width 54 height 13
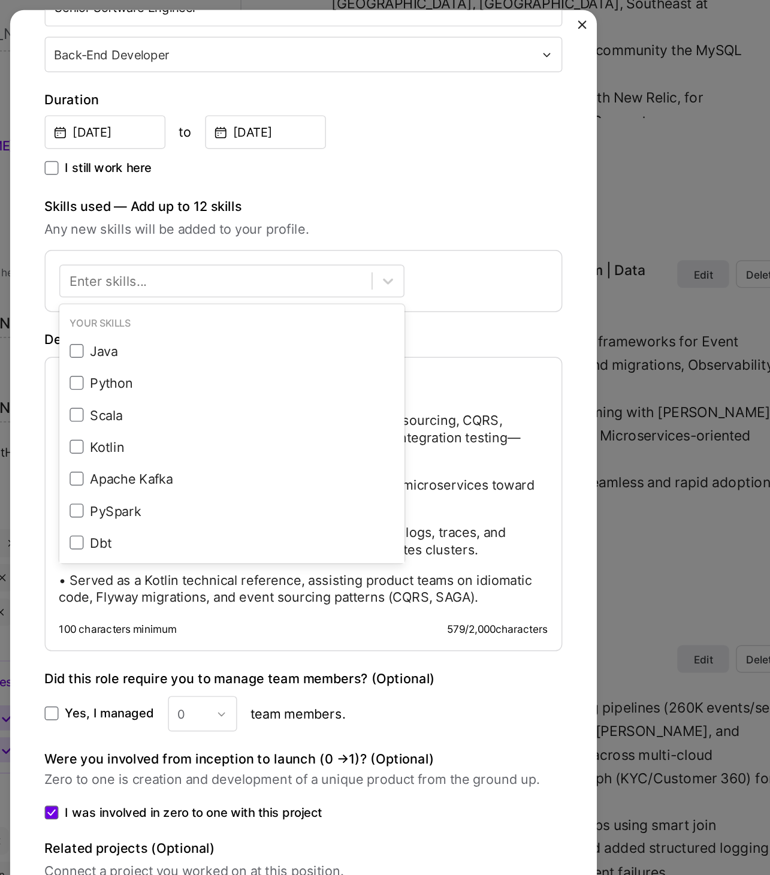
click at [268, 274] on div "Enter skills..." at bounding box center [250, 276] width 54 height 13
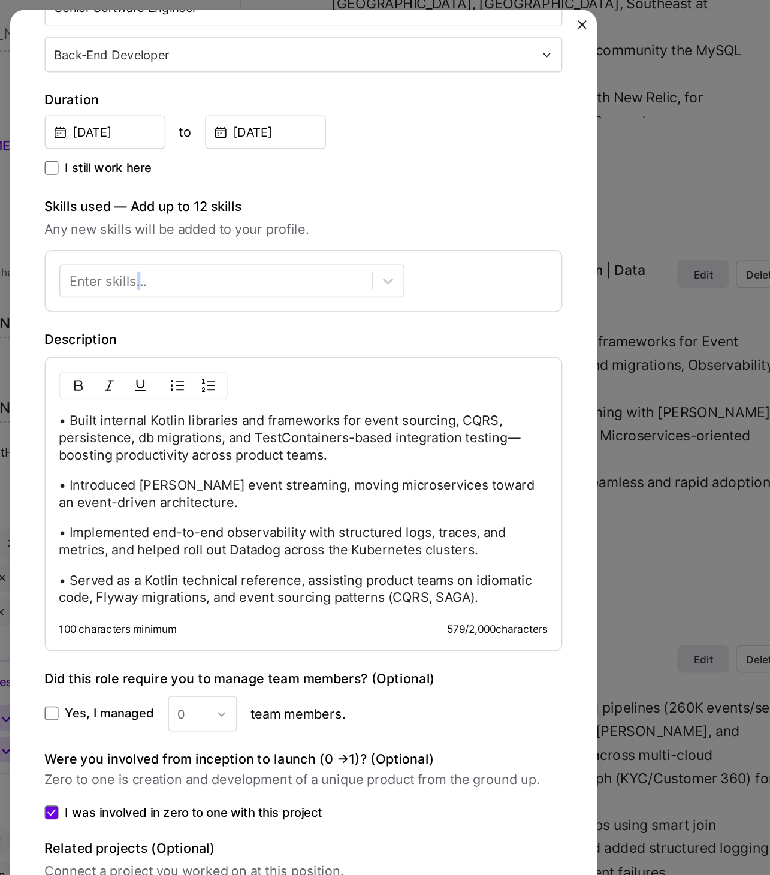
click at [268, 274] on div "Enter skills..." at bounding box center [250, 276] width 54 height 13
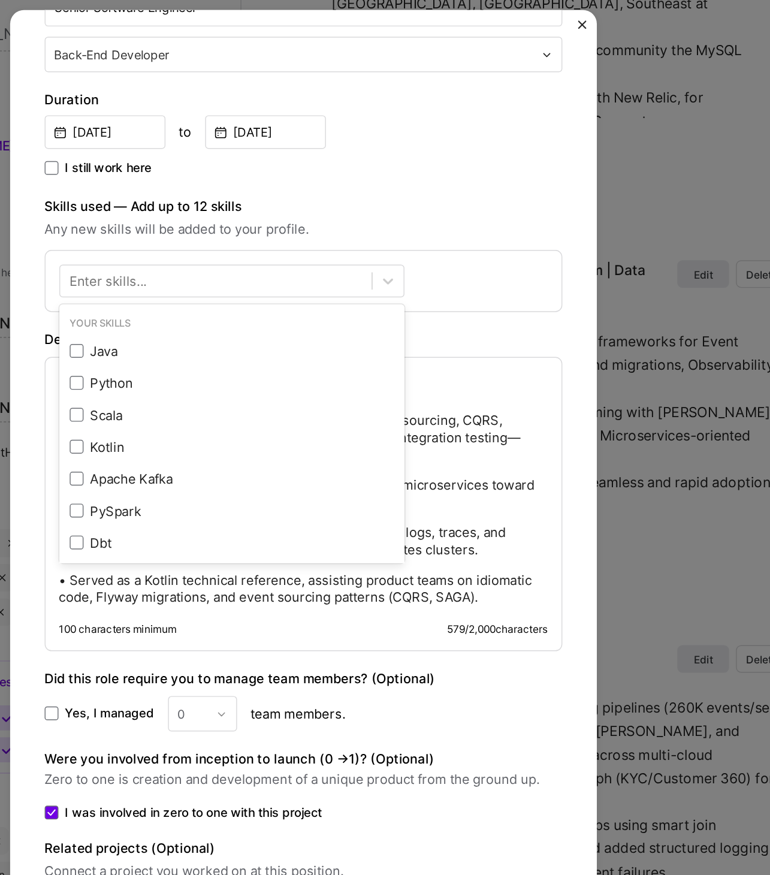
click at [335, 287] on div "Your Skills Java Python Scala Kotlin Apache Kafka PySpark Dbt Go AWS Docker Pos…" at bounding box center [384, 275] width 359 height 43
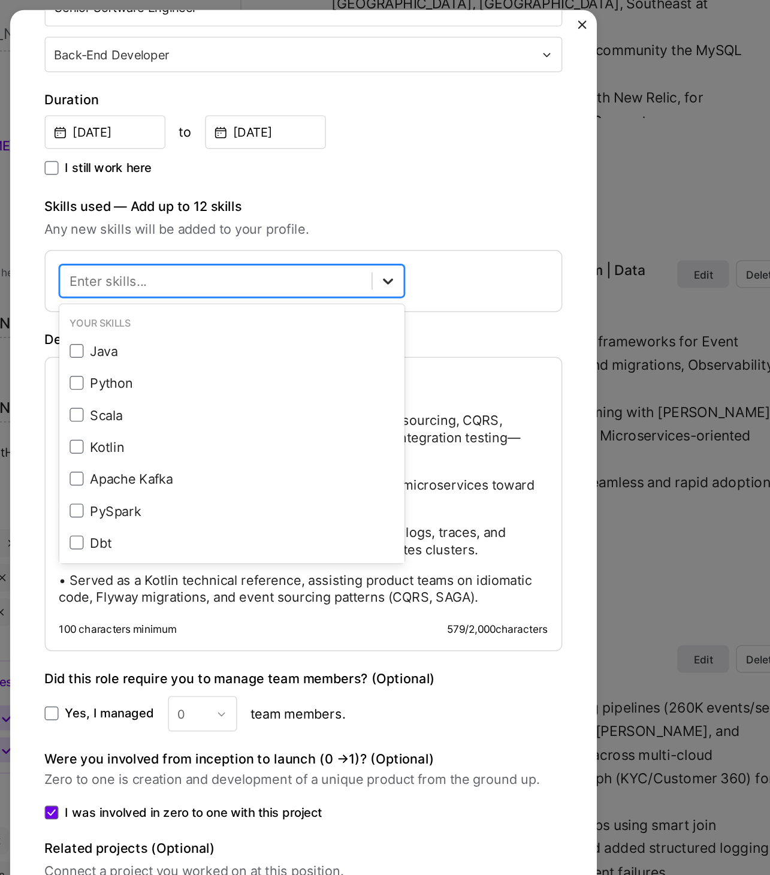
click at [439, 270] on icon at bounding box center [444, 276] width 12 height 12
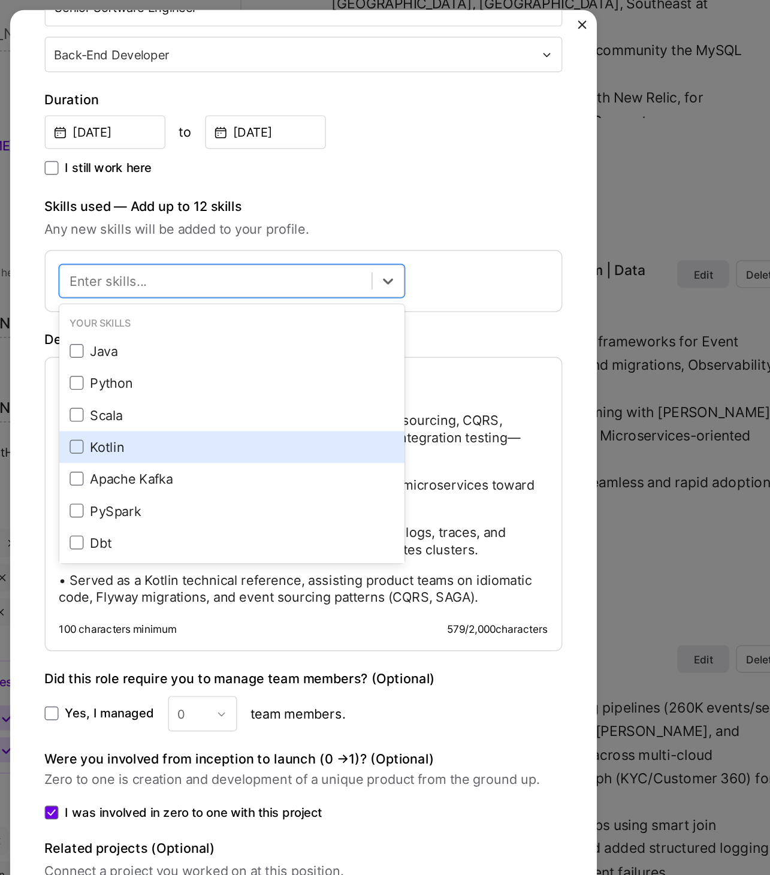
click at [250, 387] on div "Kotlin" at bounding box center [335, 391] width 225 height 13
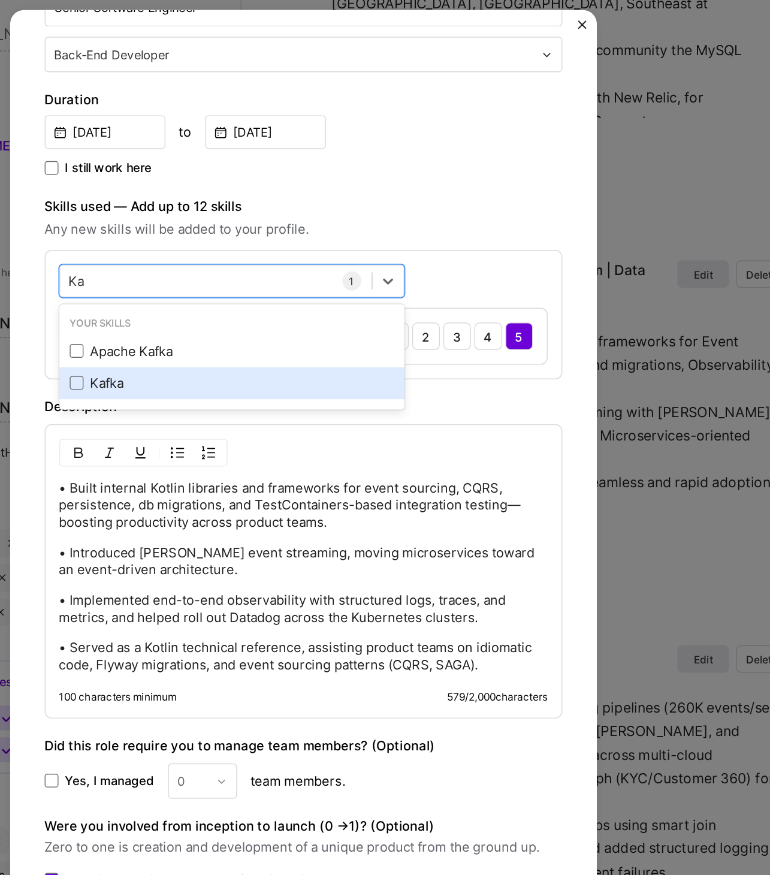
click at [231, 346] on label at bounding box center [228, 346] width 10 height 10
click at [0, 0] on input "checkbox" at bounding box center [0, 0] width 0 height 0
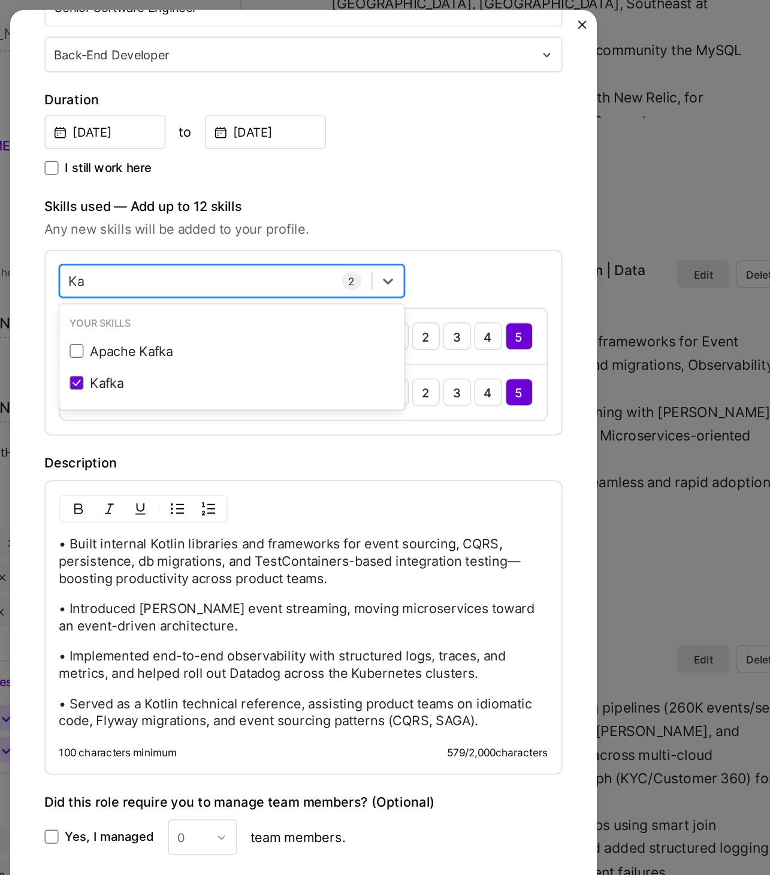
click at [302, 276] on div "Ka Ka" at bounding box center [324, 276] width 216 height 20
type input "K"
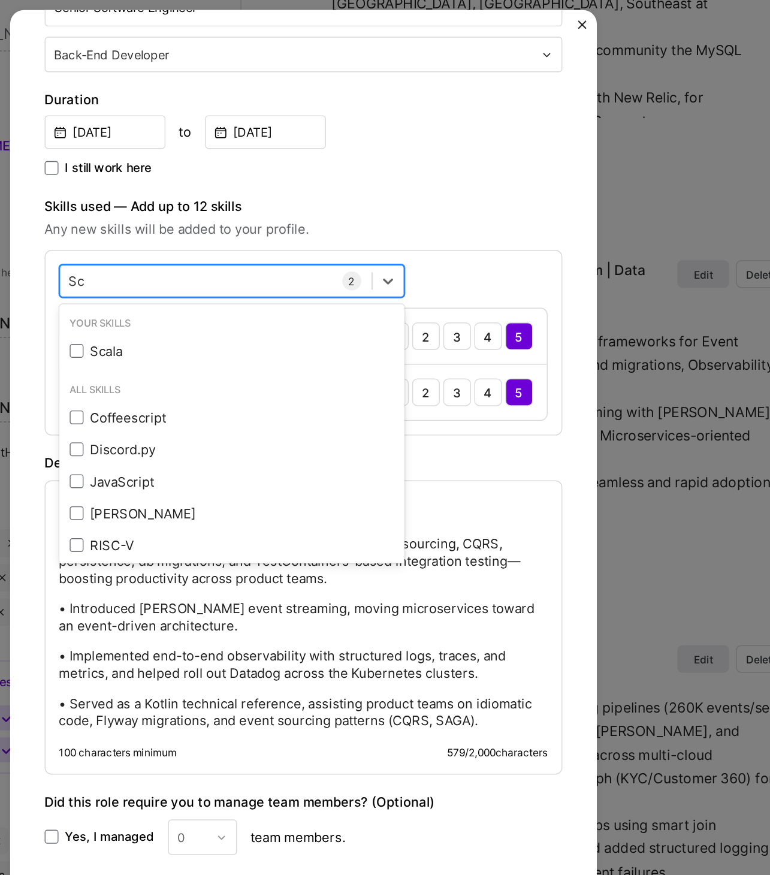
type input "S"
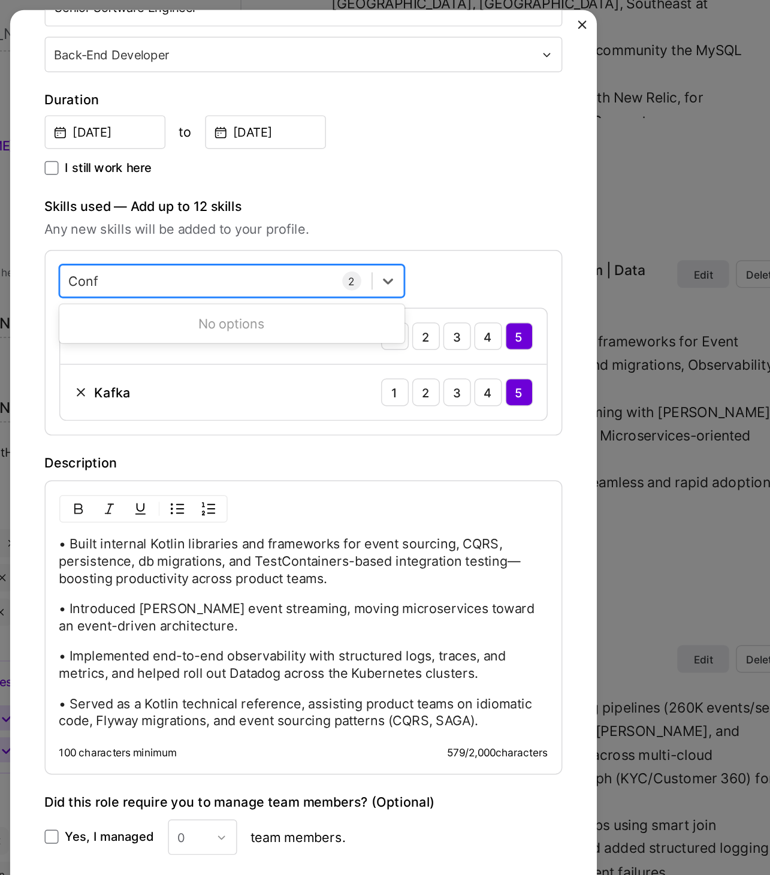
type input "Con"
type input "Flyway"
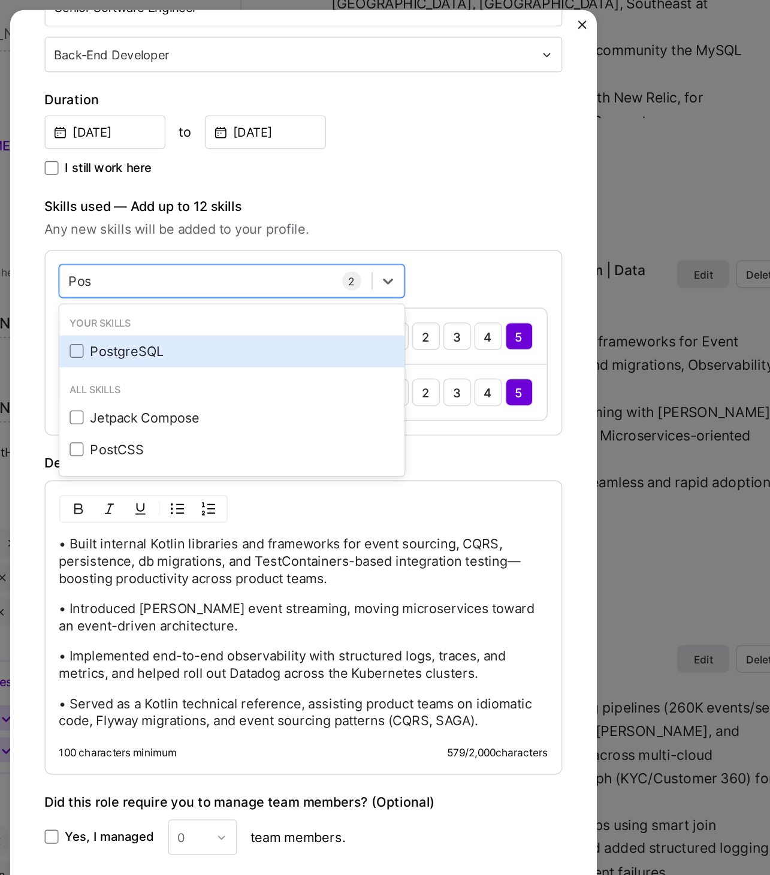
click at [267, 321] on div "PostgreSQL" at bounding box center [335, 324] width 225 height 13
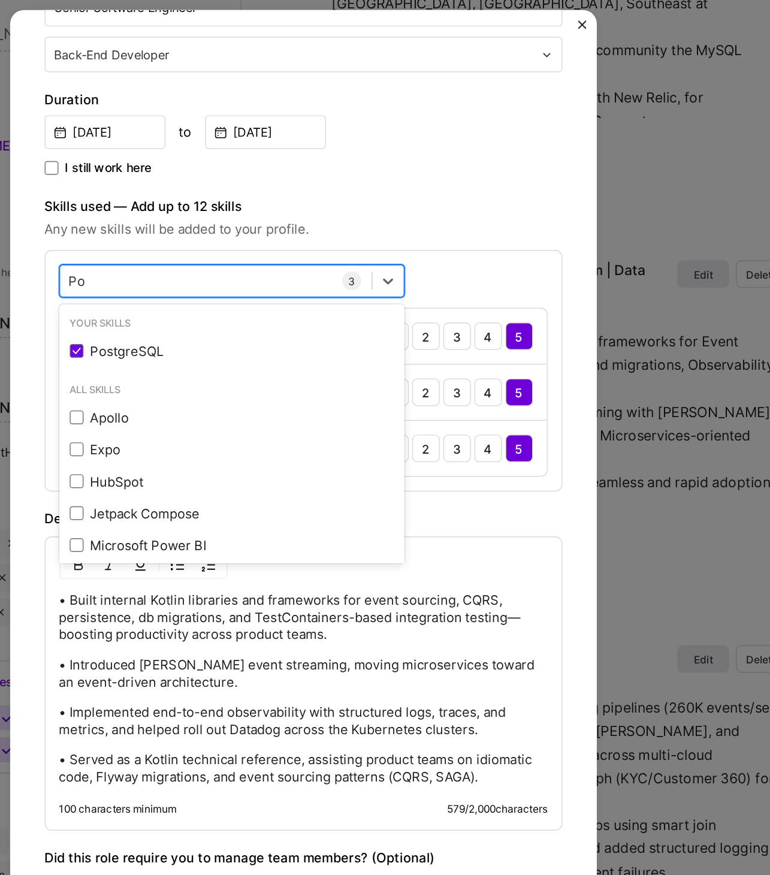
type input "P"
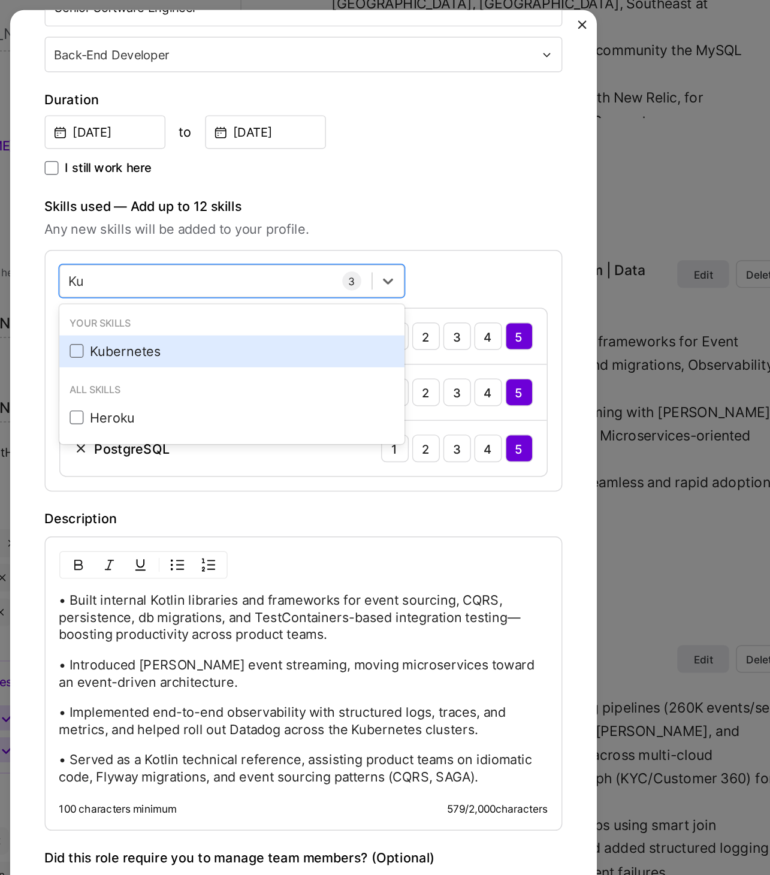
click at [317, 321] on div "Kubernetes" at bounding box center [335, 324] width 225 height 13
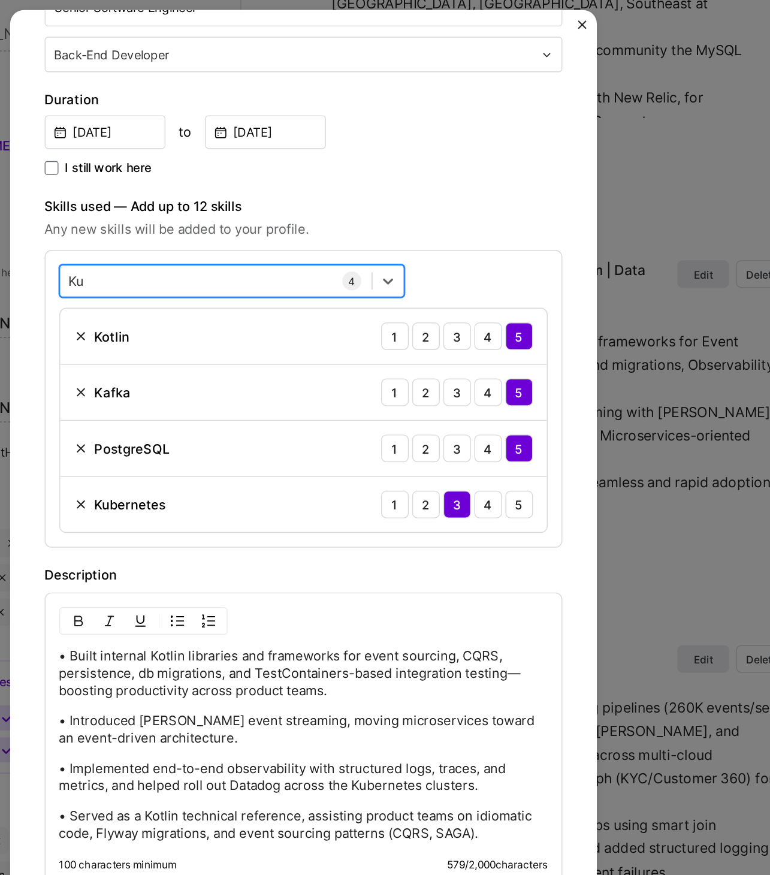
click at [331, 274] on div "Ku Ku" at bounding box center [324, 276] width 216 height 20
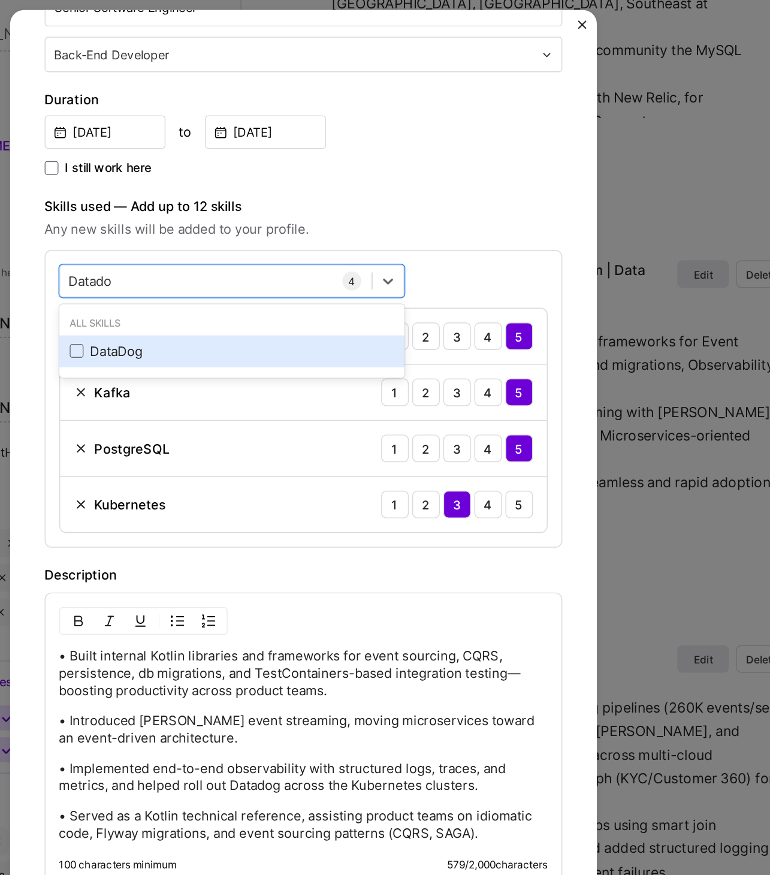
click at [252, 326] on div "DataDog" at bounding box center [335, 324] width 225 height 13
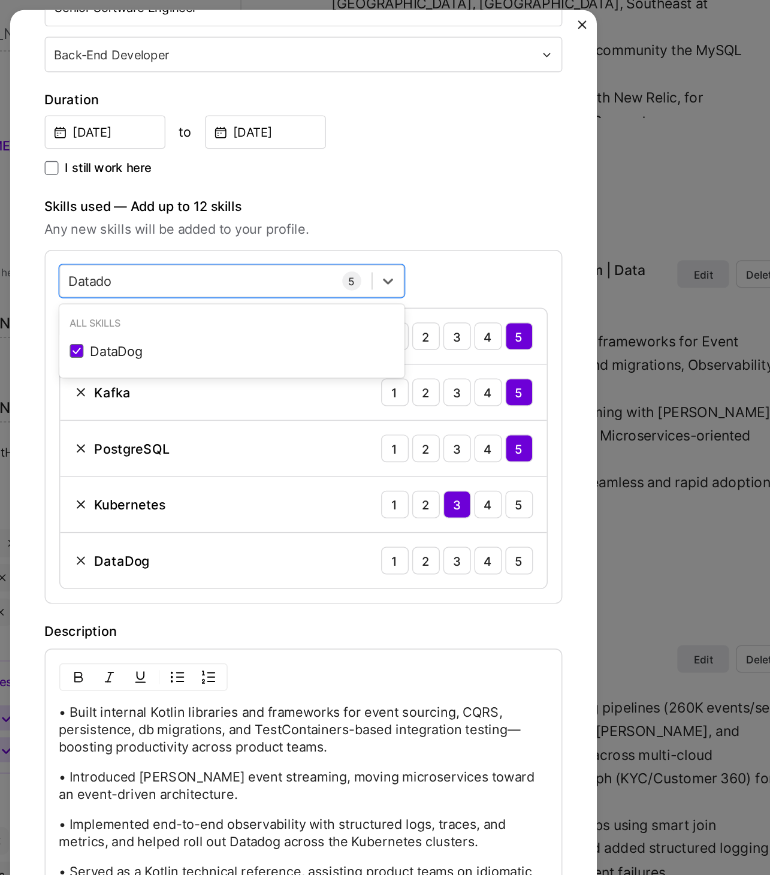
click at [177, 353] on div "Create a job experience Jobs help companies understand your past experience. Co…" at bounding box center [385, 437] width 770 height 875
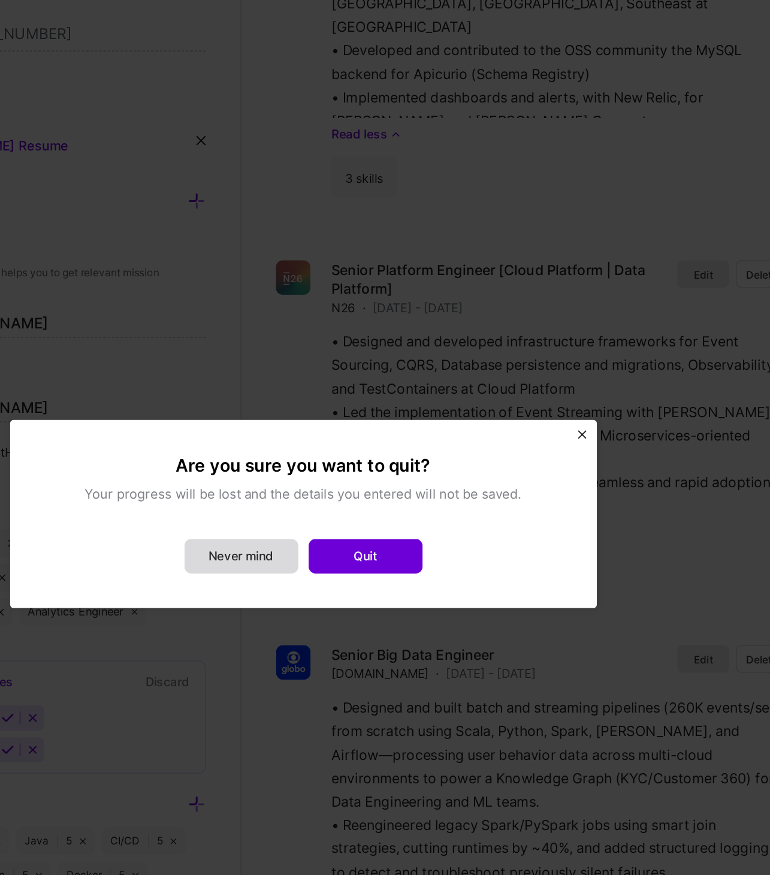
click at [355, 459] on button "Never mind" at bounding box center [341, 467] width 79 height 24
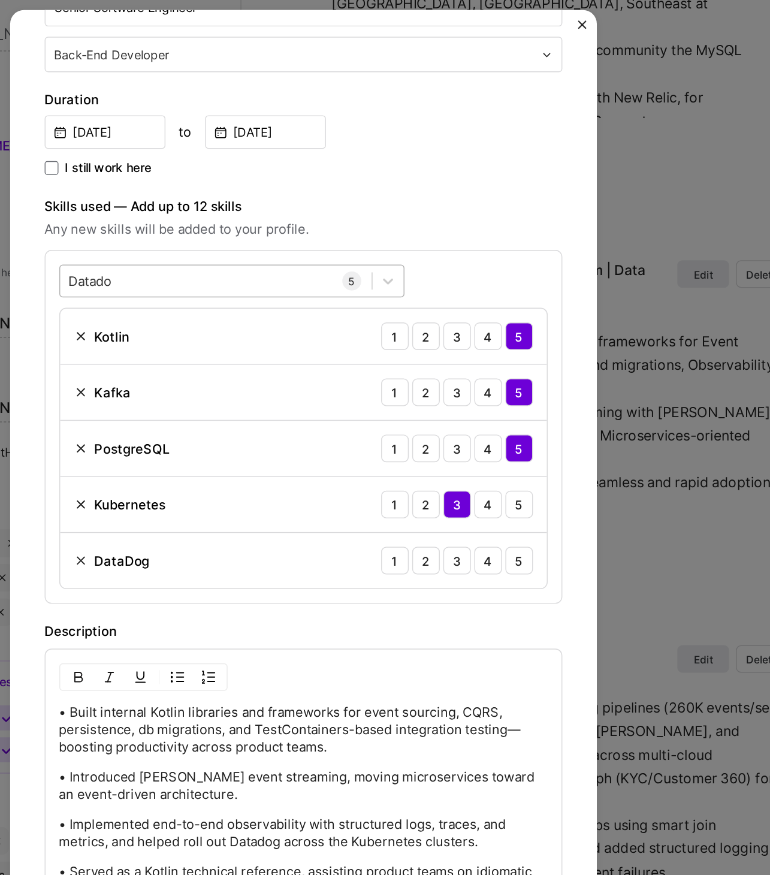
click at [375, 277] on div "Datado Datado" at bounding box center [324, 276] width 216 height 20
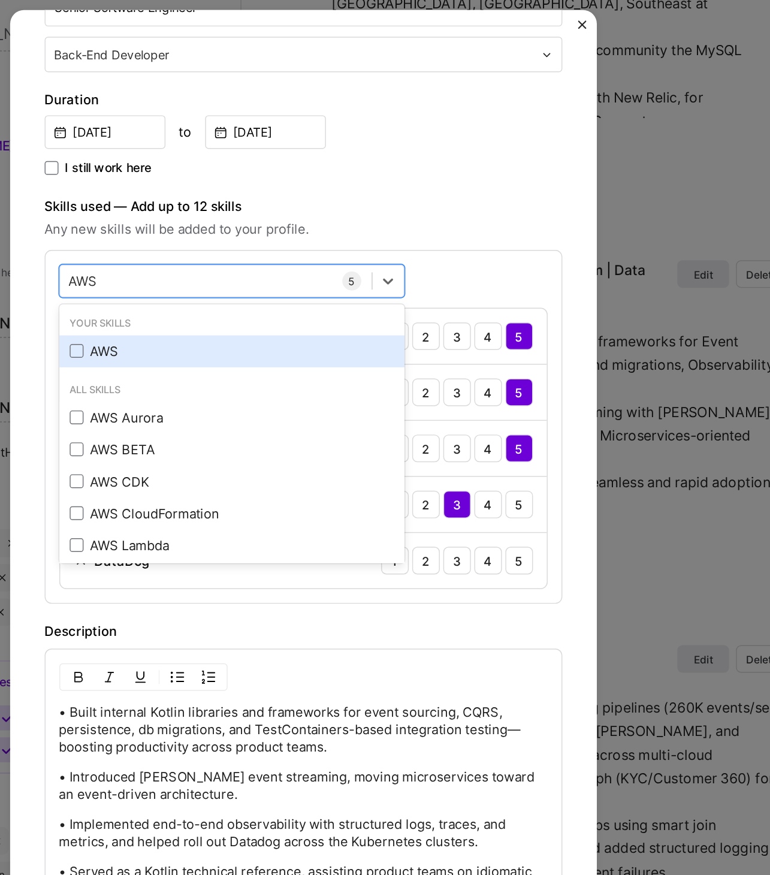
click at [325, 326] on div "AWS" at bounding box center [335, 324] width 225 height 13
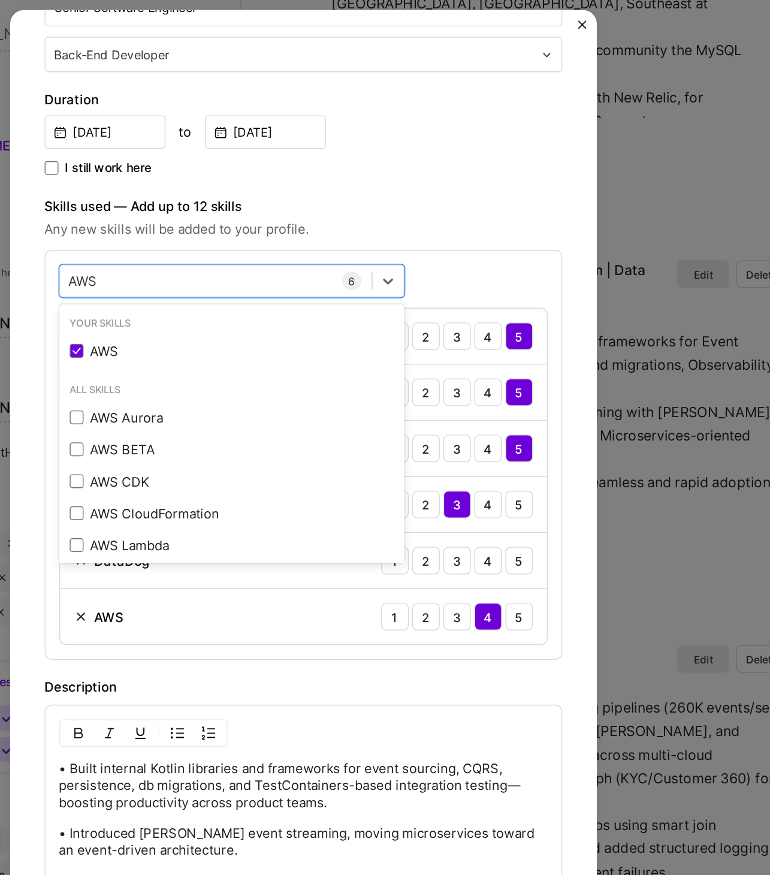
type input "AWS"
click at [358, 571] on div "• Built internal Kotlin libraries and frameworks for event sourcing, CQRS, pers…" at bounding box center [384, 672] width 359 height 204
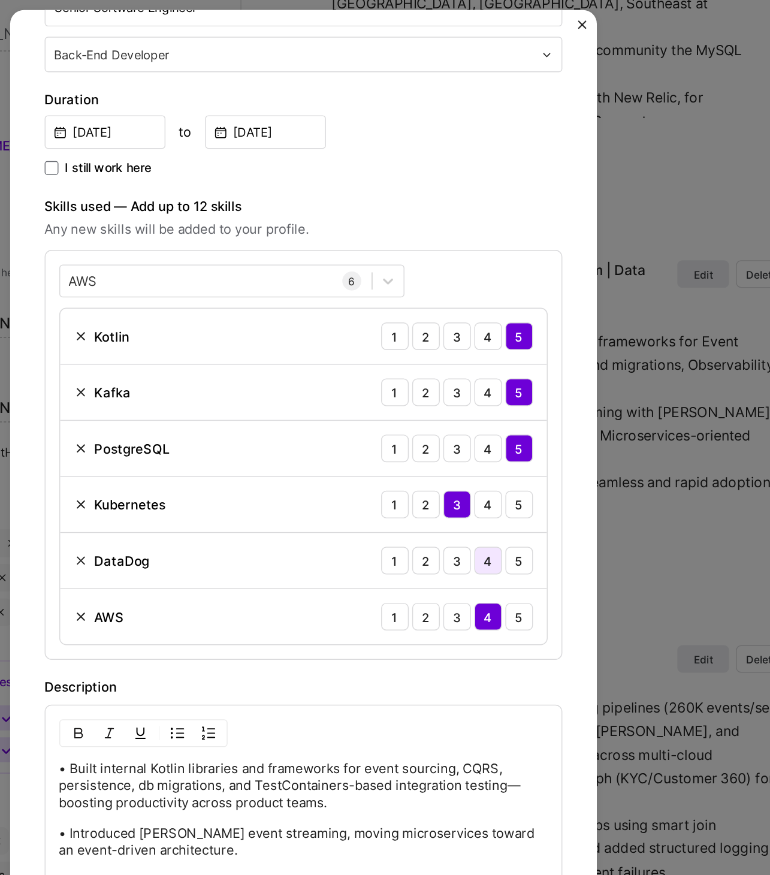
click at [510, 470] on div "4" at bounding box center [513, 469] width 19 height 19
click at [494, 470] on div "3" at bounding box center [491, 469] width 19 height 19
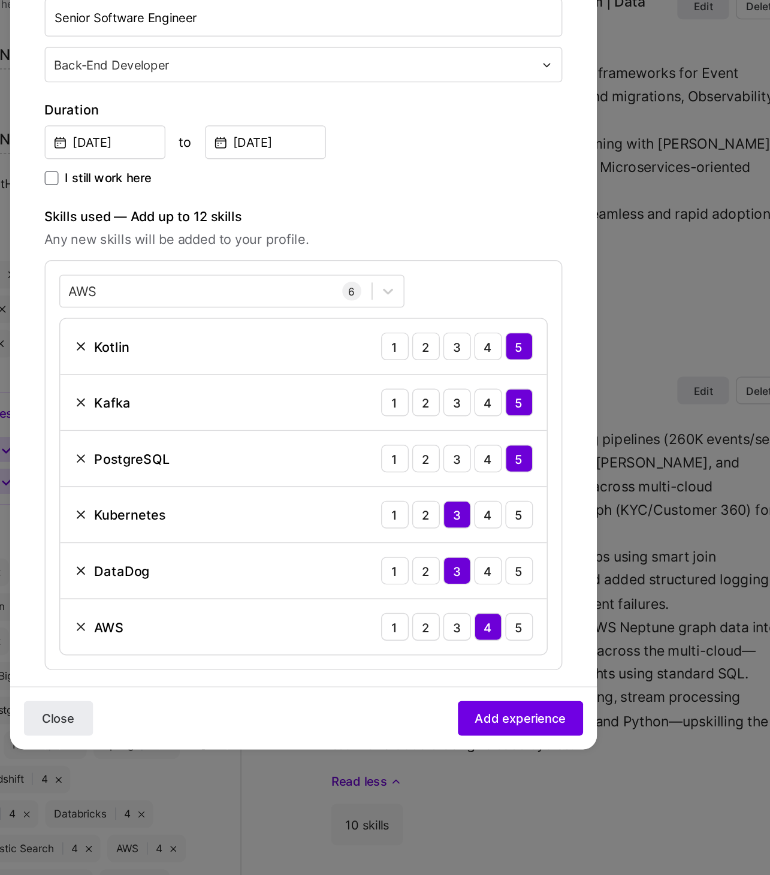
scroll to position [33, 0]
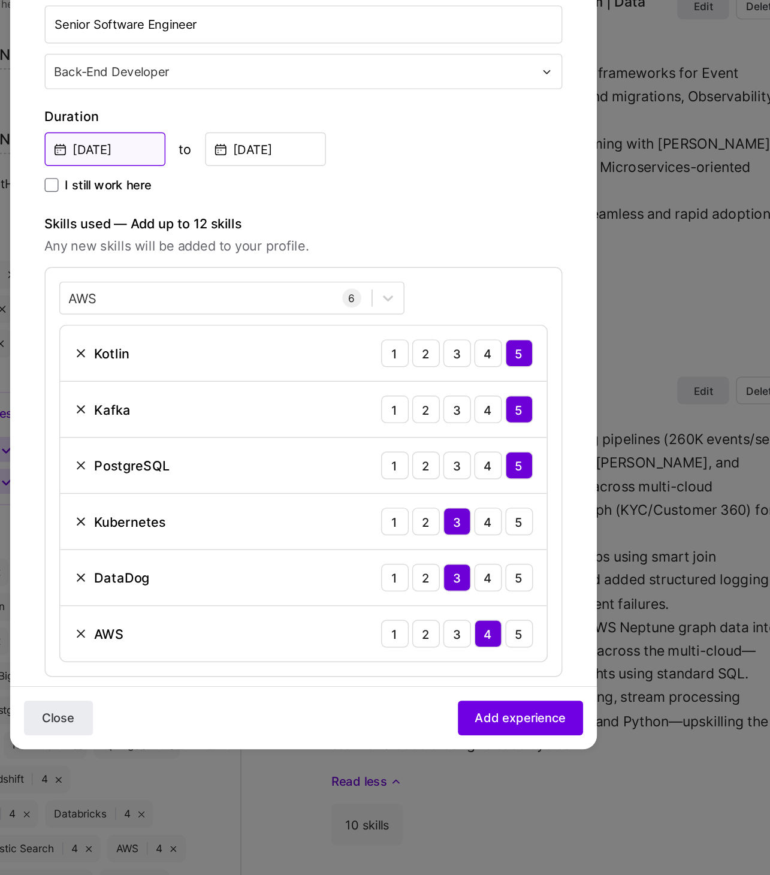
click at [243, 368] on input "Mar, 2022" at bounding box center [247, 370] width 84 height 23
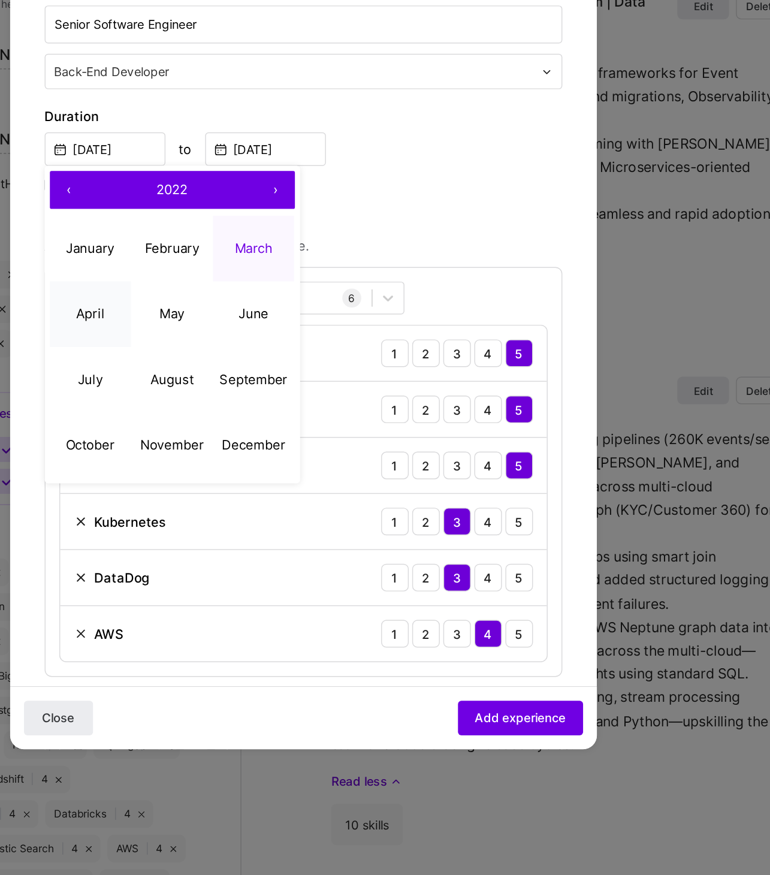
click at [240, 479] on abbr "April" at bounding box center [237, 484] width 20 height 11
type input "Apr, 2022"
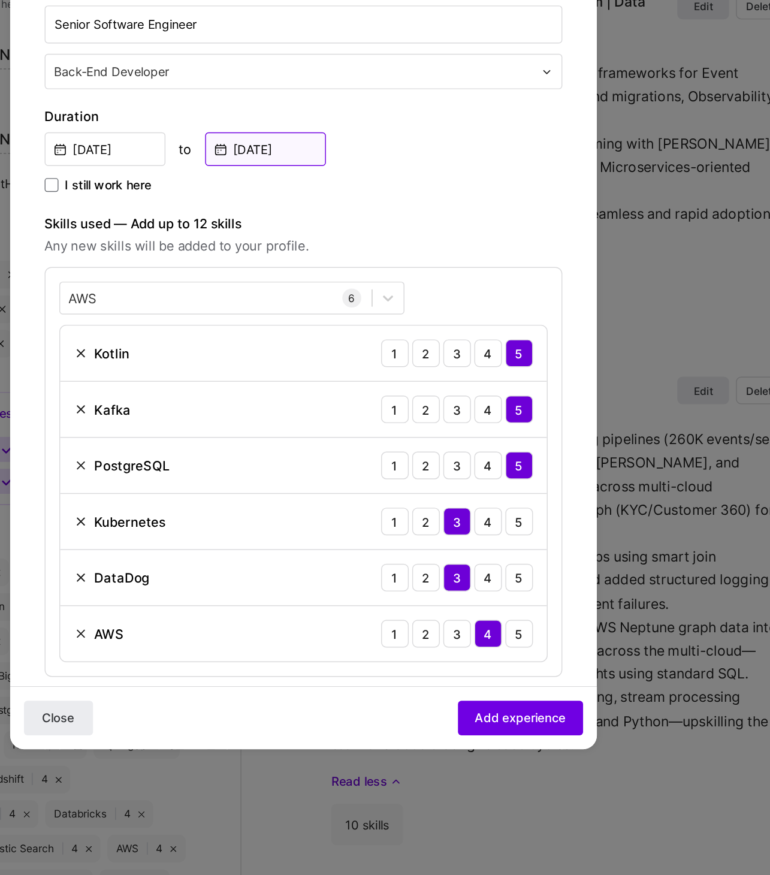
click at [382, 363] on input "Jul, 2023" at bounding box center [359, 370] width 84 height 23
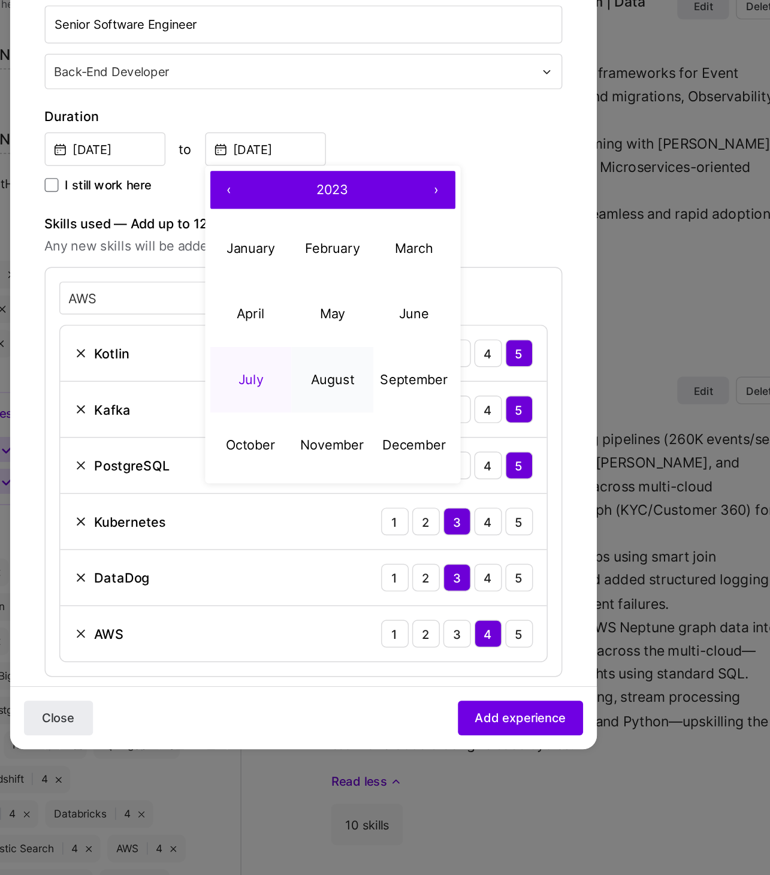
click at [388, 526] on button "August" at bounding box center [405, 531] width 57 height 46
type input "Aug, 2023"
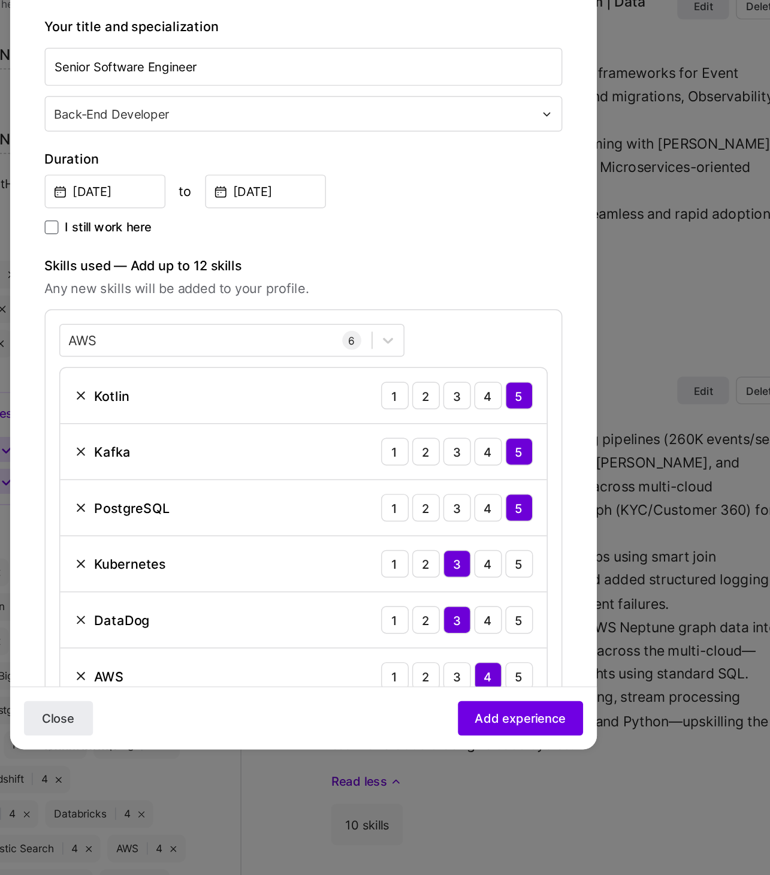
scroll to position [0, 0]
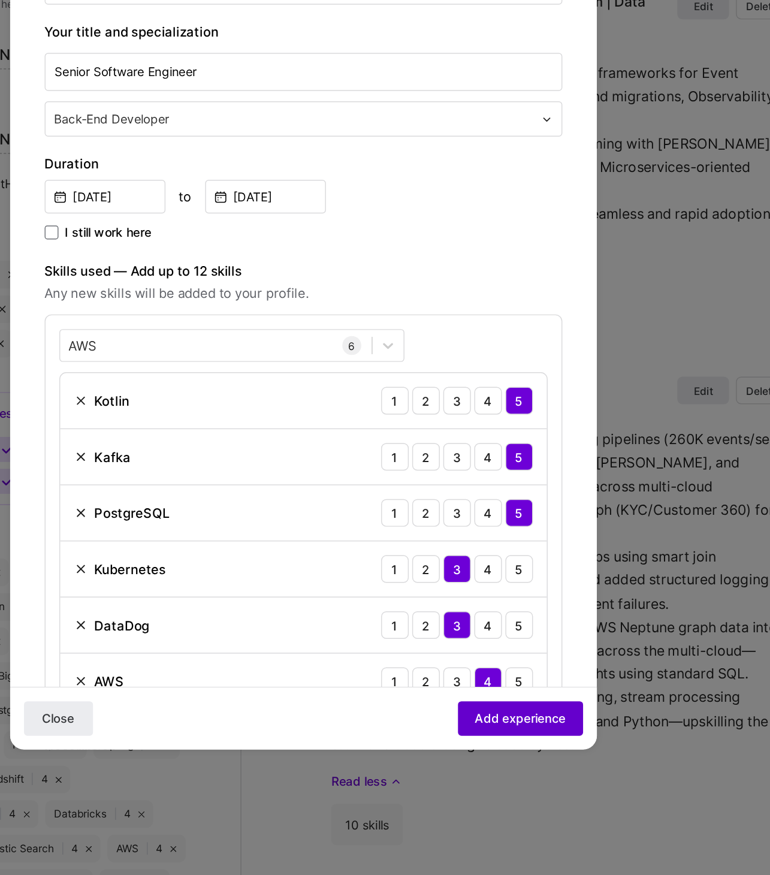
click at [531, 699] on span "Add experience" at bounding box center [535, 766] width 63 height 12
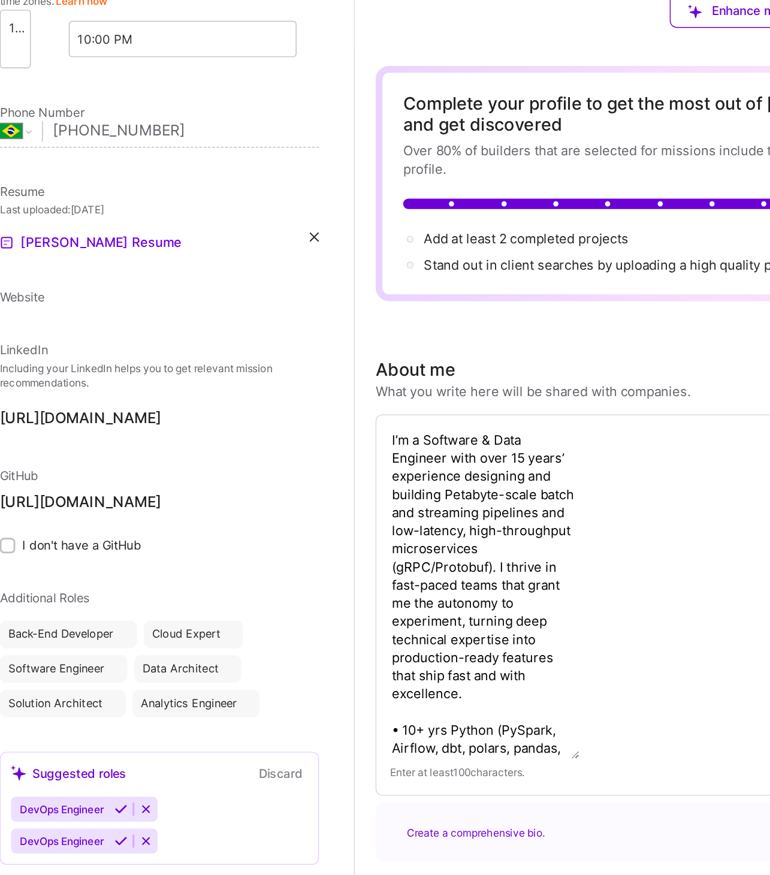
select select "BR"
select select "Future Date"
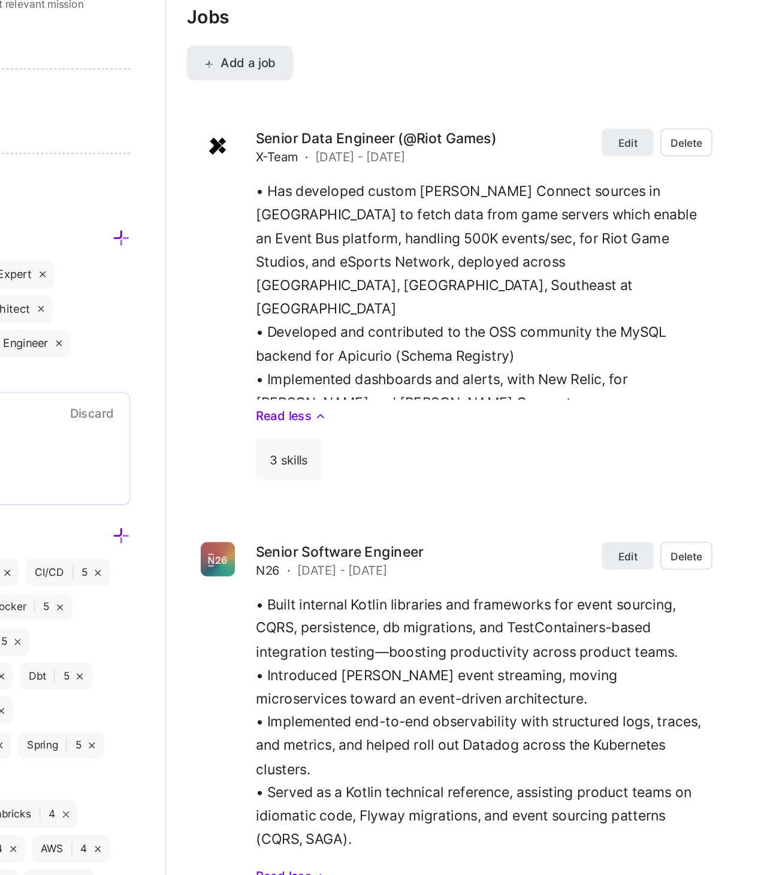
scroll to position [921, 0]
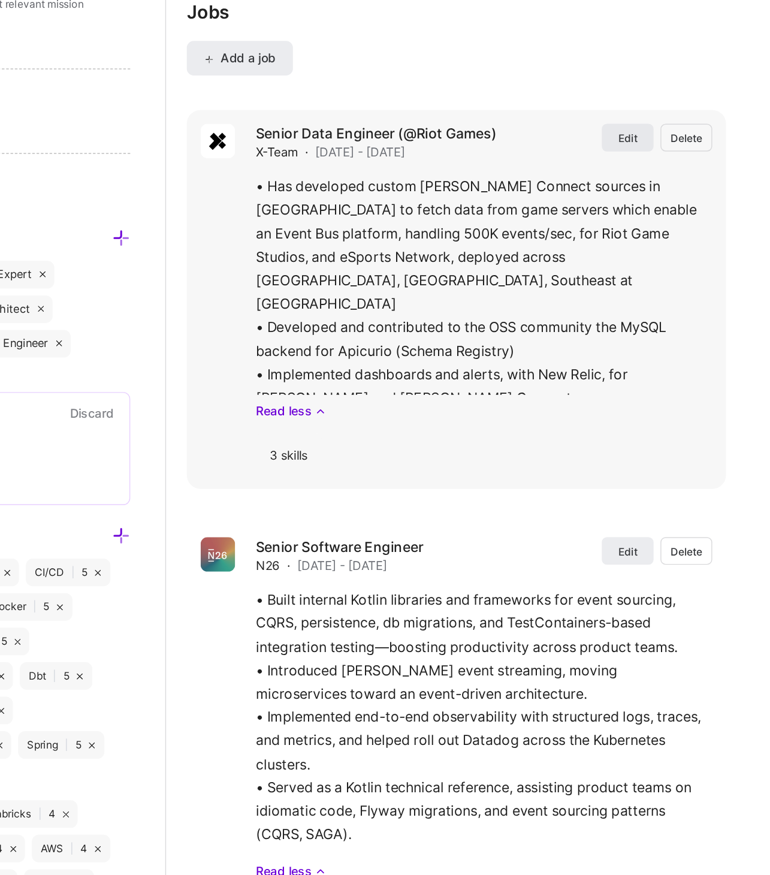
click at [669, 360] on button "Edit" at bounding box center [663, 362] width 36 height 19
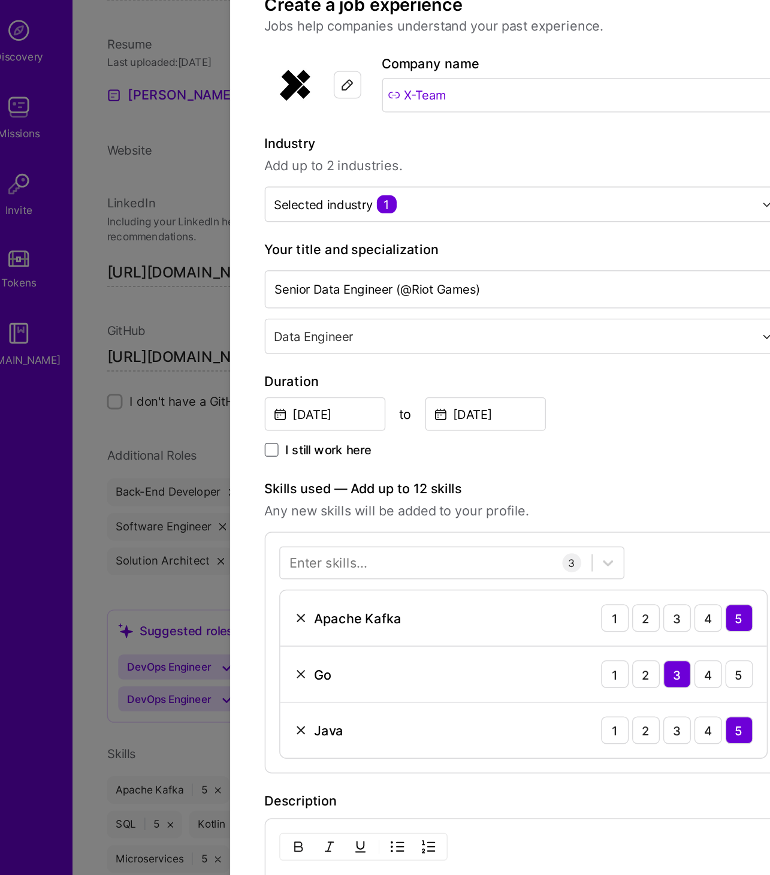
click at [336, 177] on input "X-Team" at bounding box center [426, 182] width 278 height 24
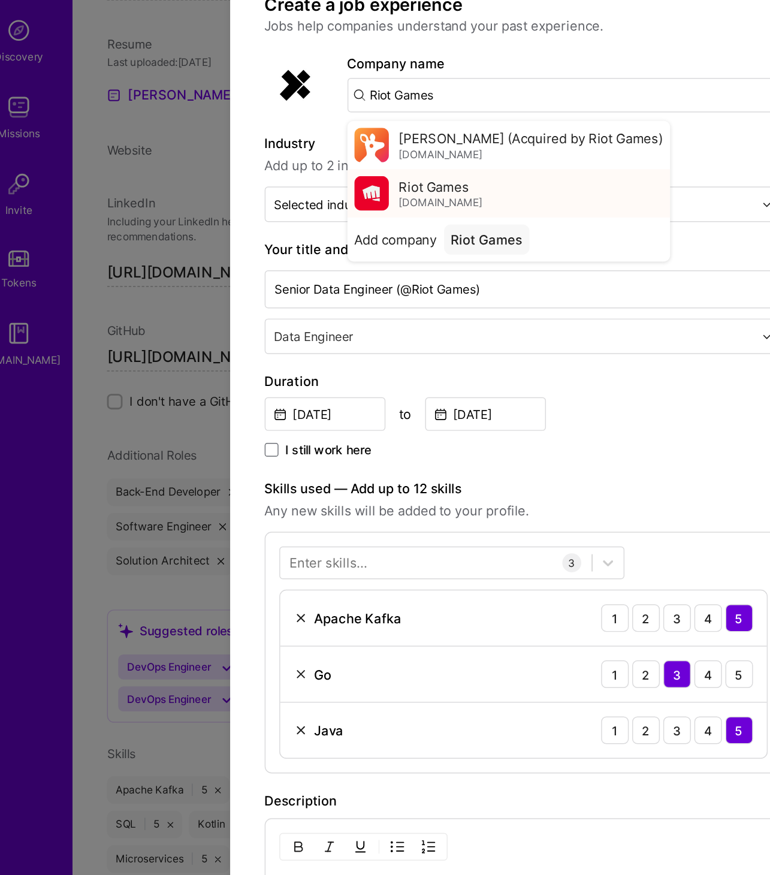
type input "Riot Games"
click at [372, 246] on div "Riot Games riotgames.com" at bounding box center [375, 251] width 224 height 34
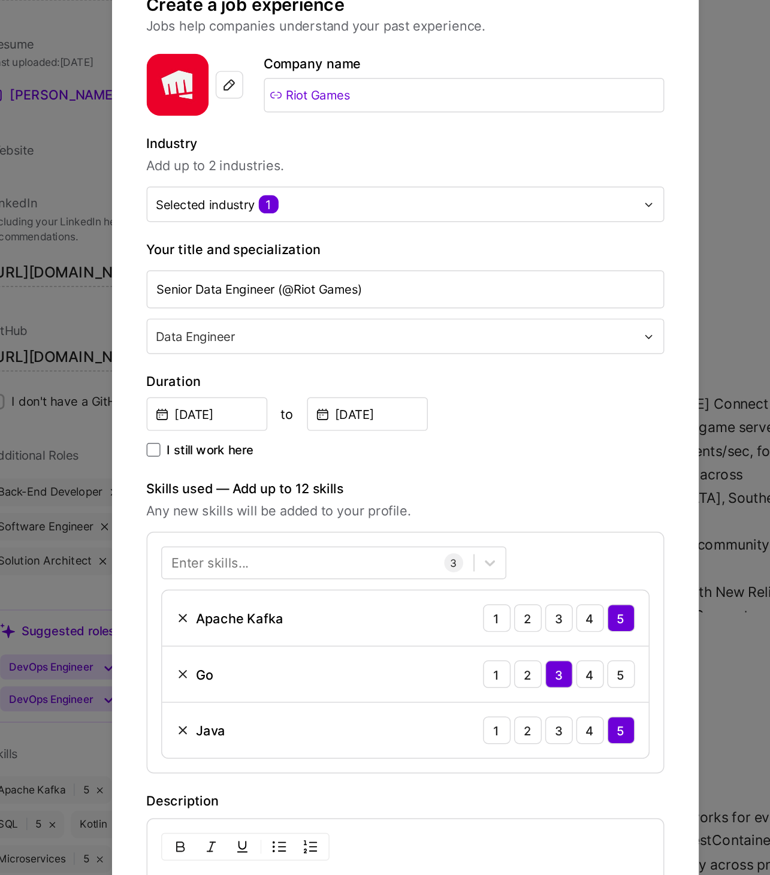
click at [370, 181] on input "Riot Games" at bounding box center [426, 182] width 278 height 24
click at [282, 259] on div "Selected industry 1" at bounding box center [254, 258] width 85 height 13
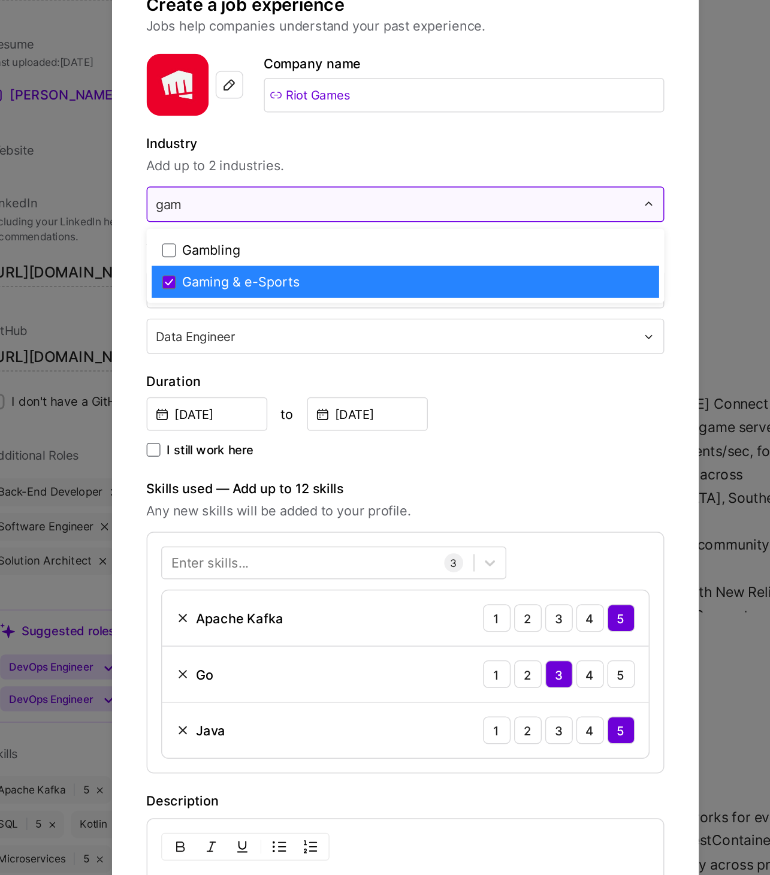
type input "gam"
click at [264, 347] on input "text" at bounding box center [379, 349] width 335 height 13
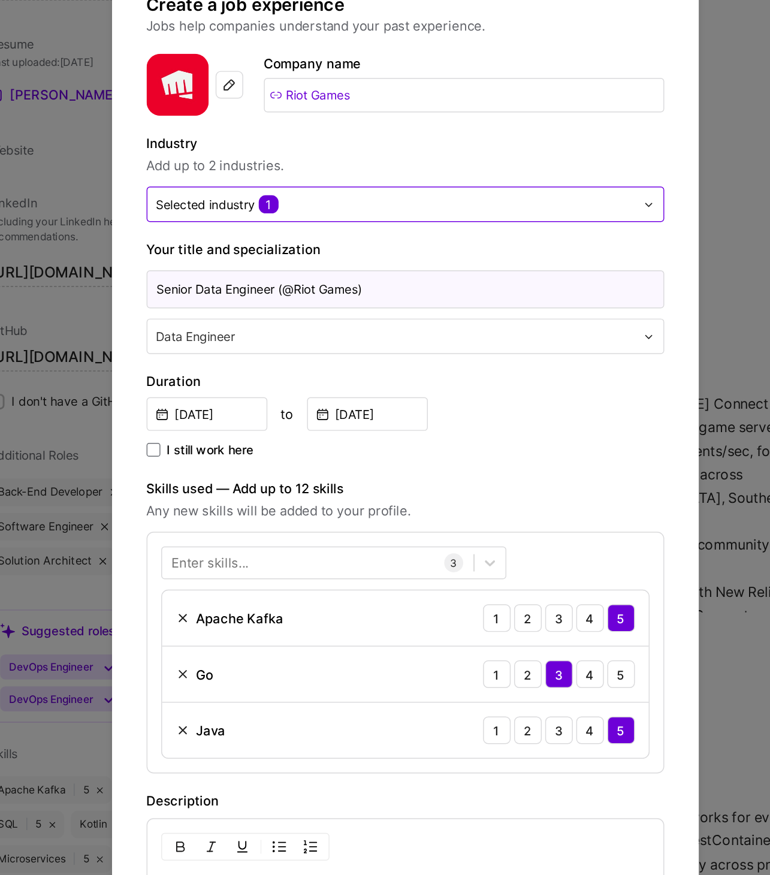
click at [282, 319] on input "Senior Data Engineer (@Riot Games)" at bounding box center [384, 317] width 359 height 26
click at [302, 316] on input "Senior Data Engineer (@Riot Games)" at bounding box center [384, 317] width 359 height 26
type input "Senior Data Engineer (via X-Team)"
click at [257, 403] on input "Aug, 2023" at bounding box center [247, 403] width 84 height 23
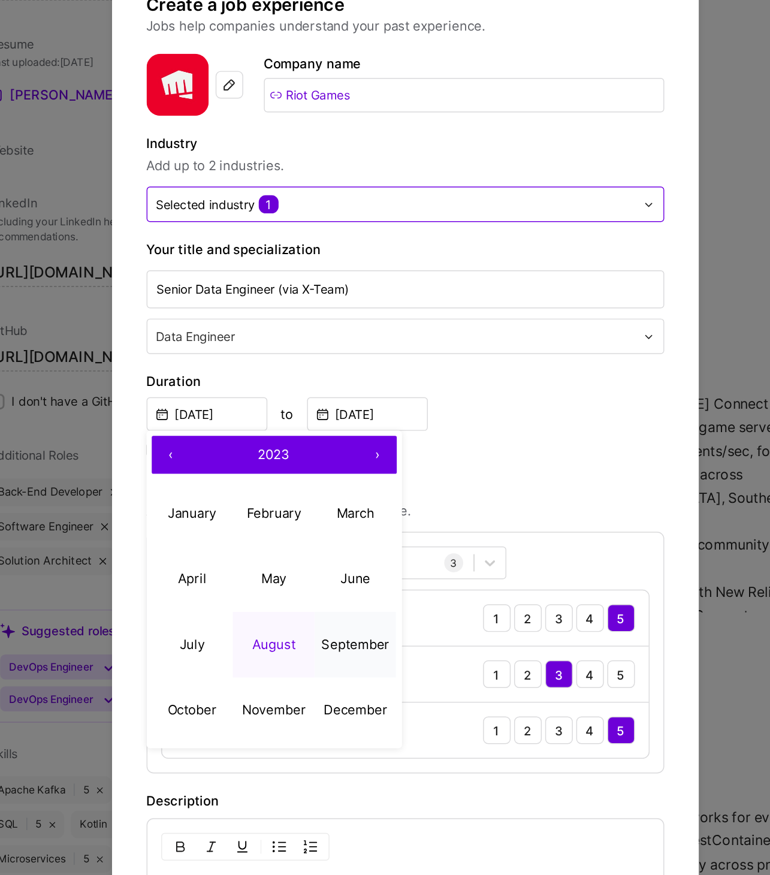
click at [340, 559] on abbr "September" at bounding box center [350, 563] width 47 height 11
type input "Sep, 2023"
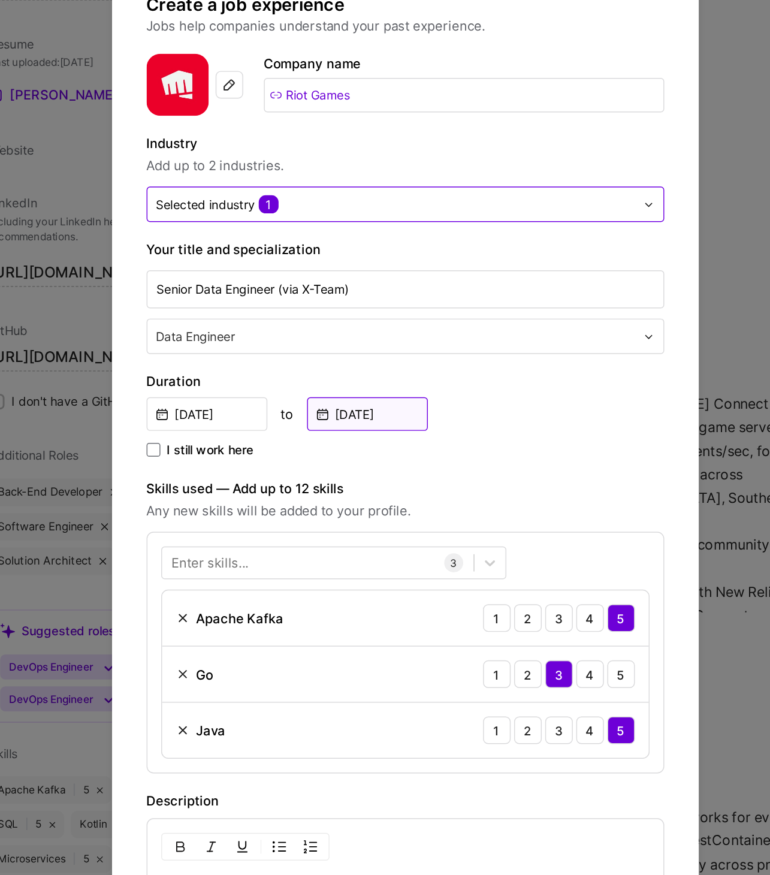
click at [359, 409] on input "May, 2024" at bounding box center [359, 403] width 84 height 23
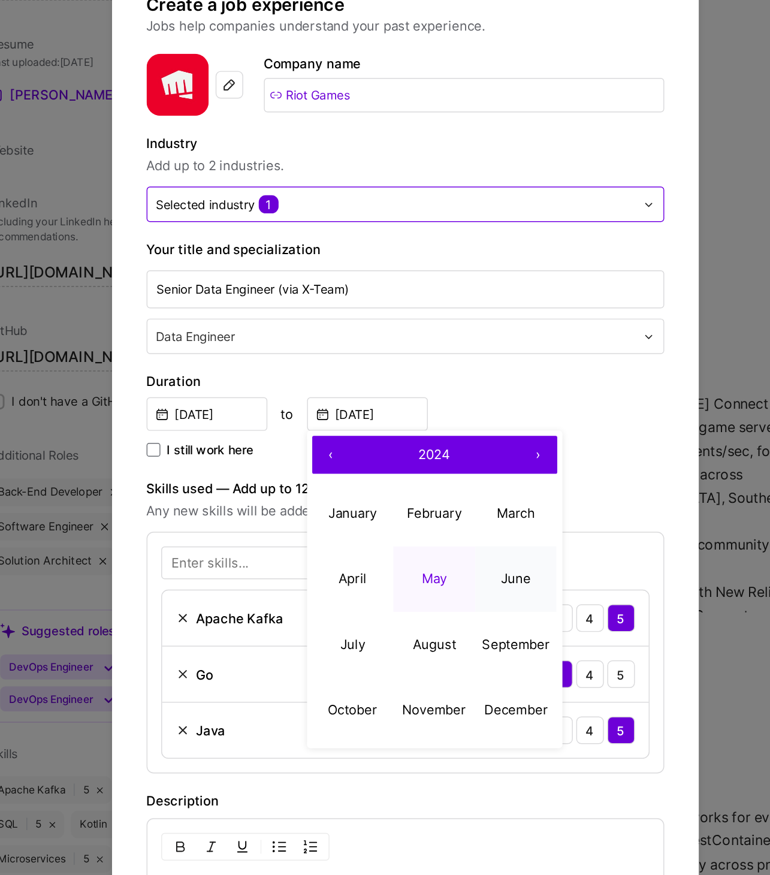
click at [447, 509] on button "June" at bounding box center [462, 518] width 57 height 46
type input "Jun, 2024"
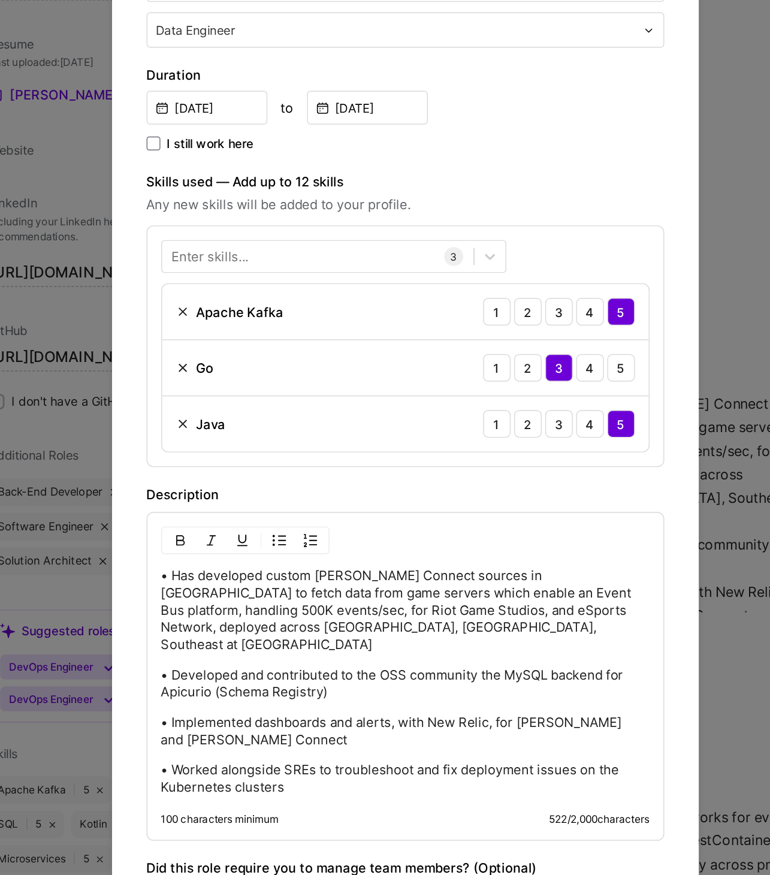
scroll to position [216, 0]
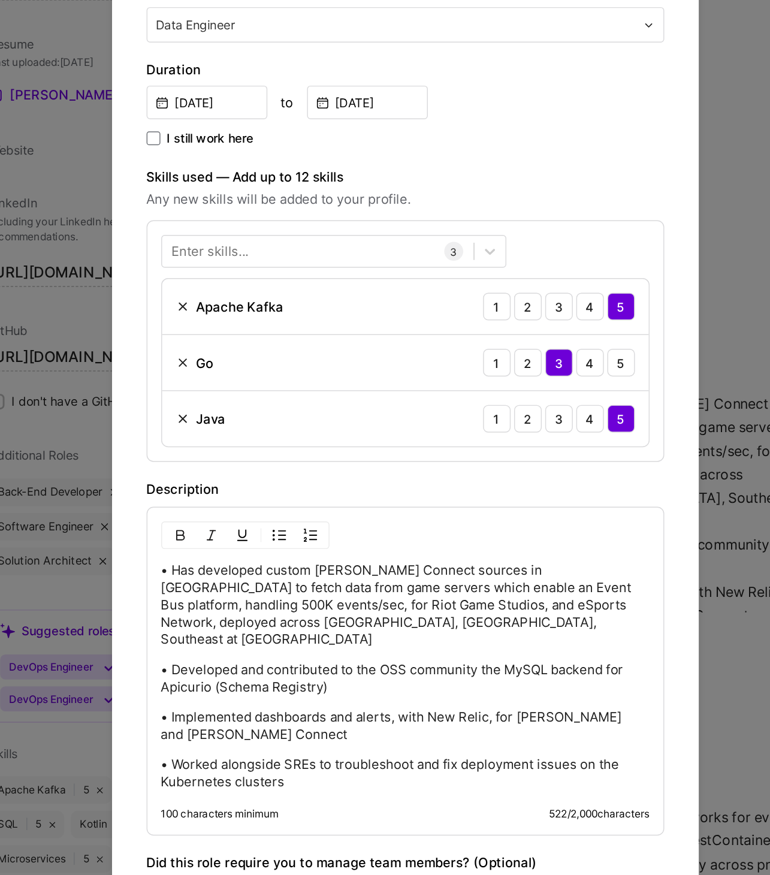
click at [312, 575] on p "• Developed and contributed to the OSS community the MySQL backend for Apicurio…" at bounding box center [385, 587] width 339 height 24
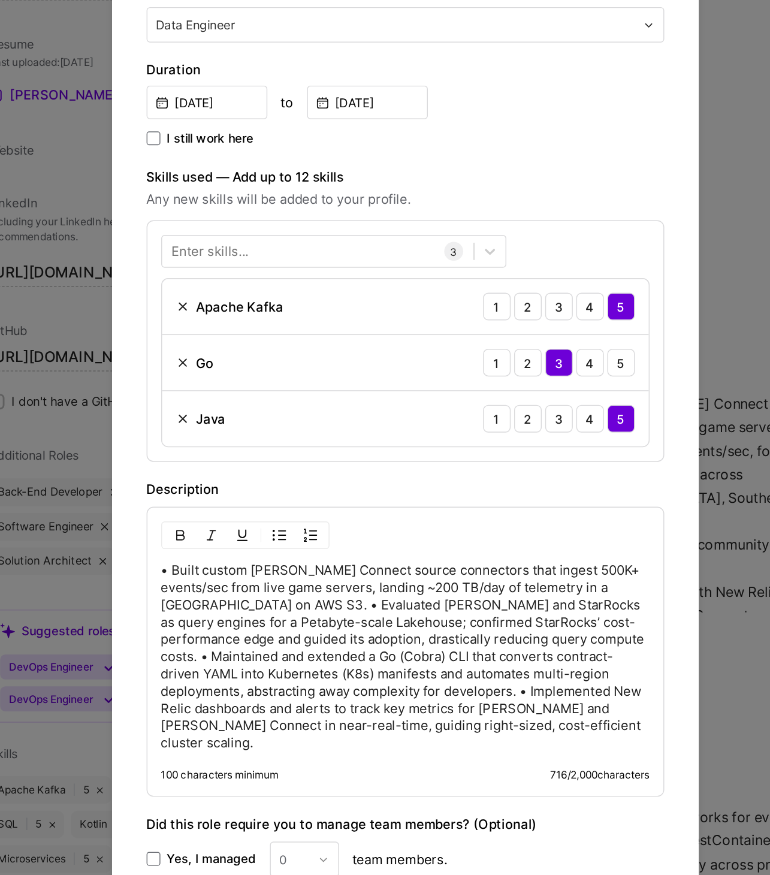
click at [264, 535] on p "• Built custom Kafka Connect source connectors that ingest 500K+ events/sec fro…" at bounding box center [385, 572] width 339 height 132
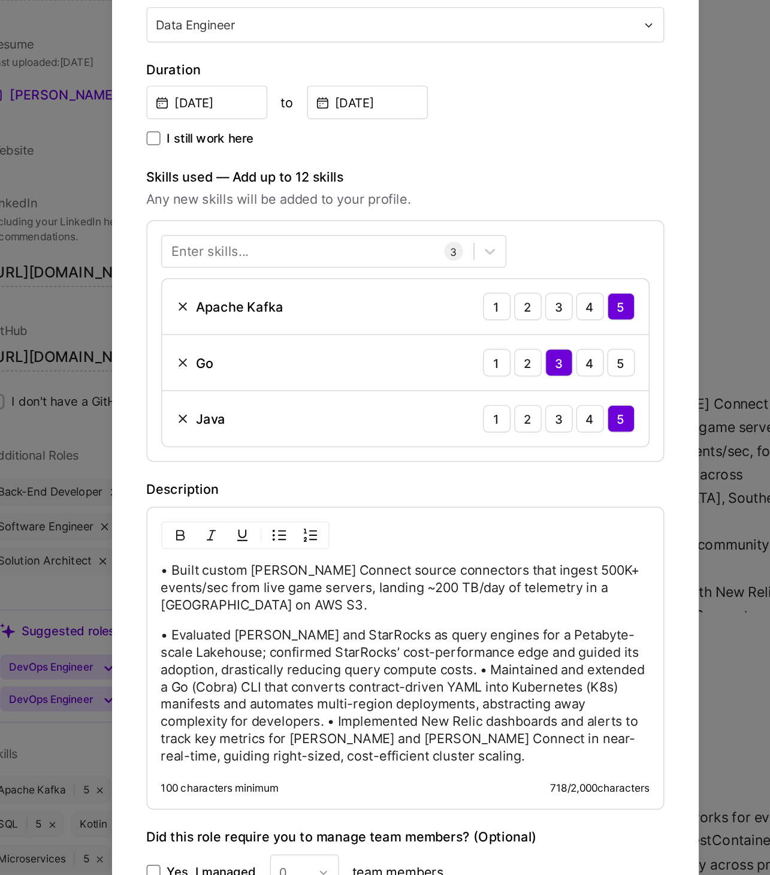
click at [438, 579] on p "• Evaluated Trino and StarRocks as query engines for a Petabyte-scale Lakehouse…" at bounding box center [385, 599] width 339 height 96
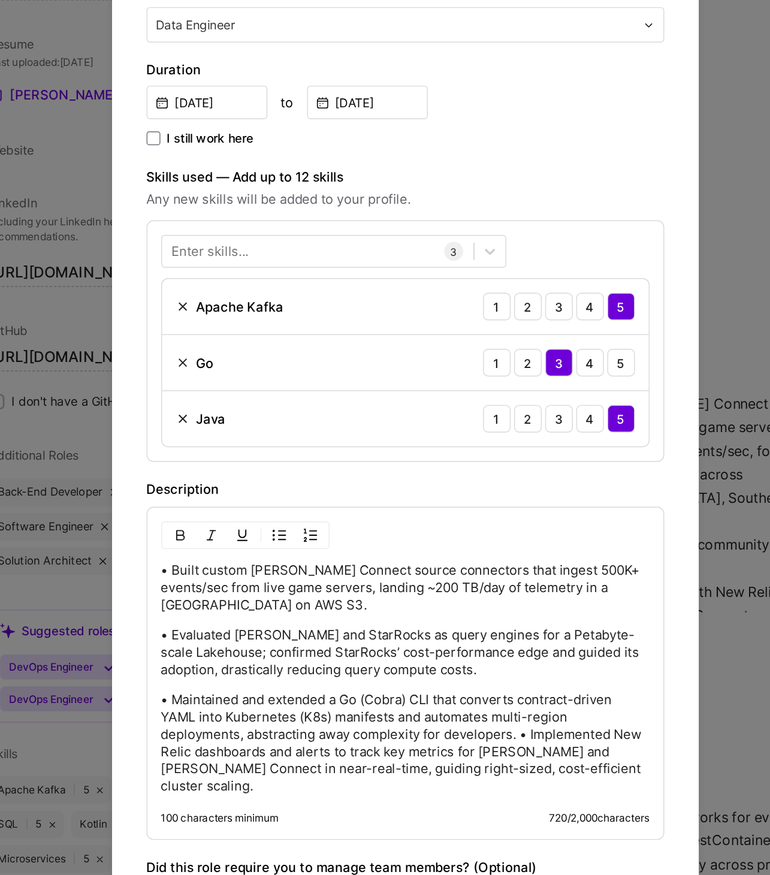
click at [462, 619] on p "• Maintained and extended a Go (Cobra) CLI that converts contract-driven YAML i…" at bounding box center [385, 632] width 339 height 72
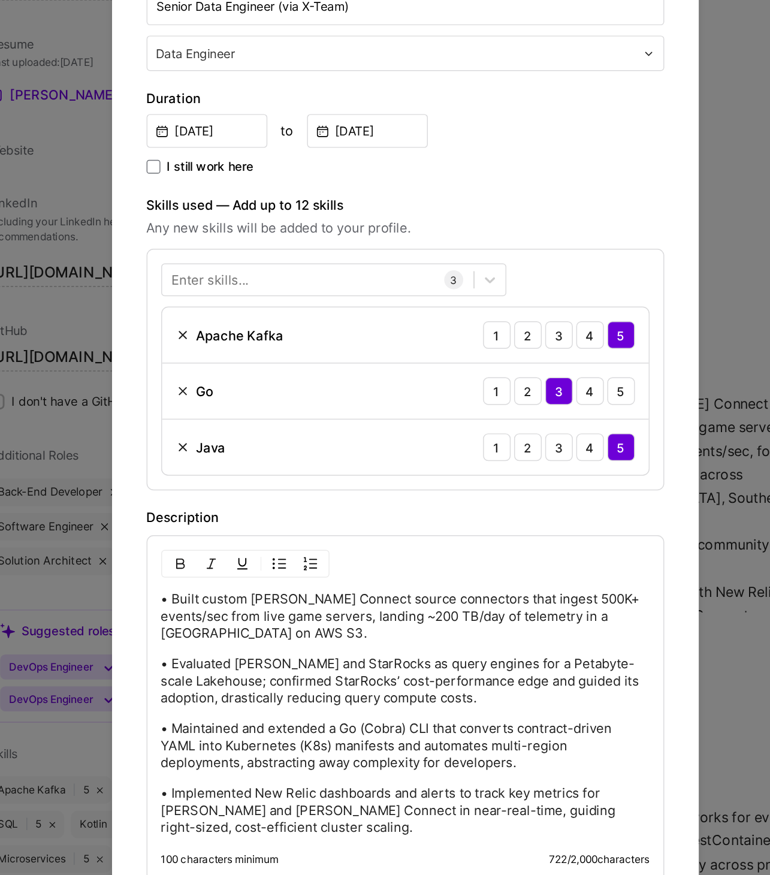
scroll to position [200, 0]
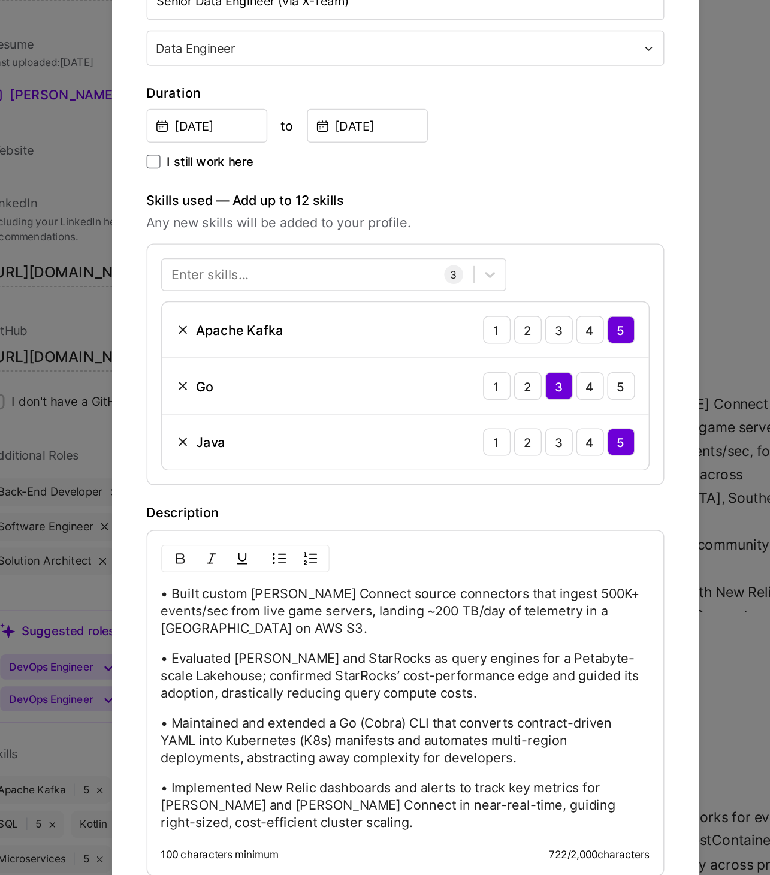
click at [228, 345] on img at bounding box center [231, 345] width 10 height 10
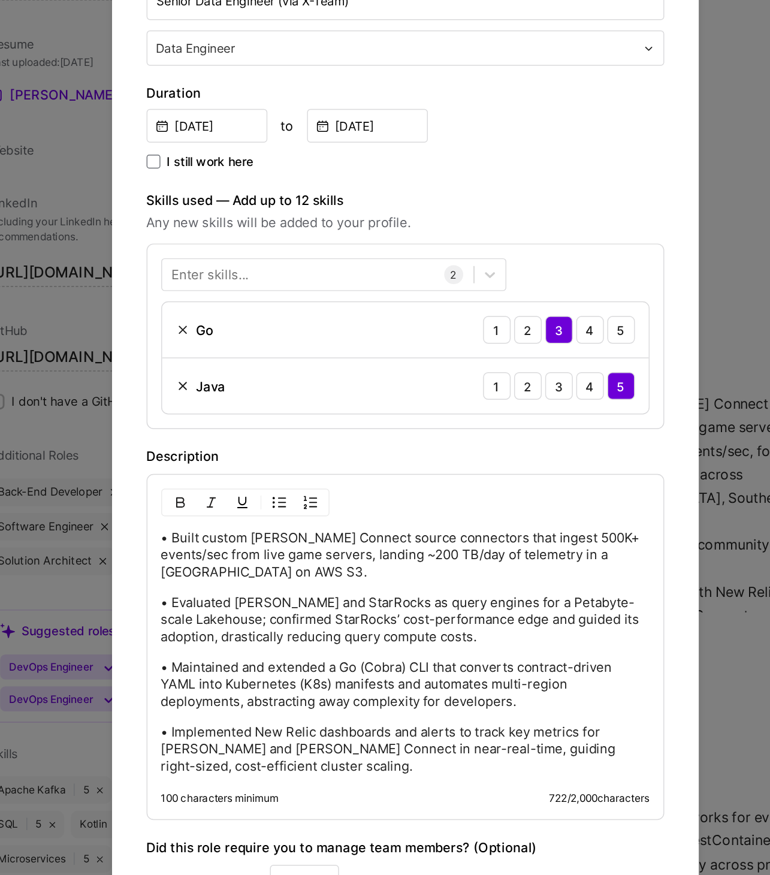
click at [272, 308] on div "Enter skills..." at bounding box center [250, 307] width 54 height 13
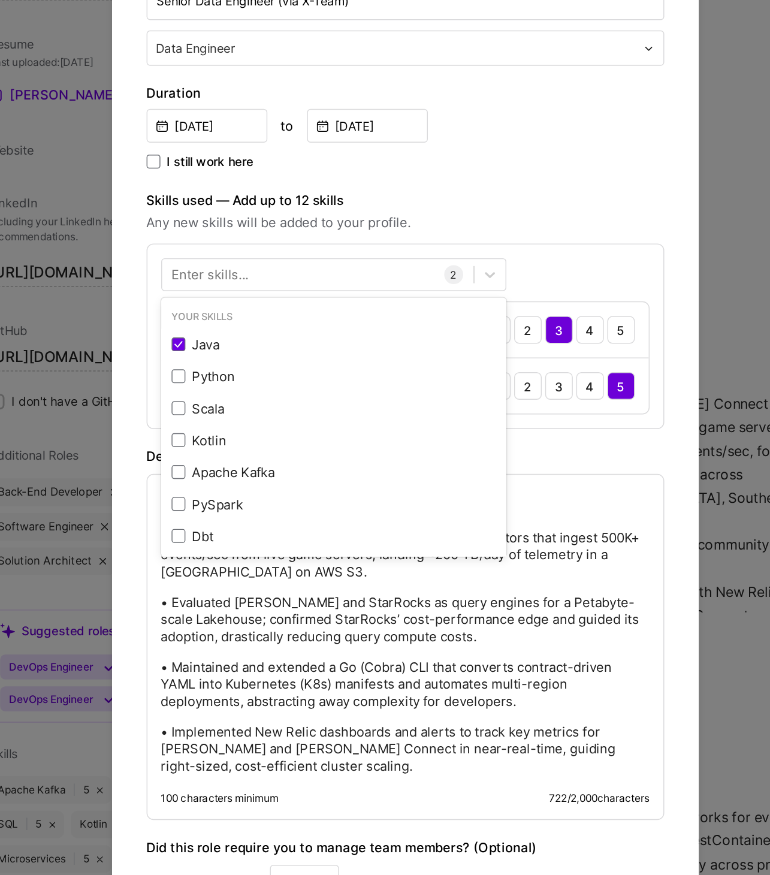
click at [274, 307] on div "Enter skills..." at bounding box center [250, 307] width 54 height 13
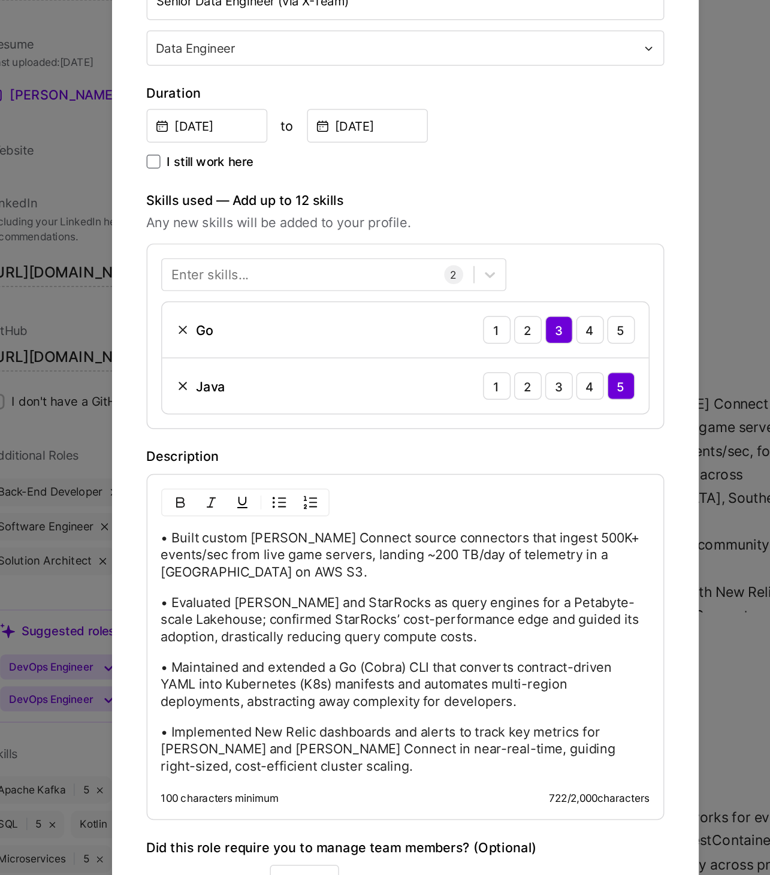
click at [274, 307] on div "Enter skills..." at bounding box center [250, 307] width 54 height 13
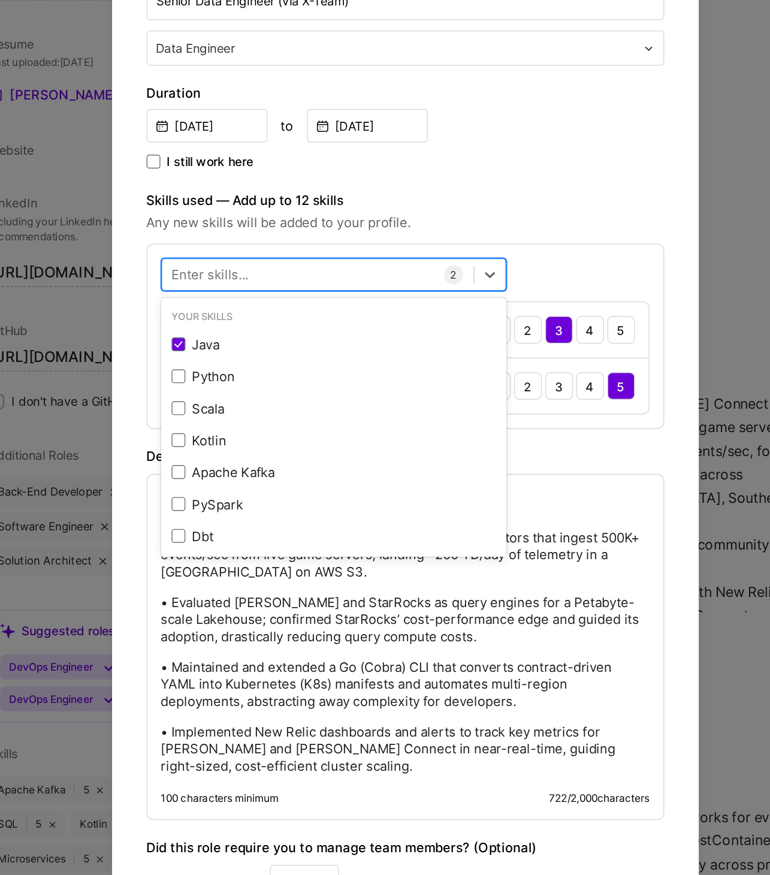
click at [355, 304] on div at bounding box center [324, 307] width 216 height 20
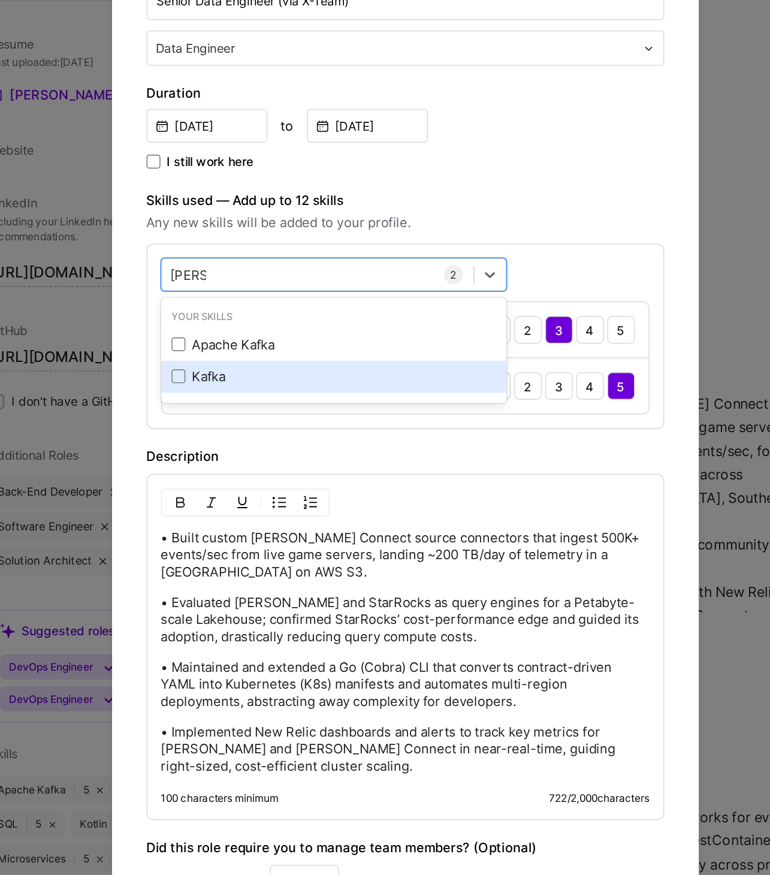
click at [252, 376] on div "Kafka" at bounding box center [335, 377] width 225 height 13
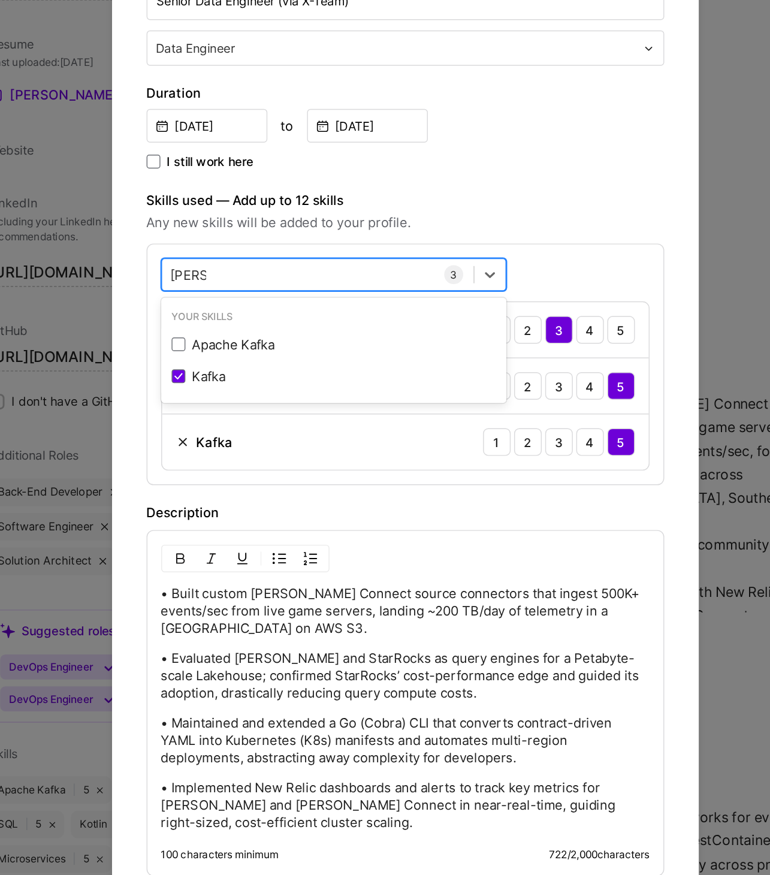
click at [286, 305] on div "kafka kafka" at bounding box center [324, 307] width 216 height 20
type input "kafka co"
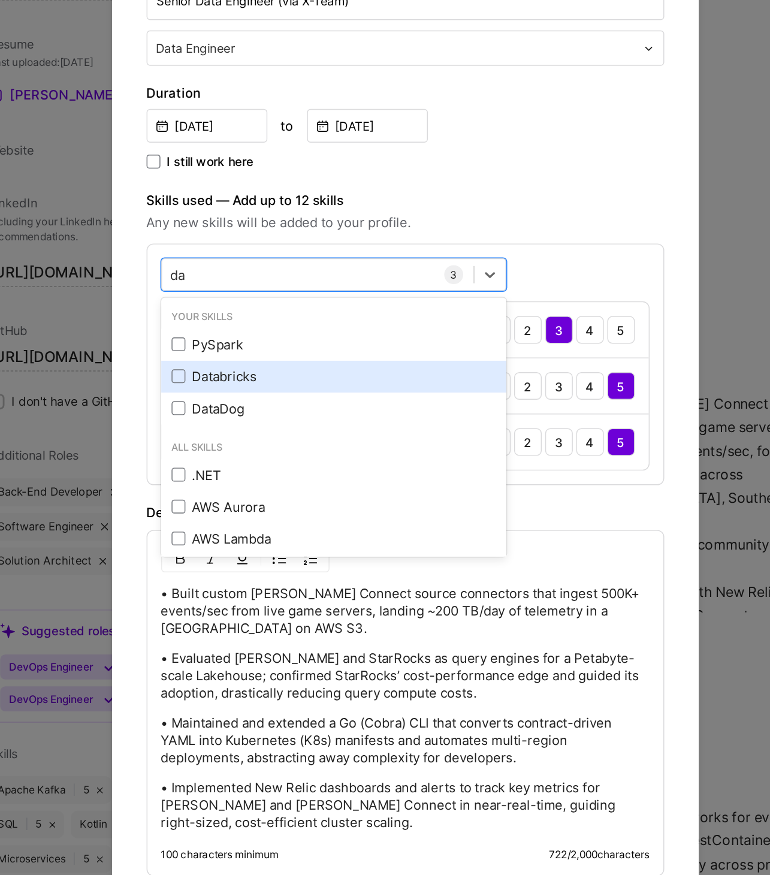
click at [262, 371] on div "Databricks" at bounding box center [335, 377] width 225 height 13
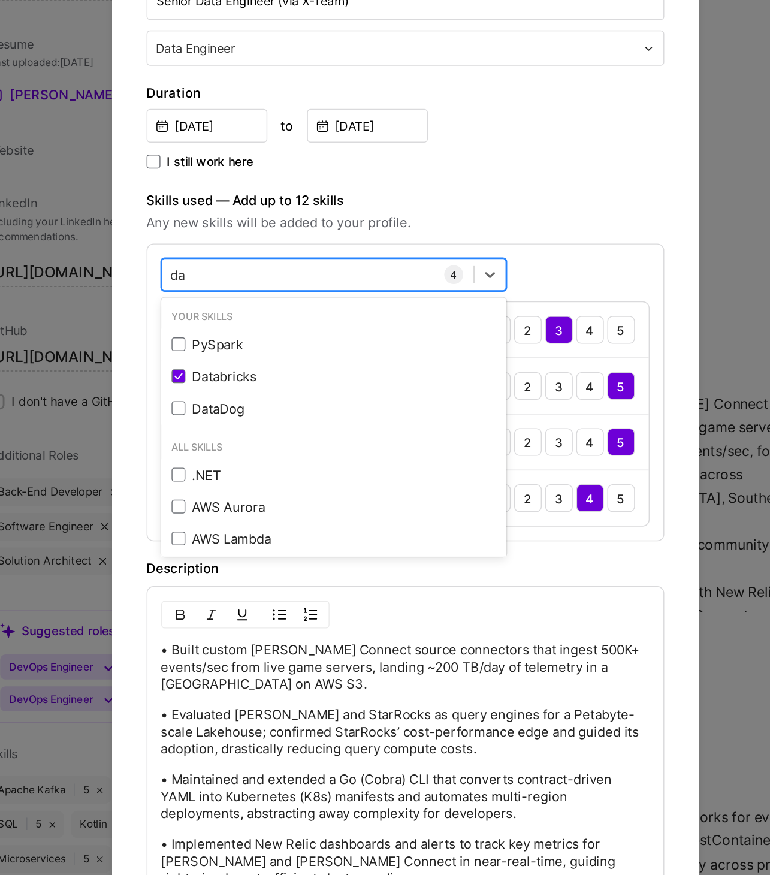
click at [285, 302] on div "da da" at bounding box center [324, 307] width 216 height 20
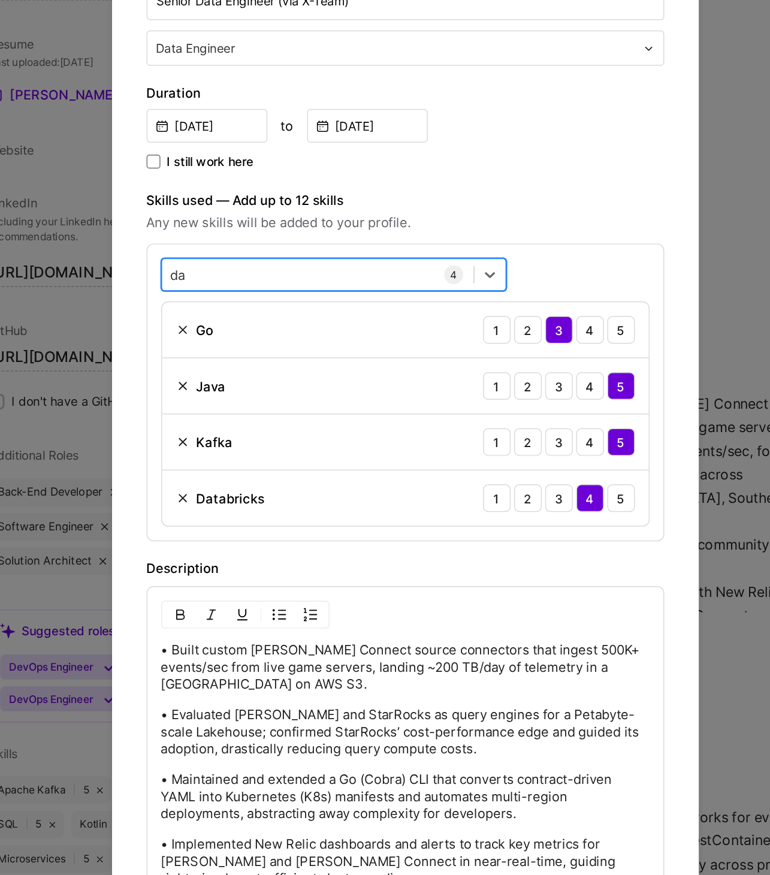
type input "d"
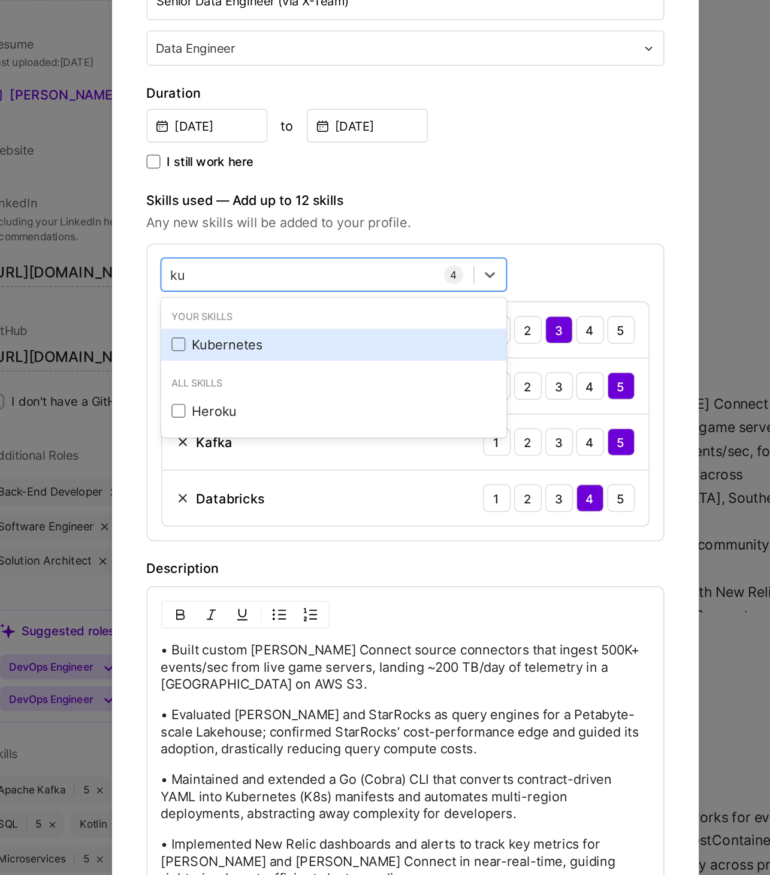
click at [276, 352] on div "Kubernetes" at bounding box center [335, 355] width 225 height 13
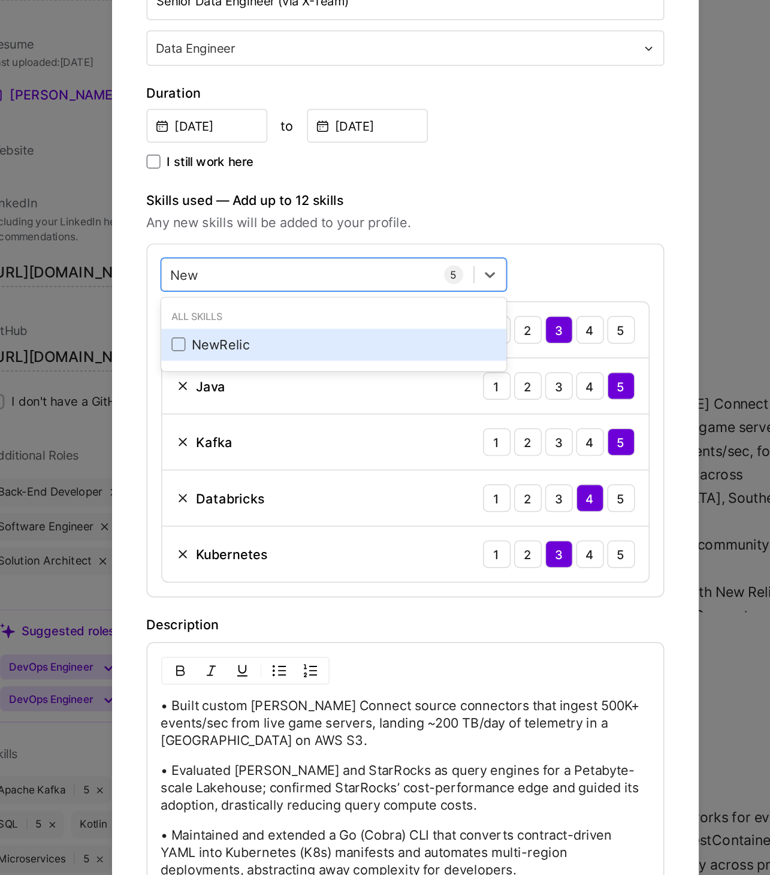
click at [315, 346] on div "NewRelic" at bounding box center [336, 355] width 240 height 22
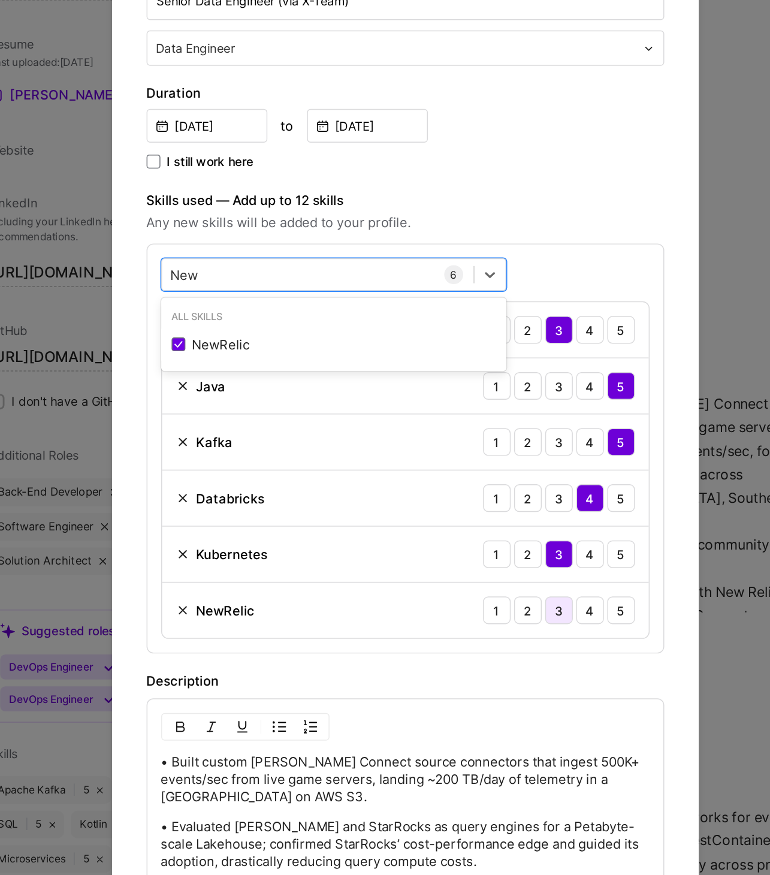
type input "New"
click at [496, 537] on div "3" at bounding box center [491, 539] width 19 height 19
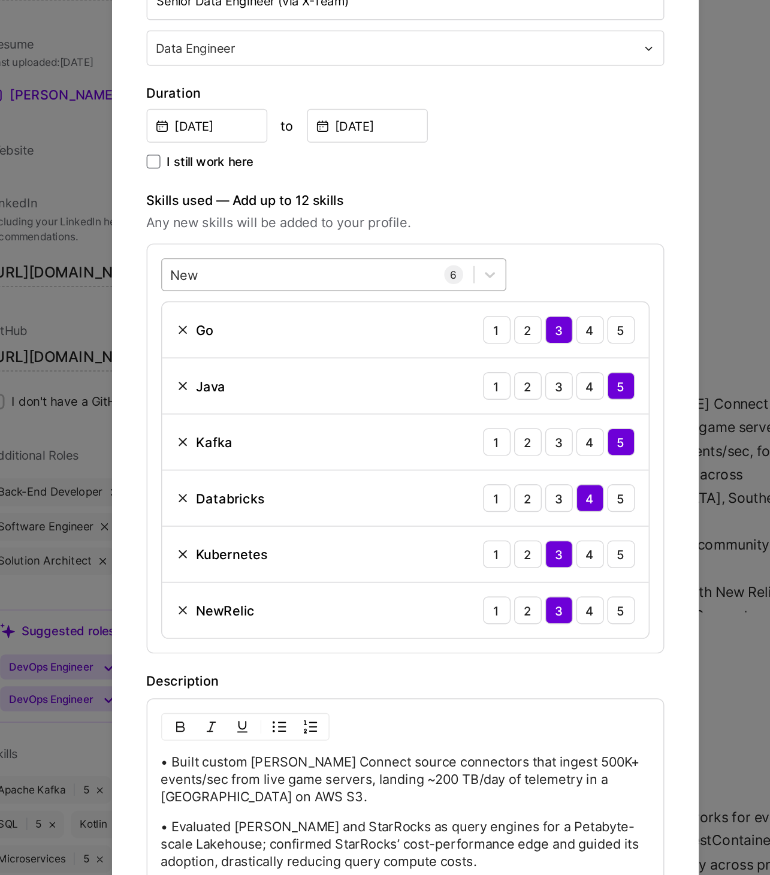
click at [329, 305] on div "New New" at bounding box center [324, 307] width 216 height 20
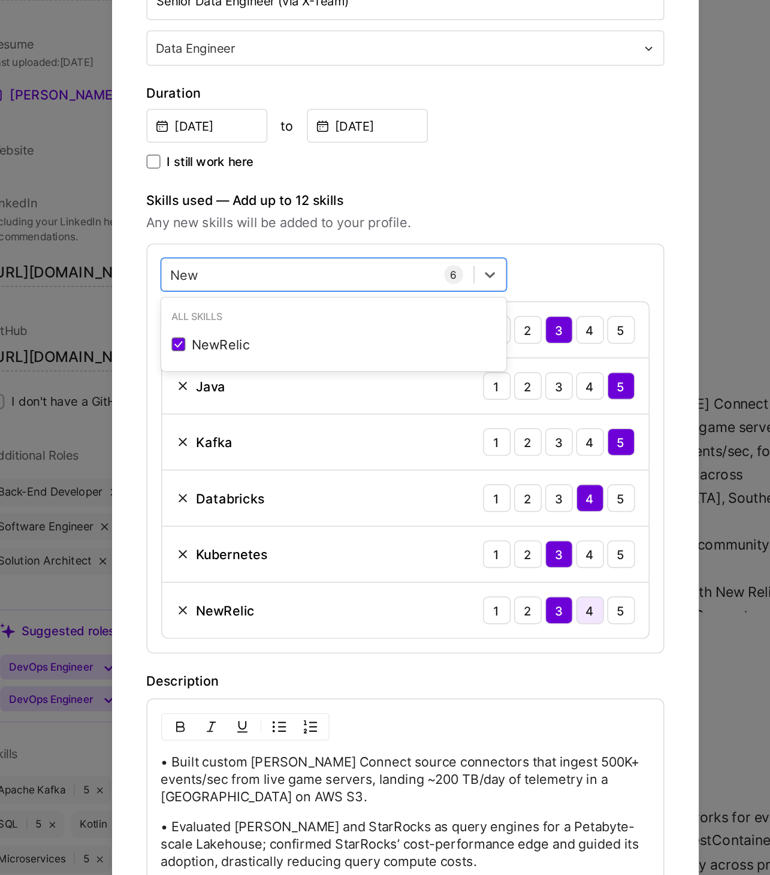
click at [510, 540] on div "4" at bounding box center [513, 539] width 19 height 19
click at [304, 303] on div "New New" at bounding box center [324, 307] width 216 height 20
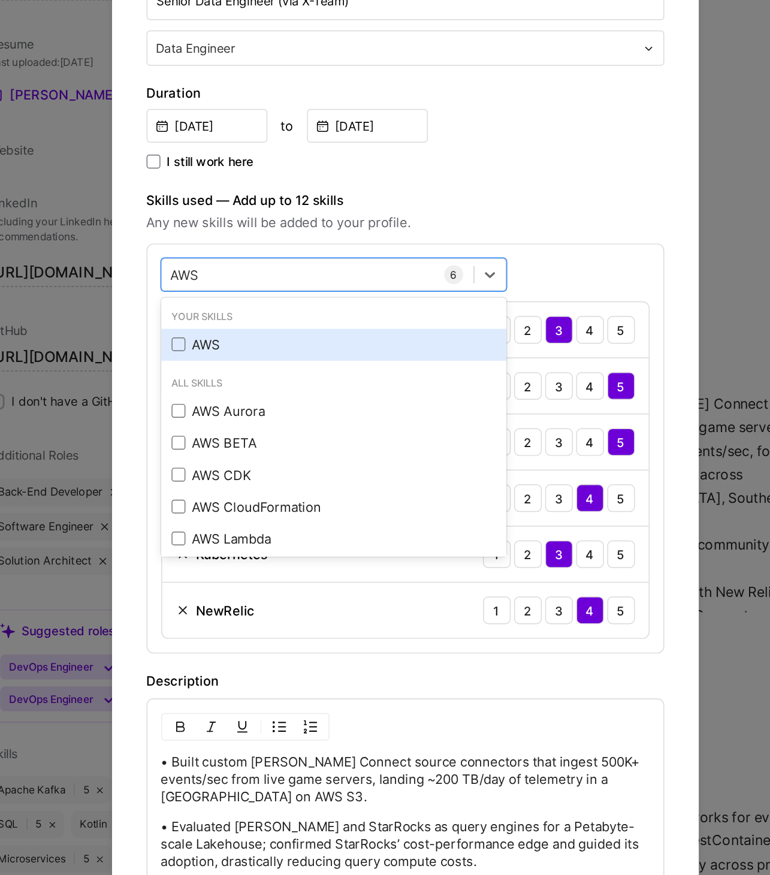
click at [277, 353] on div "AWS" at bounding box center [335, 355] width 225 height 13
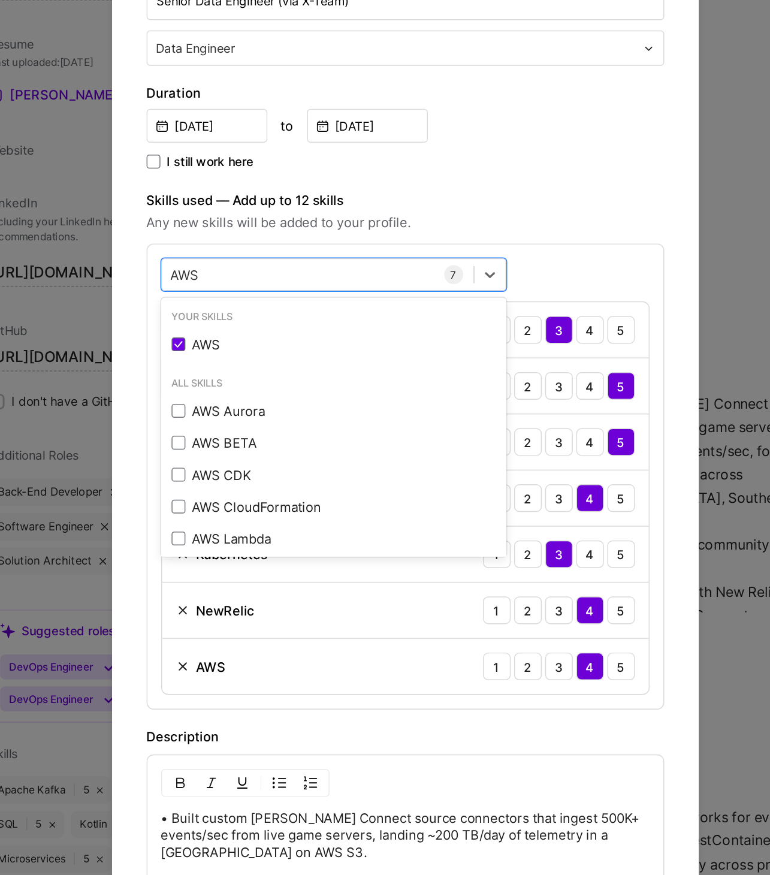
type input "AWS"
click at [447, 621] on div "Description" at bounding box center [384, 628] width 359 height 14
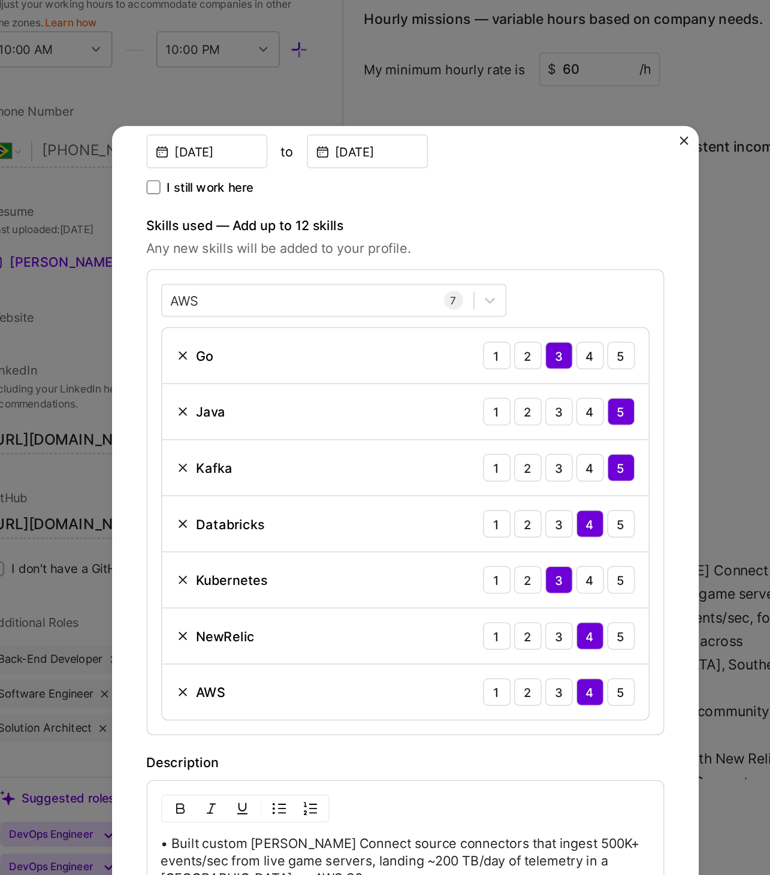
scroll to position [546, 0]
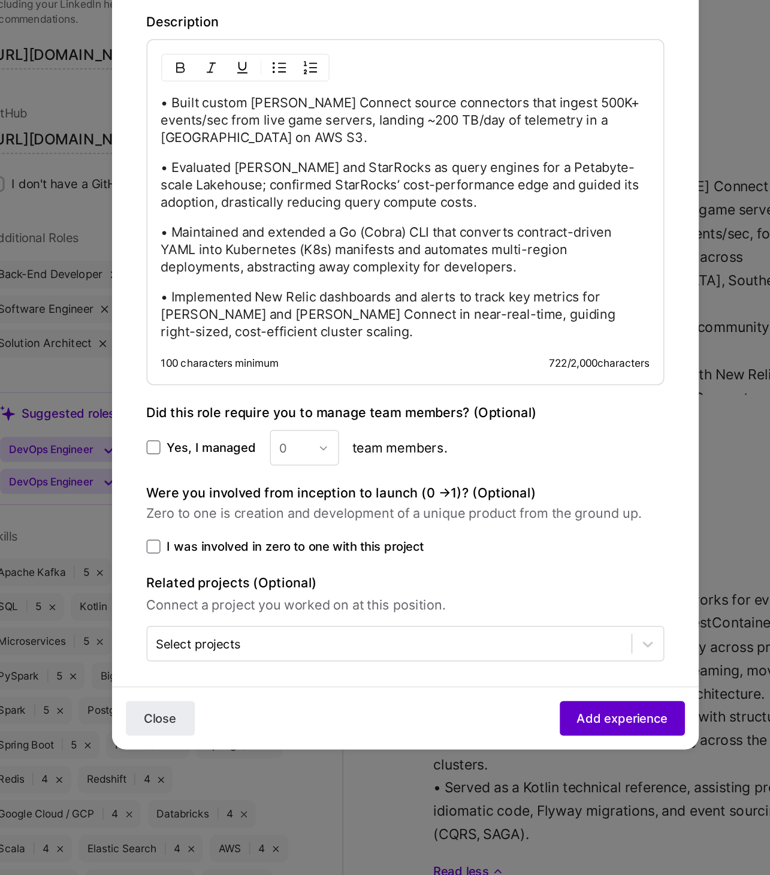
click at [538, 699] on span "Add experience" at bounding box center [535, 766] width 63 height 12
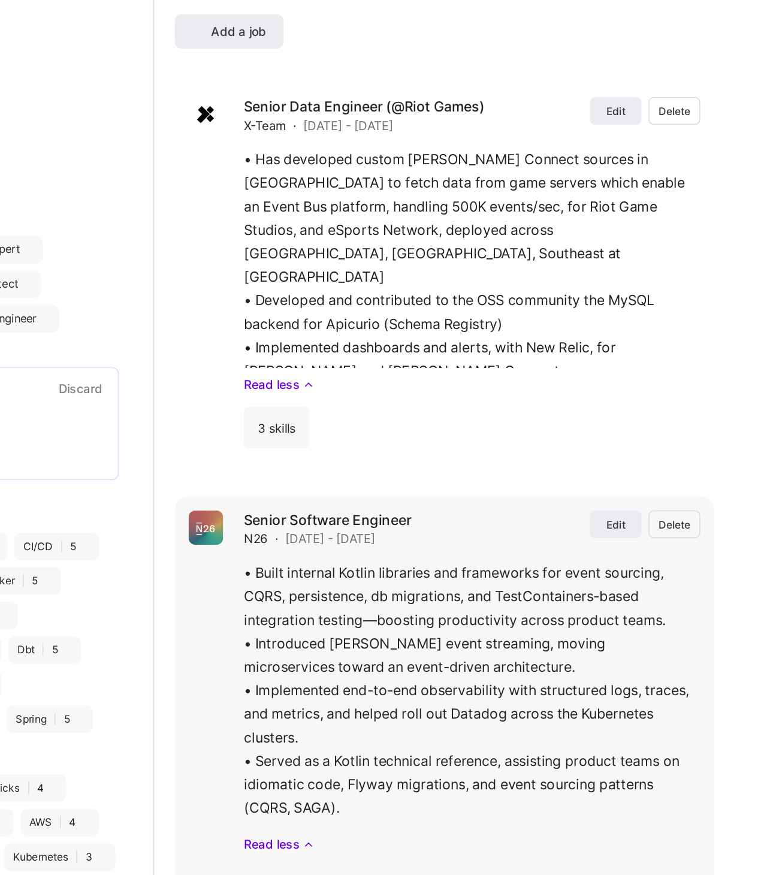
scroll to position [17, 0]
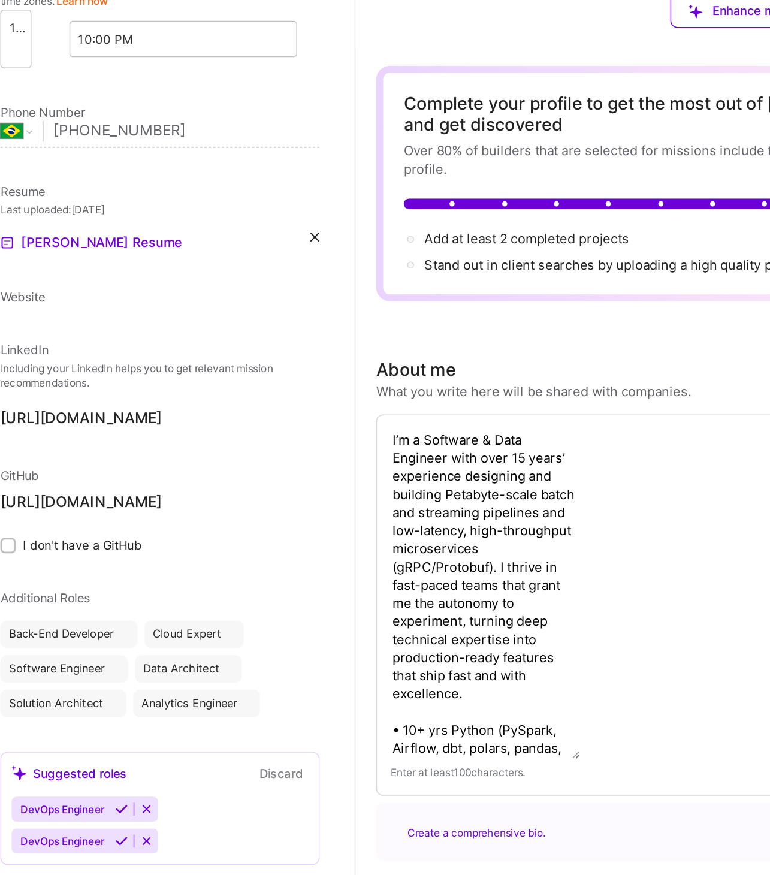
select select "BR"
select select "Future Date"
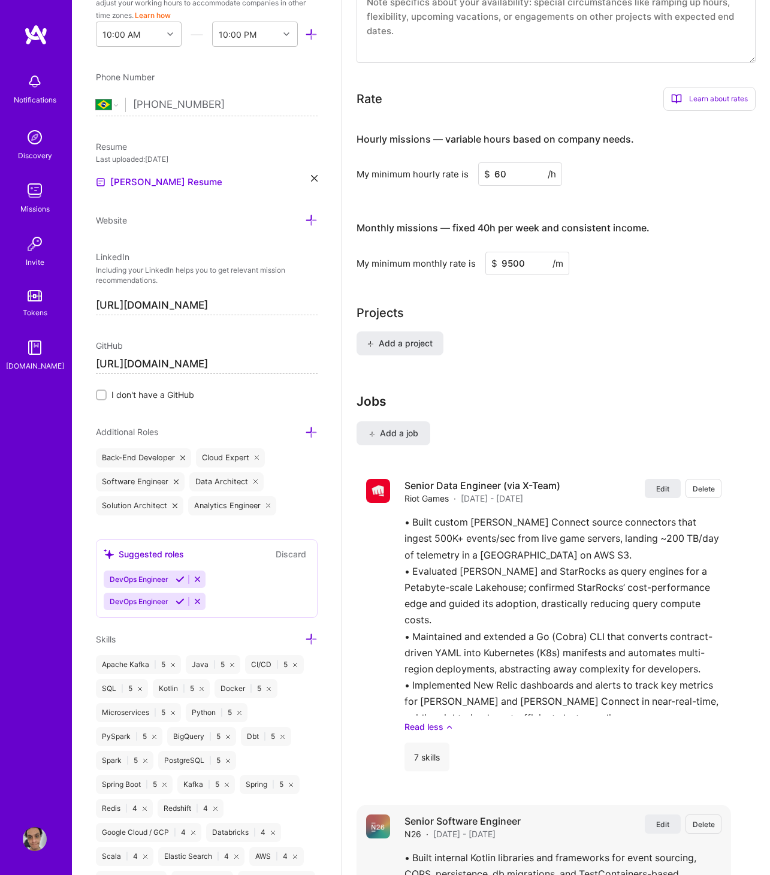
scroll to position [796, 0]
click at [410, 435] on span "Add a job" at bounding box center [393, 432] width 50 height 12
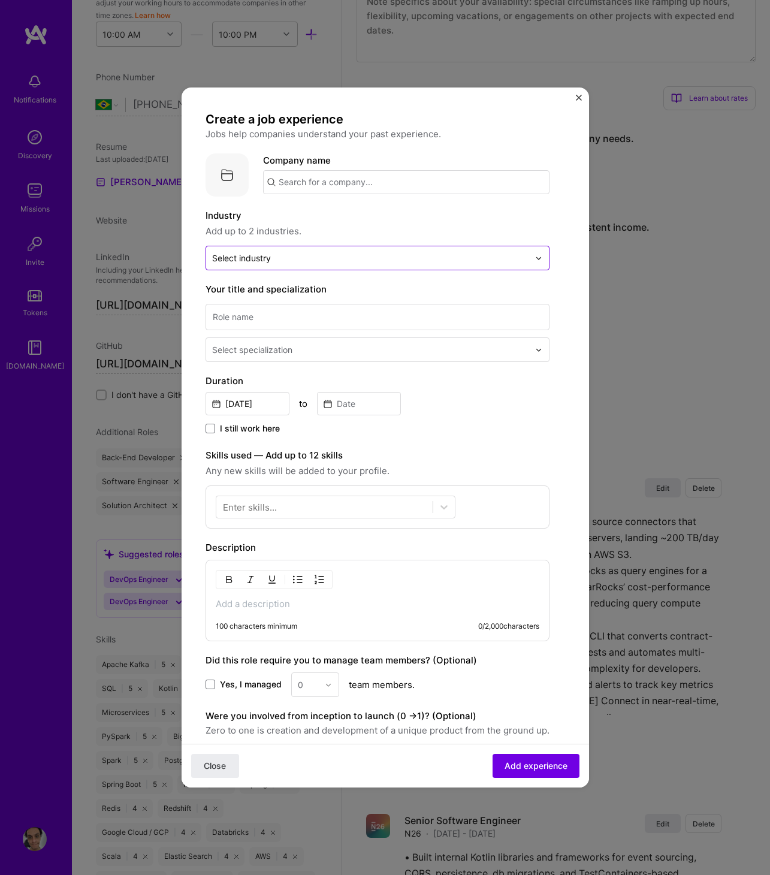
click at [289, 256] on input "text" at bounding box center [370, 258] width 317 height 13
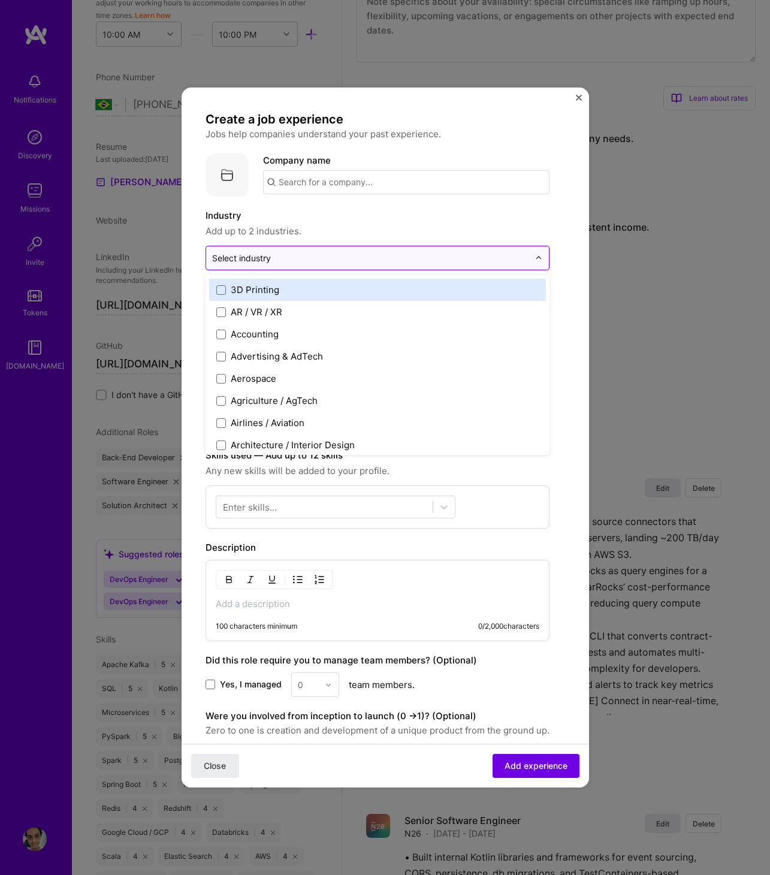
type input "I"
type input "Fi"
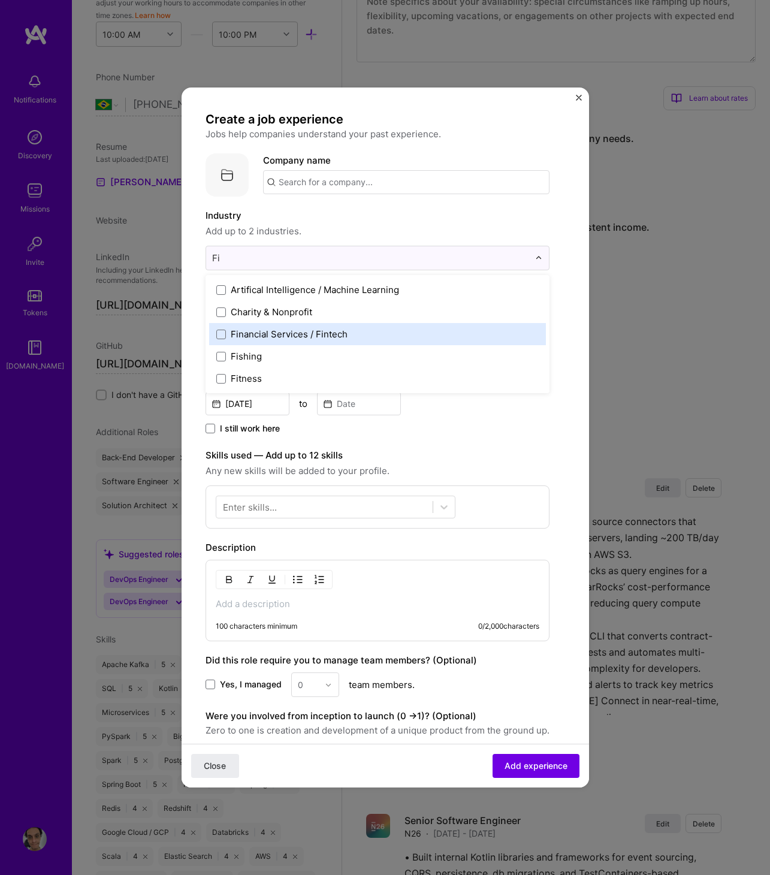
click at [270, 334] on div "Financial Services / Fintech" at bounding box center [289, 334] width 117 height 13
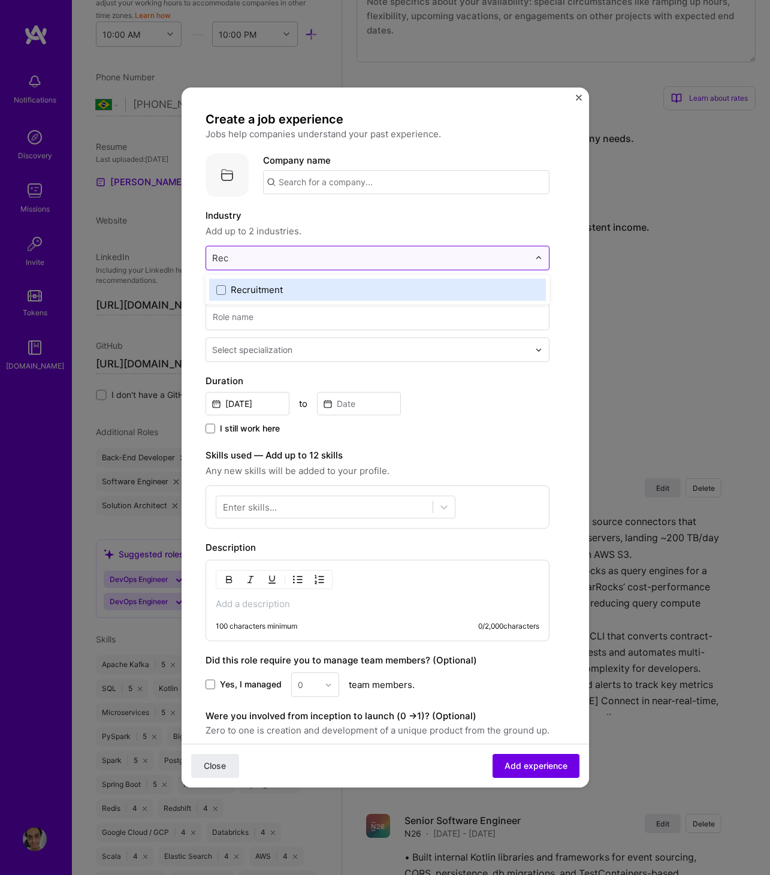
type input "Recr"
click at [308, 289] on label "Recruitment" at bounding box center [377, 289] width 322 height 13
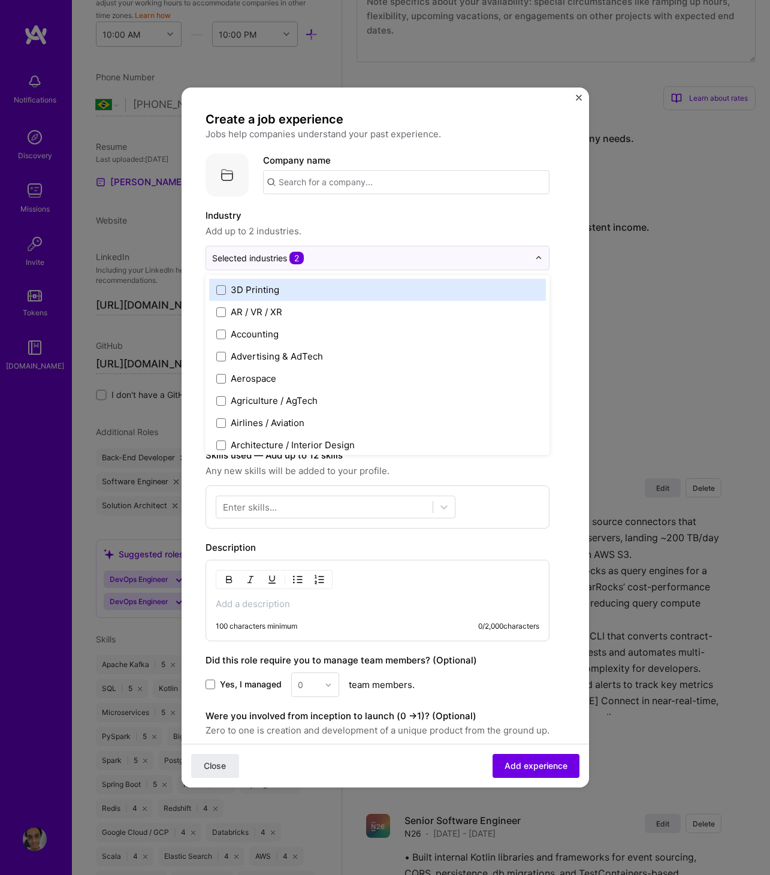
click at [406, 219] on label "Industry" at bounding box center [377, 215] width 344 height 14
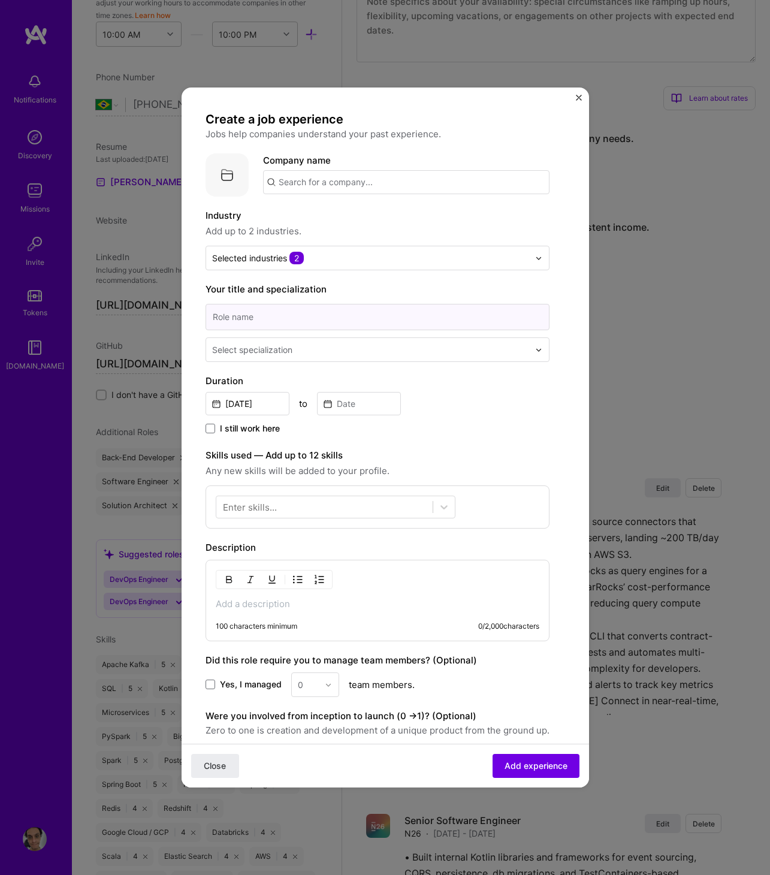
click at [322, 317] on input at bounding box center [377, 317] width 344 height 26
type input "Lead Data Engineer"
click at [317, 362] on div "Create a job experience Jobs help companies understand your past experience. Co…" at bounding box center [377, 471] width 344 height 721
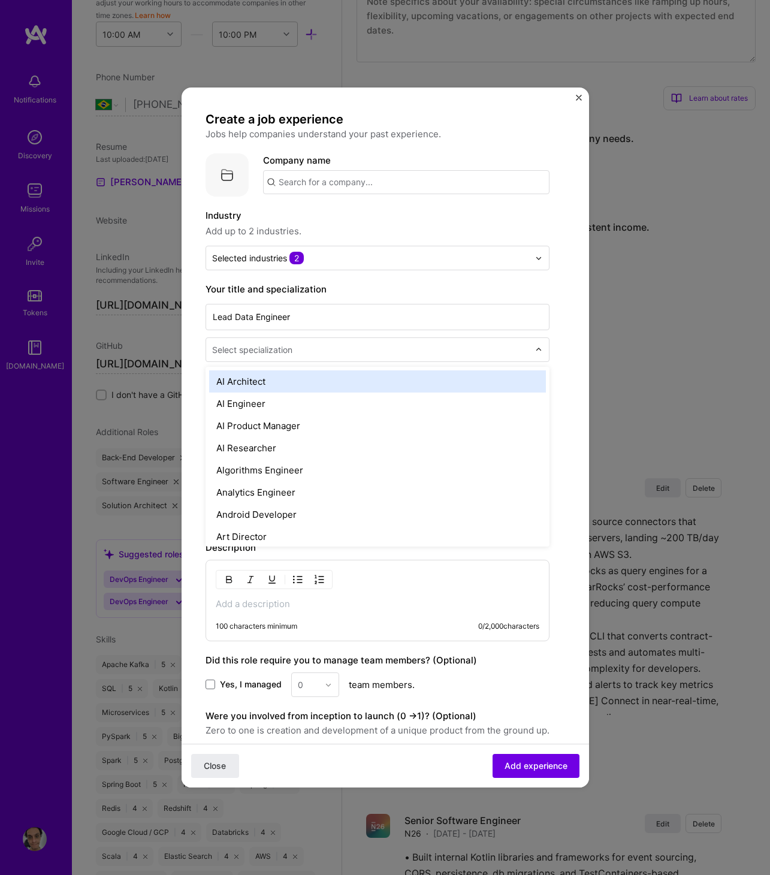
click at [317, 357] on div "Select specialization" at bounding box center [370, 349] width 329 height 23
type input "data"
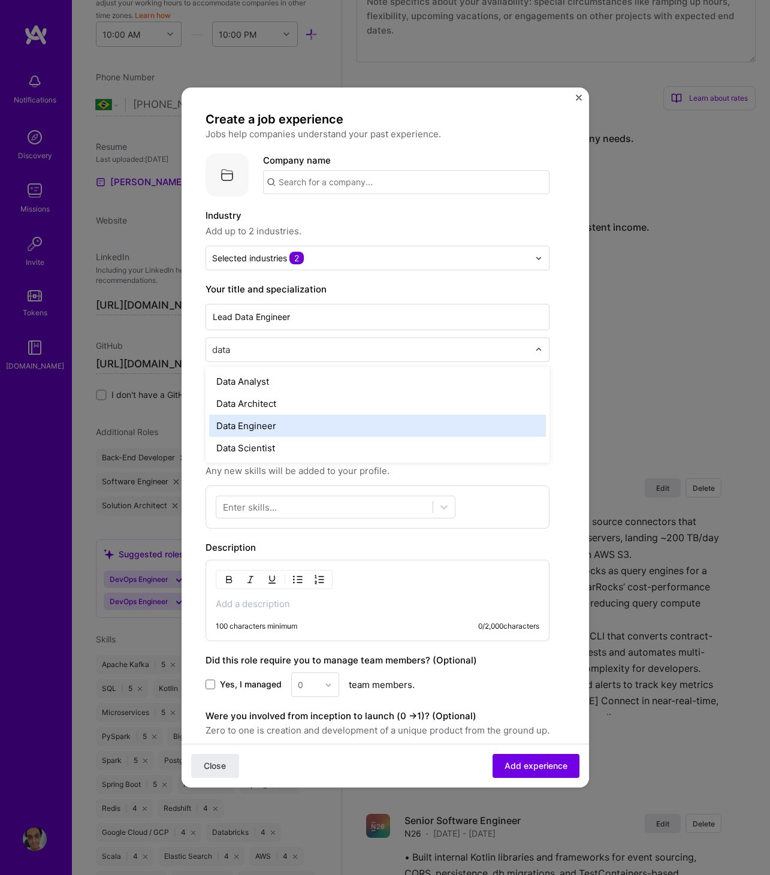
click at [296, 421] on div "Data Engineer" at bounding box center [377, 425] width 337 height 22
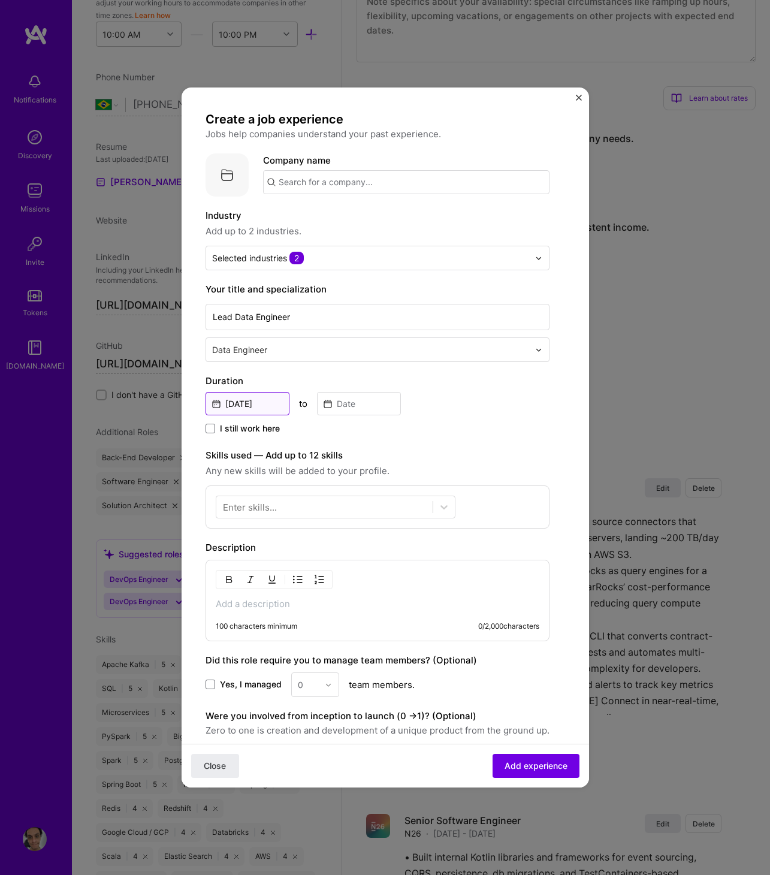
click at [261, 403] on input "Sep, 2025" at bounding box center [247, 403] width 84 height 23
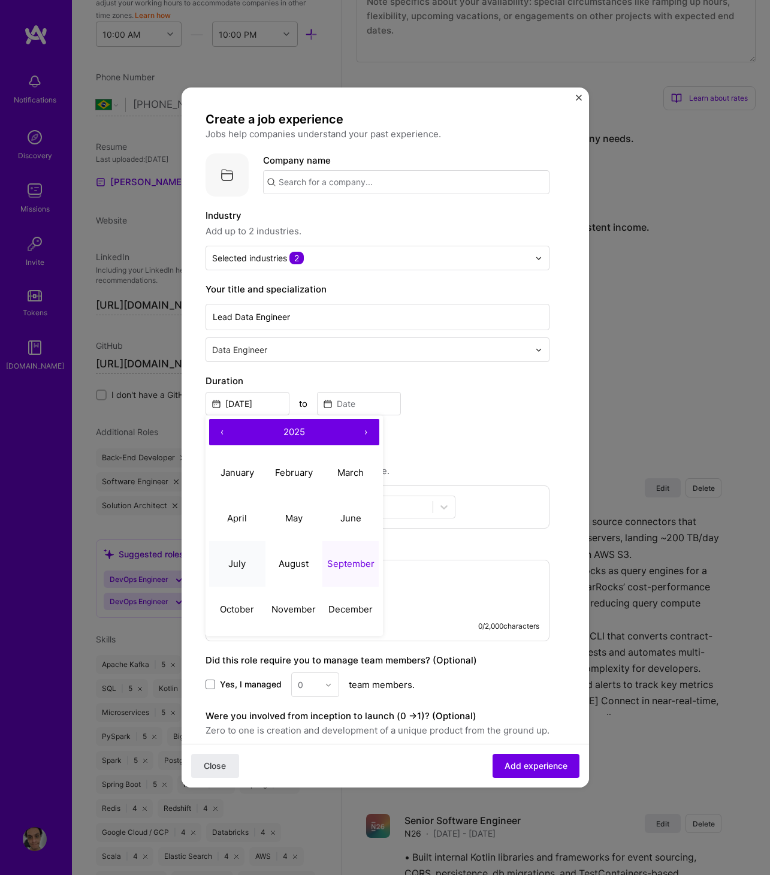
click at [238, 558] on abbr "July" at bounding box center [236, 563] width 17 height 11
type input "Jul, 2025"
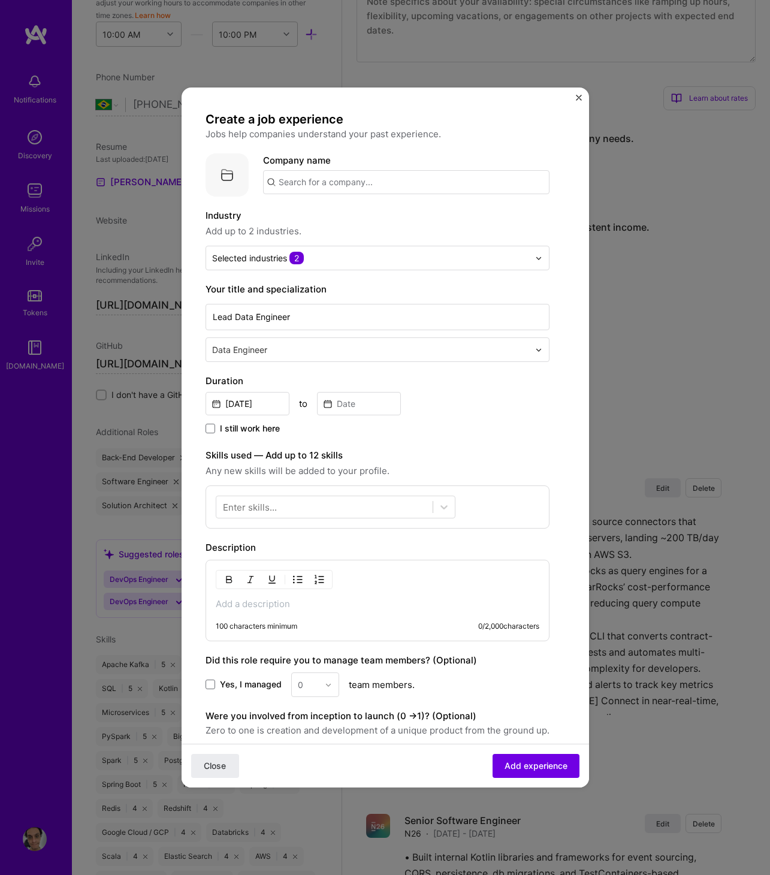
click at [235, 425] on span "I still work here" at bounding box center [250, 428] width 60 height 12
click at [0, 0] on input "I still work here" at bounding box center [0, 0] width 0 height 0
click at [286, 501] on div at bounding box center [324, 508] width 216 height 20
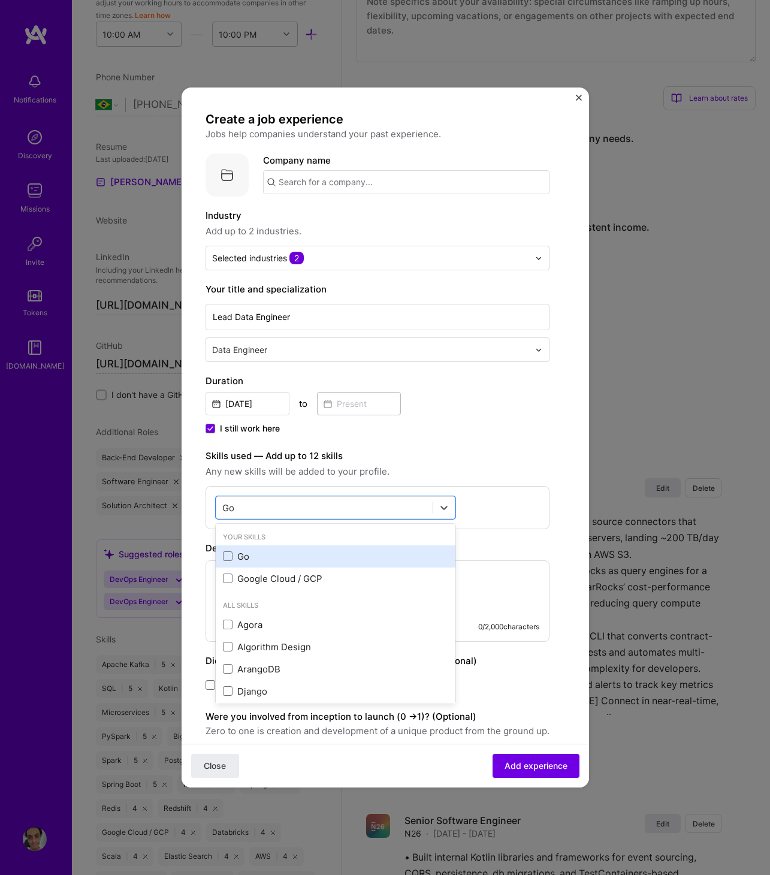
click at [249, 558] on div "Go" at bounding box center [335, 556] width 225 height 13
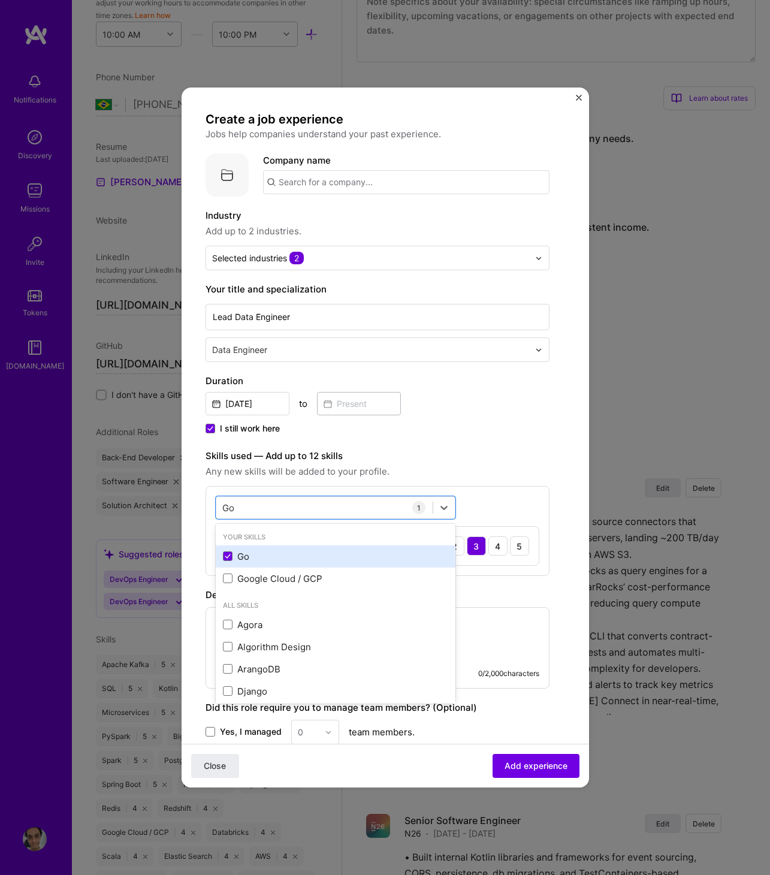
type input "G"
click at [270, 550] on div "Python" at bounding box center [335, 556] width 225 height 13
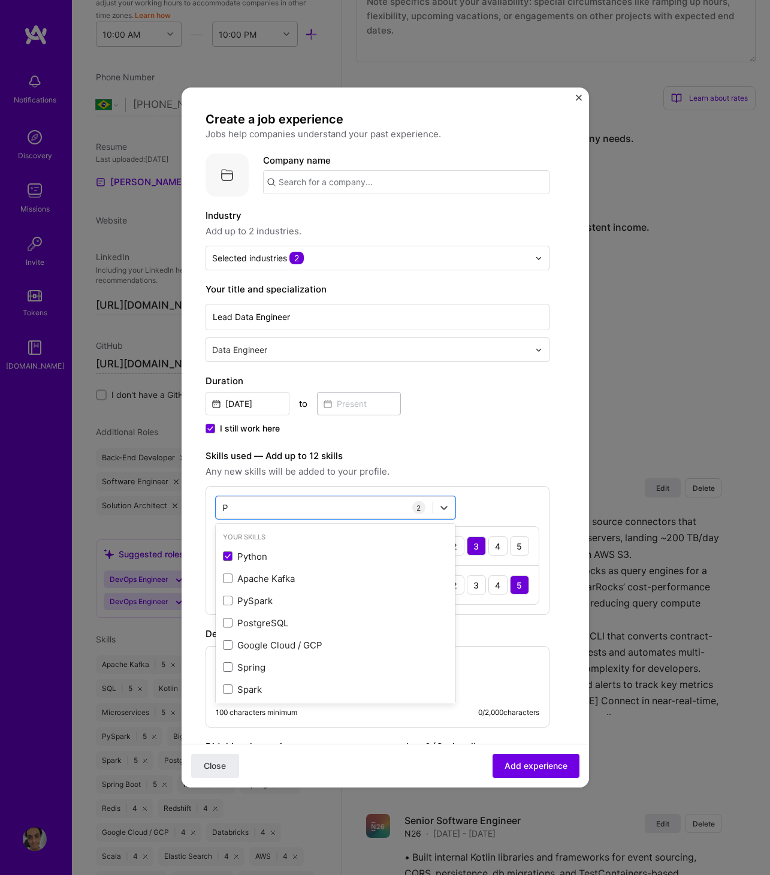
type input "P"
click at [383, 478] on div "Skills used — Add up to 12 skills Any new skills will be added to your profile.…" at bounding box center [377, 532] width 344 height 166
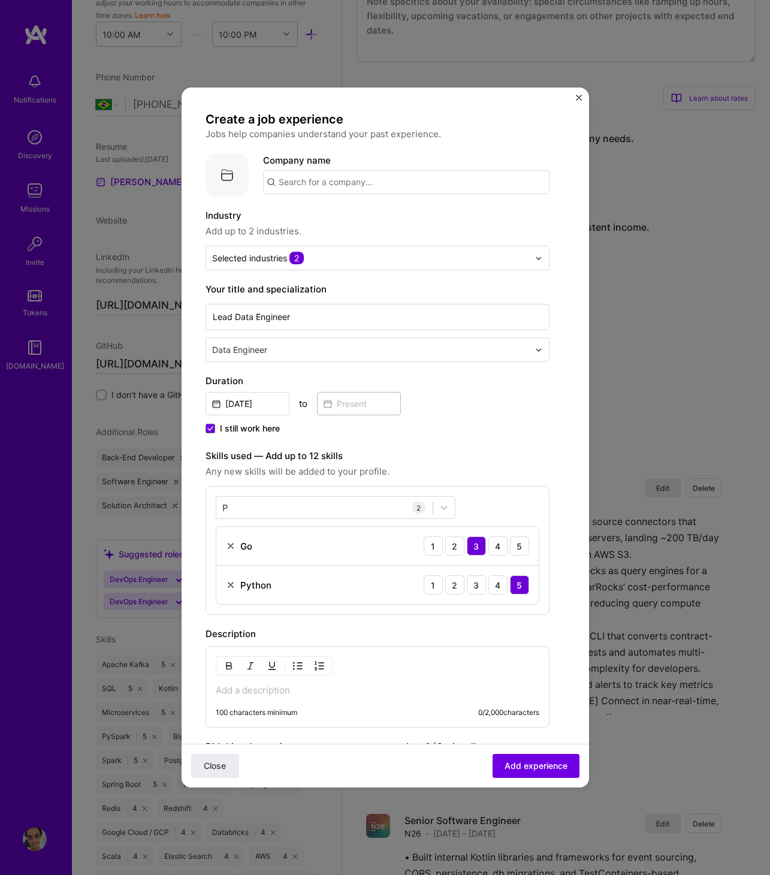
click at [228, 546] on img at bounding box center [231, 546] width 10 height 10
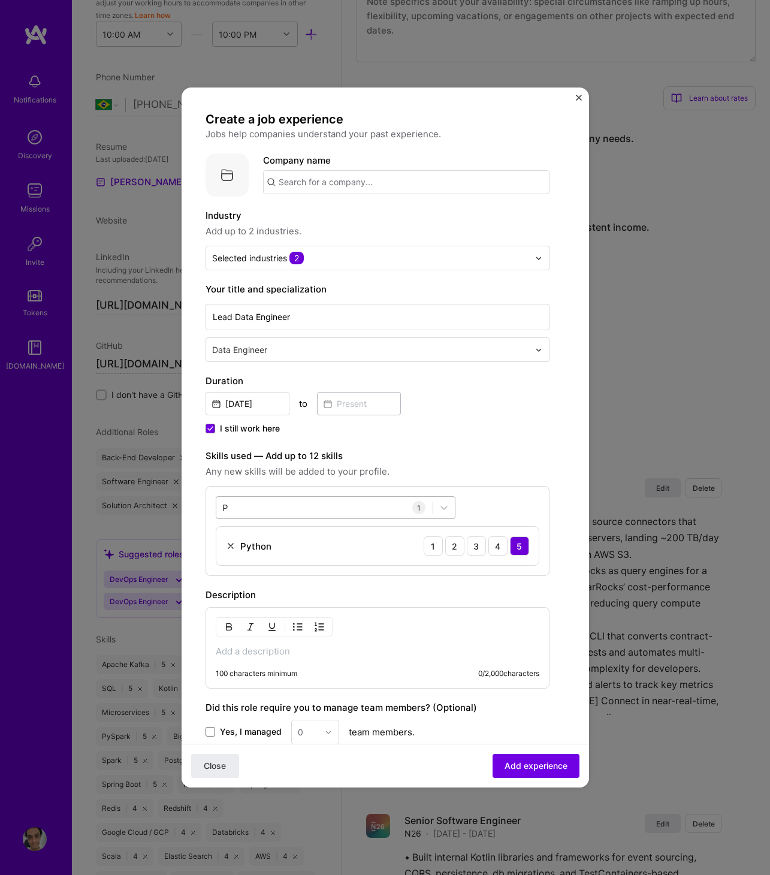
click at [264, 503] on div "P P" at bounding box center [324, 508] width 216 height 20
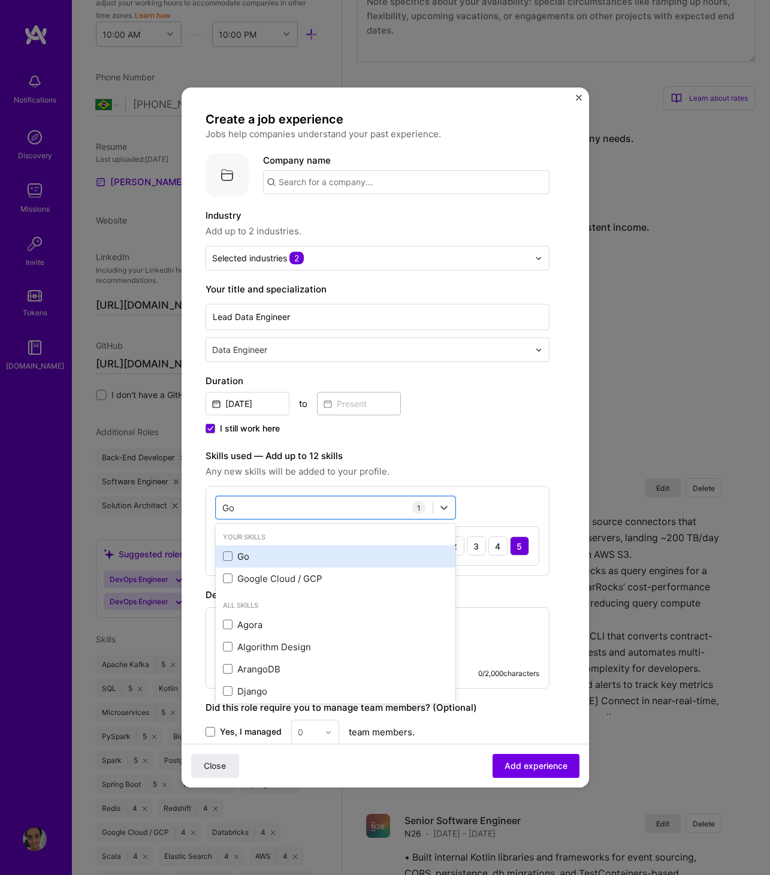
click at [252, 558] on div "Go" at bounding box center [335, 556] width 225 height 13
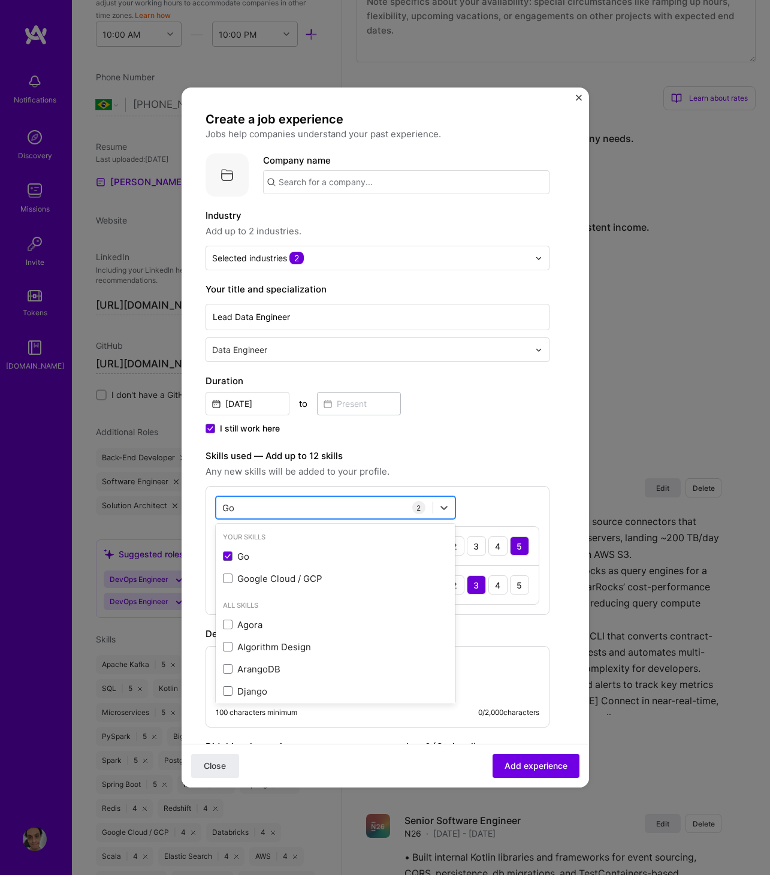
click at [310, 506] on div "Go Go" at bounding box center [324, 508] width 216 height 20
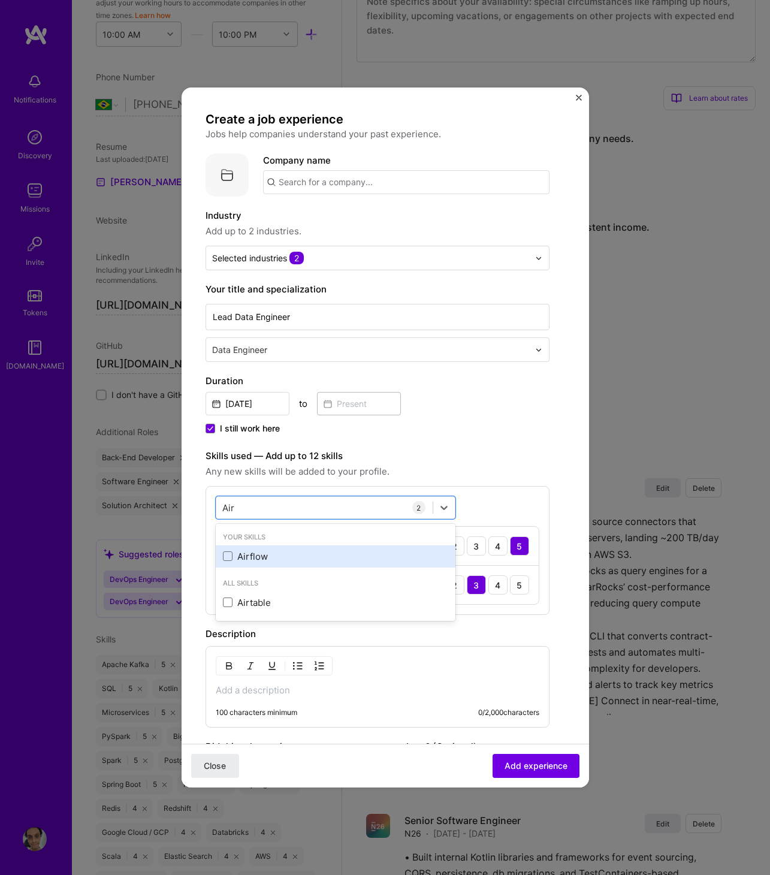
click at [295, 550] on div "Airflow" at bounding box center [335, 556] width 225 height 13
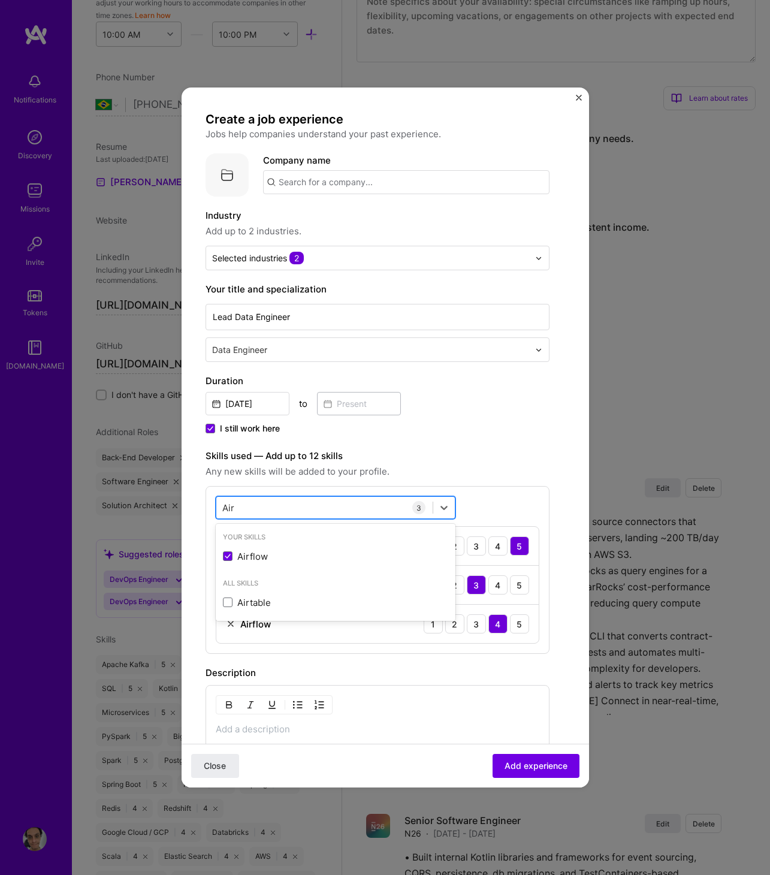
click at [296, 499] on div "Air Air" at bounding box center [324, 508] width 216 height 20
click at [299, 507] on div "Air Air" at bounding box center [324, 508] width 216 height 20
type input "A"
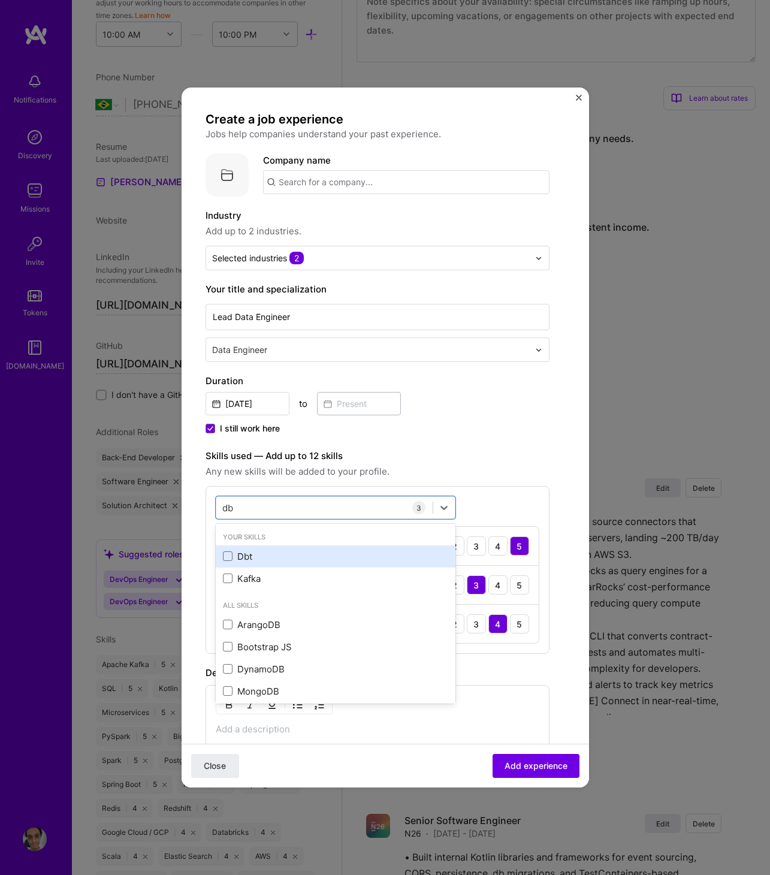
click at [265, 554] on div "Dbt" at bounding box center [335, 556] width 225 height 13
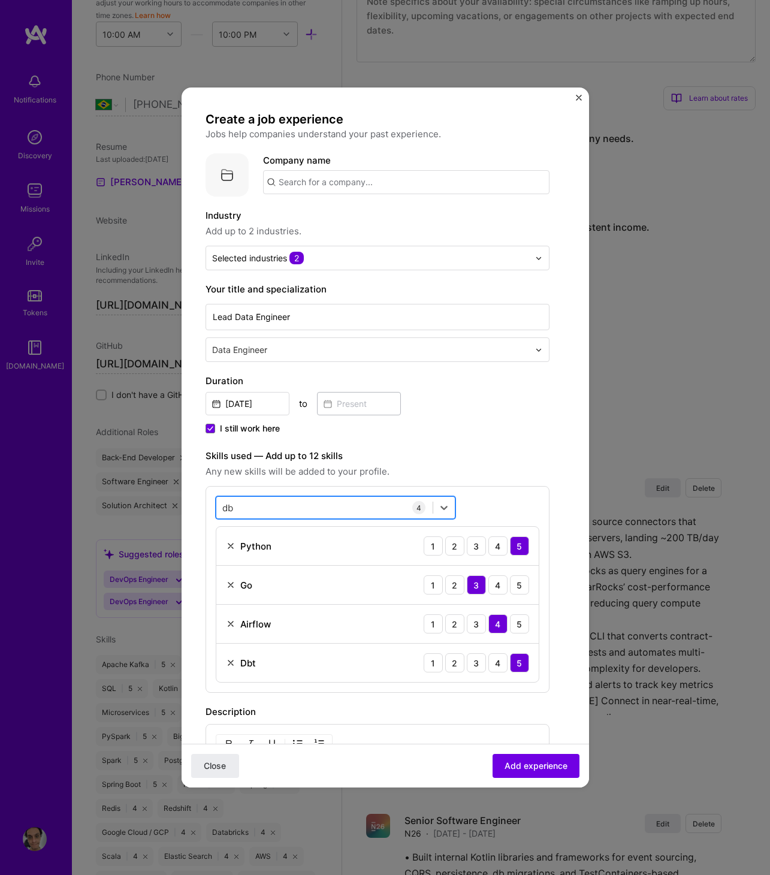
click at [317, 503] on div "db db" at bounding box center [324, 508] width 216 height 20
click at [331, 503] on div "db db" at bounding box center [324, 508] width 216 height 20
type input "d"
type input "ClickHouse"
click at [311, 550] on div "BigQuery" at bounding box center [335, 556] width 225 height 13
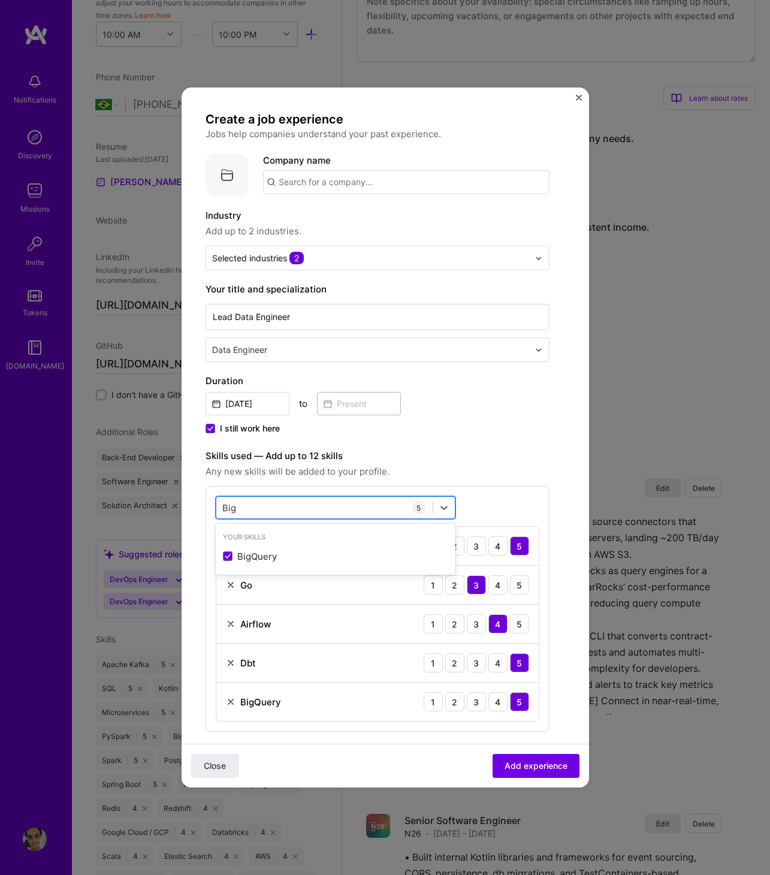
click at [311, 498] on div "Big Big" at bounding box center [324, 508] width 216 height 20
click at [311, 500] on div "Big Big" at bounding box center [324, 508] width 216 height 20
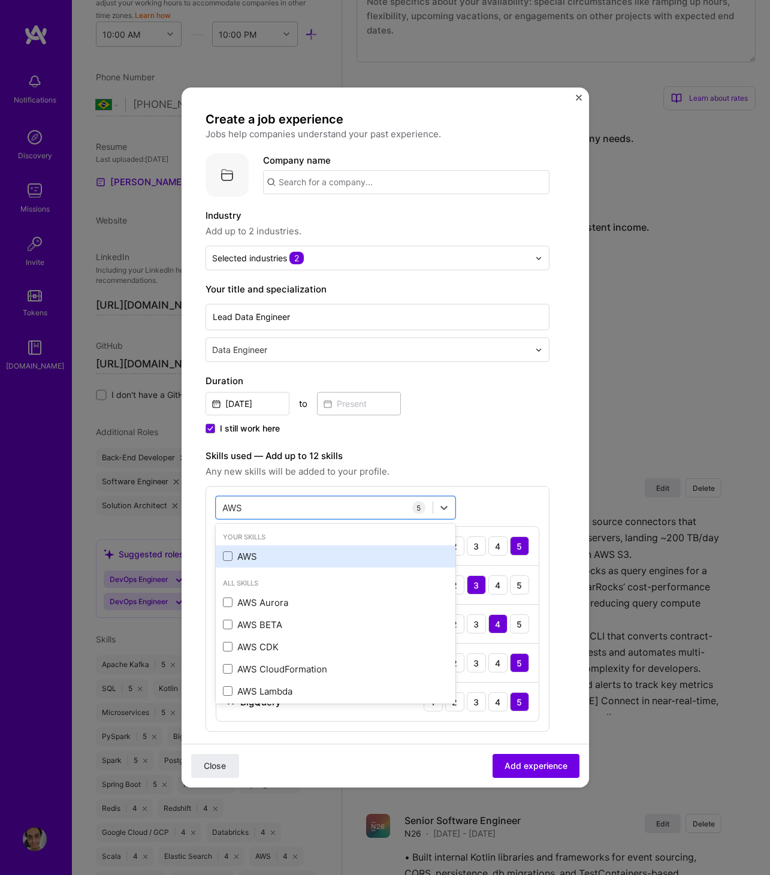
click at [262, 550] on div "AWS" at bounding box center [335, 556] width 225 height 13
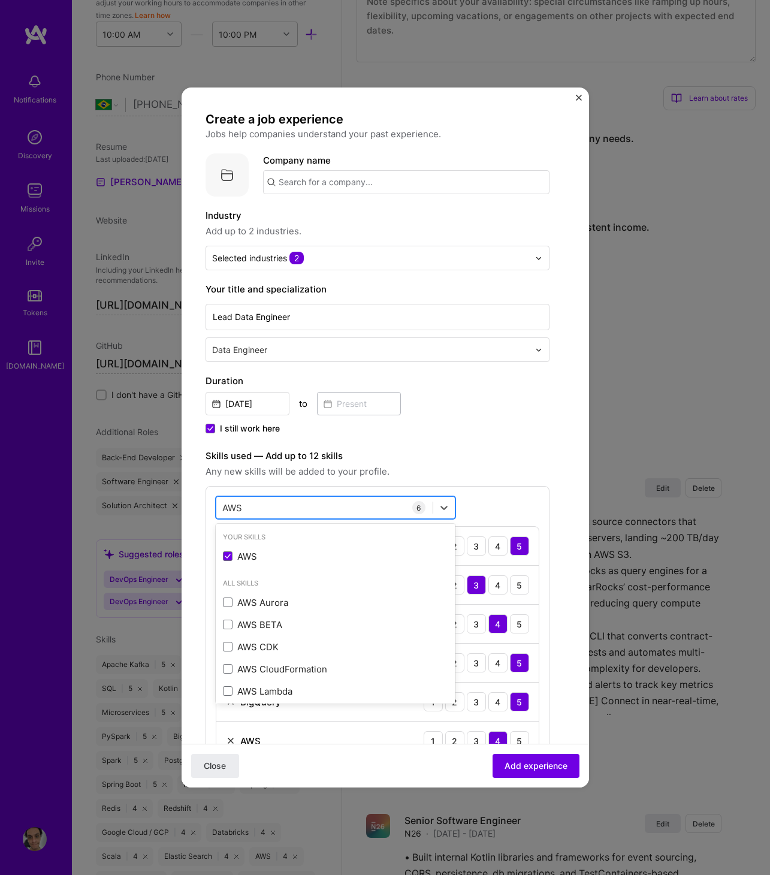
click at [289, 504] on div "AWS AWS" at bounding box center [324, 508] width 216 height 20
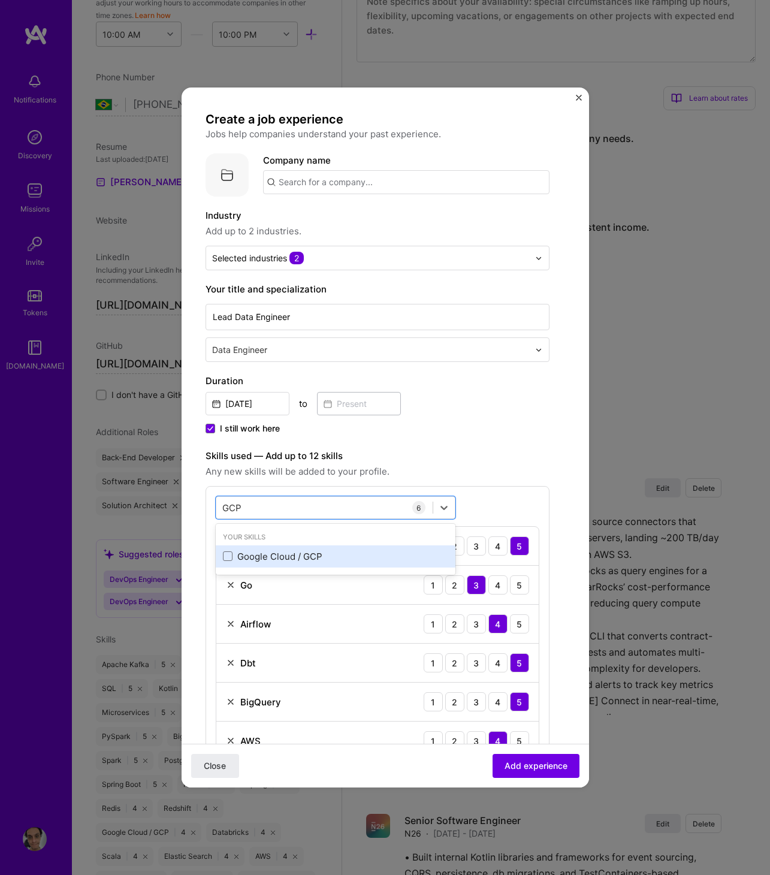
click at [298, 556] on div "Google Cloud / GCP" at bounding box center [335, 556] width 225 height 13
type input "GCP"
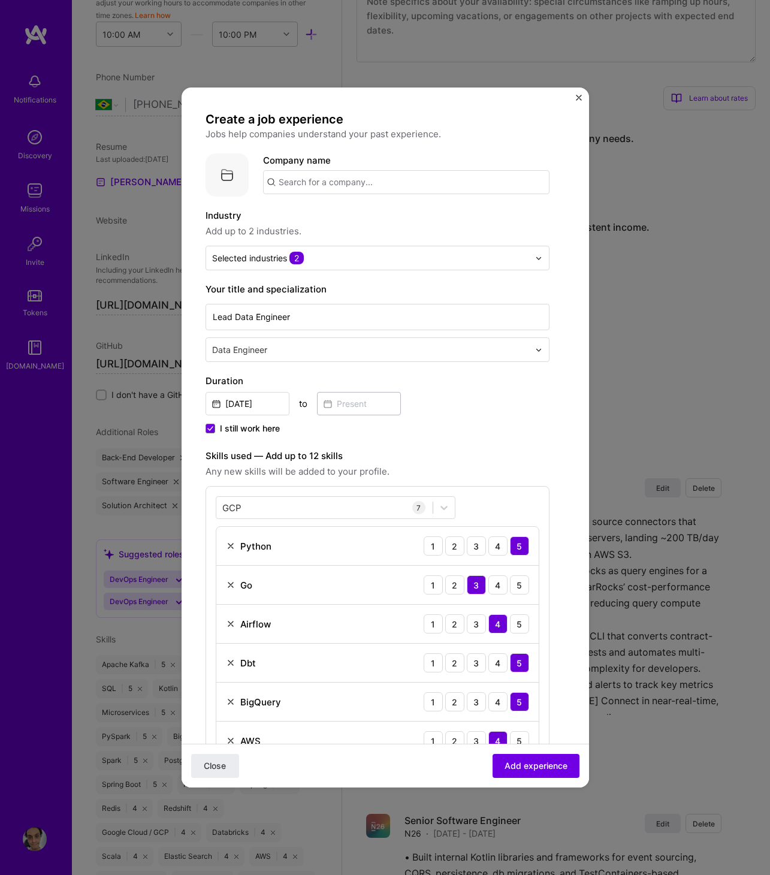
click at [395, 699] on div "Close Add experience" at bounding box center [384, 765] width 407 height 44
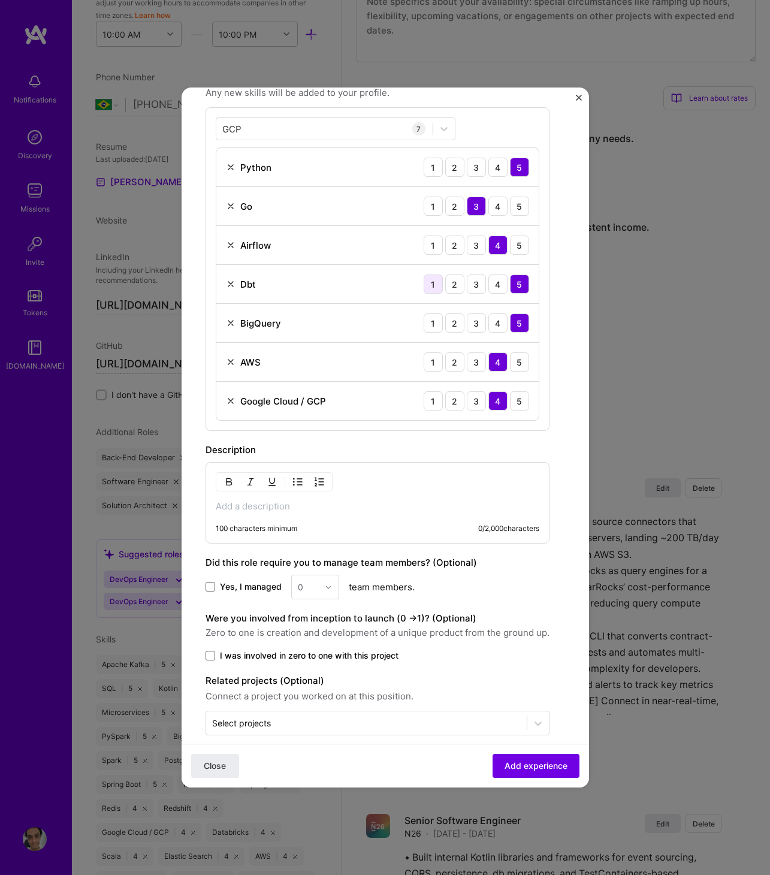
scroll to position [387, 0]
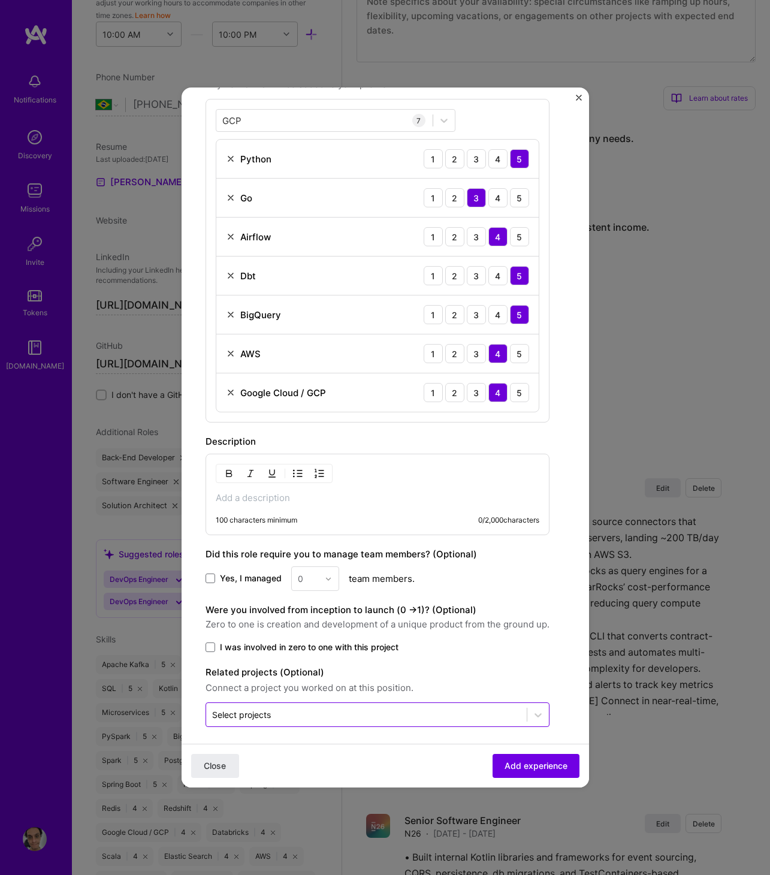
click at [306, 699] on input "text" at bounding box center [366, 714] width 308 height 13
click at [299, 515] on div "100 characters minimum 0 / 2,000 characters" at bounding box center [377, 520] width 323 height 10
click at [317, 495] on p at bounding box center [377, 498] width 323 height 12
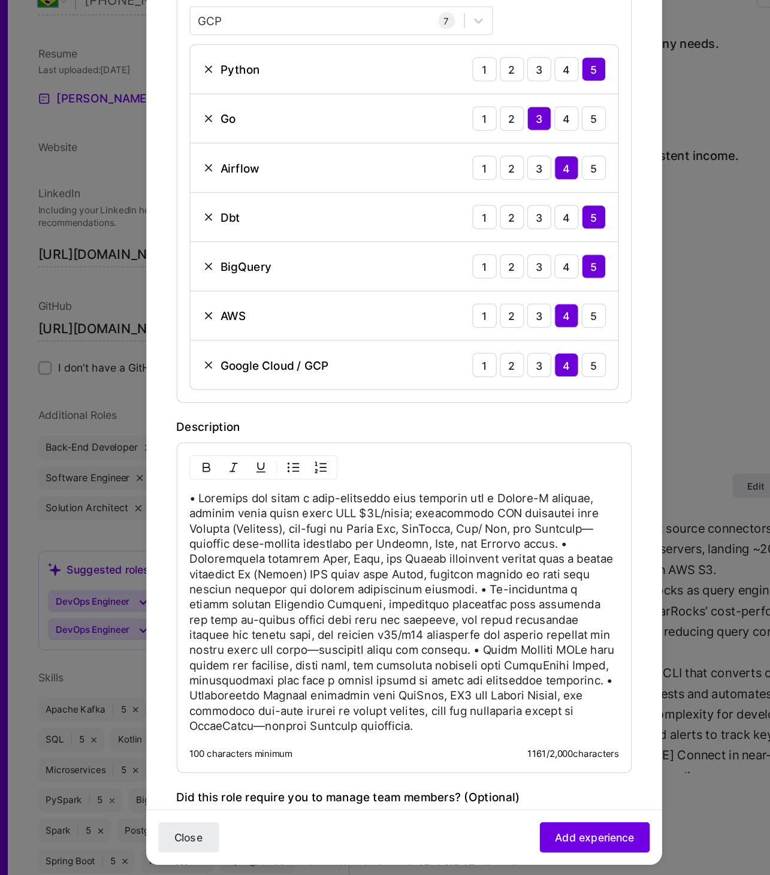
drag, startPoint x: 519, startPoint y: 530, endPoint x: 531, endPoint y: 530, distance: 12.0
click at [519, 530] on p at bounding box center [385, 588] width 339 height 192
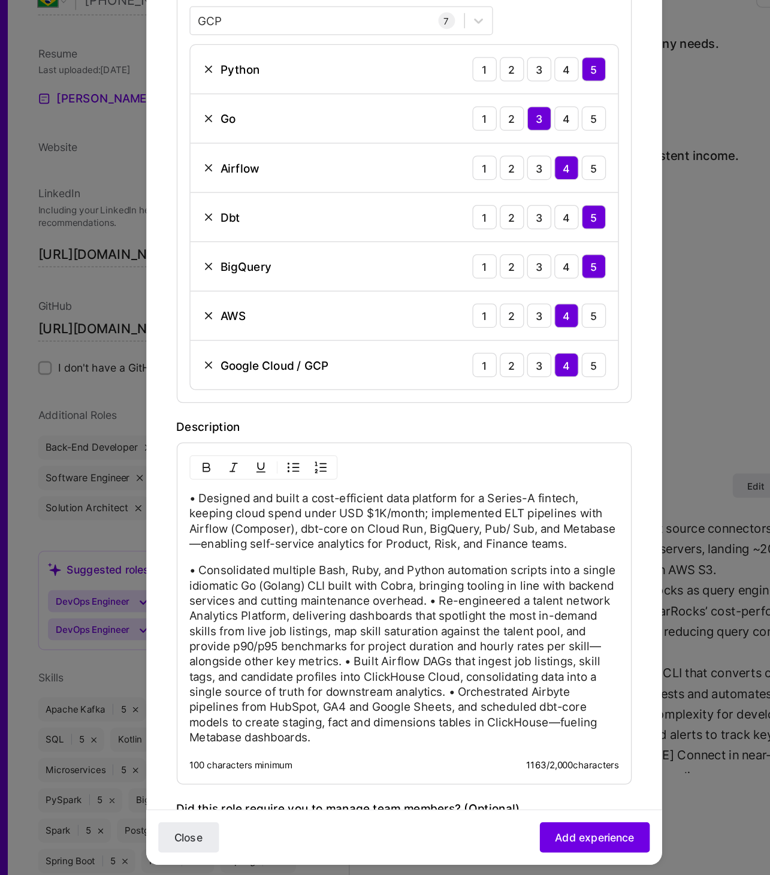
click at [448, 570] on p "• Consolidated multiple Bash, Ruby, and Python automation scripts into a single…" at bounding box center [385, 621] width 339 height 144
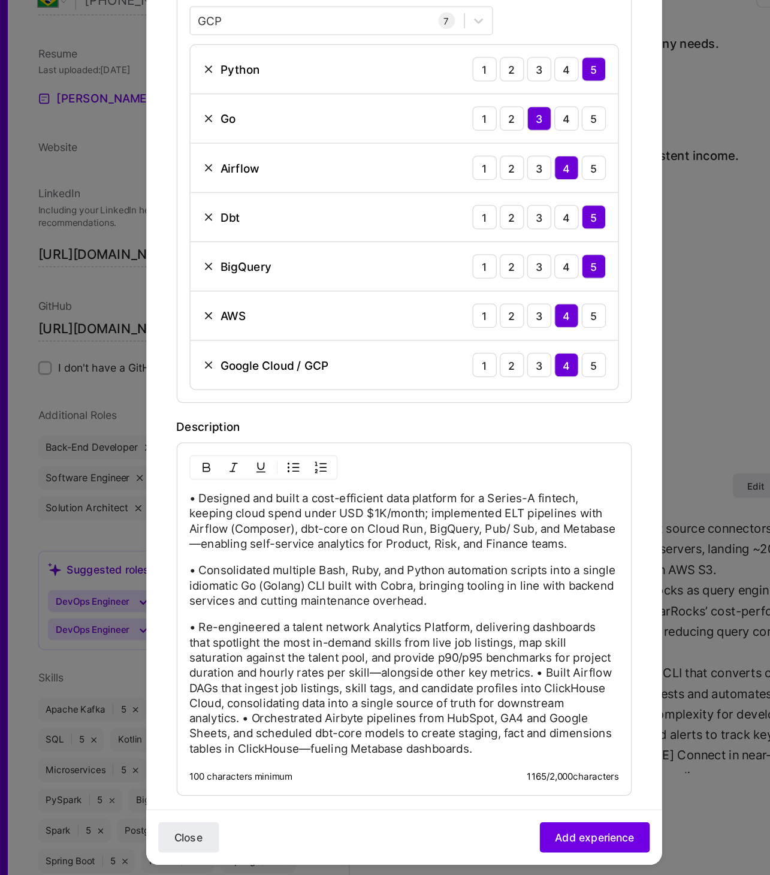
click at [490, 628] on p "• Re-engineered a talent network Analytics Platform, delivering dashboards that…" at bounding box center [385, 648] width 339 height 108
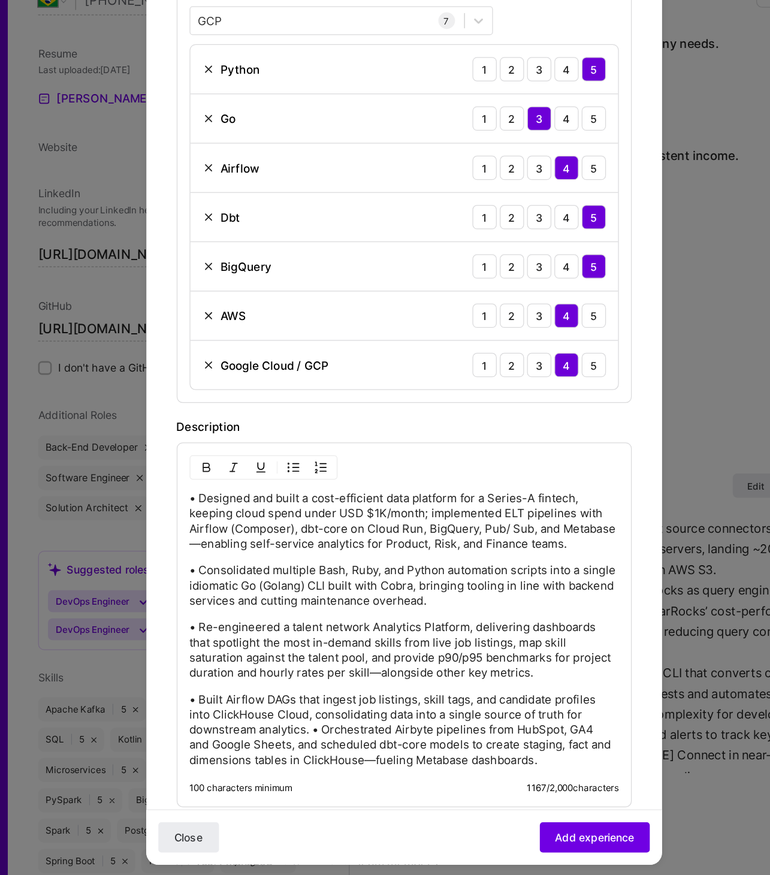
click at [314, 677] on p "• Built Airflow DAGs that ingest job listings, skill tags, and candidate profil…" at bounding box center [385, 680] width 339 height 60
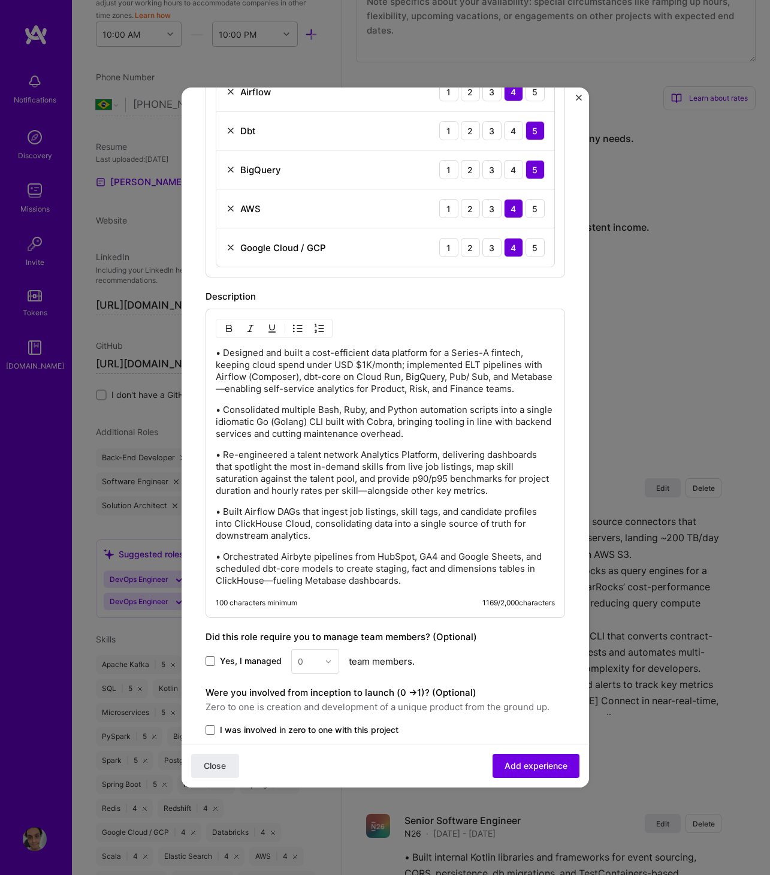
scroll to position [540, 0]
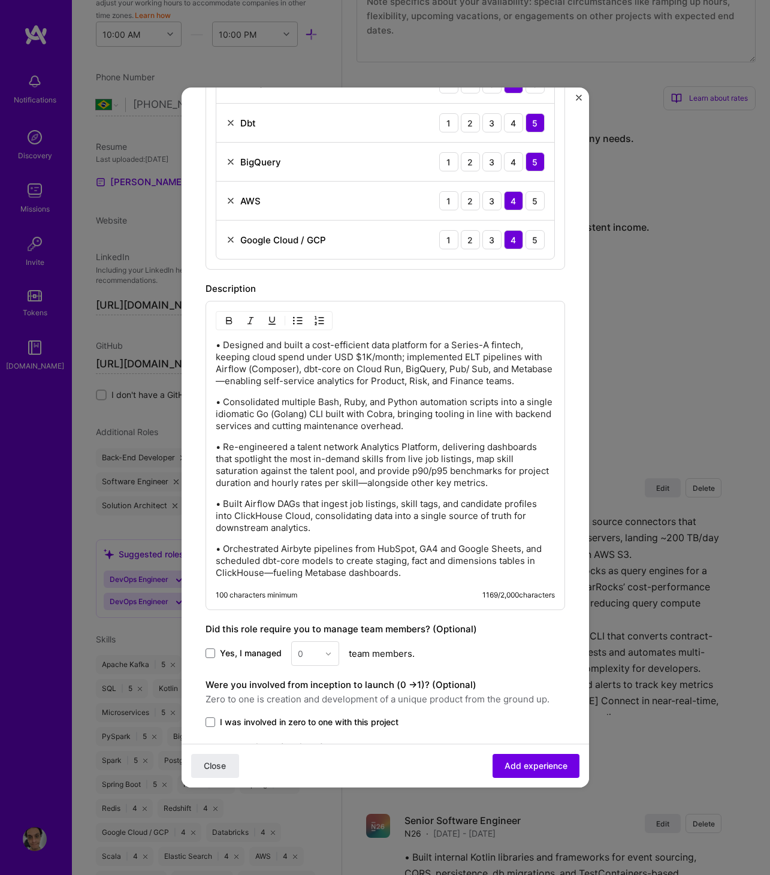
click at [264, 699] on span "I was involved in zero to one with this project" at bounding box center [309, 722] width 178 height 12
click at [0, 0] on input "I was involved in zero to one with this project" at bounding box center [0, 0] width 0 height 0
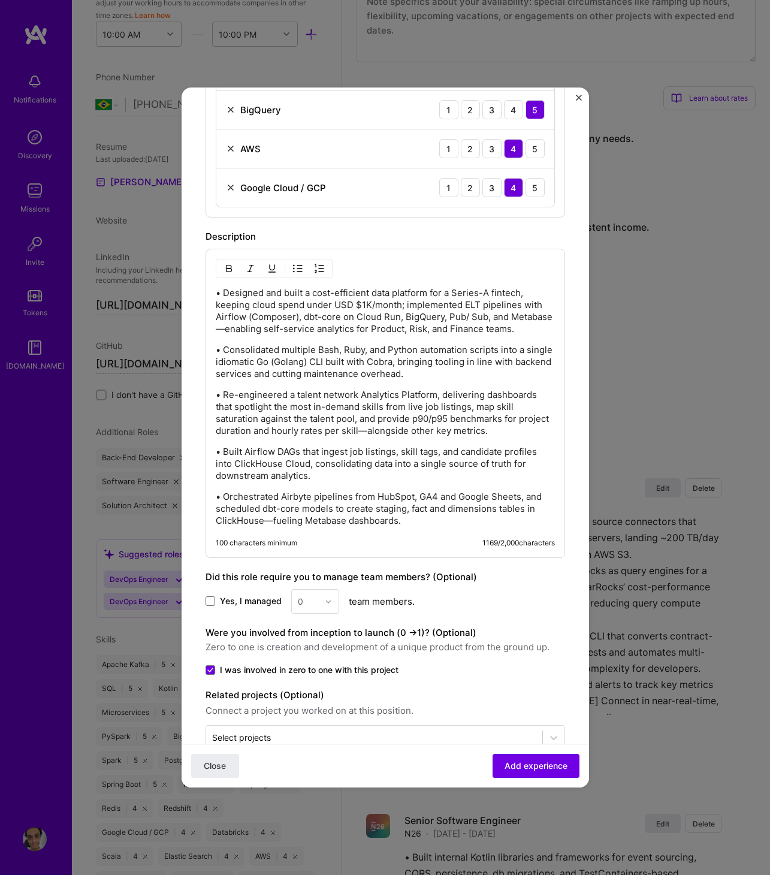
scroll to position [615, 0]
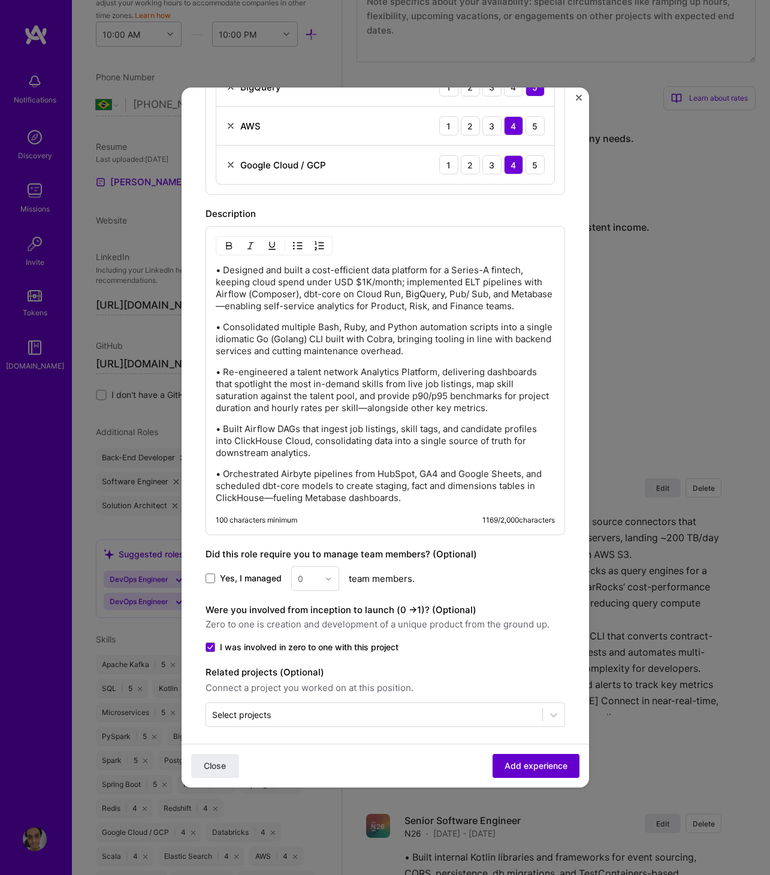
click at [523, 699] on span "Add experience" at bounding box center [535, 766] width 63 height 12
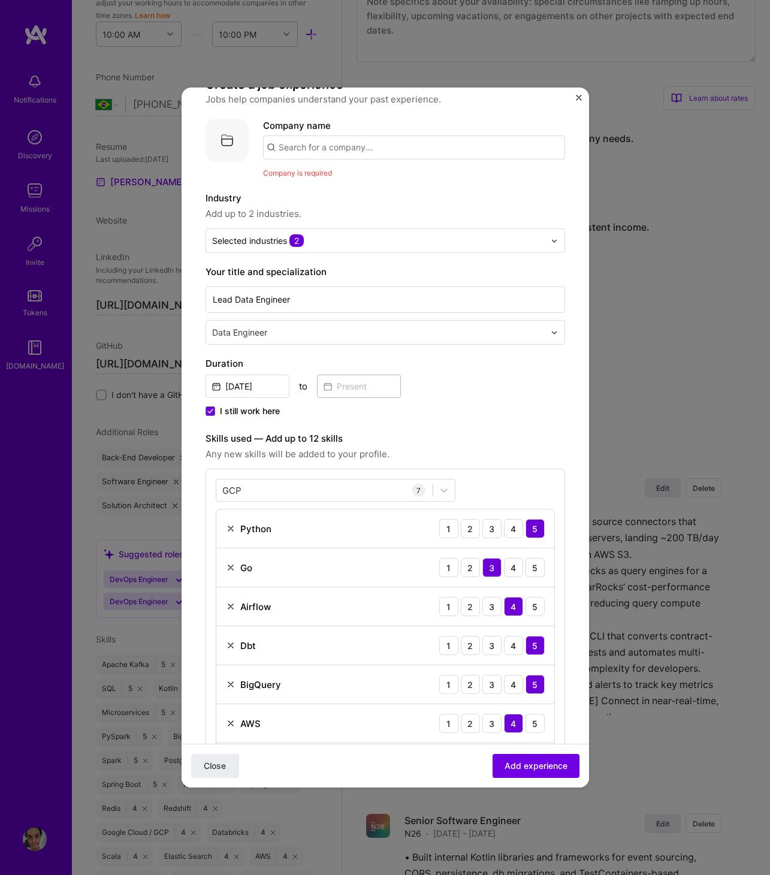
scroll to position [0, 0]
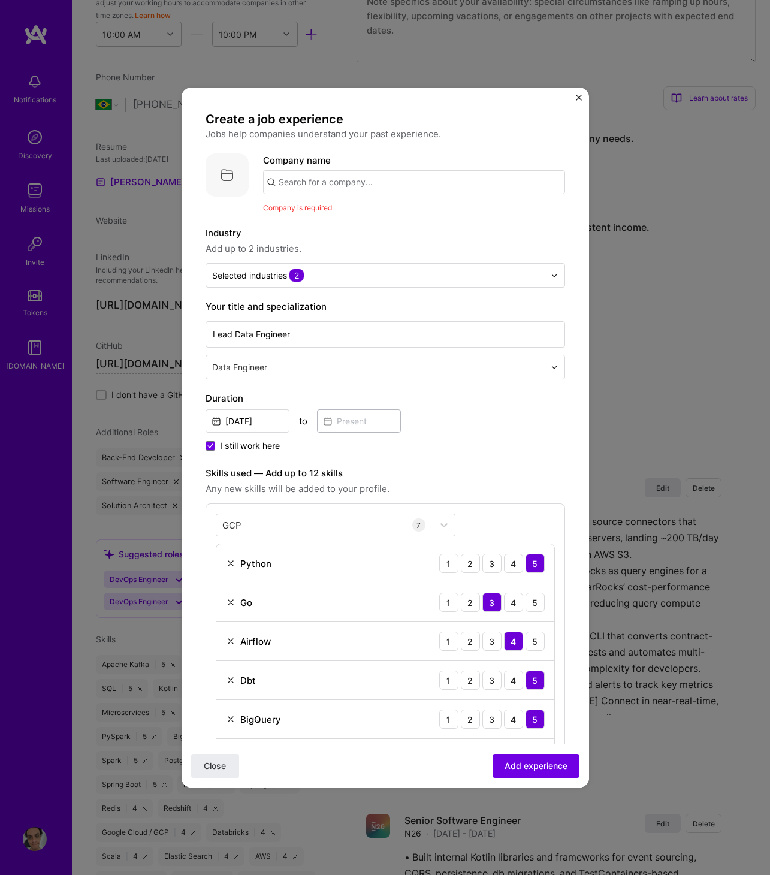
click at [344, 180] on input "text" at bounding box center [414, 182] width 302 height 24
type input "Independant Contractor"
click button "Close" at bounding box center [215, 766] width 48 height 24
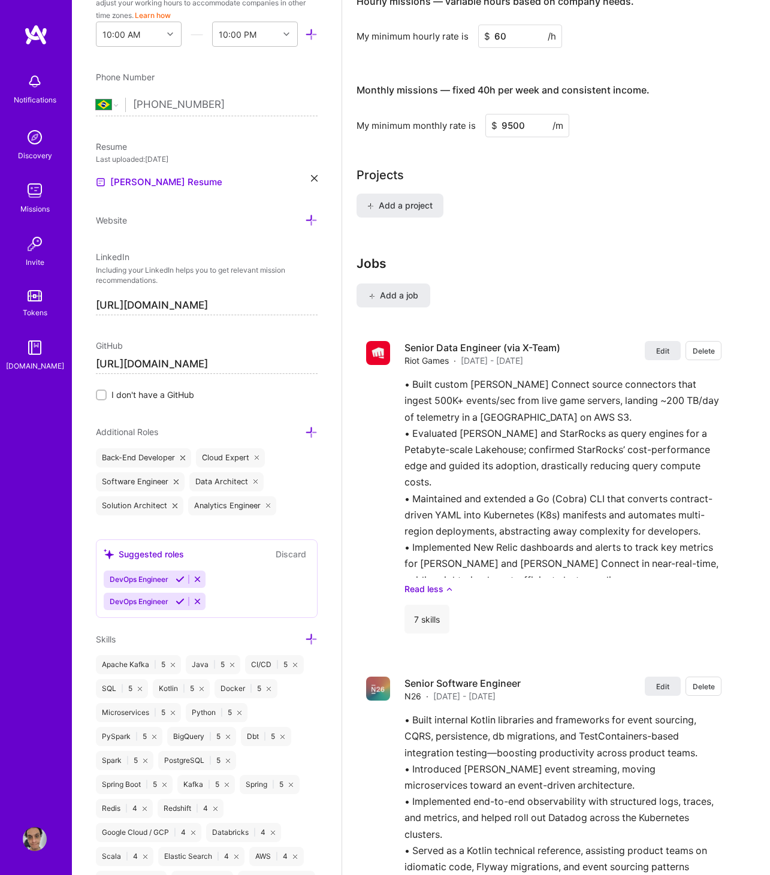
scroll to position [932, 0]
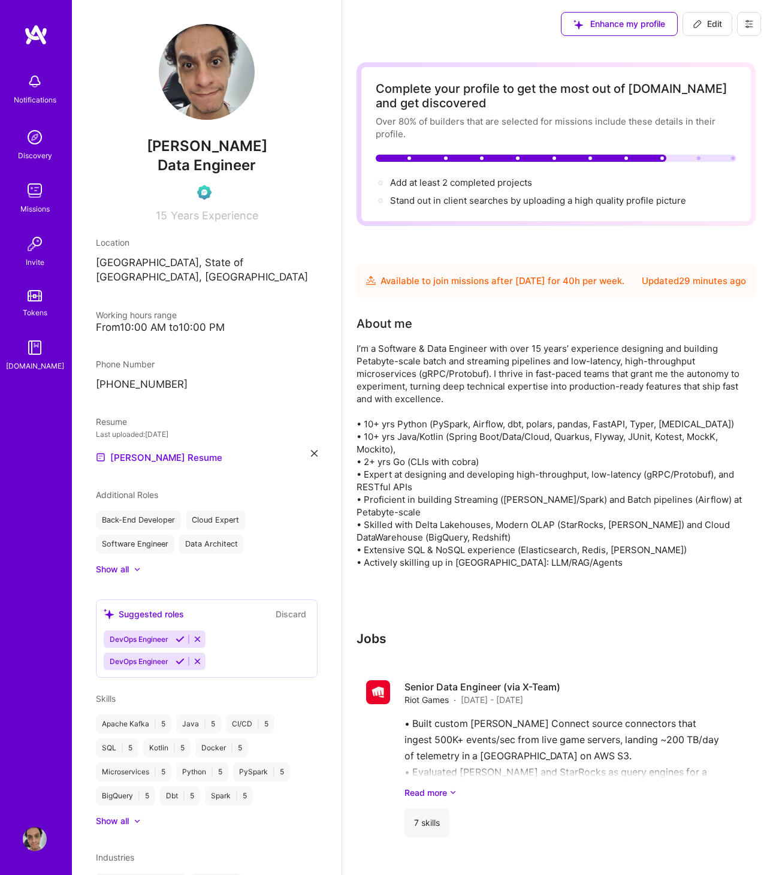
click at [713, 24] on span "Edit" at bounding box center [706, 24] width 29 height 12
select select "BR"
select select "Future Date"
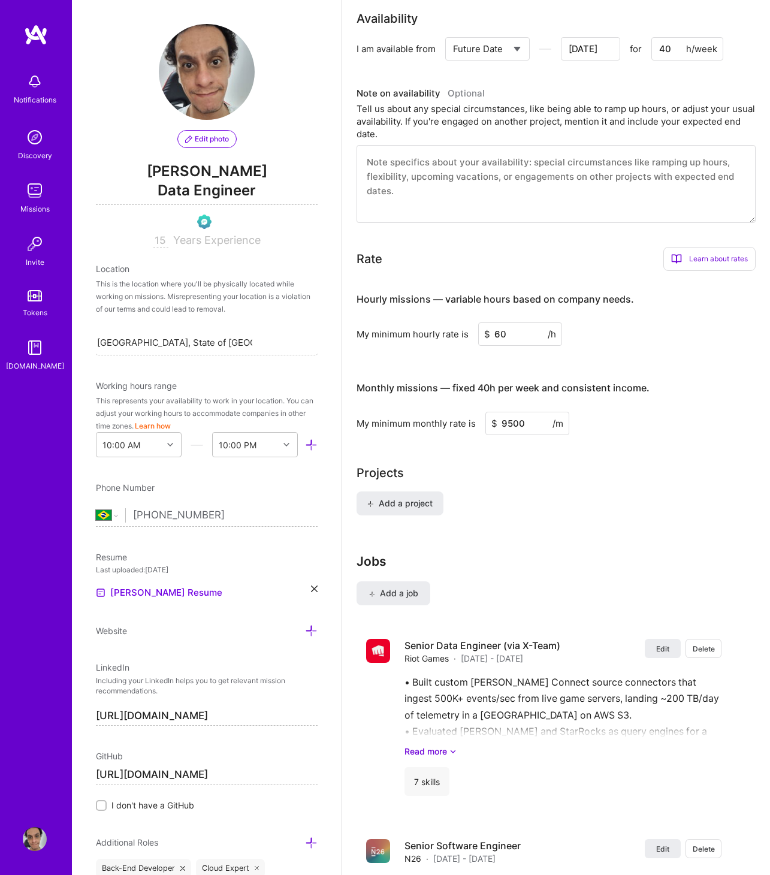
scroll to position [636, 0]
click at [420, 589] on button "Add a job" at bounding box center [393, 592] width 74 height 24
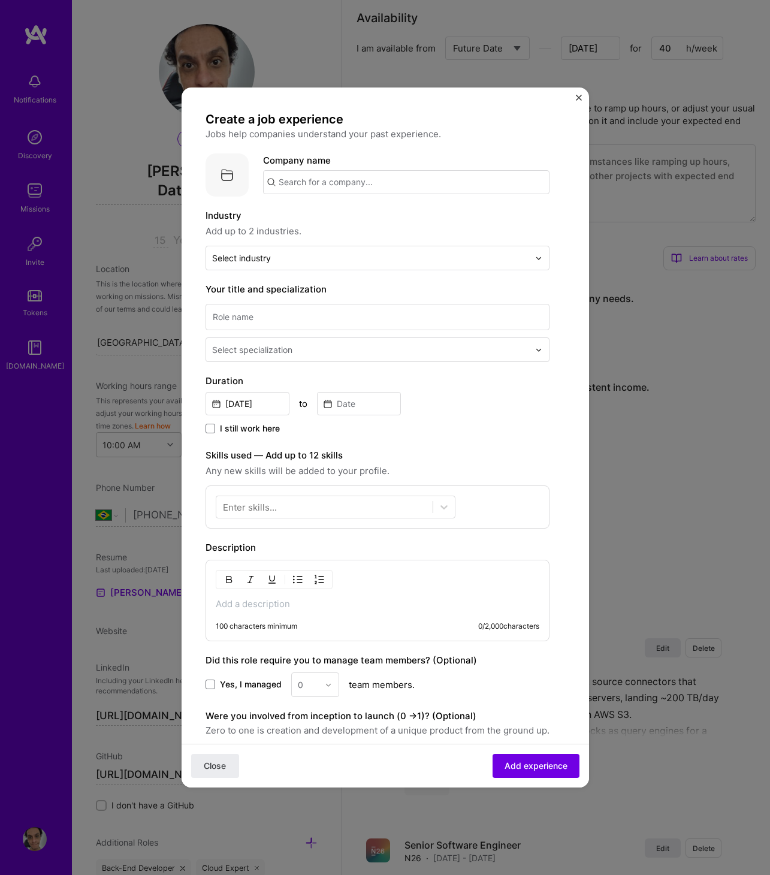
click at [329, 165] on div "Company name" at bounding box center [406, 173] width 286 height 41
click at [331, 174] on input "text" at bounding box center [406, 182] width 286 height 24
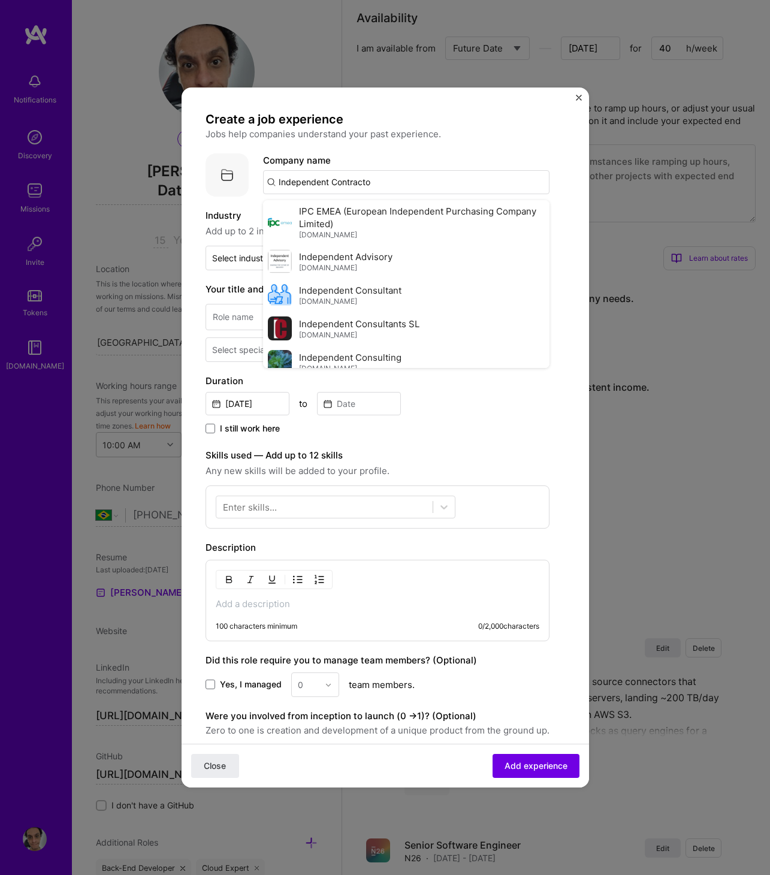
type input "Independent Contractor"
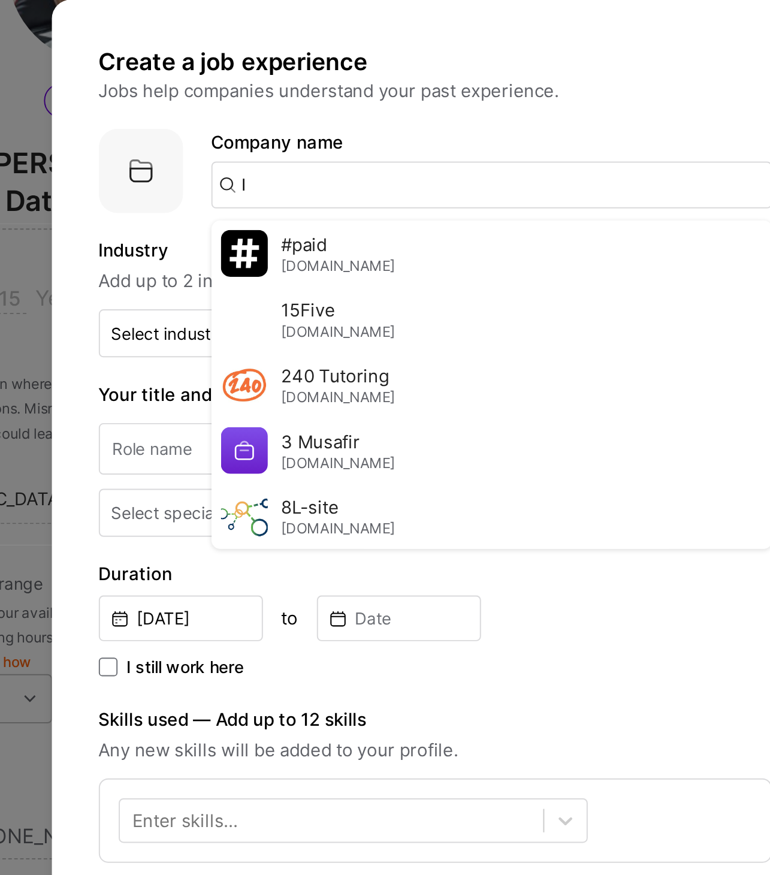
paste input "Independant"
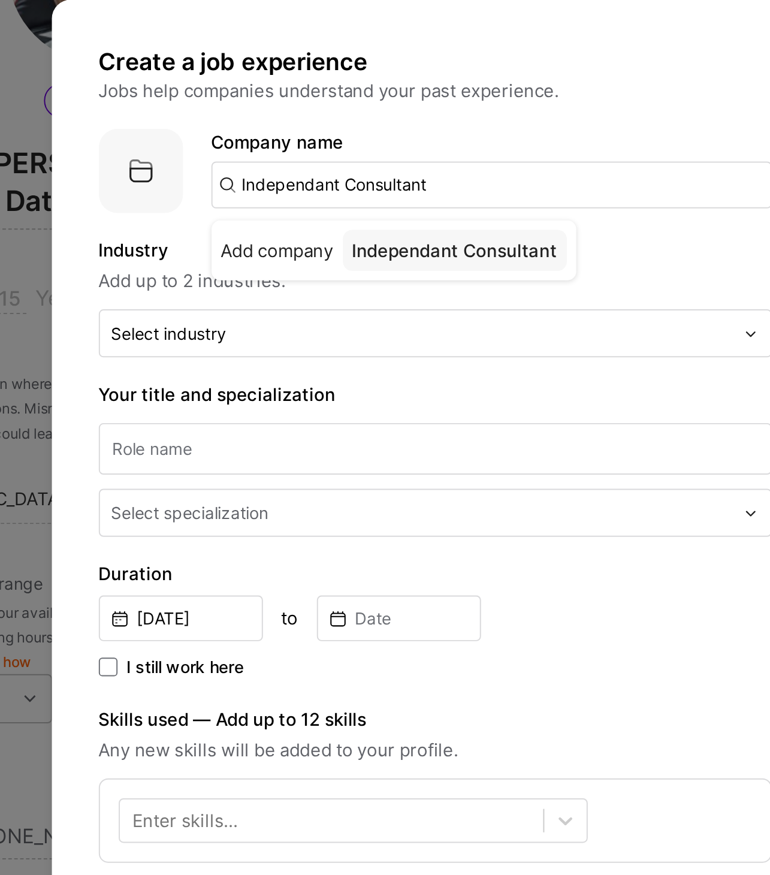
click at [338, 183] on input "Independant Consultant" at bounding box center [406, 182] width 286 height 24
paste input "ent Contractor"
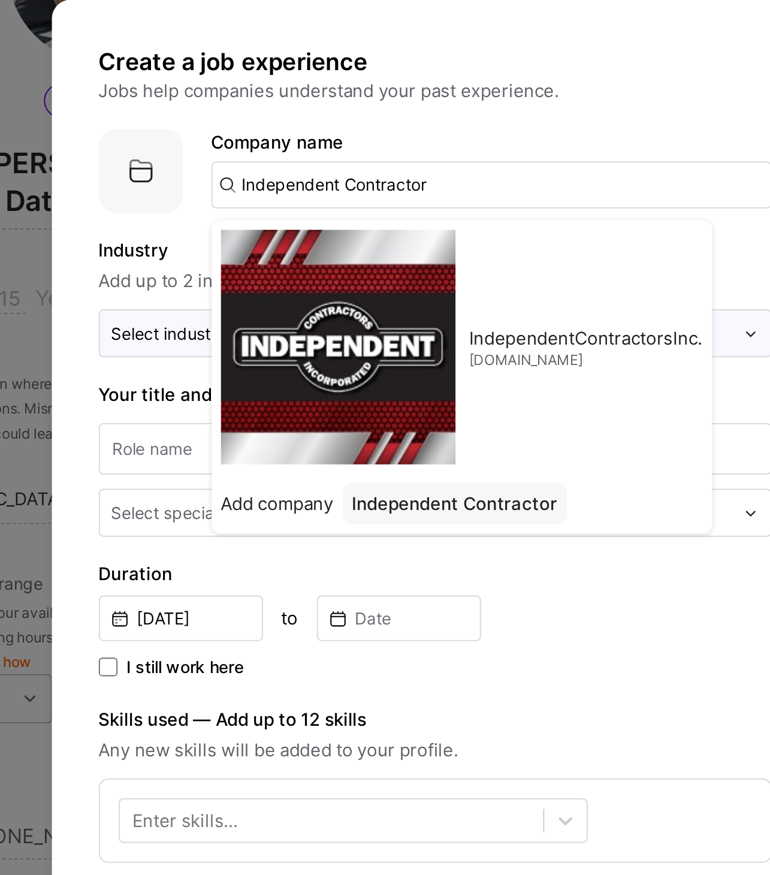
click at [364, 181] on input "Independent Contractor" at bounding box center [406, 182] width 286 height 24
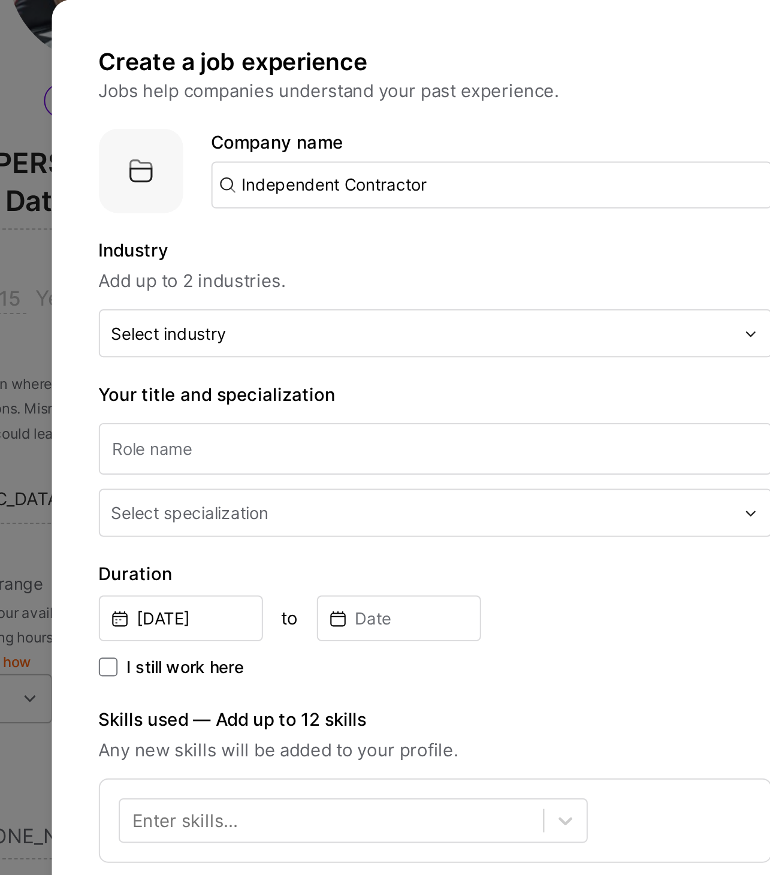
click at [380, 181] on input "Independent Contractor" at bounding box center [406, 182] width 286 height 24
click at [363, 184] on input "Independent Contractor" at bounding box center [406, 182] width 286 height 24
paste input "tractor"
type input "Independent Contractor"
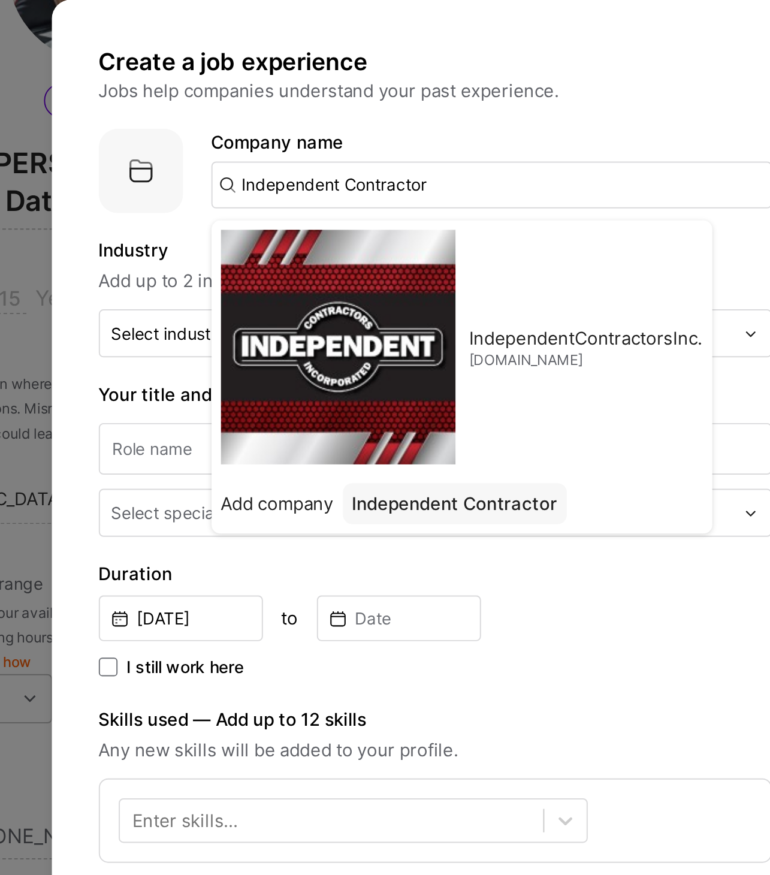
click at [428, 159] on div "Company name Independent Contractor IndependentContractorsInc. independentcontr…" at bounding box center [406, 173] width 286 height 41
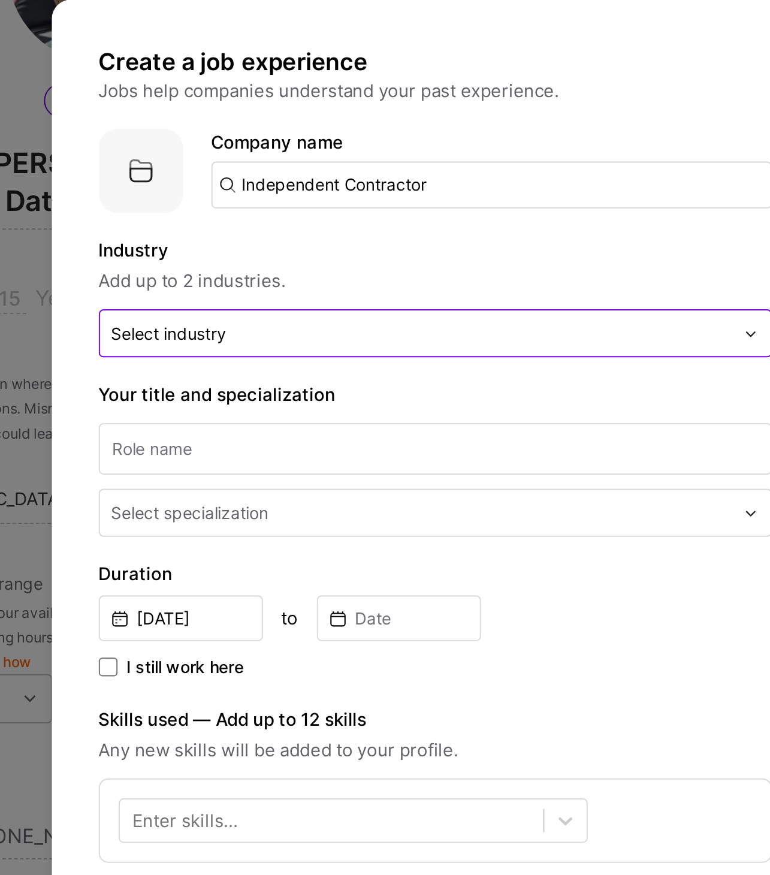
click at [298, 264] on div at bounding box center [370, 257] width 317 height 15
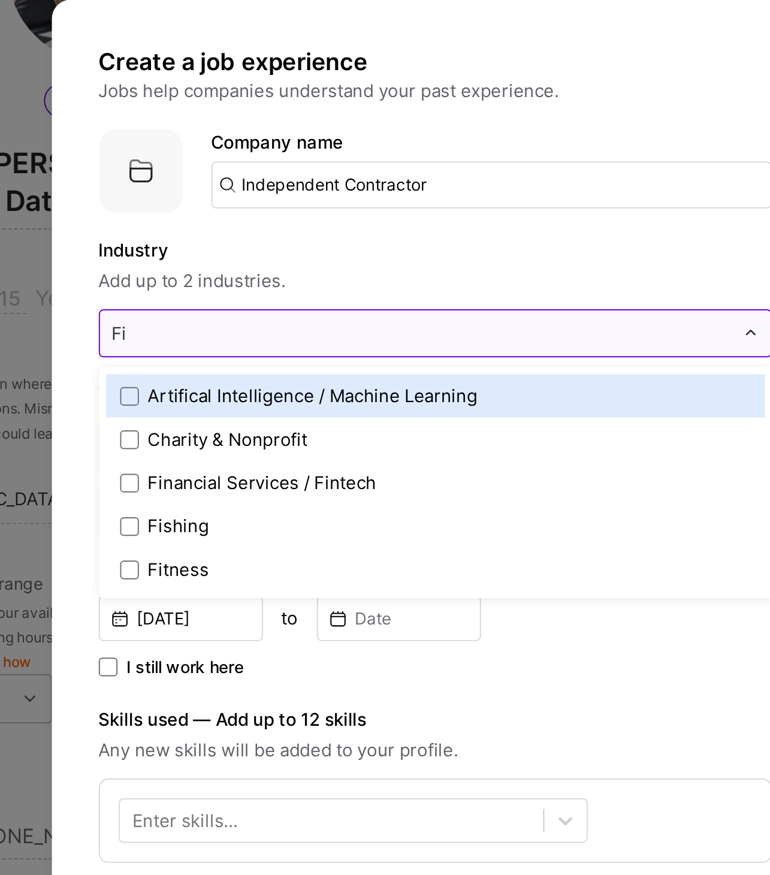
type input "Fin"
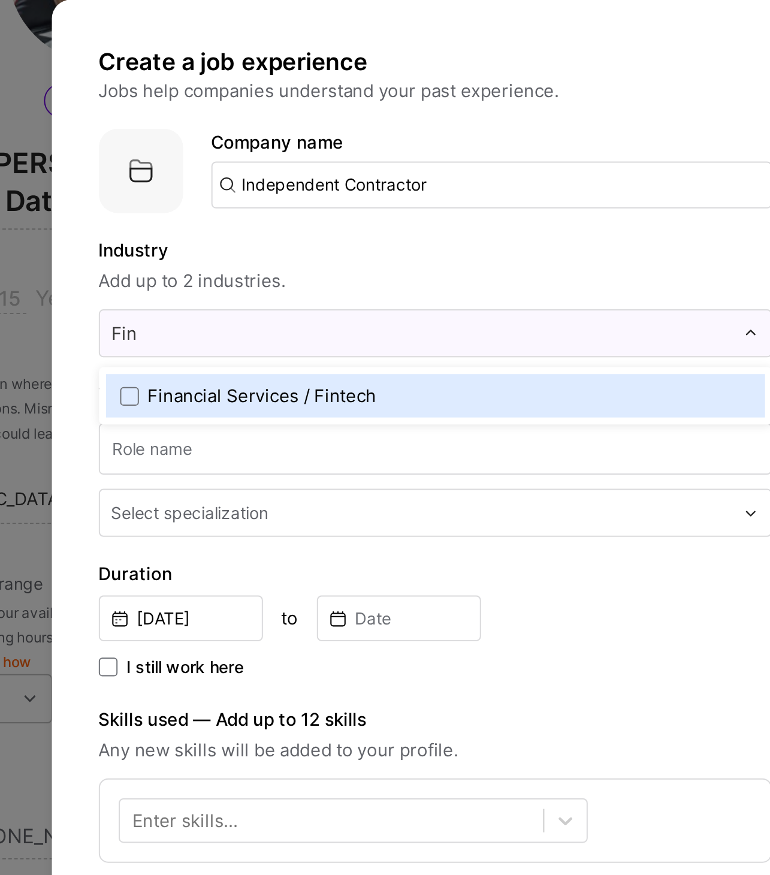
click at [293, 286] on div "Financial Services / Fintech" at bounding box center [289, 289] width 117 height 13
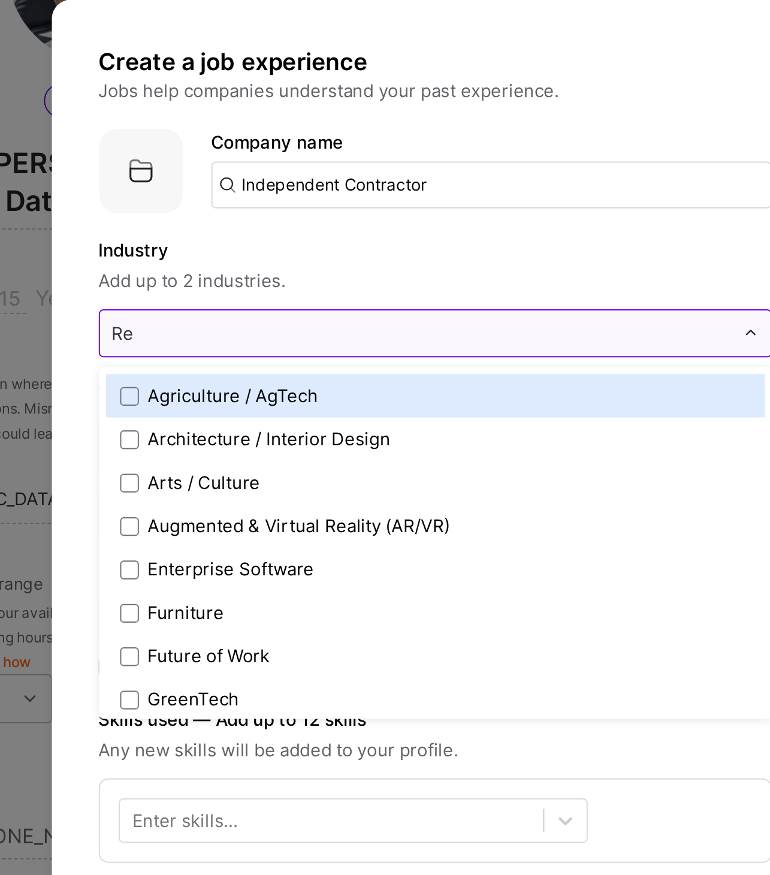
type input "Rec"
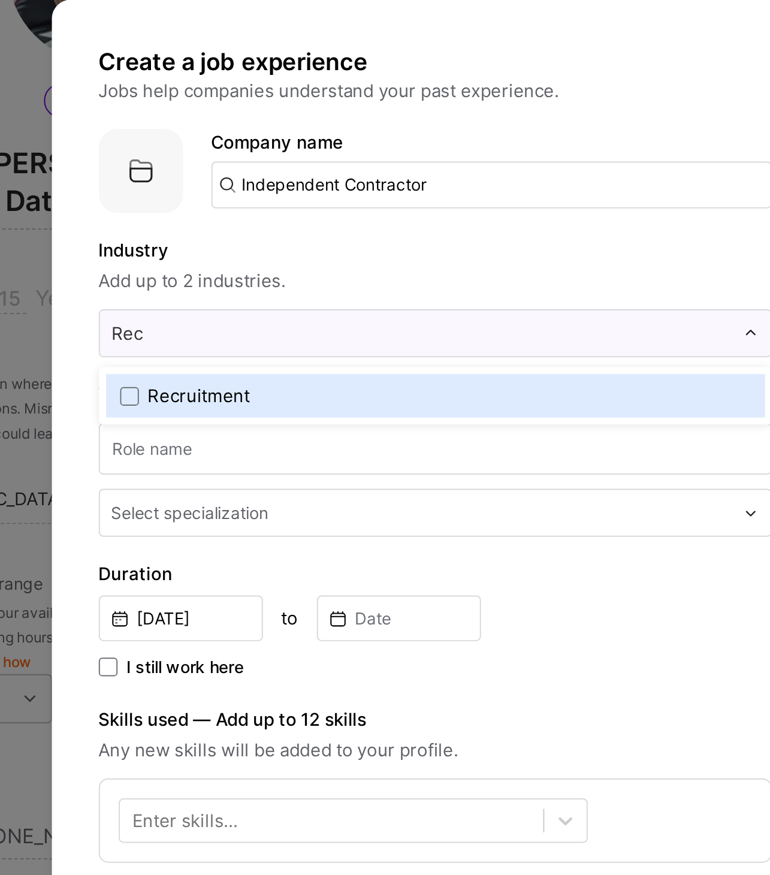
click at [284, 286] on label "Recruitment" at bounding box center [377, 289] width 322 height 13
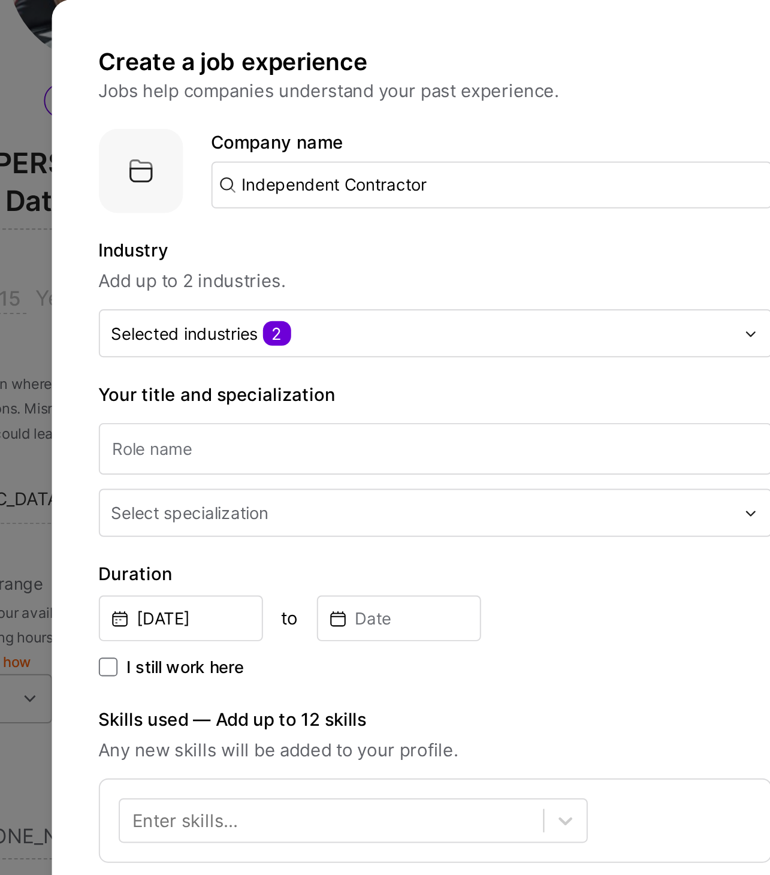
click at [346, 224] on span "Add up to 2 industries." at bounding box center [377, 231] width 344 height 14
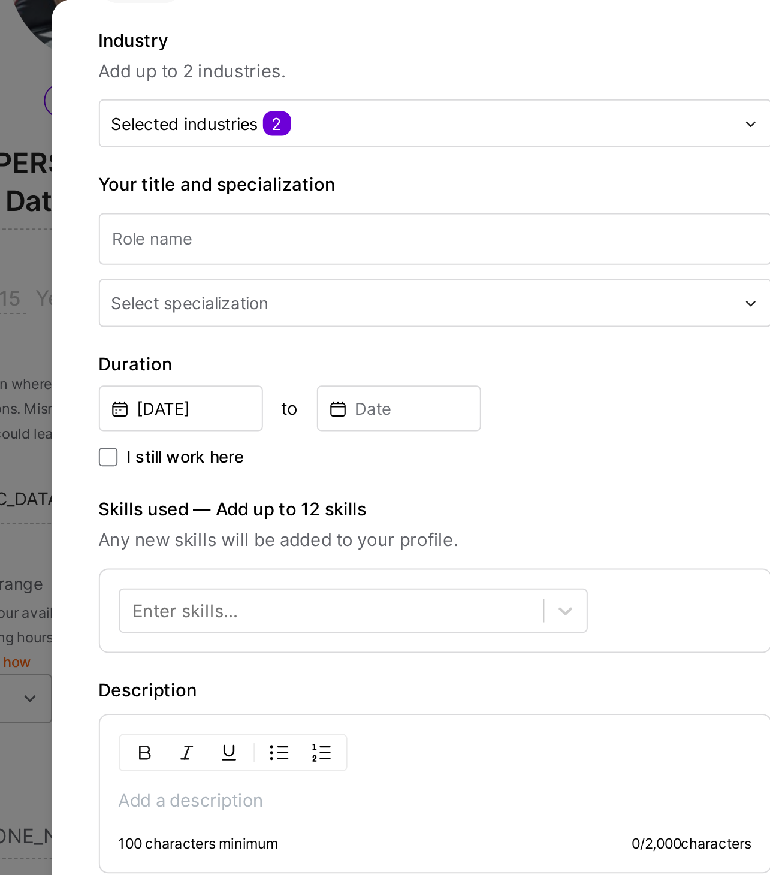
scroll to position [108, 0]
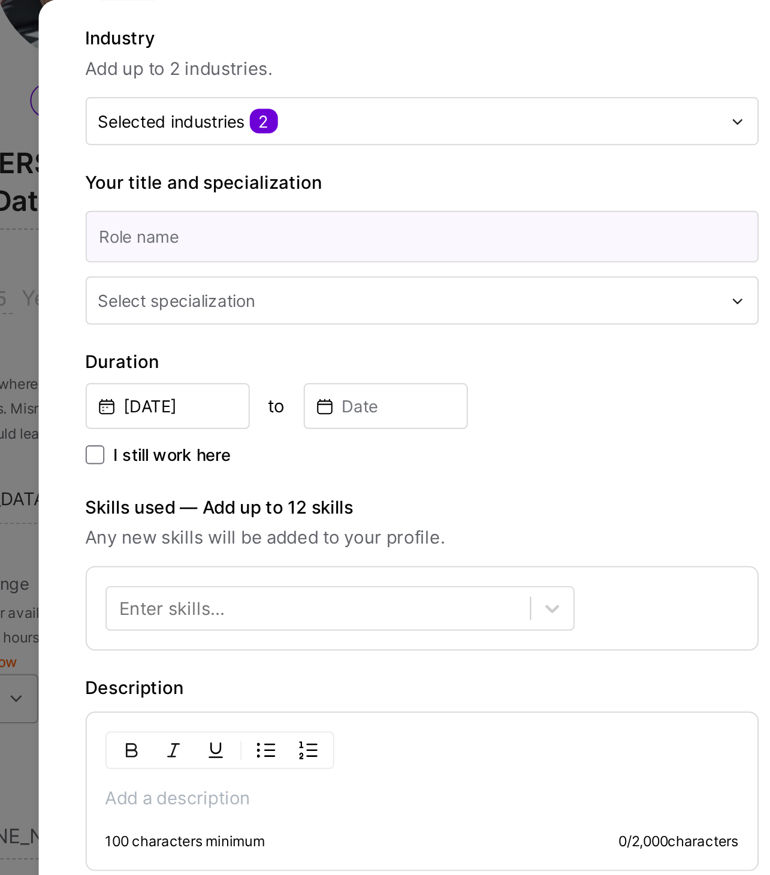
click at [341, 211] on input at bounding box center [377, 208] width 344 height 26
type input "Lead Data Engineer"
click at [329, 241] on input "text" at bounding box center [371, 241] width 319 height 13
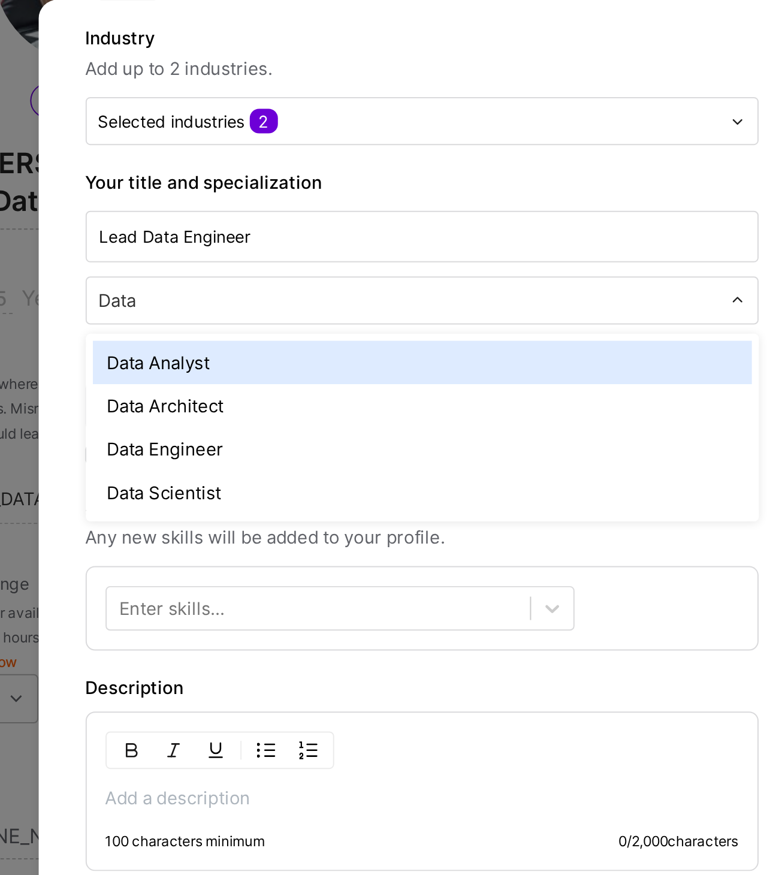
type input "Data"
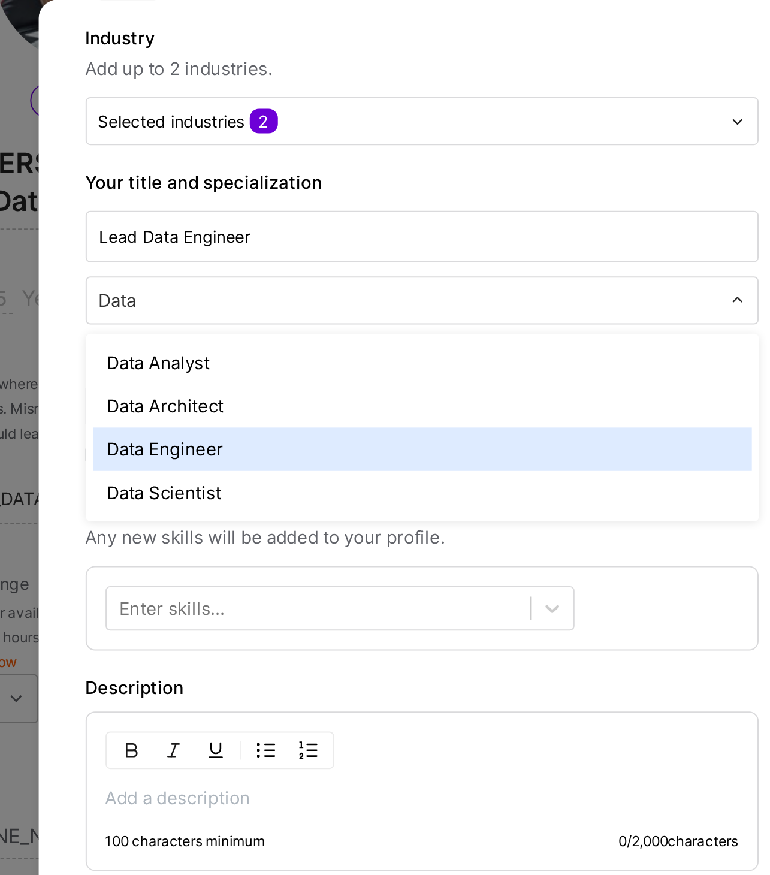
click at [273, 311] on div "Data Engineer" at bounding box center [377, 317] width 337 height 22
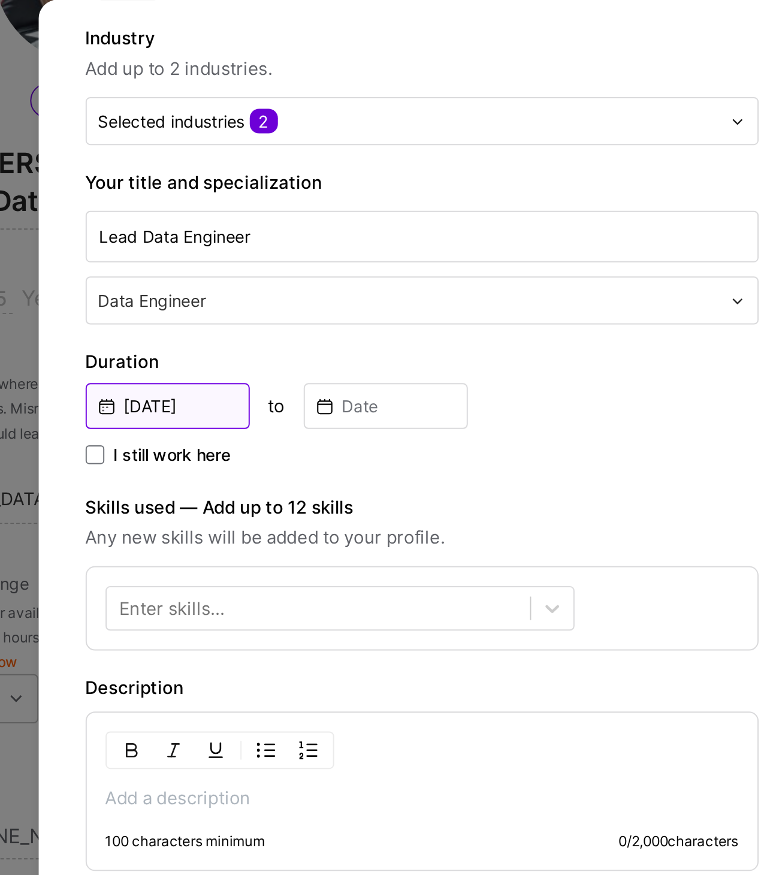
click at [269, 292] on input "[DATE]" at bounding box center [247, 294] width 84 height 23
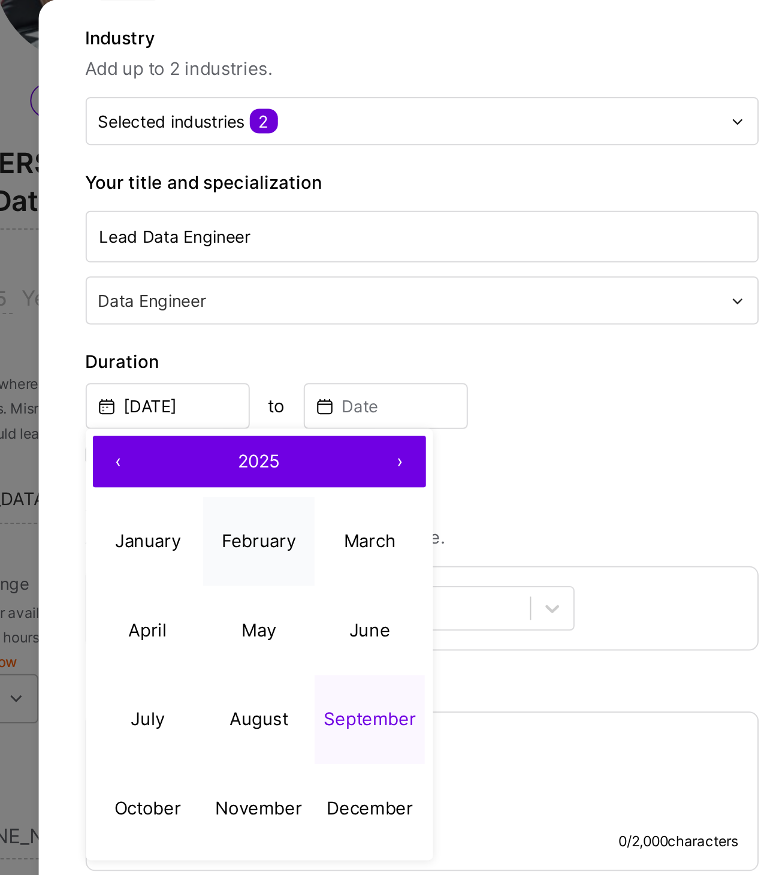
click at [286, 355] on button "February" at bounding box center [293, 364] width 57 height 46
type input "Feb, 2025"
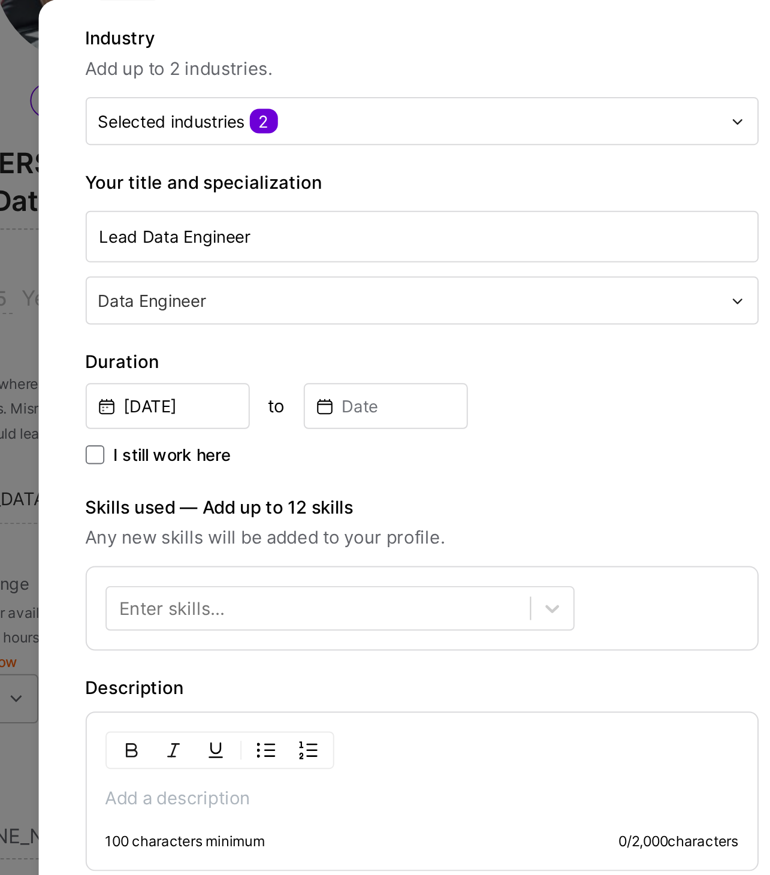
click at [241, 314] on span "I still work here" at bounding box center [250, 320] width 60 height 12
click at [0, 0] on input "I still work here" at bounding box center [0, 0] width 0 height 0
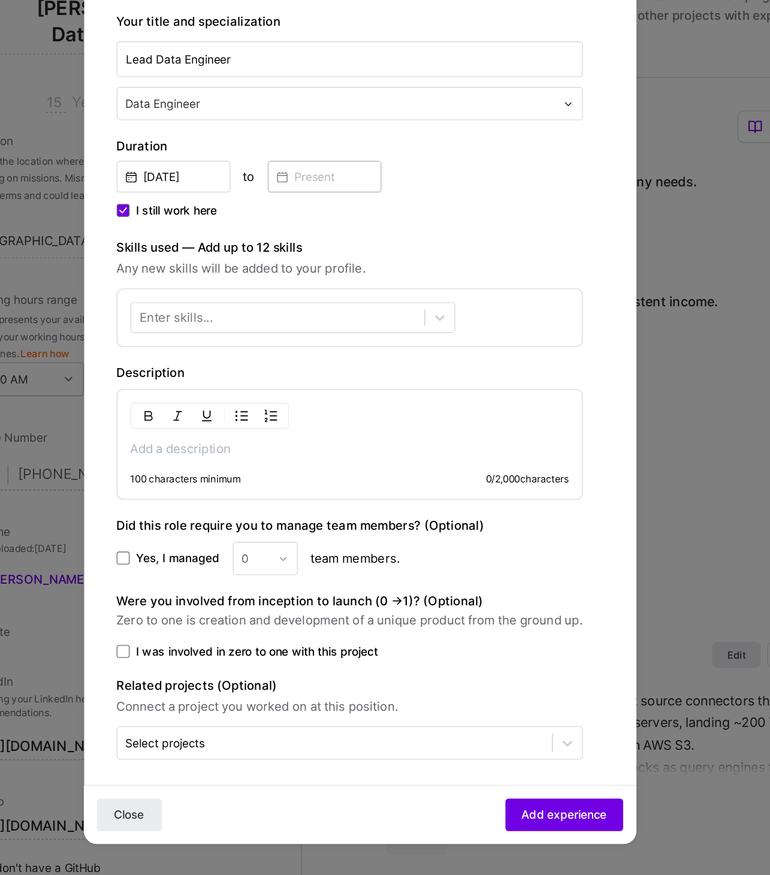
click at [377, 494] on p at bounding box center [377, 496] width 323 height 12
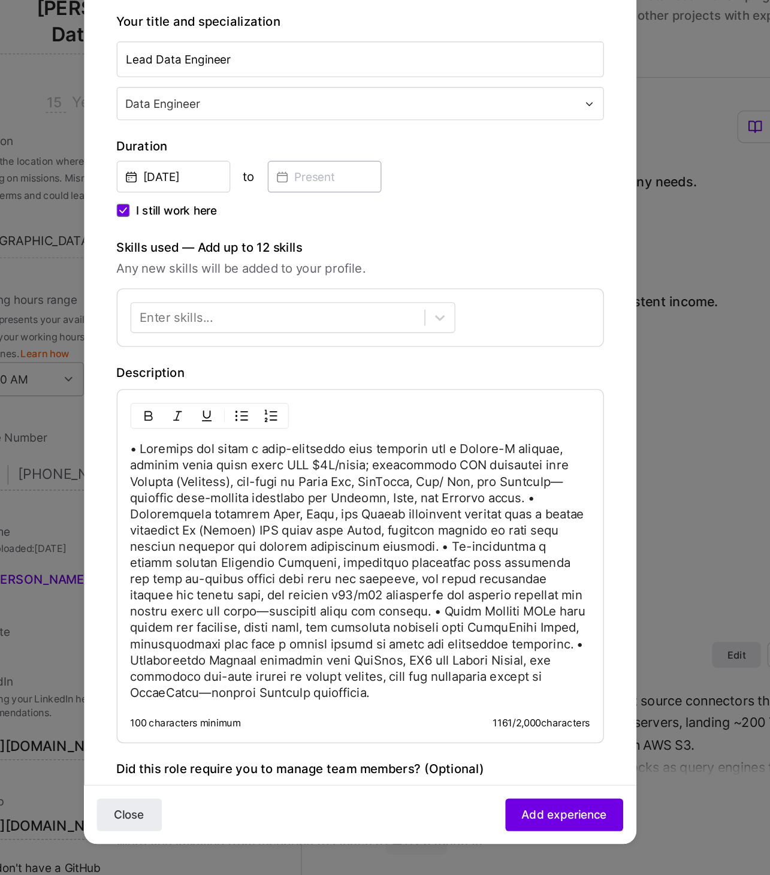
click at [422, 635] on p at bounding box center [385, 586] width 339 height 192
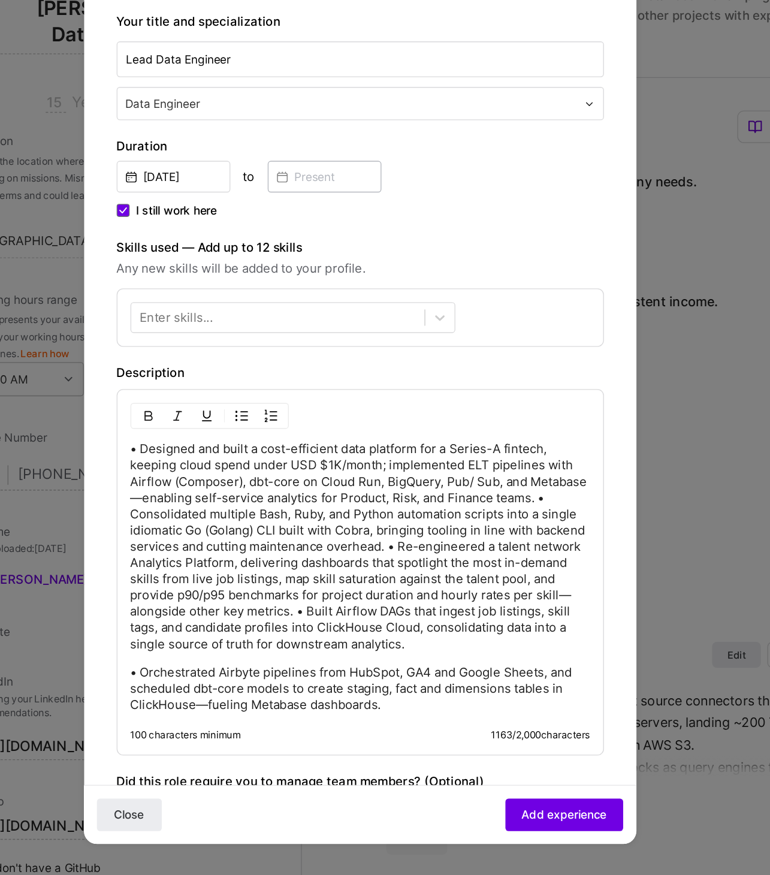
click at [338, 611] on p "• Designed and built a cost-efficient data platform for a Series-A fintech, kee…" at bounding box center [385, 568] width 339 height 156
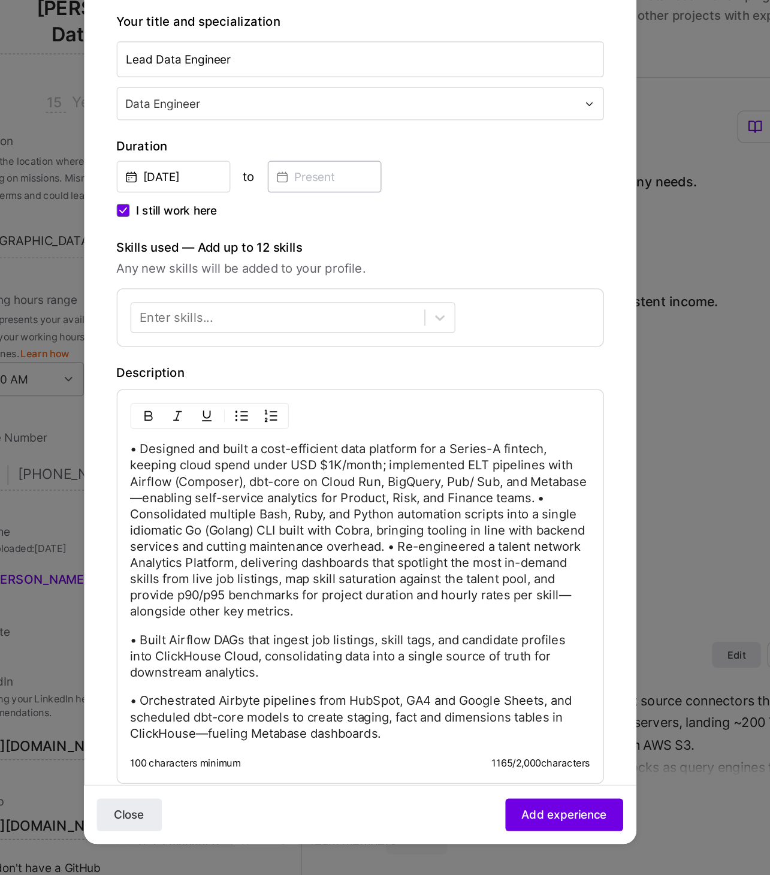
click at [409, 567] on p "• Designed and built a cost-efficient data platform for a Series-A fintech, kee…" at bounding box center [385, 556] width 339 height 132
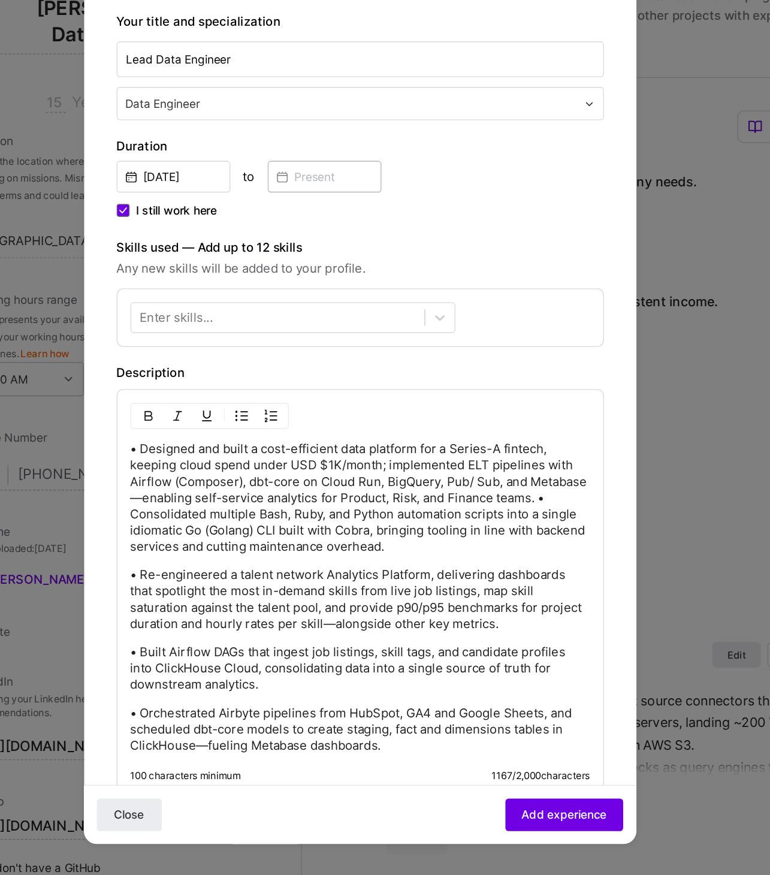
click at [516, 528] on p "• Designed and built a cost-efficient data platform for a Series-A fintech, kee…" at bounding box center [385, 532] width 339 height 84
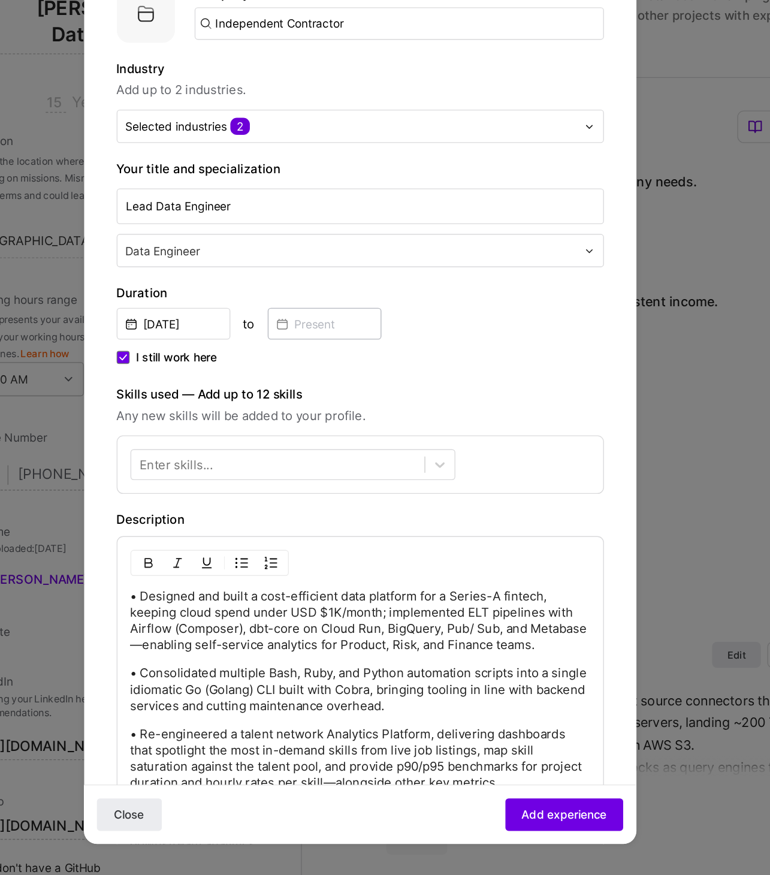
scroll to position [1, 0]
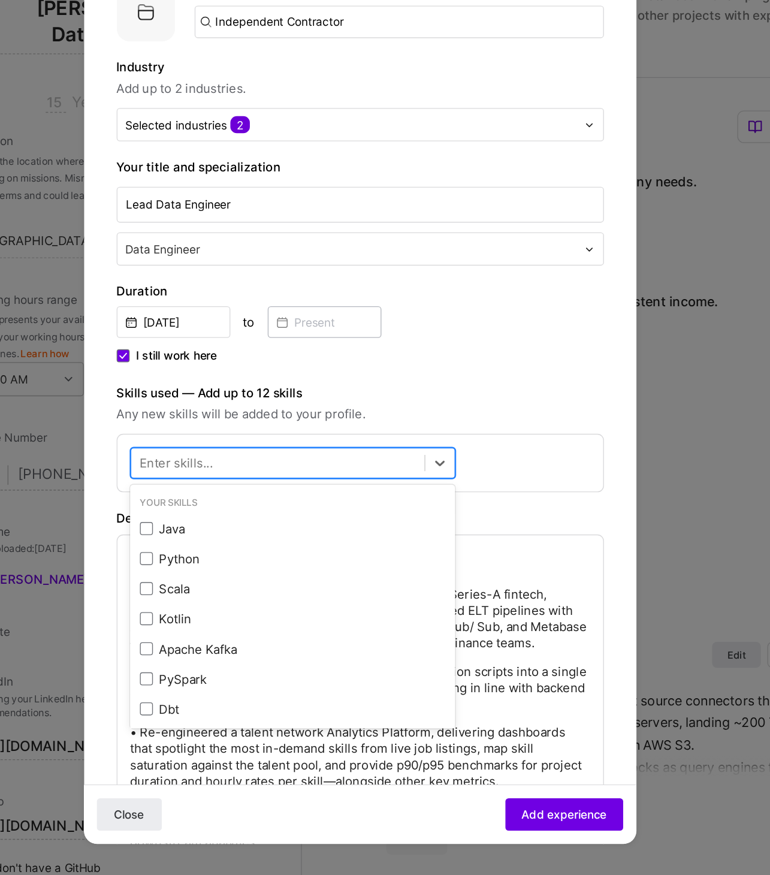
click at [321, 513] on div at bounding box center [336, 506] width 240 height 23
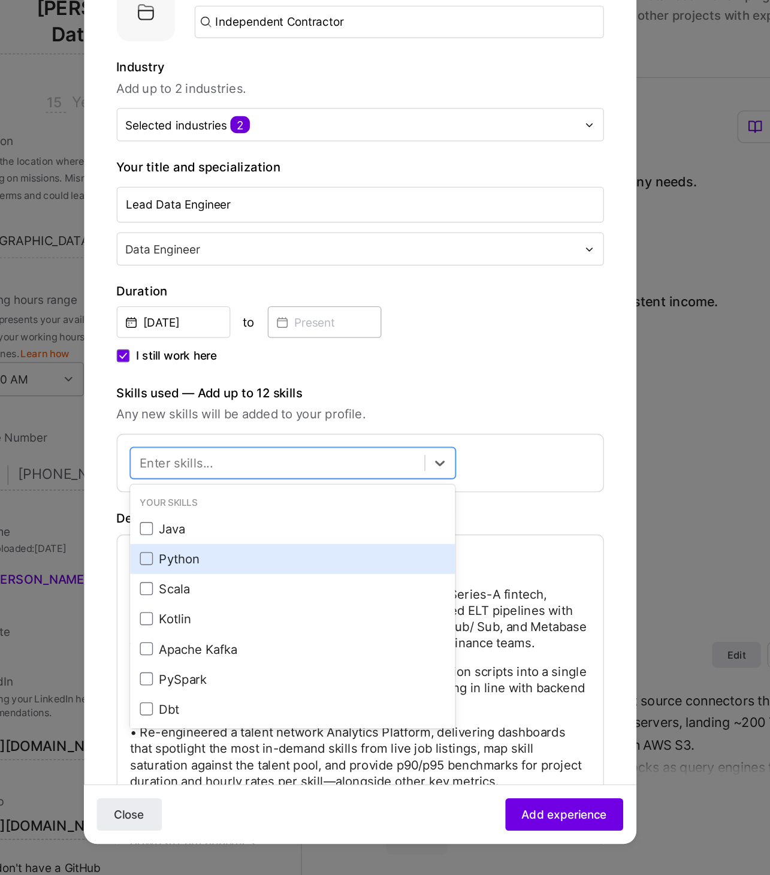
click at [292, 566] on div "Python" at bounding box center [336, 577] width 240 height 22
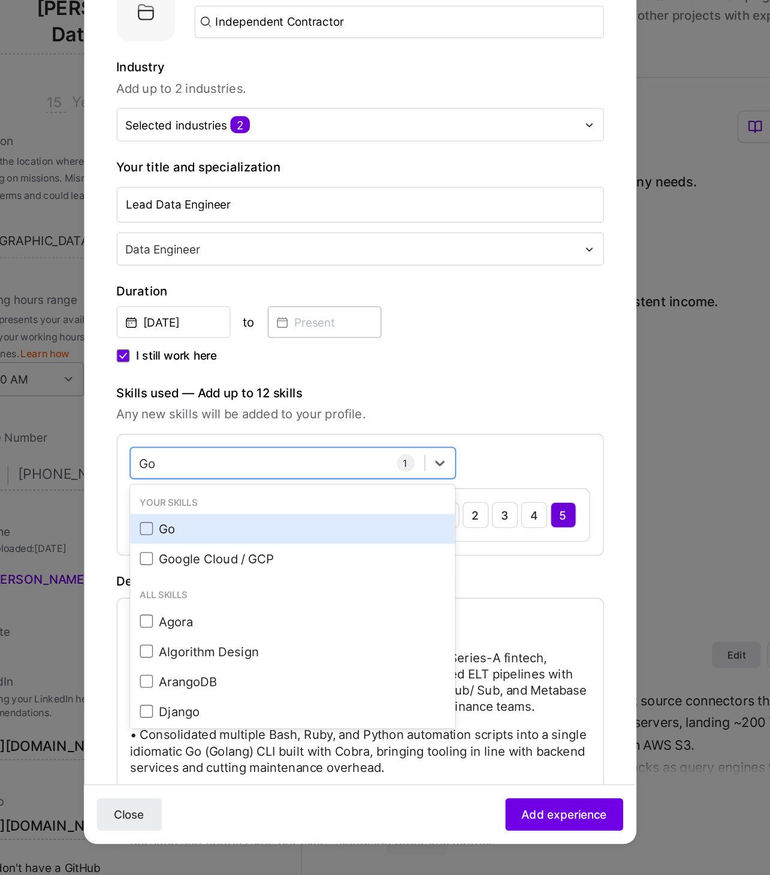
click at [248, 549] on div "Go" at bounding box center [335, 555] width 225 height 13
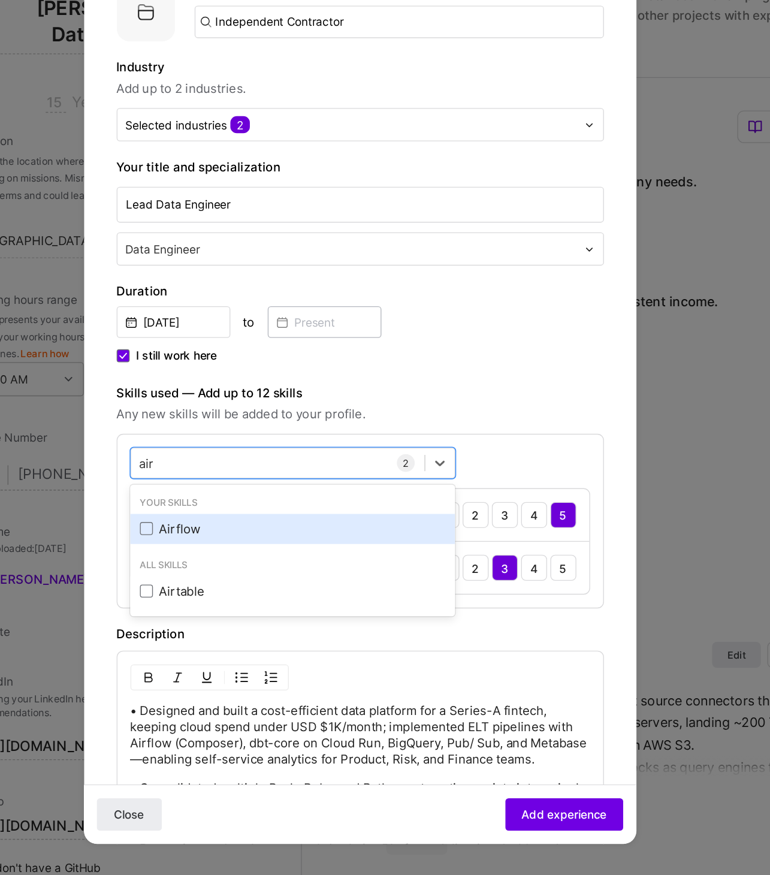
click at [252, 549] on div "Airflow" at bounding box center [335, 555] width 225 height 13
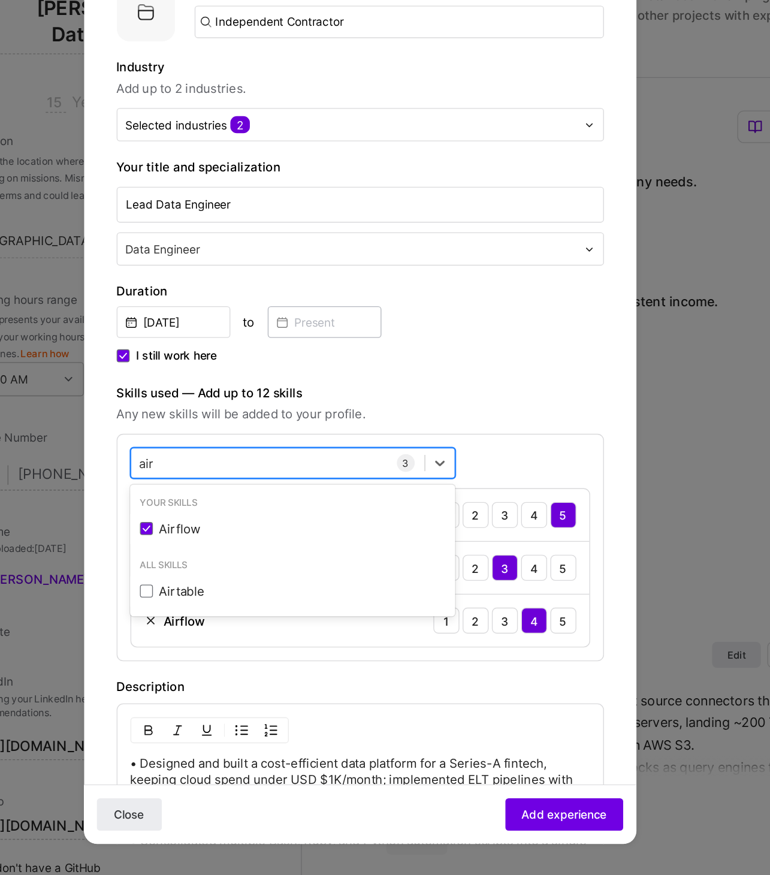
click at [268, 502] on div "air air" at bounding box center [324, 507] width 216 height 20
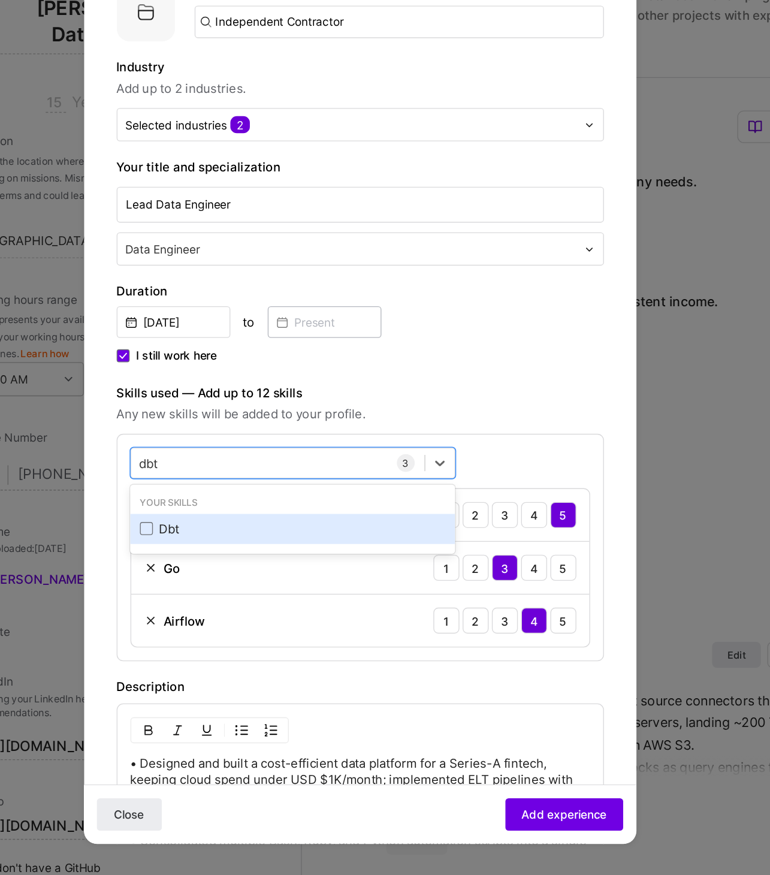
click at [250, 549] on div "Dbt" at bounding box center [335, 555] width 225 height 13
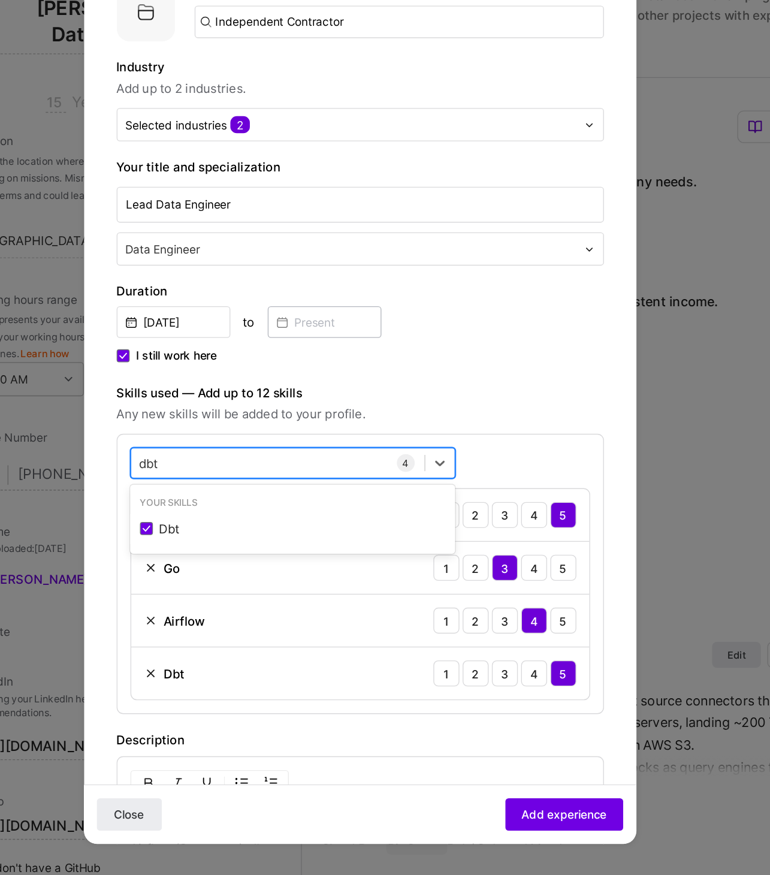
click at [308, 500] on div "dbt dbt" at bounding box center [324, 507] width 216 height 20
type input "Click"
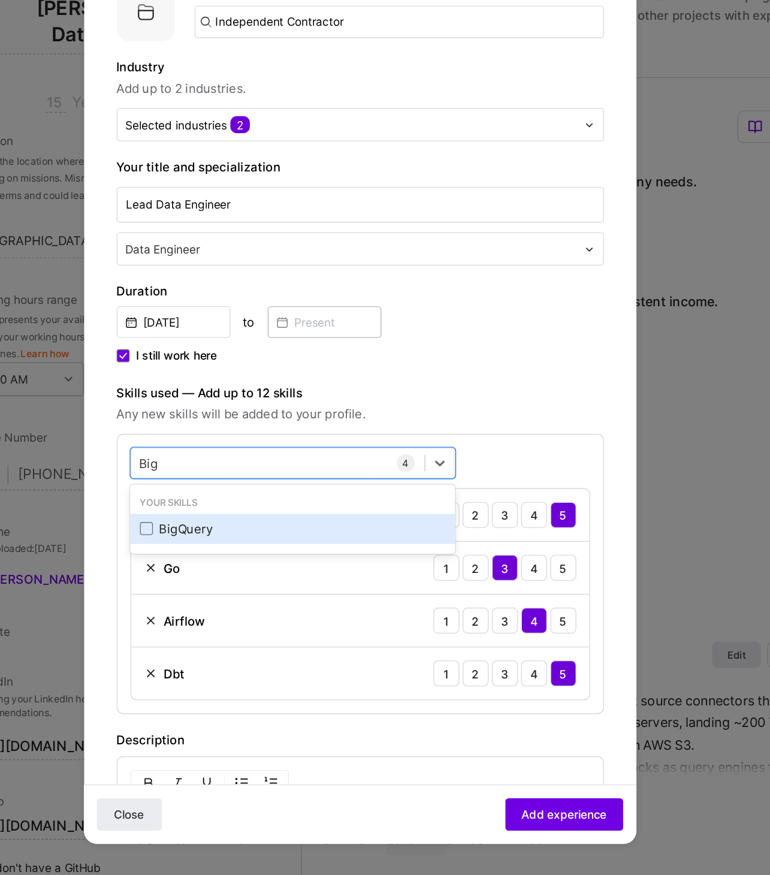
click at [309, 549] on div "BigQuery" at bounding box center [335, 555] width 225 height 13
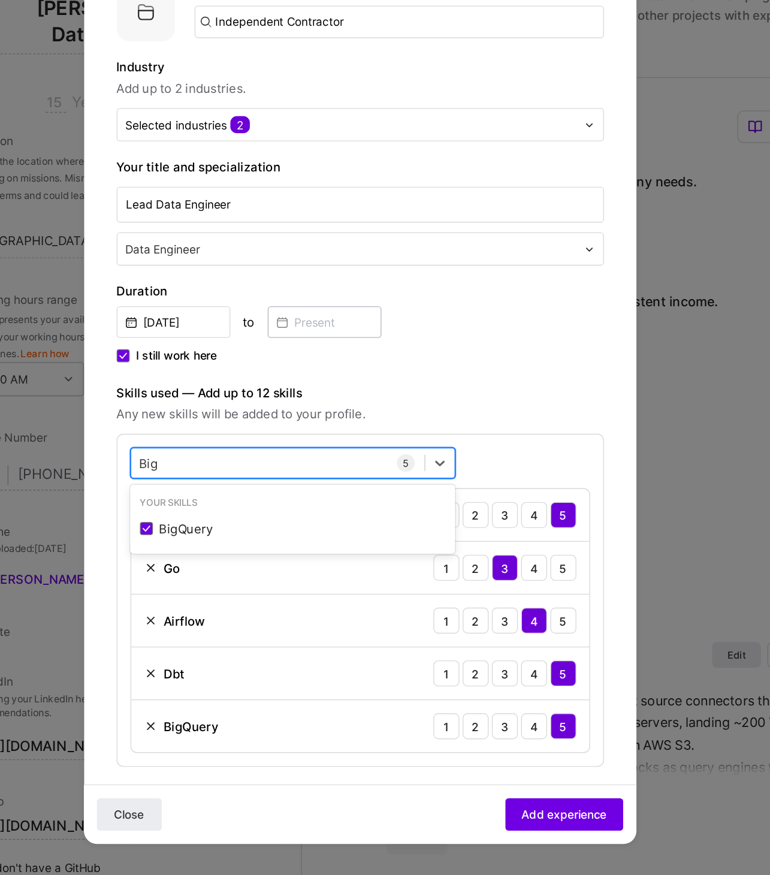
click at [327, 501] on div "Big Big" at bounding box center [324, 507] width 216 height 20
click at [328, 507] on div "Big Big" at bounding box center [324, 507] width 216 height 20
type input "Metabase"
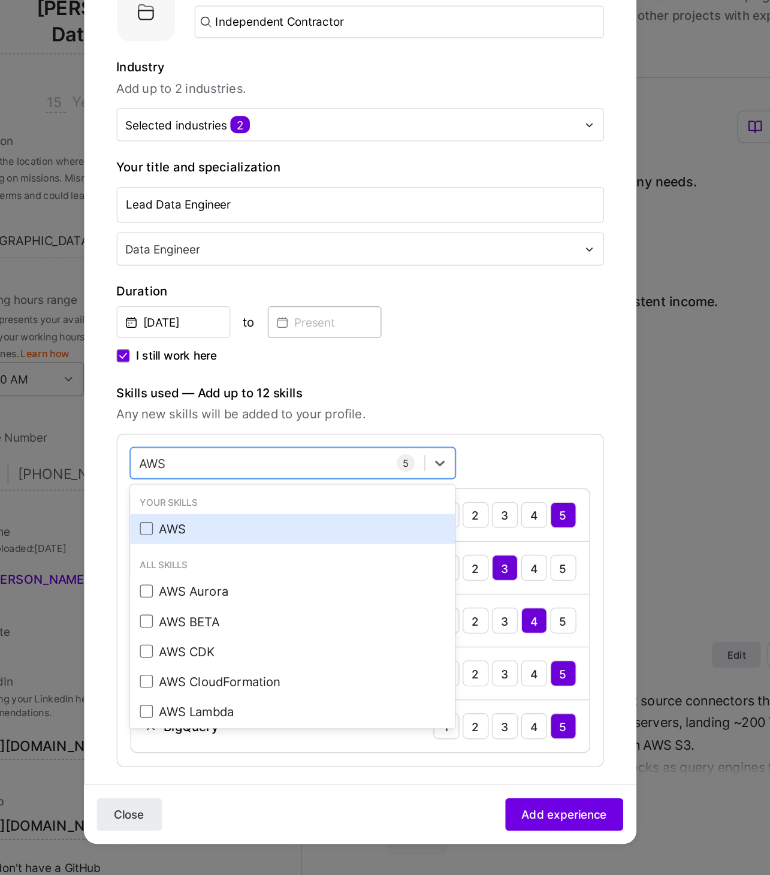
click at [312, 557] on div "AWS" at bounding box center [335, 555] width 225 height 13
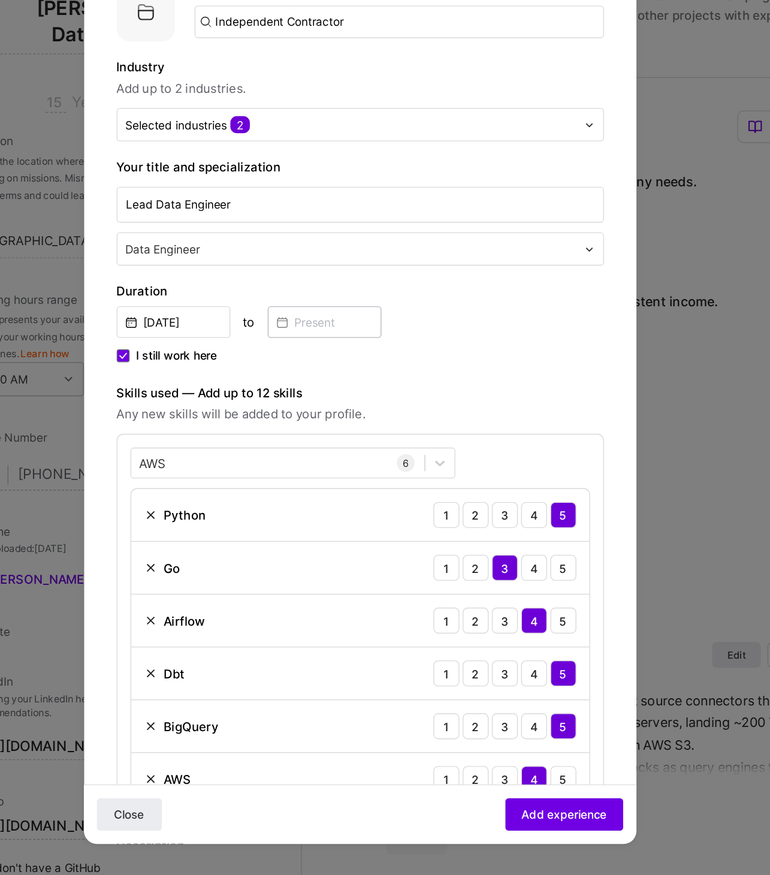
click at [383, 466] on span "Any new skills will be added to your profile." at bounding box center [384, 470] width 359 height 14
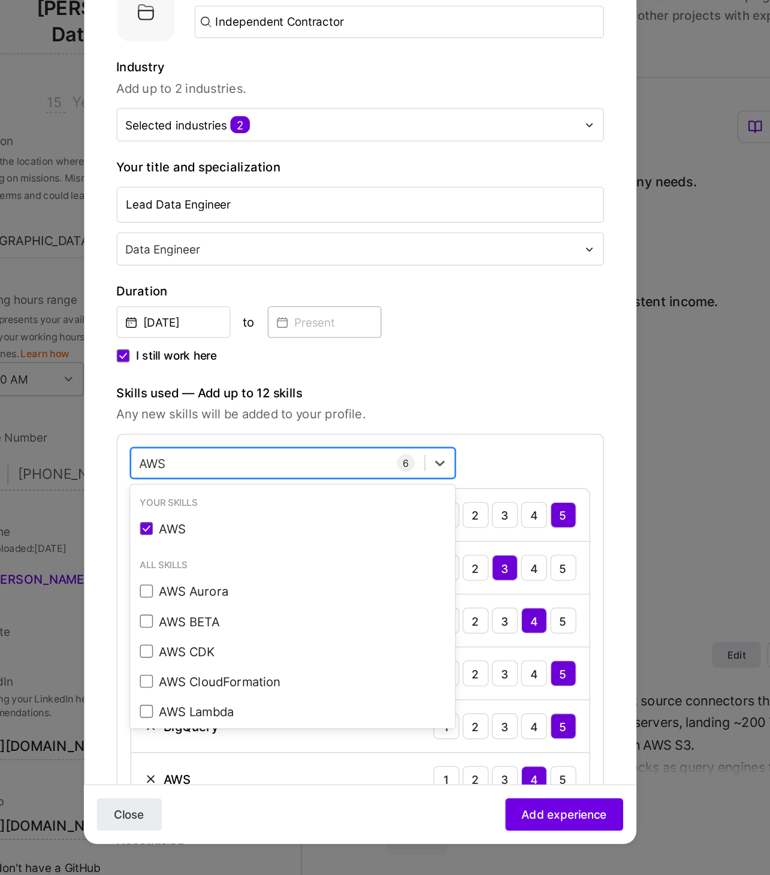
click at [320, 504] on div "AWS AWS" at bounding box center [324, 507] width 216 height 20
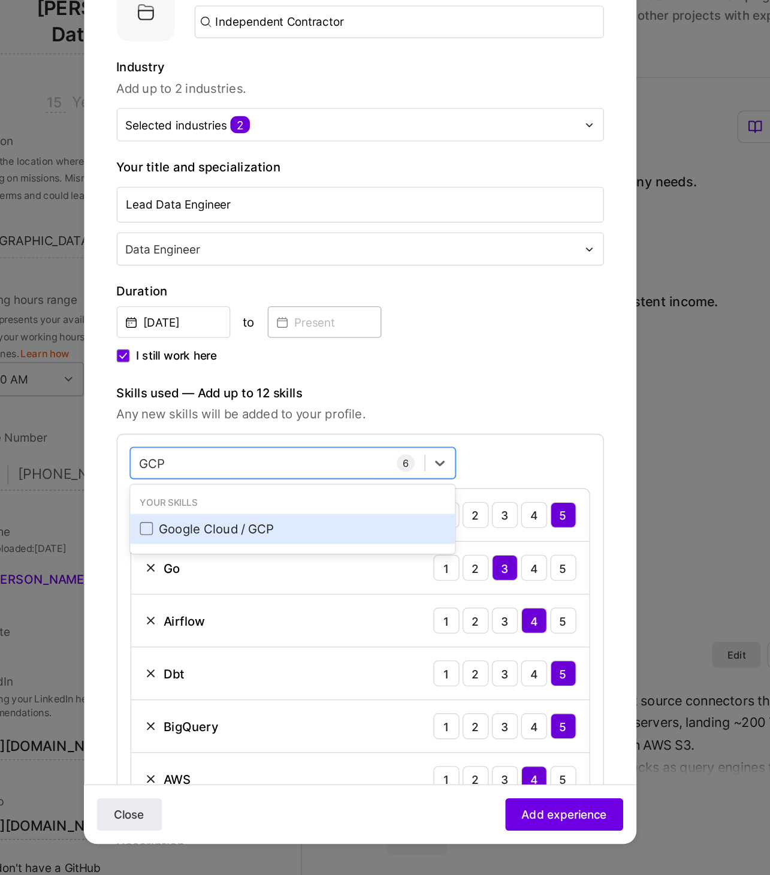
click at [309, 550] on div "Google Cloud / GCP" at bounding box center [335, 555] width 225 height 13
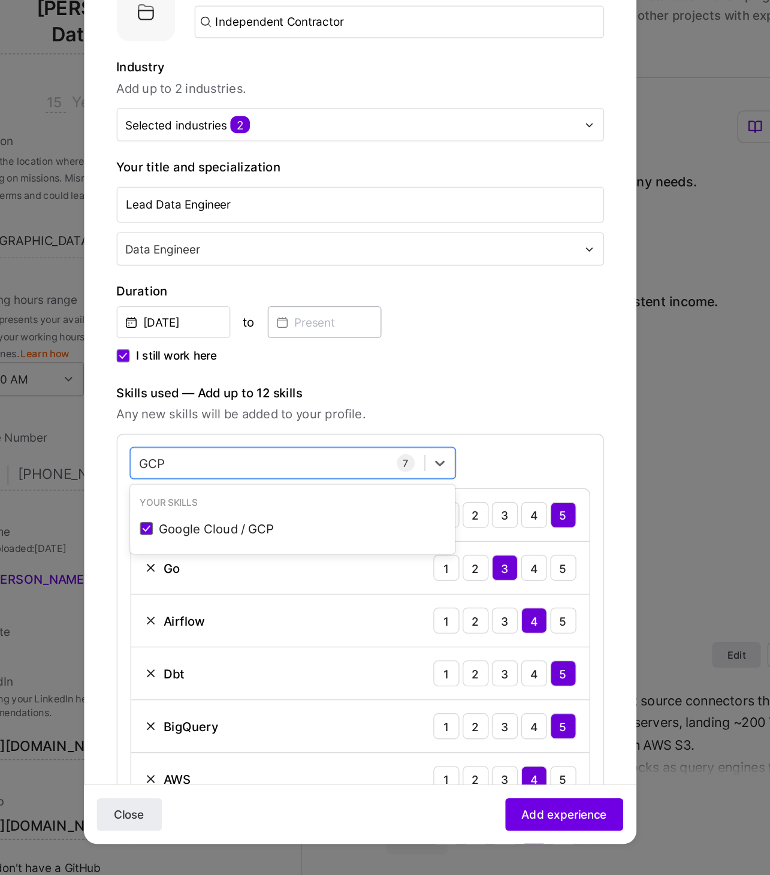
type input "GCP"
click at [392, 763] on div "Close Add experience" at bounding box center [384, 765] width 407 height 44
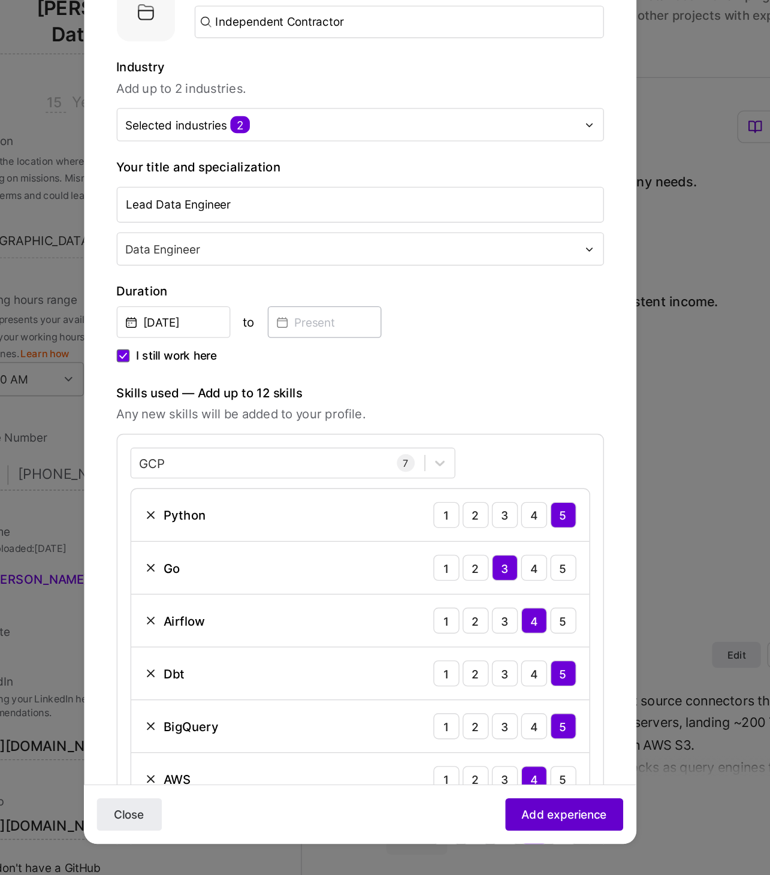
click at [525, 773] on button "Add experience" at bounding box center [535, 766] width 87 height 24
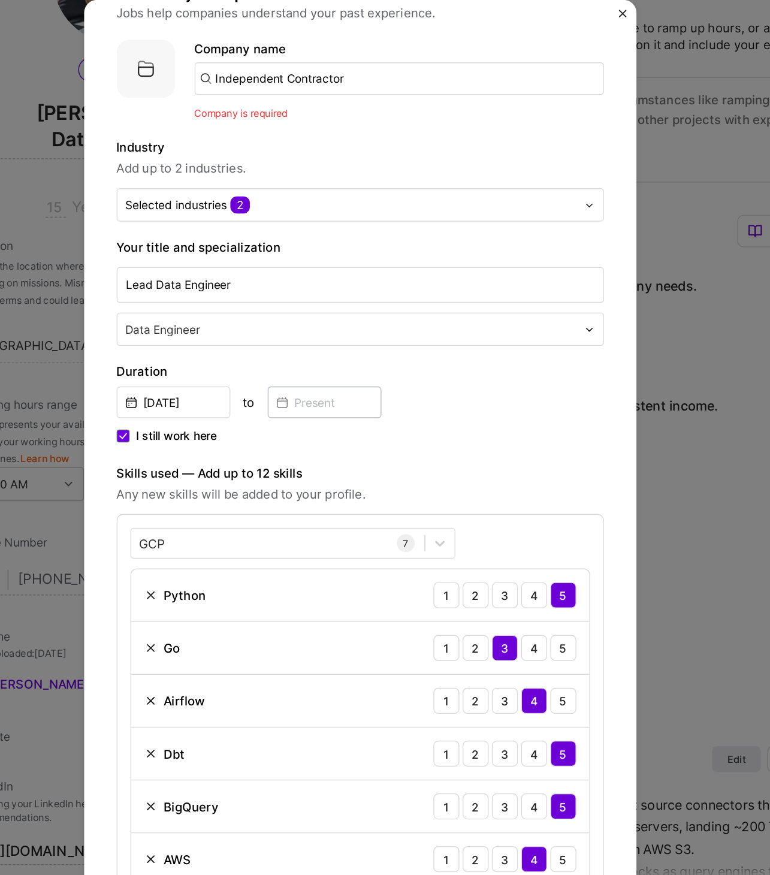
scroll to position [0, 0]
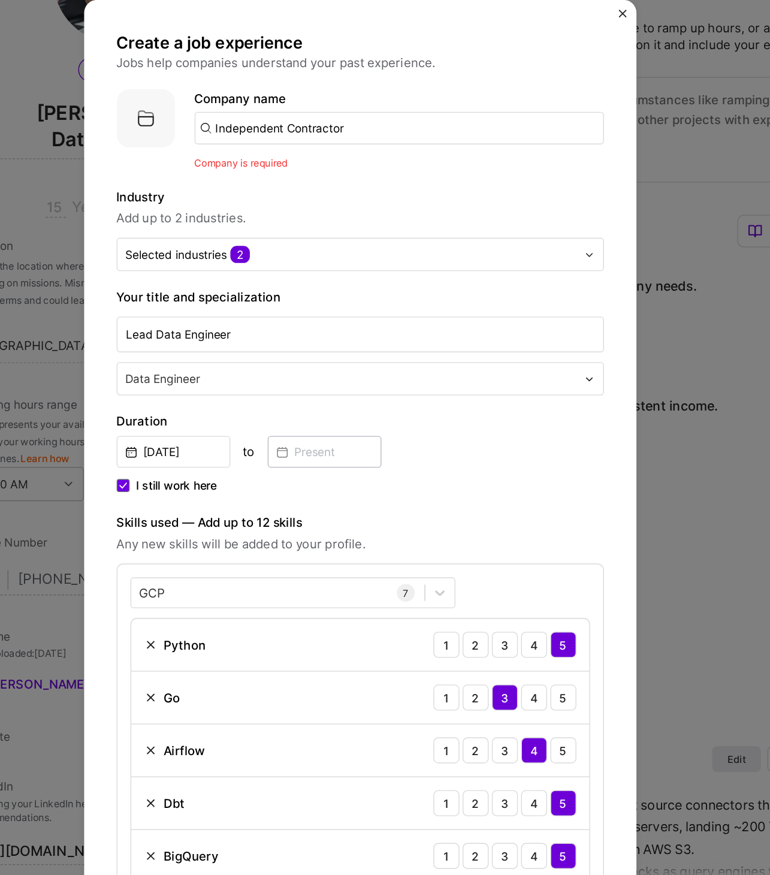
click at [383, 187] on input "Independent Contractor" at bounding box center [414, 182] width 302 height 24
click at [219, 172] on img at bounding box center [226, 174] width 43 height 43
click at [401, 182] on input "Independent Contractor" at bounding box center [414, 182] width 302 height 24
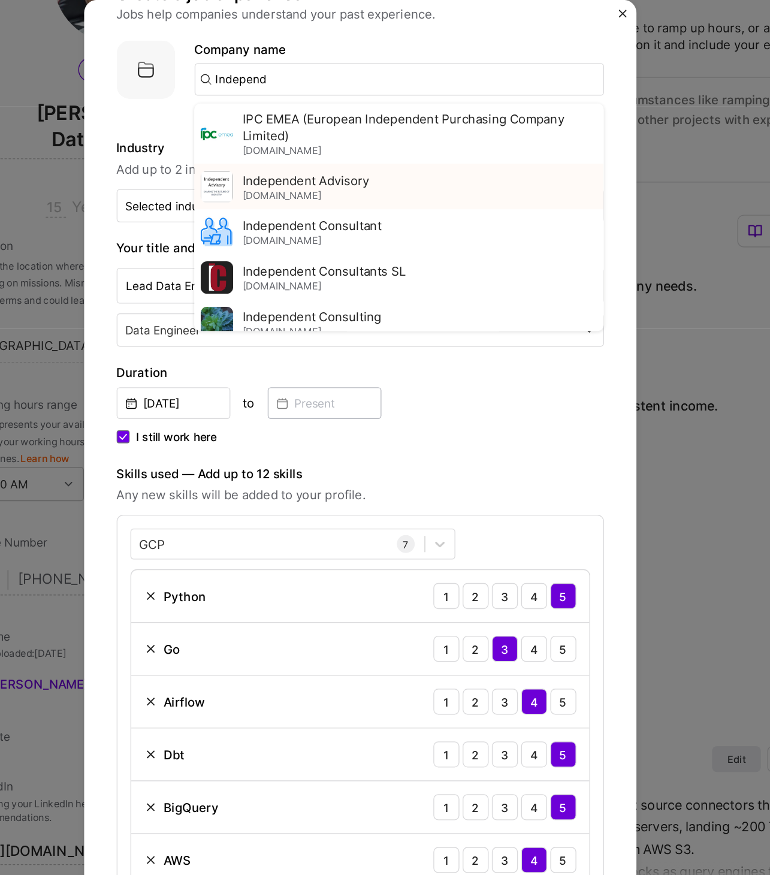
scroll to position [48, 0]
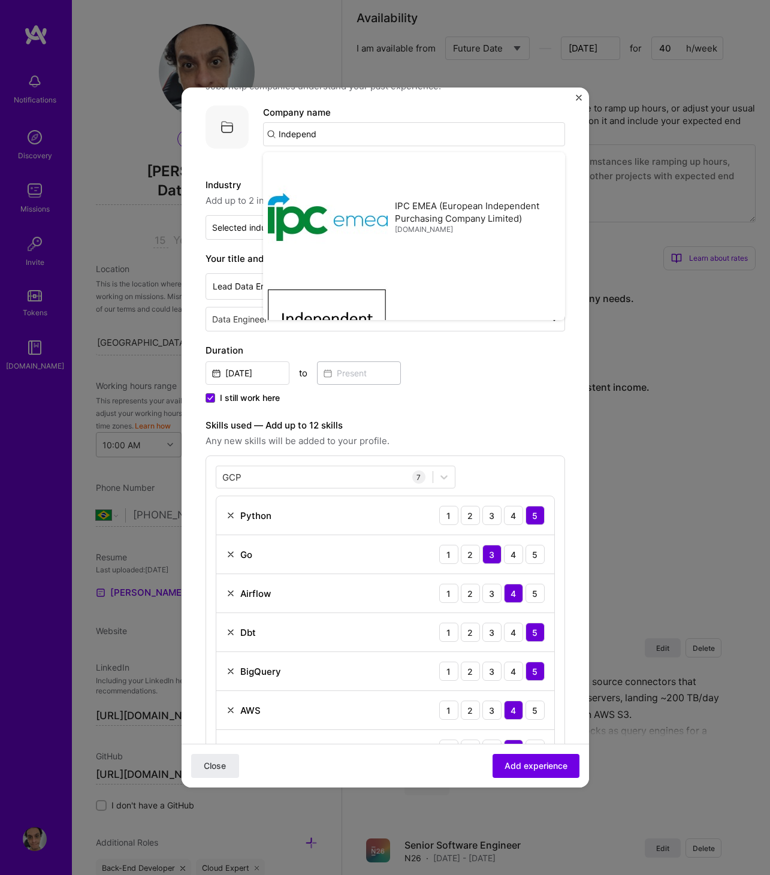
click at [400, 129] on input "Independ" at bounding box center [414, 134] width 302 height 24
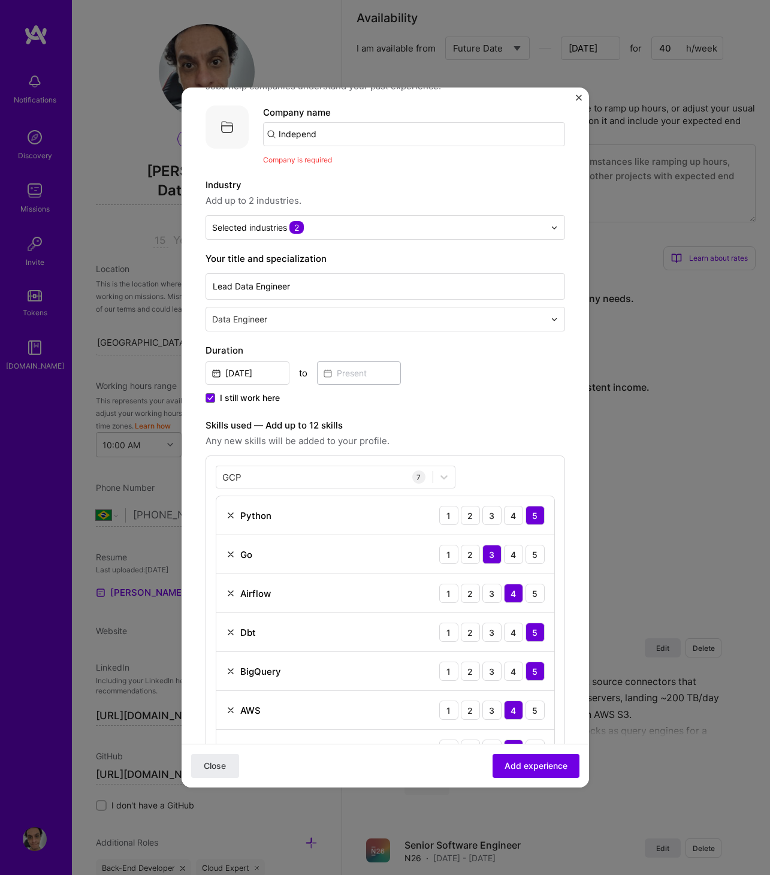
click at [400, 129] on input "Independ" at bounding box center [414, 134] width 302 height 24
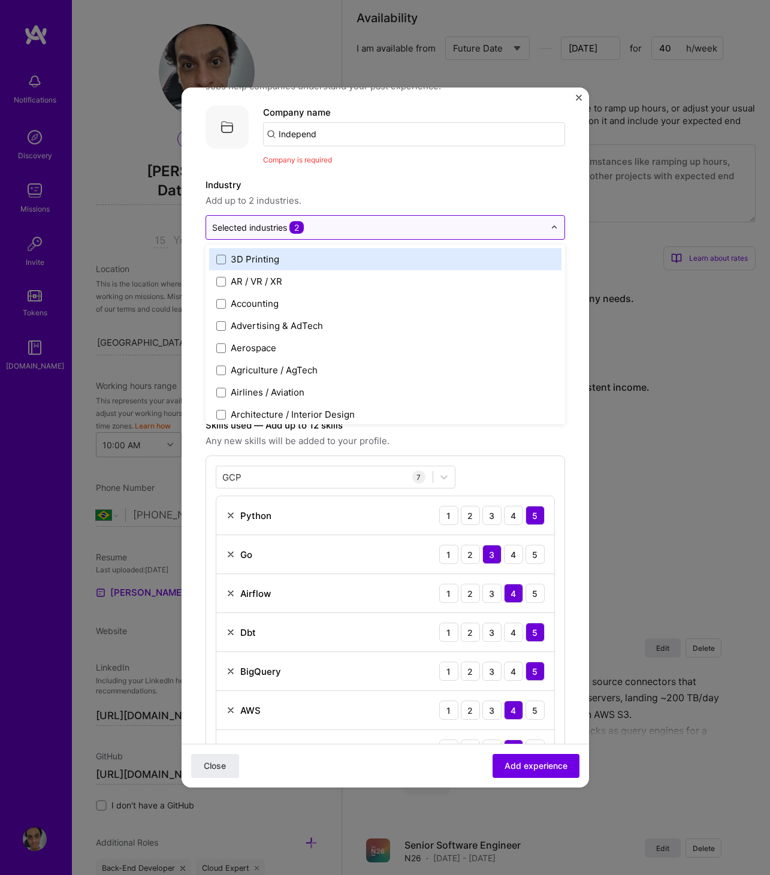
click at [558, 230] on div at bounding box center [557, 227] width 14 height 23
click at [372, 140] on input "Independ" at bounding box center [414, 134] width 302 height 24
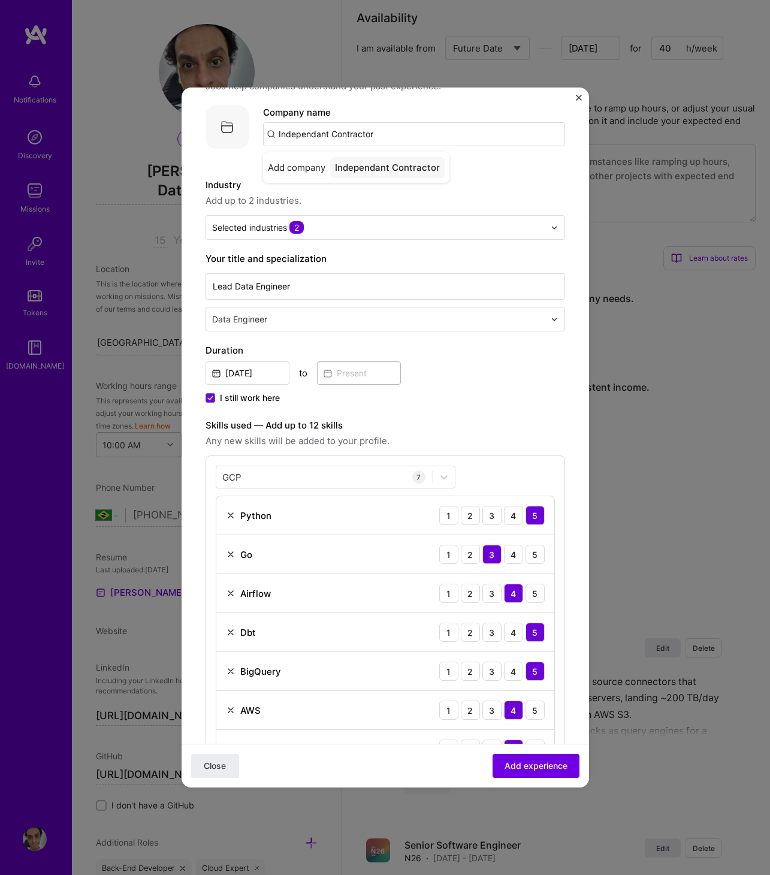
click at [328, 135] on input "Independant Contractor" at bounding box center [414, 134] width 302 height 24
paste input "text"
type input "Independant Contractor"
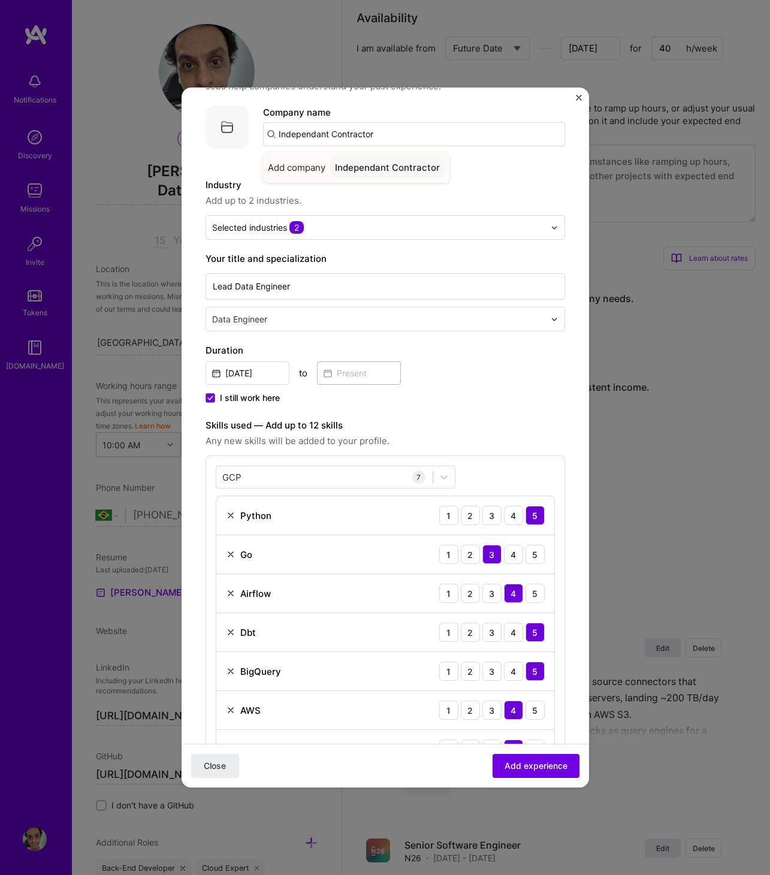
click at [401, 171] on div "Independant Contractor" at bounding box center [387, 167] width 114 height 21
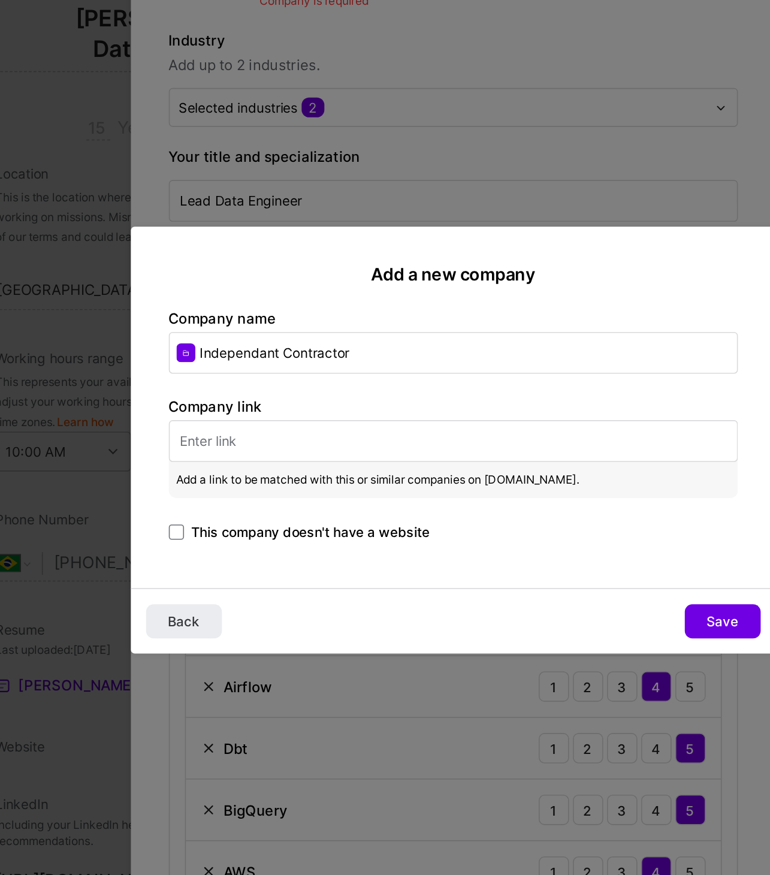
click at [290, 445] on input "text" at bounding box center [384, 438] width 359 height 26
paste input "https://www.linkedin.com/company/independentcontractorpage/"
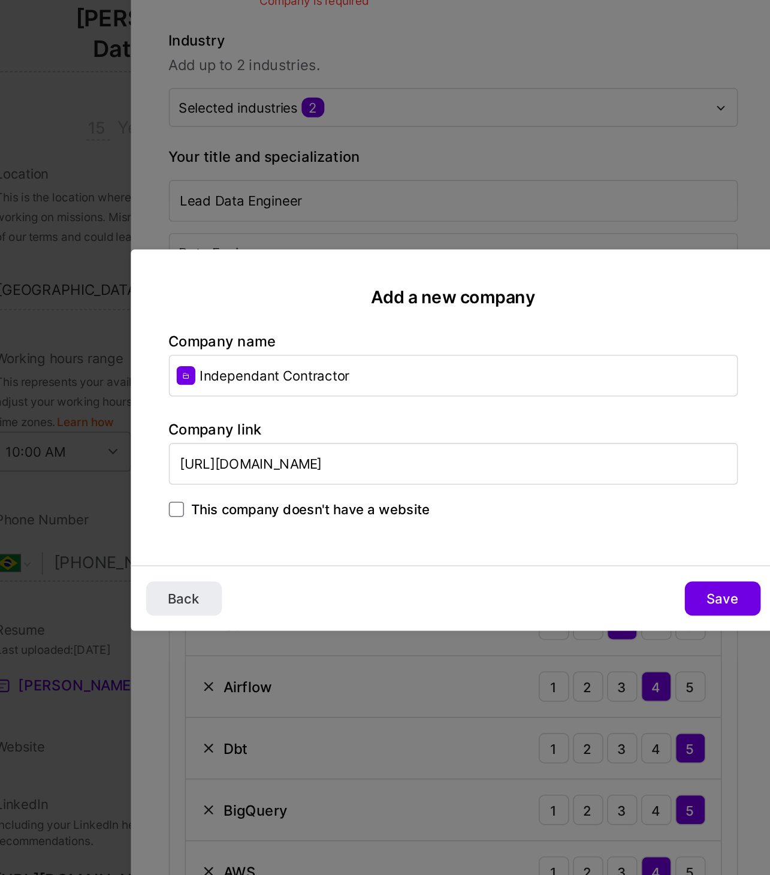
type input "https://www.linkedin.com/company/independentcontractorpage/"
click at [276, 486] on span "This company doesn't have a website" at bounding box center [295, 481] width 150 height 12
click at [0, 0] on input "This company doesn't have a website" at bounding box center [0, 0] width 0 height 0
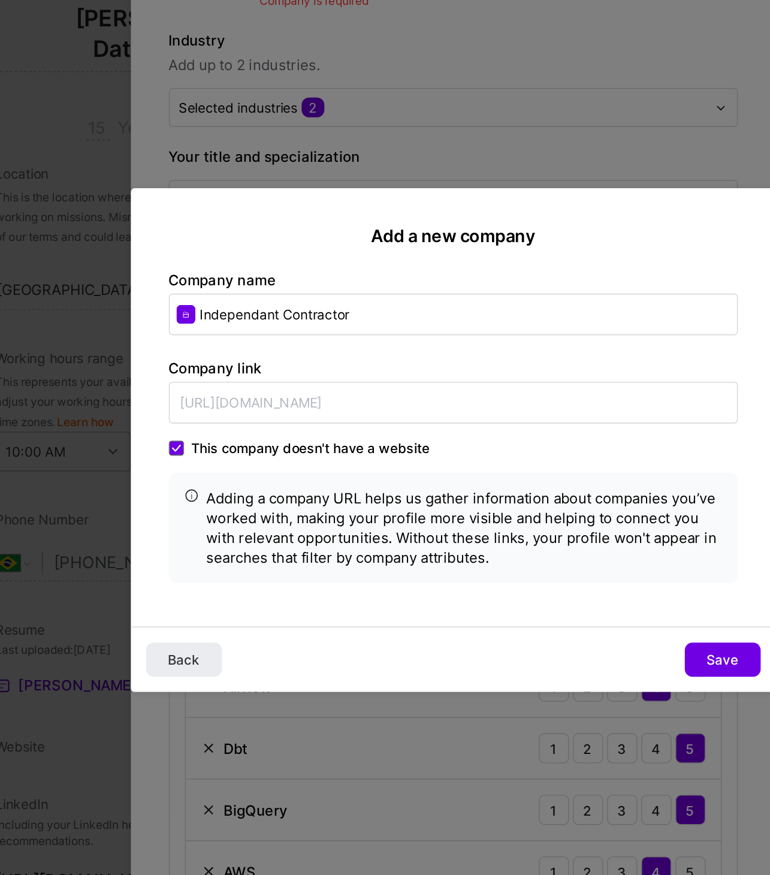
click at [277, 449] on div "This company doesn't have a website Adding a company URL helps us gather inform…" at bounding box center [384, 481] width 359 height 91
click at [280, 441] on span "This company doesn't have a website" at bounding box center [295, 442] width 150 height 12
click at [0, 0] on input "This company doesn't have a website" at bounding box center [0, 0] width 0 height 0
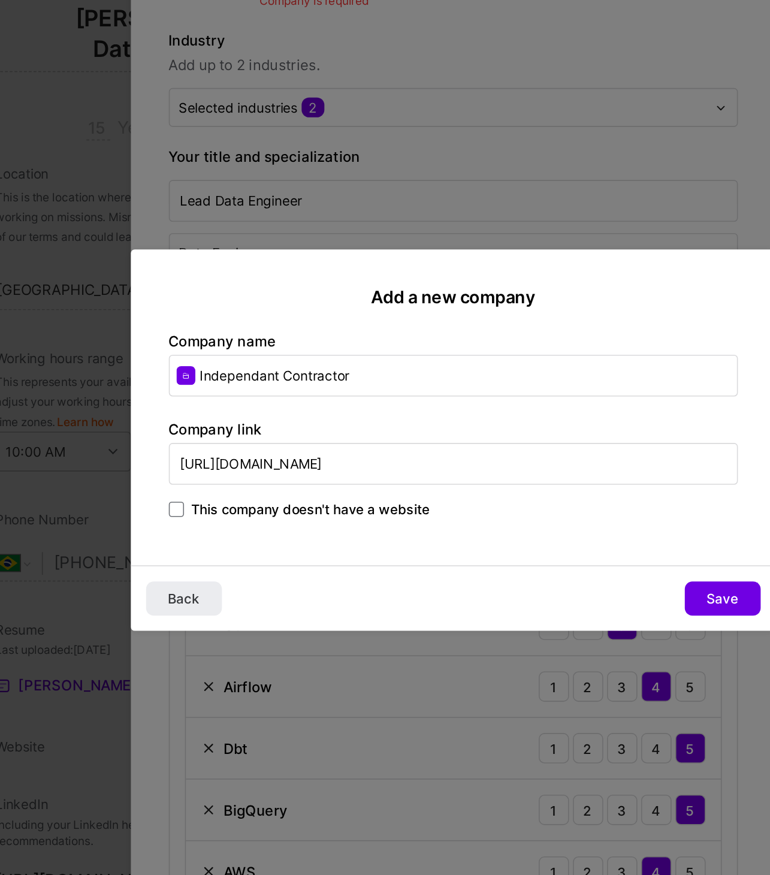
click at [327, 398] on input "Independant Contractor" at bounding box center [384, 396] width 359 height 26
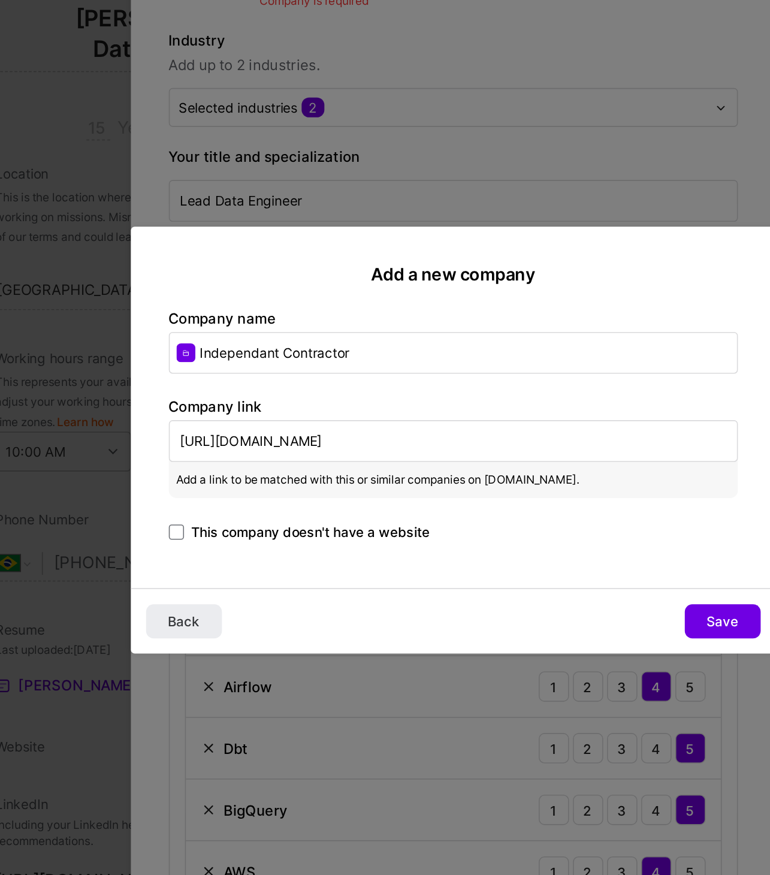
click at [288, 382] on input "Independant Contractor" at bounding box center [384, 382] width 359 height 26
paste input "e"
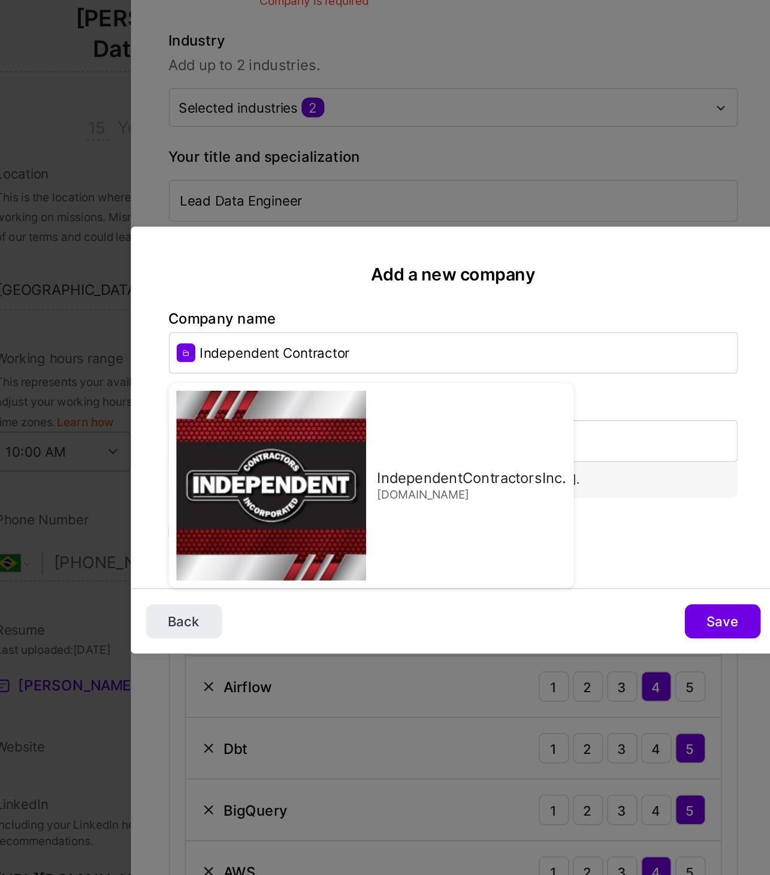
type input "Independent Contractor"
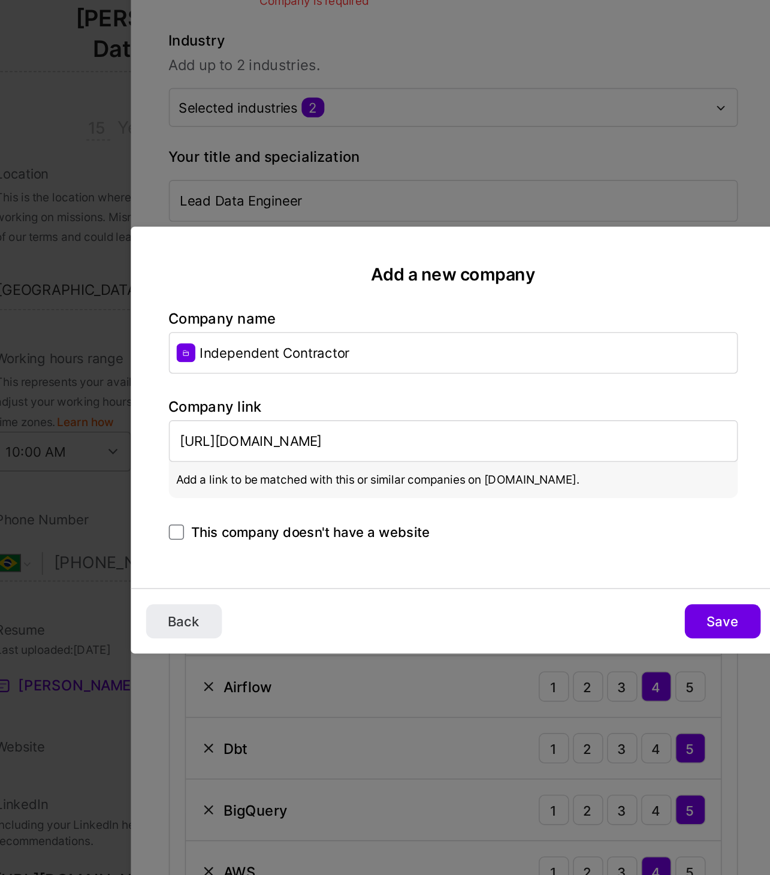
click at [522, 504] on div "Add a new company Company name Independent Contractor Company link https://www.…" at bounding box center [384, 416] width 407 height 228
click at [565, 549] on button "Save" at bounding box center [555, 552] width 48 height 22
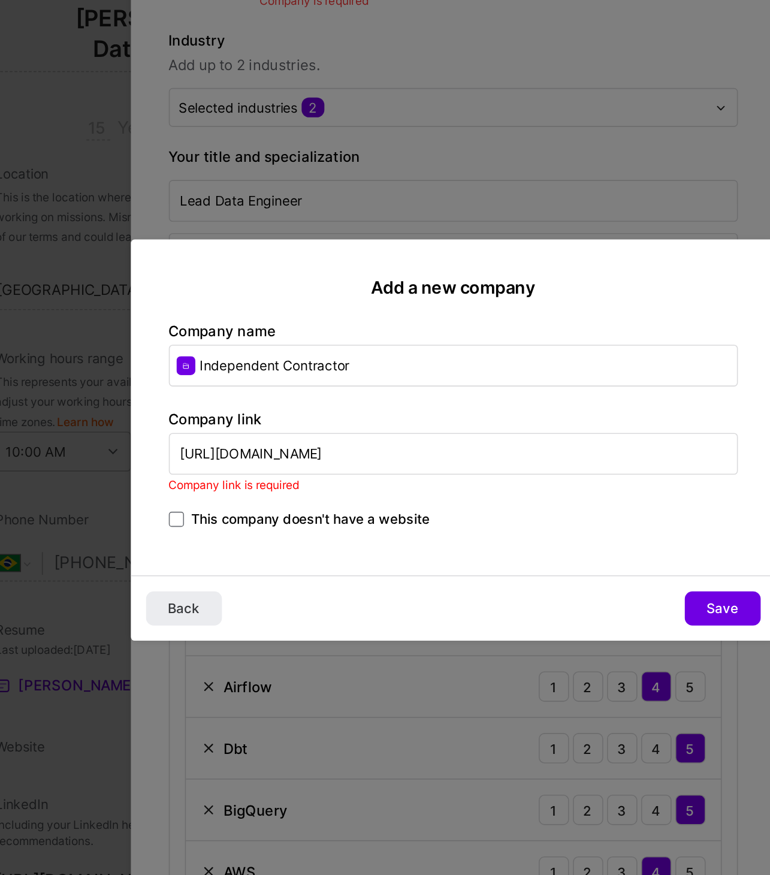
click at [338, 486] on span "This company doesn't have a website" at bounding box center [295, 487] width 150 height 12
click at [0, 0] on input "This company doesn't have a website" at bounding box center [0, 0] width 0 height 0
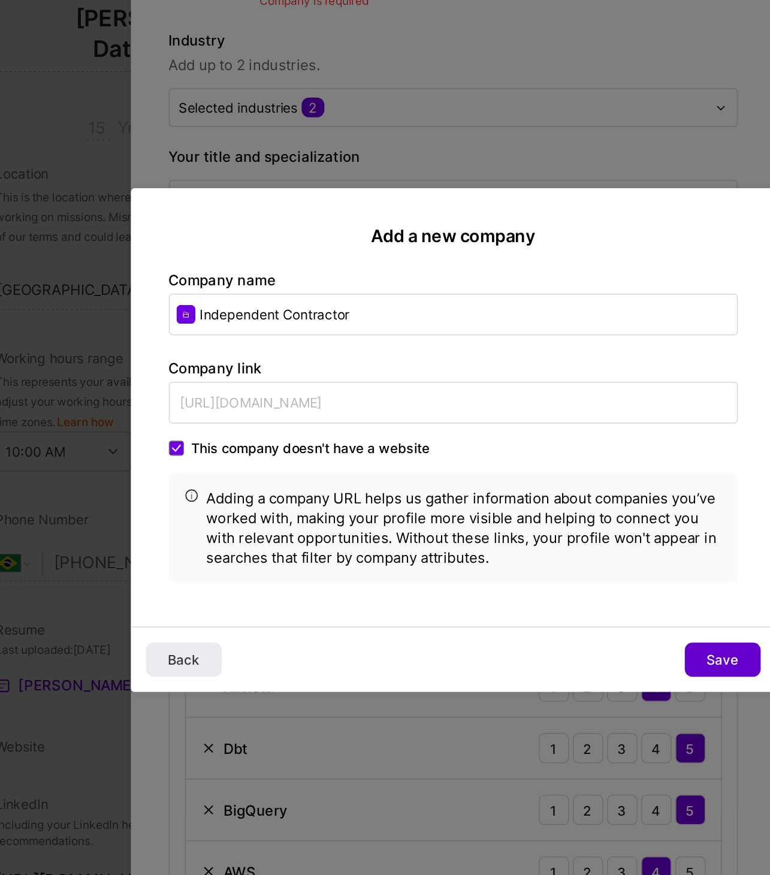
click at [549, 578] on span "Save" at bounding box center [555, 576] width 20 height 12
type input "Independent Contractor"
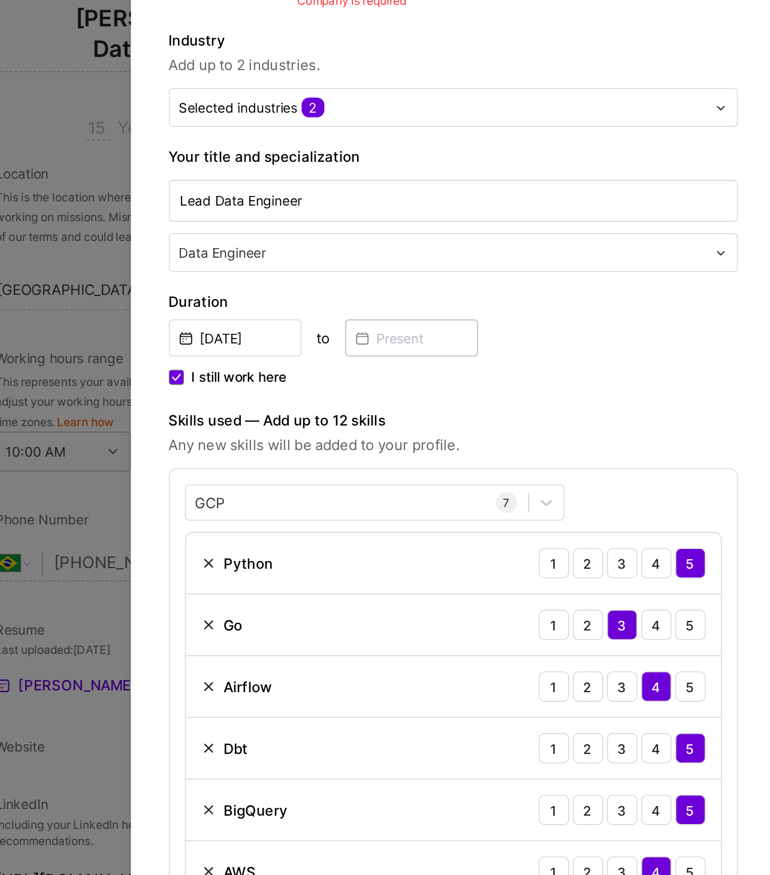
scroll to position [0, 0]
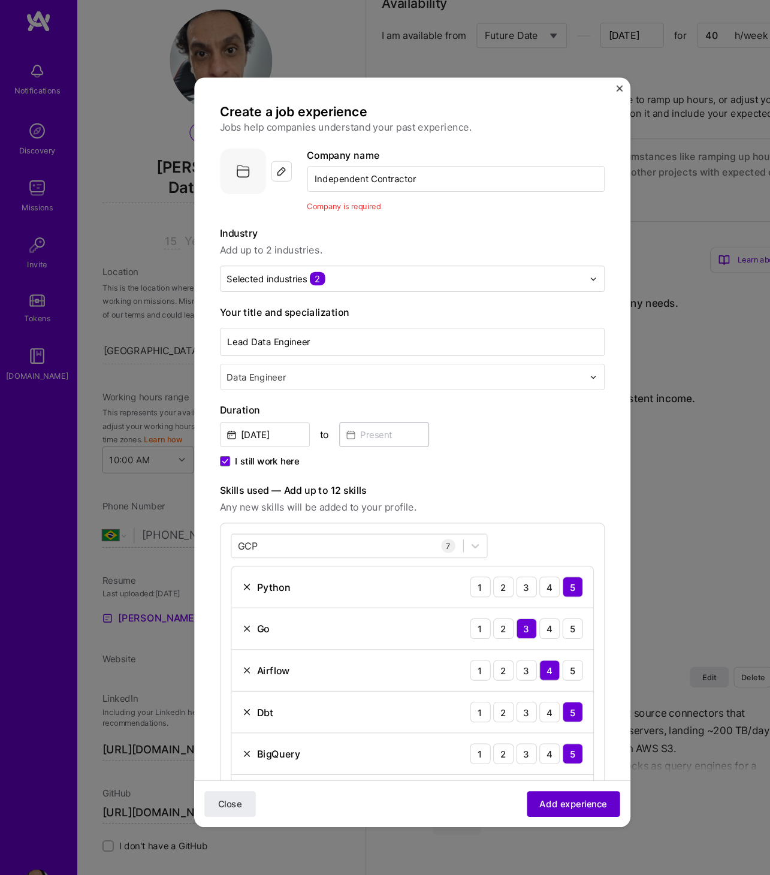
click at [538, 766] on span "Add experience" at bounding box center [535, 766] width 63 height 12
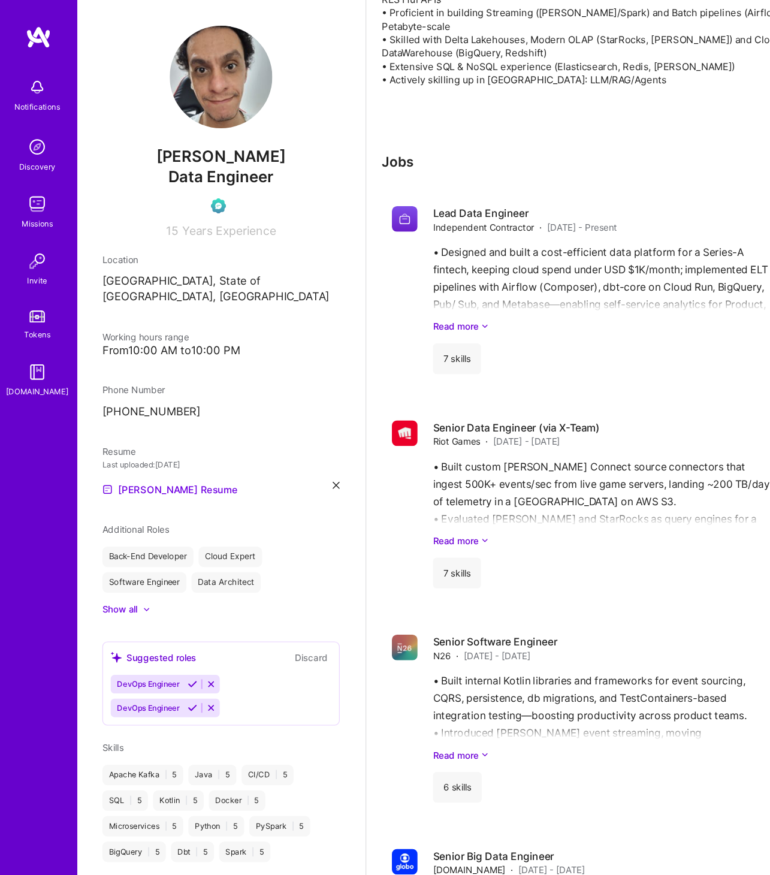
scroll to position [482, 0]
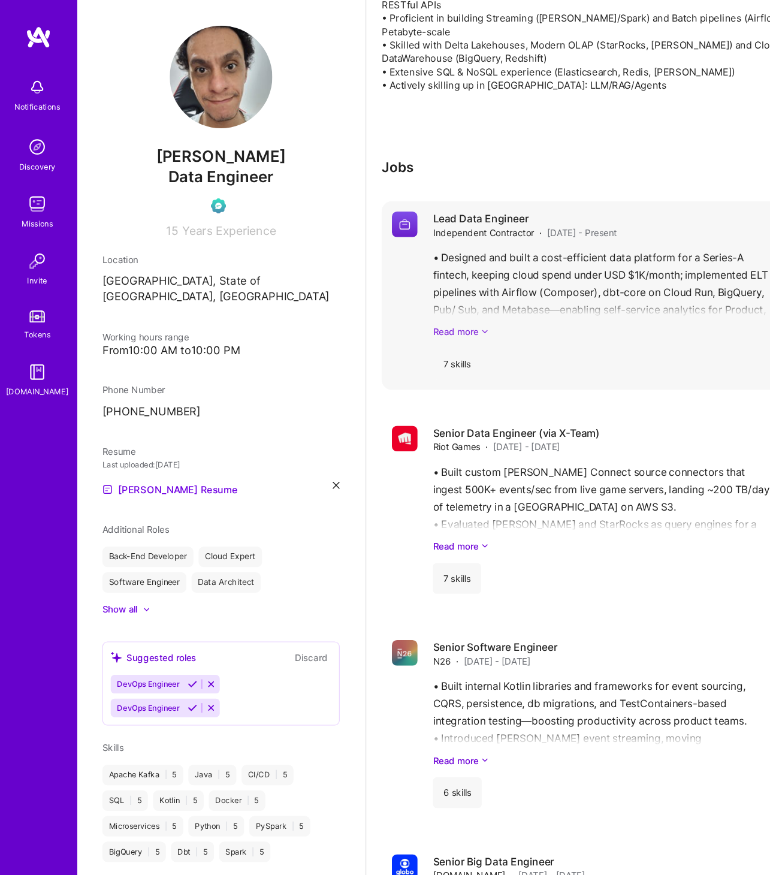
click at [437, 316] on link "Read more" at bounding box center [562, 310] width 317 height 13
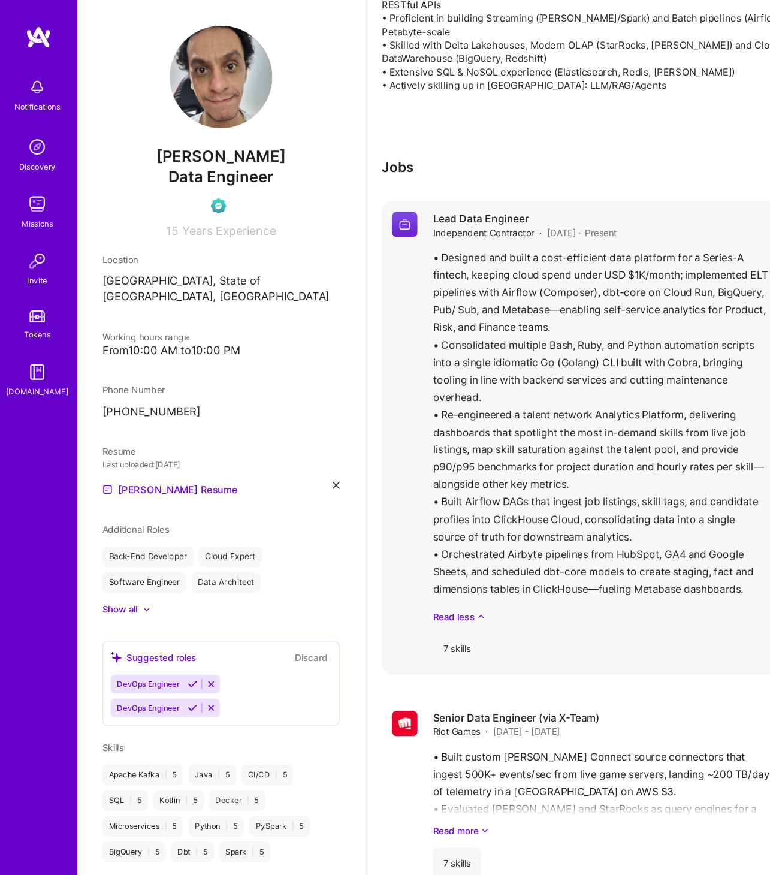
click at [570, 321] on div "• Designed and built a cost-efficient data platform for a Series-A fintech, kee…" at bounding box center [562, 407] width 317 height 349
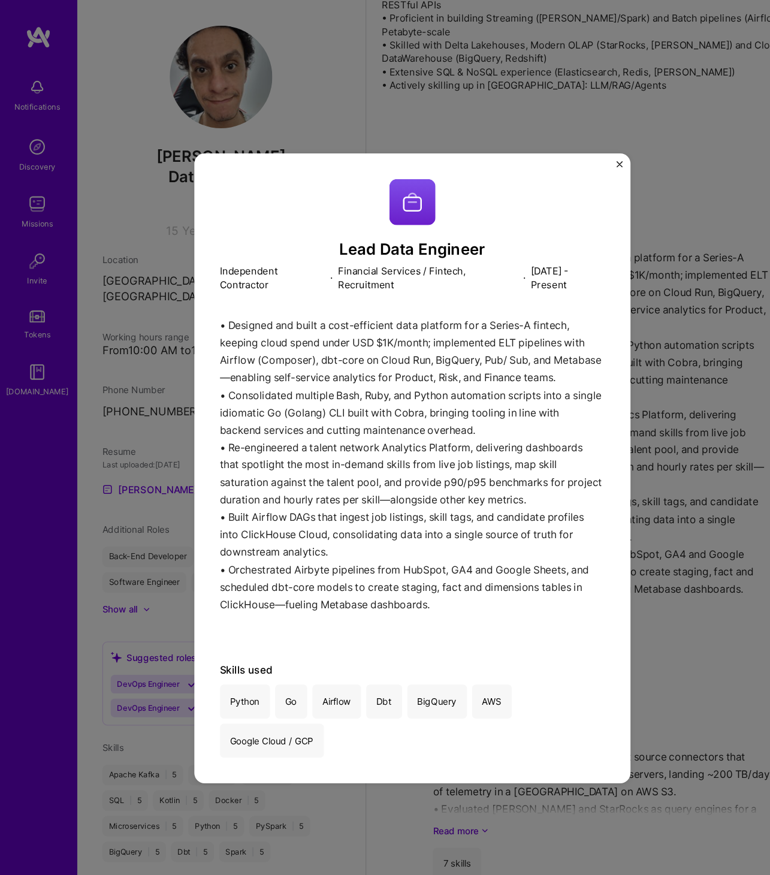
click at [574, 155] on div "Lead Data Engineer Independent Contractor · Financial Services / Fintech, Recru…" at bounding box center [384, 437] width 407 height 588
click at [576, 155] on img "Close" at bounding box center [579, 153] width 6 height 6
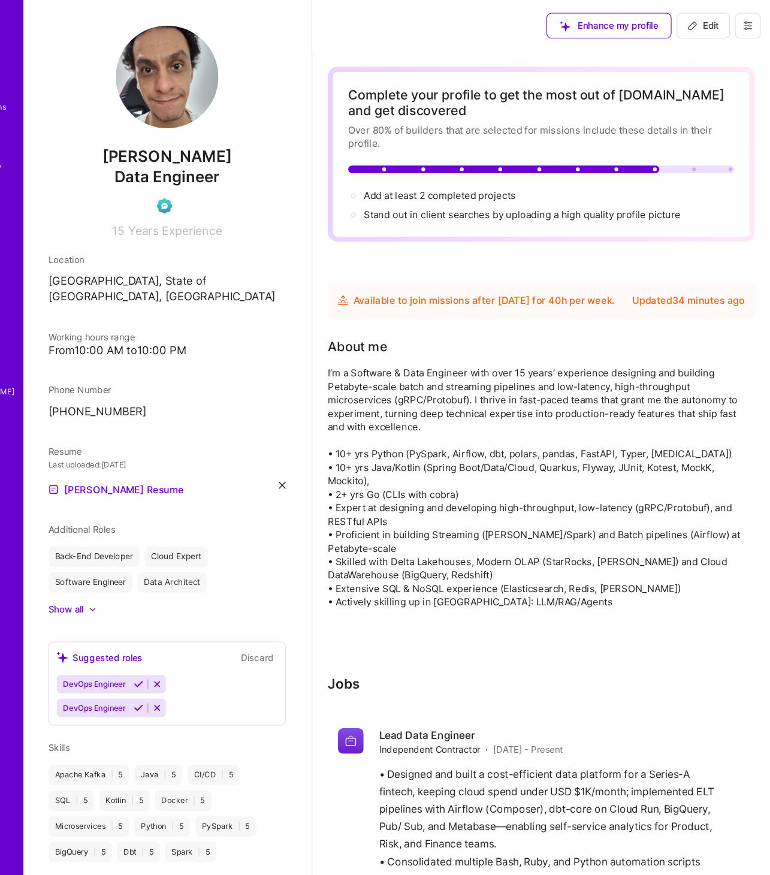
click at [754, 28] on button at bounding box center [749, 24] width 24 height 24
click at [731, 56] on button "Settings" at bounding box center [716, 51] width 90 height 31
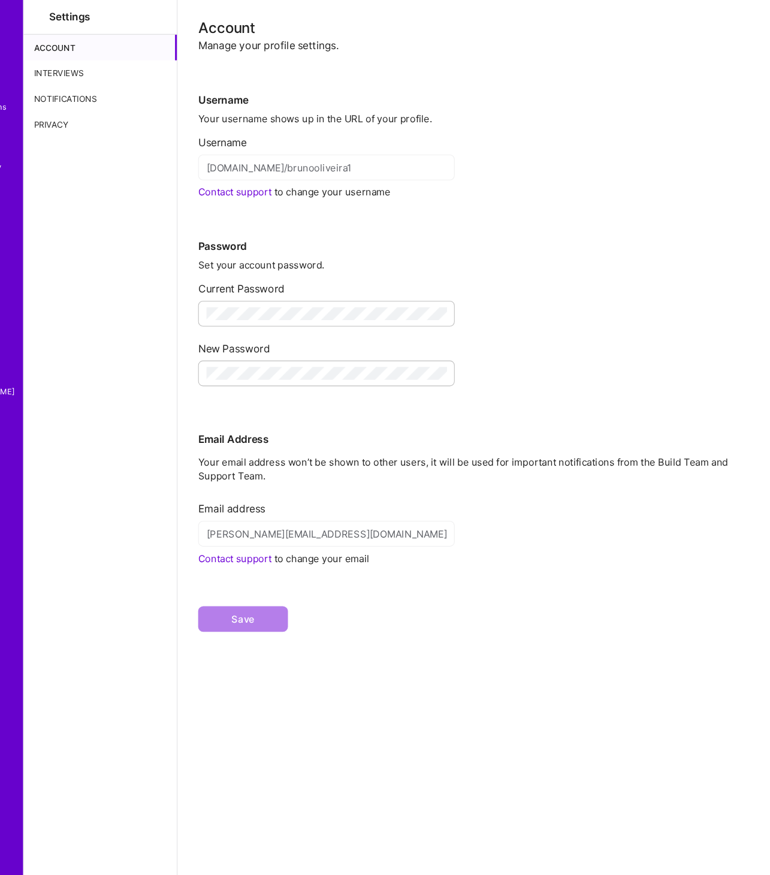
click at [108, 67] on div "Interviews" at bounding box center [143, 68] width 143 height 24
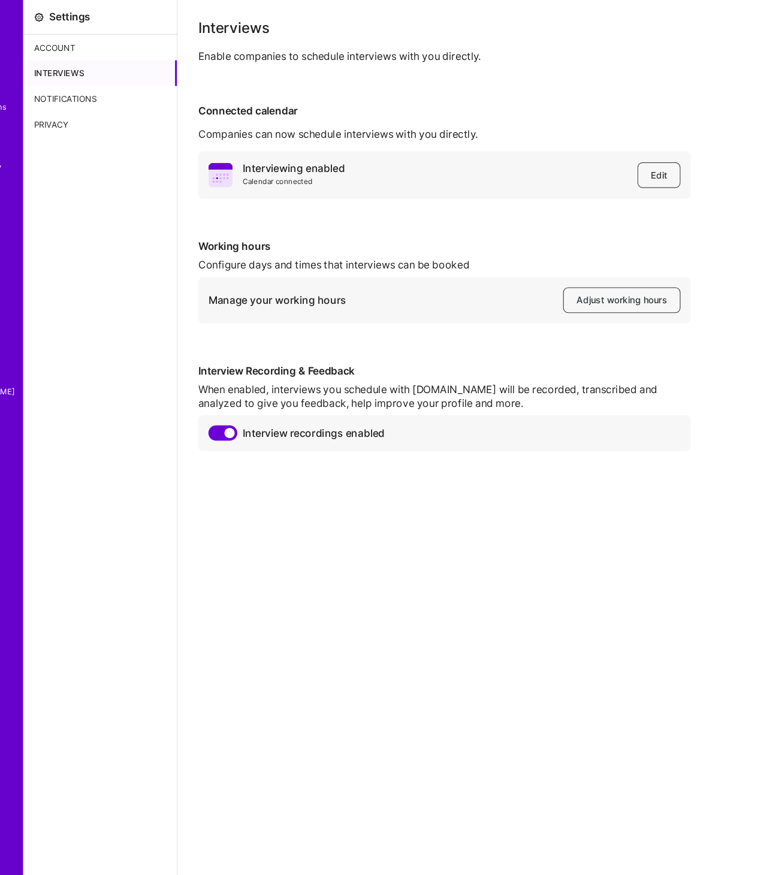
click at [122, 94] on div "Notifications" at bounding box center [143, 92] width 143 height 24
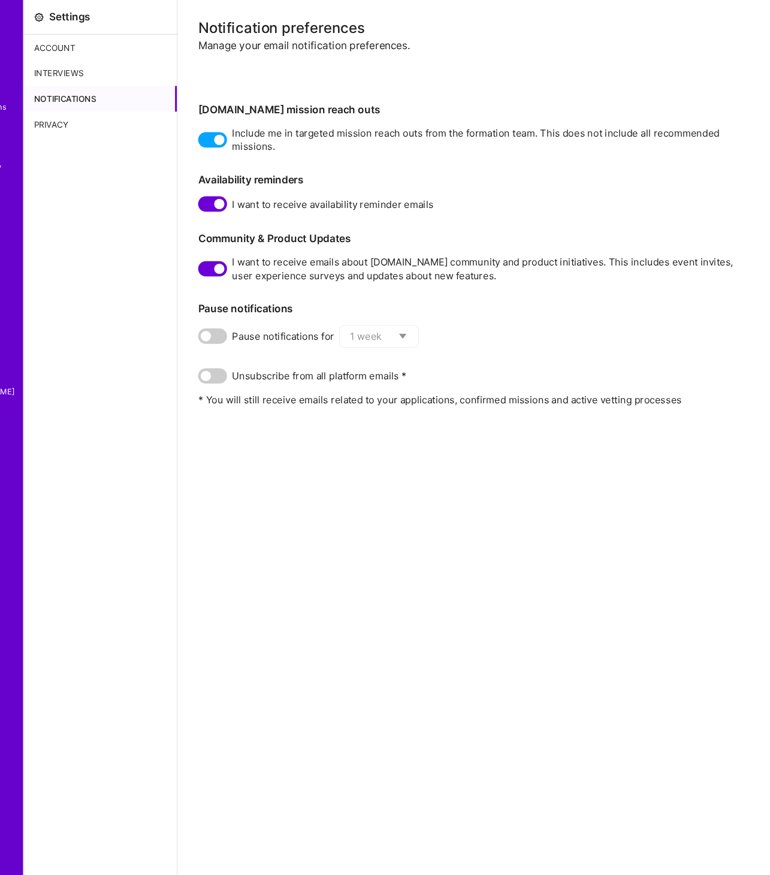
click at [117, 121] on div "Privacy" at bounding box center [143, 116] width 143 height 24
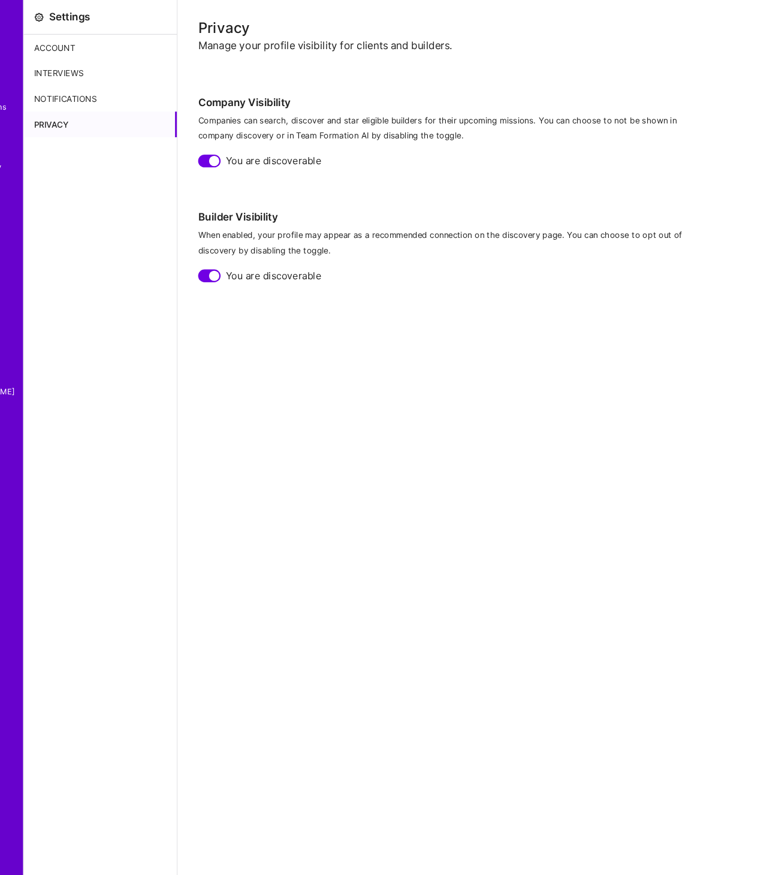
click at [135, 42] on div "Account" at bounding box center [143, 44] width 143 height 24
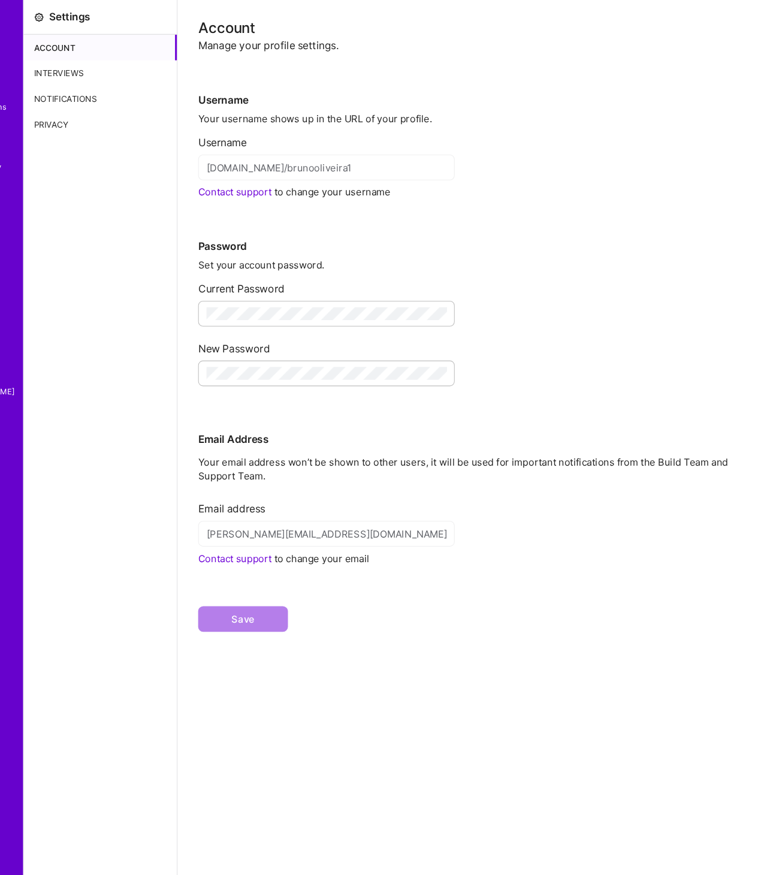
click at [122, 17] on div "Settings" at bounding box center [115, 16] width 38 height 13
click at [270, 24] on div "Account" at bounding box center [492, 25] width 515 height 13
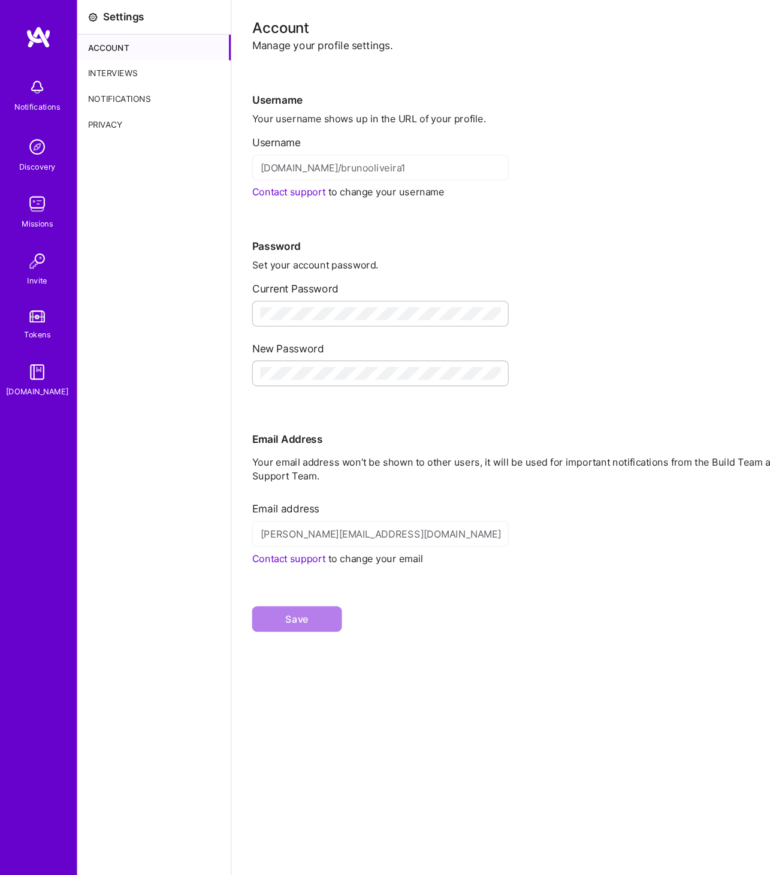
click at [42, 78] on img at bounding box center [35, 81] width 24 height 24
click at [41, 34] on img at bounding box center [36, 35] width 24 height 22
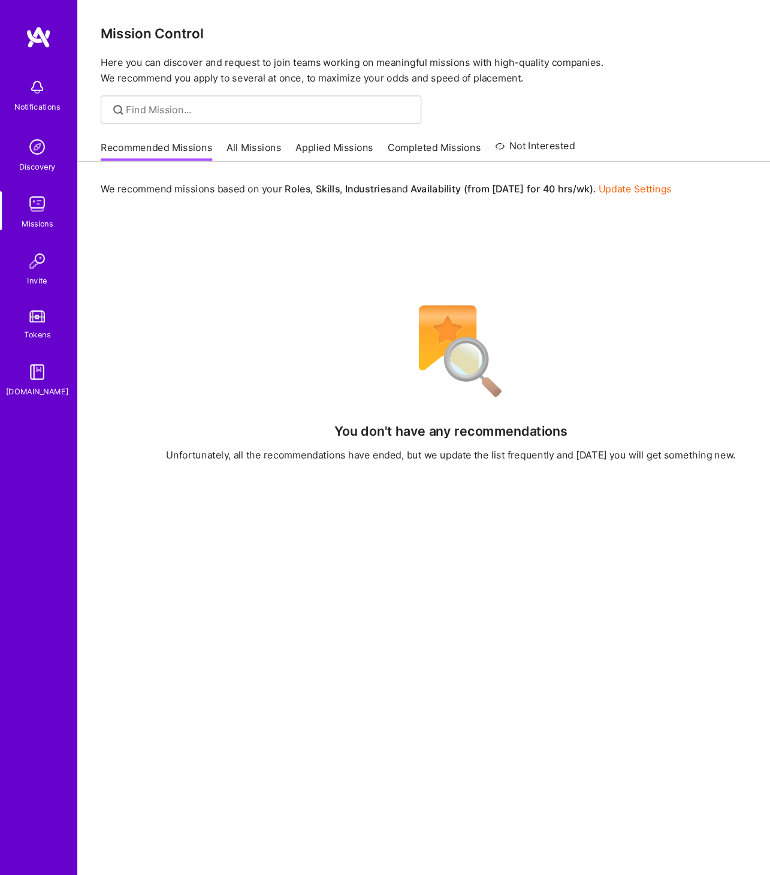
click at [223, 136] on link "All Missions" at bounding box center [237, 141] width 51 height 20
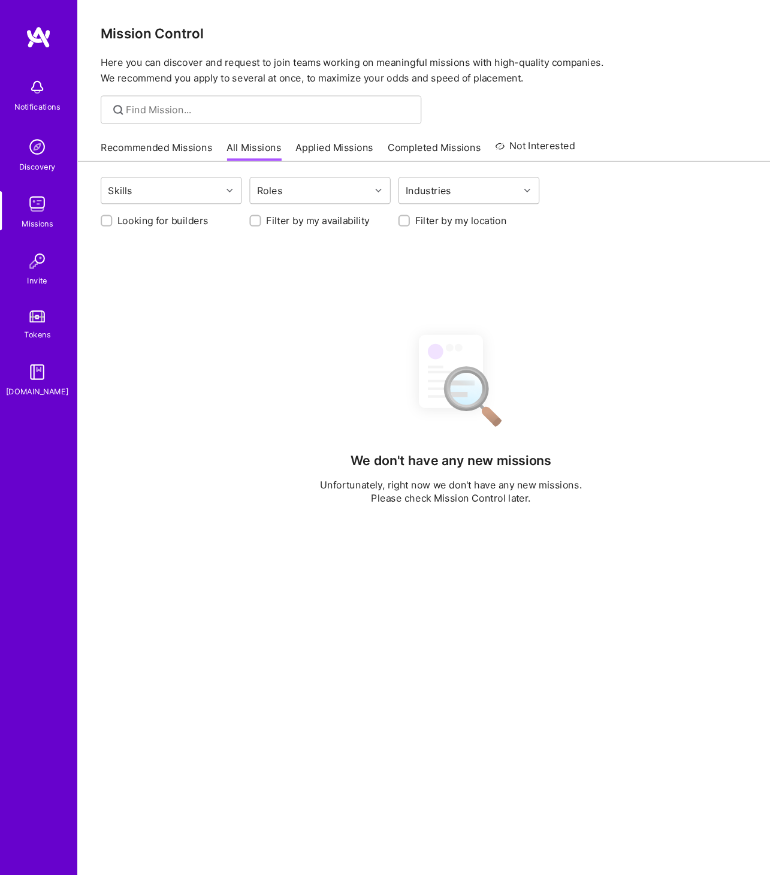
click at [163, 136] on link "Recommended Missions" at bounding box center [146, 141] width 104 height 20
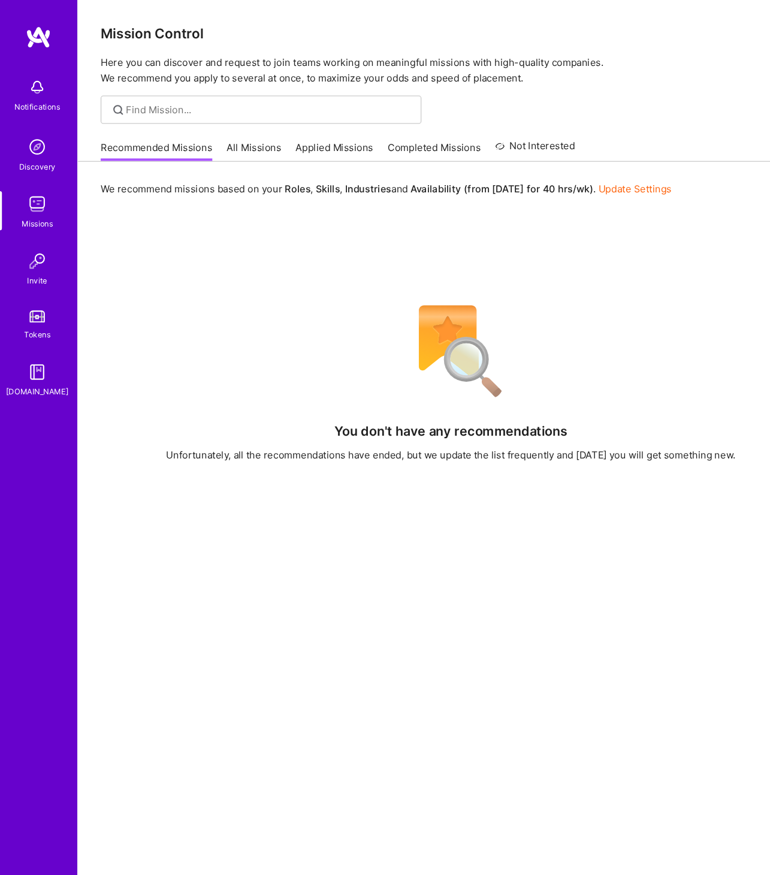
click at [576, 176] on link "Update Settings" at bounding box center [593, 176] width 68 height 11
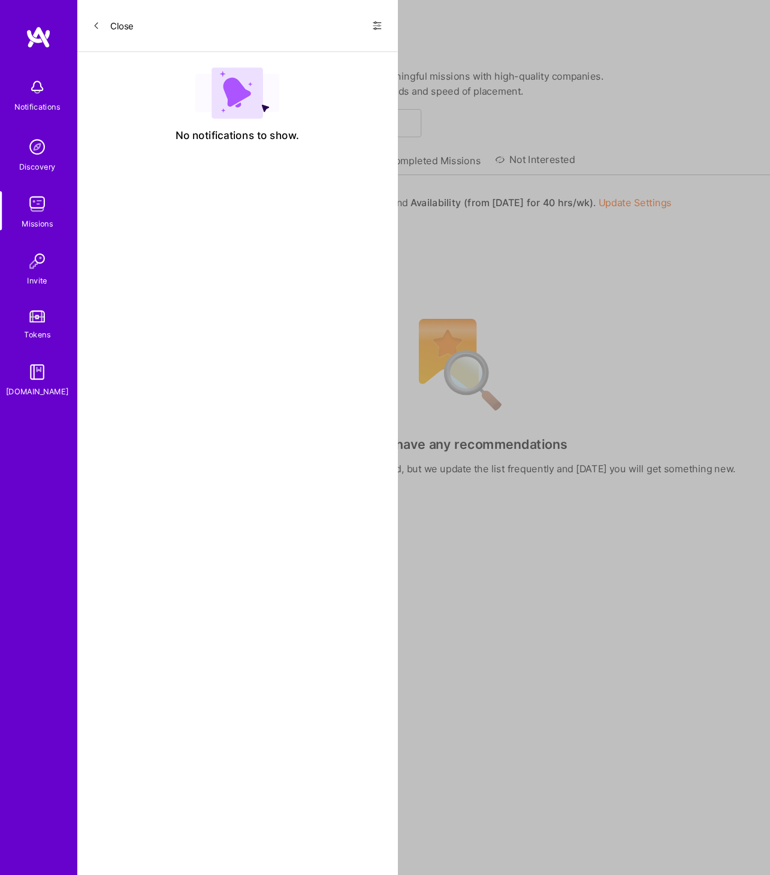
select select "BR"
select select "Future Date"
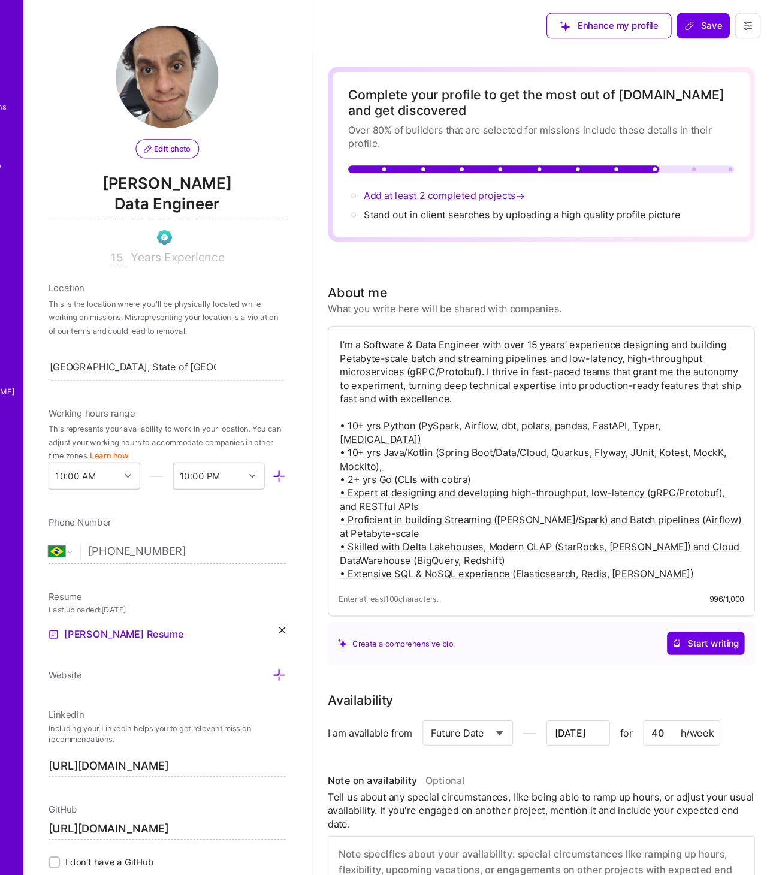
click at [493, 180] on span "Add at least 2 completed projects →" at bounding box center [466, 182] width 153 height 11
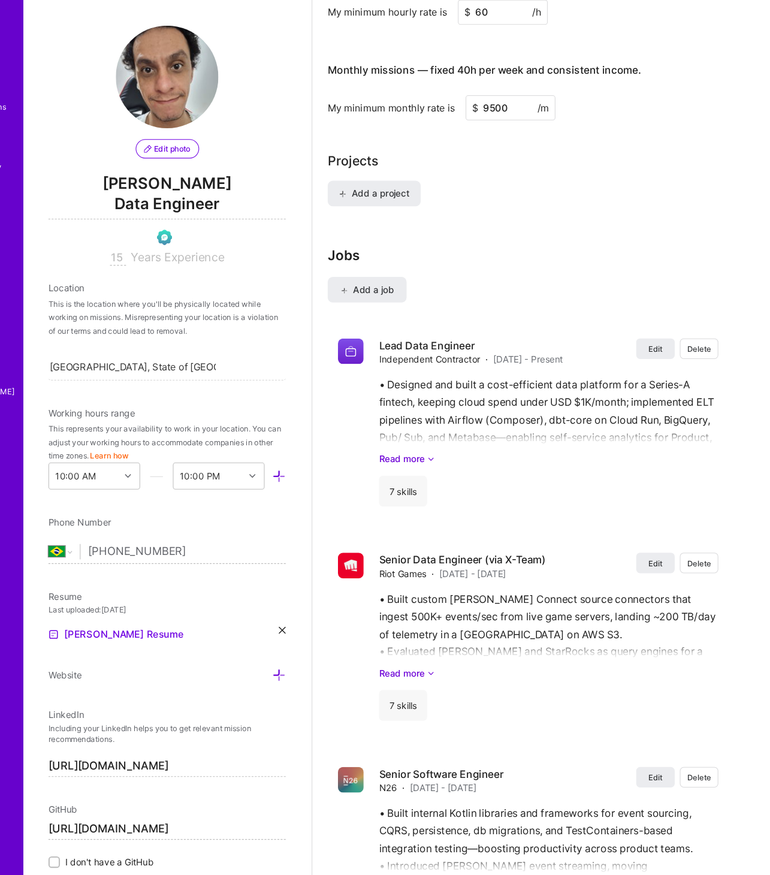
scroll to position [936, 0]
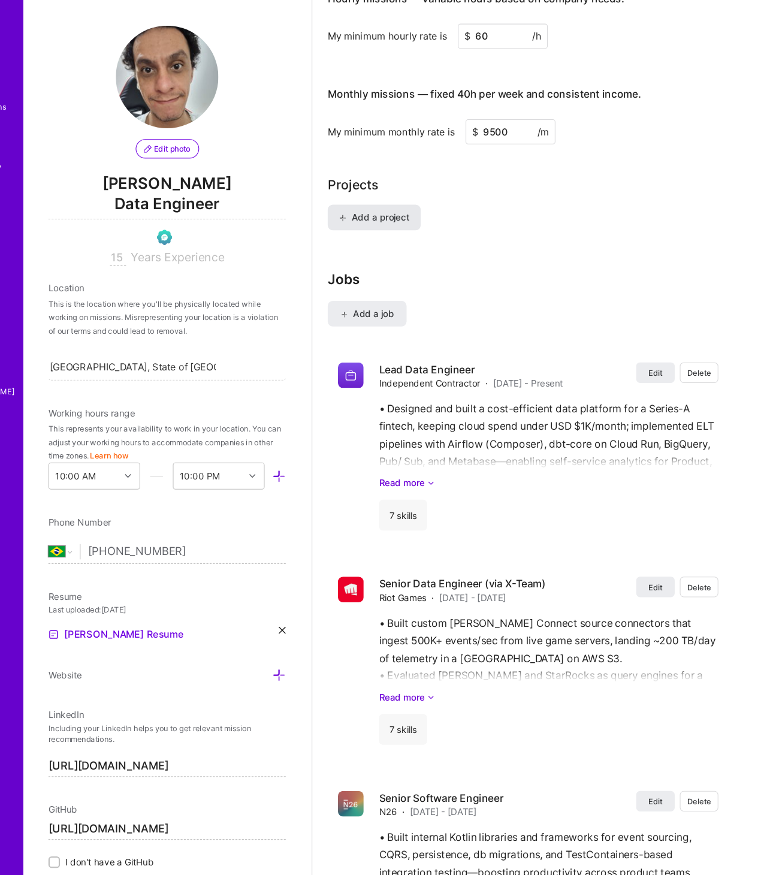
click at [416, 201] on span "Add a project" at bounding box center [399, 203] width 65 height 12
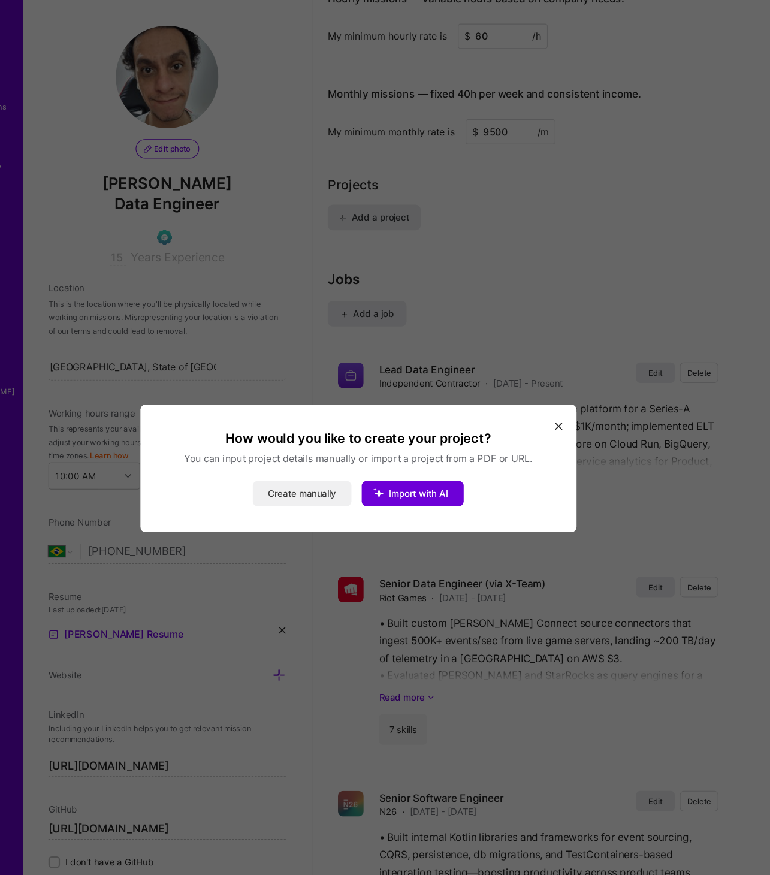
click at [341, 464] on button "Create manually" at bounding box center [332, 461] width 92 height 24
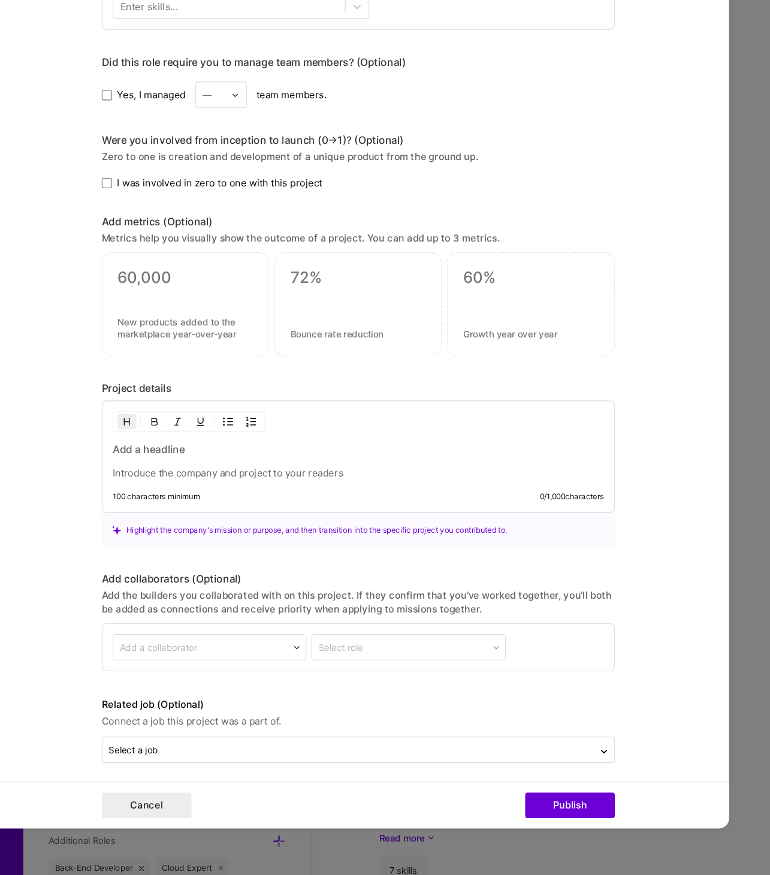
scroll to position [0, 0]
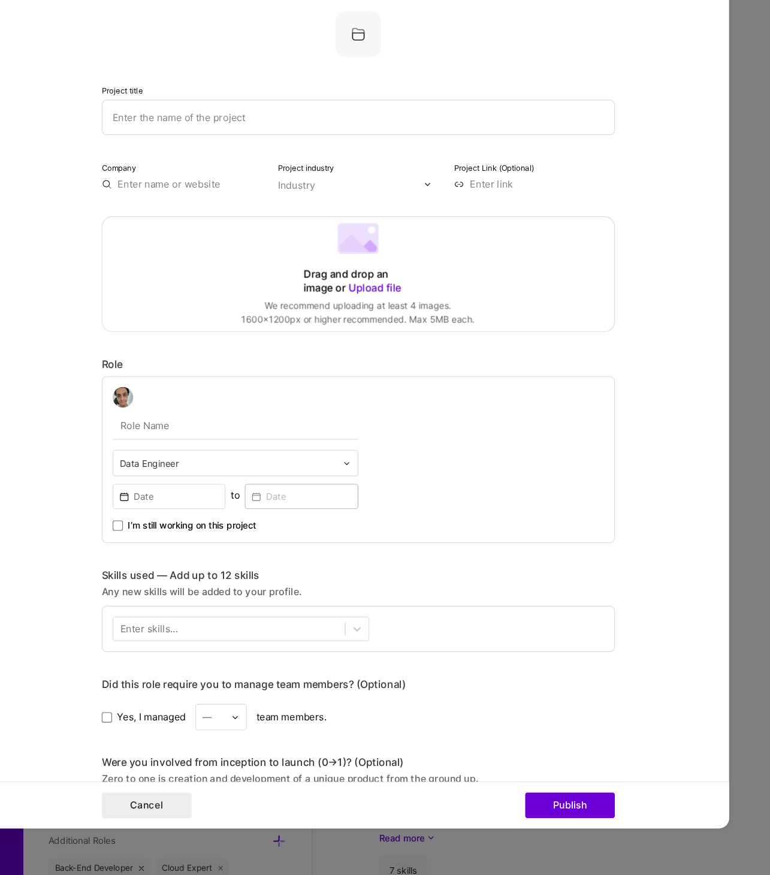
click at [342, 173] on input "text" at bounding box center [385, 166] width 479 height 33
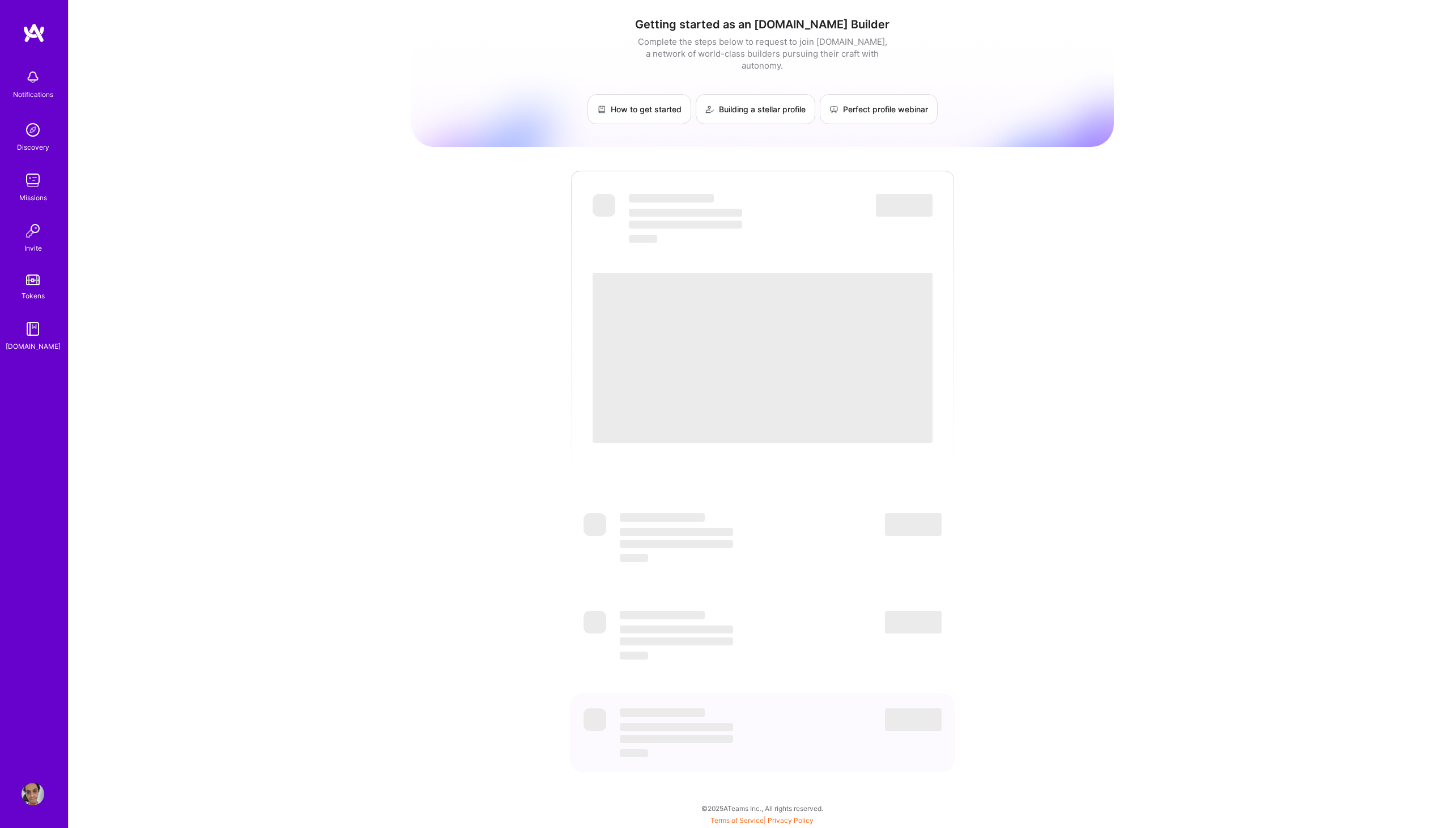
click at [26, 80] on img at bounding box center [33, 77] width 23 height 23
click at [39, 141] on div "Discovery" at bounding box center [33, 147] width 32 height 12
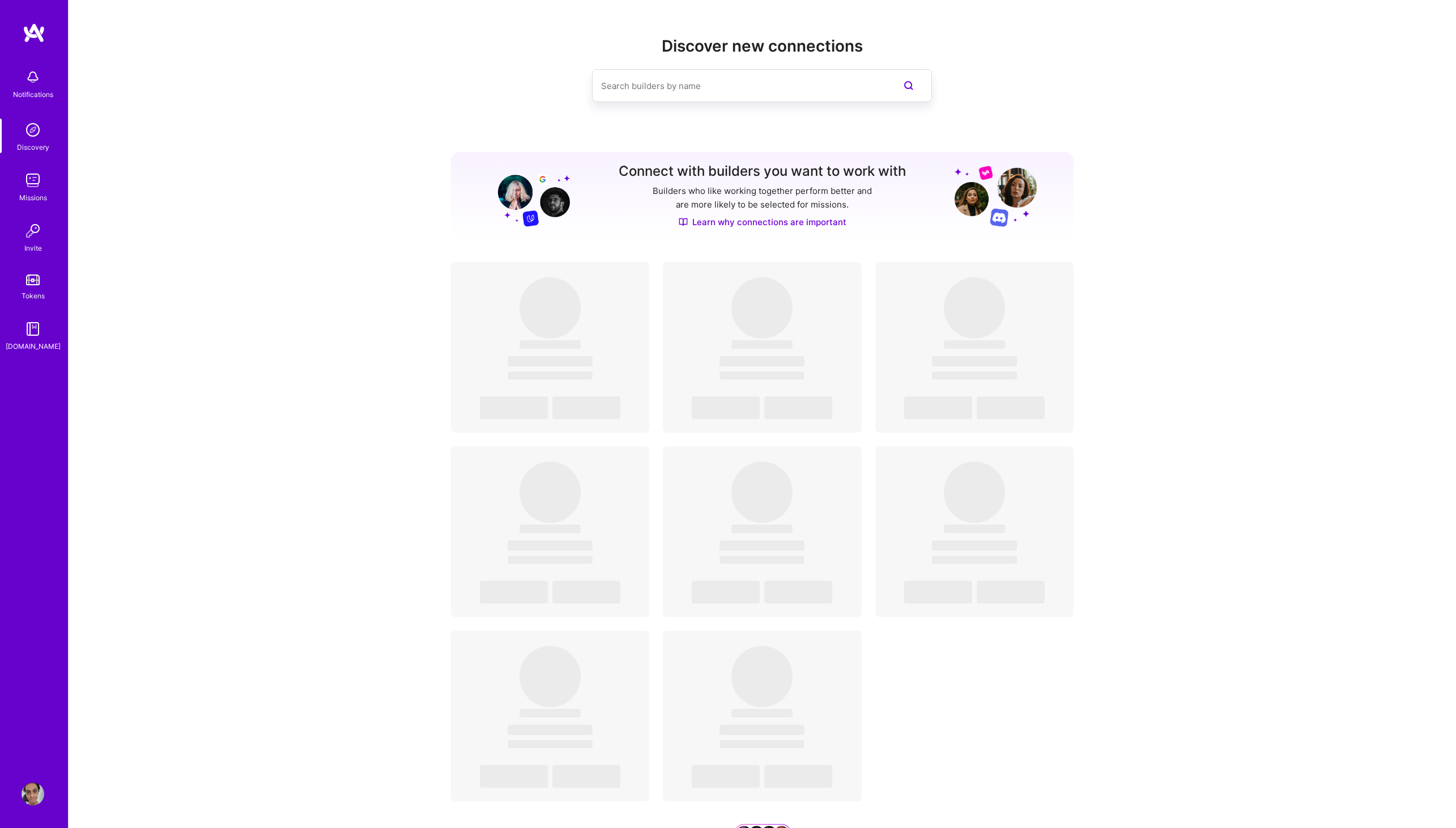
click at [33, 800] on img at bounding box center [33, 794] width 23 height 23
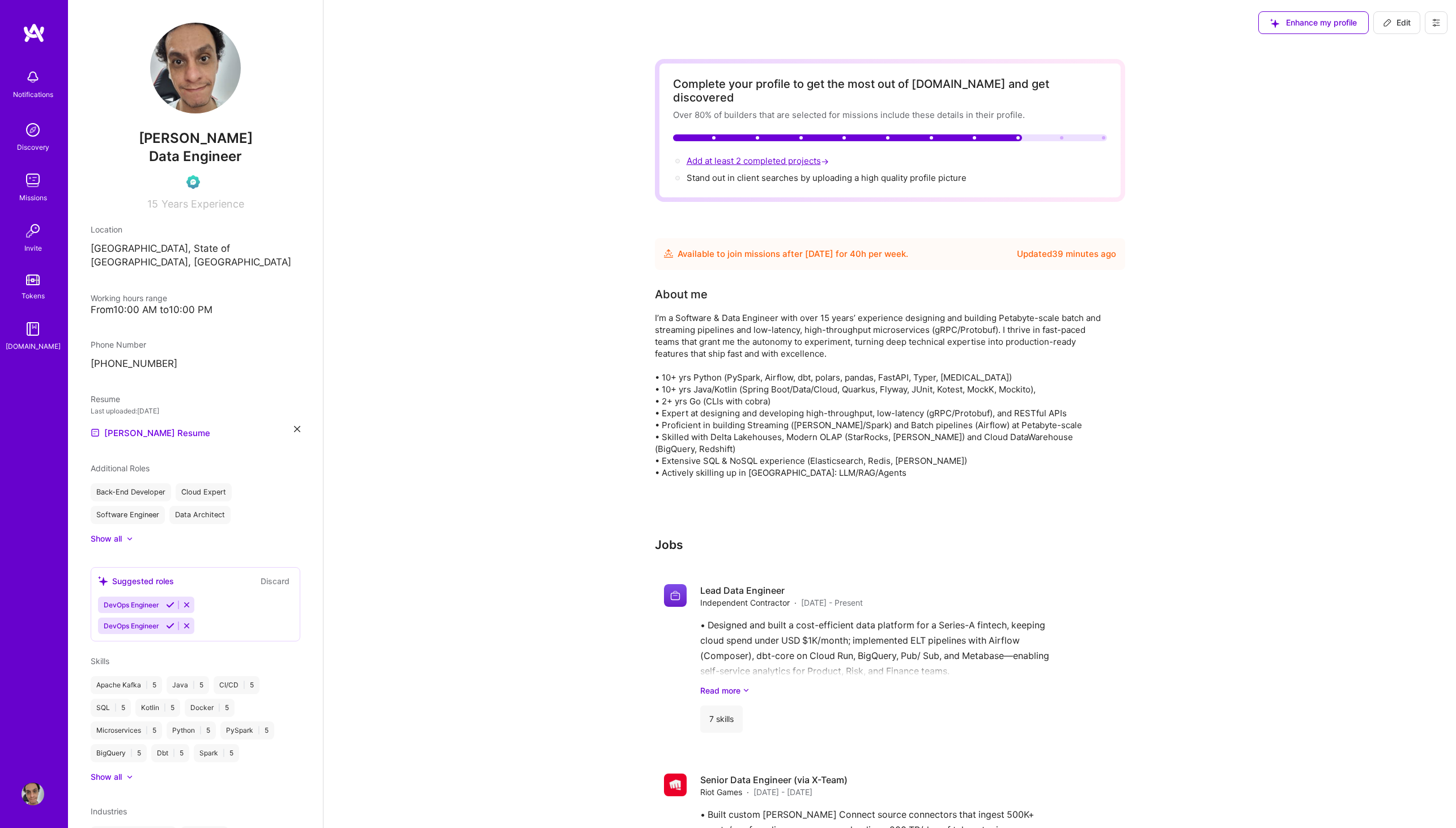
click at [698, 155] on span "Add at least 2 completed projects →" at bounding box center [759, 160] width 145 height 10
select select "BR"
select select "Future Date"
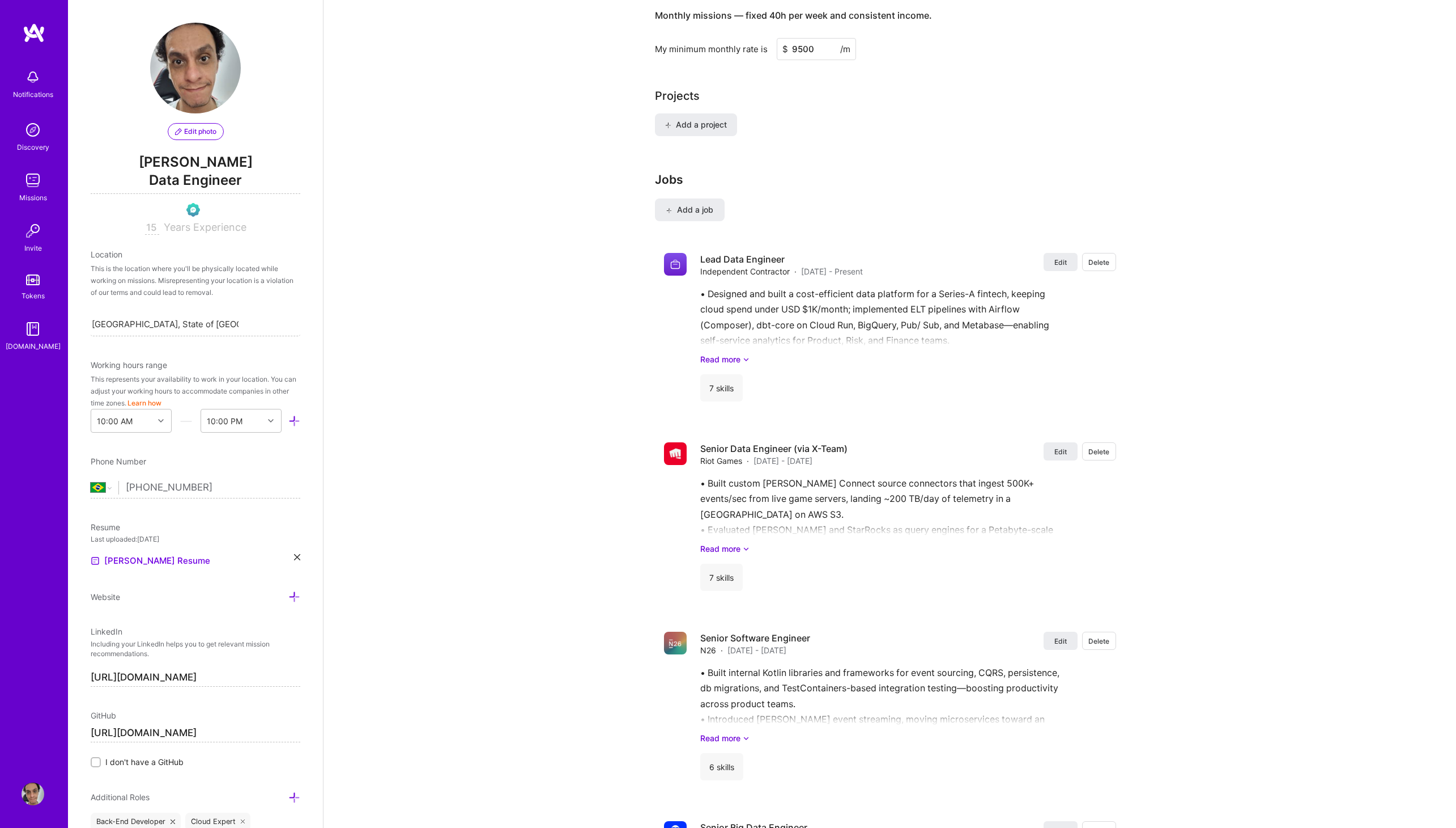
scroll to position [863, 0]
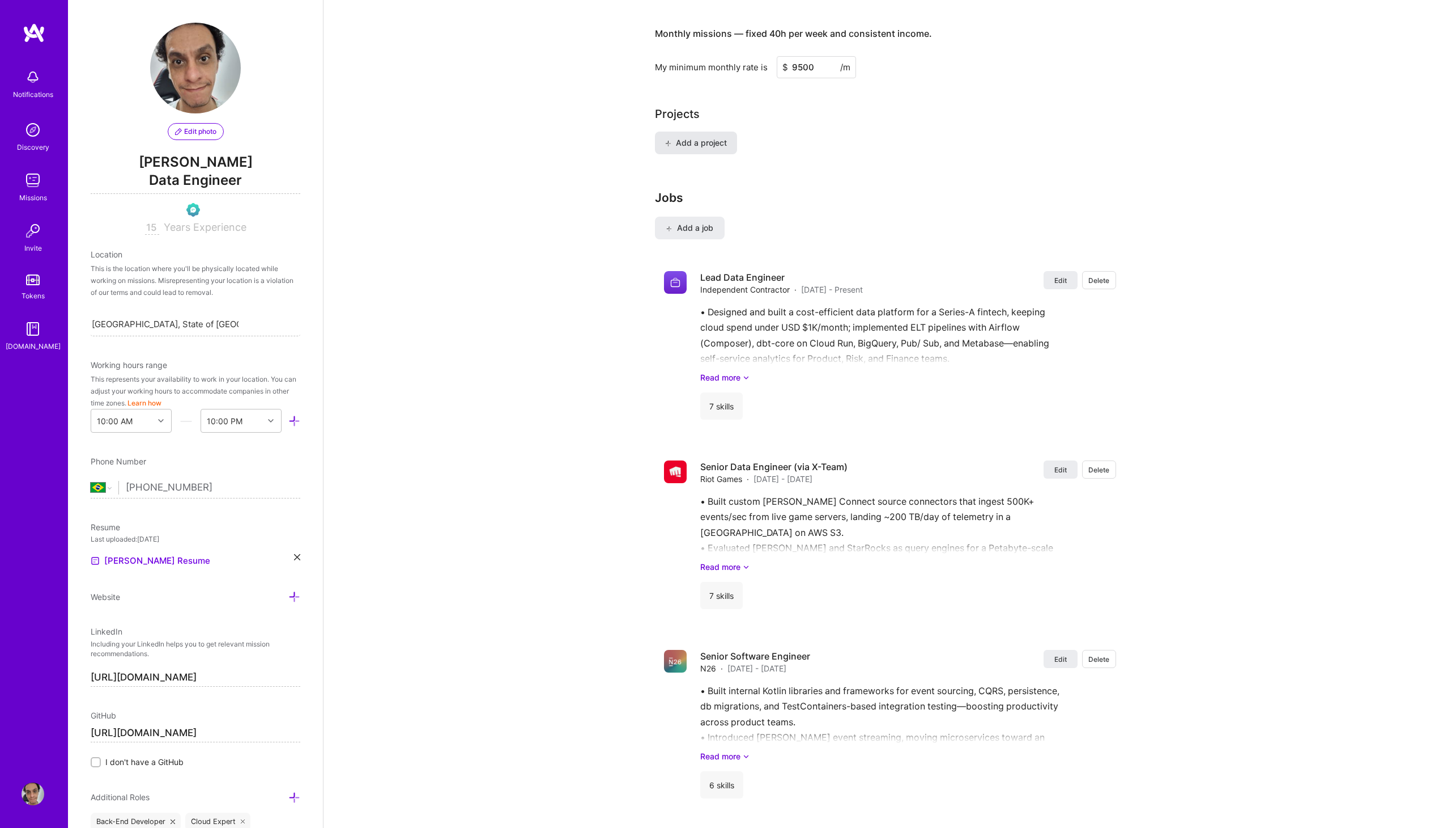
click at [702, 136] on button "Add a project" at bounding box center [695, 143] width 82 height 23
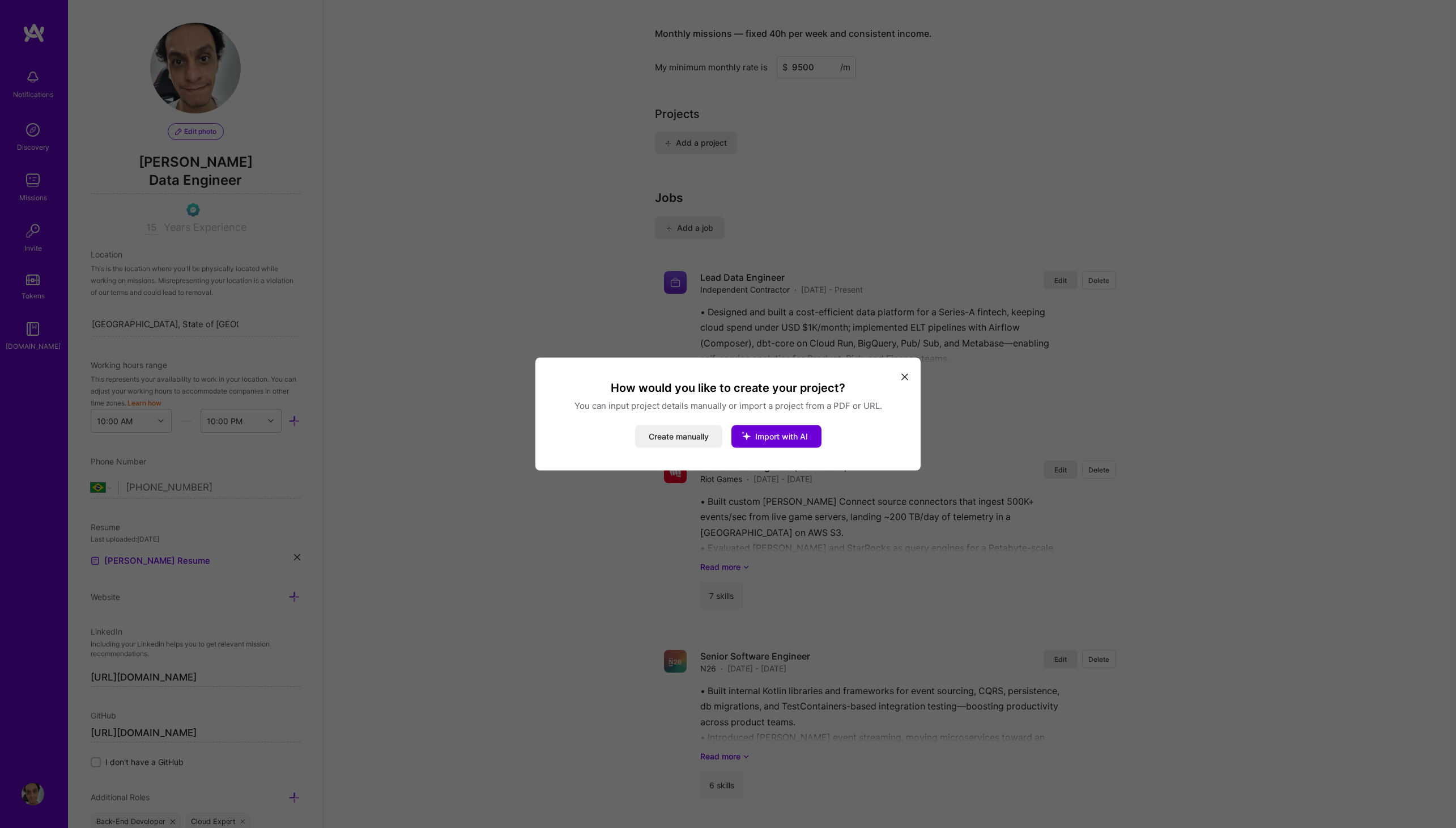
click at [903, 376] on icon "modal" at bounding box center [904, 376] width 7 height 7
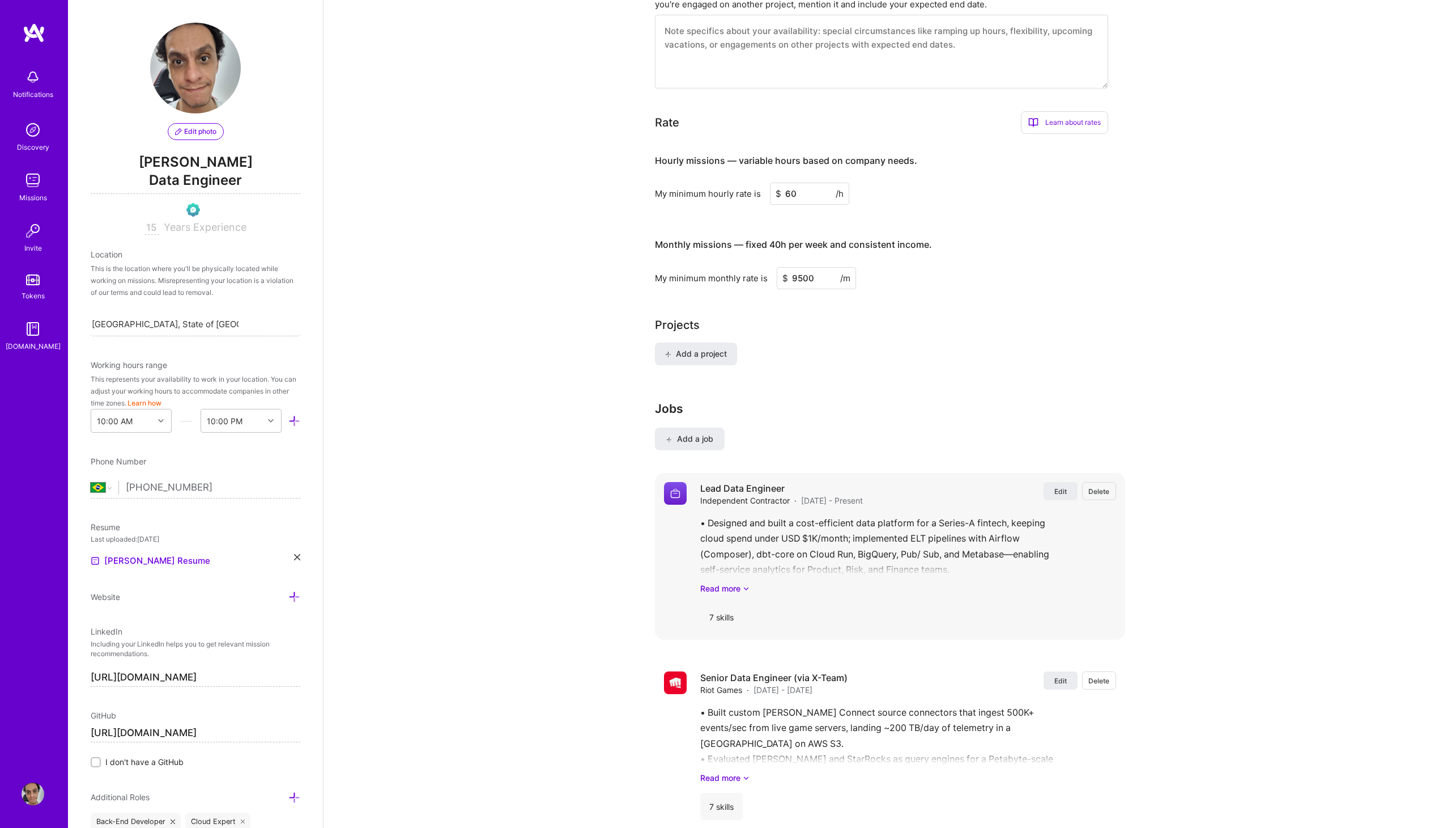
scroll to position [645, 0]
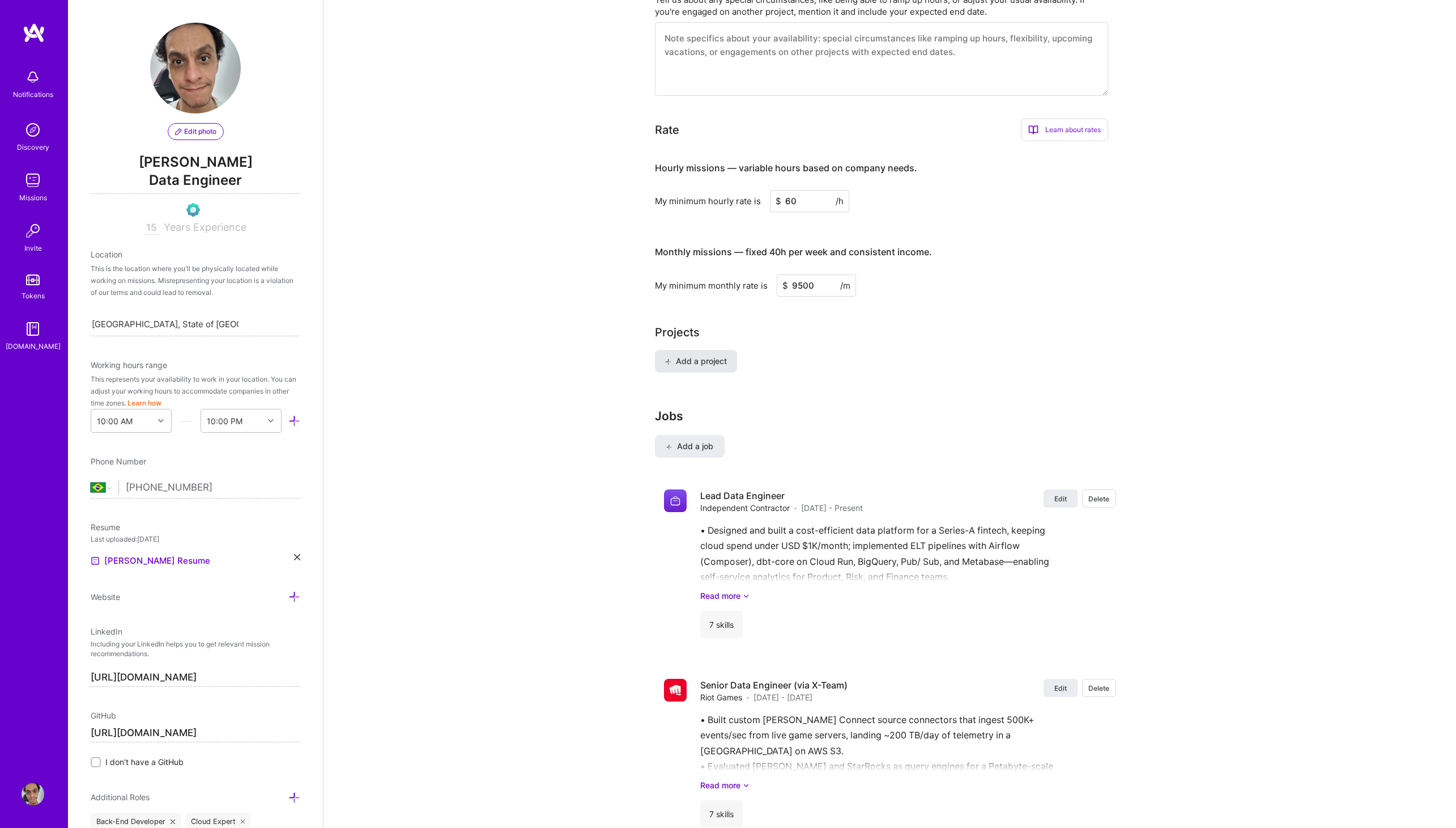
click at [713, 350] on button "Add a project" at bounding box center [695, 361] width 82 height 23
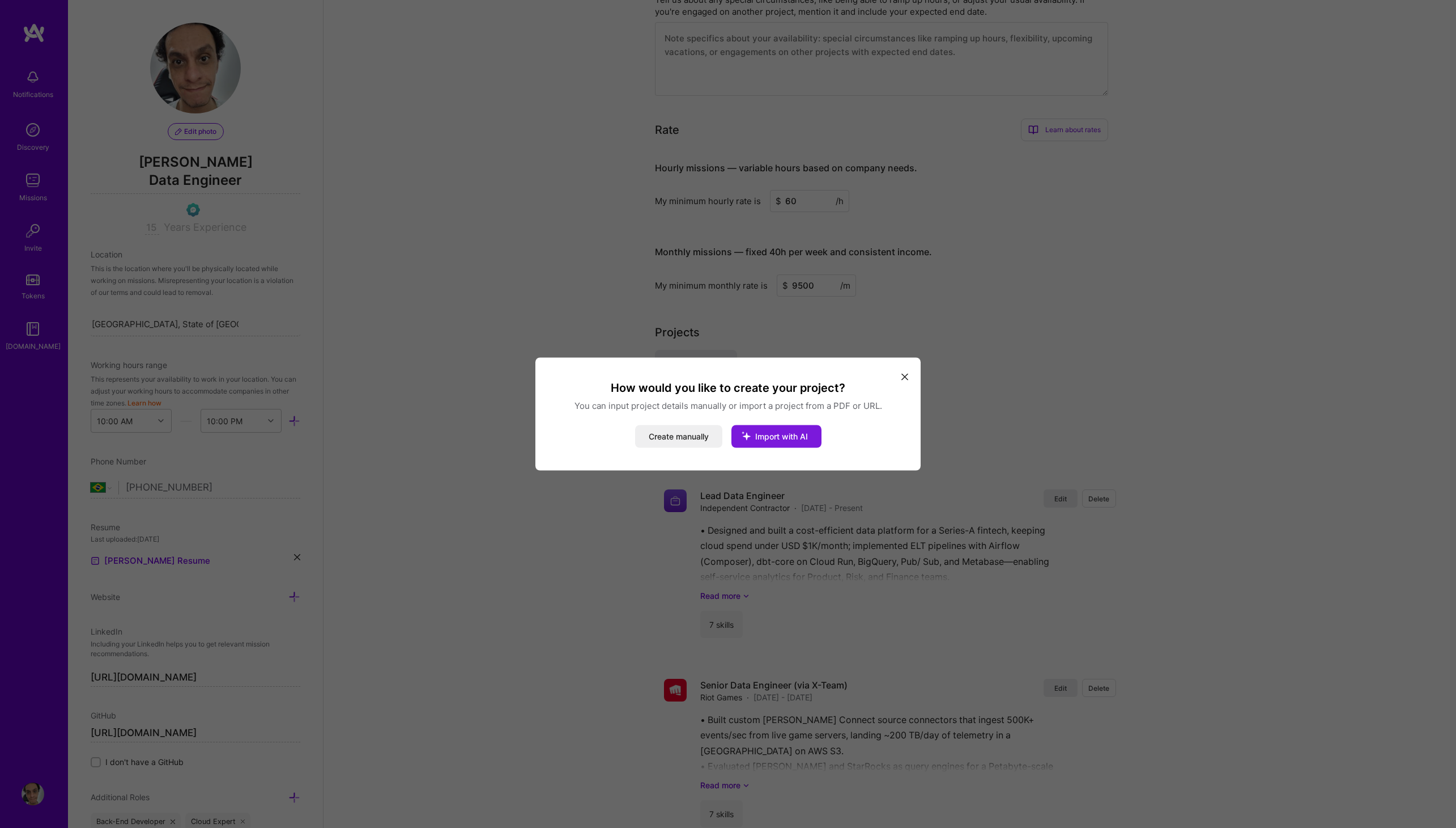
click at [775, 434] on span "Import with AI" at bounding box center [781, 436] width 53 height 9
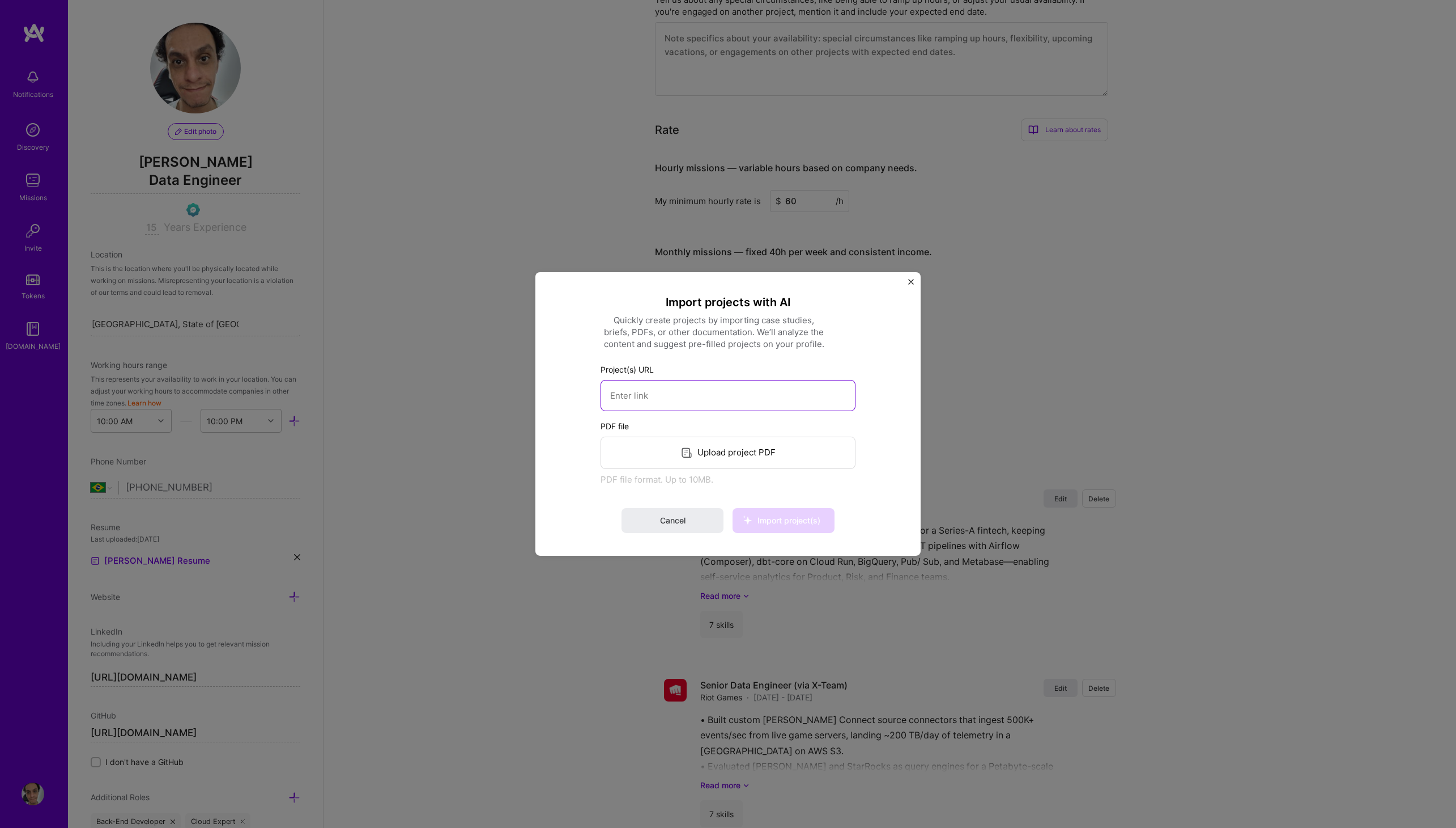
click at [736, 400] on input at bounding box center [728, 395] width 255 height 31
click at [772, 461] on div "Upload project PDF" at bounding box center [728, 452] width 255 height 32
click at [781, 523] on span "Import project(s)" at bounding box center [789, 520] width 62 height 9
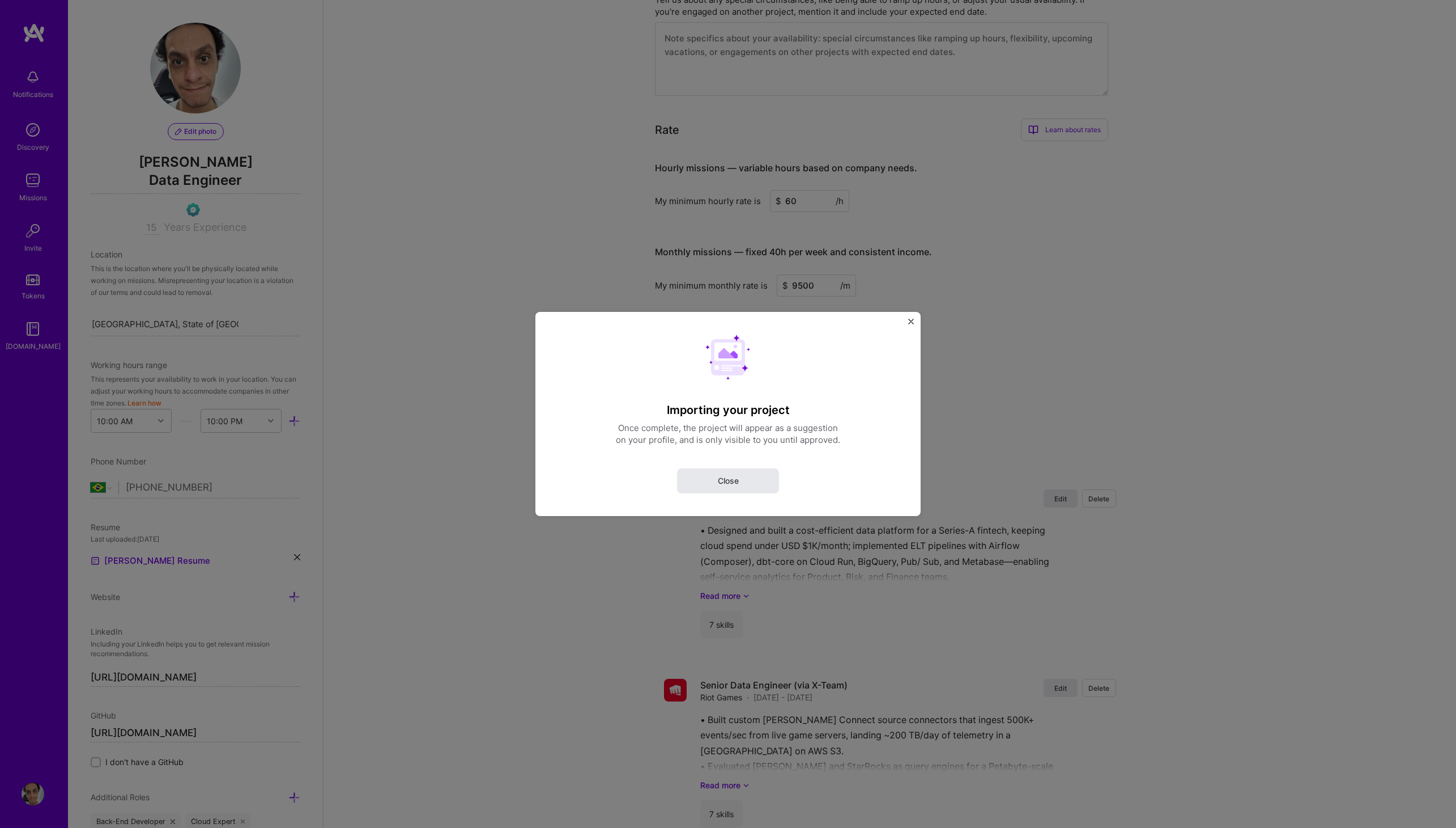
click at [734, 477] on span "Close" at bounding box center [728, 481] width 21 height 11
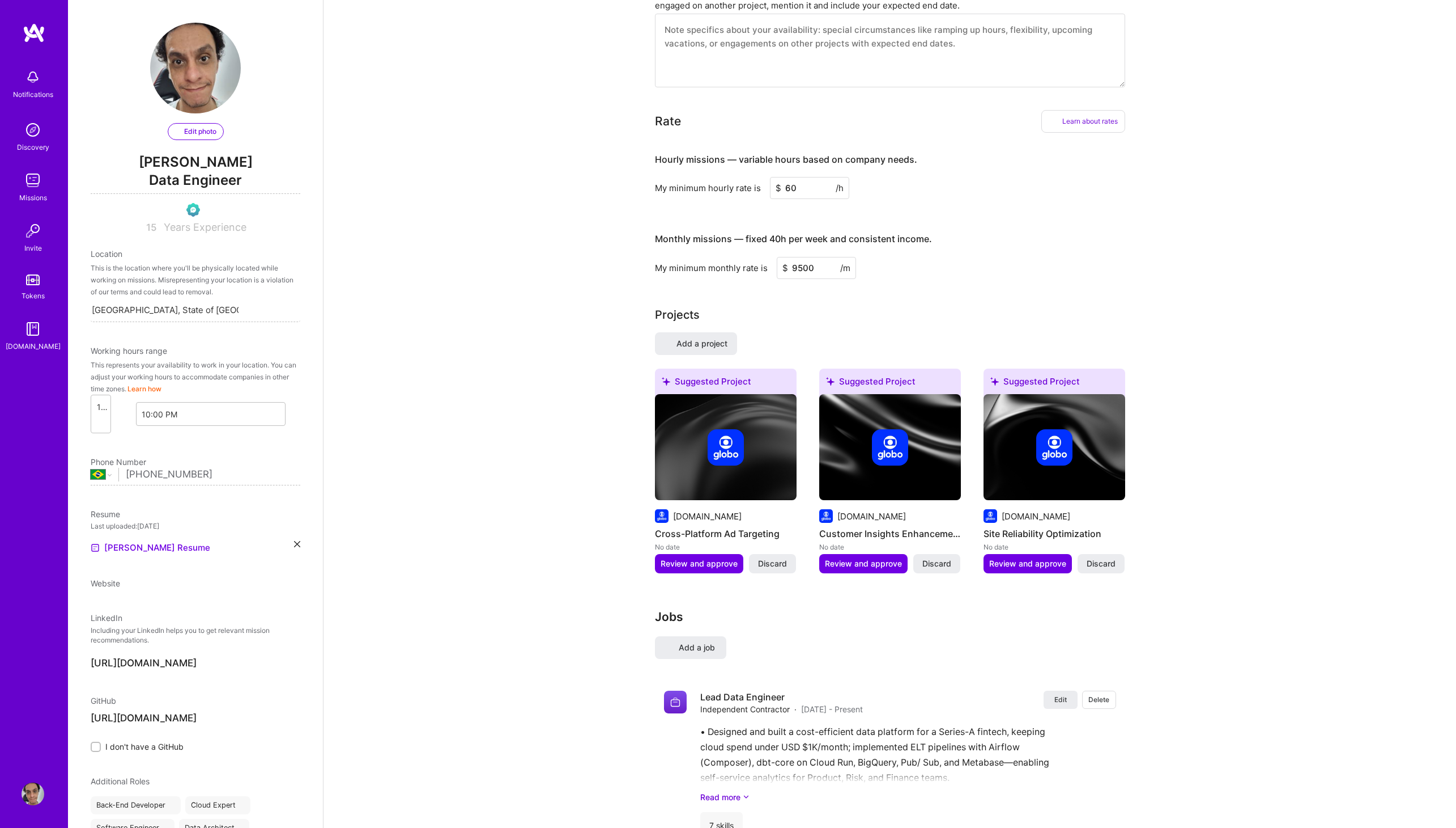
select select "BR"
select select "Future Date"
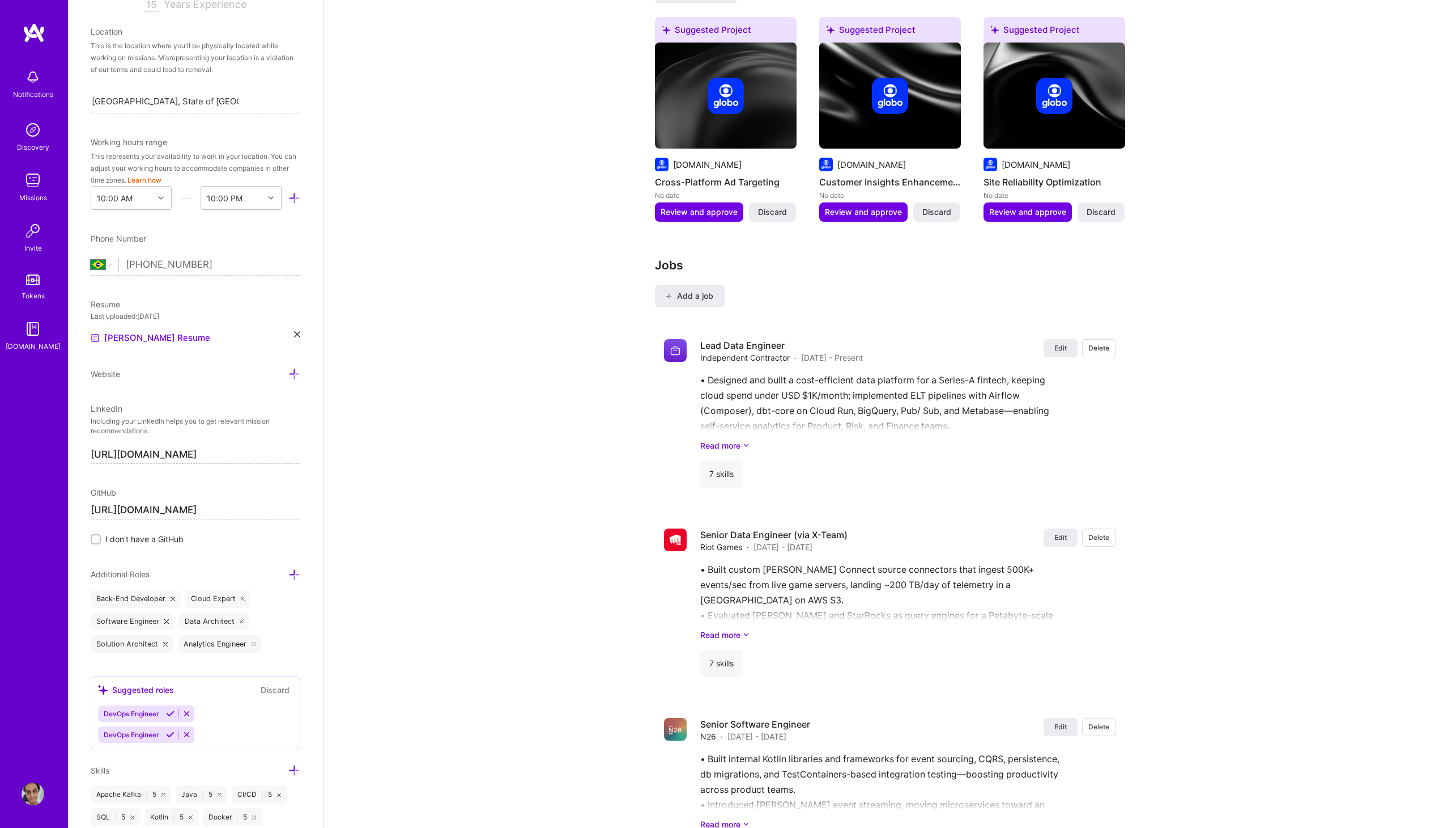
scroll to position [225, 0]
click at [1057, 339] on button "Edit" at bounding box center [1061, 347] width 34 height 18
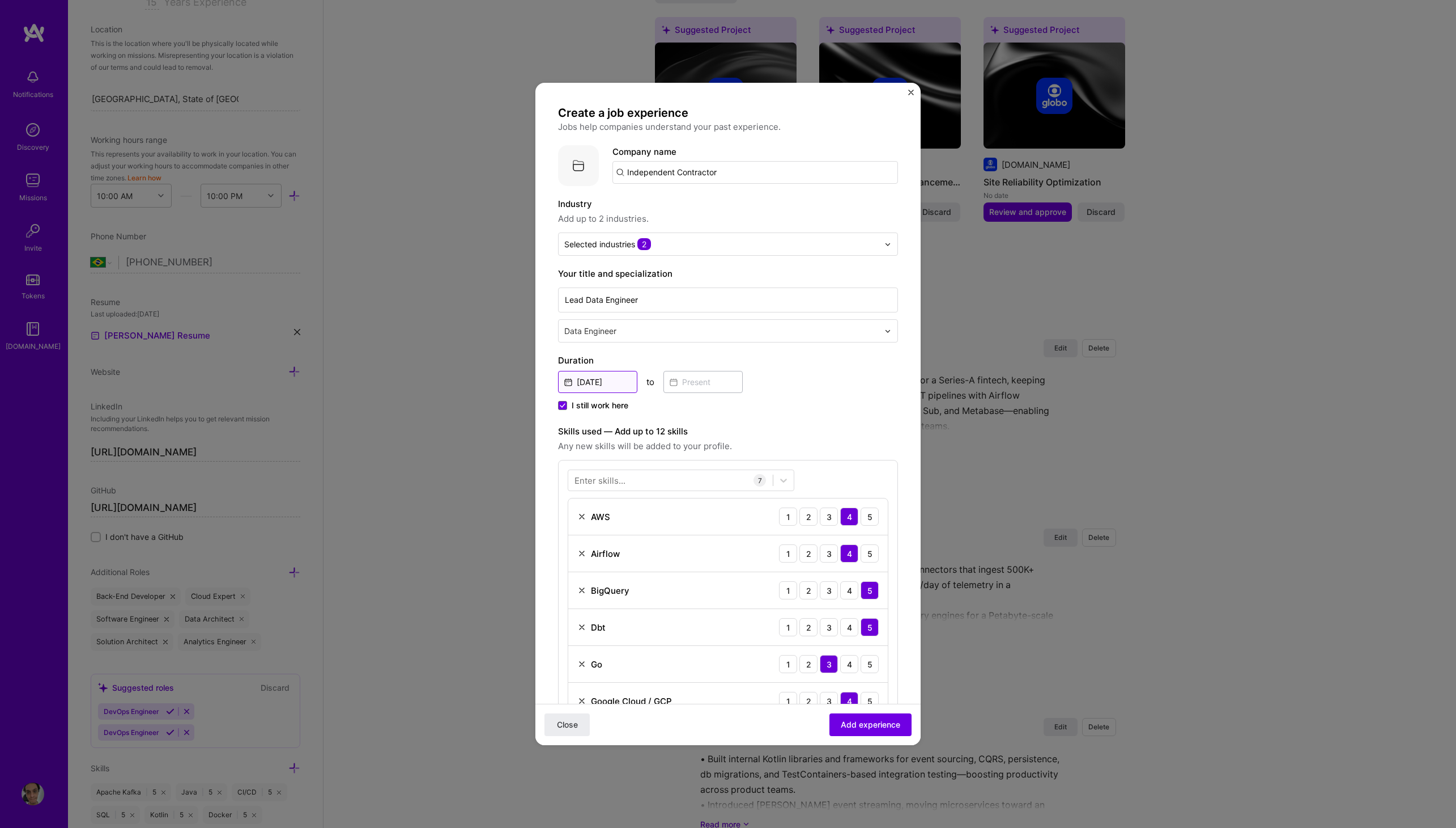
click at [601, 379] on input "Feb, 2025" at bounding box center [598, 381] width 79 height 22
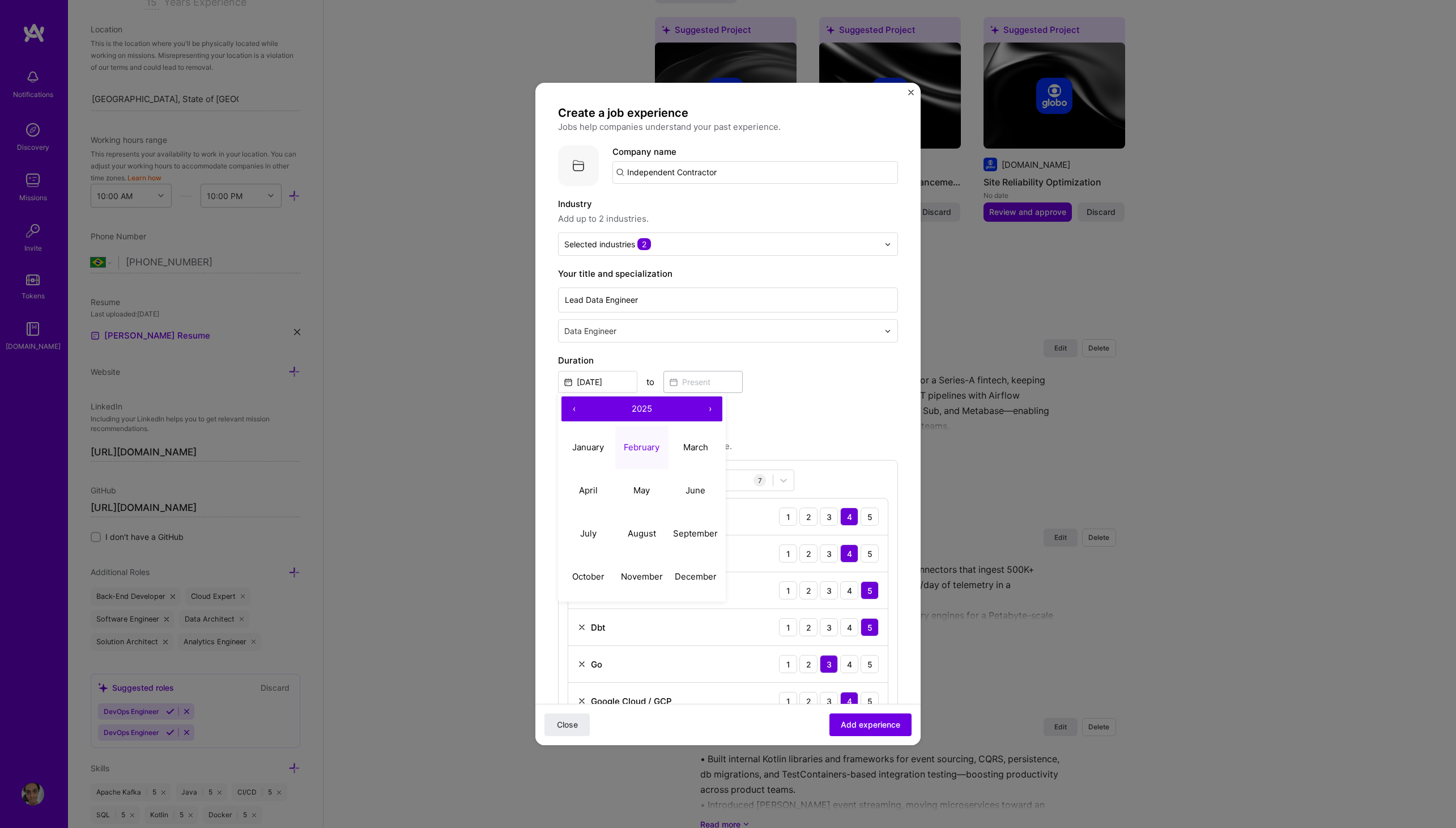
click at [568, 411] on button "‹" at bounding box center [574, 409] width 25 height 25
click at [590, 528] on abbr "July" at bounding box center [588, 533] width 16 height 10
type input "Jul, 2024"
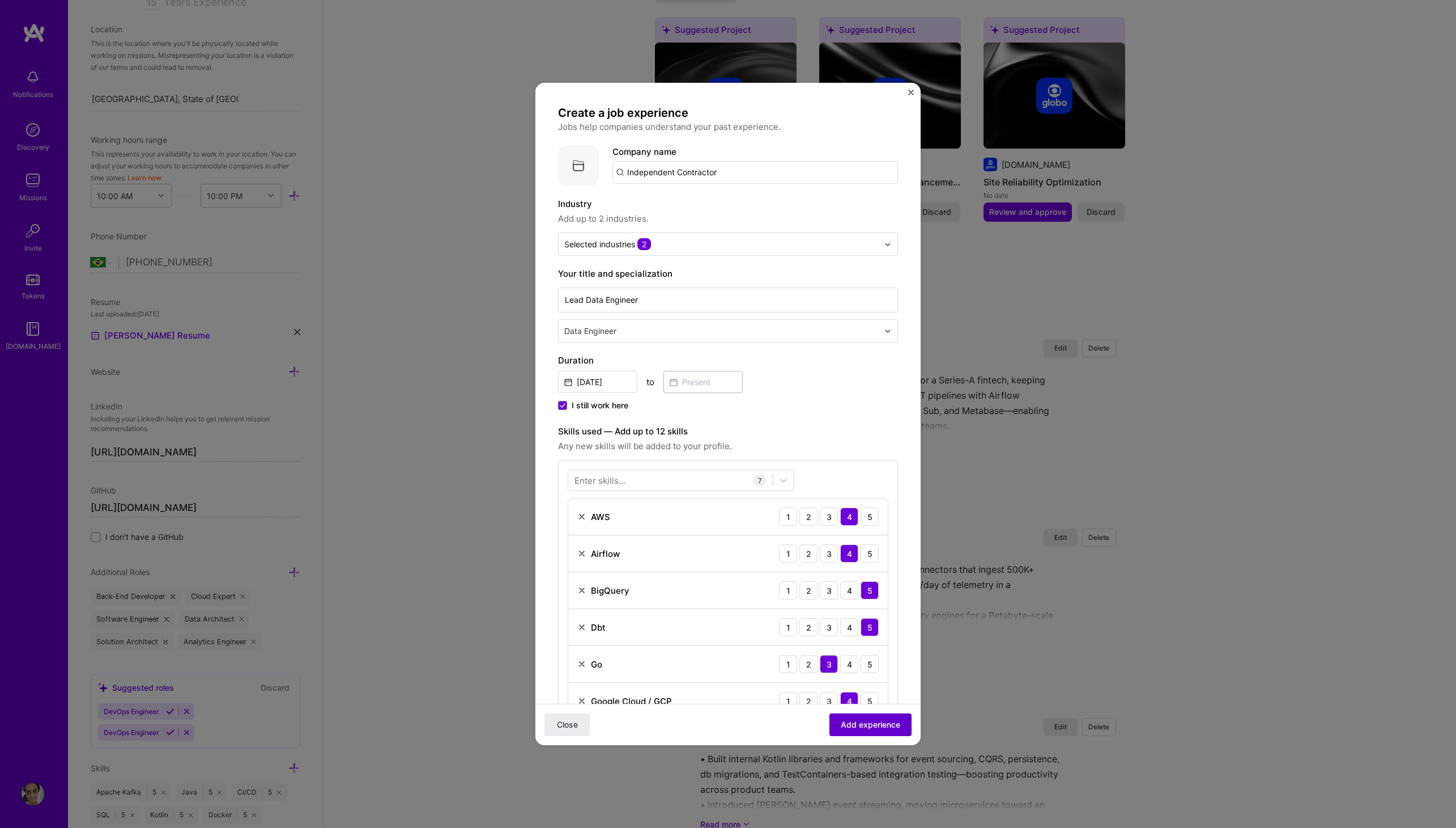
click at [857, 724] on span "Add experience" at bounding box center [870, 725] width 60 height 11
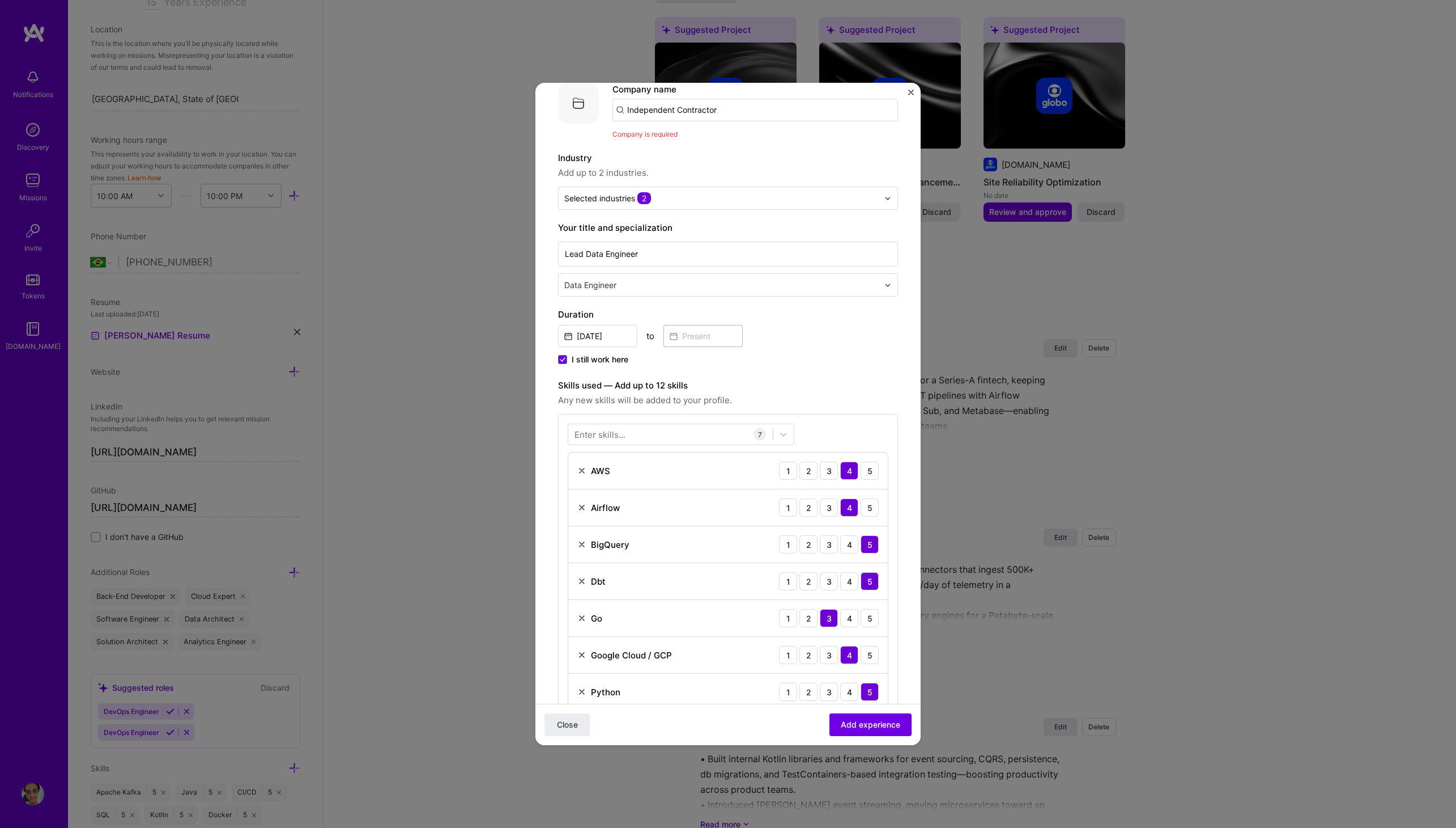
scroll to position [0, 0]
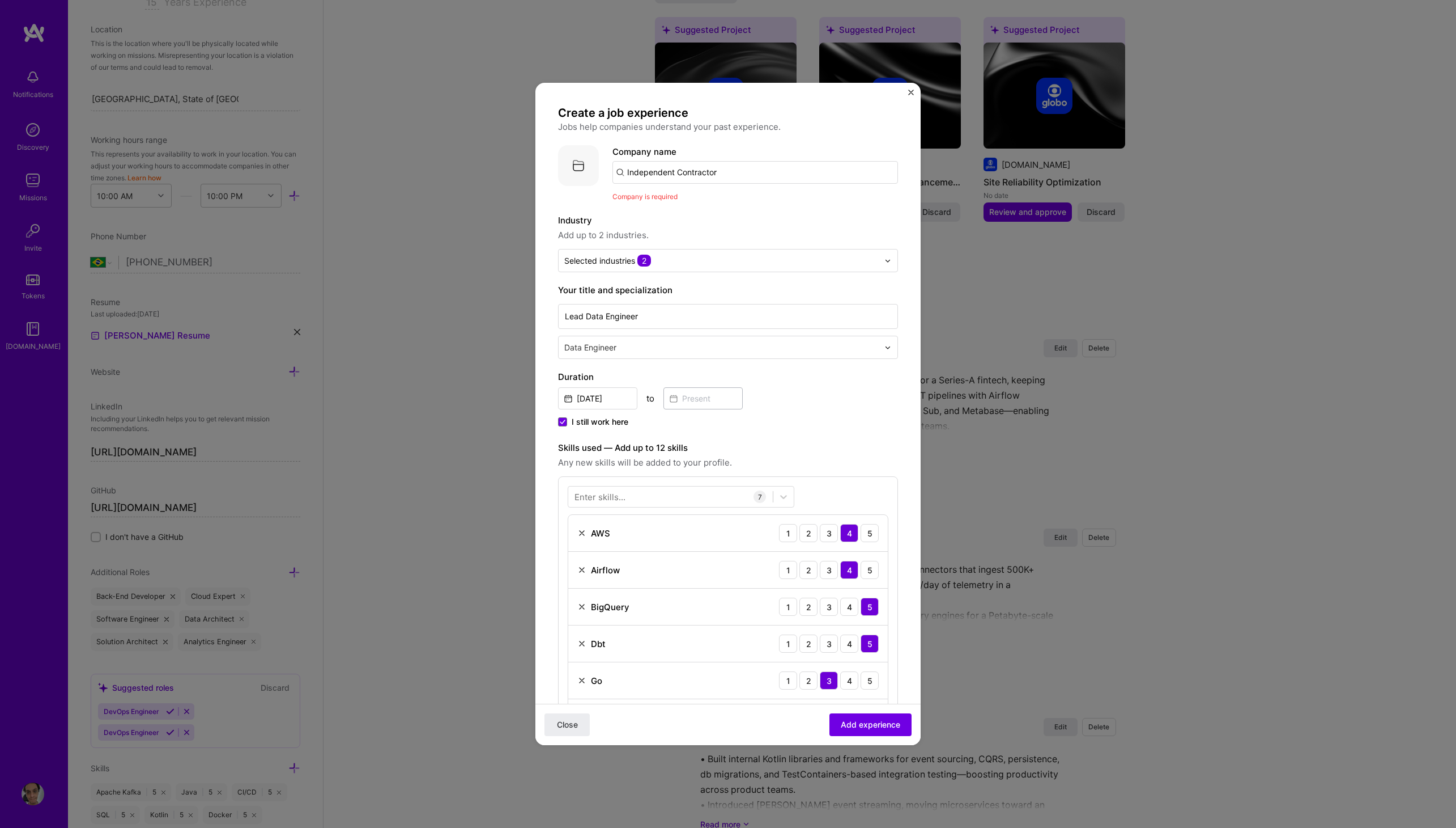
click at [785, 177] on input "Independent Contractor" at bounding box center [755, 172] width 286 height 23
type input "Independent Contractor"
click at [721, 241] on div "Independent Contractor" at bounding box center [730, 235] width 108 height 20
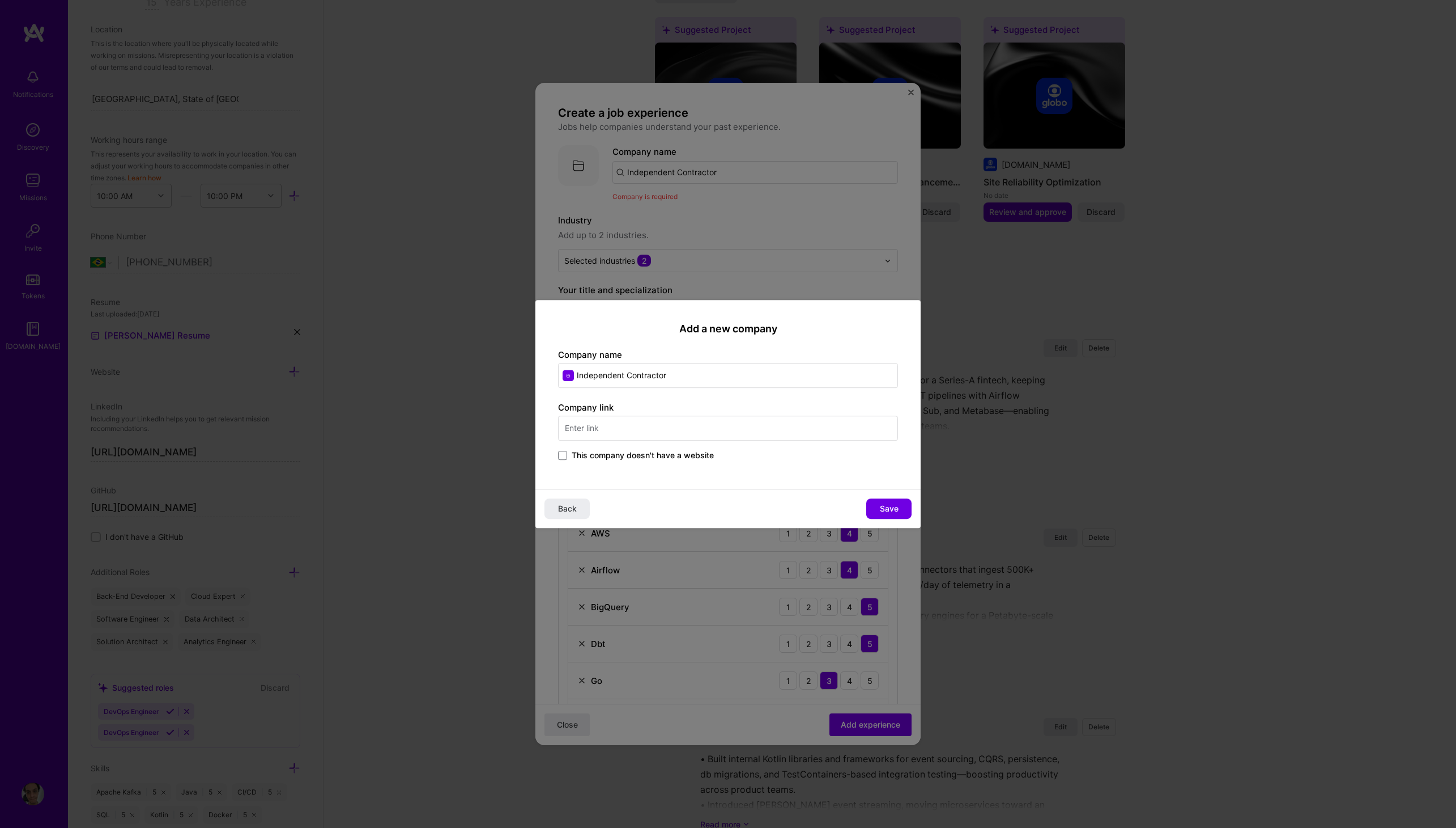
click at [693, 463] on div "Add a new company Company name Independent Contractor Company link This company…" at bounding box center [728, 394] width 385 height 188
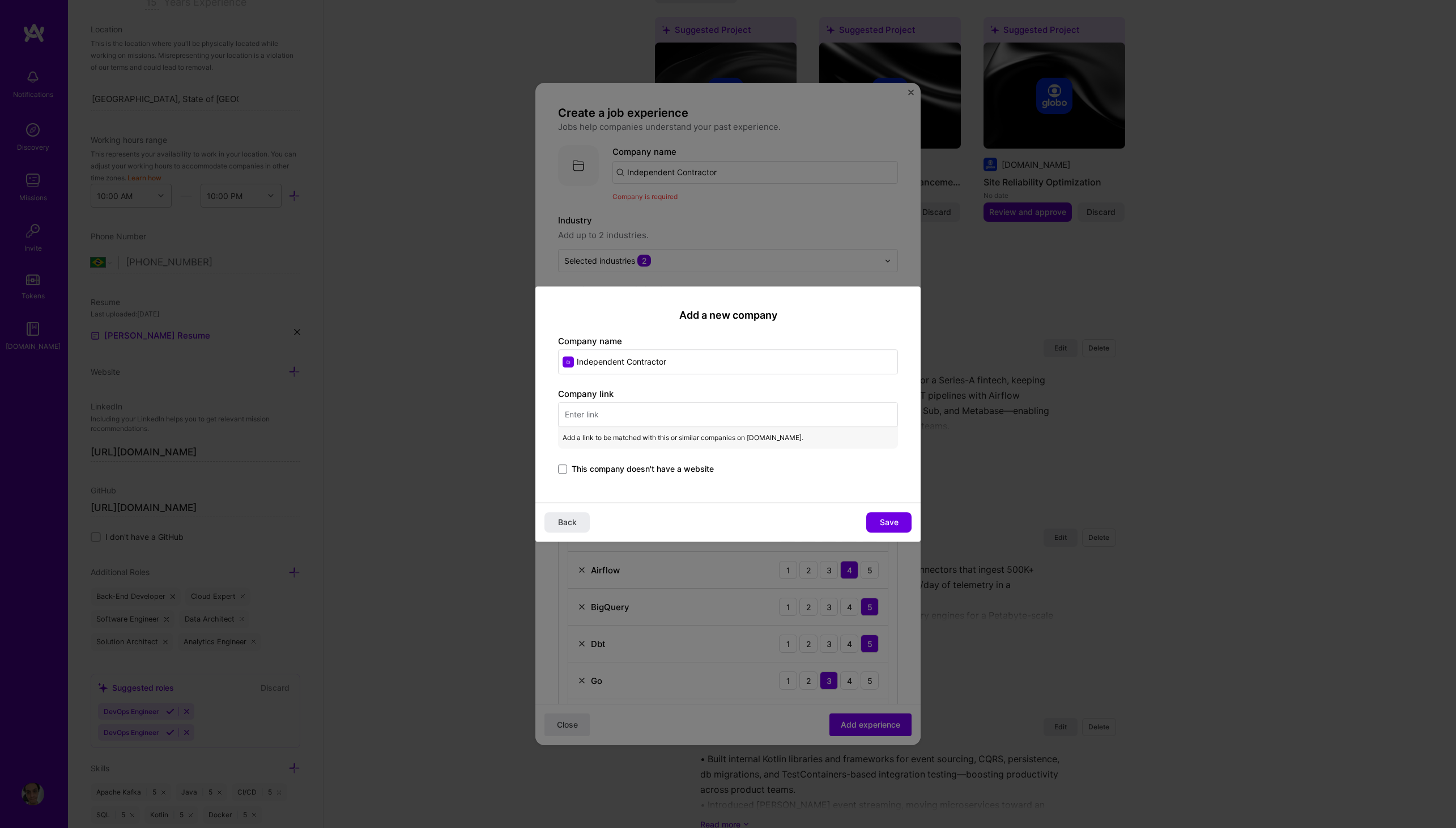
click at [684, 467] on span "This company doesn't have a website" at bounding box center [642, 468] width 142 height 11
click at [0, 0] on input "This company doesn't have a website" at bounding box center [0, 0] width 0 height 0
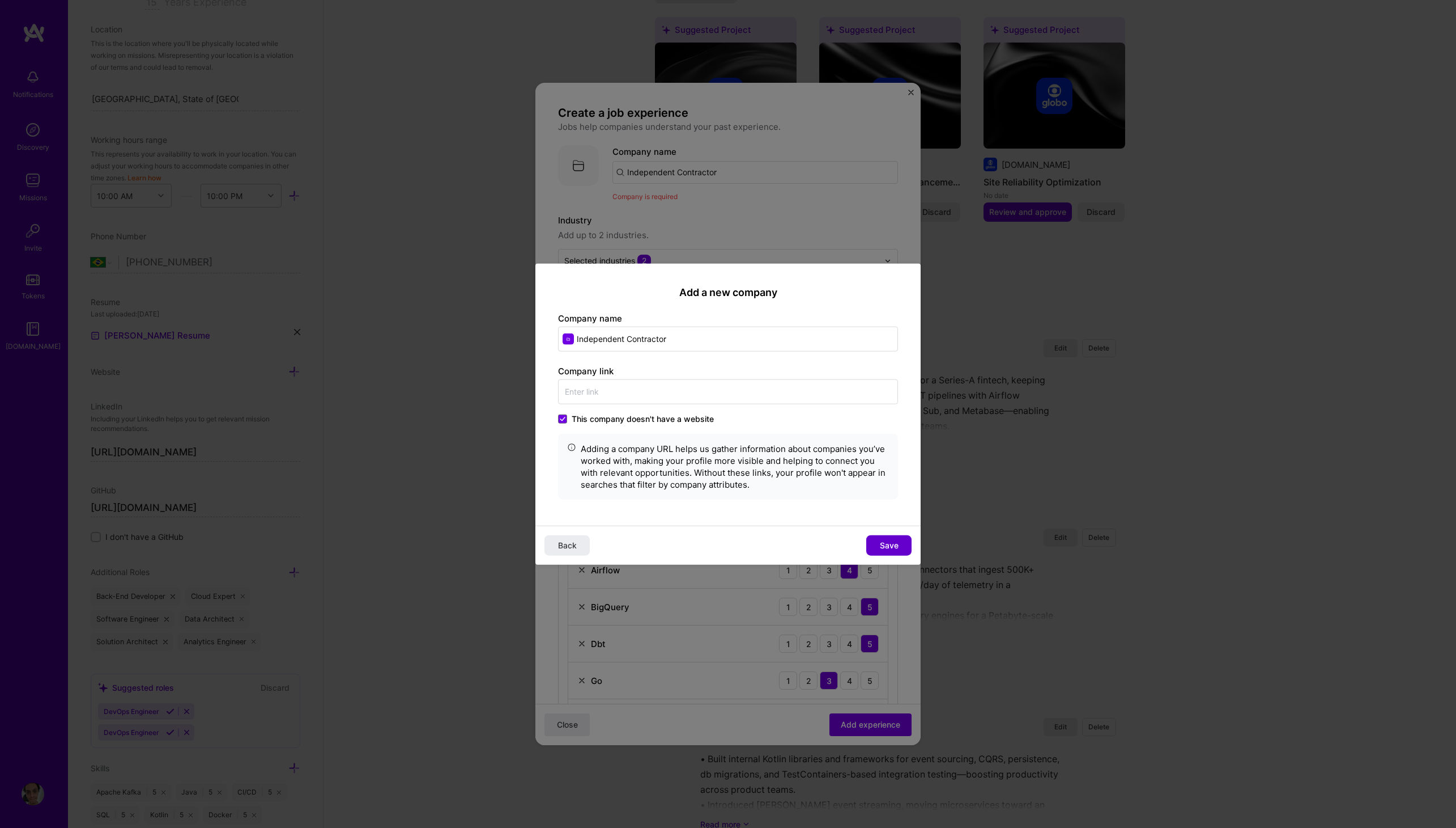
click at [883, 539] on span "Save" at bounding box center [889, 545] width 19 height 11
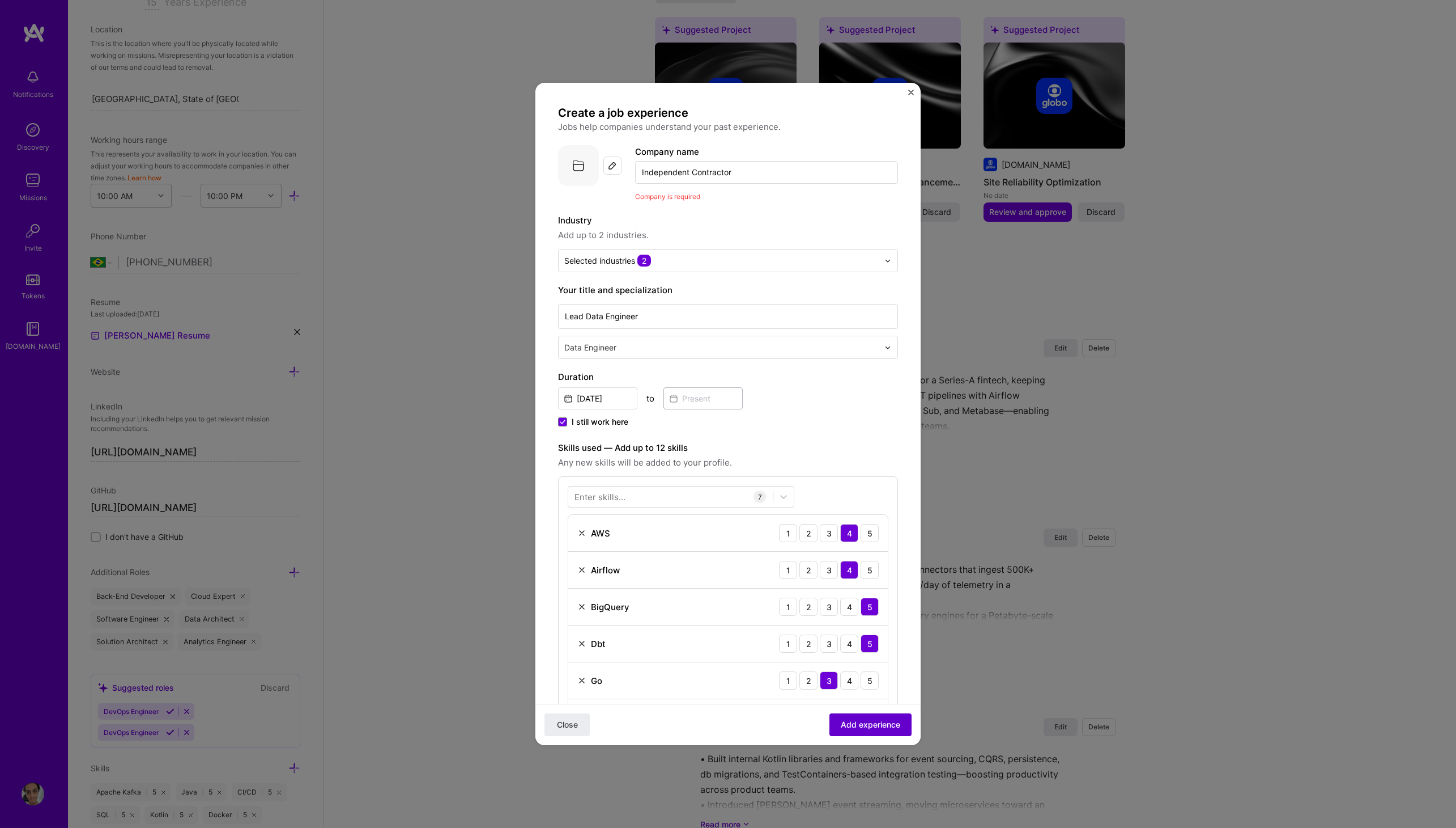
click at [877, 722] on span "Add experience" at bounding box center [870, 725] width 60 height 11
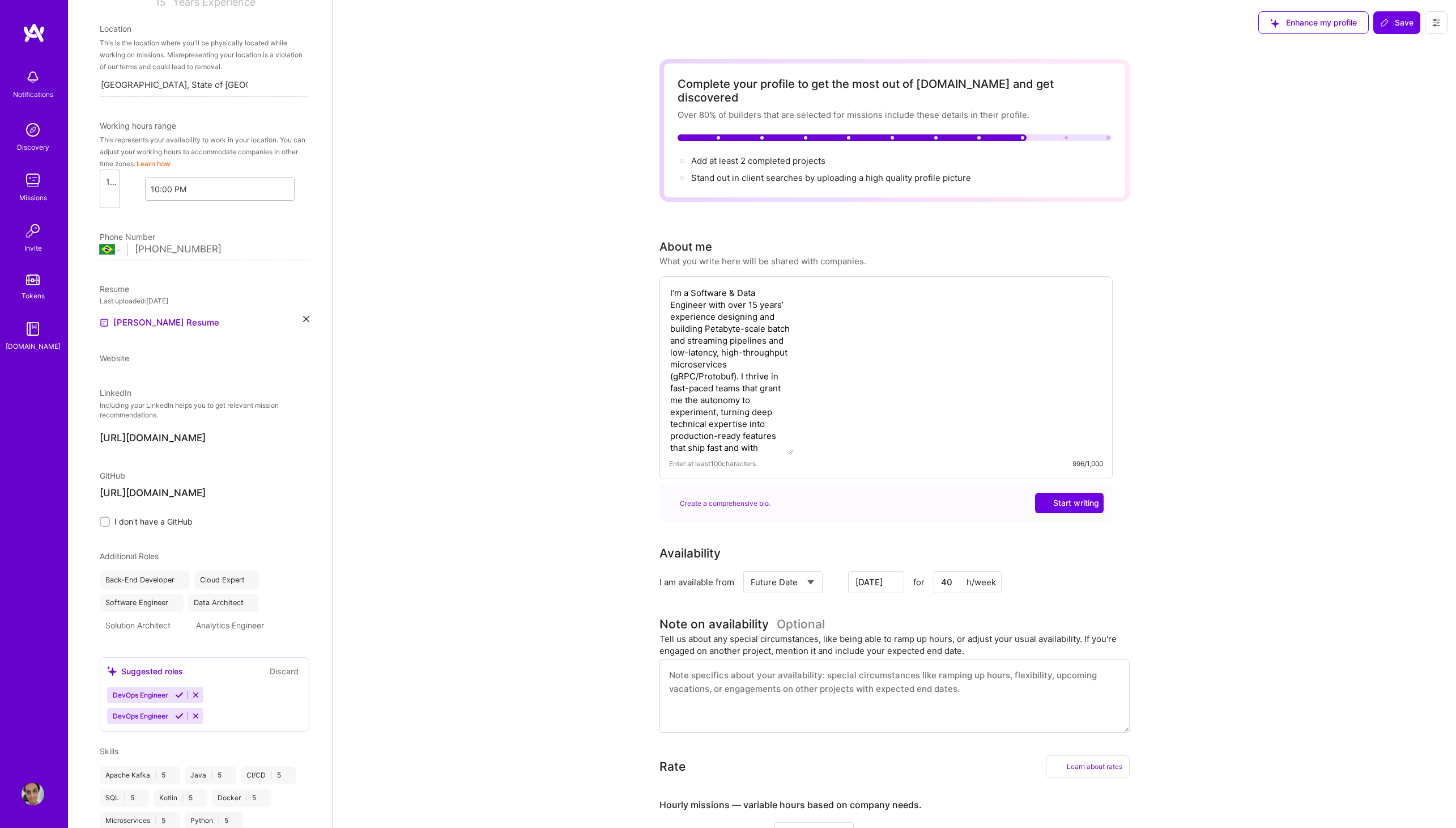
select select "BR"
select select "Future Date"
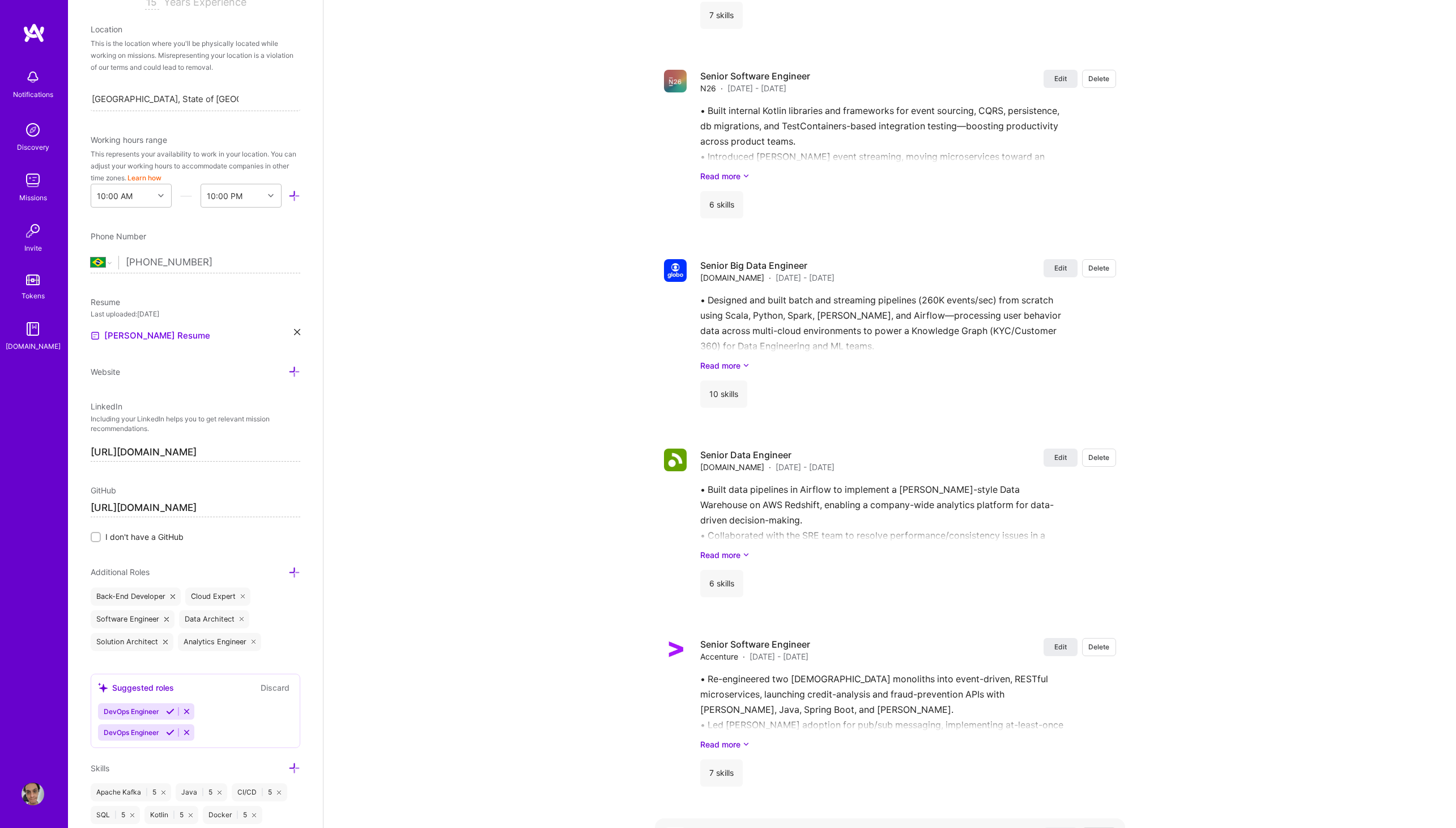
scroll to position [2237, 0]
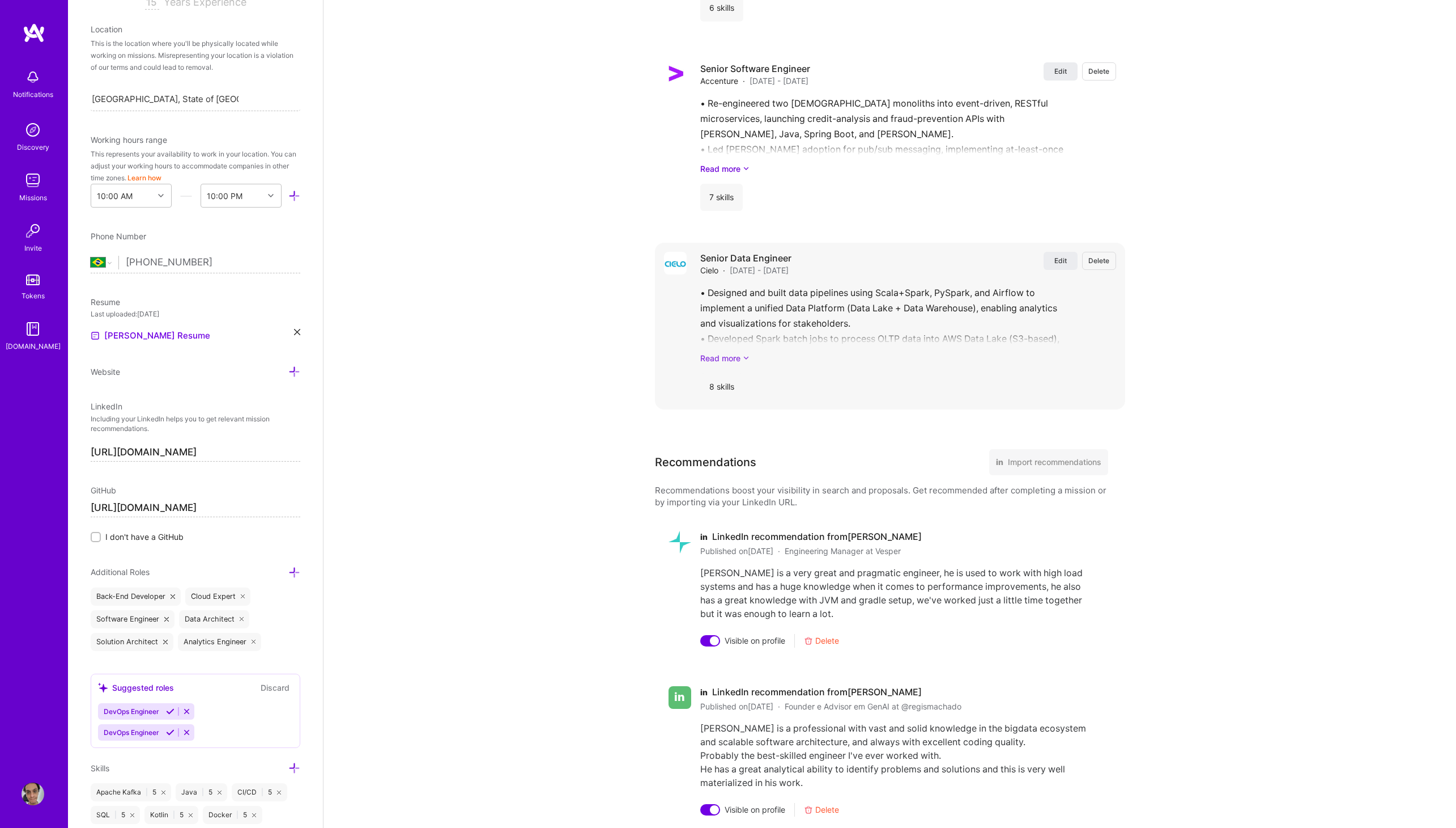
click at [743, 352] on icon at bounding box center [746, 358] width 7 height 12
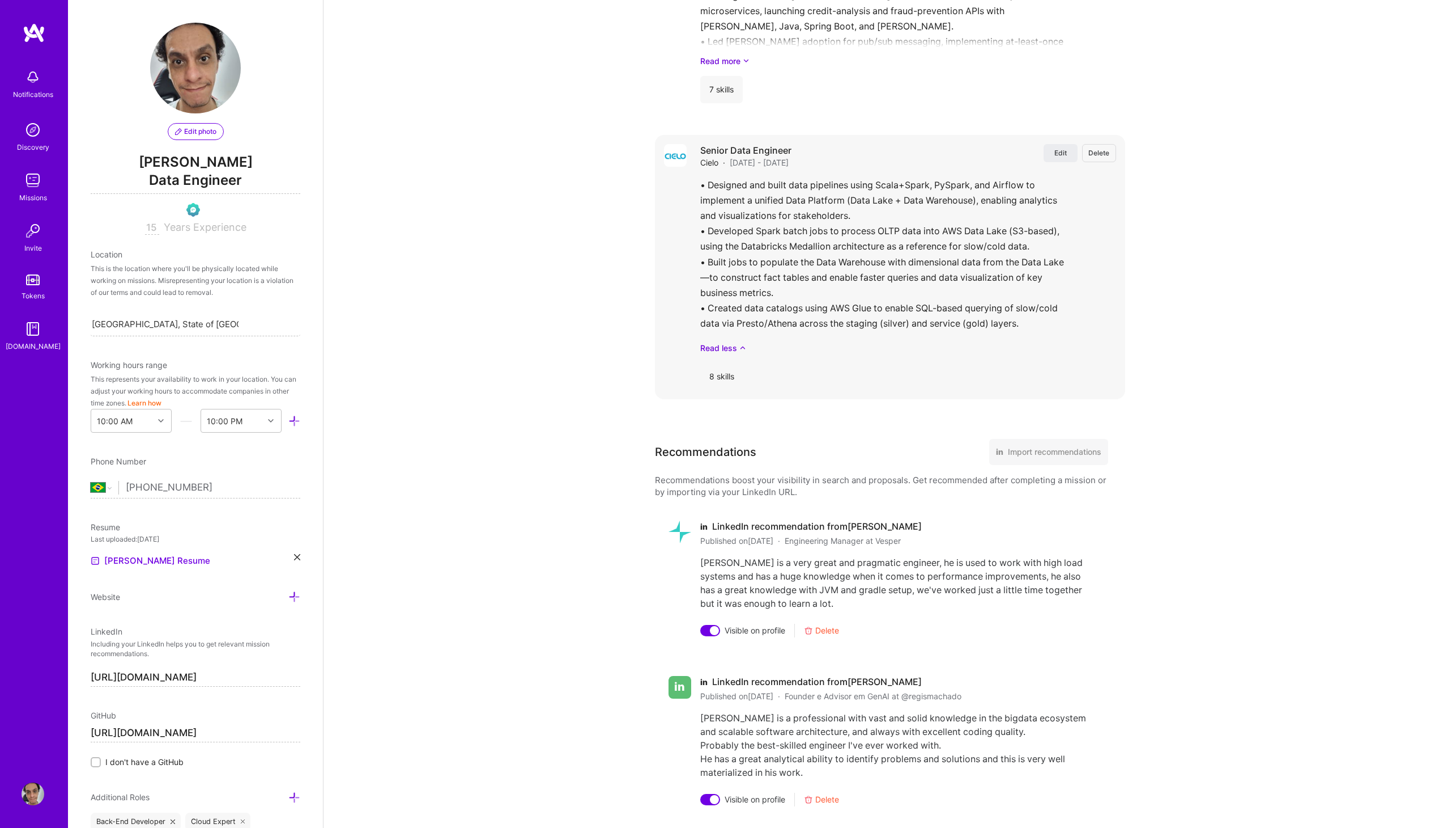
scroll to position [2399, 0]
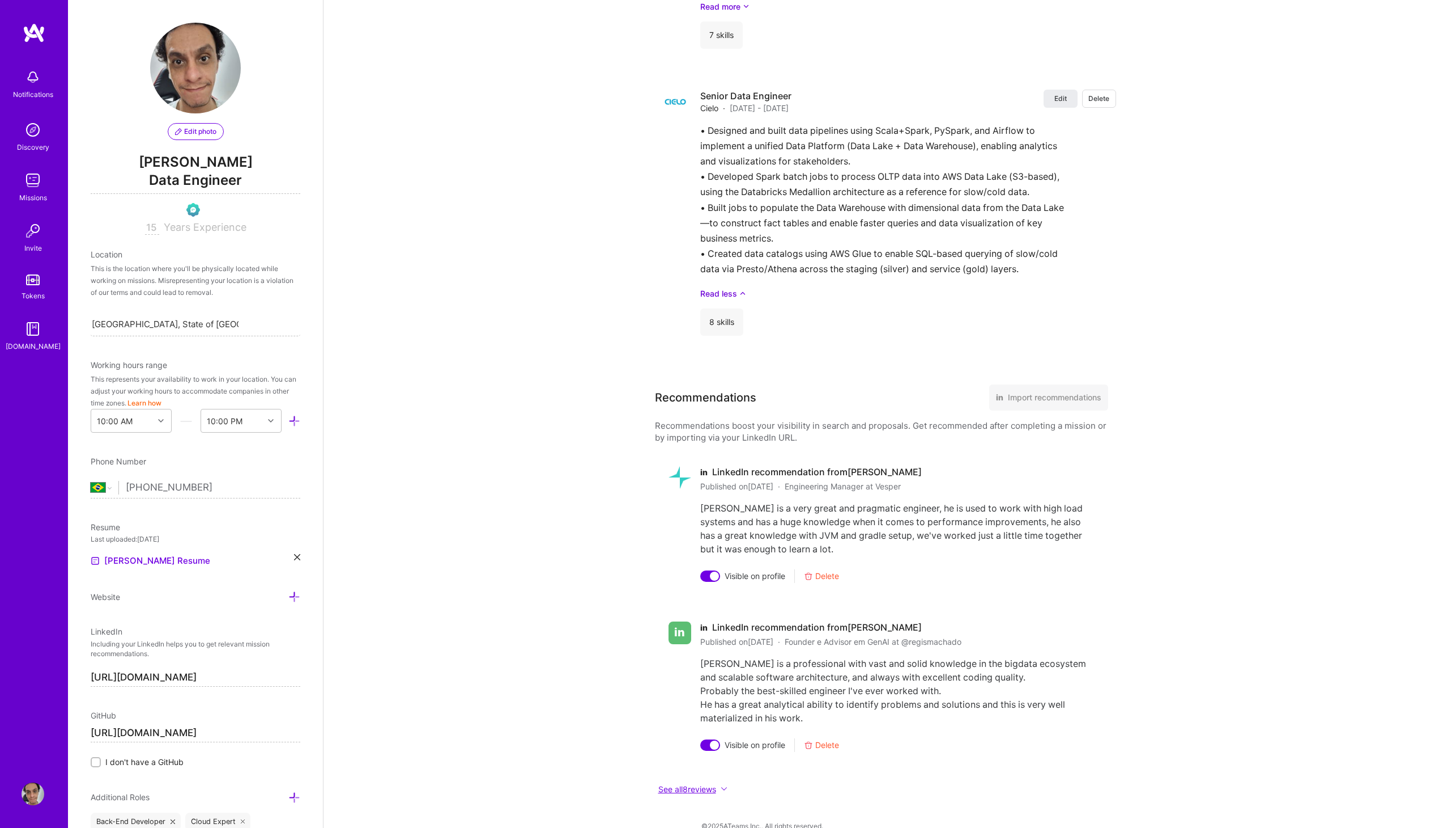
click at [686, 783] on button "See all 8 reviews" at bounding box center [881, 789] width 453 height 13
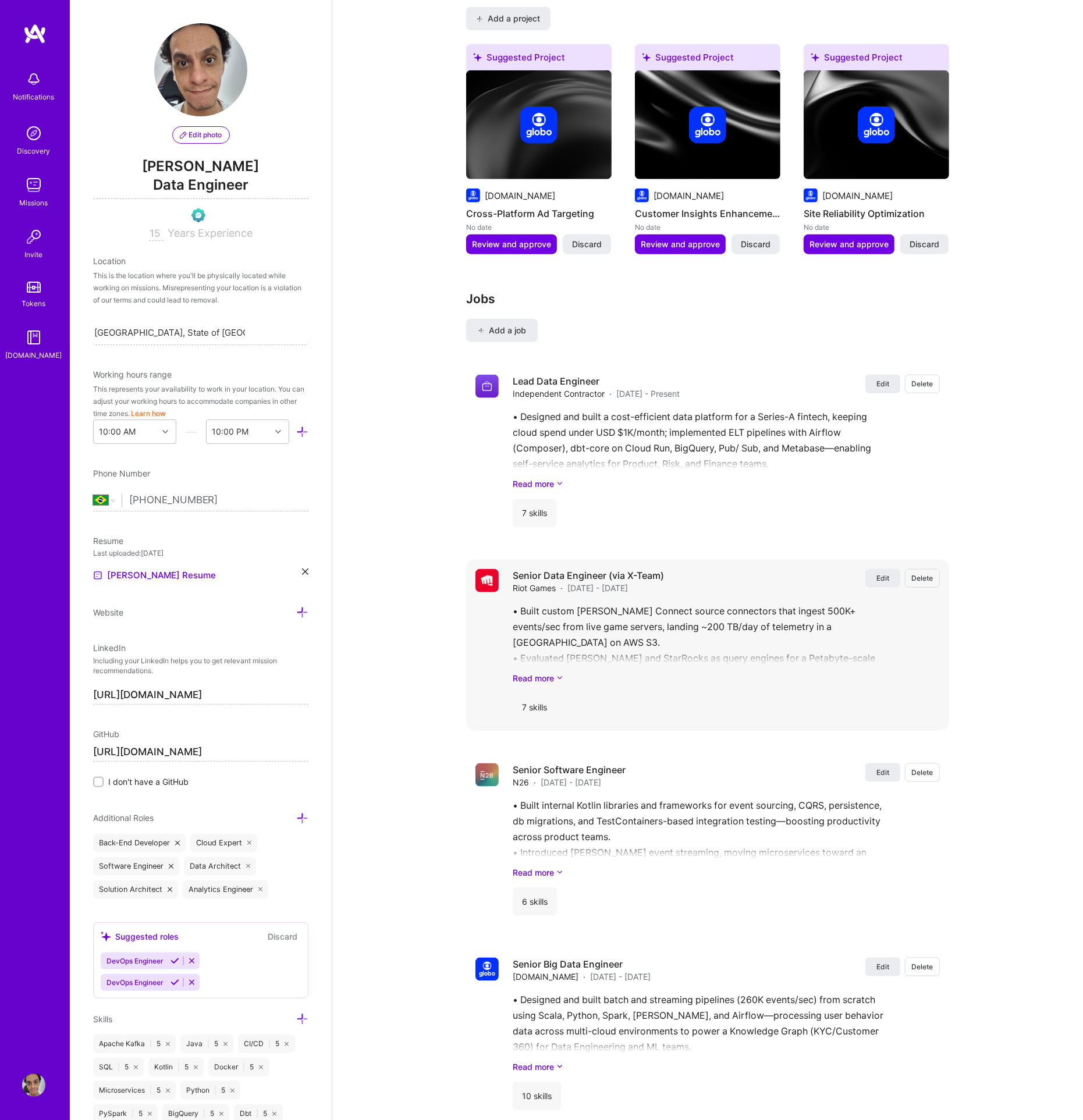
scroll to position [1089, 0]
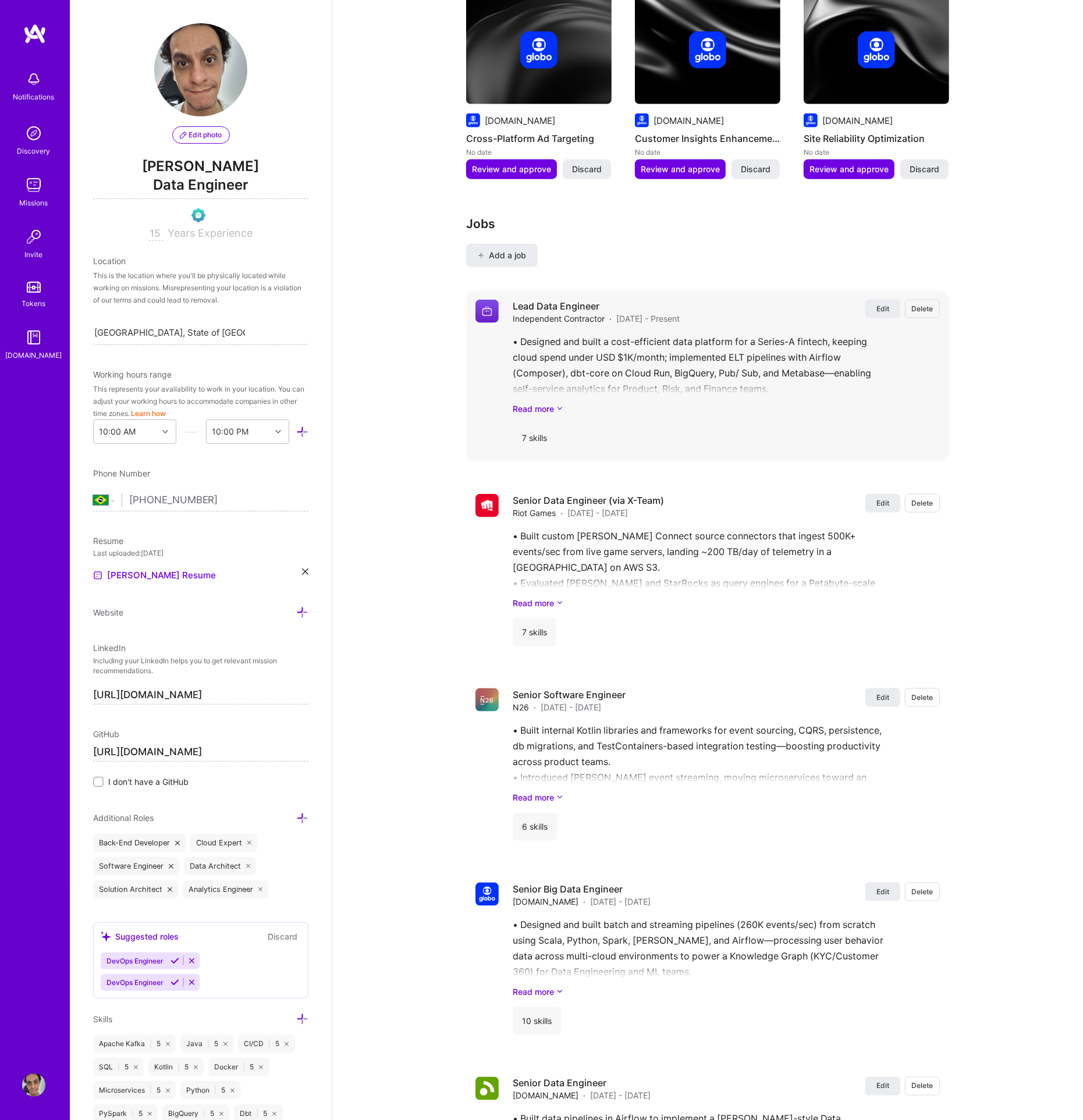
click at [534, 424] on div "7 skills" at bounding box center [534, 438] width 44 height 28
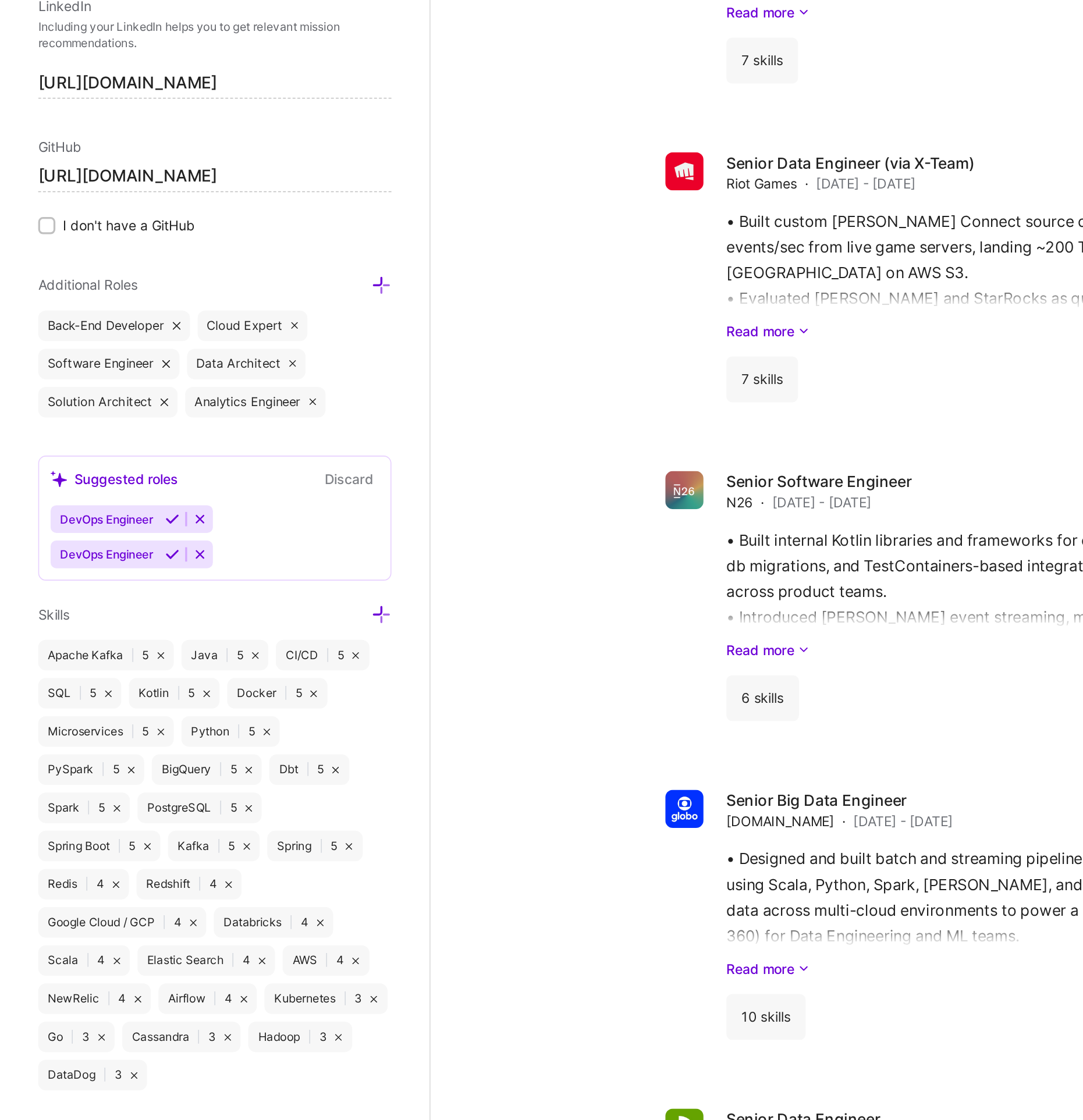
scroll to position [1099, 0]
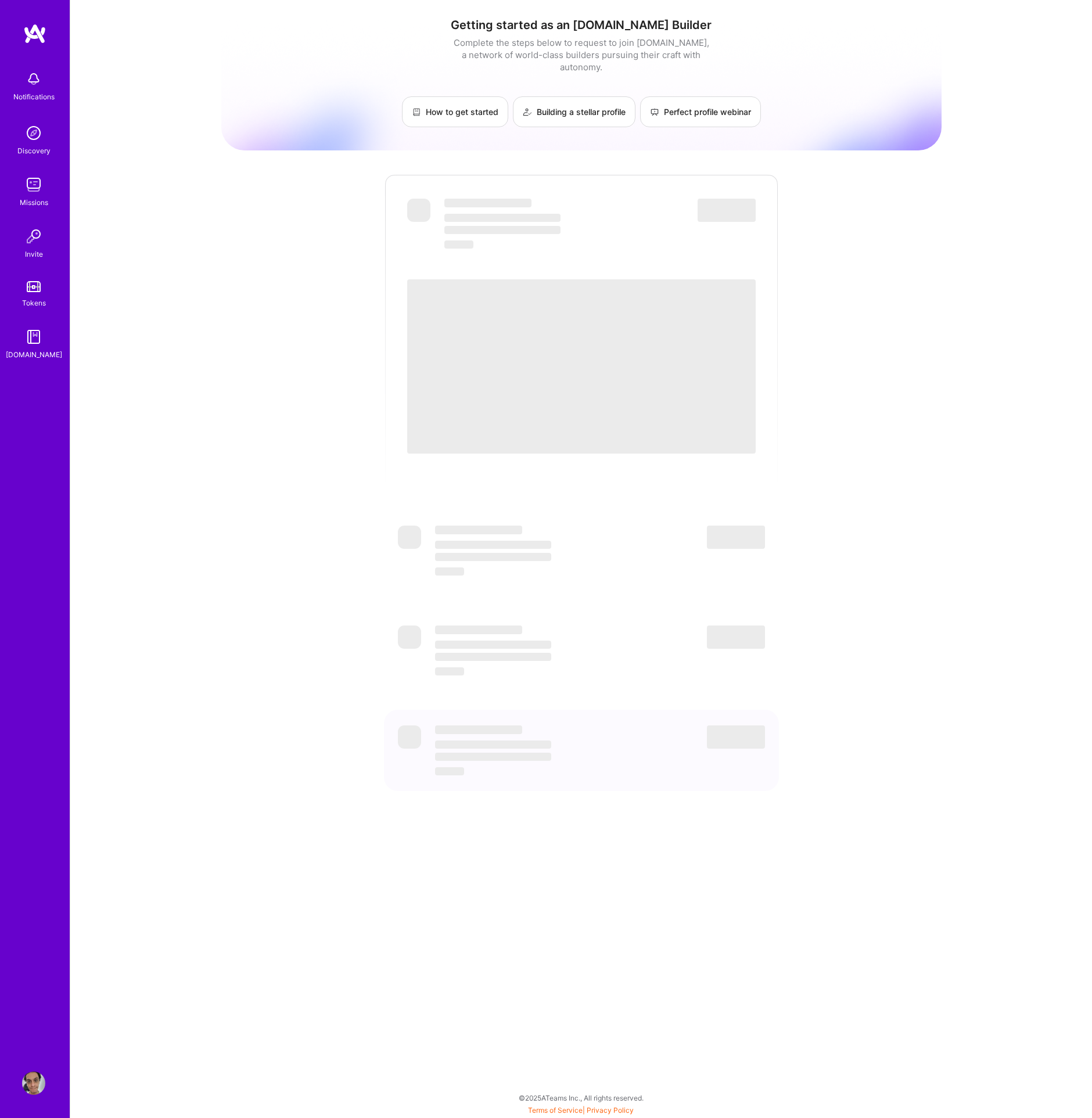
click at [28, 73] on img at bounding box center [34, 79] width 23 height 23
click at [29, 144] on img at bounding box center [34, 133] width 23 height 23
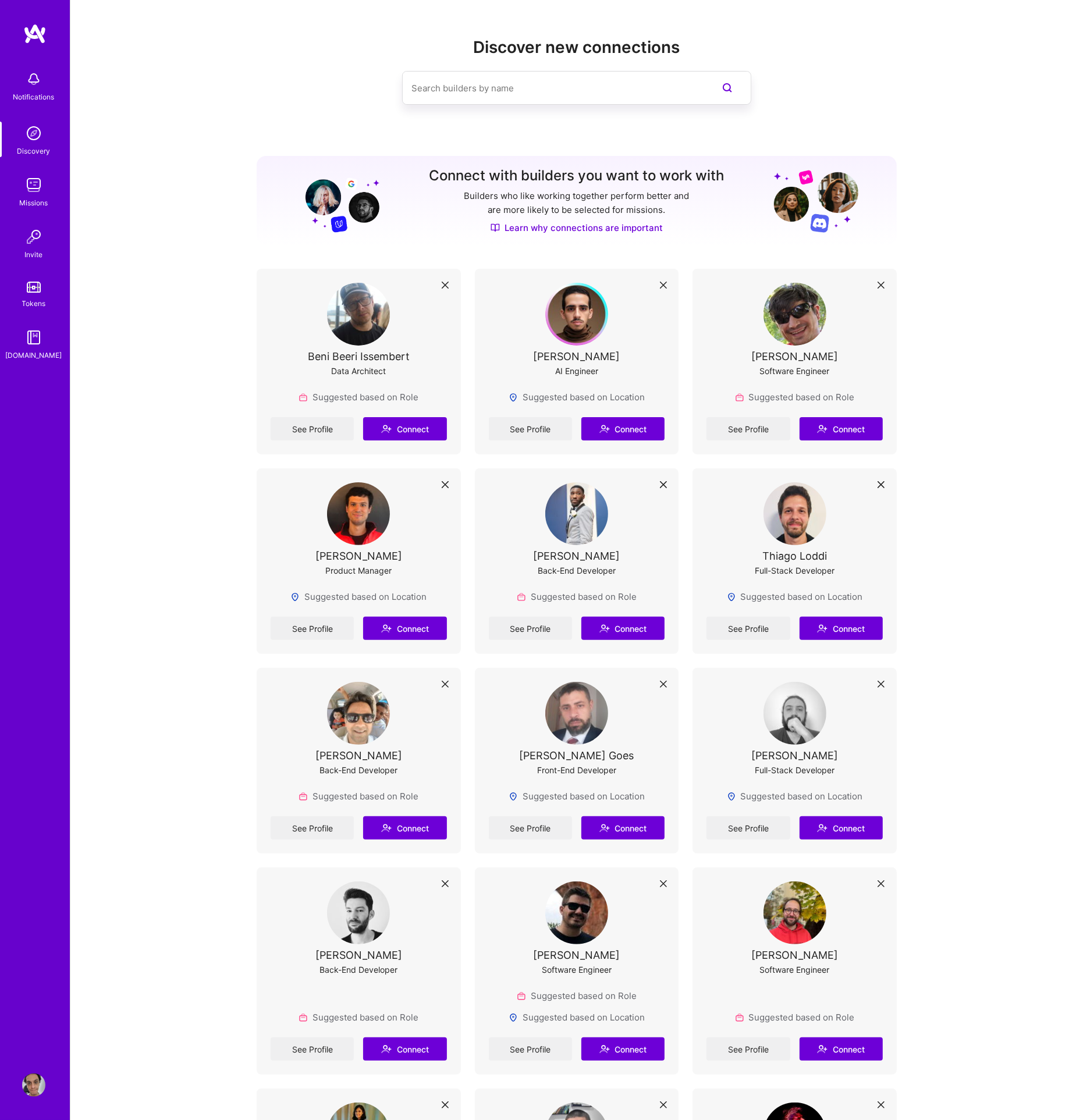
click at [42, 196] on div "Missions" at bounding box center [33, 202] width 28 height 13
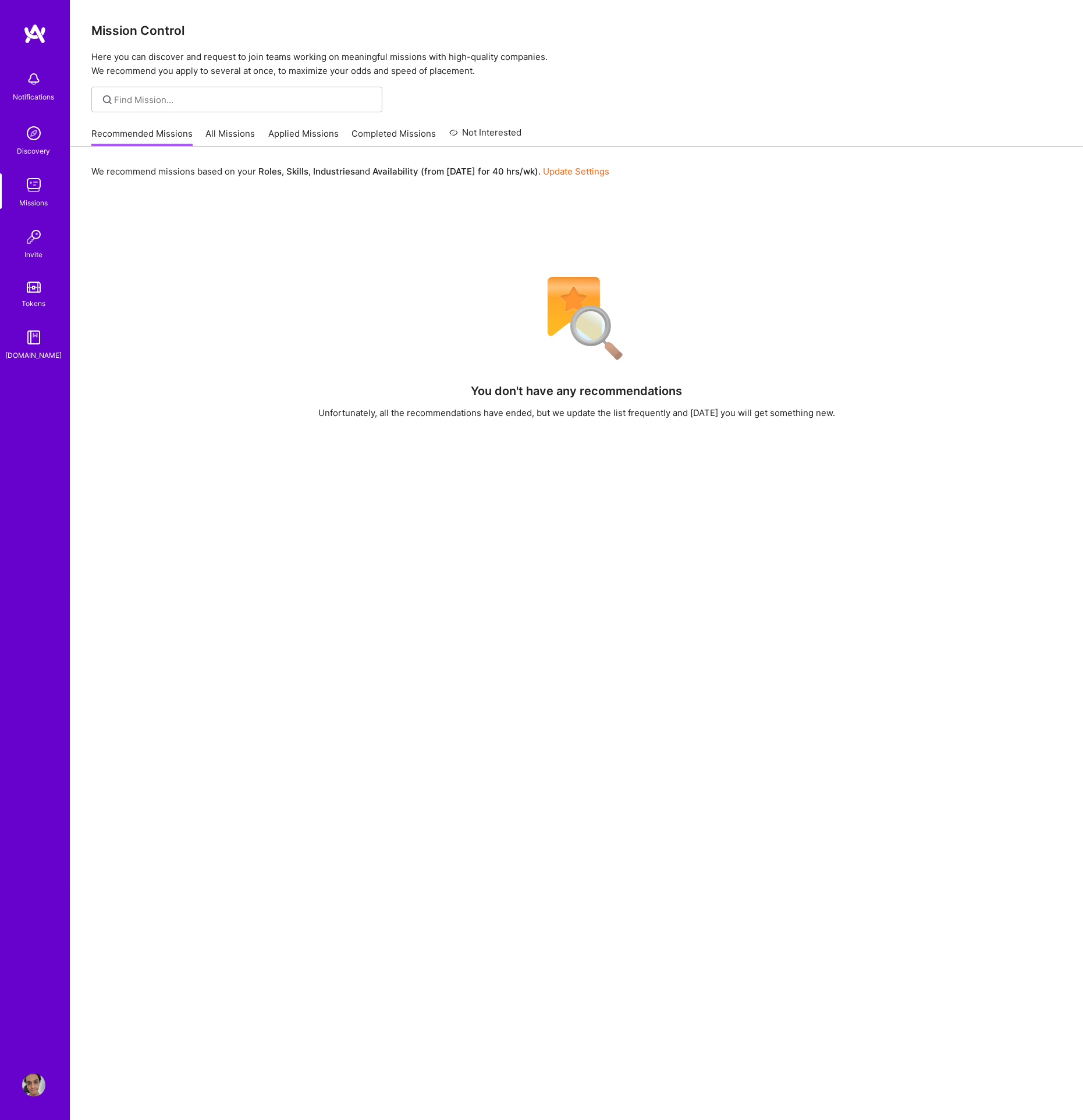
click at [20, 89] on div "Notifications" at bounding box center [34, 85] width 72 height 40
click at [37, 160] on div "Notifications Discovery Missions Invite Tokens [DOMAIN_NAME]" at bounding box center [35, 213] width 70 height 296
click at [42, 214] on div "Notifications Discovery Missions Invite Tokens [DOMAIN_NAME]" at bounding box center [35, 213] width 70 height 296
click at [37, 192] on img at bounding box center [34, 185] width 23 height 23
click at [245, 138] on link "All Missions" at bounding box center [230, 137] width 50 height 19
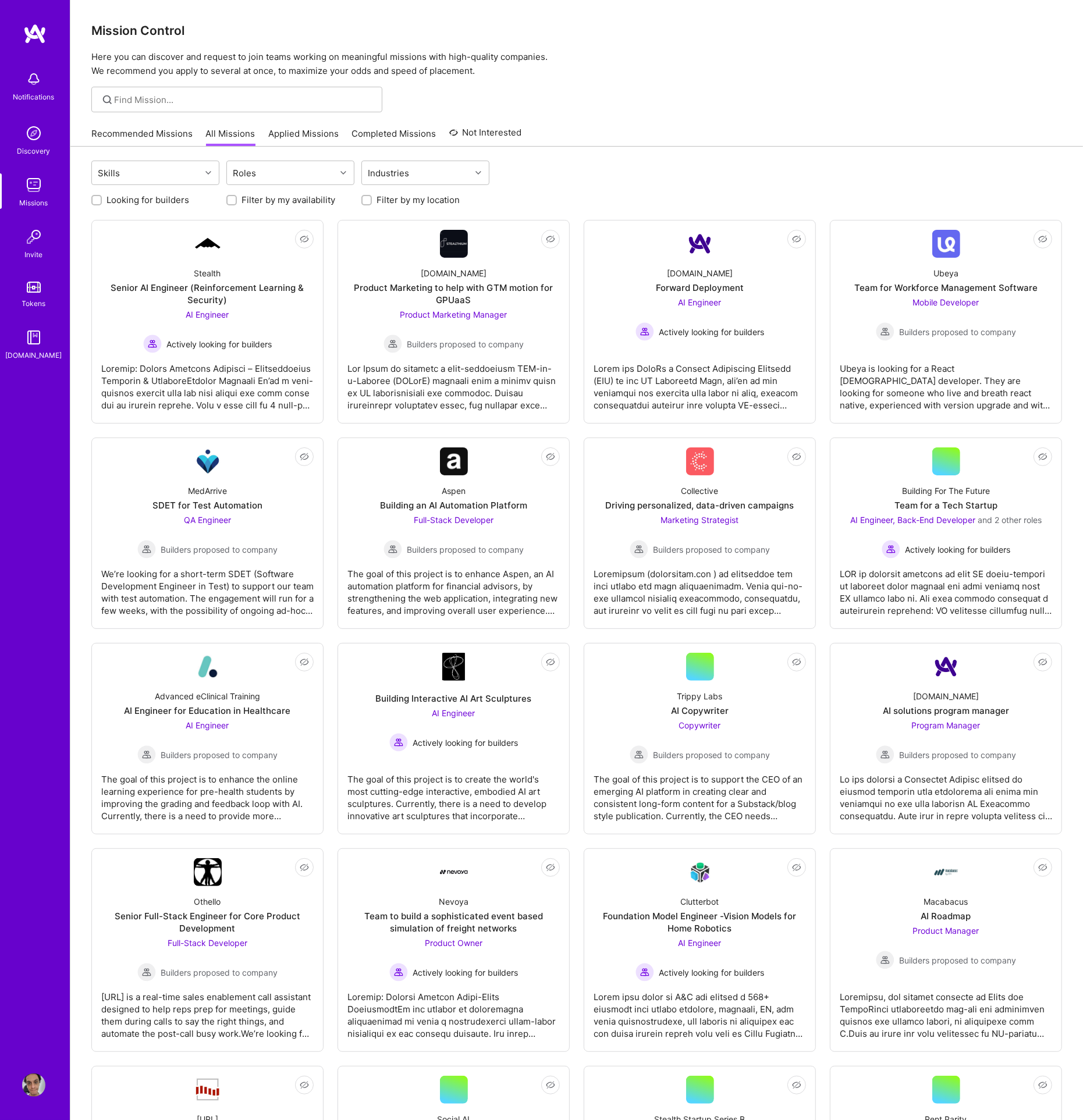
click at [286, 133] on link "Applied Missions" at bounding box center [303, 137] width 70 height 19
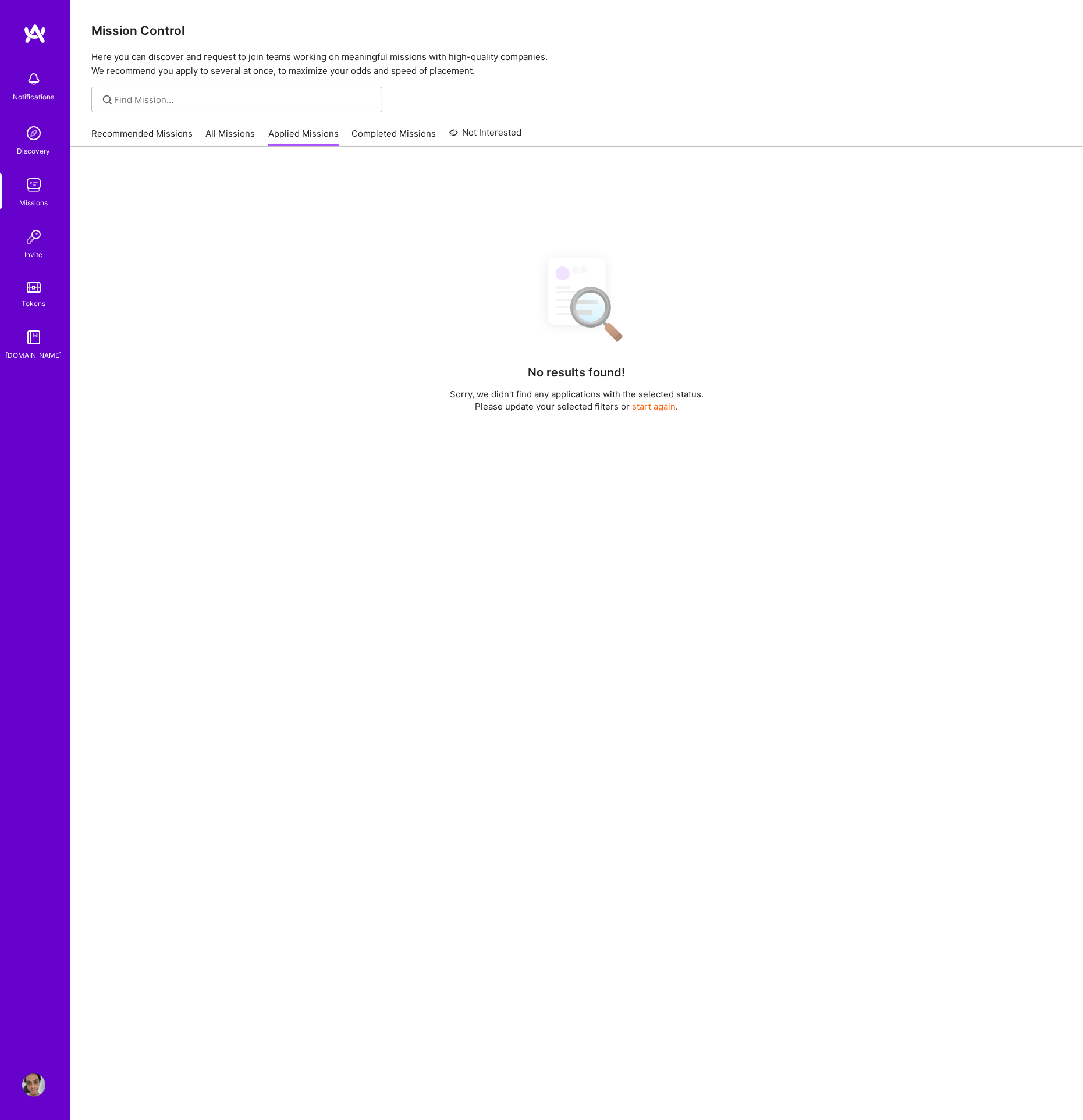
click at [383, 131] on link "Completed Missions" at bounding box center [393, 137] width 85 height 19
click at [498, 140] on link "Not Interested" at bounding box center [485, 136] width 73 height 21
click at [169, 129] on link "Recommended Missions" at bounding box center [142, 137] width 101 height 19
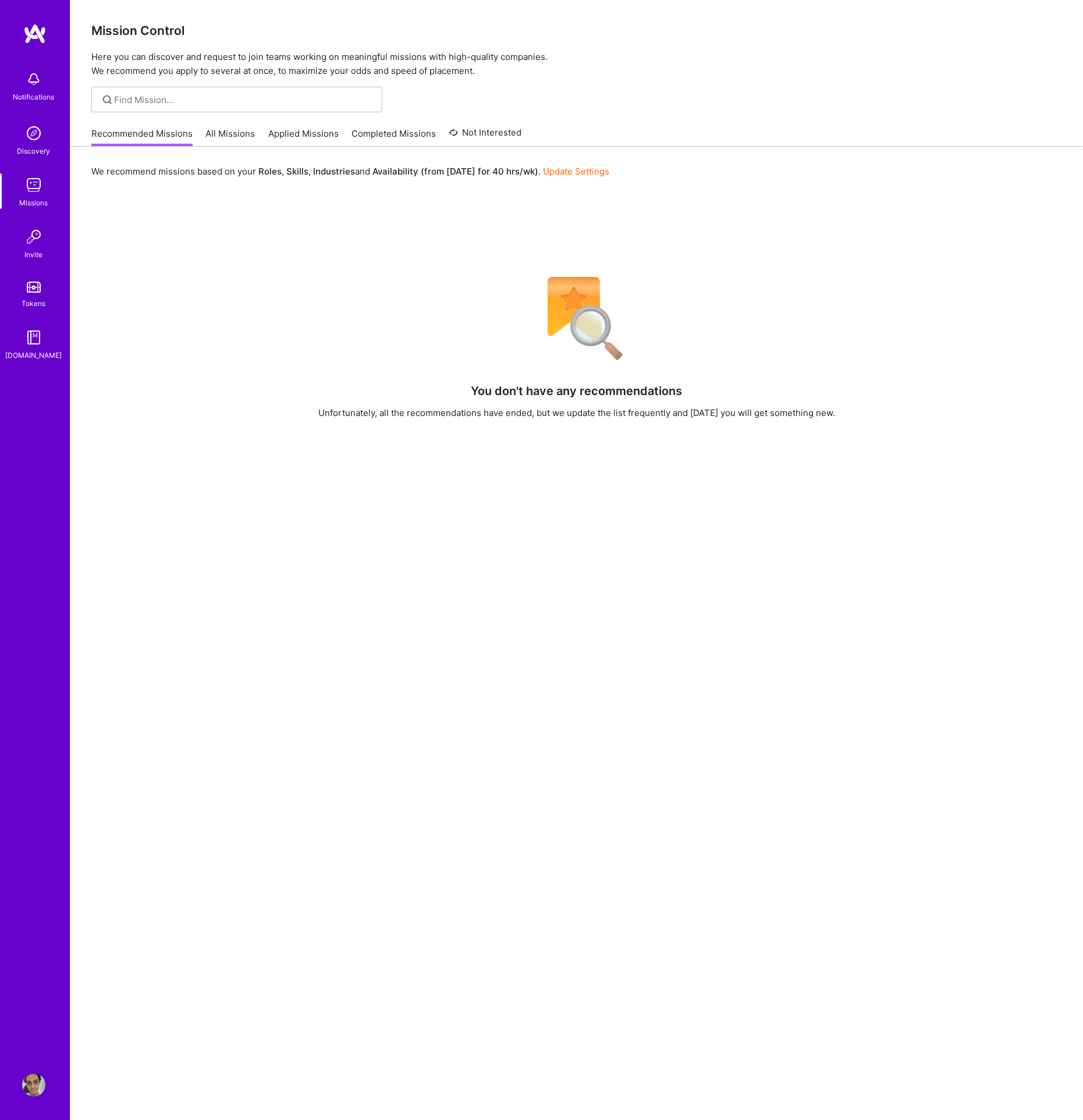
click at [44, 103] on div "Notifications" at bounding box center [34, 85] width 72 height 40
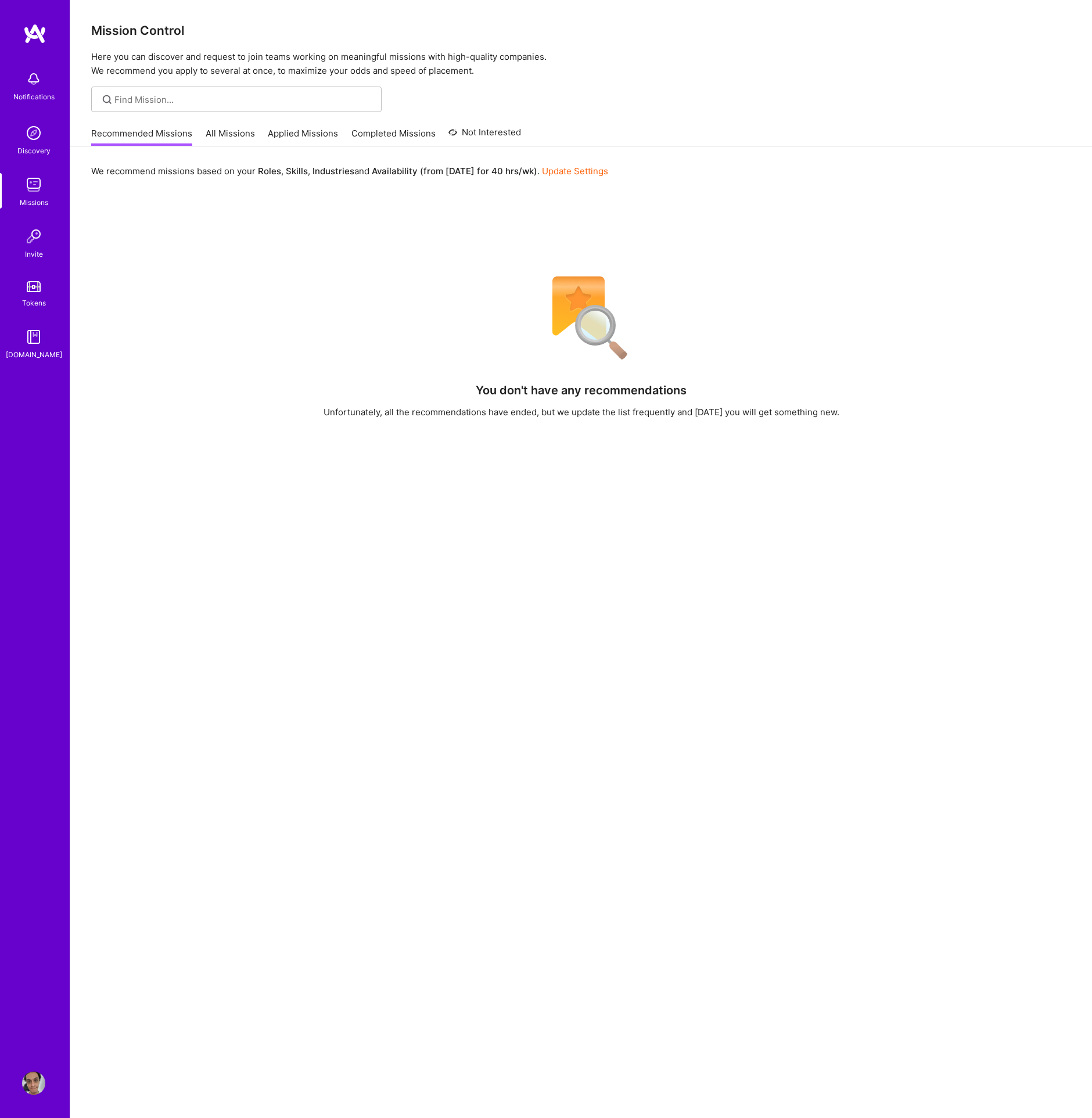
click at [45, 132] on img at bounding box center [34, 133] width 23 height 23
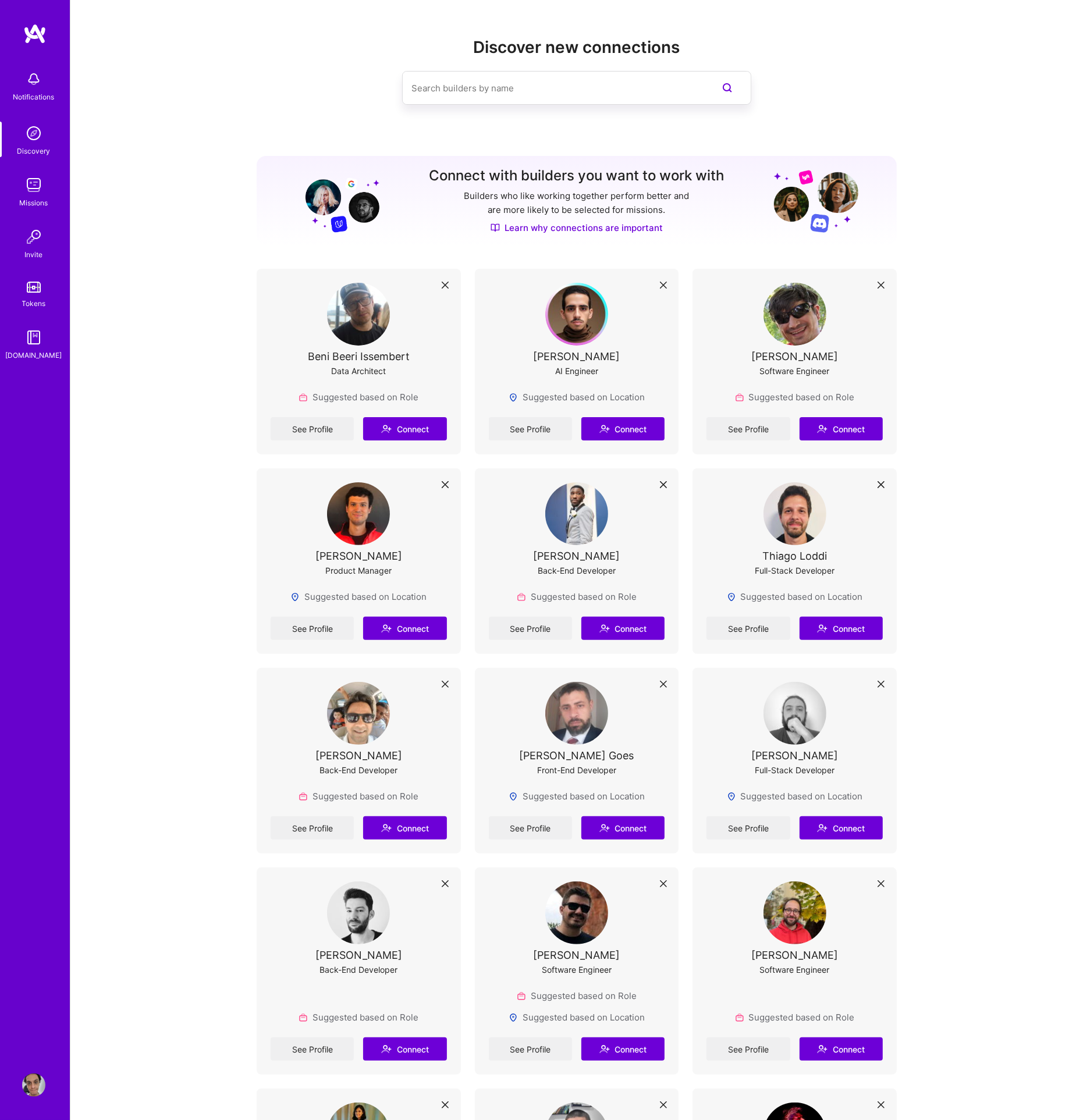
click at [30, 185] on img at bounding box center [34, 185] width 23 height 23
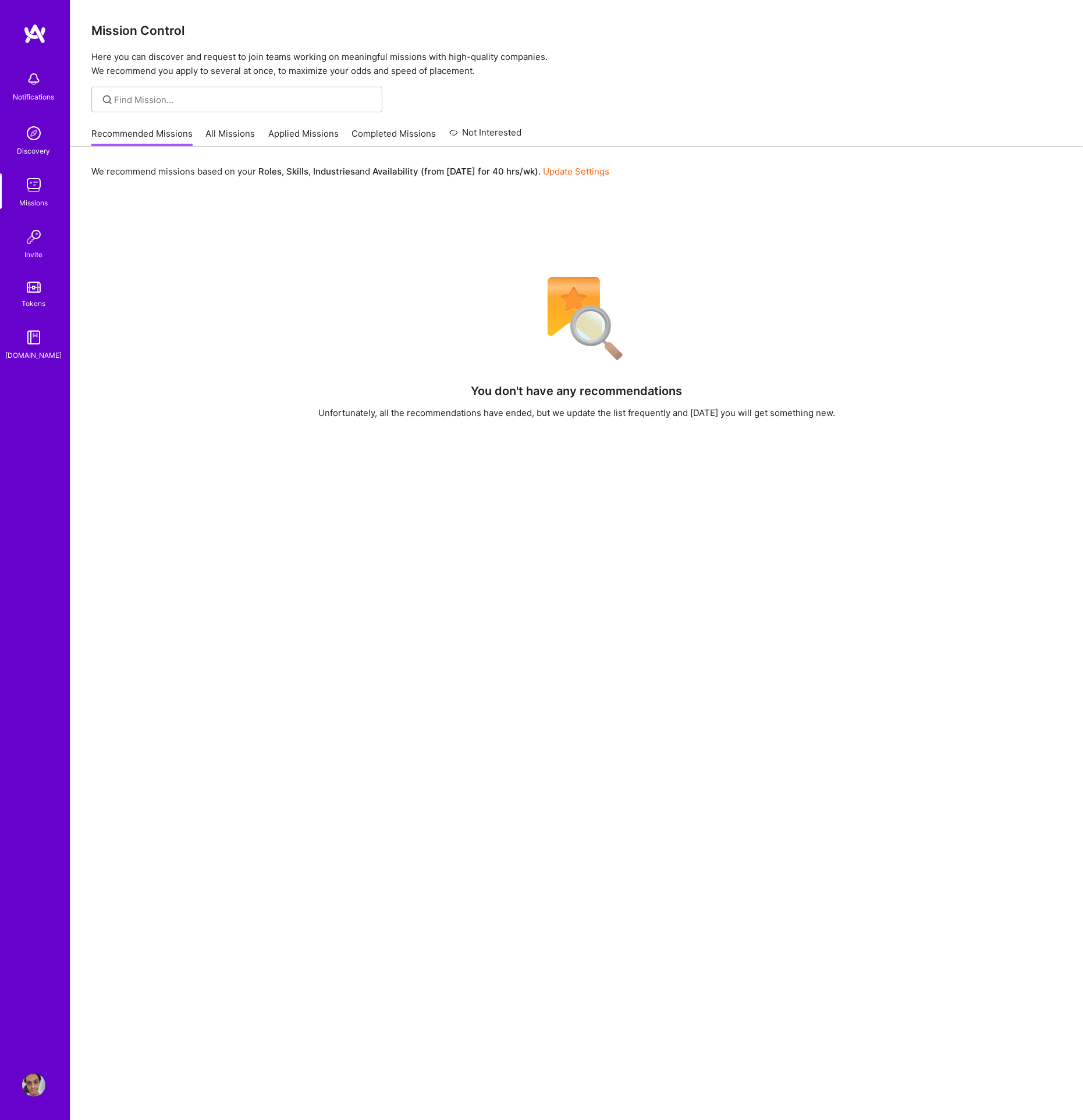
click at [44, 24] on img at bounding box center [35, 34] width 23 height 21
click at [39, 1080] on img at bounding box center [34, 1085] width 23 height 23
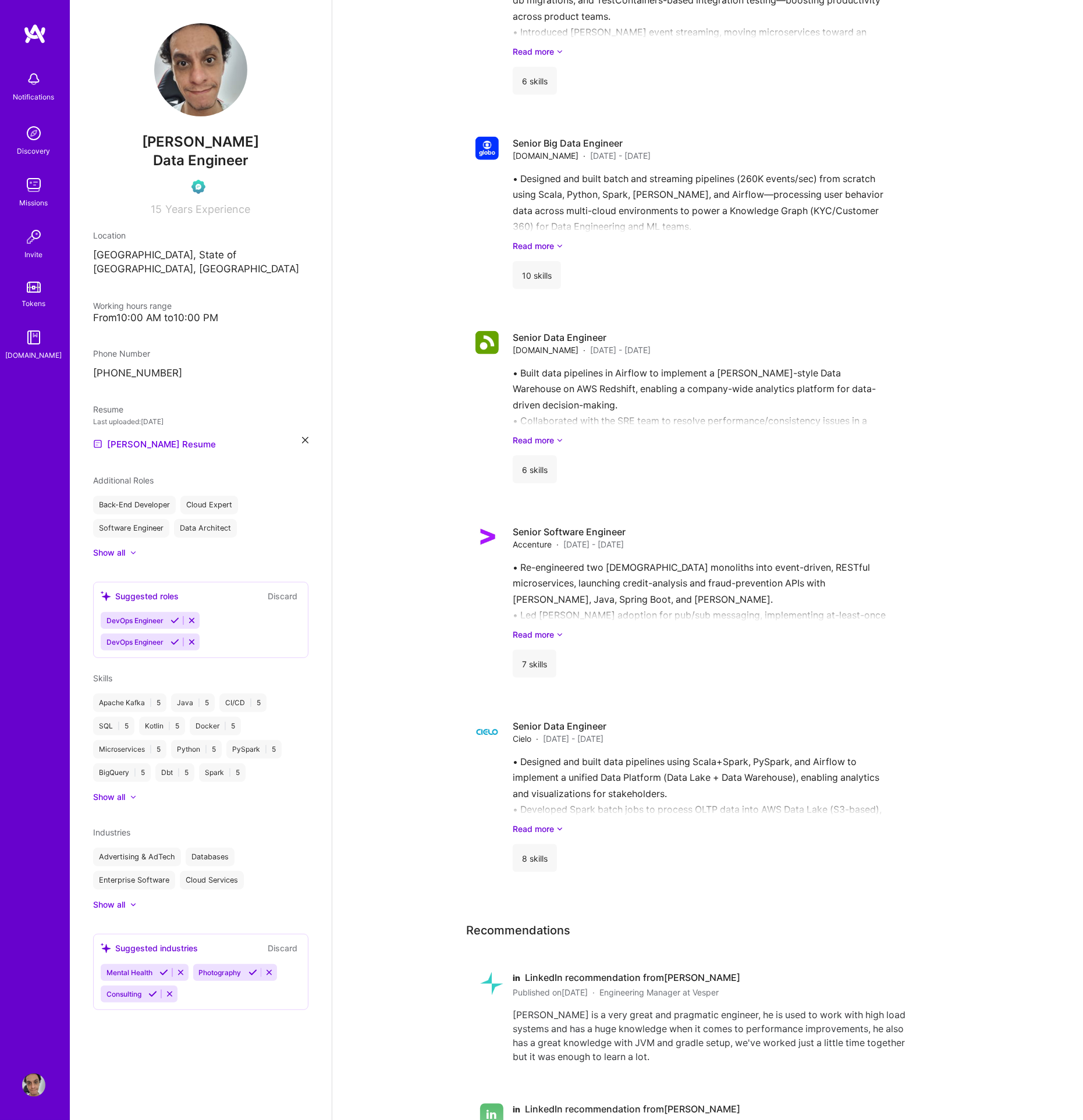
scroll to position [1362, 0]
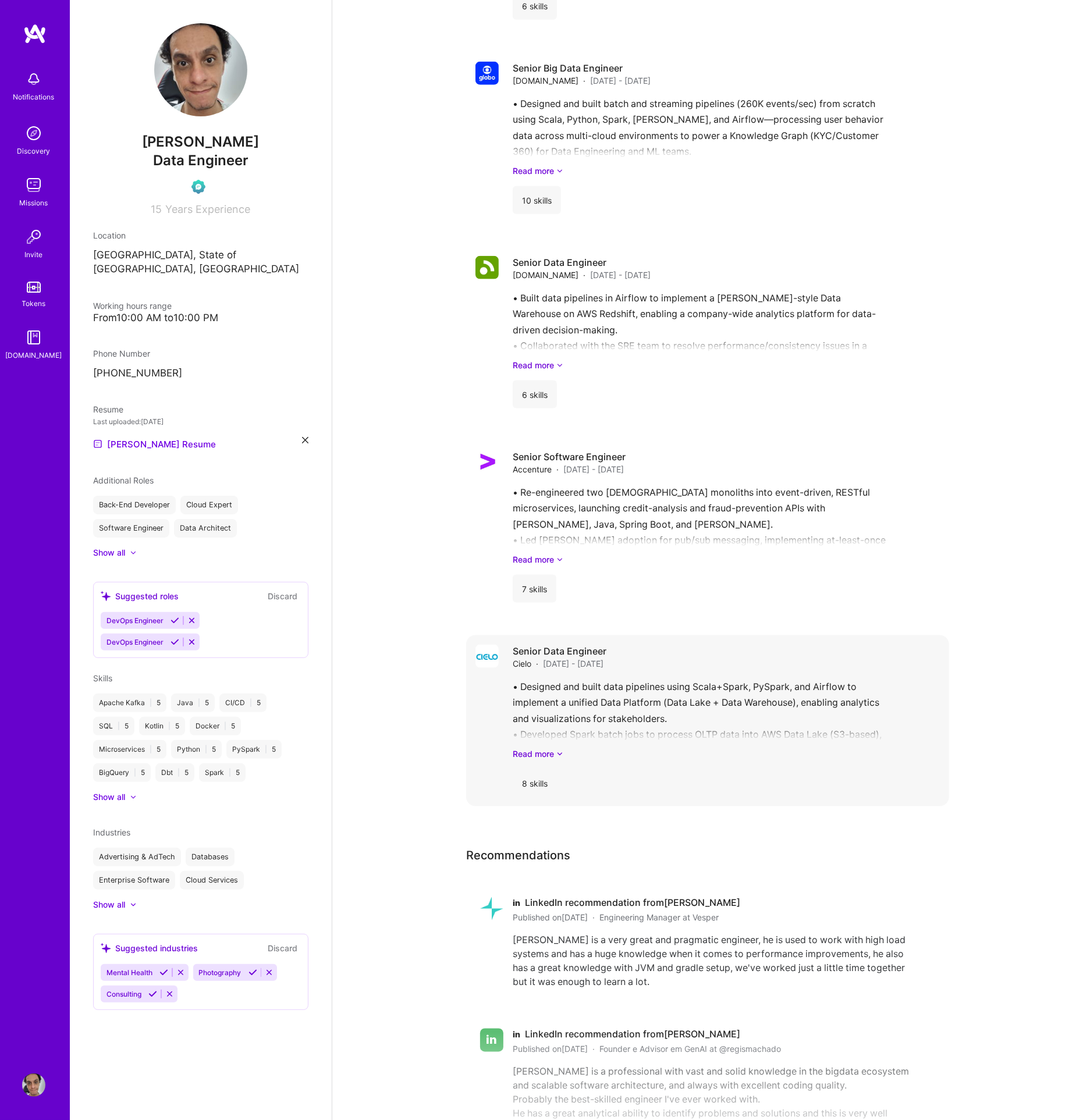
click at [554, 730] on div "• Designed and built data pipelines using Scala+Spark, PySpark, and Airflow to …" at bounding box center [727, 719] width 427 height 81
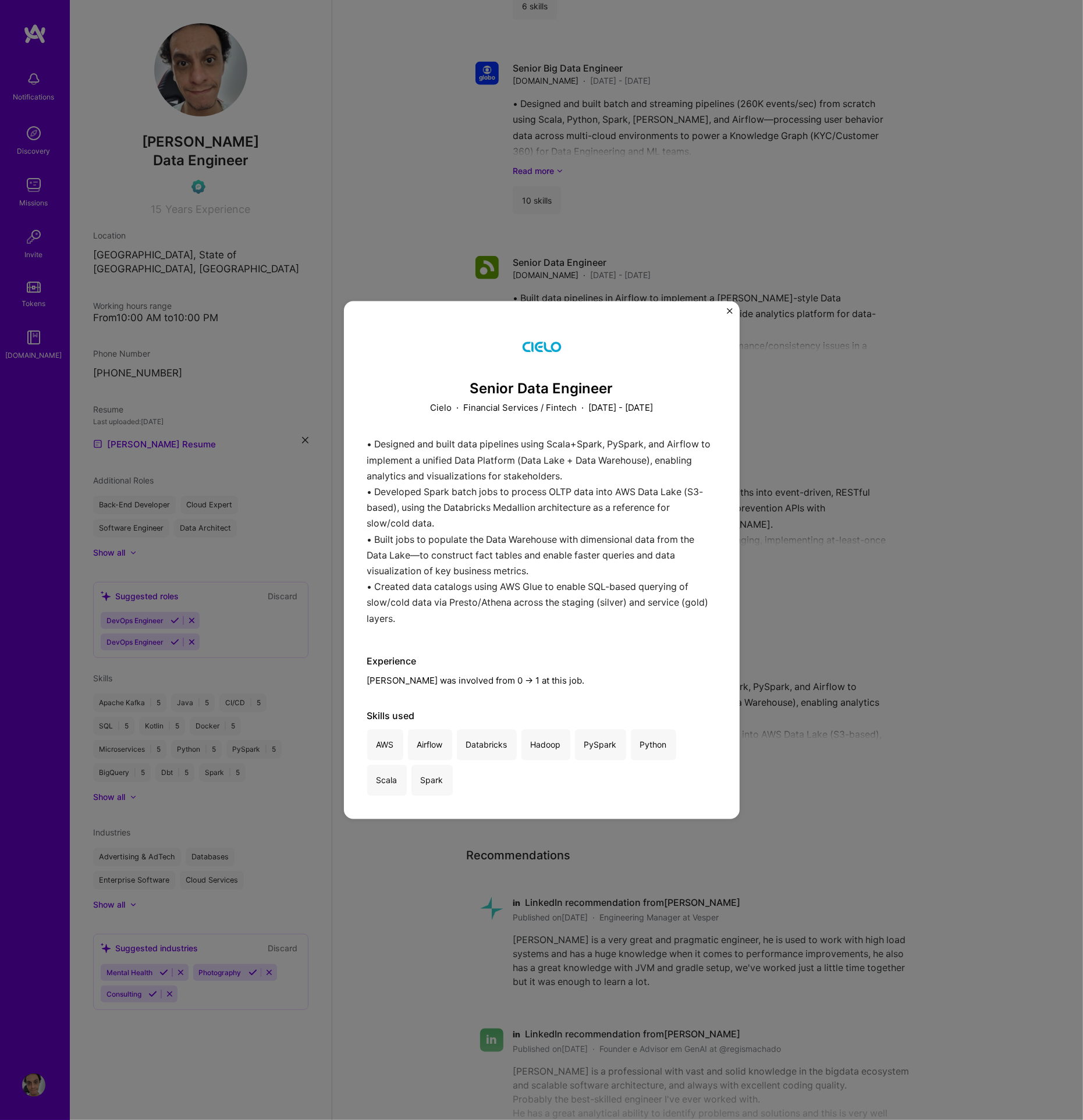
click at [795, 495] on div "Senior Data Engineer Cielo · Financial Services / Fintech · [DATE] - [DATE] • D…" at bounding box center [541, 560] width 1083 height 1120
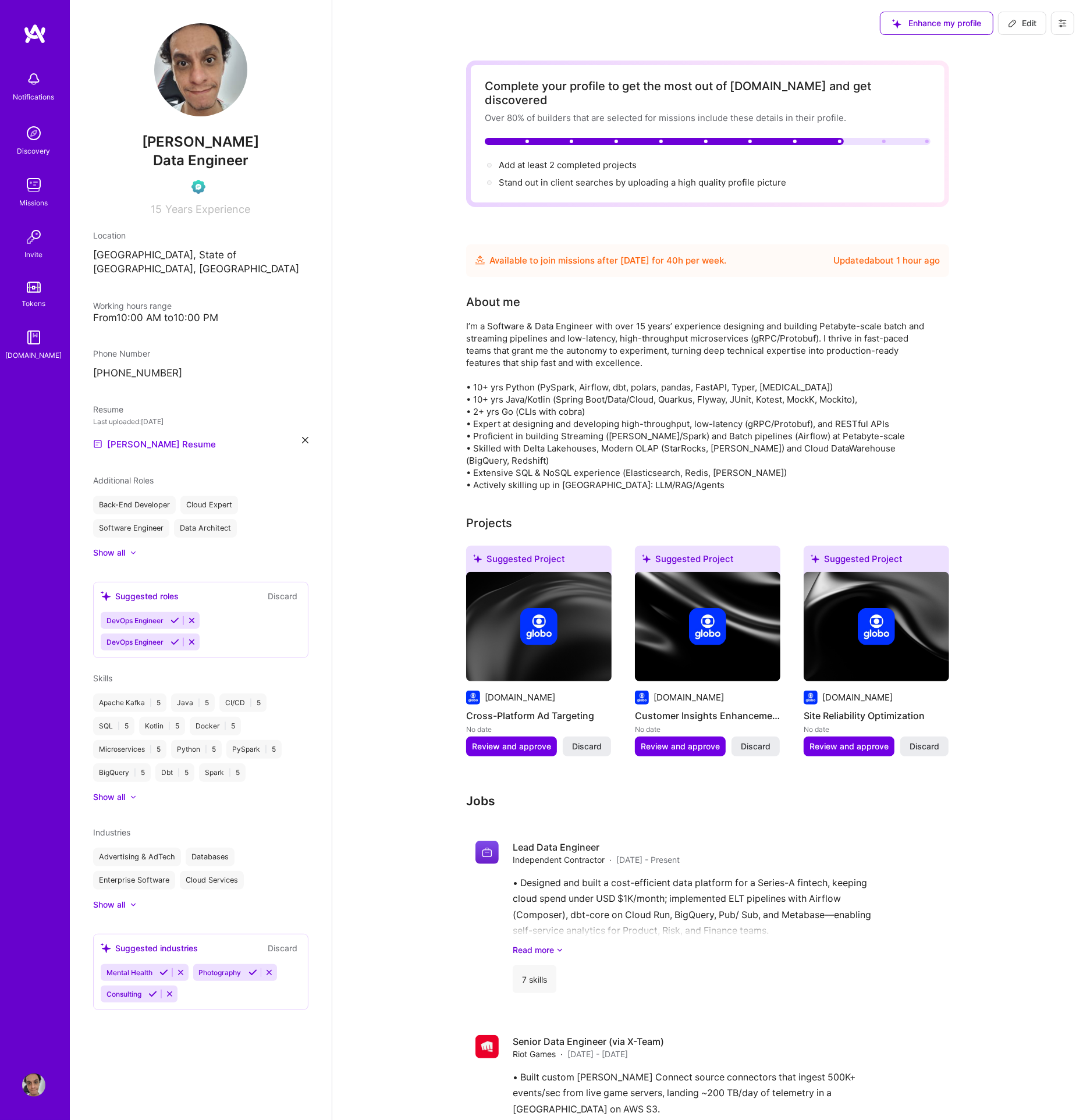
click at [677, 245] on div "Available to join missions after [DATE] for 40 h per week . Updated about 1 hou…" at bounding box center [707, 261] width 483 height 33
click at [763, 254] on div "Available to join missions after [DATE] for 40 h per week . Updated about 1 hou…" at bounding box center [707, 261] width 483 height 33
click at [813, 245] on div "Available to join missions after [DATE] for 40 h per week . Updated about 1 hou…" at bounding box center [707, 261] width 483 height 33
click at [887, 254] on div "Updated about 1 hour ago" at bounding box center [887, 260] width 107 height 14
drag, startPoint x: 936, startPoint y: 240, endPoint x: 679, endPoint y: 243, distance: 257.0
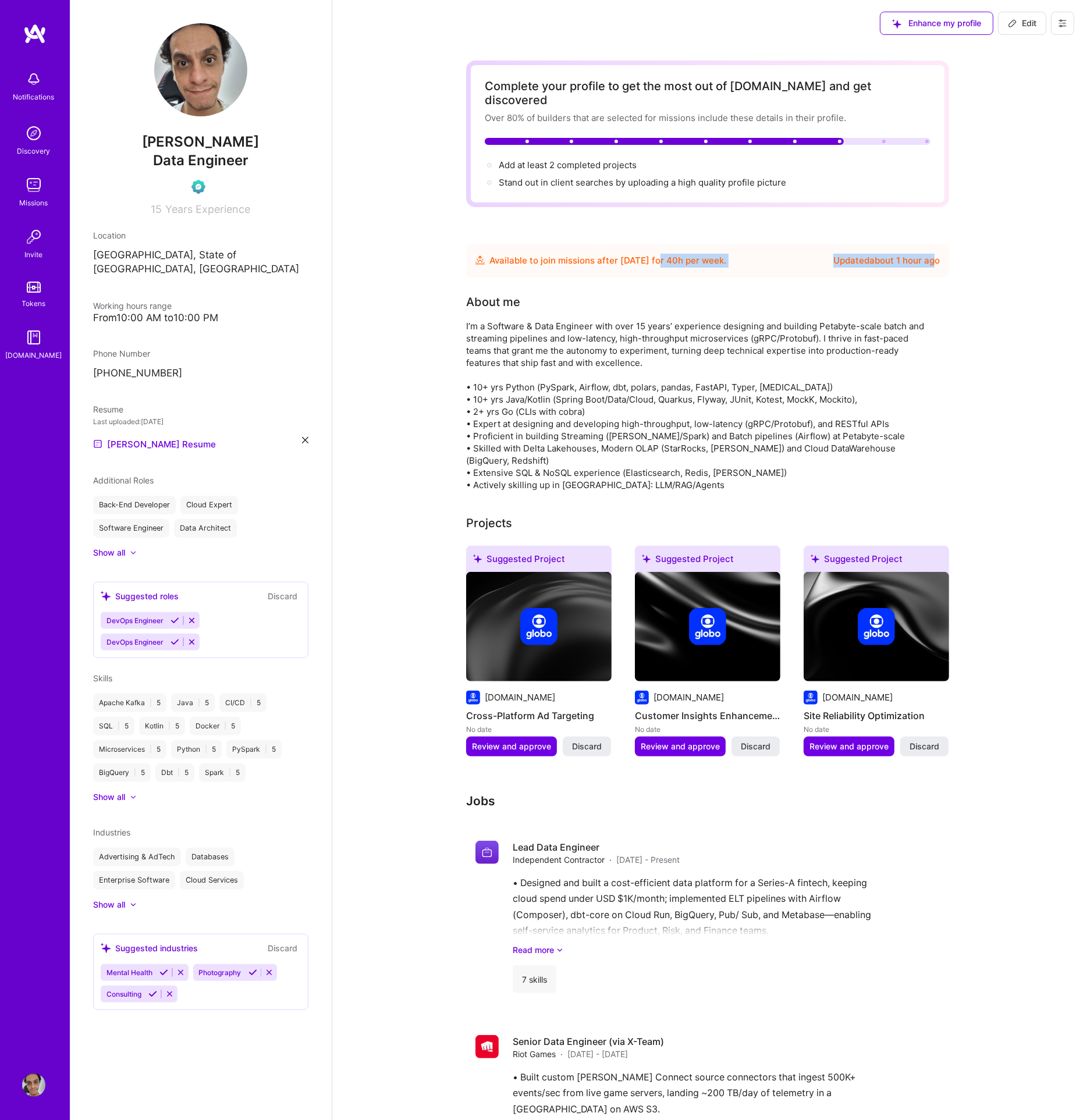
click at [679, 254] on div "Available to join missions after [DATE] for 40 h per week . Updated about 1 hou…" at bounding box center [707, 260] width 464 height 14
click at [679, 254] on div "Available to join missions after [DATE] for 40 h per week ." at bounding box center [608, 260] width 237 height 14
click at [1016, 24] on icon at bounding box center [1012, 23] width 10 height 10
select select "BR"
select select "Future Date"
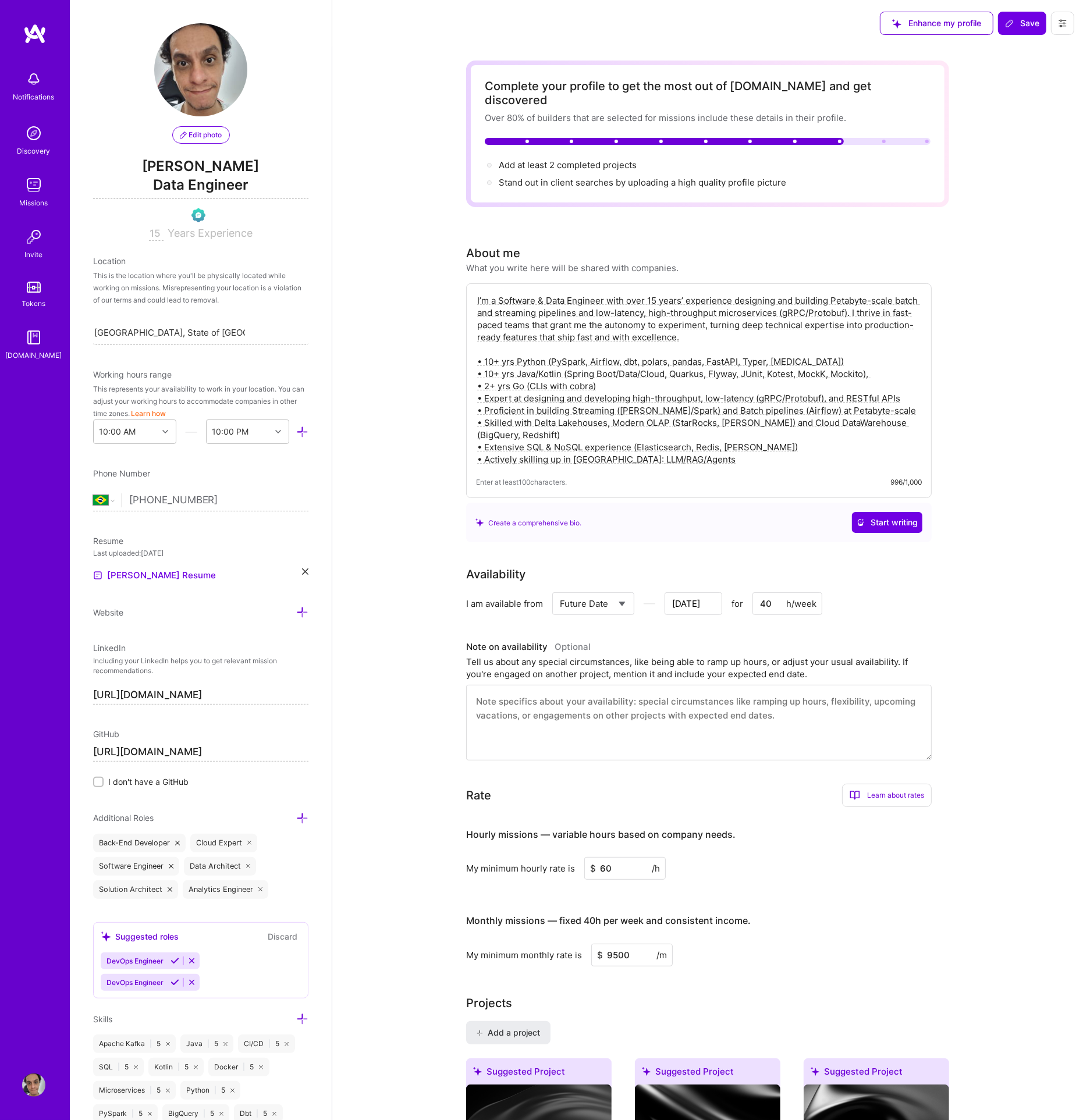
click at [695, 593] on input "[DATE]" at bounding box center [693, 603] width 57 height 22
click at [594, 423] on button "Previous Month" at bounding box center [592, 421] width 8 height 8
click at [621, 590] on select "Select... Right Now Future Date Not Available" at bounding box center [592, 603] width 67 height 30
click at [681, 593] on input "Nov 3" at bounding box center [693, 603] width 57 height 22
click at [617, 523] on div "17" at bounding box center [615, 518] width 16 height 16
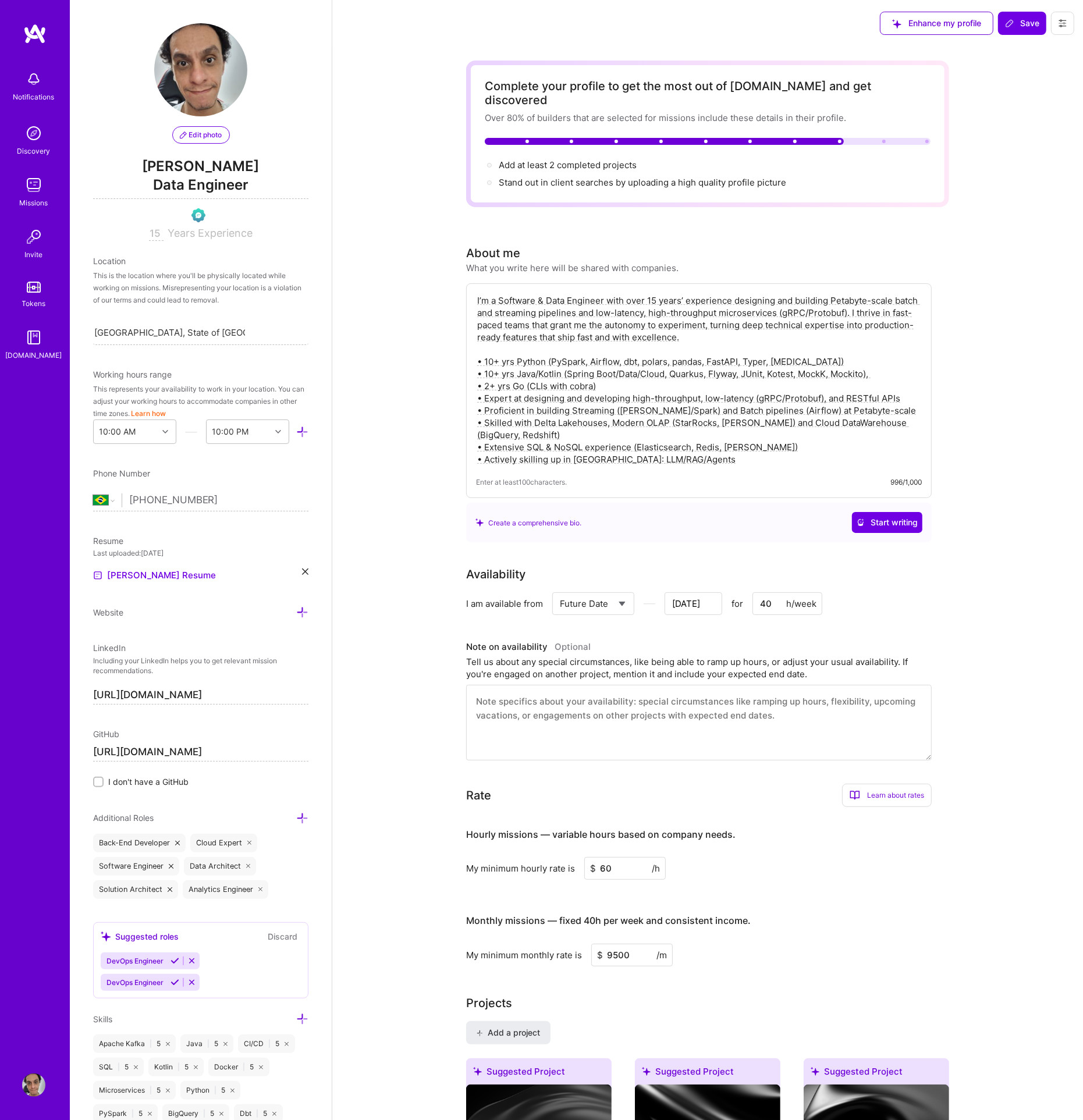
click at [669, 593] on input "Nov 17" at bounding box center [693, 603] width 57 height 22
click at [616, 537] on div "24" at bounding box center [615, 536] width 16 height 16
type input "Nov 24"
click at [683, 593] on input "Nov 24" at bounding box center [693, 603] width 57 height 22
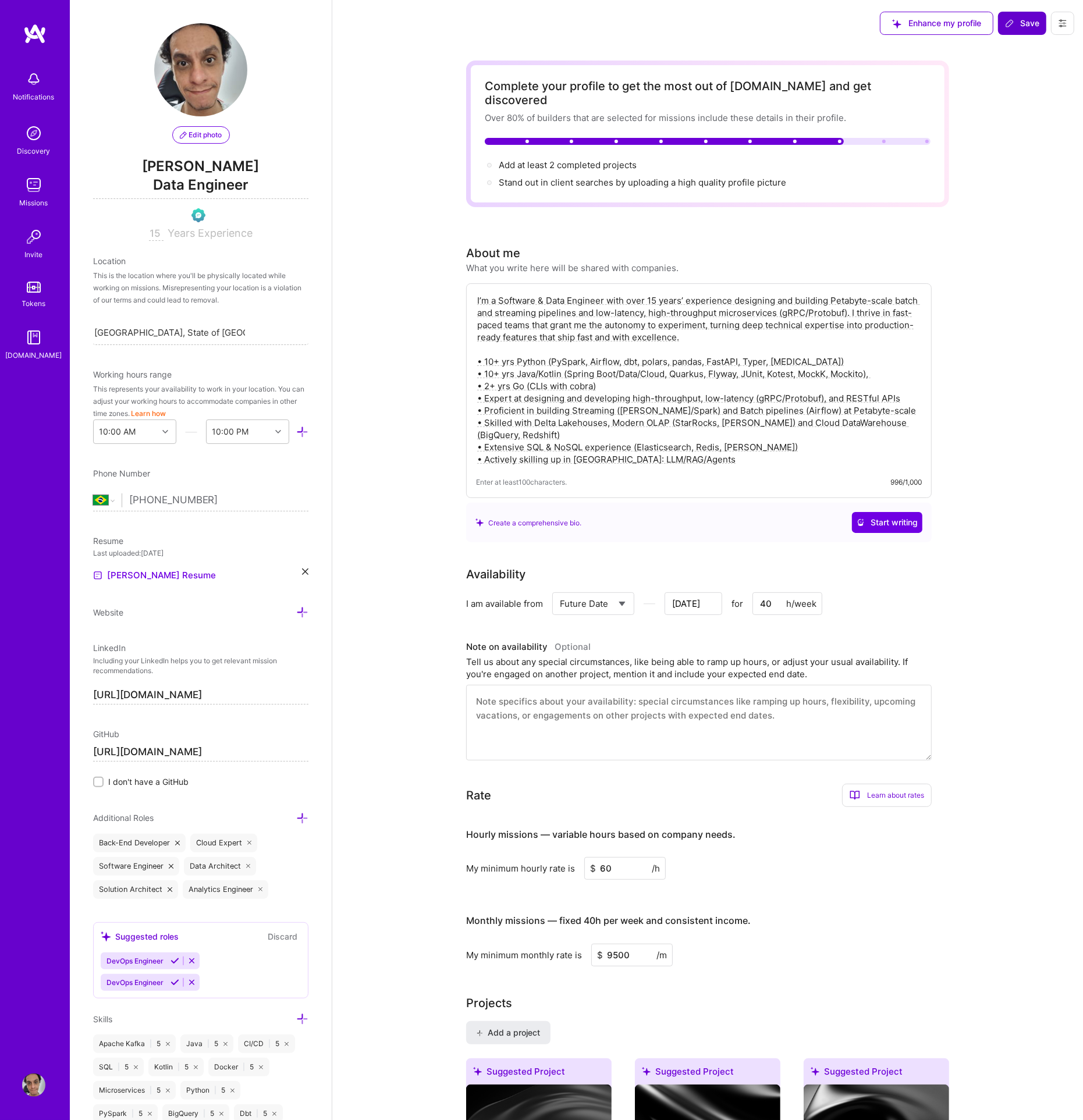
click at [1021, 30] on button "Save" at bounding box center [1022, 23] width 49 height 23
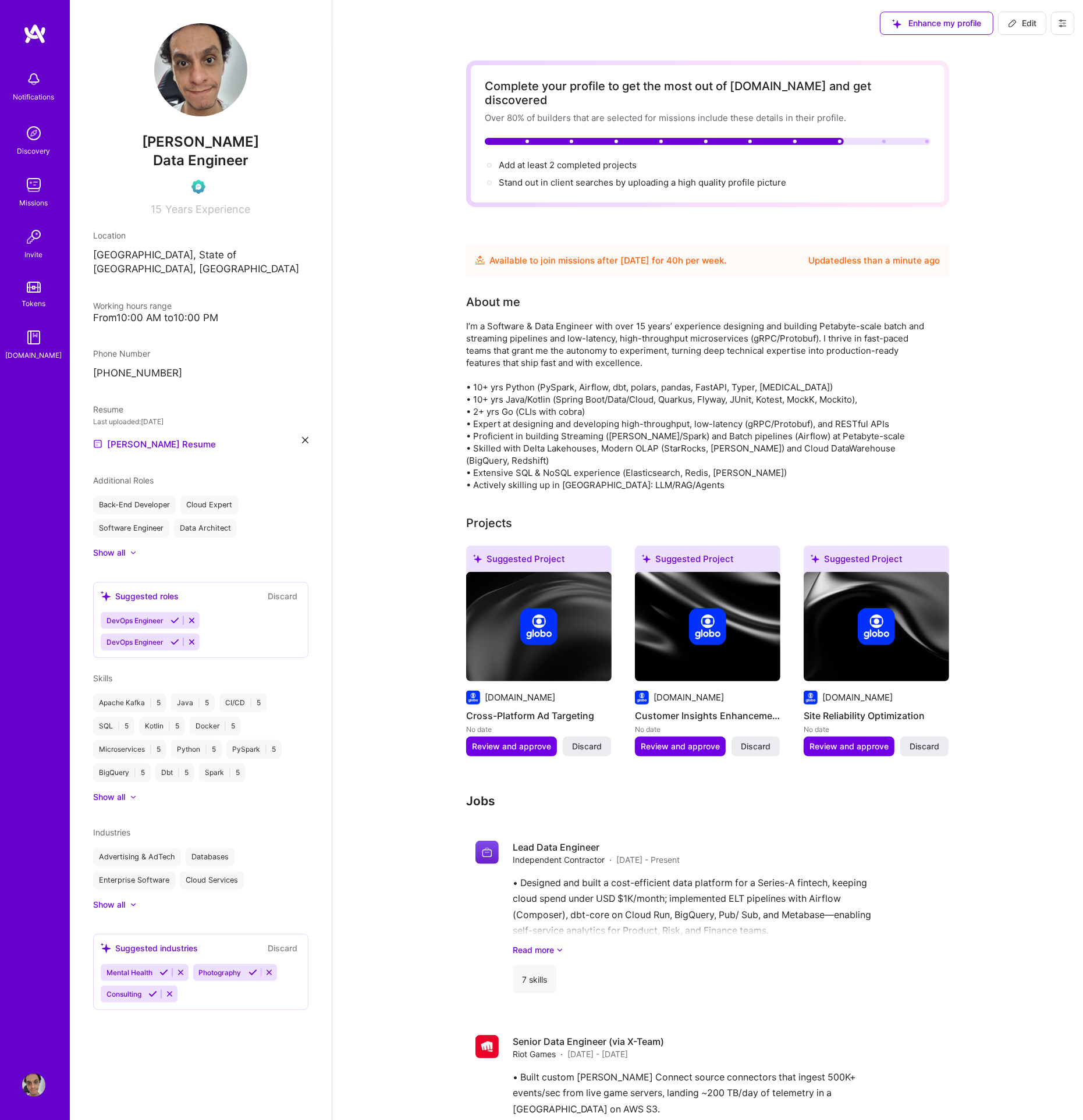
click at [1010, 27] on icon at bounding box center [1012, 23] width 10 height 10
select select "BR"
select select "Future Date"
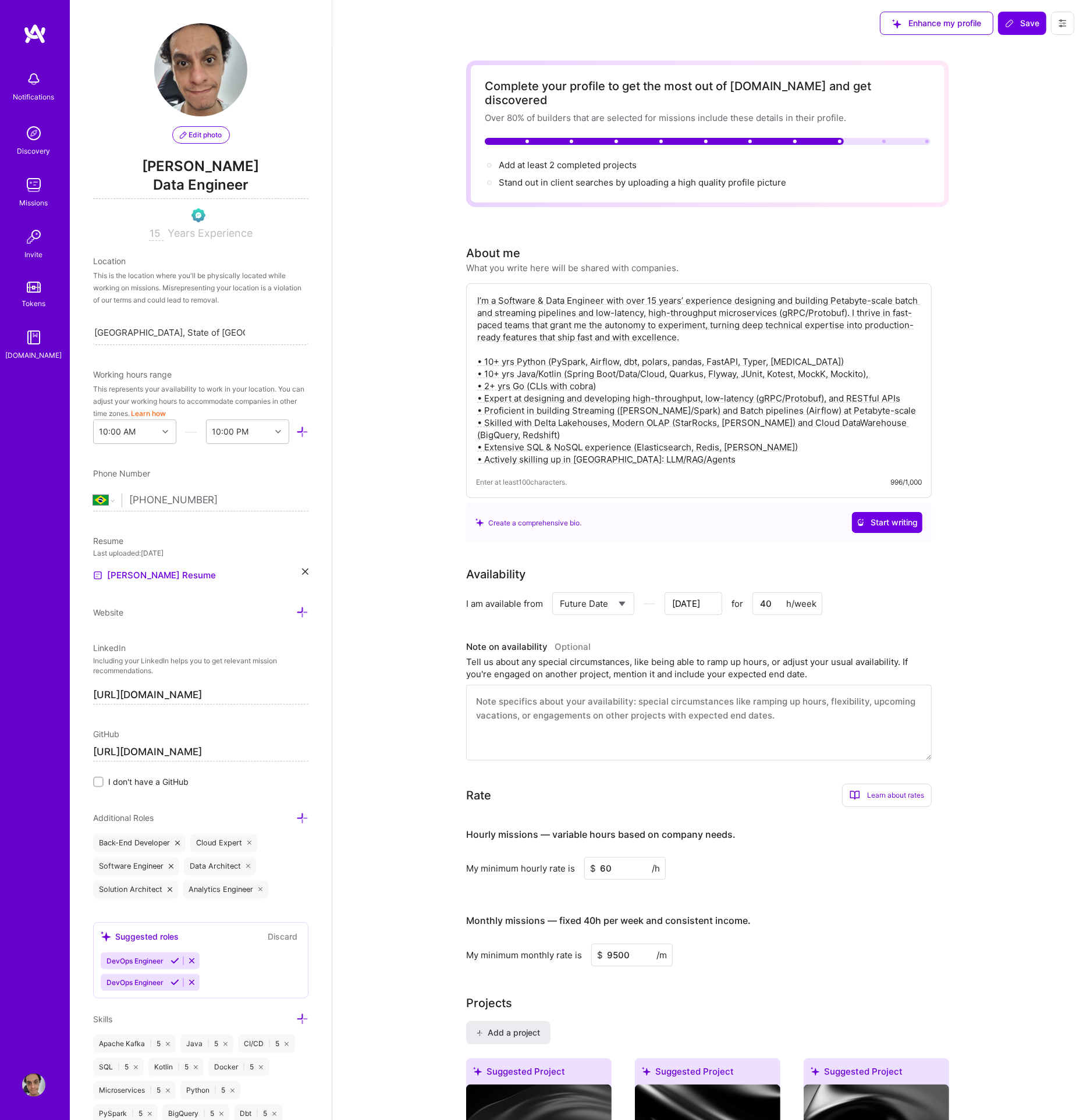
click at [677, 594] on input "Nov 24" at bounding box center [693, 603] width 57 height 22
click at [595, 424] on div "November 2025" at bounding box center [653, 422] width 140 height 13
click at [595, 421] on button "Previous Month" at bounding box center [592, 421] width 8 height 8
click at [595, 425] on div "October 2025" at bounding box center [653, 422] width 140 height 13
click at [594, 423] on button "Previous Month" at bounding box center [592, 421] width 8 height 8
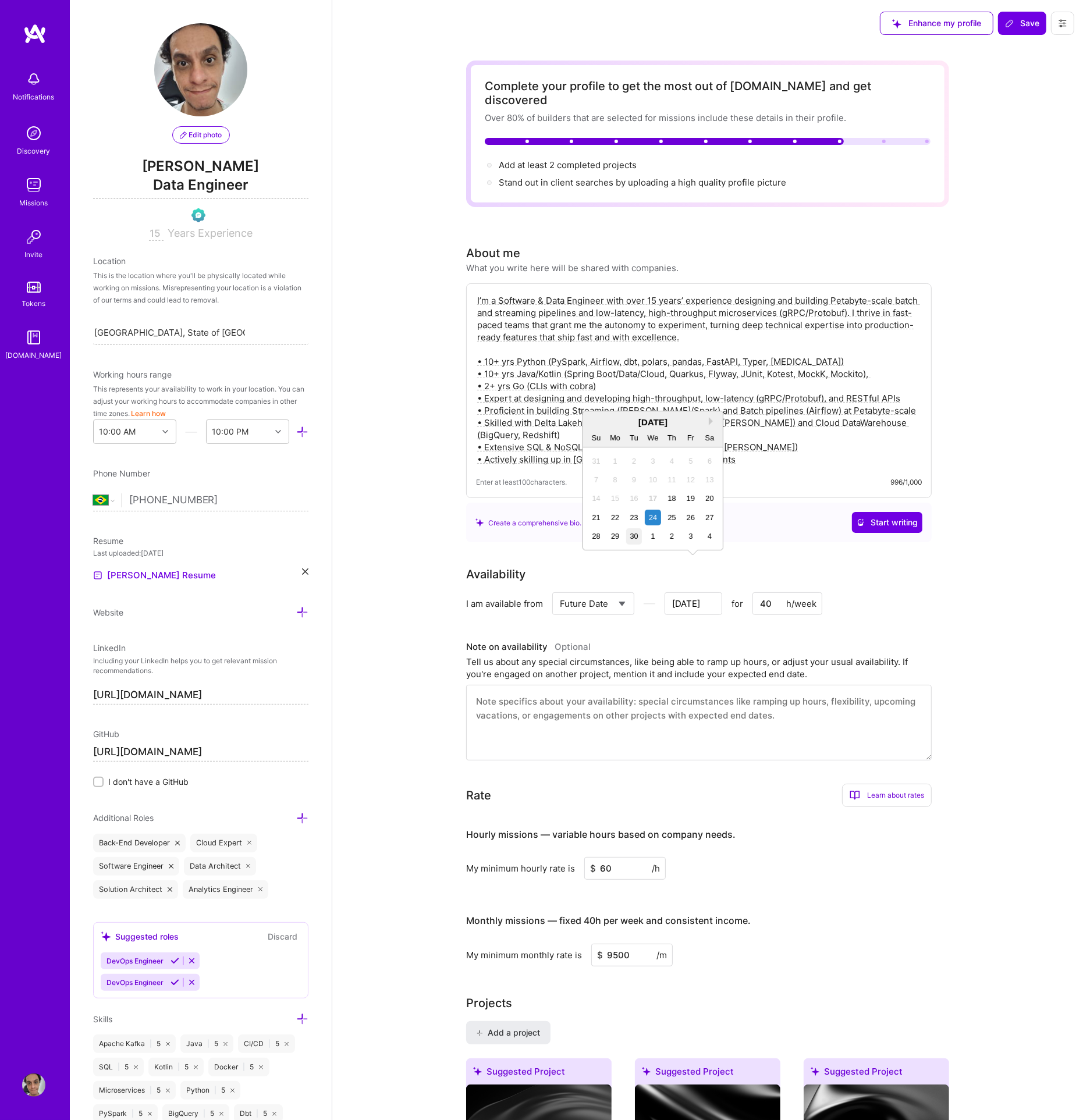
click at [637, 533] on div "30" at bounding box center [634, 536] width 16 height 16
type input "Sep 30"
click at [689, 593] on input "Sep 30" at bounding box center [693, 603] width 57 height 22
click at [710, 445] on div "September 2025" at bounding box center [653, 440] width 140 height 13
click at [710, 441] on button "Next Month" at bounding box center [713, 440] width 8 height 8
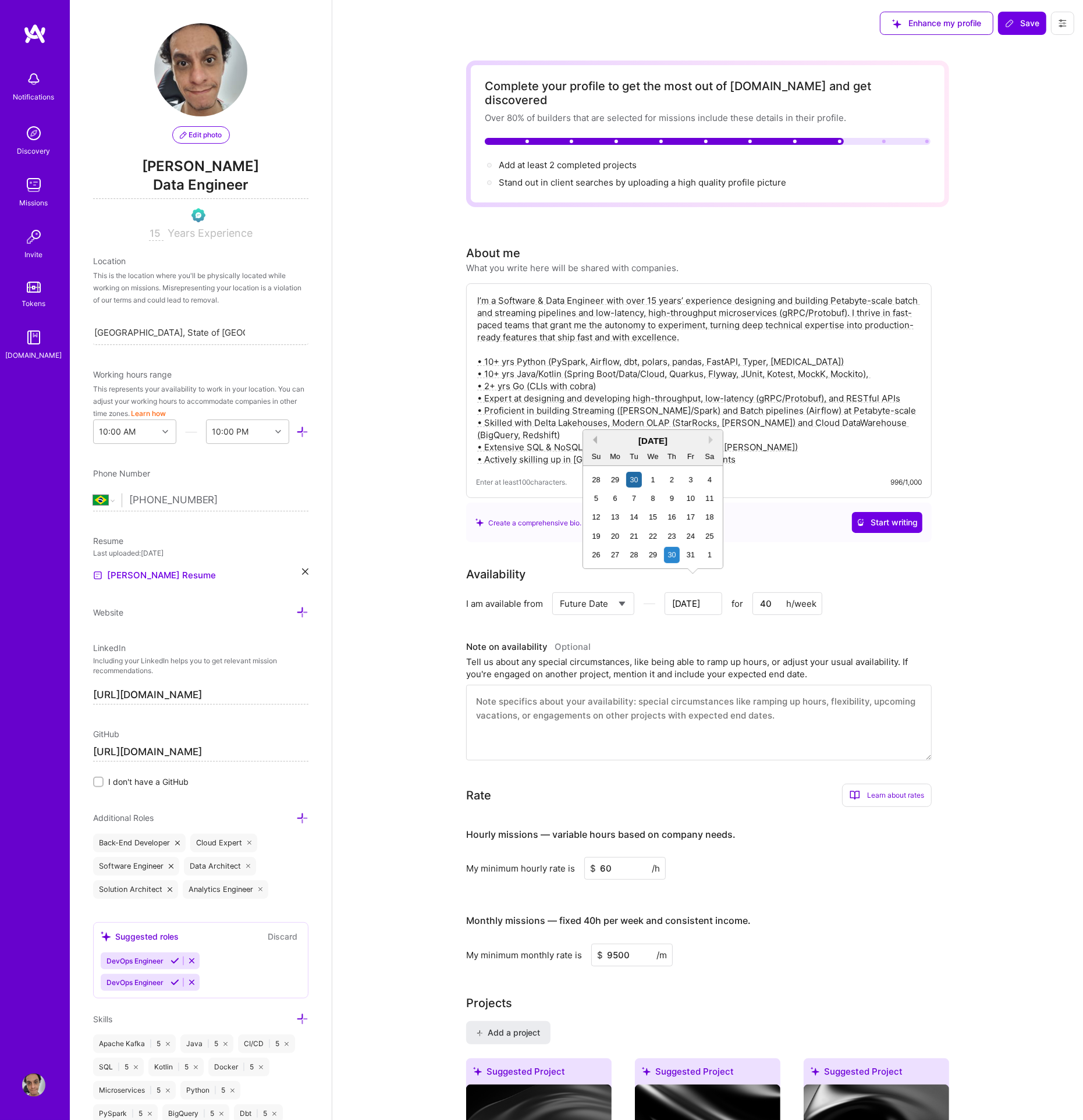
click at [594, 439] on button "Previous Month" at bounding box center [592, 440] width 8 height 8
click at [637, 554] on div "30" at bounding box center [634, 555] width 16 height 16
click at [1012, 32] on button "Save" at bounding box center [1022, 23] width 49 height 23
